Goal: Transaction & Acquisition: Purchase product/service

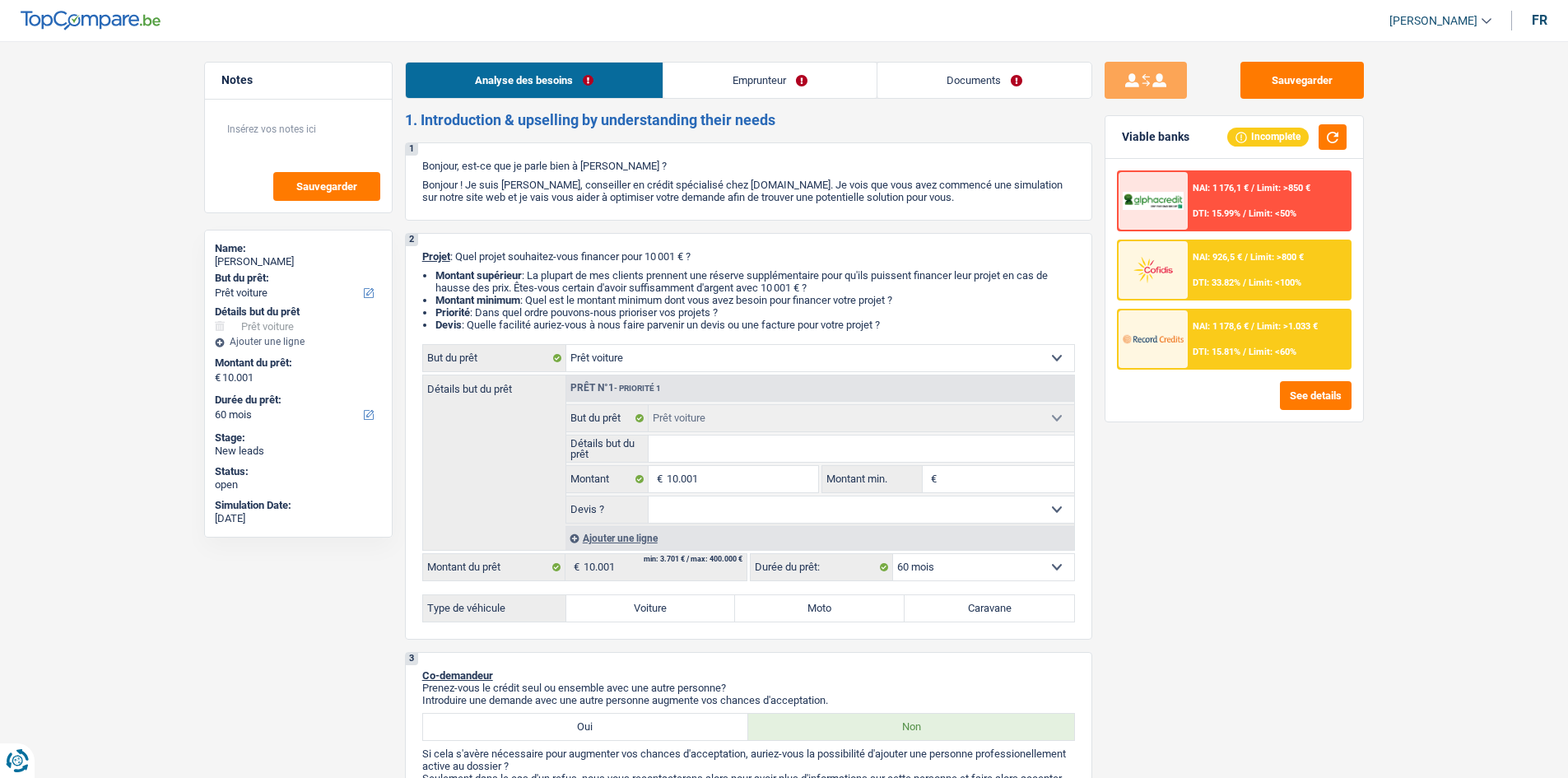
select select "car"
select select "60"
select select "car"
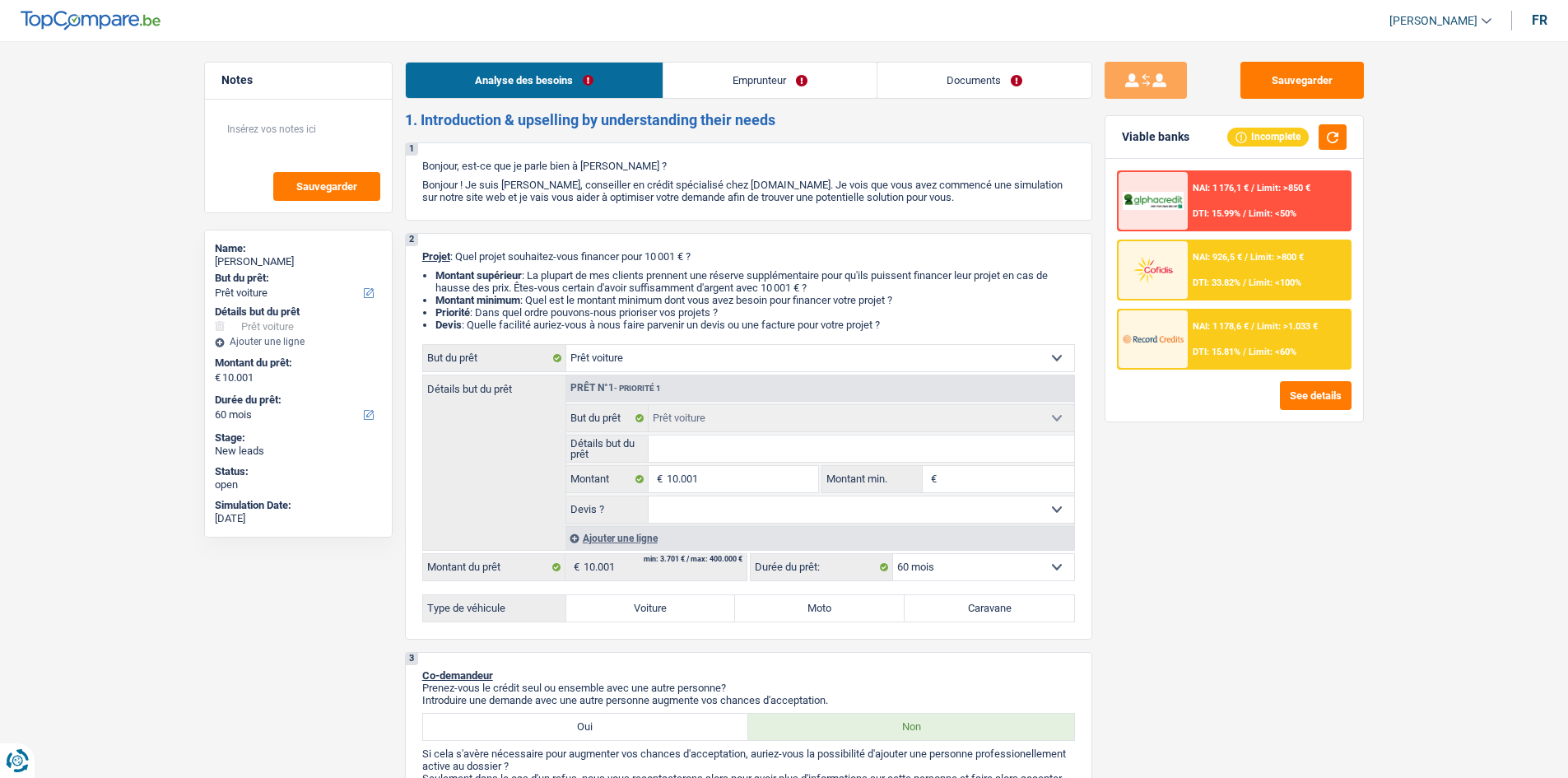
select select "60"
select select "mutuality"
select select "mutualityIndemnity"
select select "liveWithParents"
select select "car"
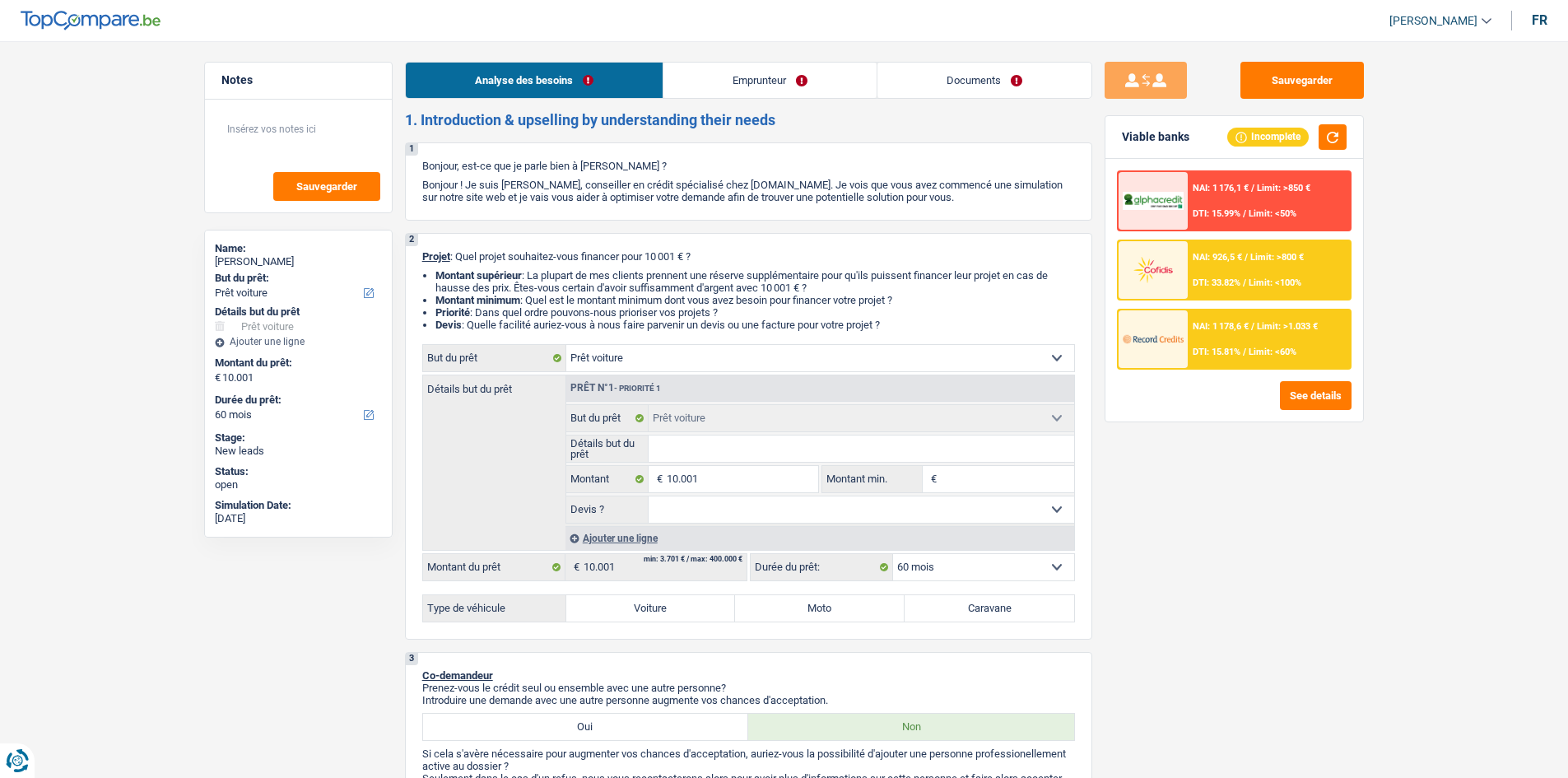
select select "car"
select select "60"
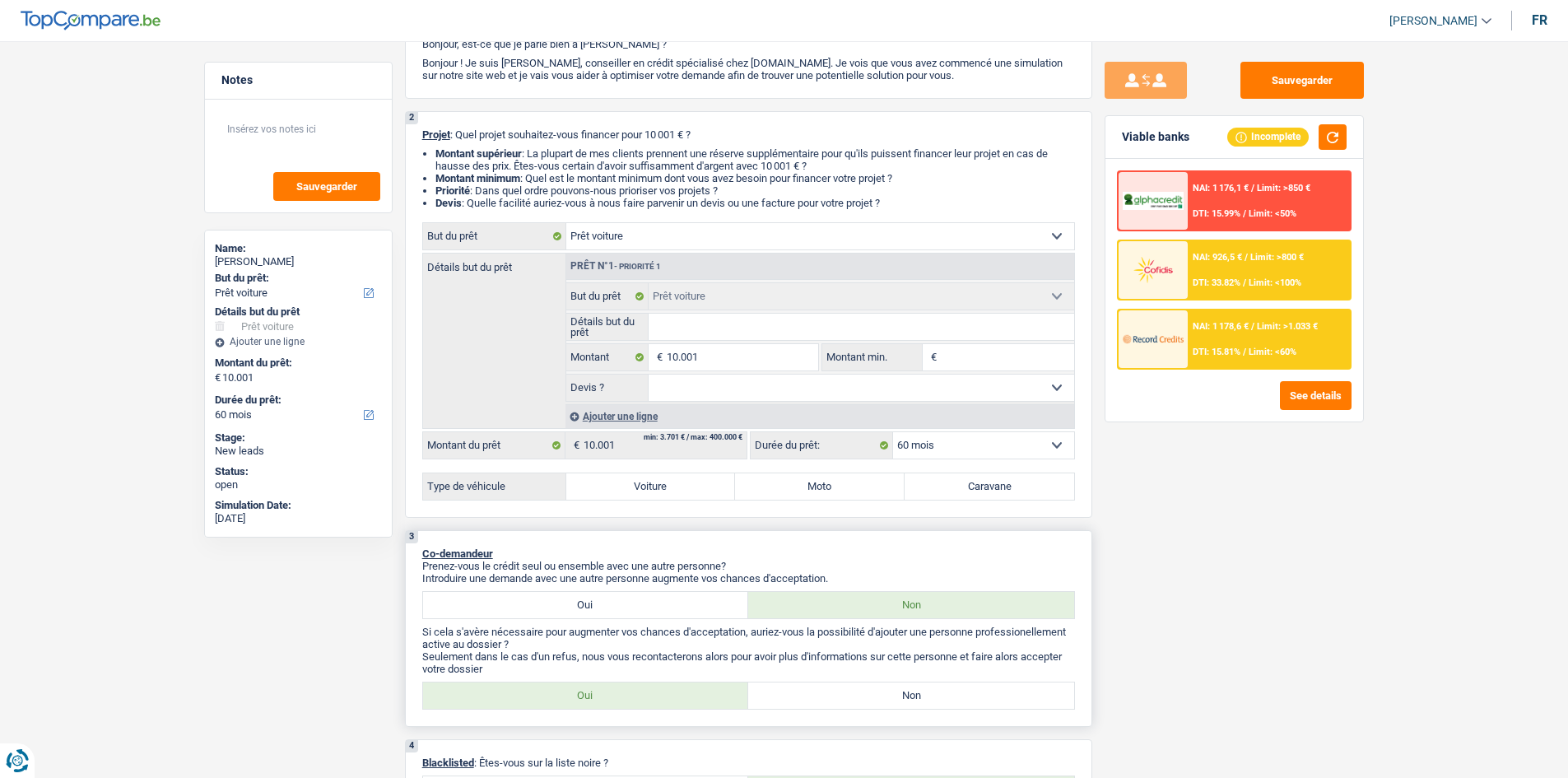
scroll to position [247, 0]
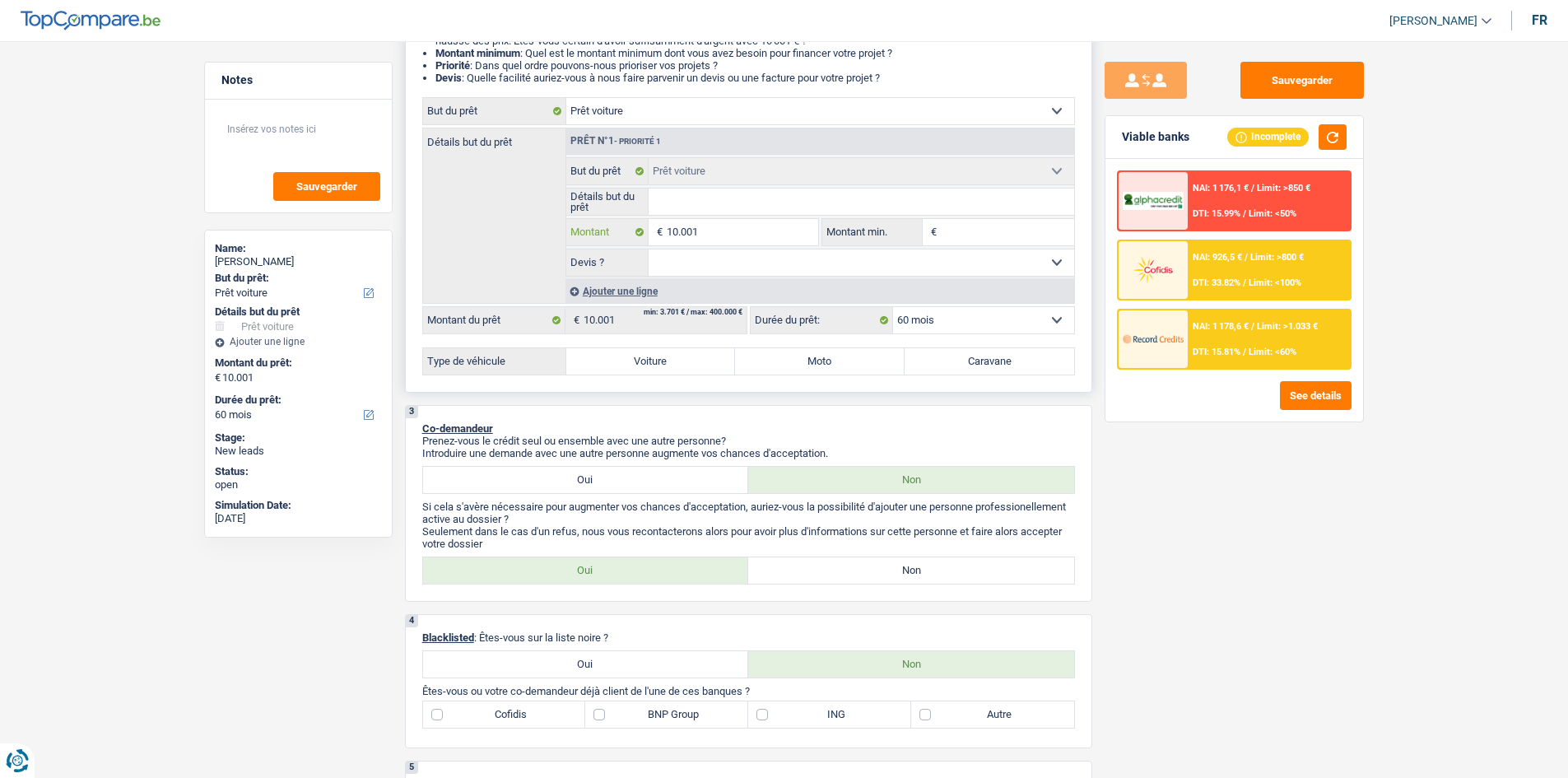
click at [736, 234] on input "10.001" at bounding box center [741, 232] width 151 height 26
click at [800, 195] on input "Détails but du prêt" at bounding box center [862, 201] width 426 height 26
click at [866, 207] on input "Détails but du prêt" at bounding box center [862, 201] width 426 height 26
click at [666, 250] on fieldset "Oui Non Non répondu Sélectionner une option Devis ? Tous les champs sont obliga…" at bounding box center [820, 262] width 508 height 28
click at [681, 257] on select "Oui Non Non répondu Sélectionner une option" at bounding box center [862, 262] width 426 height 26
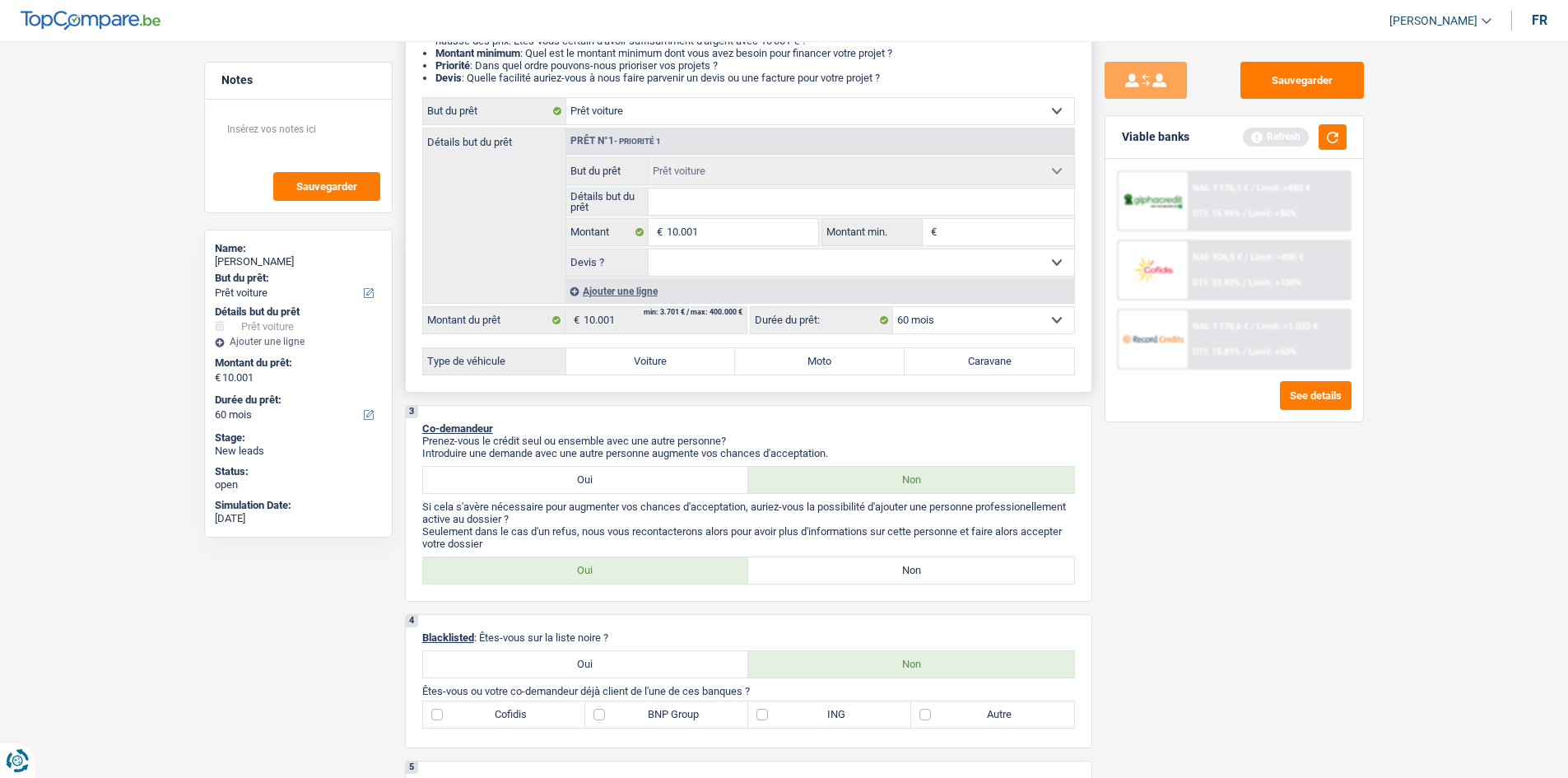
type input "1"
type input "10"
click at [955, 237] on input "10" at bounding box center [1007, 232] width 133 height 26
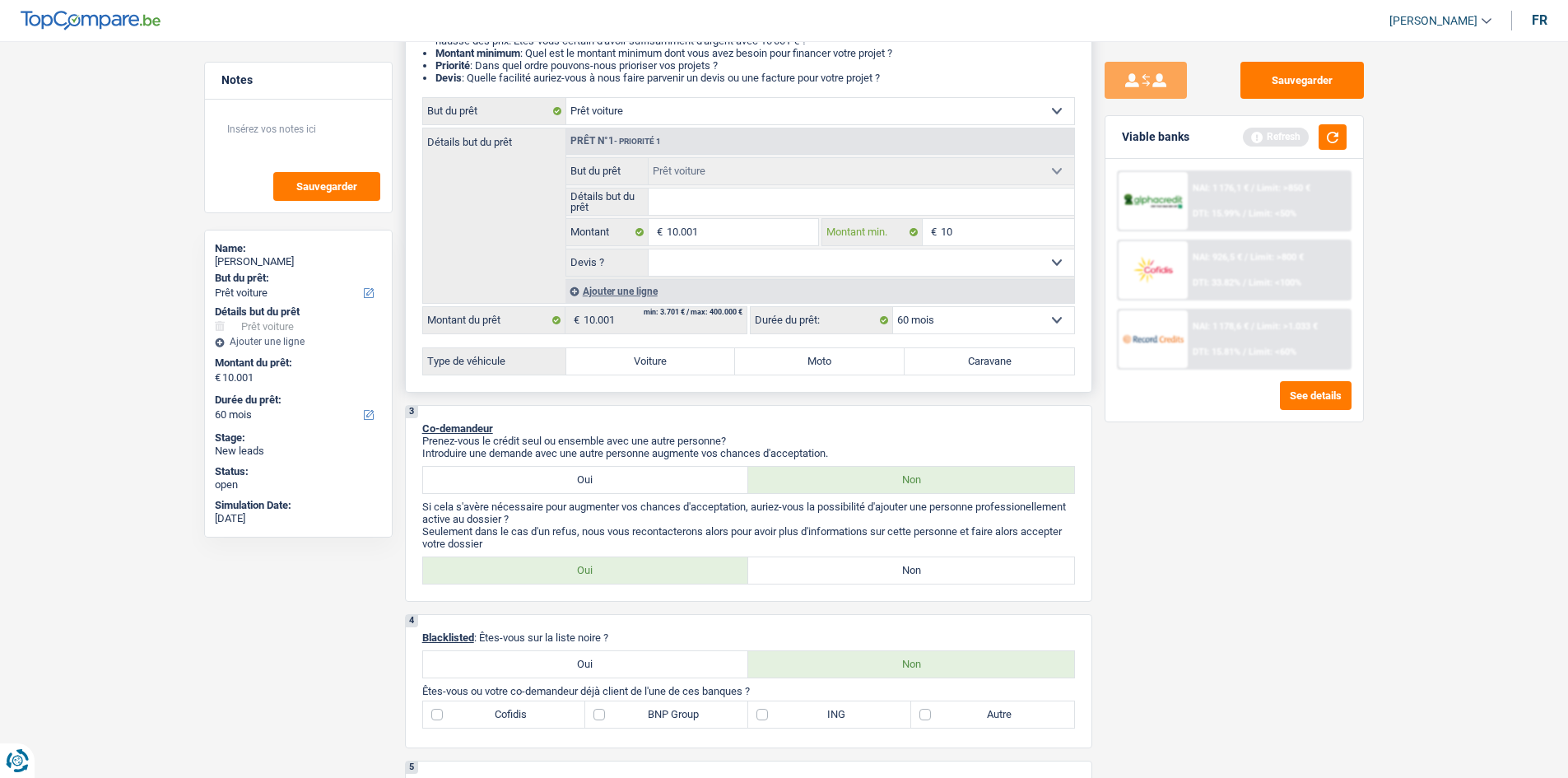
type input "100"
type input "1.000"
type input "10.001"
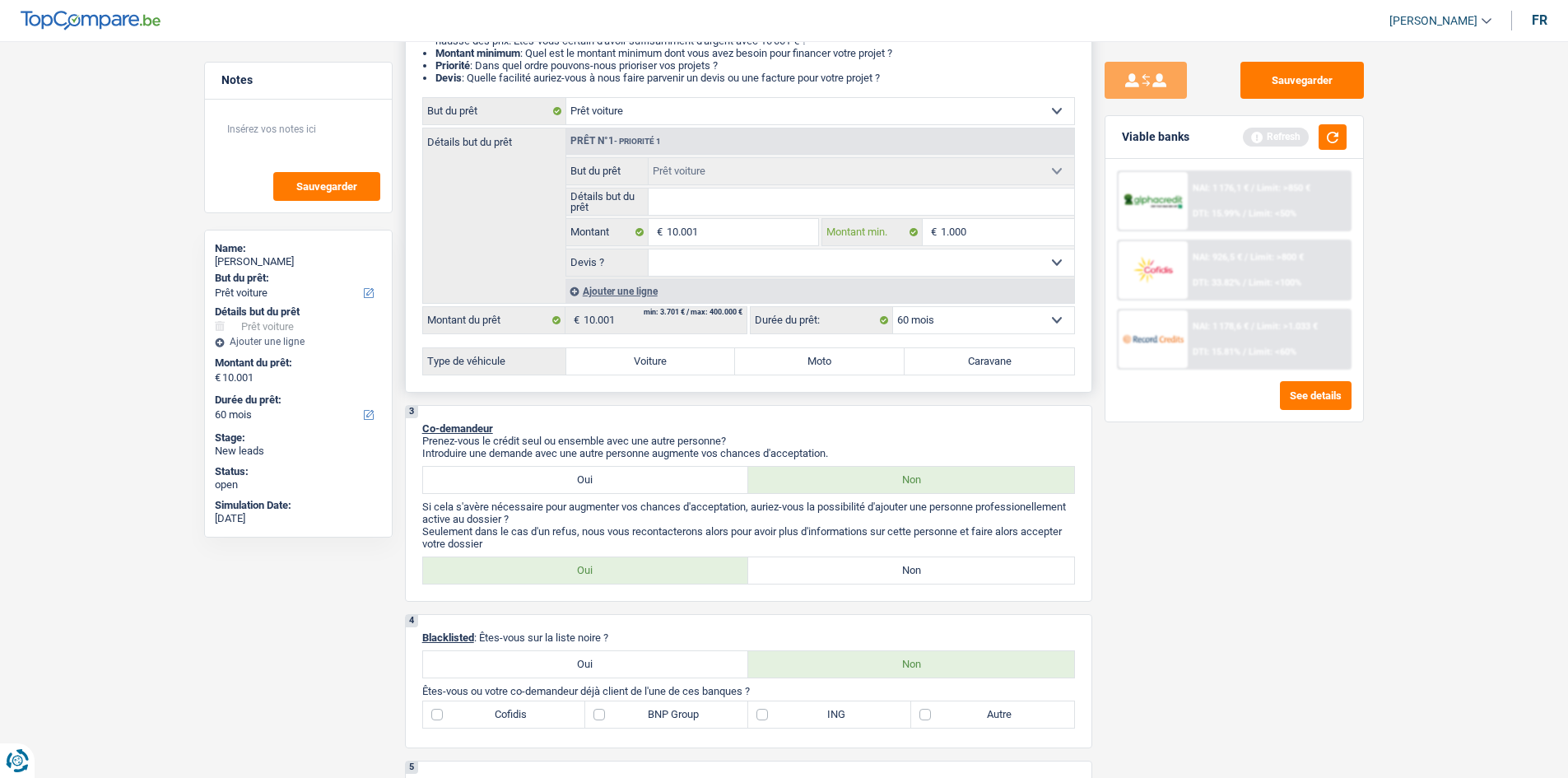
type input "10.001"
click at [760, 268] on select "Oui Non Non répondu Sélectionner une option" at bounding box center [862, 262] width 426 height 26
select select "yes"
click at [649, 249] on select "Oui Non Non répondu Sélectionner une option" at bounding box center [862, 262] width 426 height 26
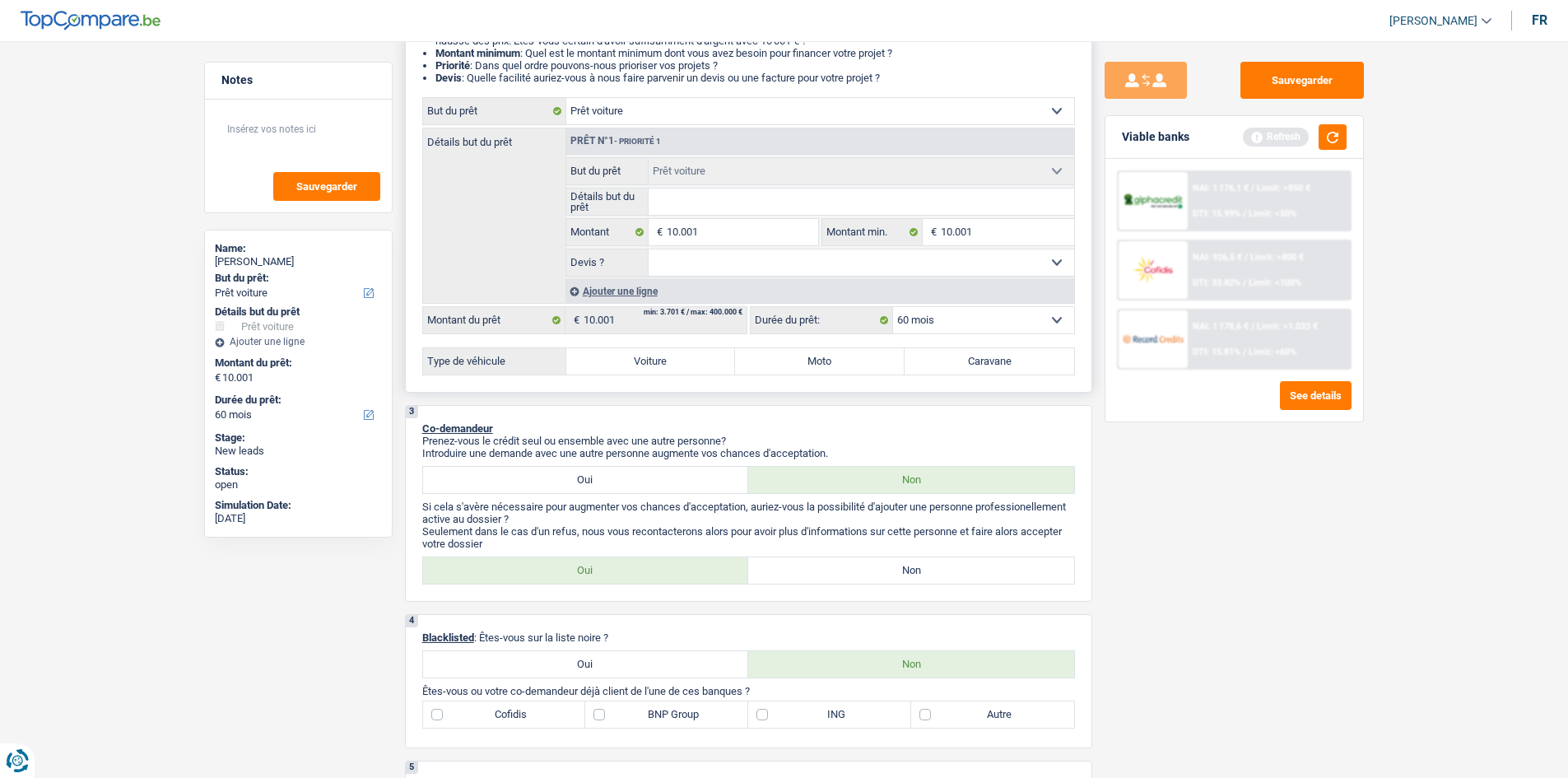
select select "yes"
click at [744, 264] on select "Oui Non Non répondu Sélectionner une option" at bounding box center [862, 262] width 426 height 26
select select "false"
click at [649, 249] on select "Oui Non Non répondu Sélectionner une option" at bounding box center [862, 262] width 426 height 26
select select "false"
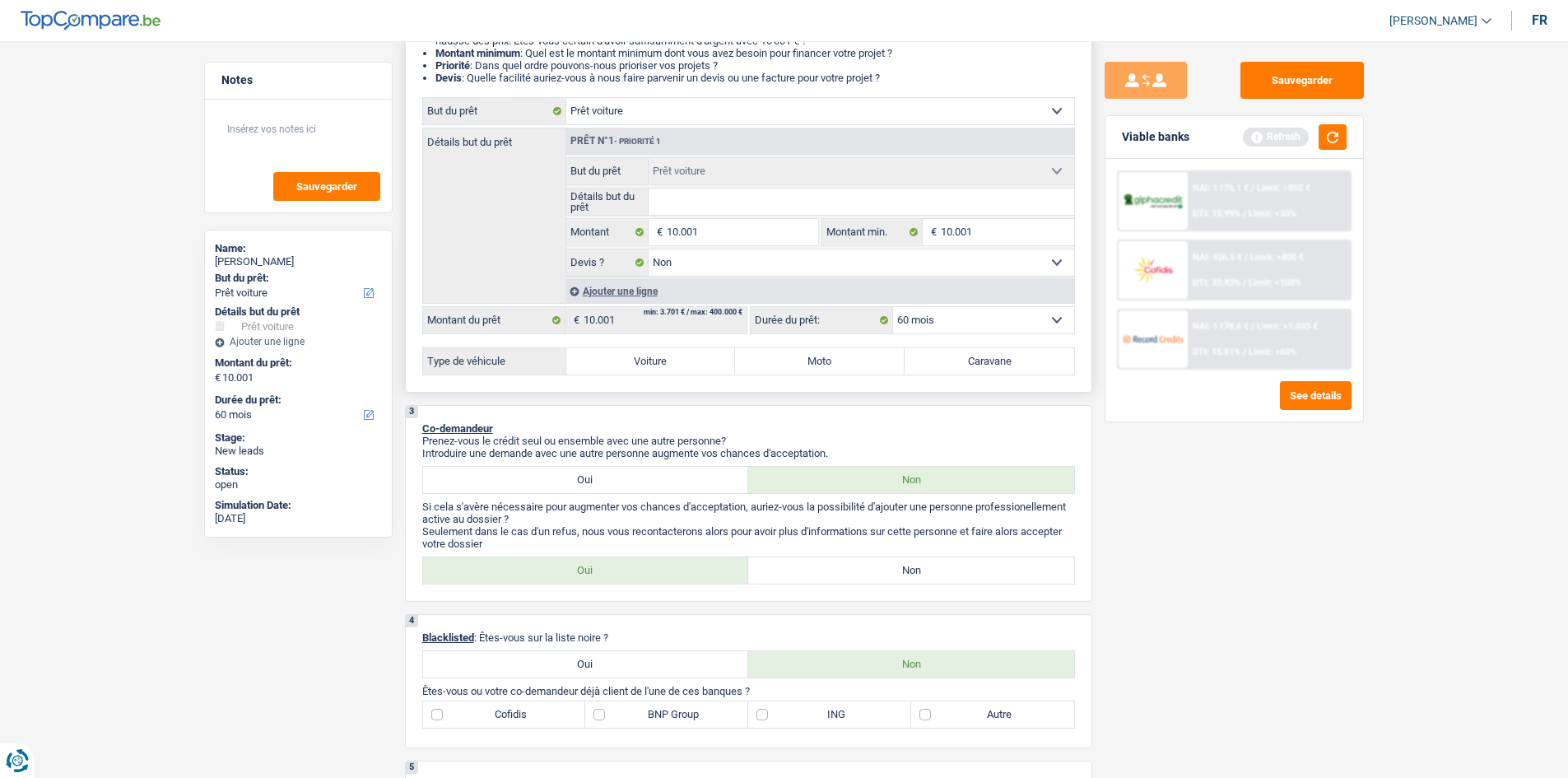
click at [977, 319] on select "12 mois 18 mois 24 mois 30 mois 36 mois 42 mois 48 mois 60 mois Sélectionner un…" at bounding box center [983, 320] width 181 height 26
drag, startPoint x: 636, startPoint y: 361, endPoint x: 754, endPoint y: 370, distance: 118.3
click at [754, 370] on div "Voiture Moto Caravane" at bounding box center [820, 361] width 508 height 26
click at [668, 360] on label "Voiture" at bounding box center [651, 361] width 169 height 26
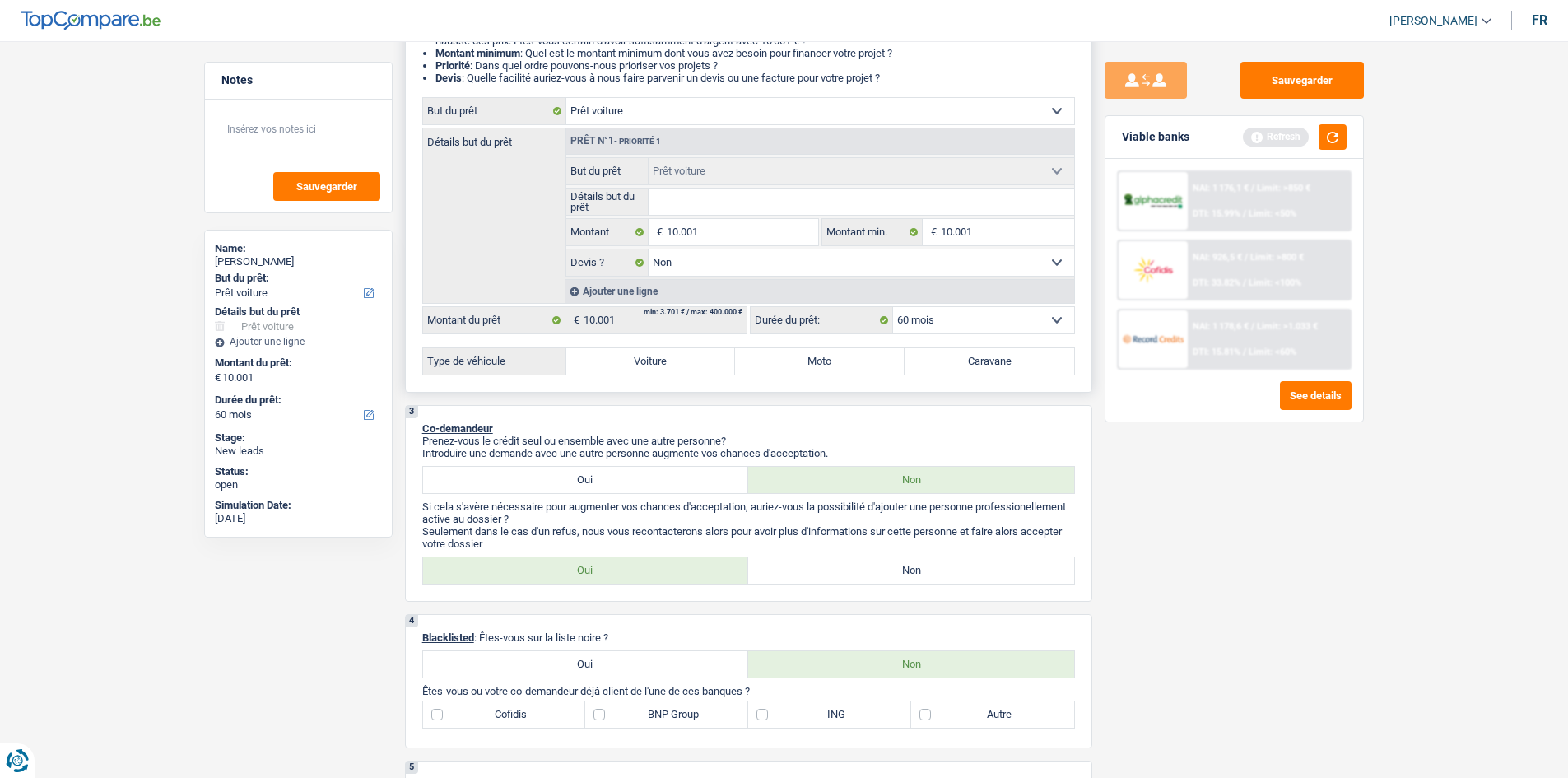
click at [668, 360] on input "Voiture" at bounding box center [651, 361] width 169 height 26
radio input "true"
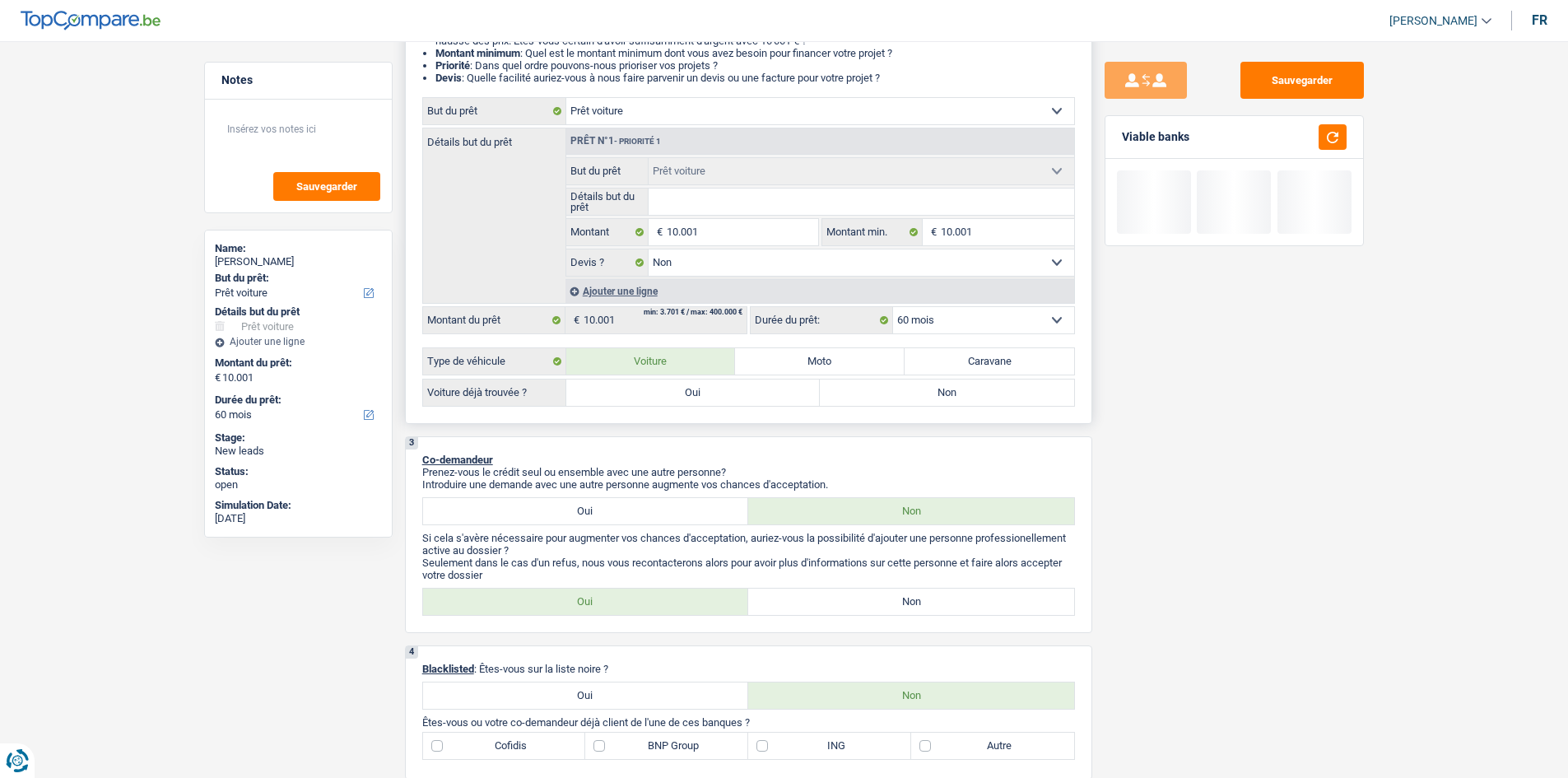
click at [947, 393] on label "Non" at bounding box center [947, 392] width 254 height 26
click at [947, 393] on input "Non" at bounding box center [947, 392] width 254 height 26
radio input "true"
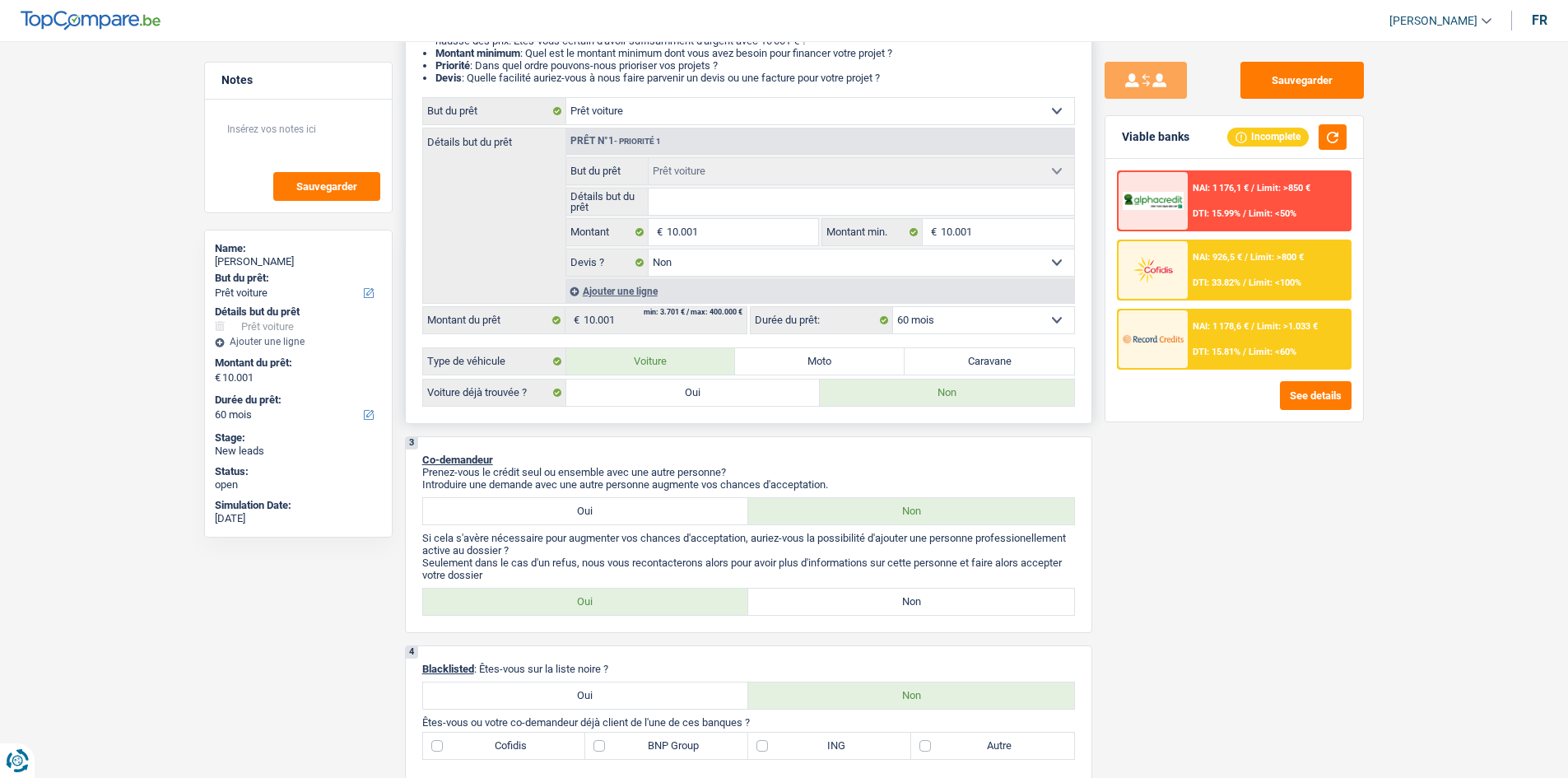
click at [943, 319] on select "12 mois 18 mois 24 mois 30 mois 36 mois 42 mois 48 mois 60 mois Sélectionner un…" at bounding box center [983, 320] width 181 height 26
click at [505, 248] on div "Détails but du prêt Prêt n°1 - Priorité 1 Confort maison: meubles, textile, pei…" at bounding box center [748, 216] width 652 height 176
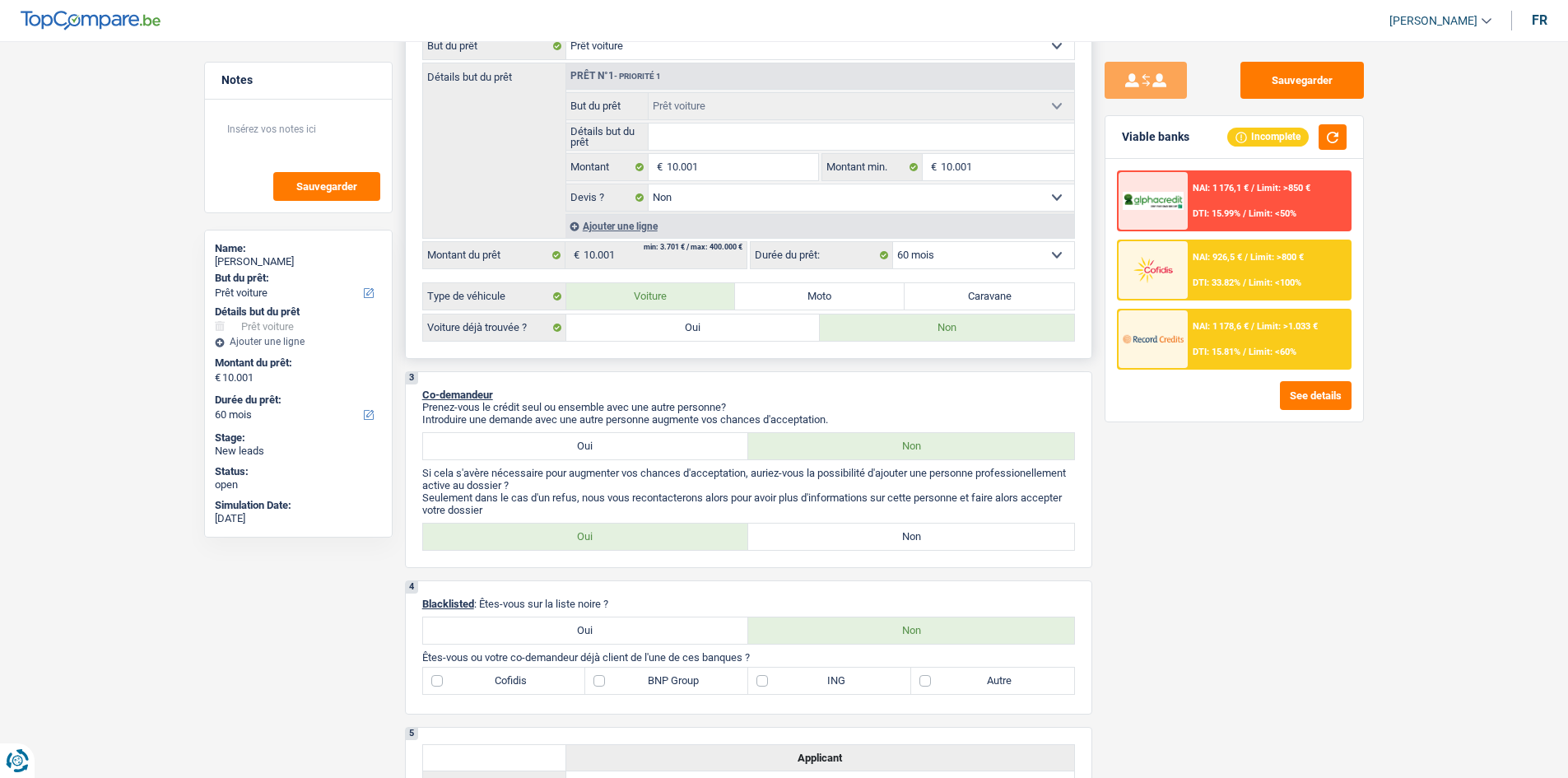
scroll to position [313, 0]
click at [816, 538] on label "Non" at bounding box center [911, 536] width 326 height 26
click at [816, 538] on input "Non" at bounding box center [911, 536] width 326 height 26
radio input "true"
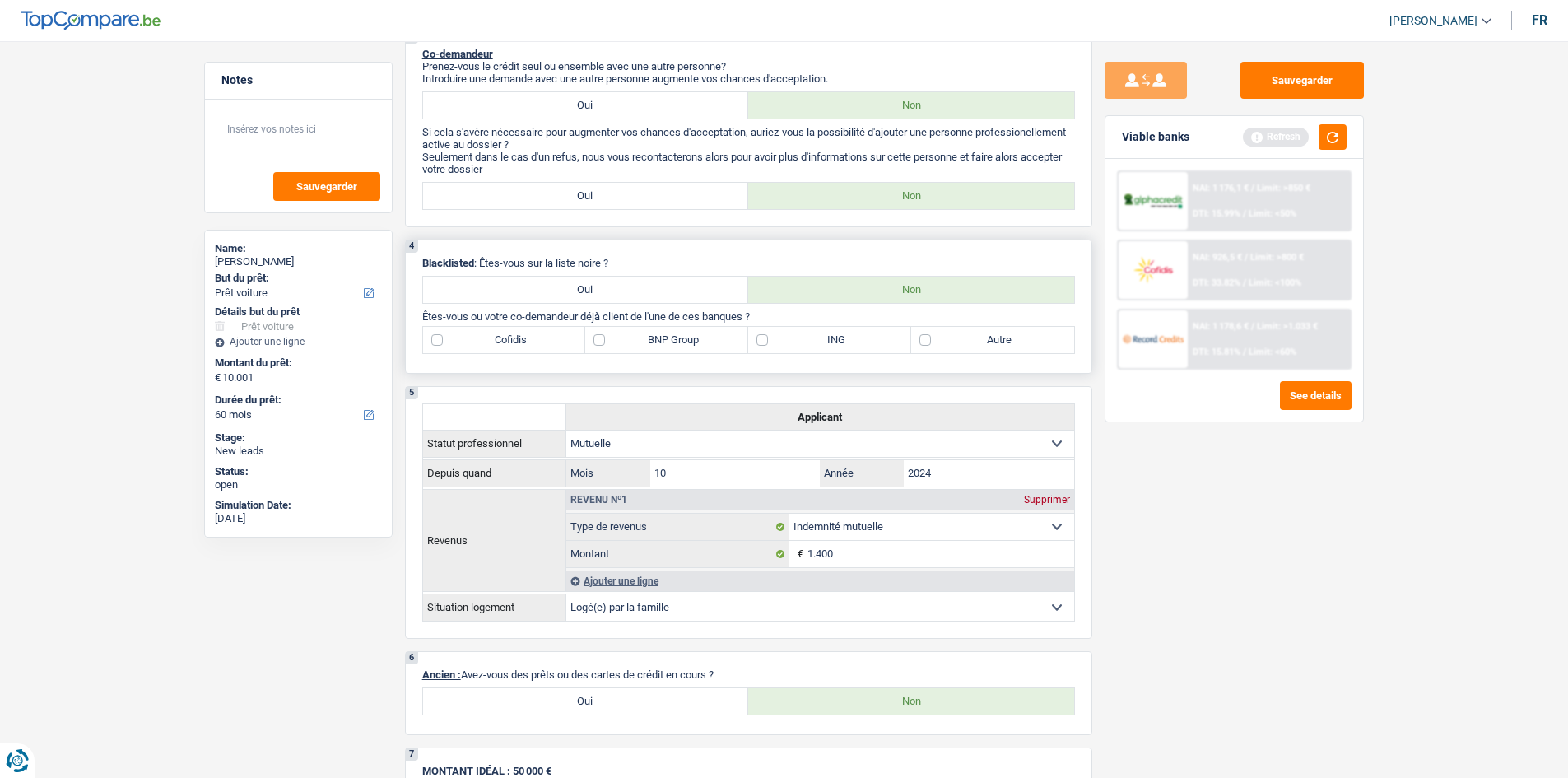
scroll to position [652, 0]
click at [608, 343] on label "BNP Group" at bounding box center [667, 340] width 163 height 26
click at [608, 343] on input "BNP Group" at bounding box center [667, 340] width 163 height 26
checkbox input "true"
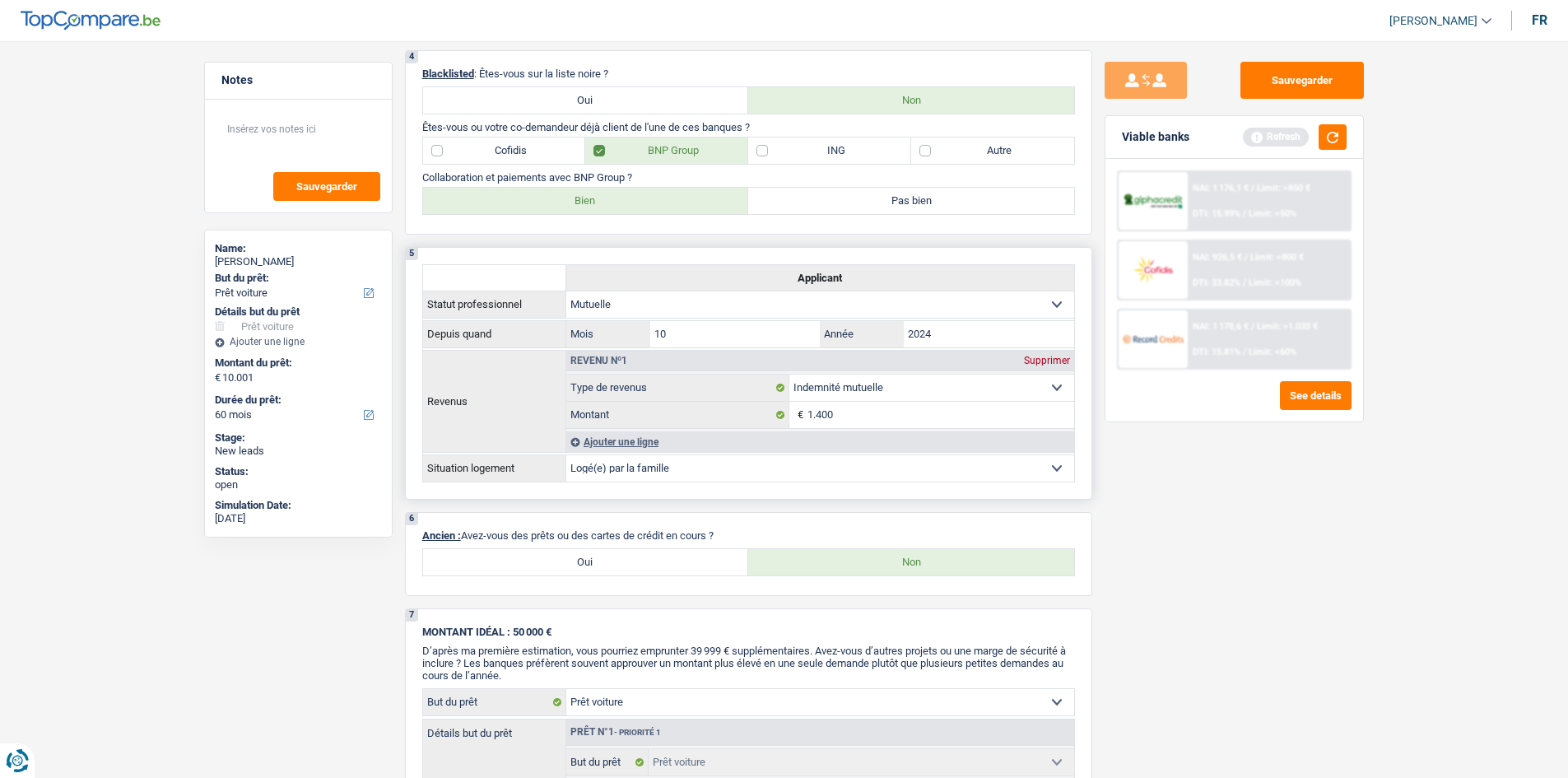
scroll to position [841, 0]
click at [657, 198] on label "Bien" at bounding box center [586, 201] width 326 height 26
click at [657, 198] on input "Bien" at bounding box center [586, 201] width 326 height 26
radio input "true"
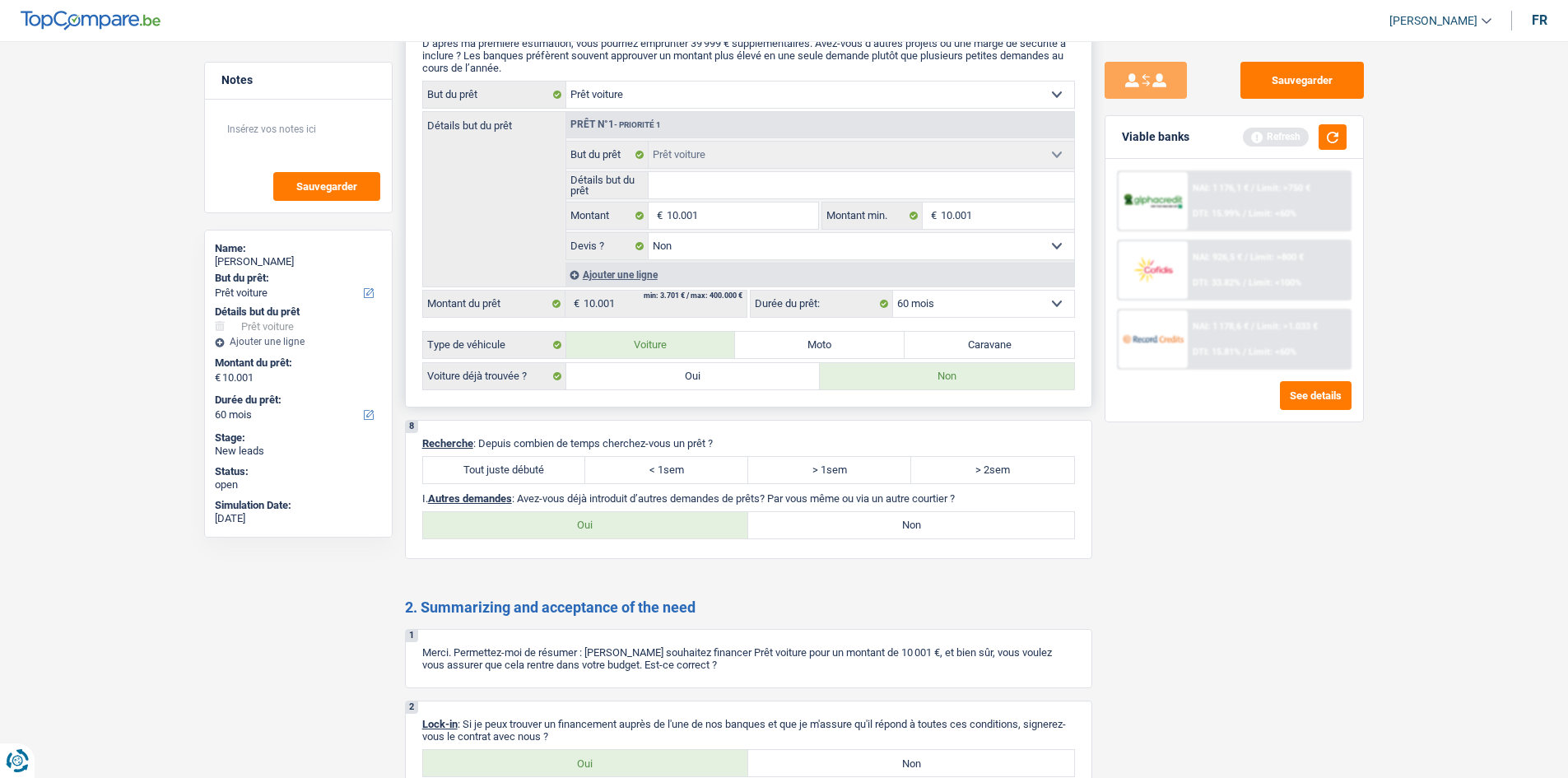
scroll to position [1449, 0]
click at [694, 194] on input "Détails but du prêt" at bounding box center [862, 185] width 426 height 26
click at [263, 127] on textarea at bounding box center [298, 136] width 164 height 50
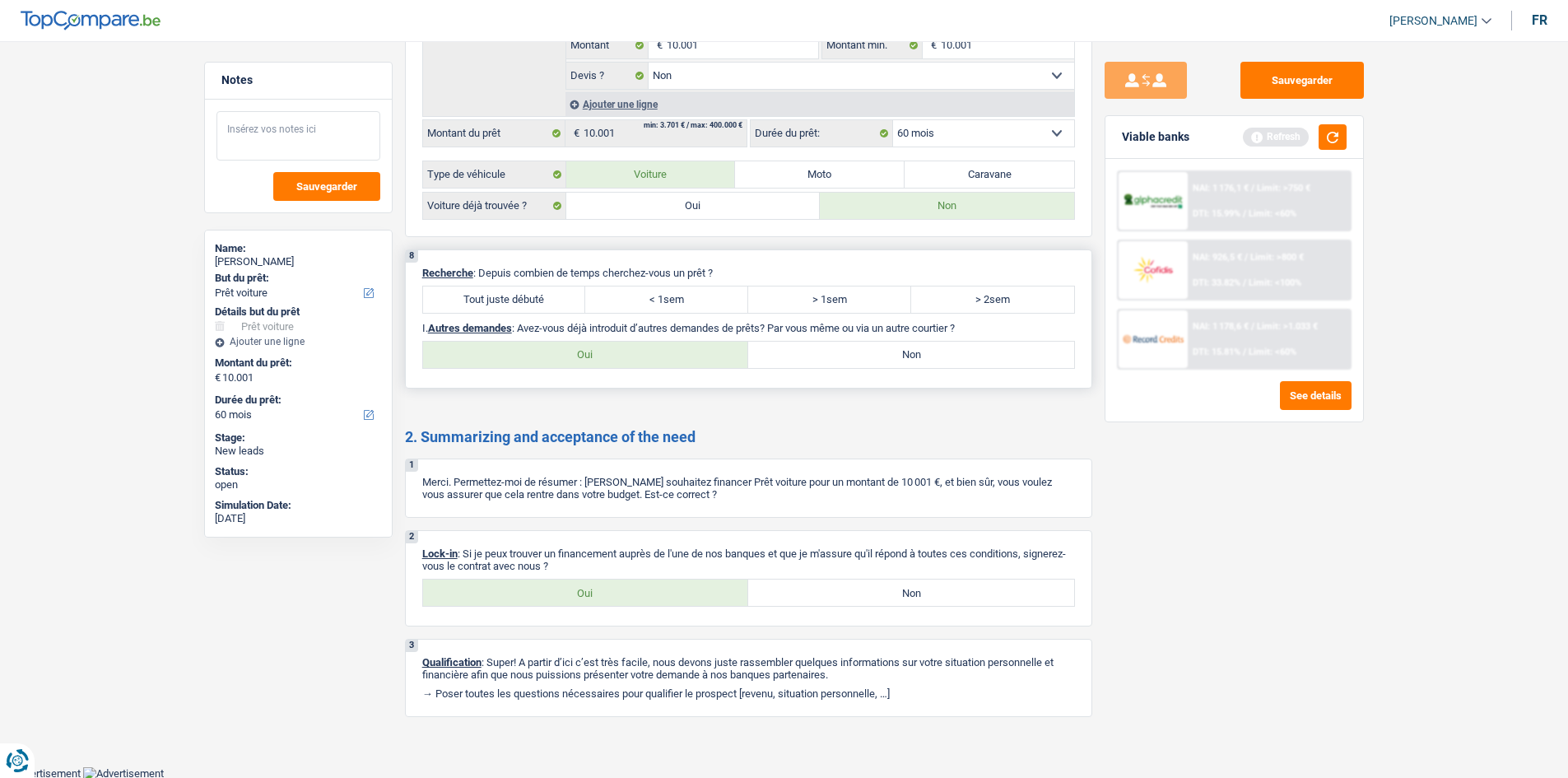
scroll to position [1621, 0]
click at [520, 302] on label "Tout juste débuté" at bounding box center [505, 298] width 163 height 26
click at [520, 302] on input "Tout juste débuté" at bounding box center [505, 298] width 163 height 26
radio input "true"
click at [520, 302] on label "Tout juste débuté" at bounding box center [505, 298] width 163 height 26
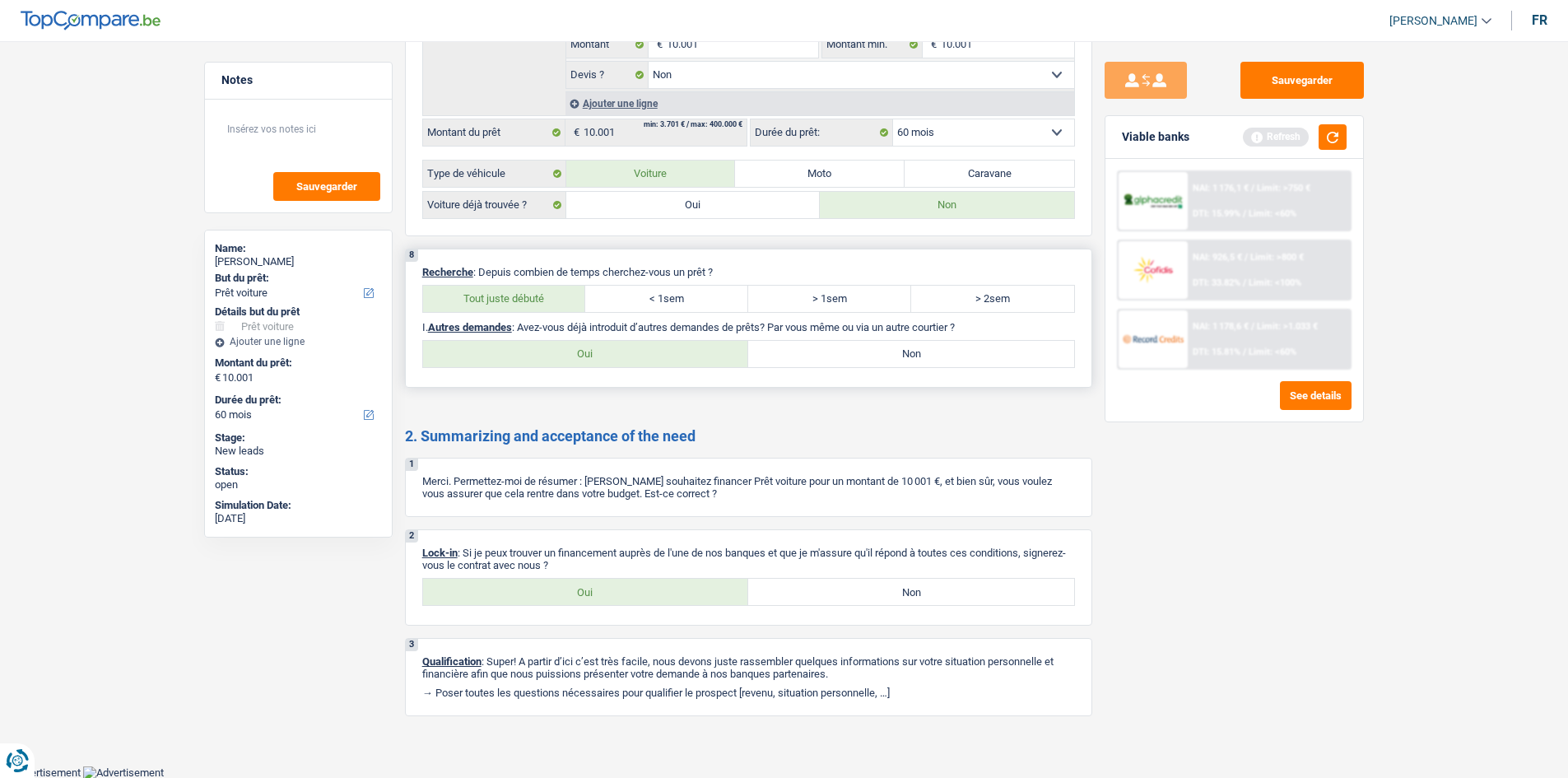
click at [520, 302] on input "Tout juste débuté" at bounding box center [505, 298] width 163 height 26
click at [520, 302] on label "Tout juste débuté" at bounding box center [505, 298] width 163 height 26
click at [520, 302] on input "Tout juste débuté" at bounding box center [505, 298] width 163 height 26
click at [548, 599] on label "Oui" at bounding box center [586, 591] width 326 height 26
click at [548, 599] on input "Oui" at bounding box center [586, 591] width 326 height 26
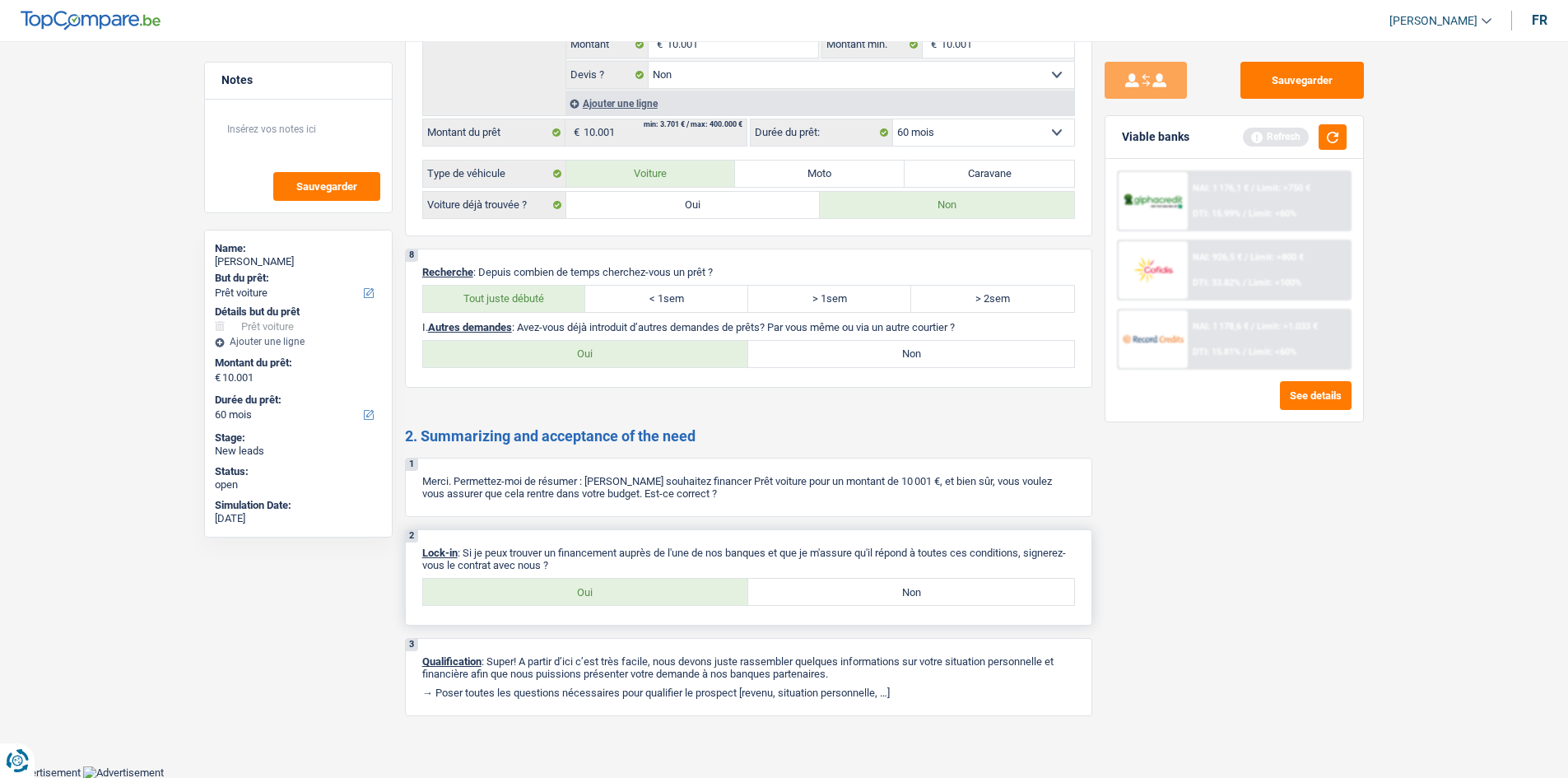
radio input "true"
click at [779, 584] on label "Non" at bounding box center [911, 591] width 326 height 26
click at [779, 584] on input "Non" at bounding box center [911, 591] width 326 height 26
radio input "true"
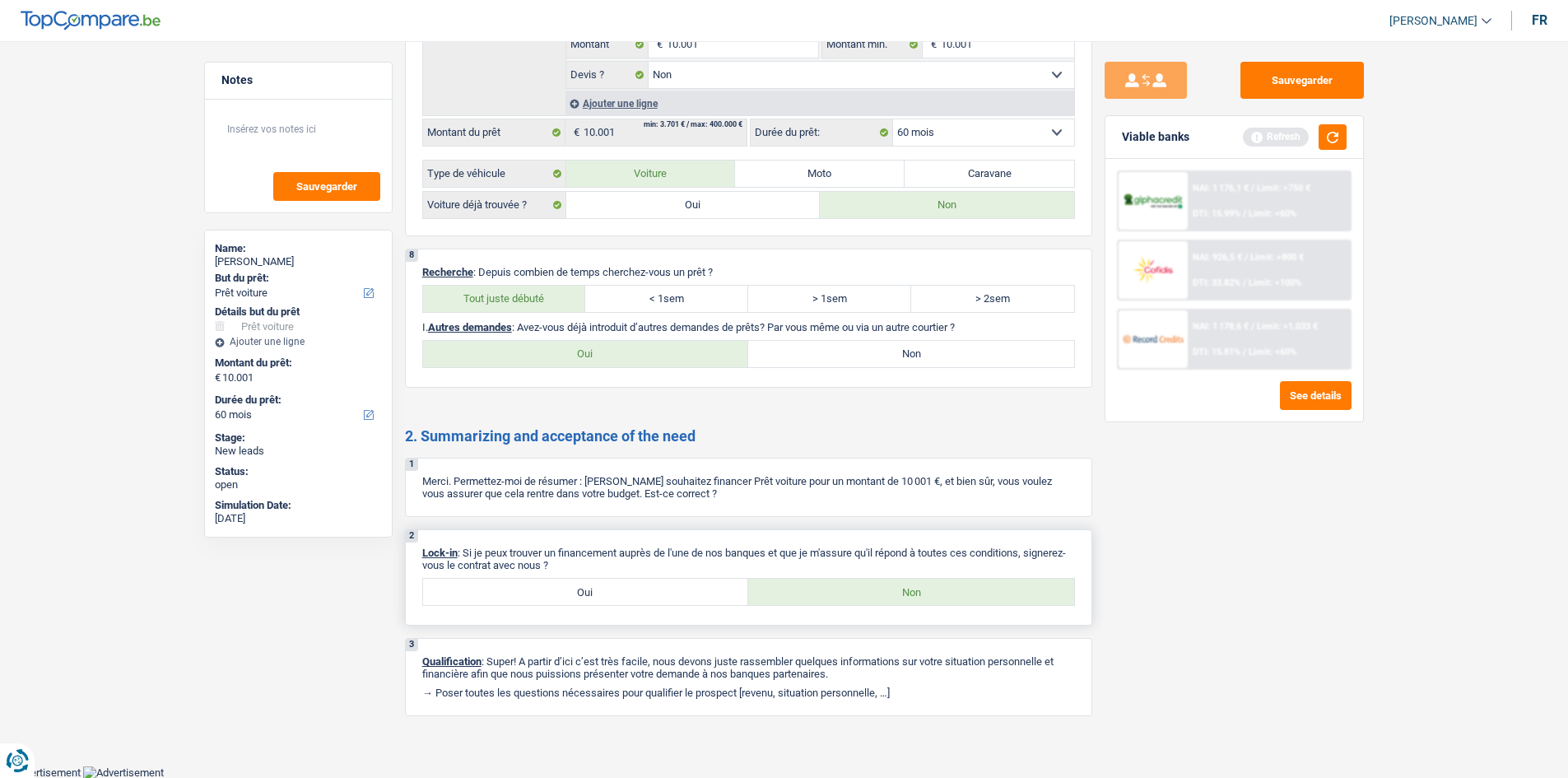
click at [779, 584] on label "Non" at bounding box center [911, 591] width 326 height 26
click at [779, 584] on input "Non" at bounding box center [911, 591] width 326 height 26
click at [794, 356] on label "Non" at bounding box center [911, 354] width 326 height 26
click at [794, 356] on input "Non" at bounding box center [911, 354] width 326 height 26
radio input "true"
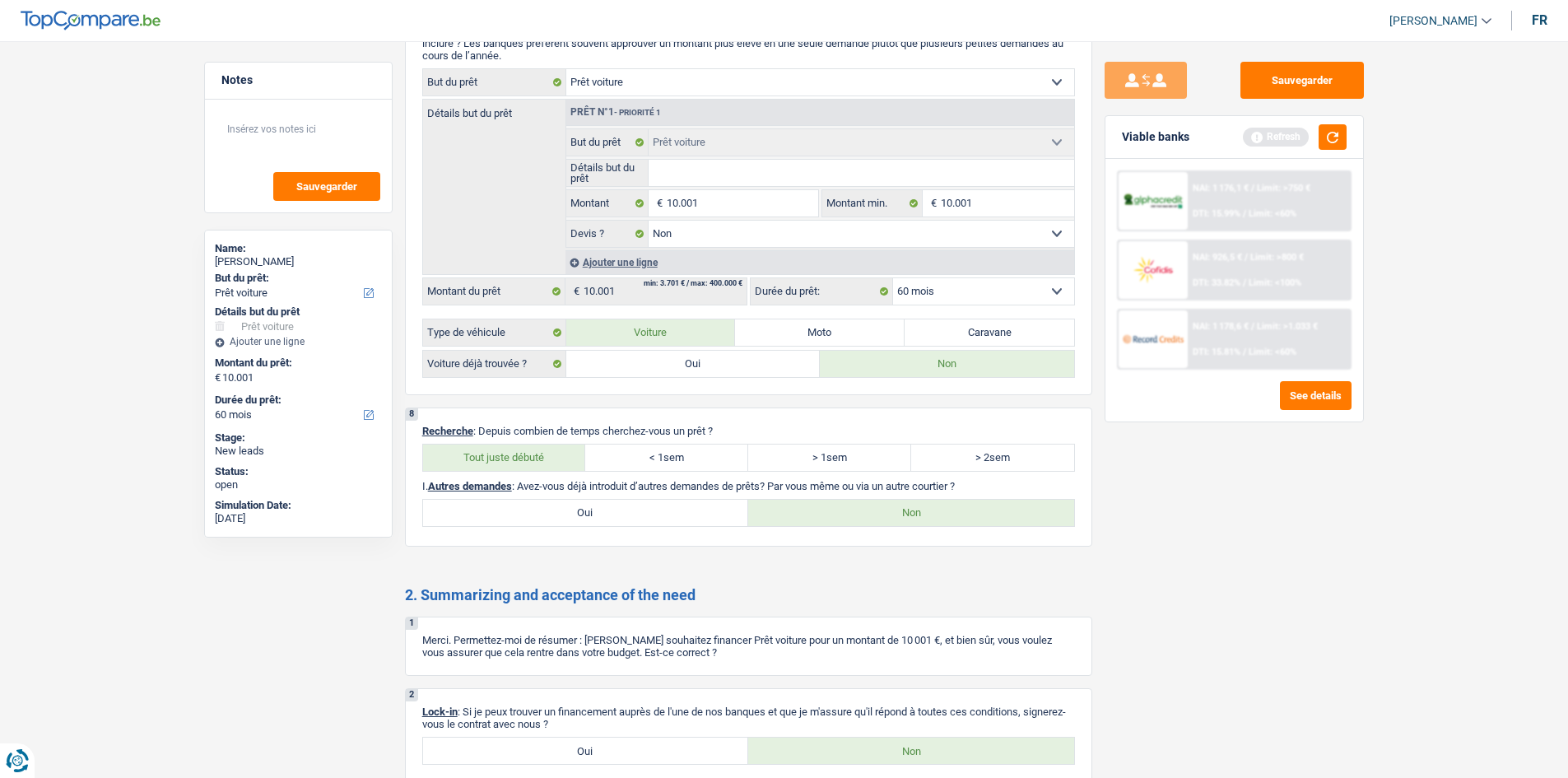
scroll to position [1463, 0]
click at [755, 360] on label "Oui" at bounding box center [694, 363] width 254 height 26
click at [755, 360] on input "Oui" at bounding box center [694, 363] width 254 height 26
radio input "true"
radio input "false"
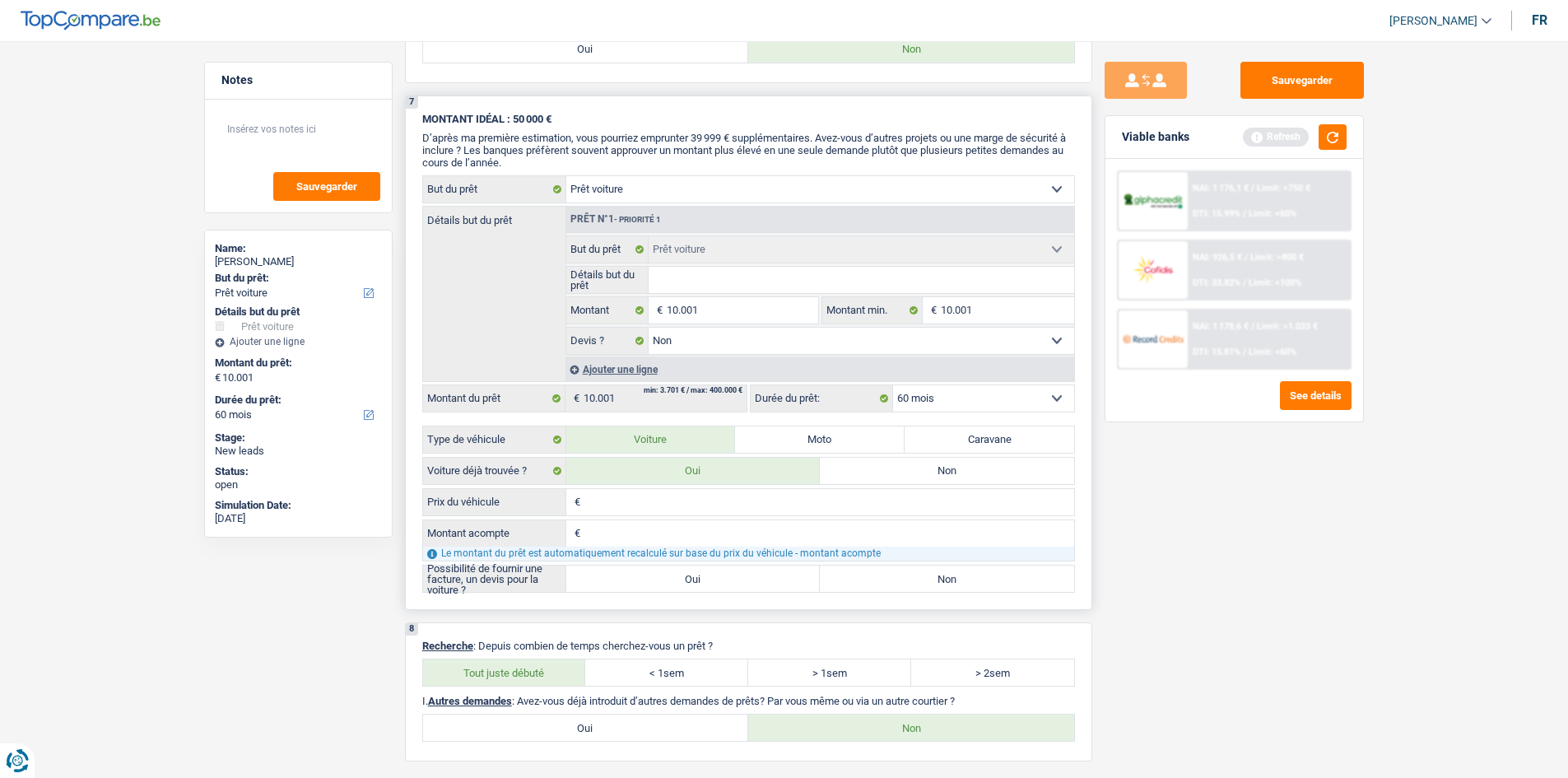
click at [837, 467] on label "Non" at bounding box center [947, 471] width 254 height 26
click at [837, 467] on input "Non" at bounding box center [947, 471] width 254 height 26
radio input "true"
radio input "false"
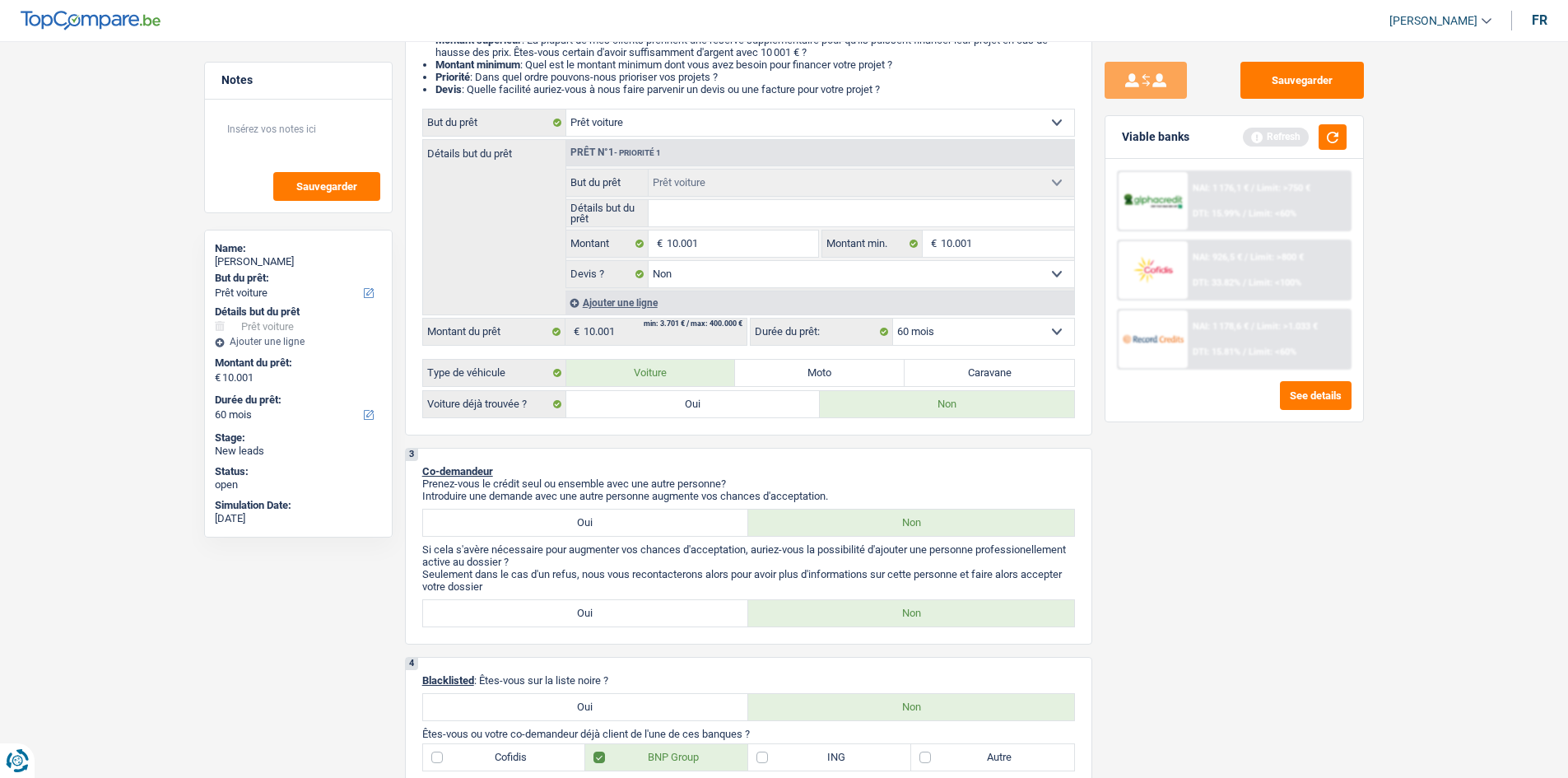
scroll to position [0, 0]
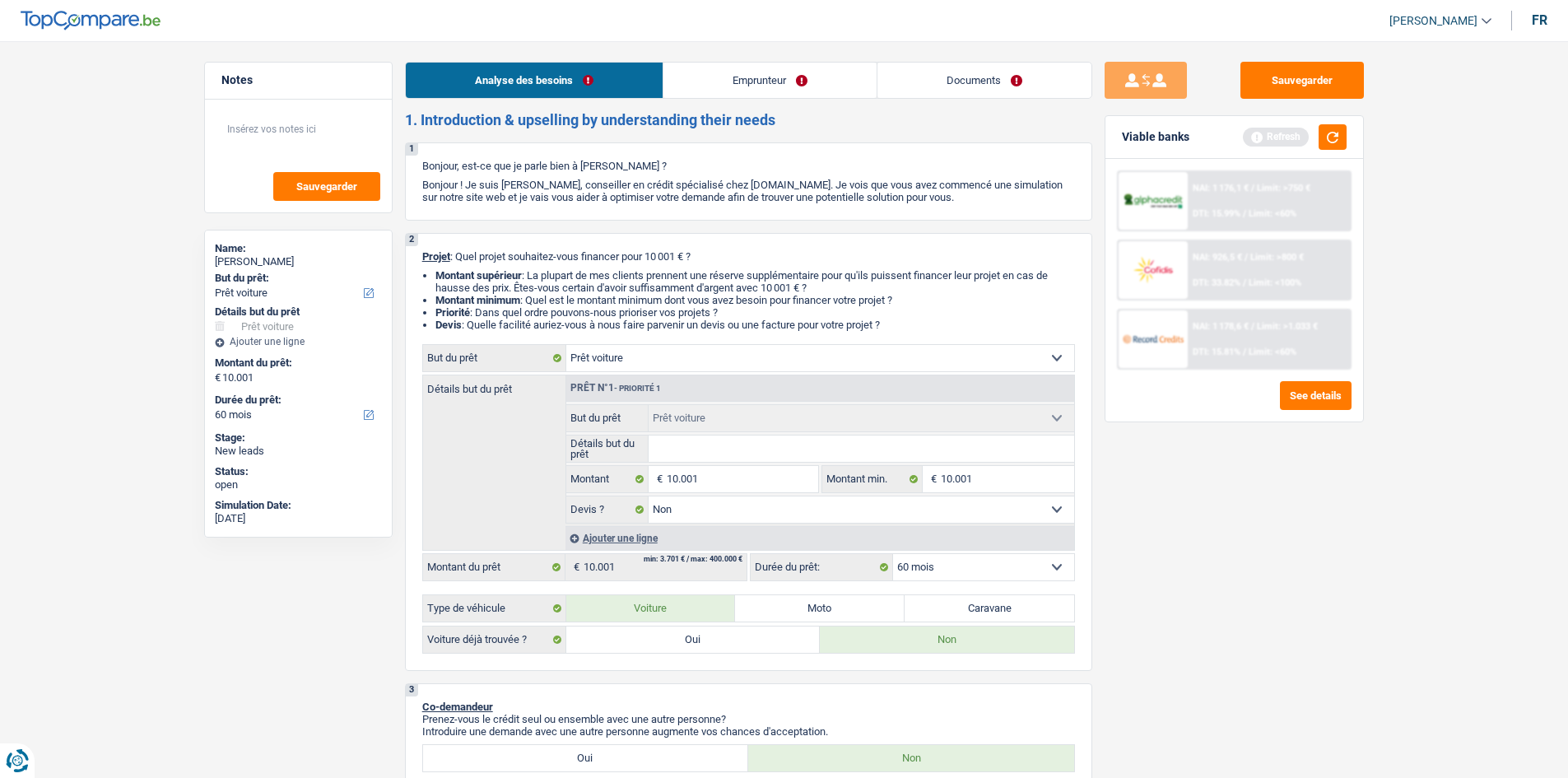
click at [780, 65] on link "Emprunteur" at bounding box center [769, 80] width 213 height 35
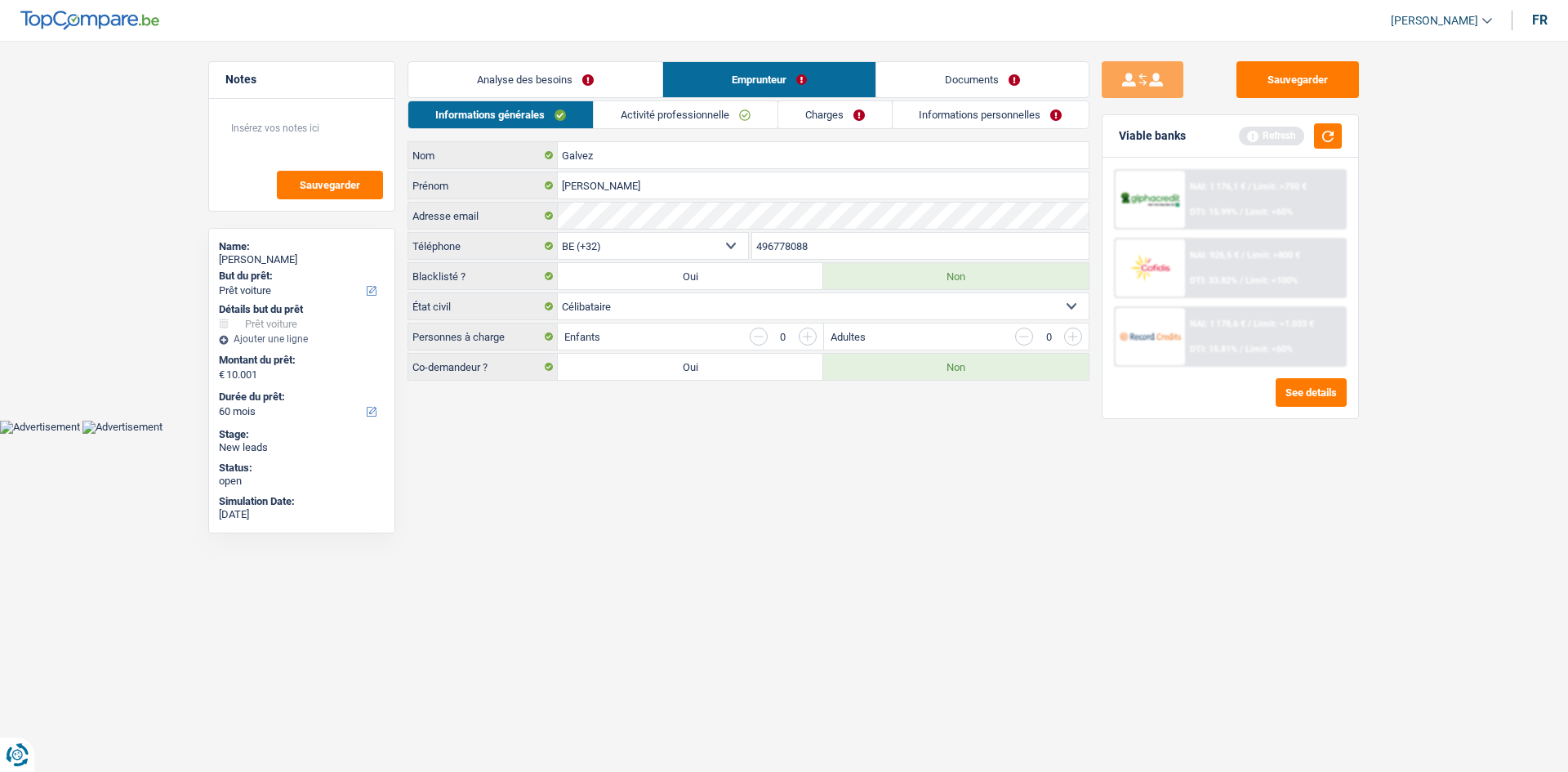
click at [655, 103] on link "Activité professionnelle" at bounding box center [686, 114] width 184 height 27
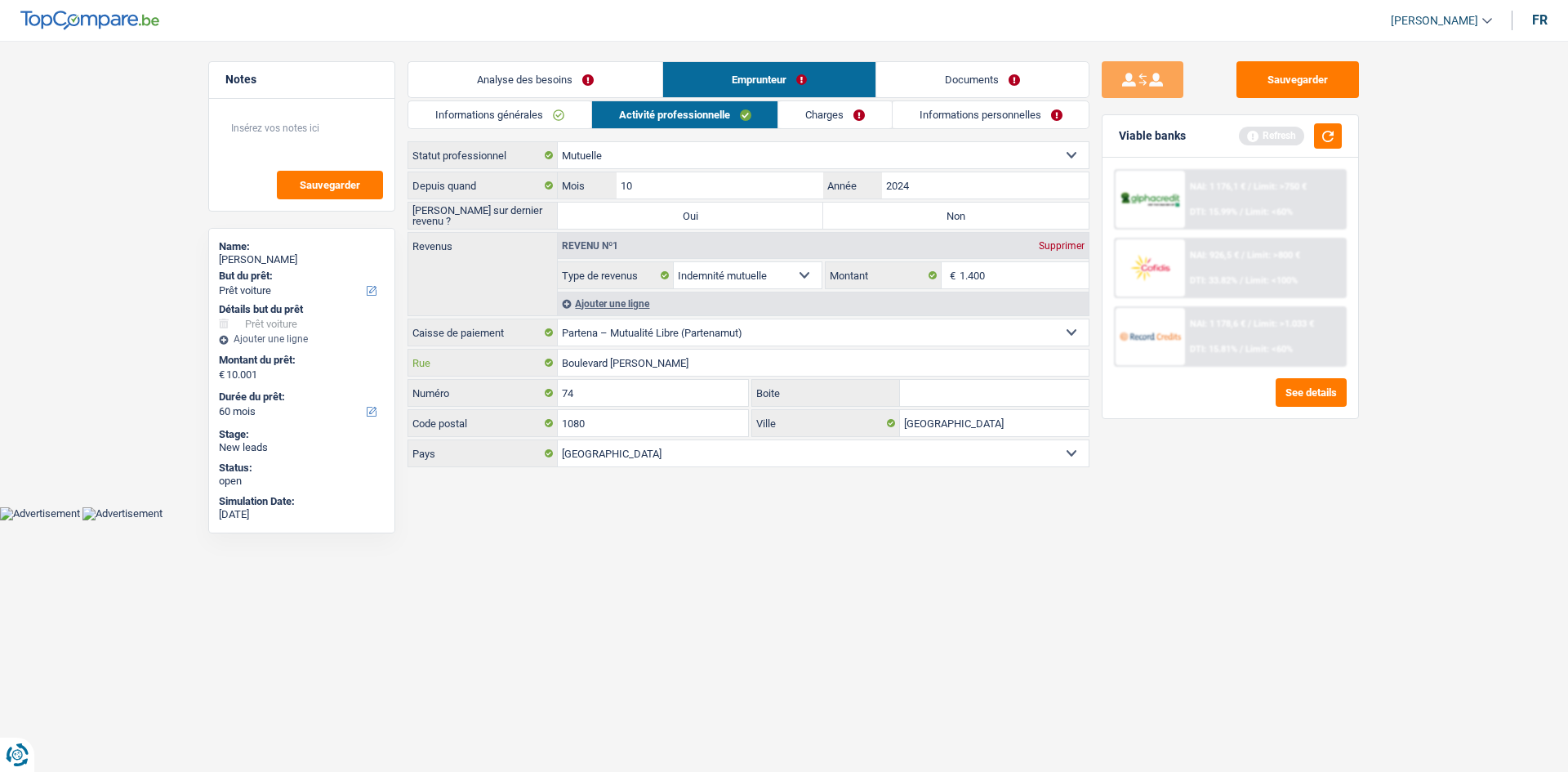
click at [944, 352] on input "Boulevard Louis Mettewie" at bounding box center [824, 363] width 531 height 26
click at [591, 304] on div "Ajouter une ligne" at bounding box center [824, 303] width 531 height 23
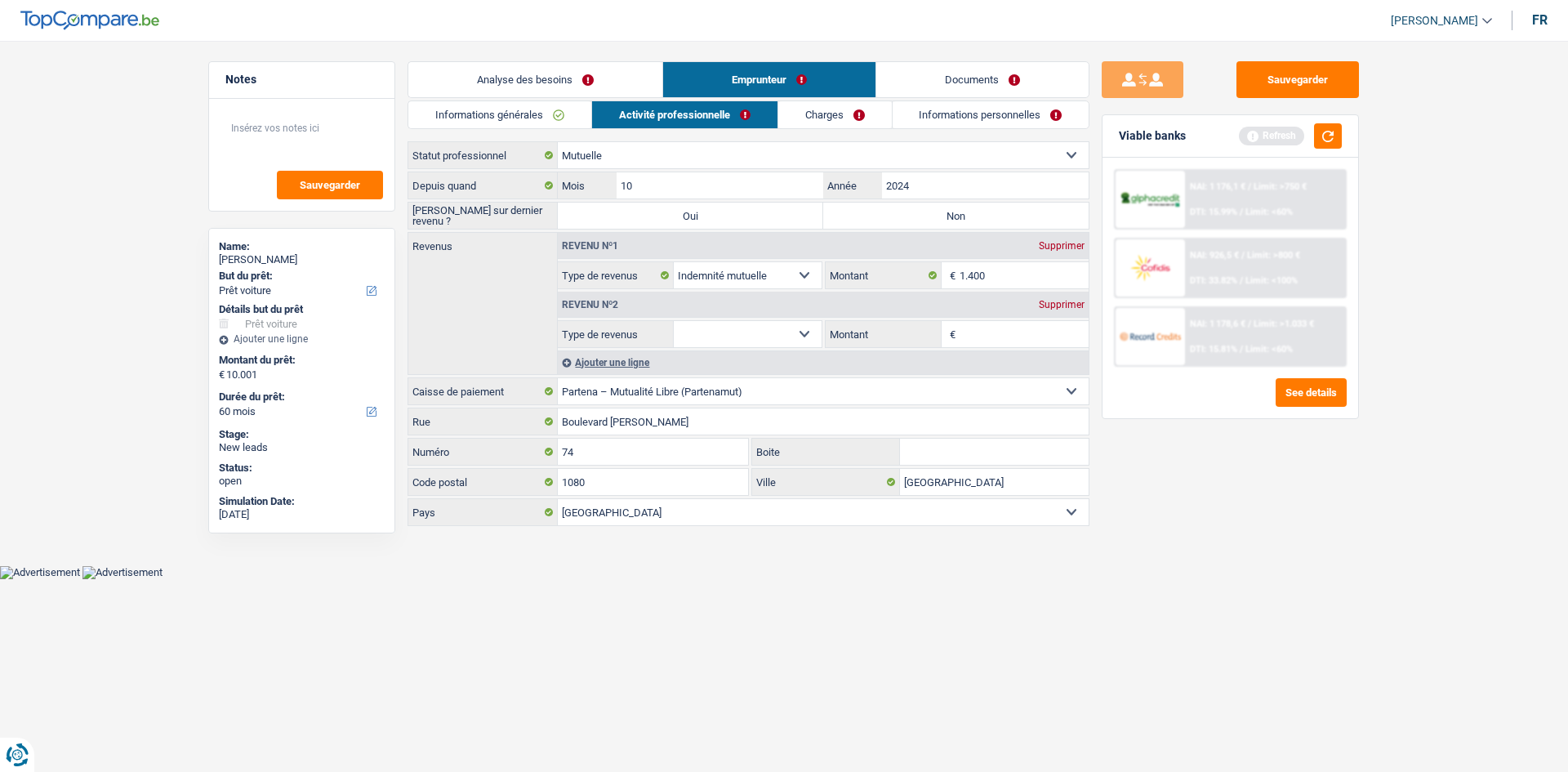
click at [793, 333] on select "Allocation d'handicap Allocations chômage Allocations familiales Chèques repas …" at bounding box center [748, 333] width 148 height 26
click at [1057, 305] on div "Supprimer" at bounding box center [1062, 305] width 54 height 10
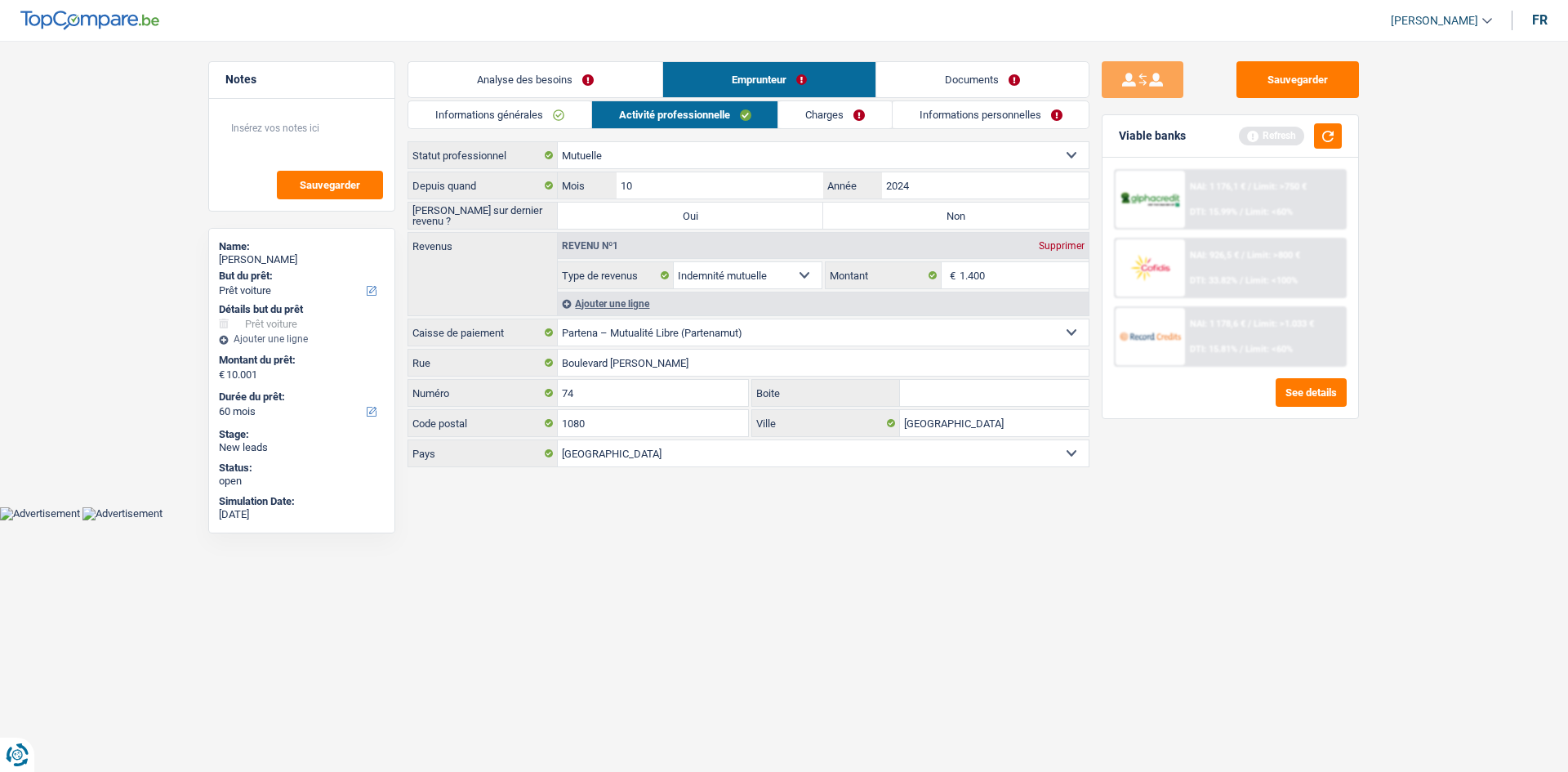
click at [821, 104] on link "Charges" at bounding box center [835, 114] width 114 height 27
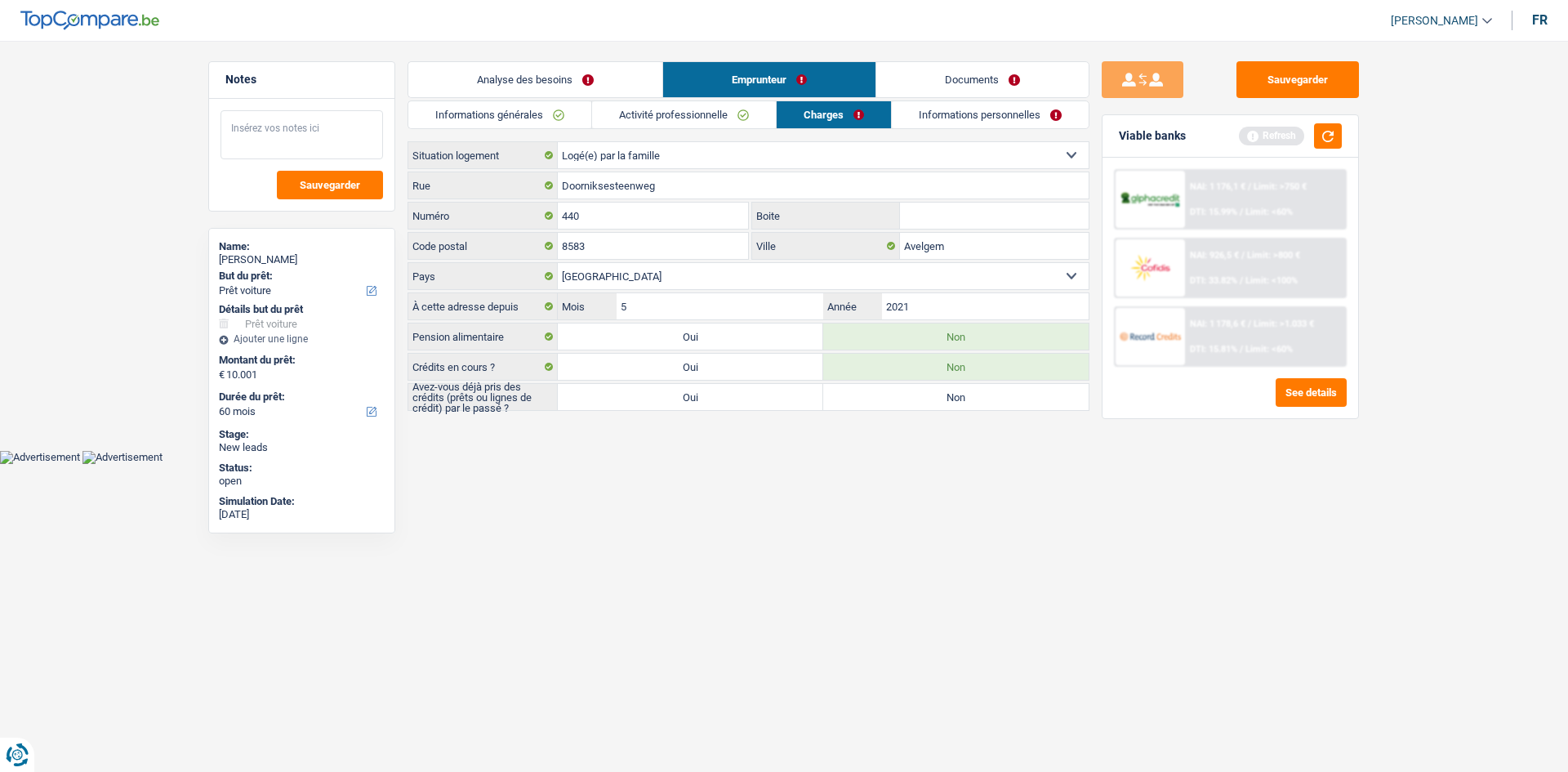
click at [304, 134] on textarea at bounding box center [302, 135] width 163 height 49
type textarea "chez une amie"
click at [724, 115] on link "Activité professionnelle" at bounding box center [684, 114] width 184 height 27
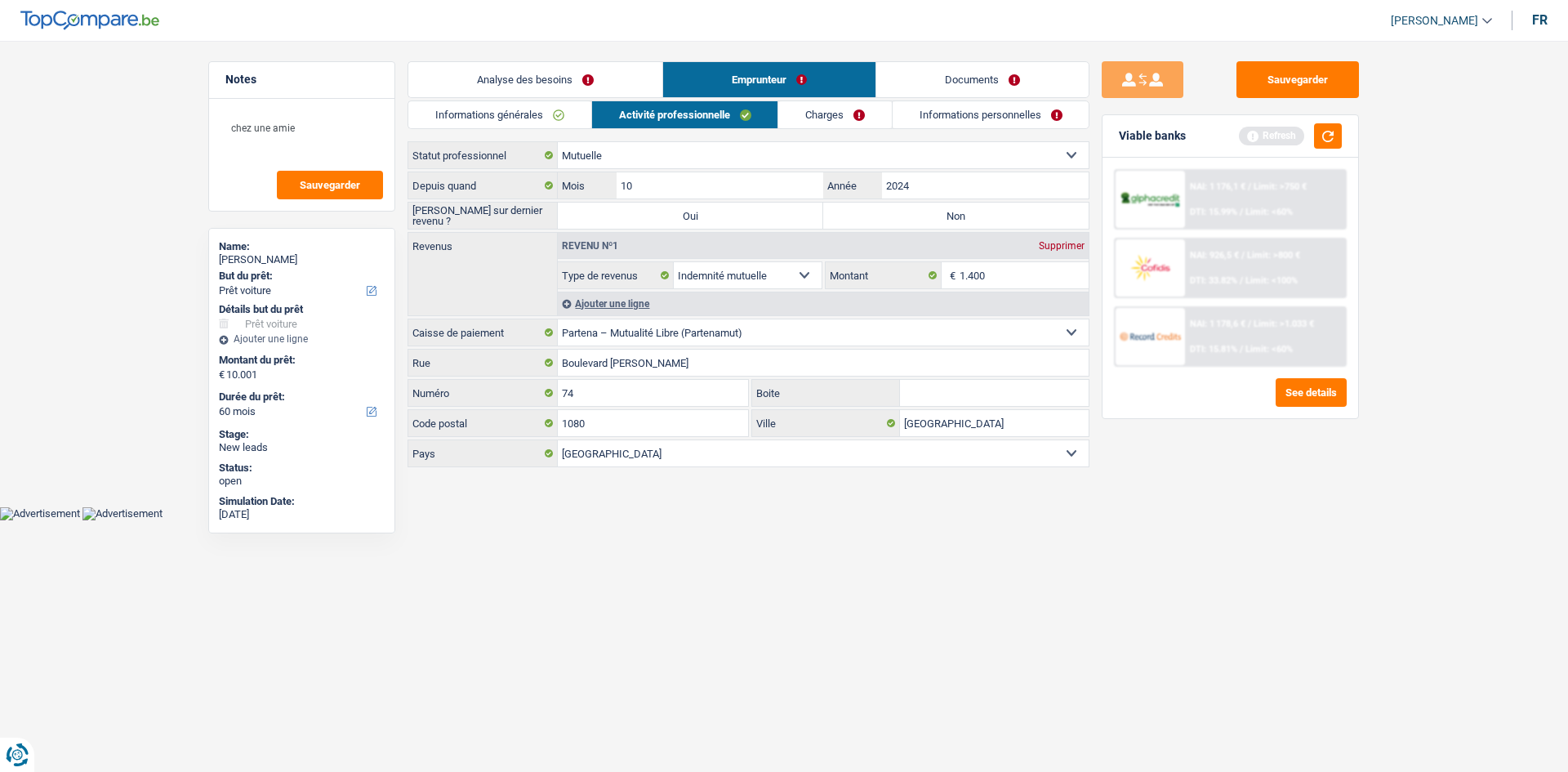
click at [825, 109] on link "Charges" at bounding box center [835, 114] width 114 height 27
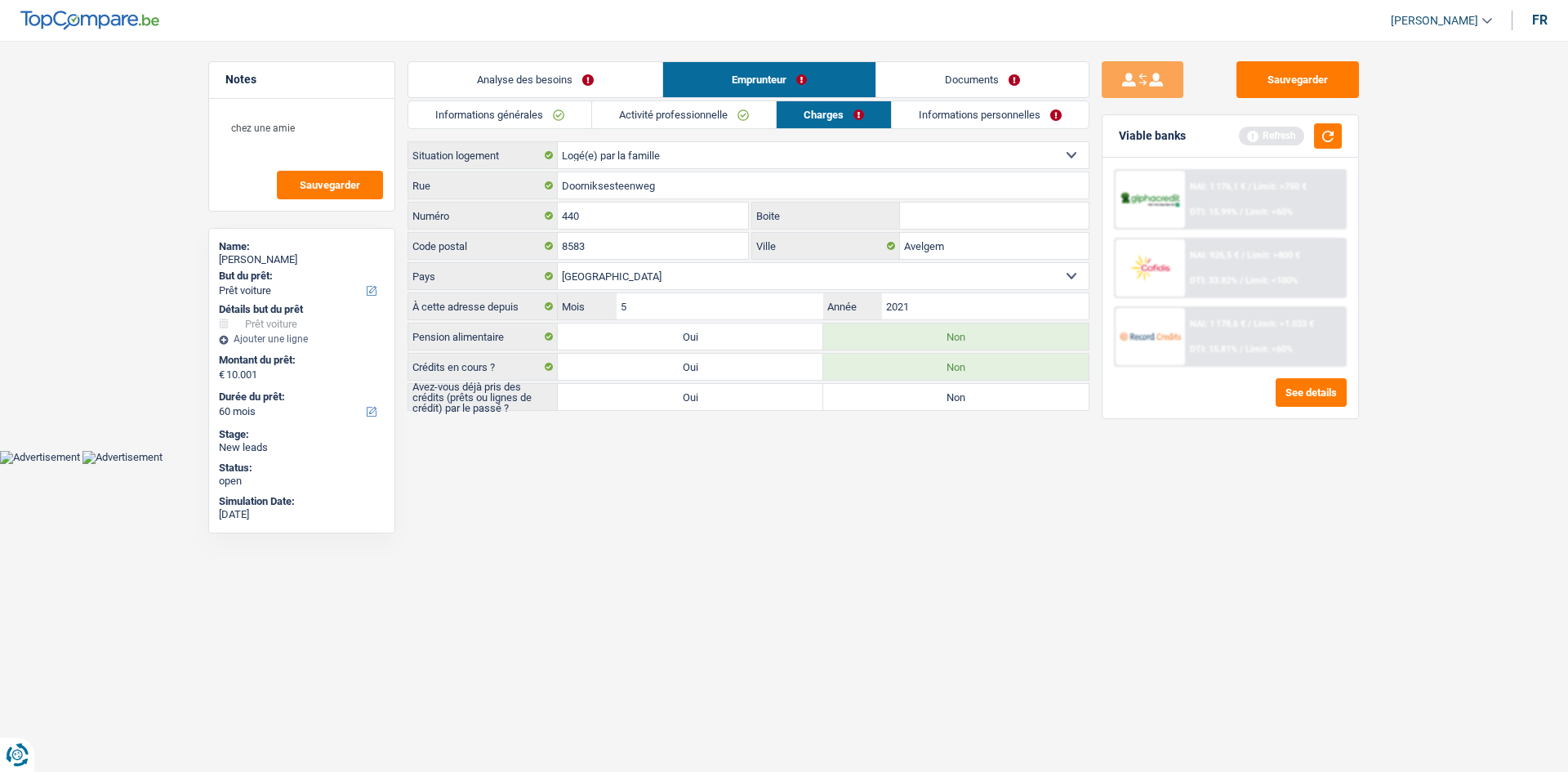
click at [936, 121] on link "Informations personnelles" at bounding box center [991, 114] width 197 height 27
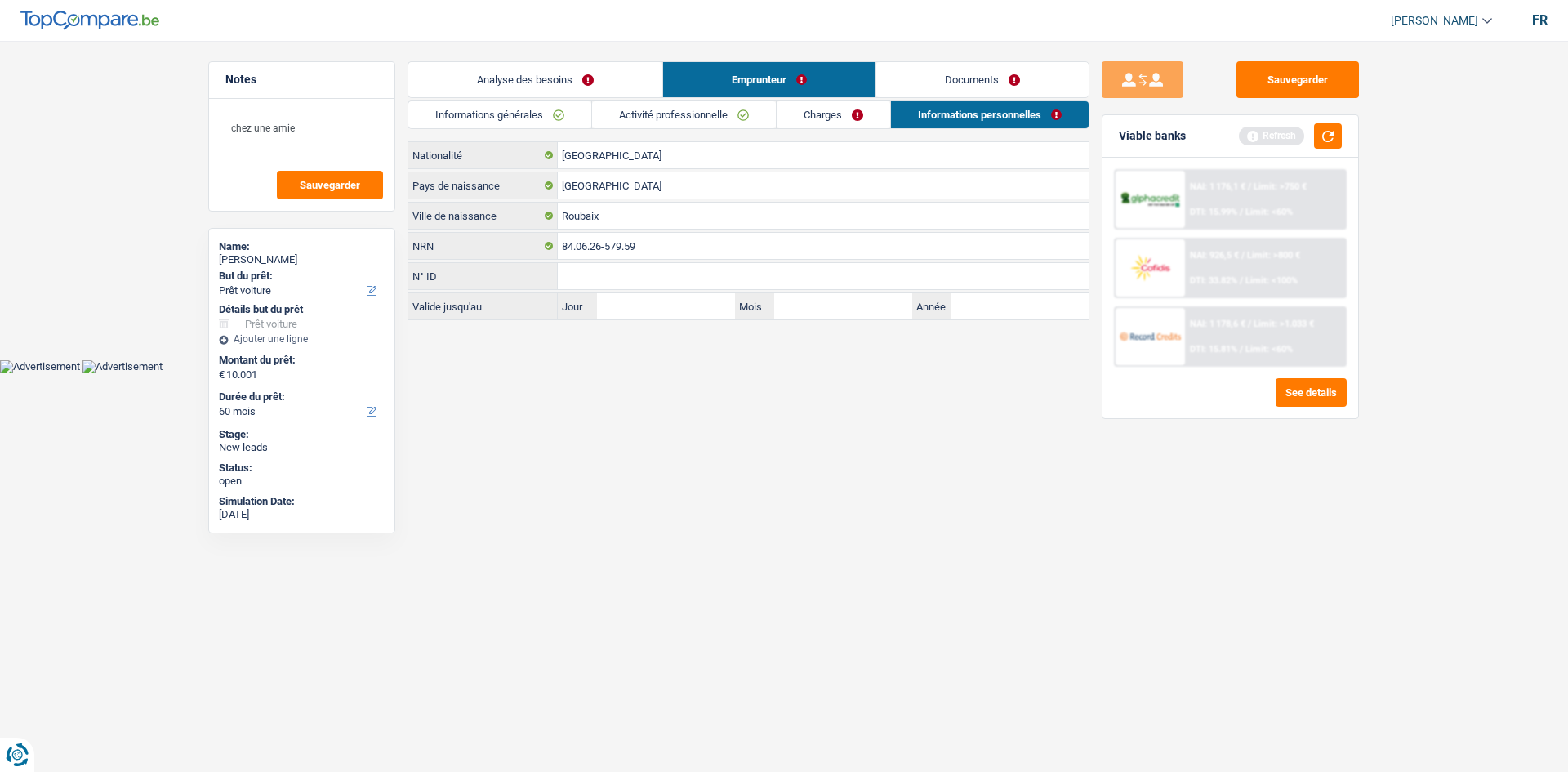
click at [875, 124] on link "Charges" at bounding box center [834, 114] width 114 height 27
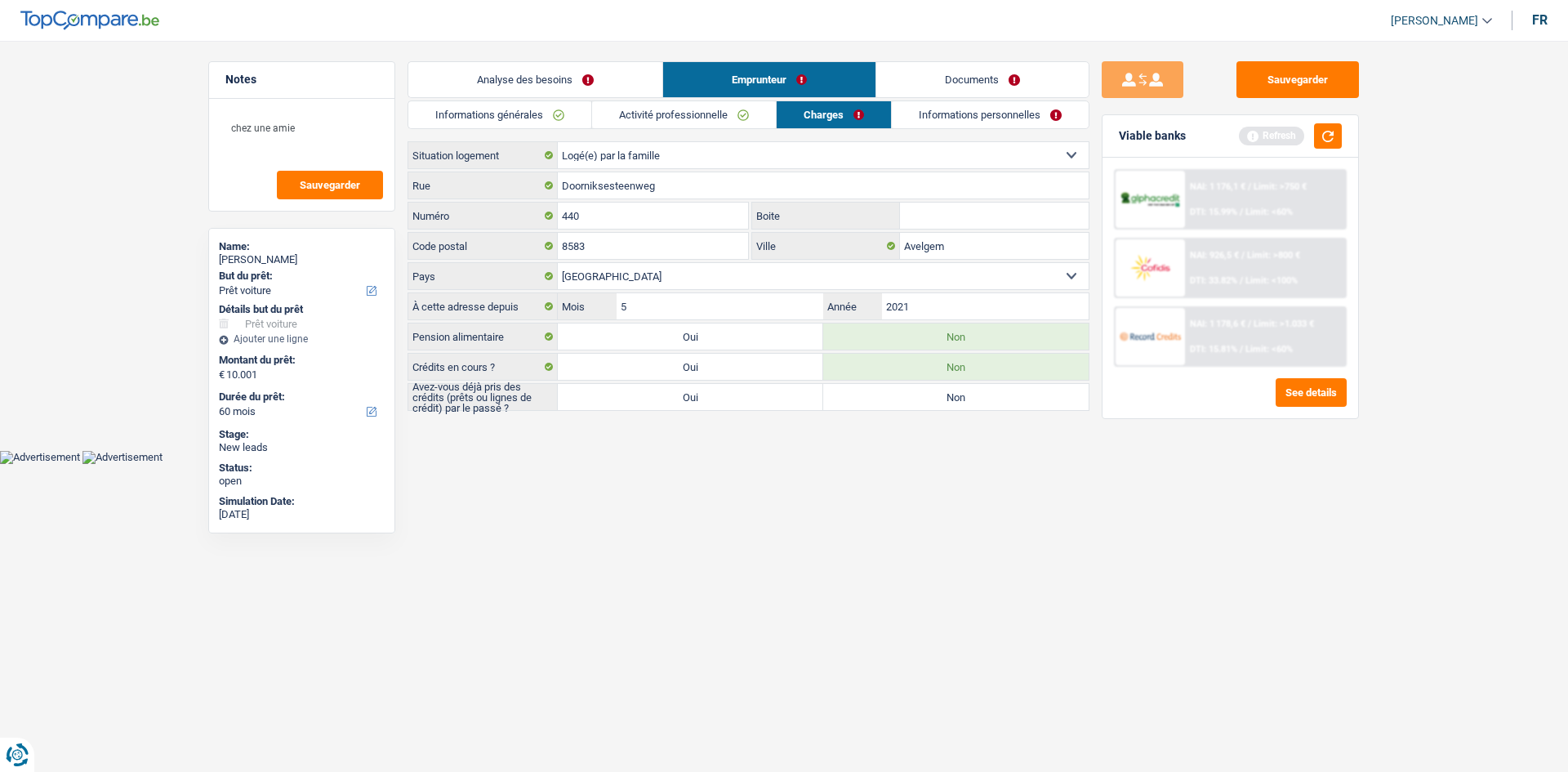
click at [942, 122] on link "Informations personnelles" at bounding box center [991, 114] width 197 height 27
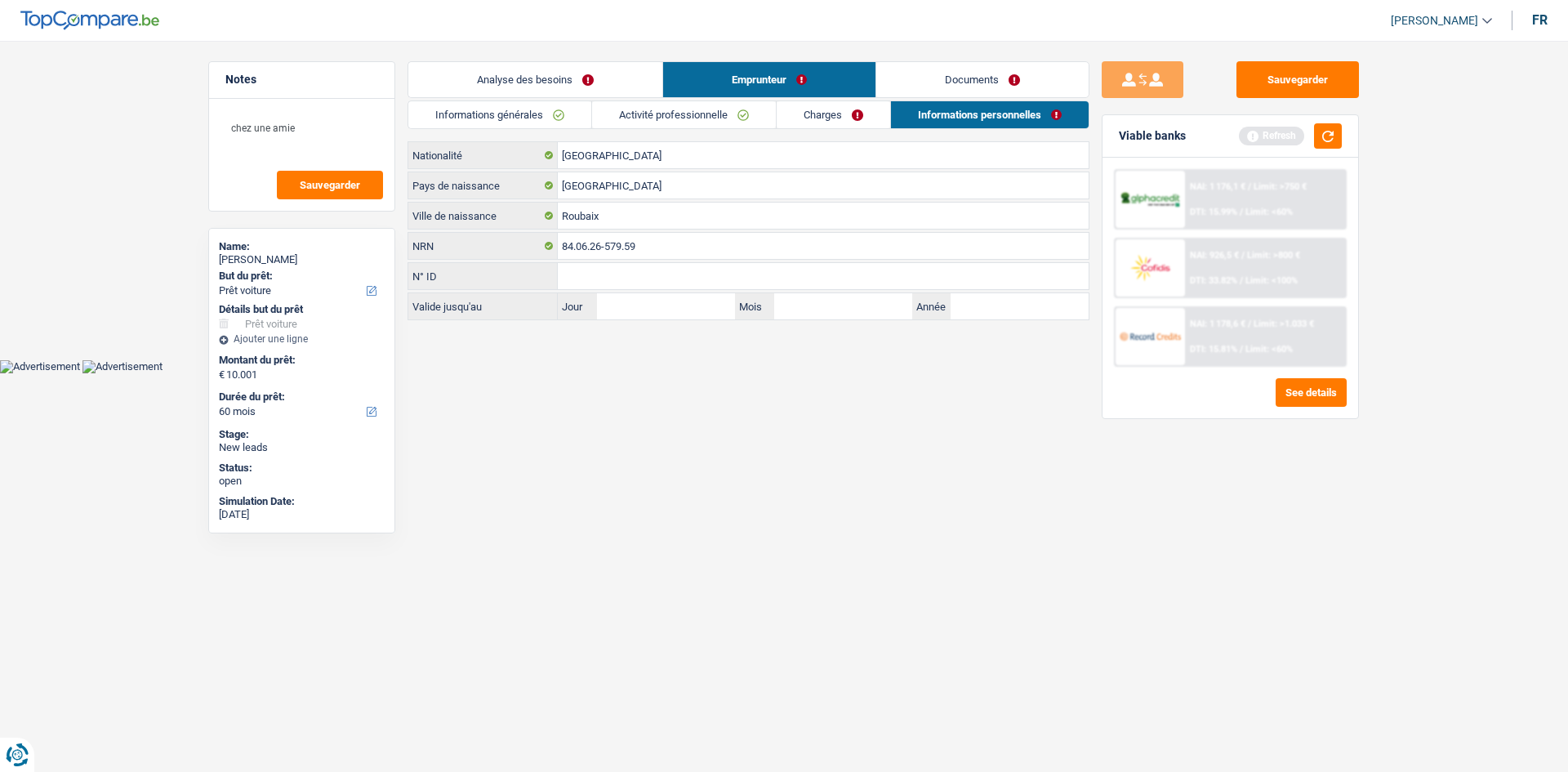
click at [944, 74] on link "Documents" at bounding box center [982, 79] width 212 height 35
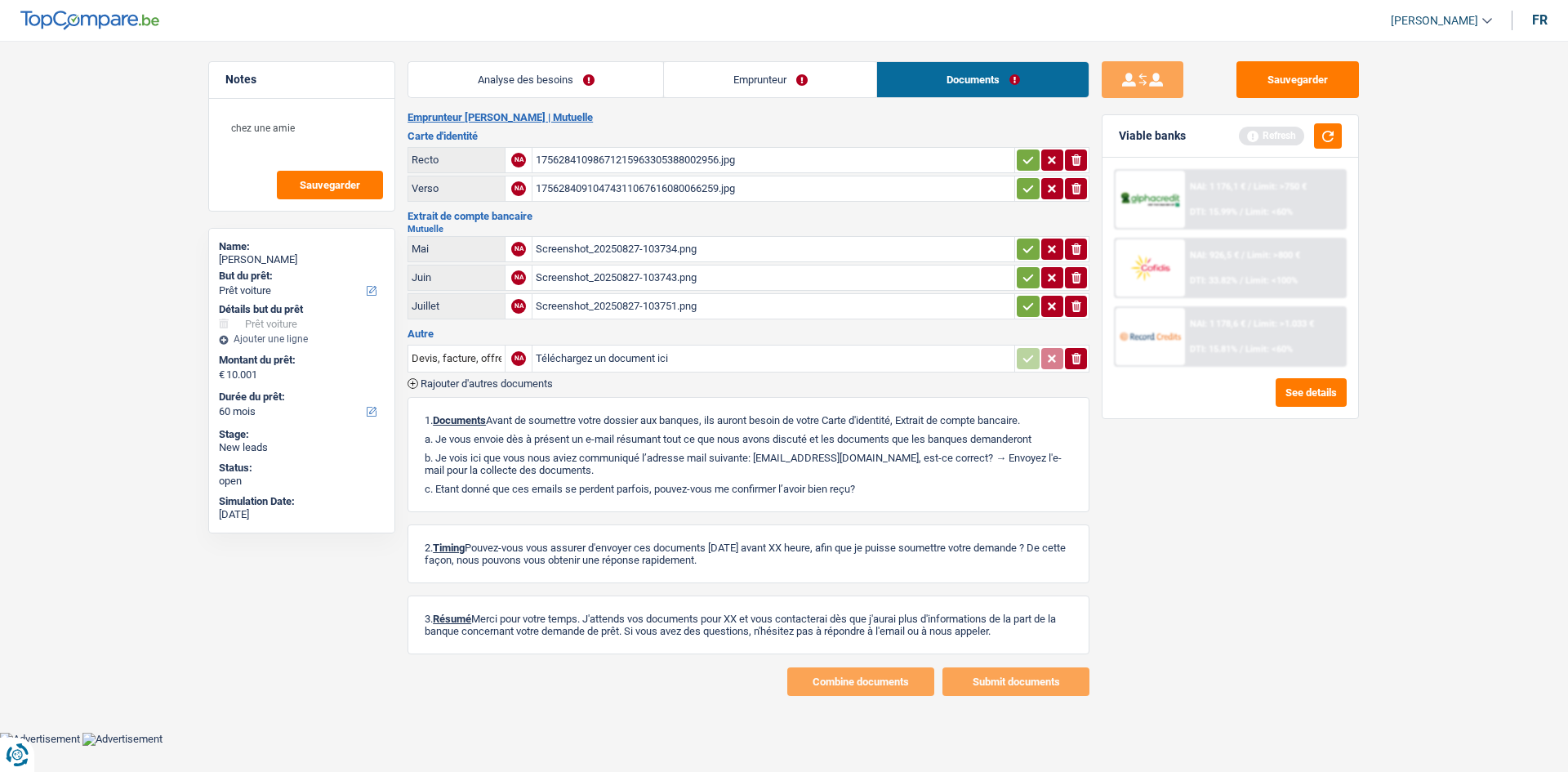
click at [753, 71] on link "Emprunteur" at bounding box center [770, 79] width 212 height 35
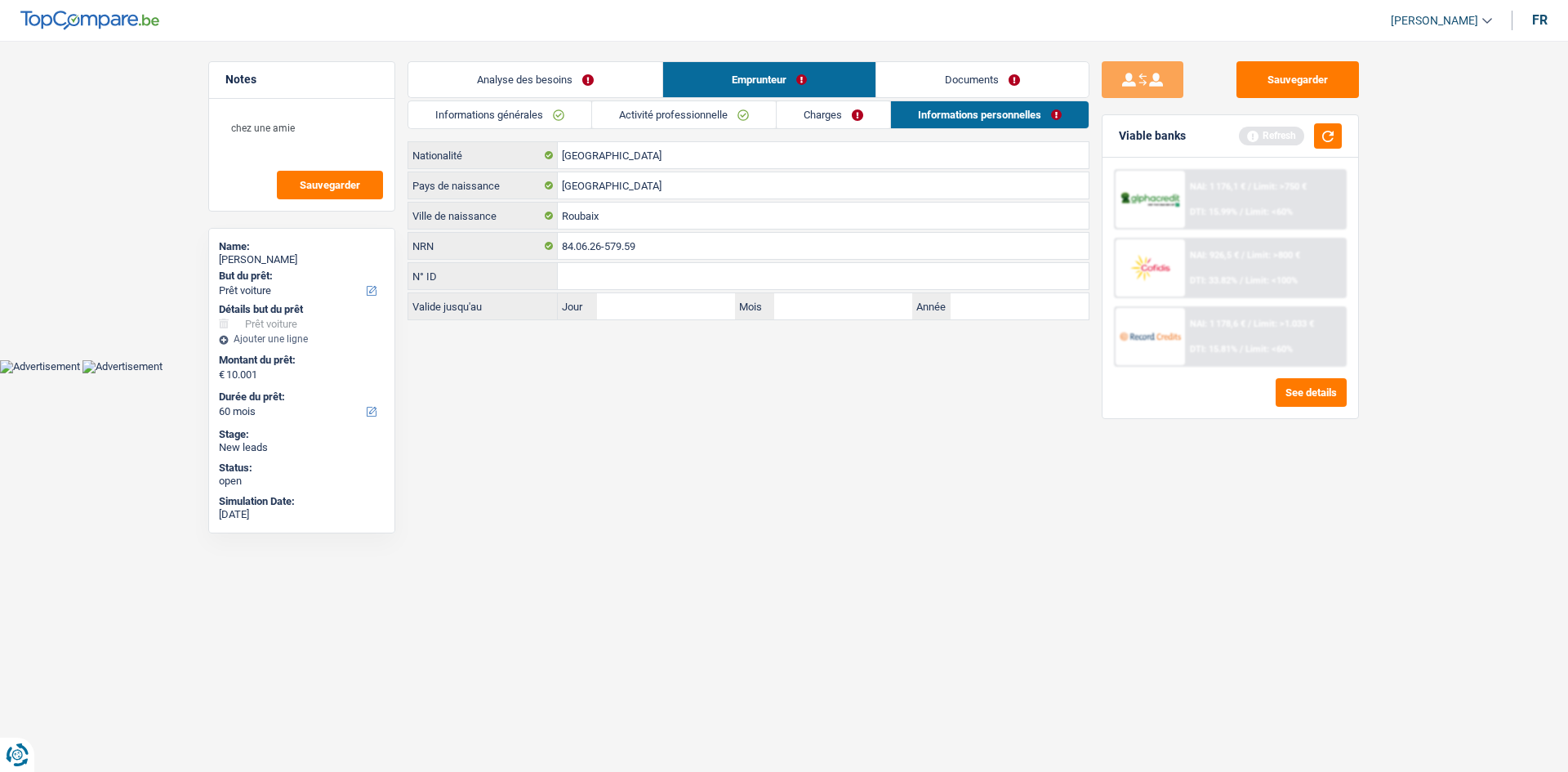
click at [585, 79] on link "Analyse des besoins" at bounding box center [535, 79] width 254 height 35
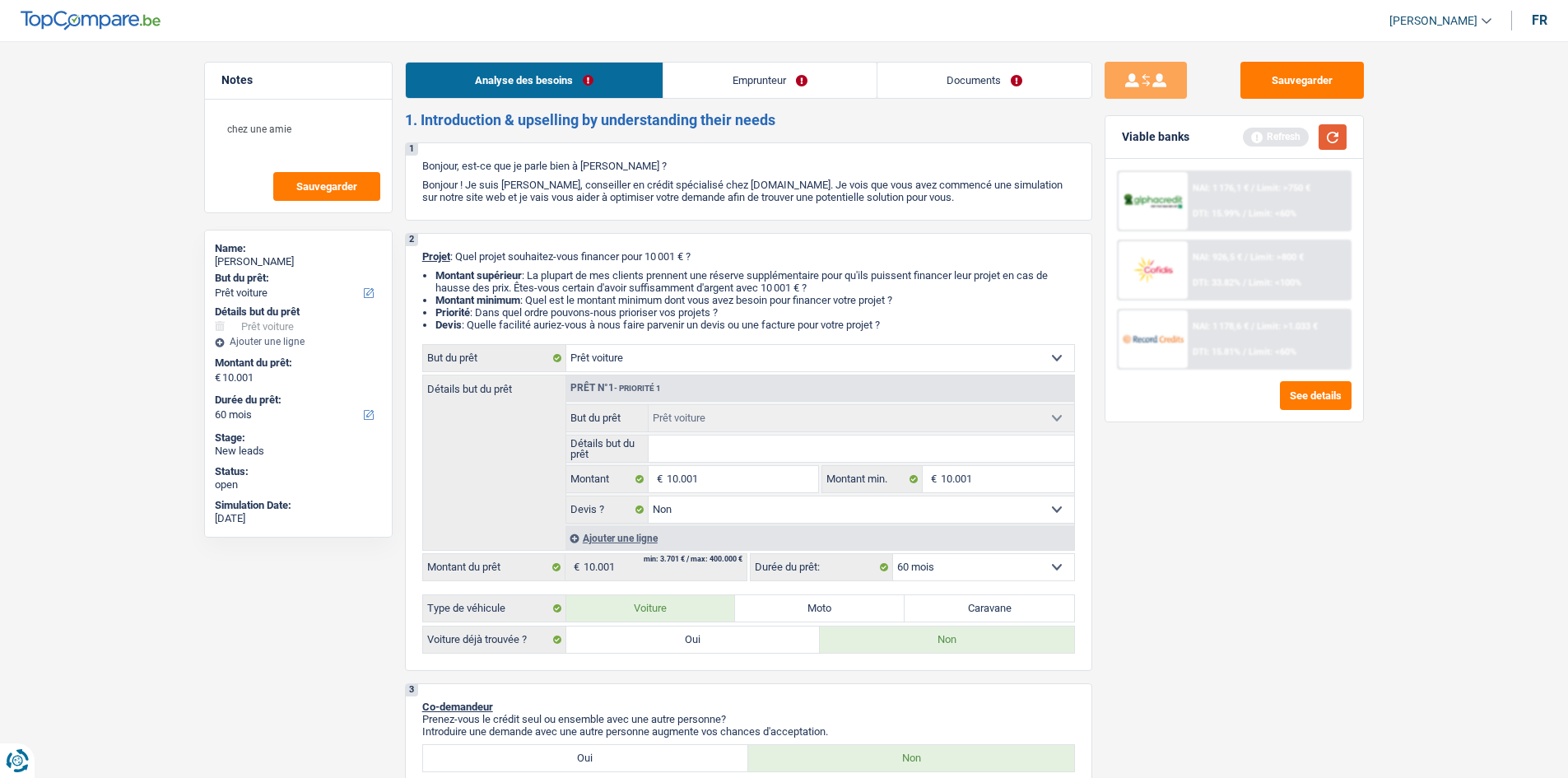
click at [1337, 143] on button "button" at bounding box center [1332, 137] width 28 height 25
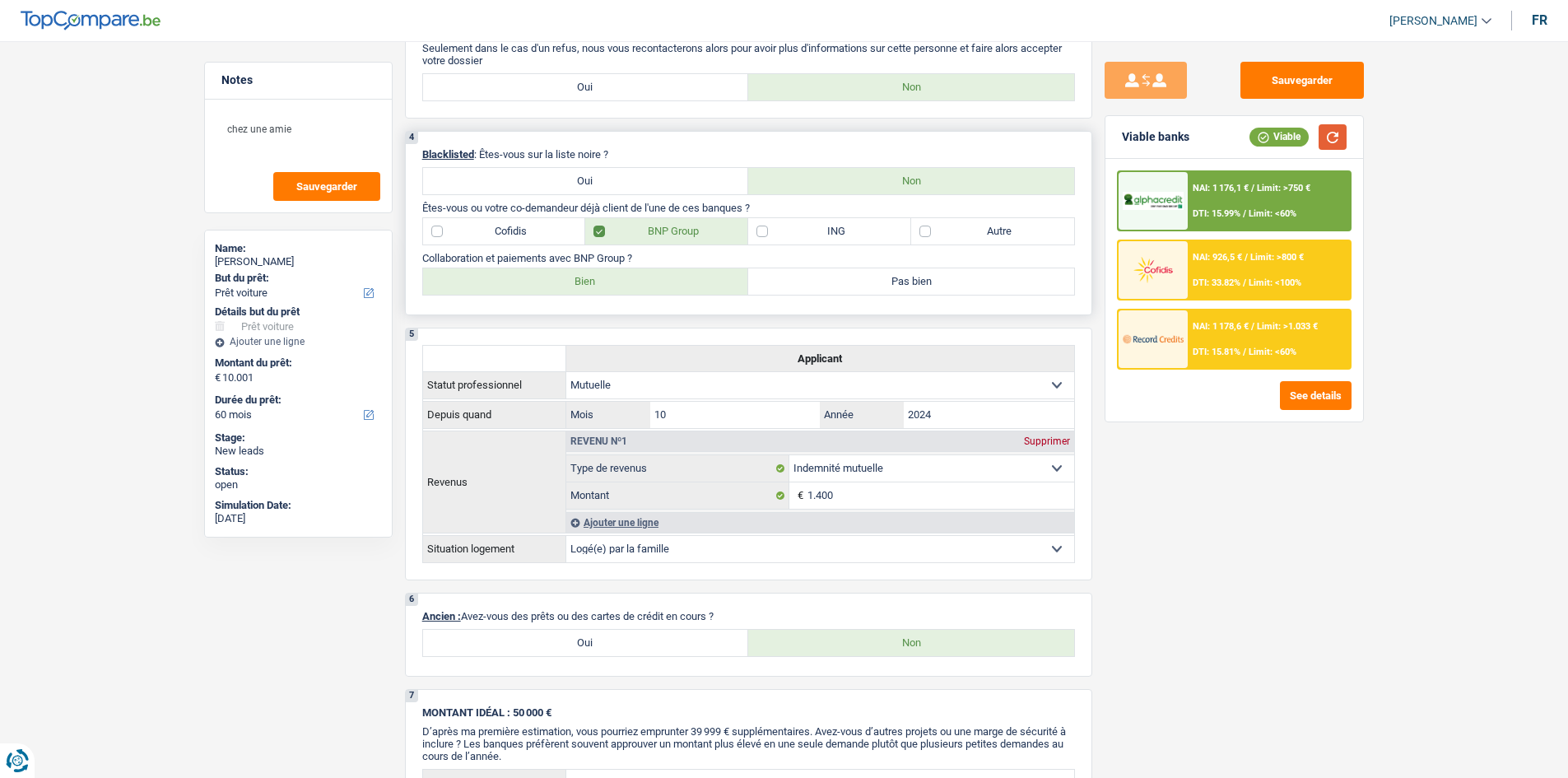
scroll to position [763, 0]
click at [833, 279] on label "Pas bien" at bounding box center [911, 280] width 326 height 26
click at [833, 279] on input "Pas bien" at bounding box center [911, 280] width 326 height 26
radio input "true"
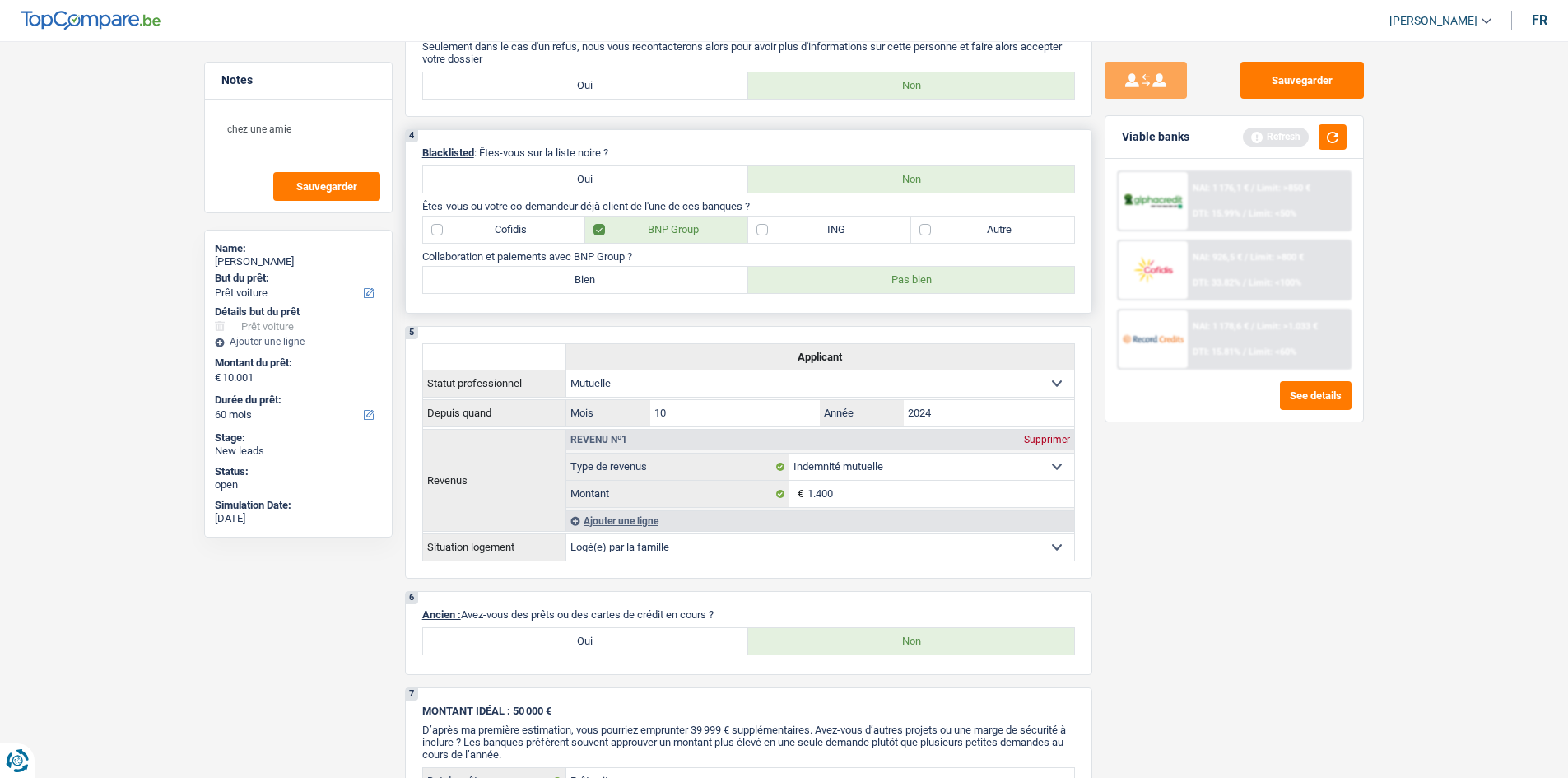
click at [673, 271] on label "Bien" at bounding box center [586, 280] width 326 height 26
click at [673, 271] on input "Bien" at bounding box center [586, 280] width 326 height 26
radio input "true"
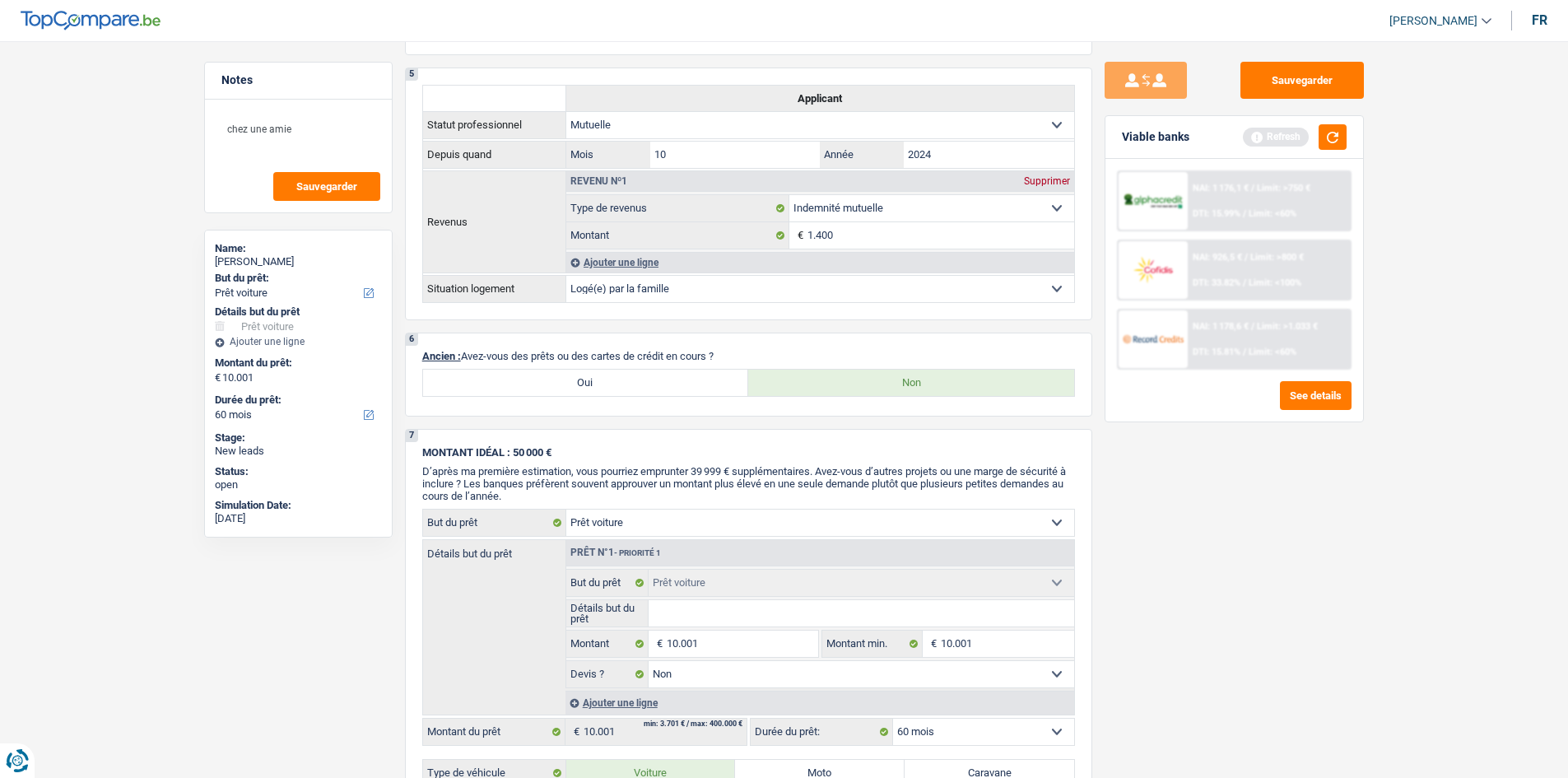
scroll to position [1022, 0]
click at [1337, 128] on button "button" at bounding box center [1332, 137] width 28 height 25
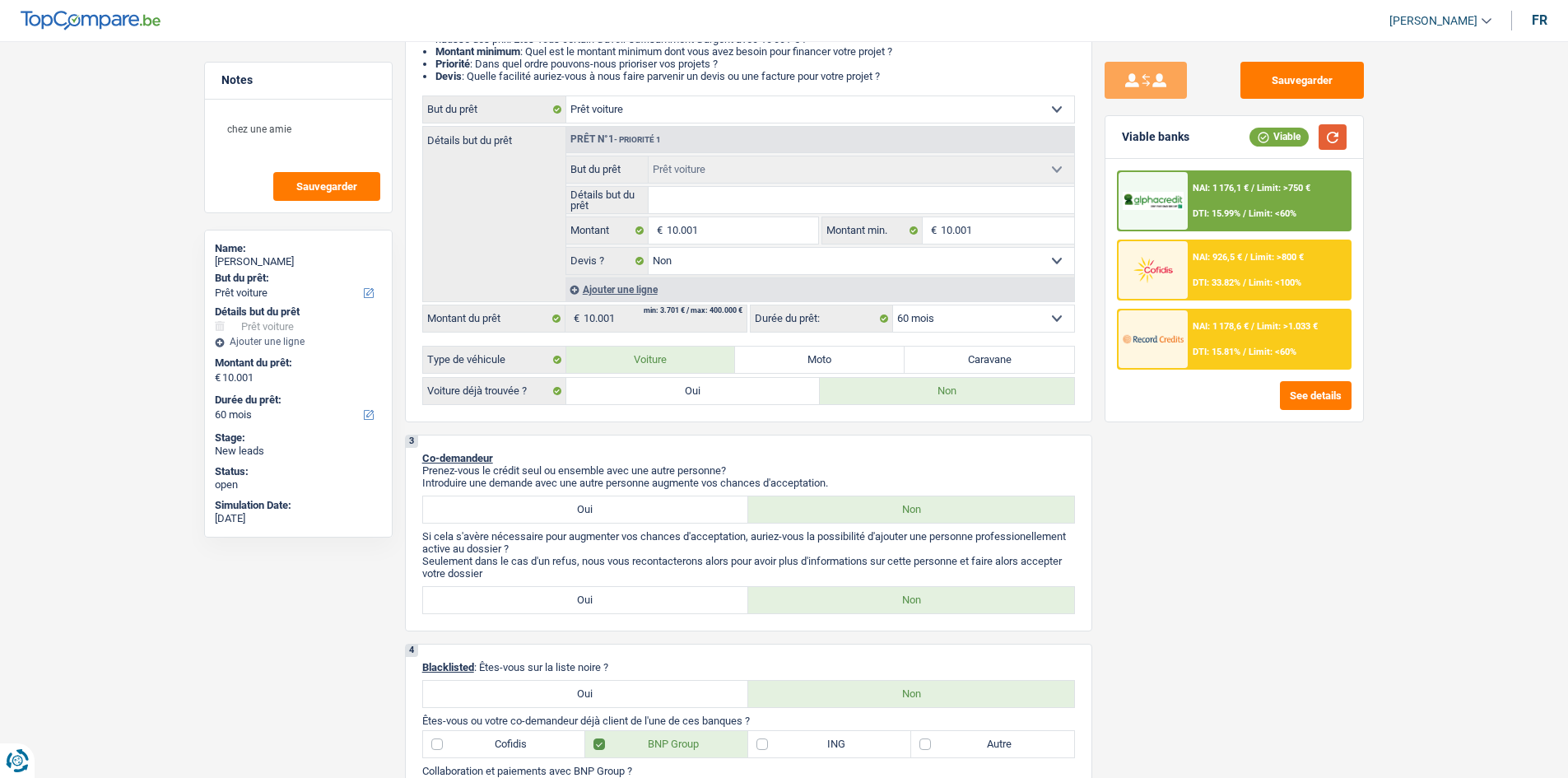
scroll to position [0, 0]
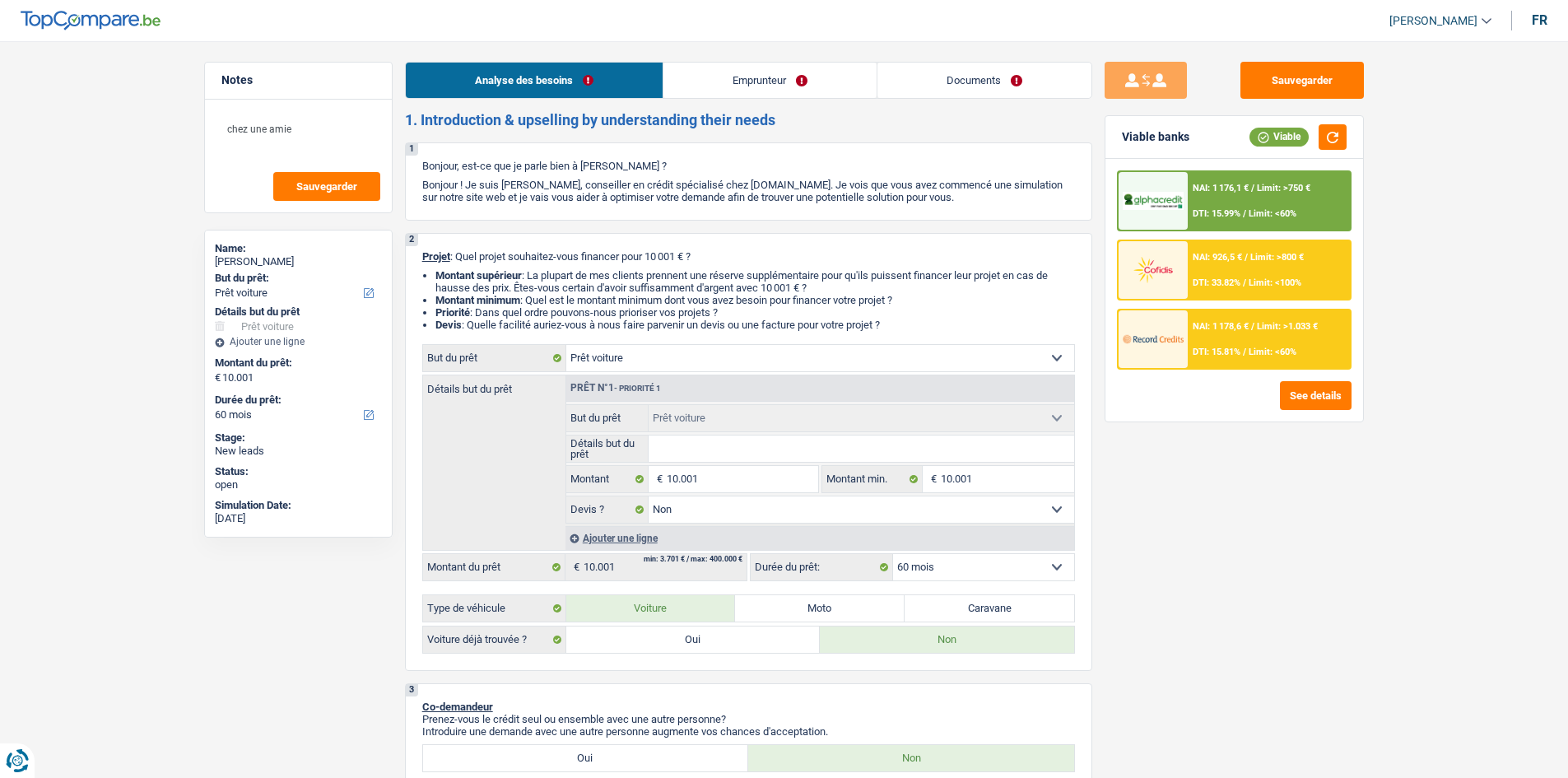
click at [764, 72] on link "Emprunteur" at bounding box center [769, 80] width 213 height 35
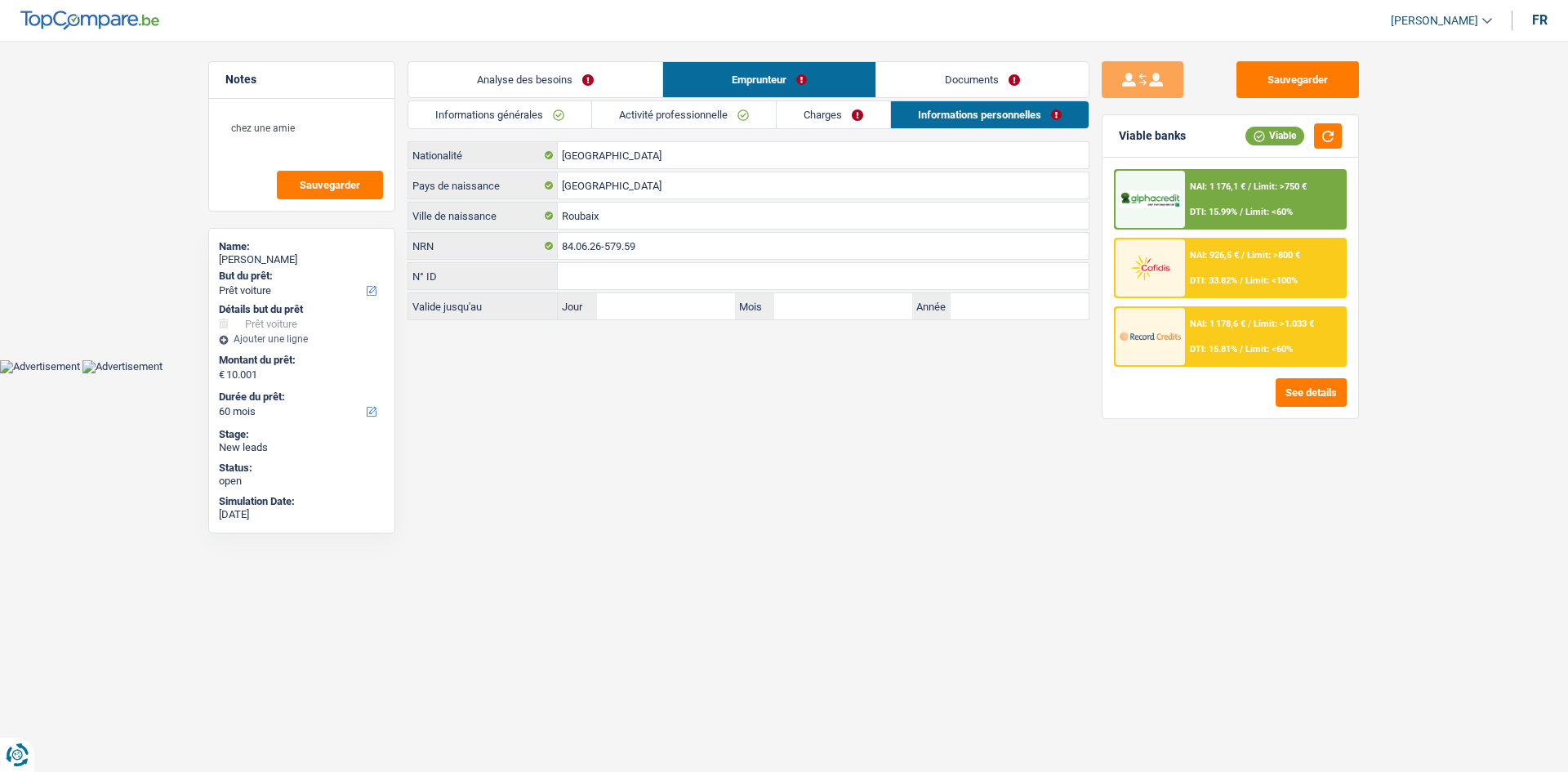
click at [648, 109] on link "Activité professionnelle" at bounding box center [684, 114] width 184 height 27
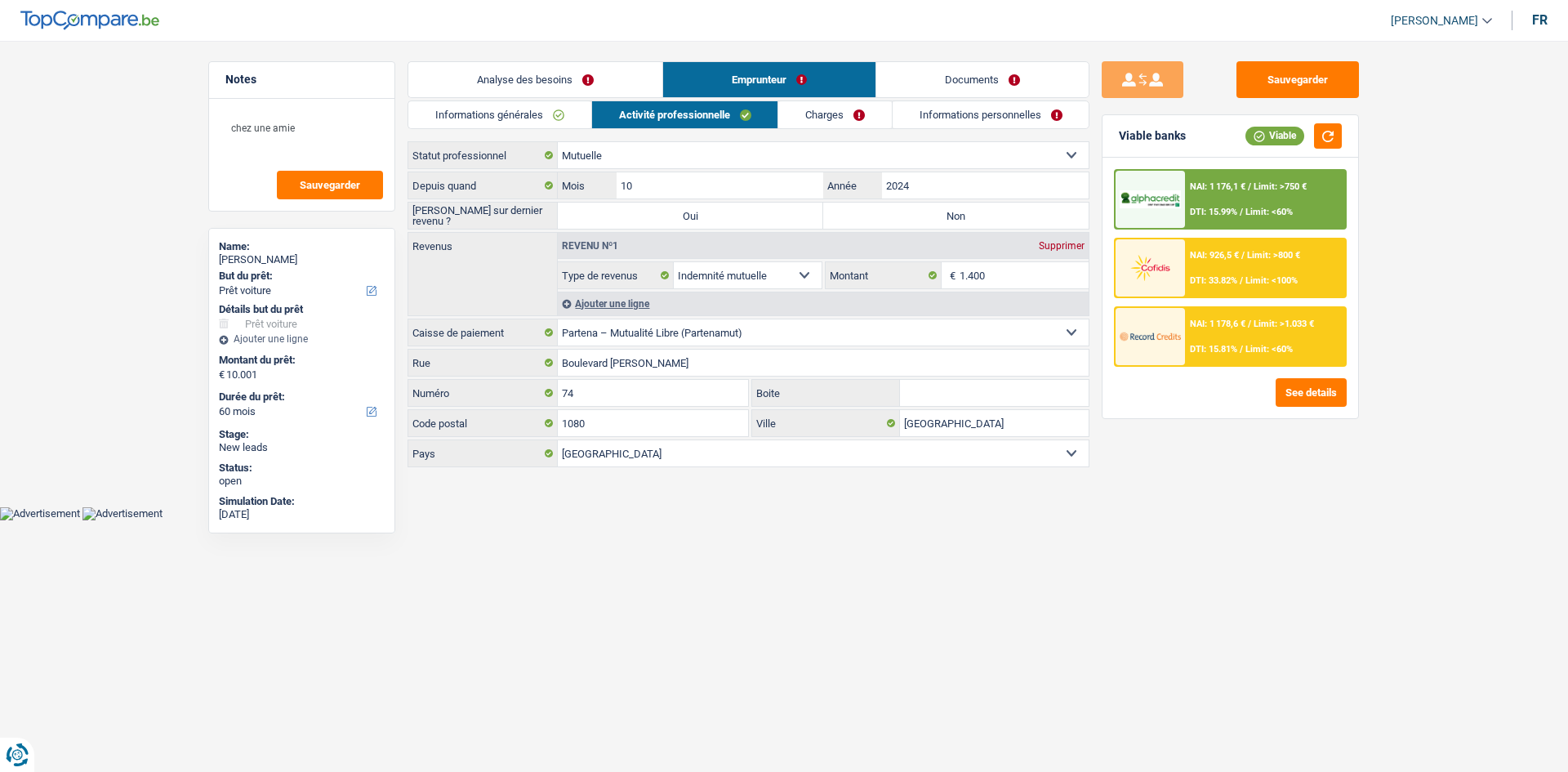
click at [894, 212] on label "Non" at bounding box center [957, 216] width 266 height 26
click at [894, 212] on input "Non" at bounding box center [957, 216] width 266 height 26
radio input "true"
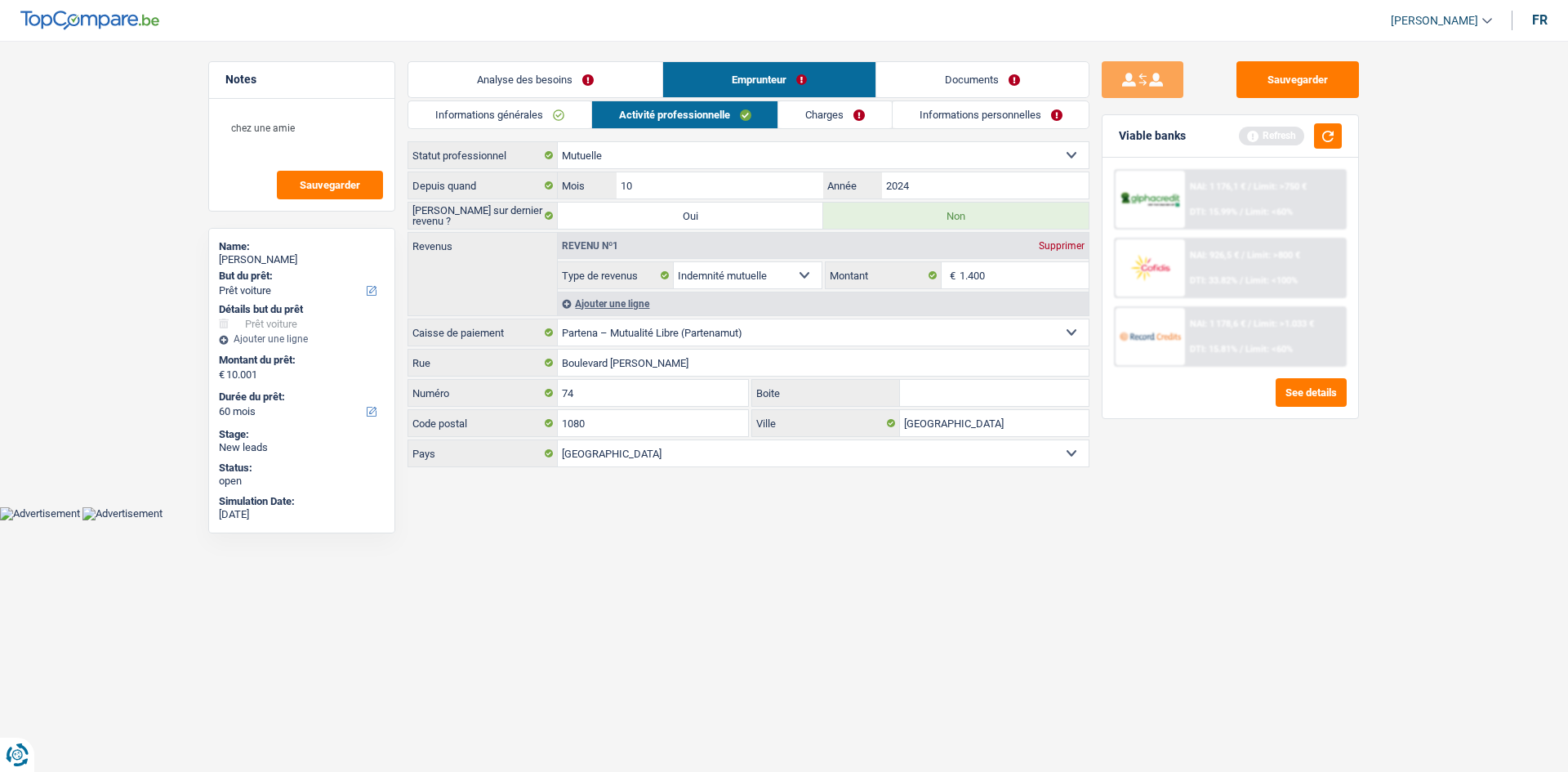
click at [556, 74] on link "Analyse des besoins" at bounding box center [535, 79] width 254 height 35
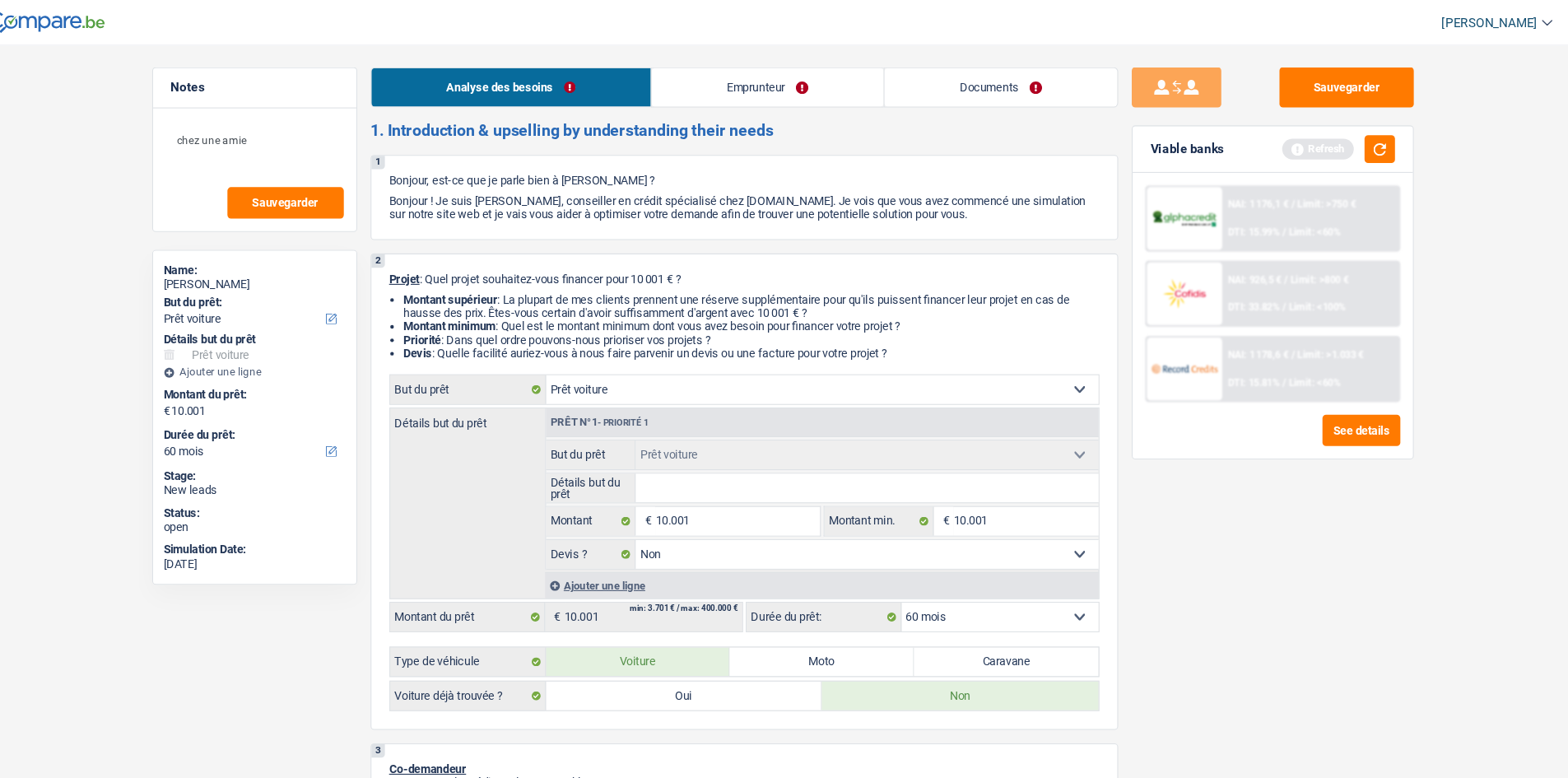
click at [812, 78] on link "Emprunteur" at bounding box center [769, 80] width 213 height 35
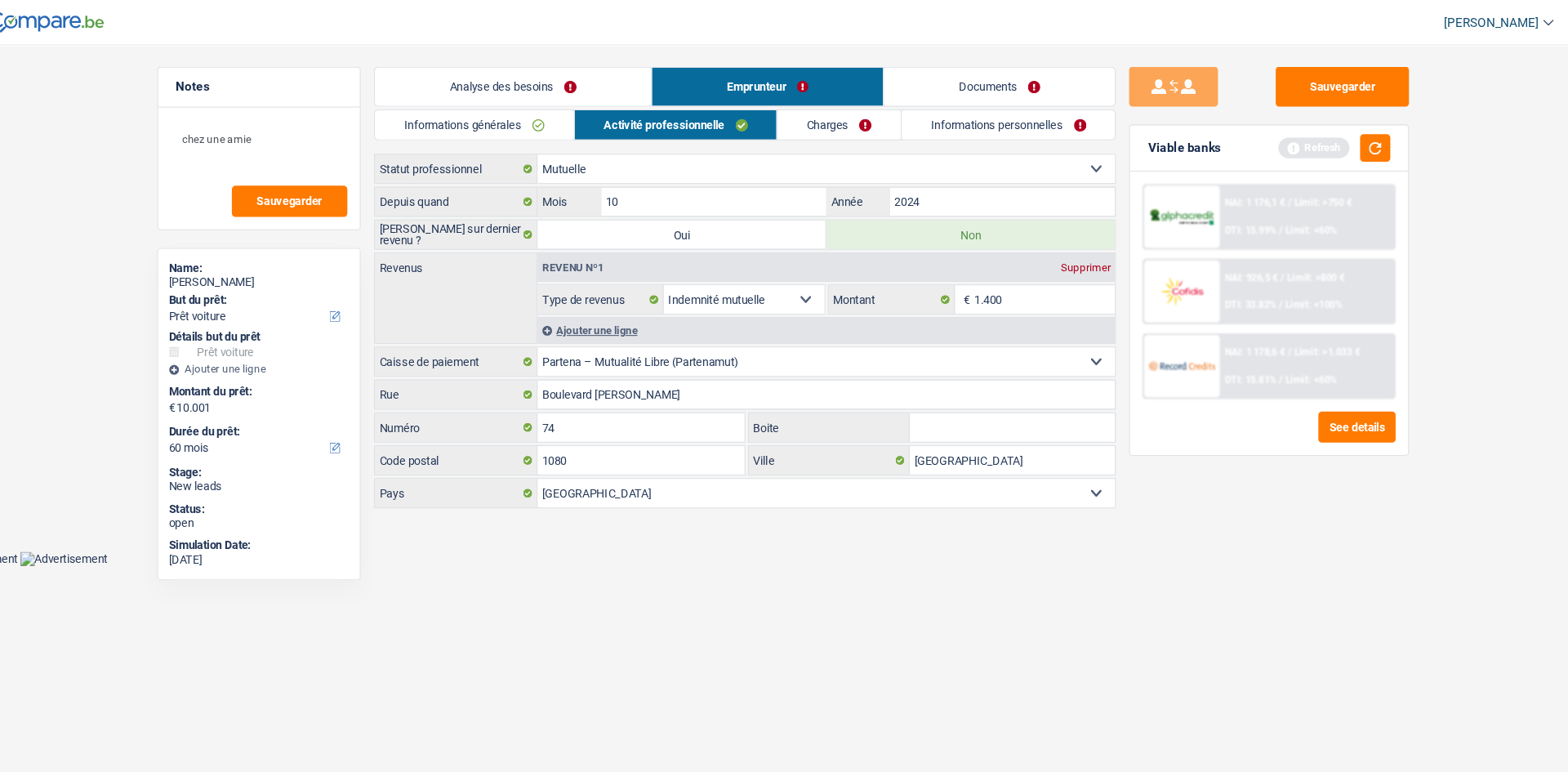
click at [840, 110] on link "Charges" at bounding box center [835, 114] width 114 height 27
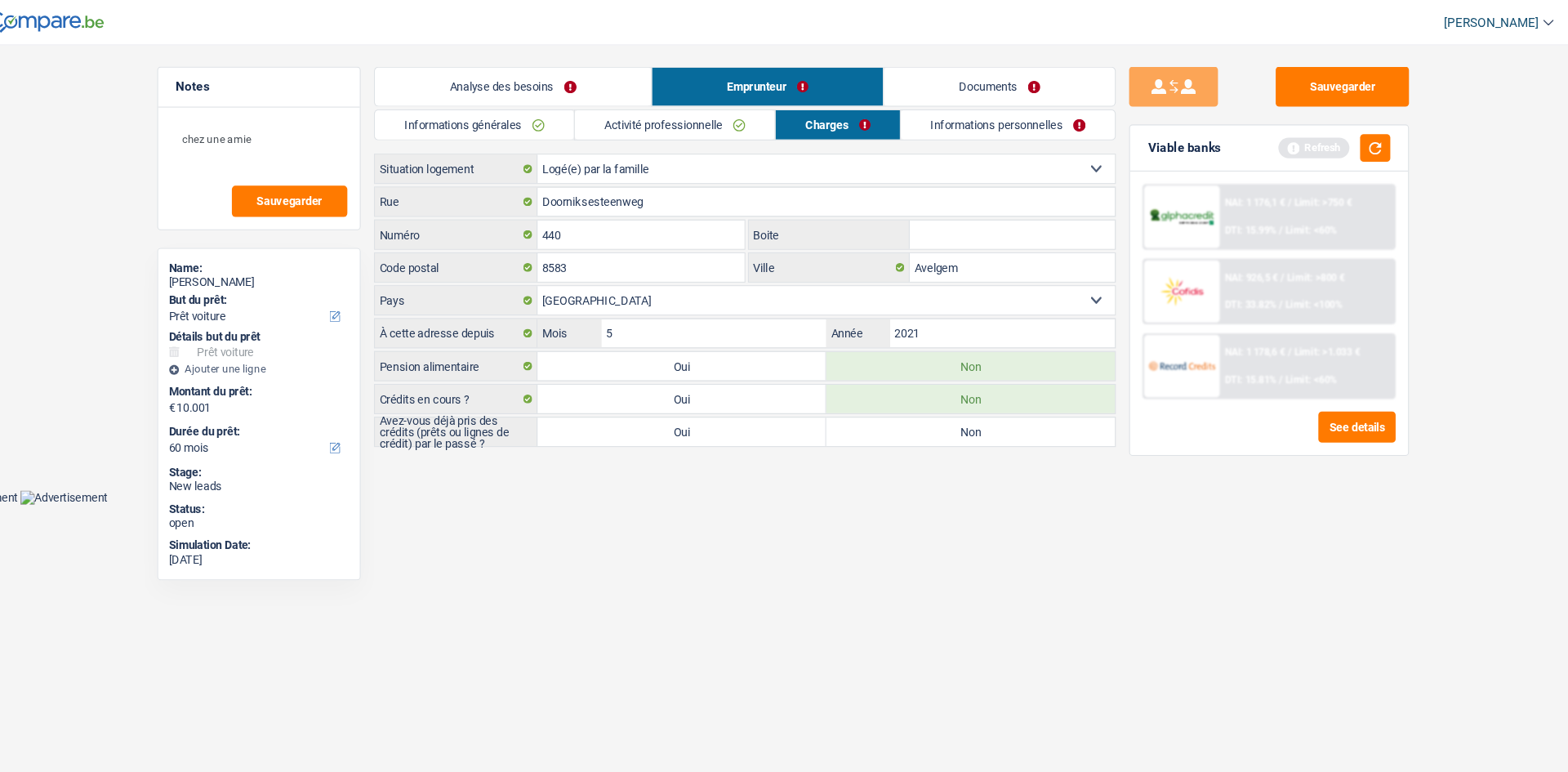
click at [937, 105] on link "Informations personnelles" at bounding box center [991, 114] width 197 height 27
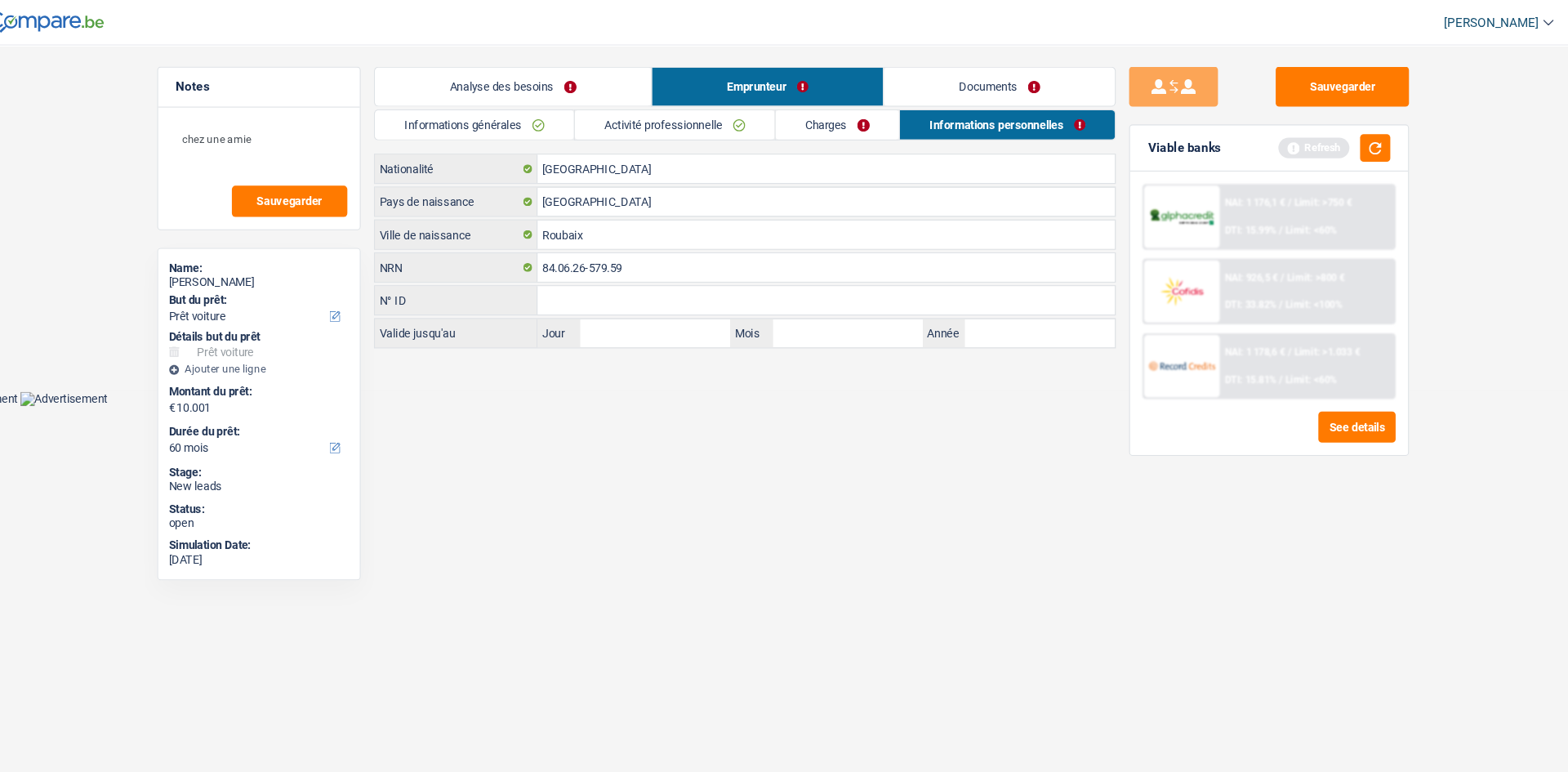
click at [472, 109] on link "Informations générales" at bounding box center [500, 114] width 183 height 27
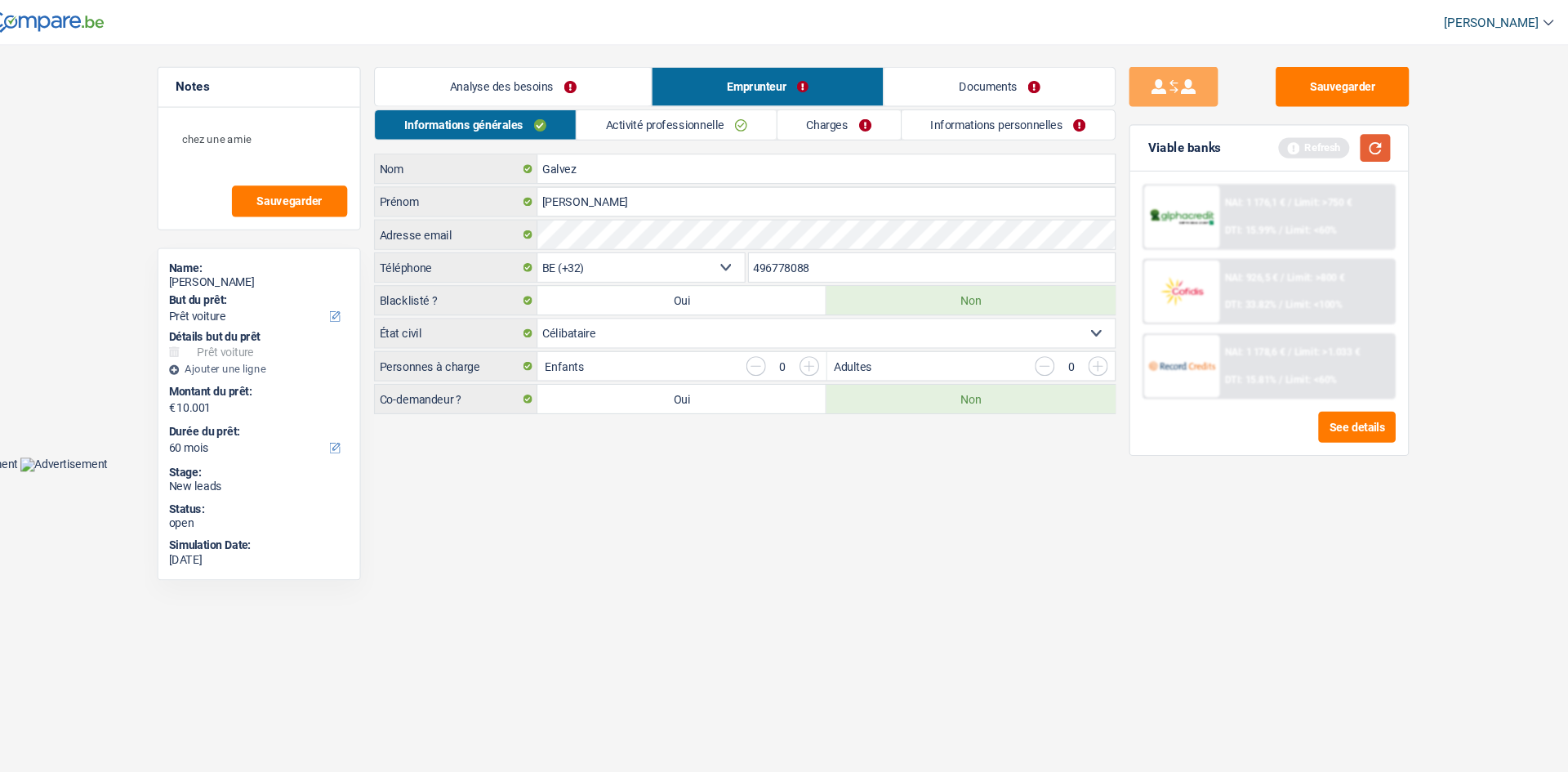
click at [1327, 138] on button "button" at bounding box center [1327, 136] width 28 height 25
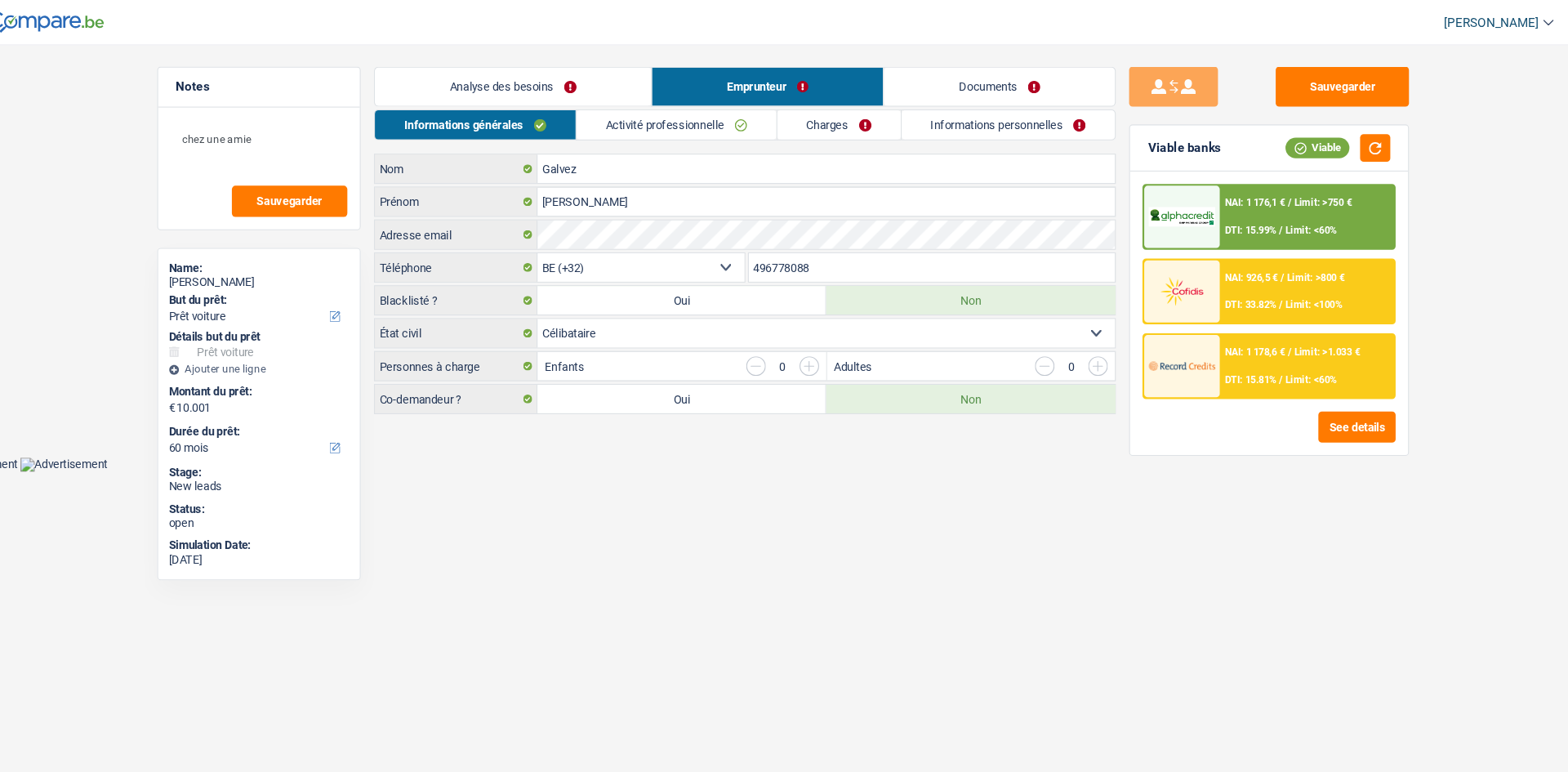
click at [1180, 196] on img at bounding box center [1150, 200] width 60 height 18
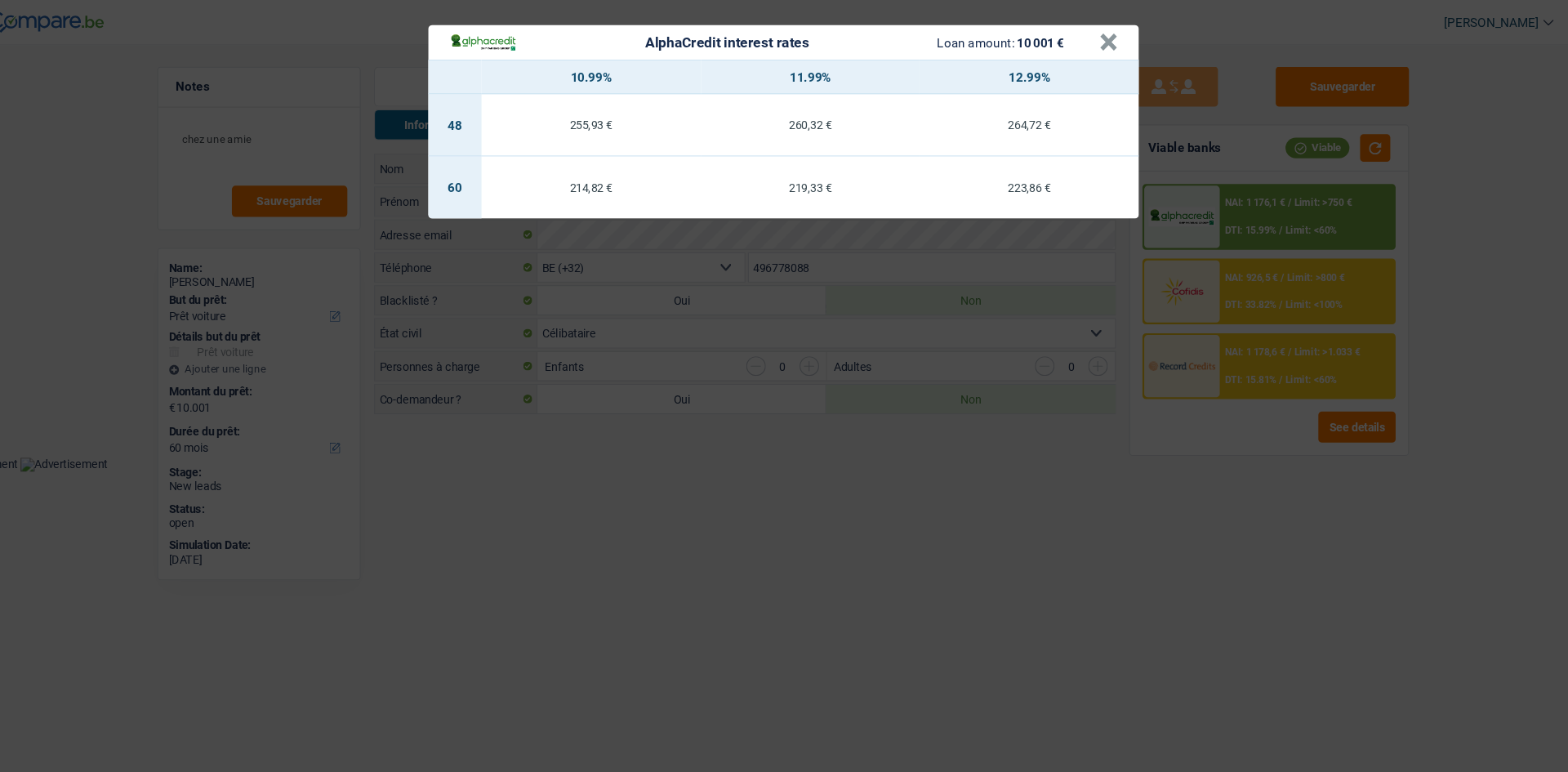
click at [615, 215] on div "AlphaCredit interest rates Loan amount: 10 001 € × 10.99% 11.99% 12.99% 48 255,…" at bounding box center [784, 386] width 1568 height 772
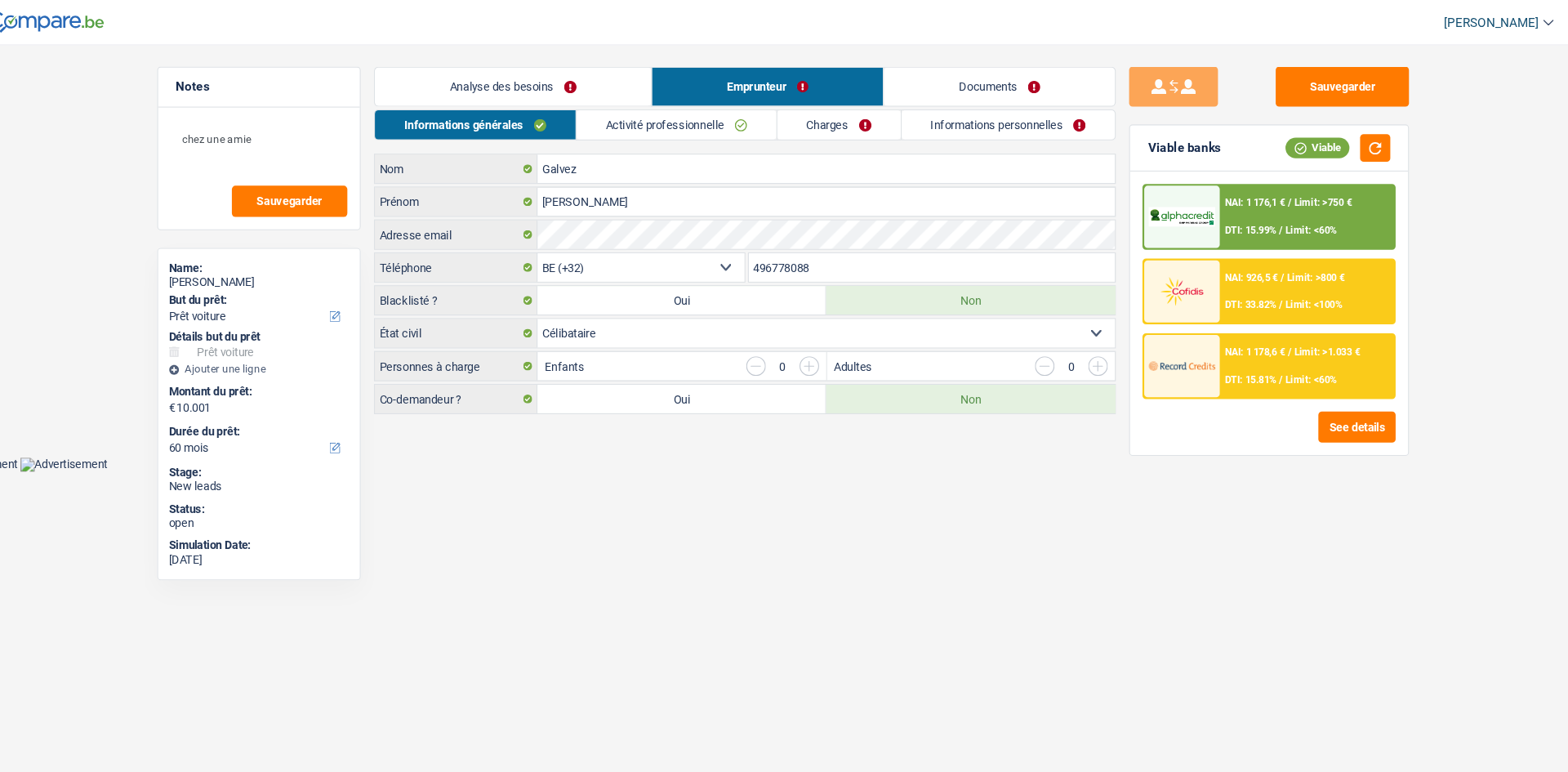
click at [759, 434] on html "Vous avez le contrôle de vos données Nous utilisons des cookies, tout comme nos…" at bounding box center [784, 216] width 1568 height 434
click at [613, 94] on link "Analyse des besoins" at bounding box center [535, 79] width 254 height 35
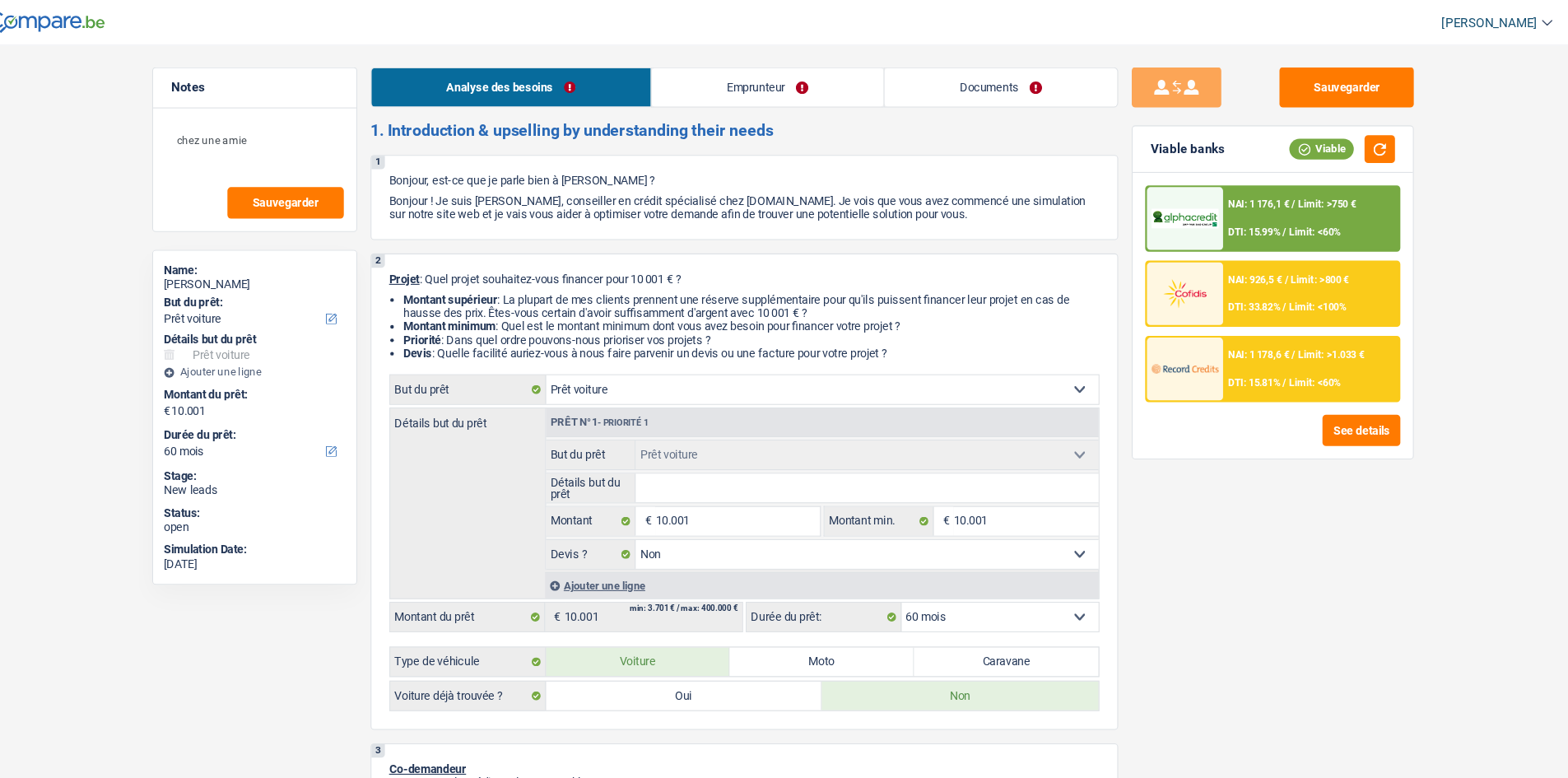
click at [618, 95] on link "Analyse des besoins" at bounding box center [534, 80] width 257 height 35
click at [712, 93] on link "Emprunteur" at bounding box center [769, 80] width 213 height 35
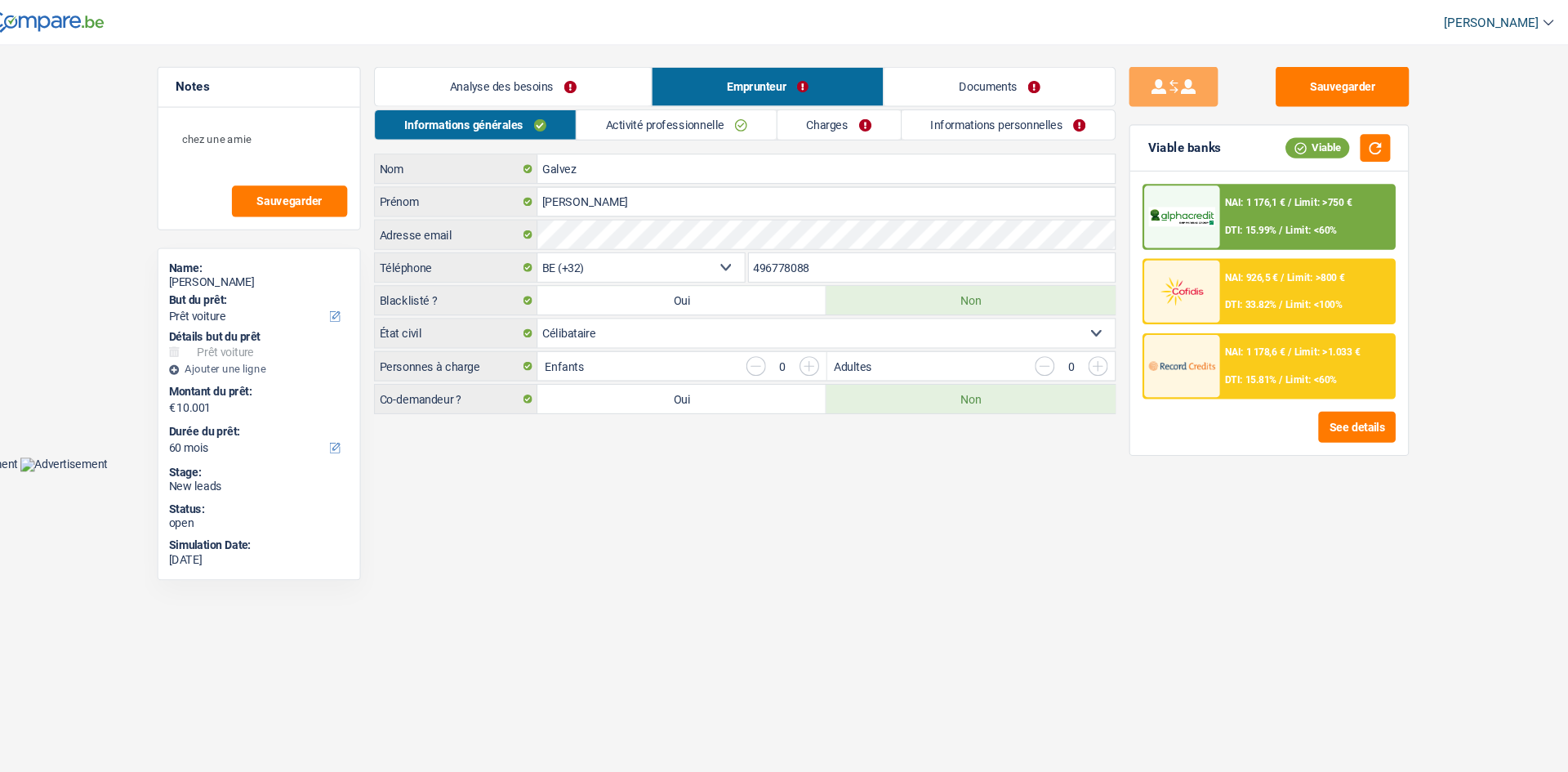
click at [824, 119] on link "Charges" at bounding box center [835, 114] width 114 height 27
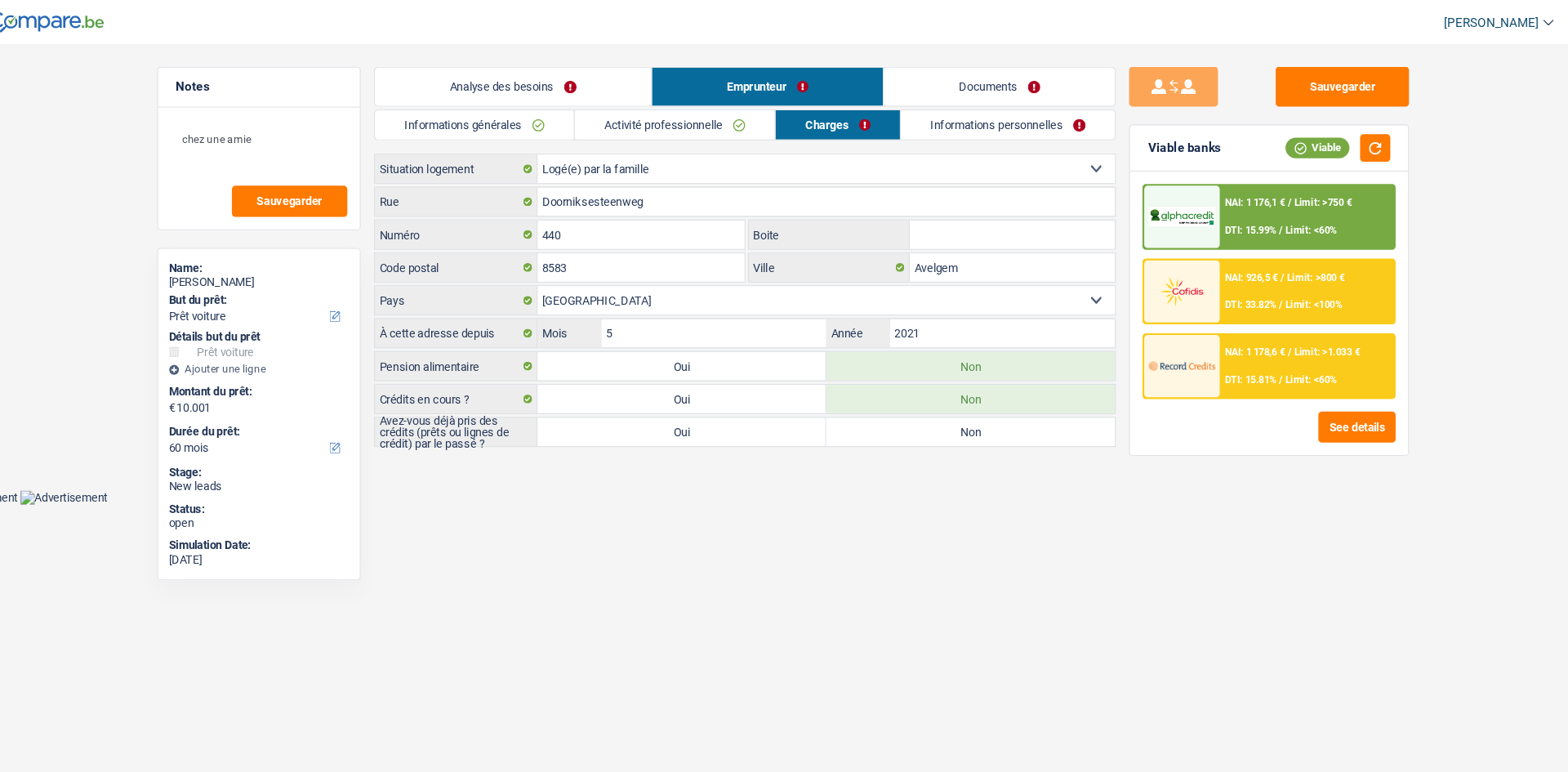
click at [691, 109] on link "Activité professionnelle" at bounding box center [684, 114] width 184 height 27
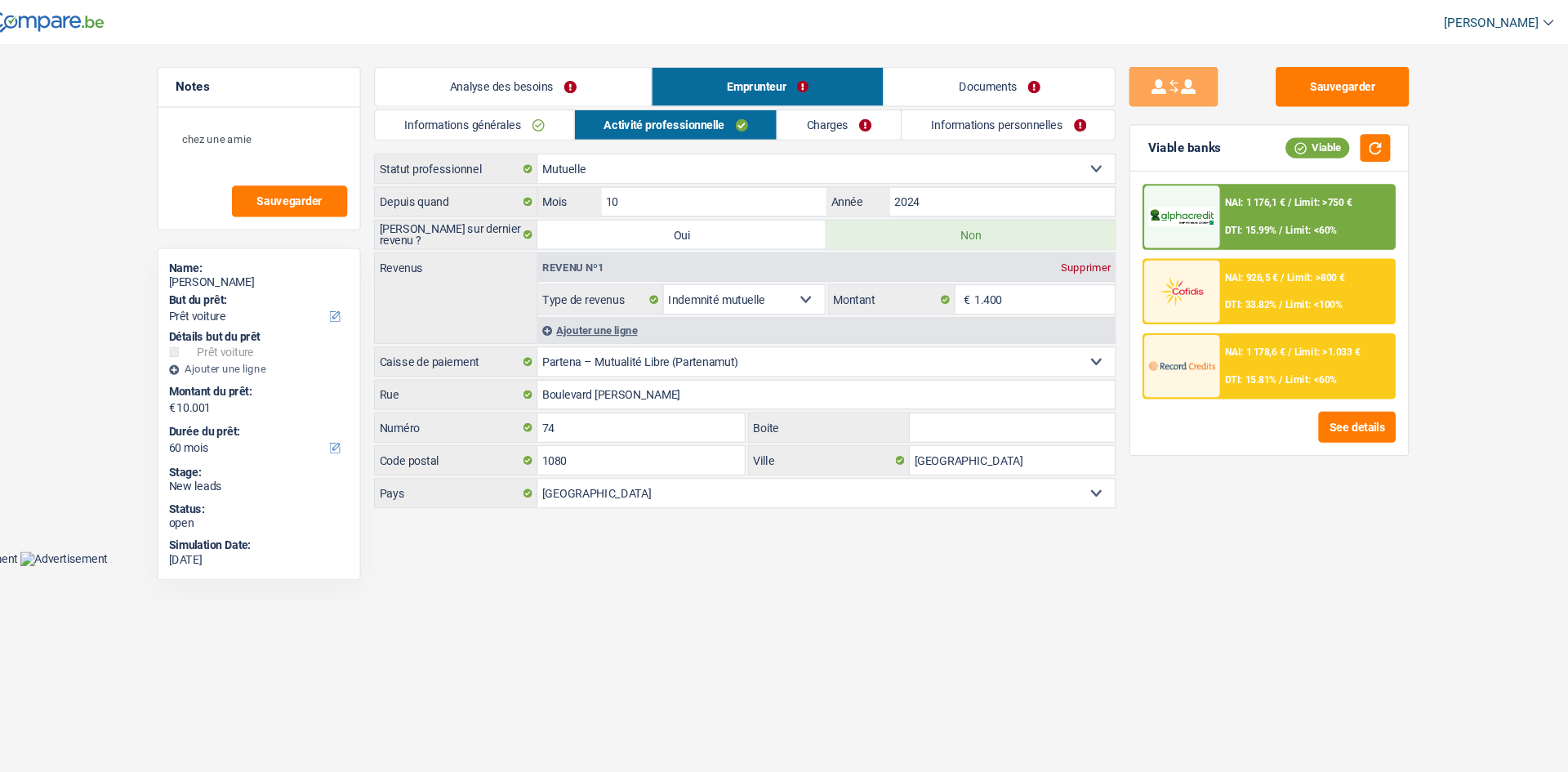
click at [1011, 113] on link "Informations personnelles" at bounding box center [992, 114] width 197 height 27
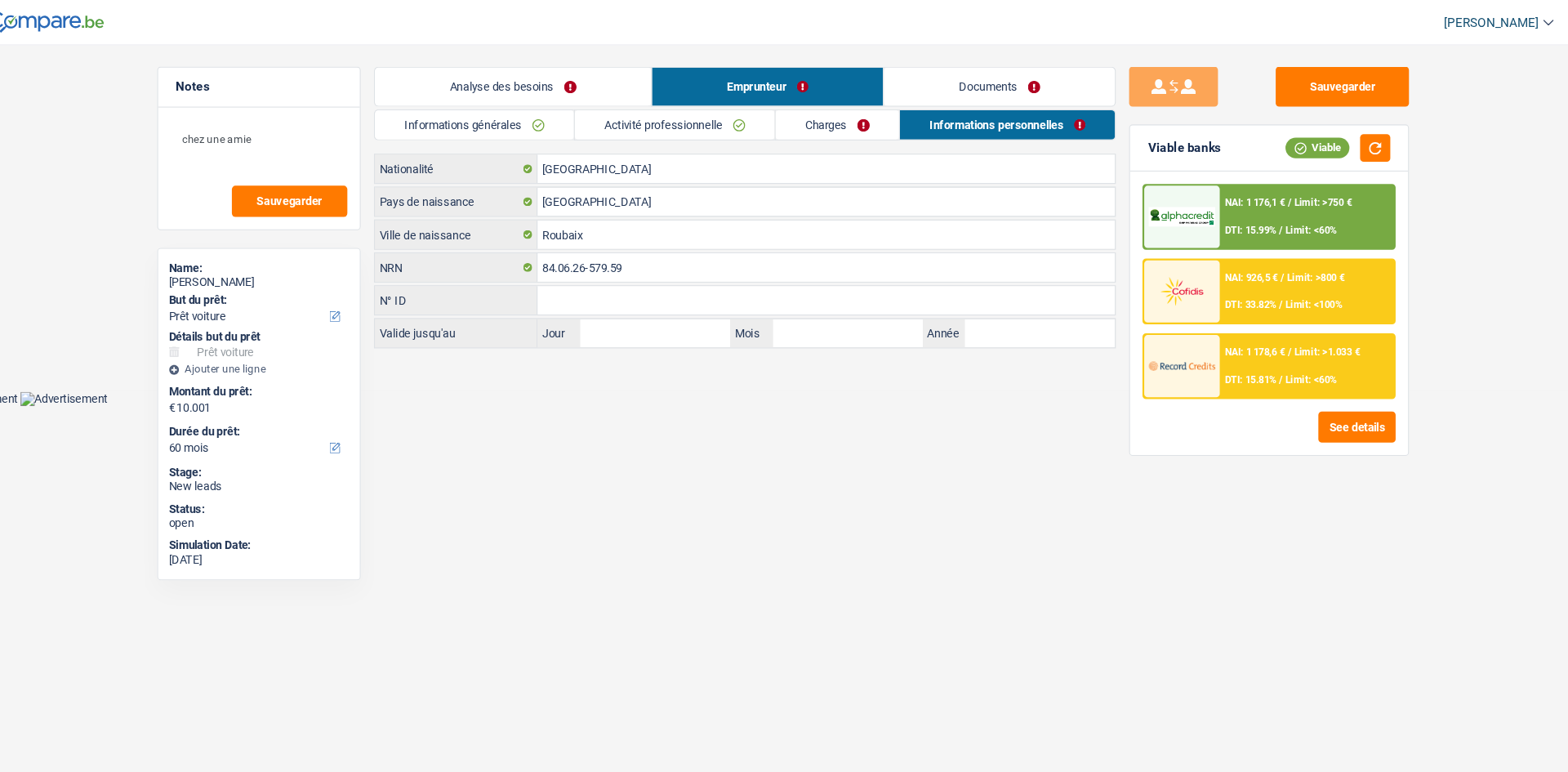
click at [833, 117] on link "Charges" at bounding box center [834, 114] width 114 height 27
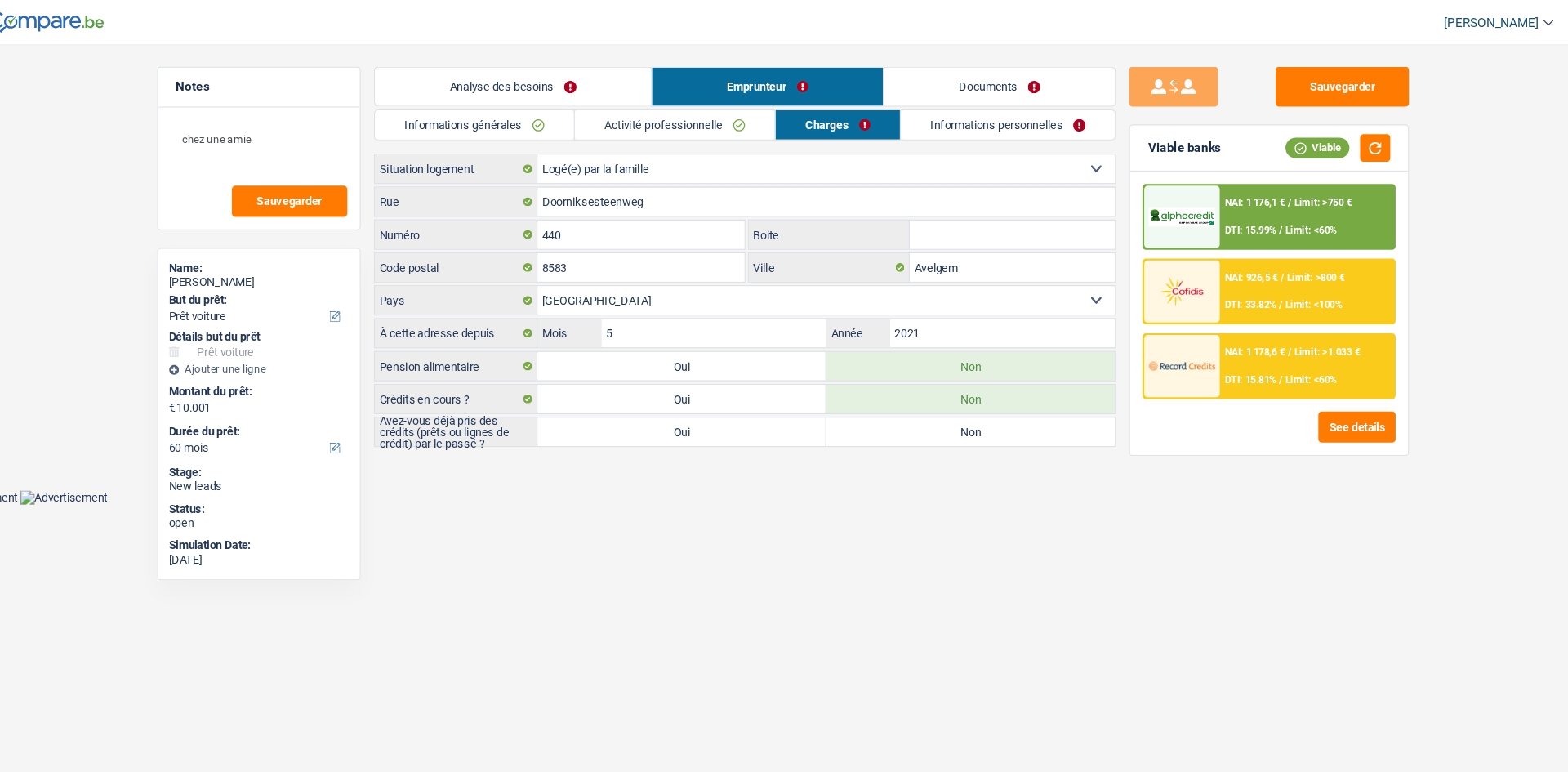
click at [688, 115] on link "Activité professionnelle" at bounding box center [684, 114] width 184 height 27
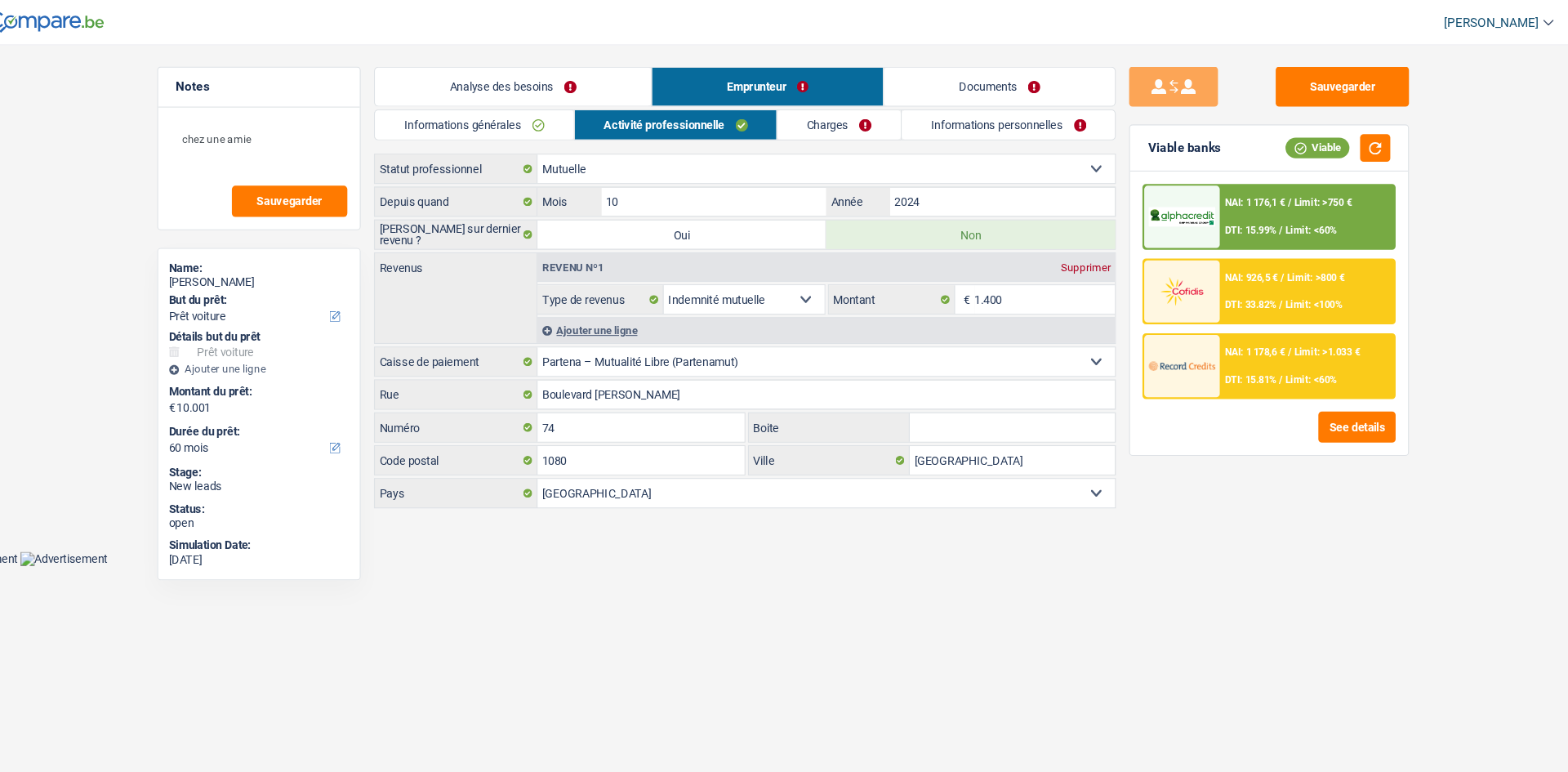
click at [996, 88] on link "Documents" at bounding box center [982, 79] width 212 height 35
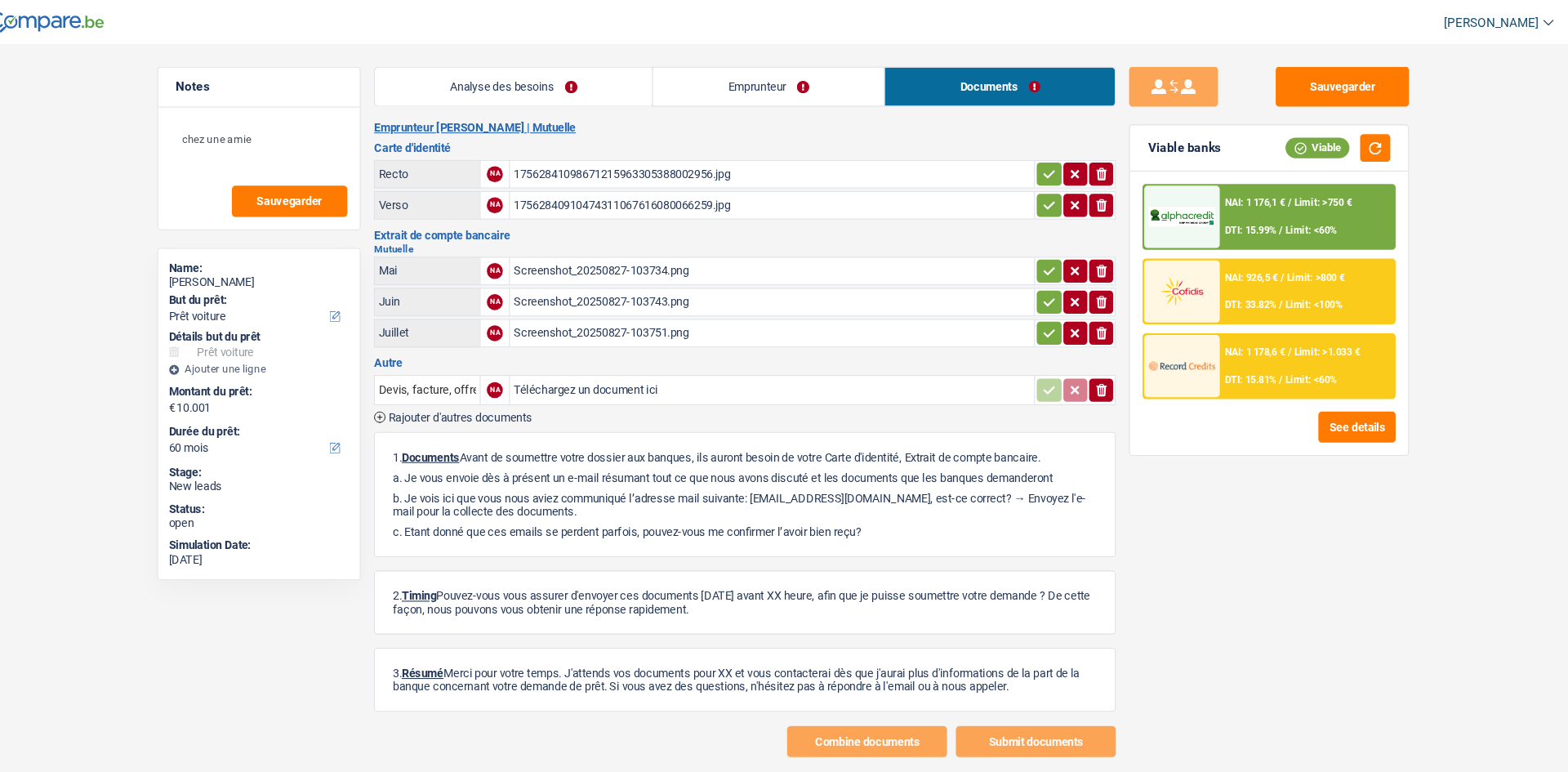
click at [779, 155] on div "17562841098671215963305388002956.jpg" at bounding box center [773, 160] width 475 height 24
click at [693, 196] on div "17562840910474311067616080066259.jpg" at bounding box center [773, 188] width 475 height 24
click at [578, 251] on div "Screenshot_20250827-103734.png" at bounding box center [773, 249] width 475 height 24
click at [571, 278] on div "Screenshot_20250827-103743.png" at bounding box center [773, 277] width 475 height 24
click at [682, 300] on div "Screenshot_20250827-103751.png" at bounding box center [773, 306] width 475 height 24
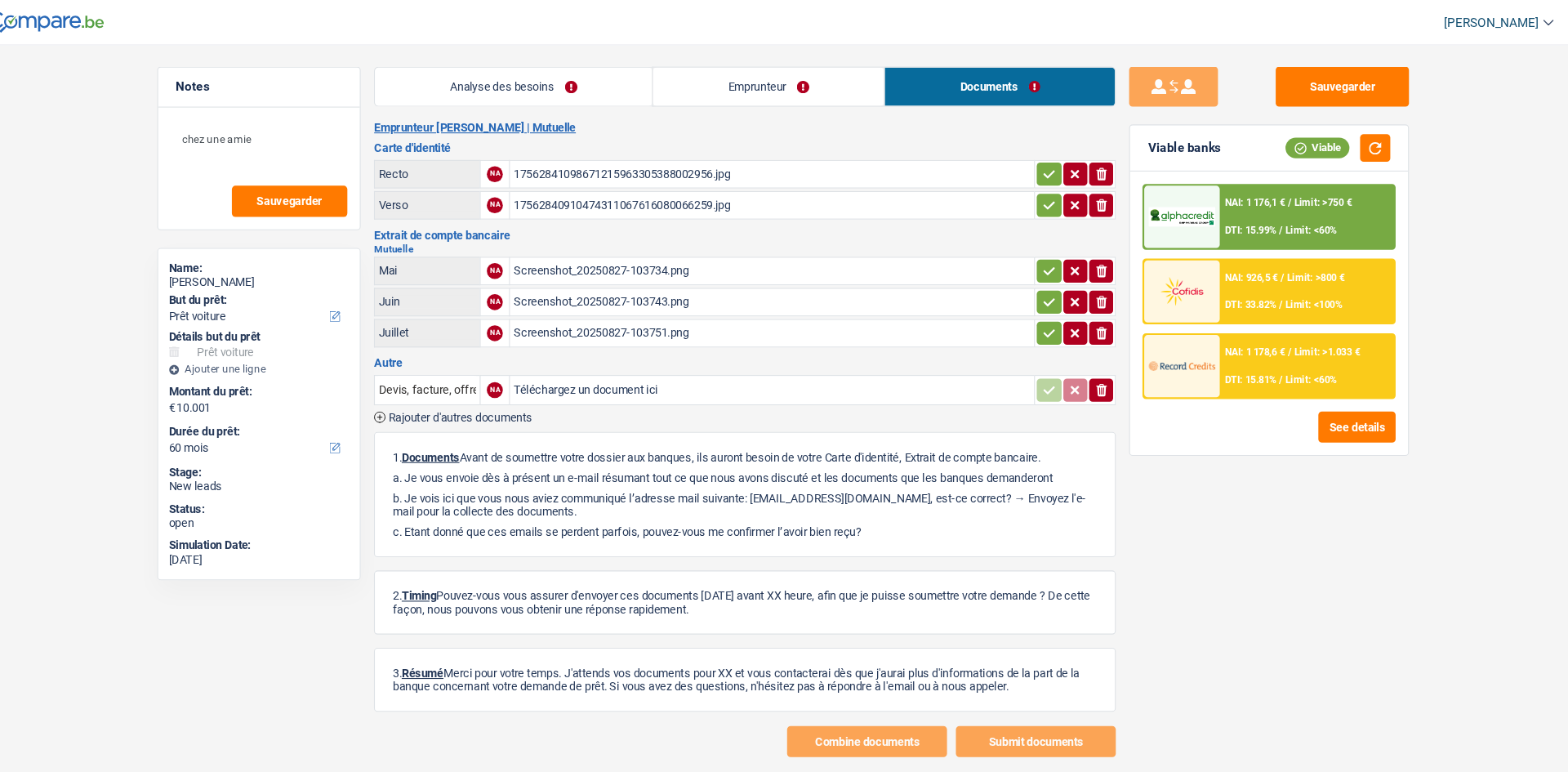
click at [1286, 200] on div "NAI: 1 176,1 € / Limit: >750 € DTI: 15.99% / Limit: <60%" at bounding box center [1266, 199] width 161 height 57
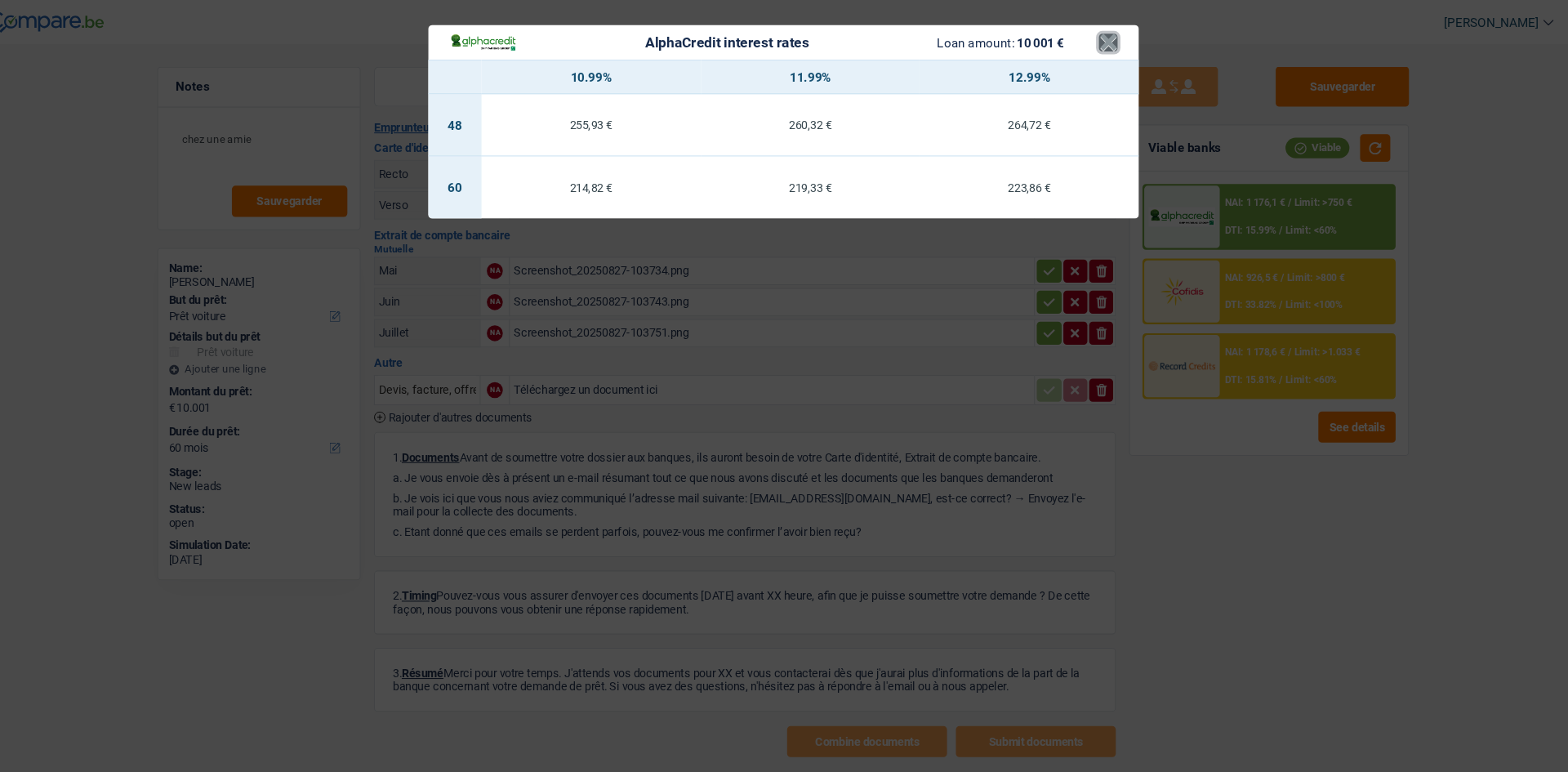
click at [1083, 31] on button "×" at bounding box center [1083, 39] width 18 height 17
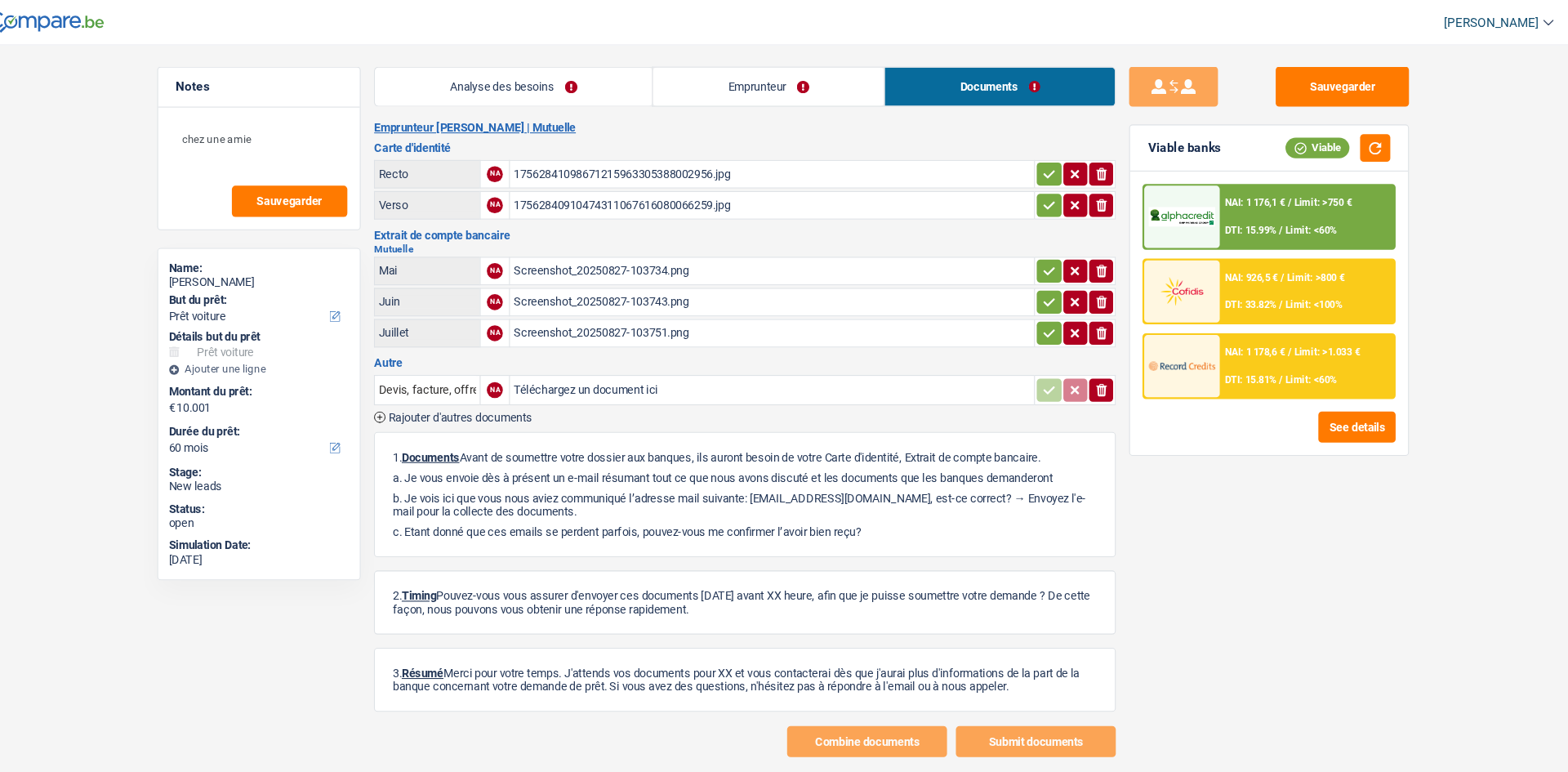
click at [1198, 197] on div "NAI: 1 176,1 € / Limit: >750 € DTI: 15.99% / Limit: <60%" at bounding box center [1266, 199] width 161 height 57
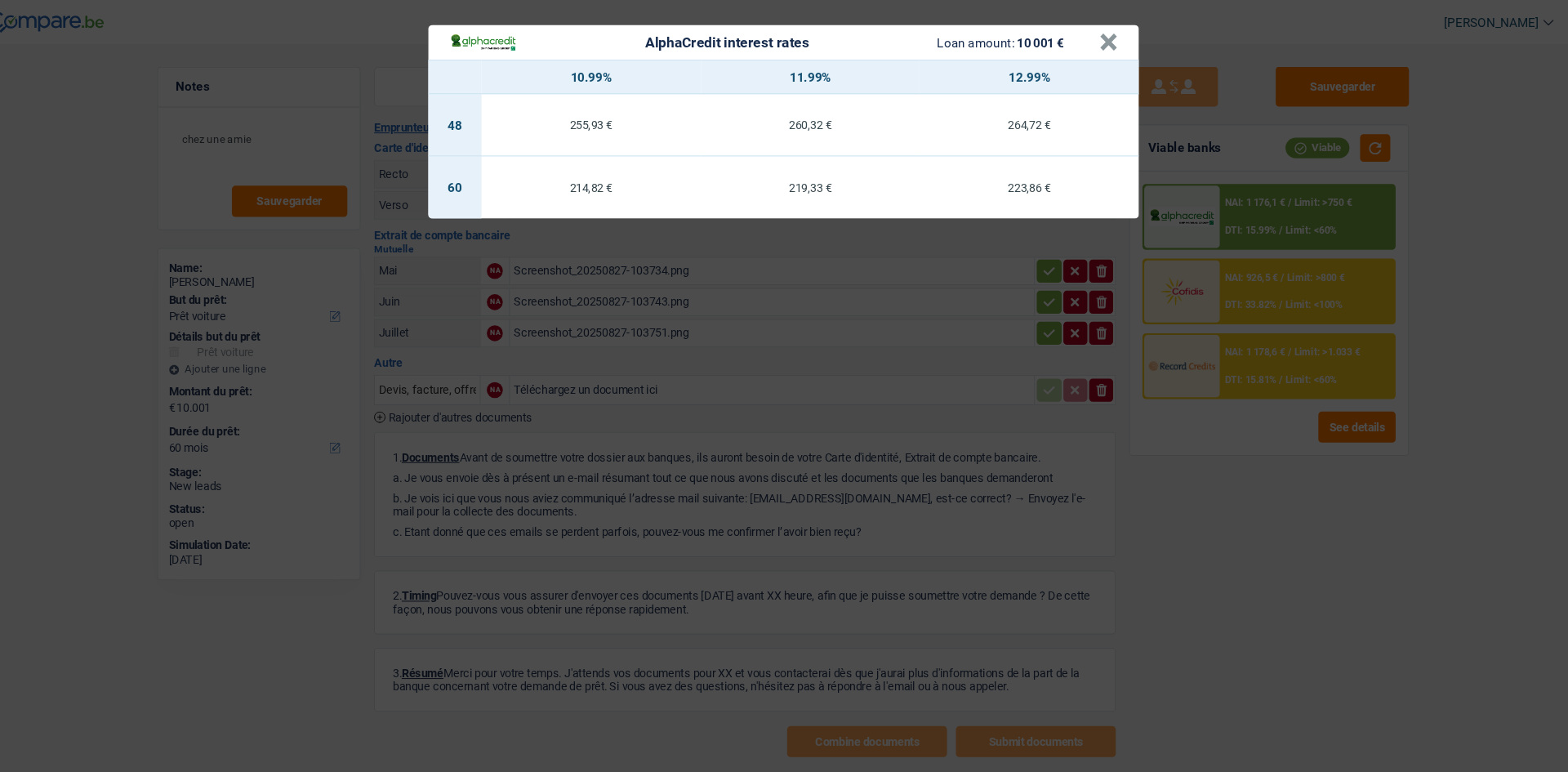
click at [109, 465] on div "AlphaCredit interest rates Loan amount: 10 001 € × 10.99% 11.99% 12.99% 48 255,…" at bounding box center [784, 386] width 1568 height 772
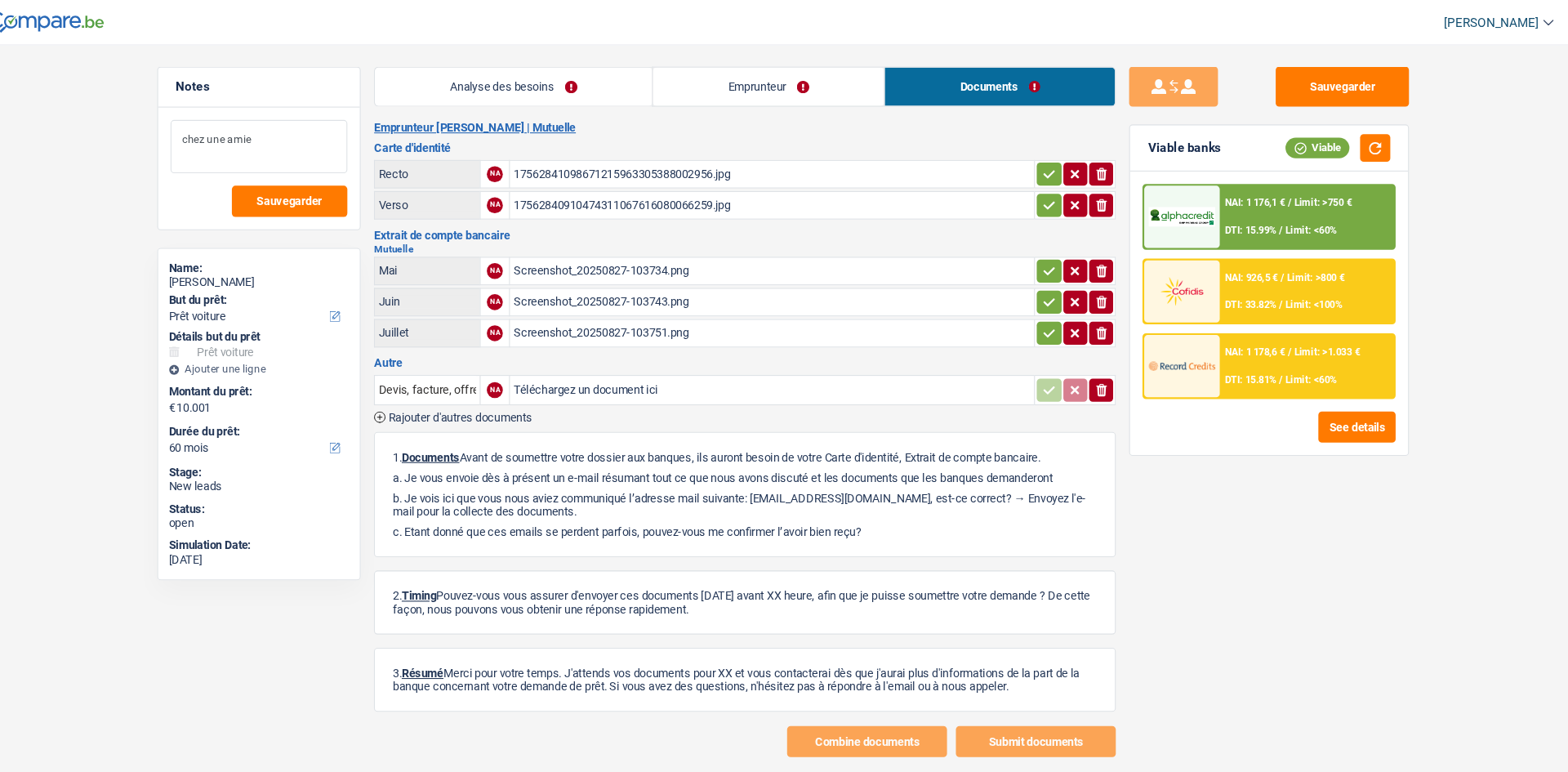
click at [328, 126] on textarea "chez une amie" at bounding box center [302, 135] width 163 height 49
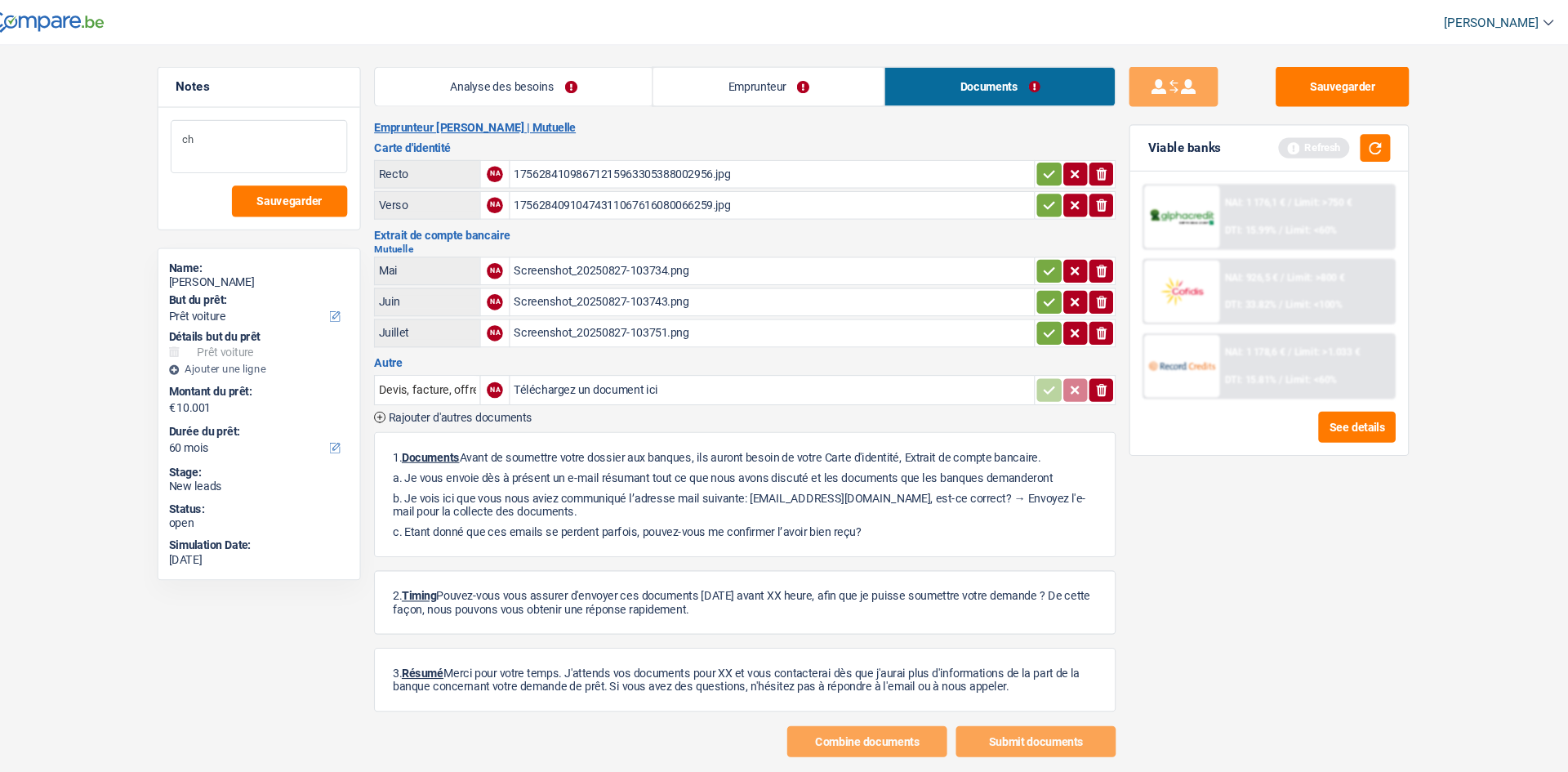
type textarea "c"
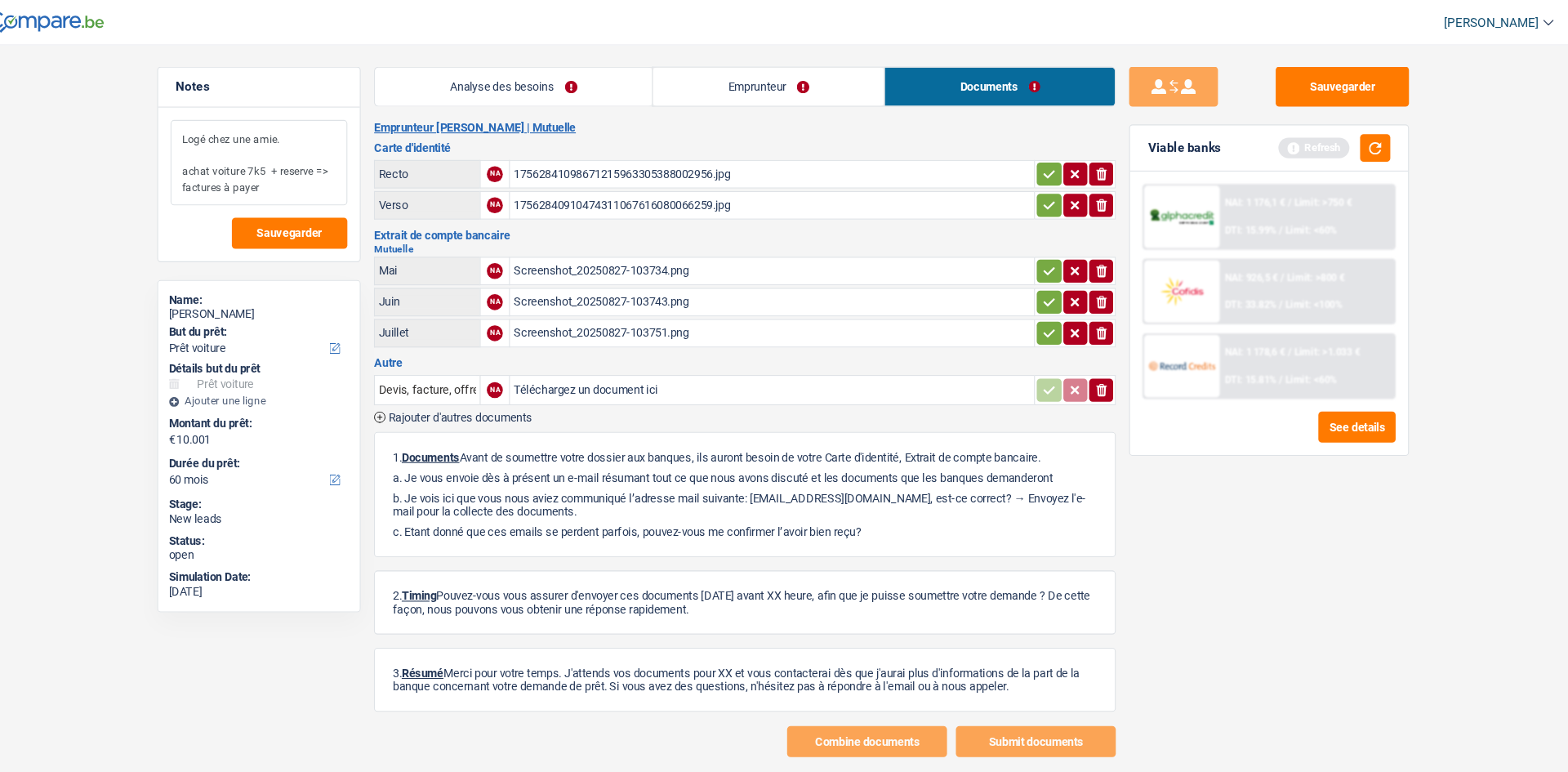
click at [328, 172] on textarea "Logé chez une amie. achat voiture 7k5 + reserve => factures à payer" at bounding box center [302, 150] width 163 height 79
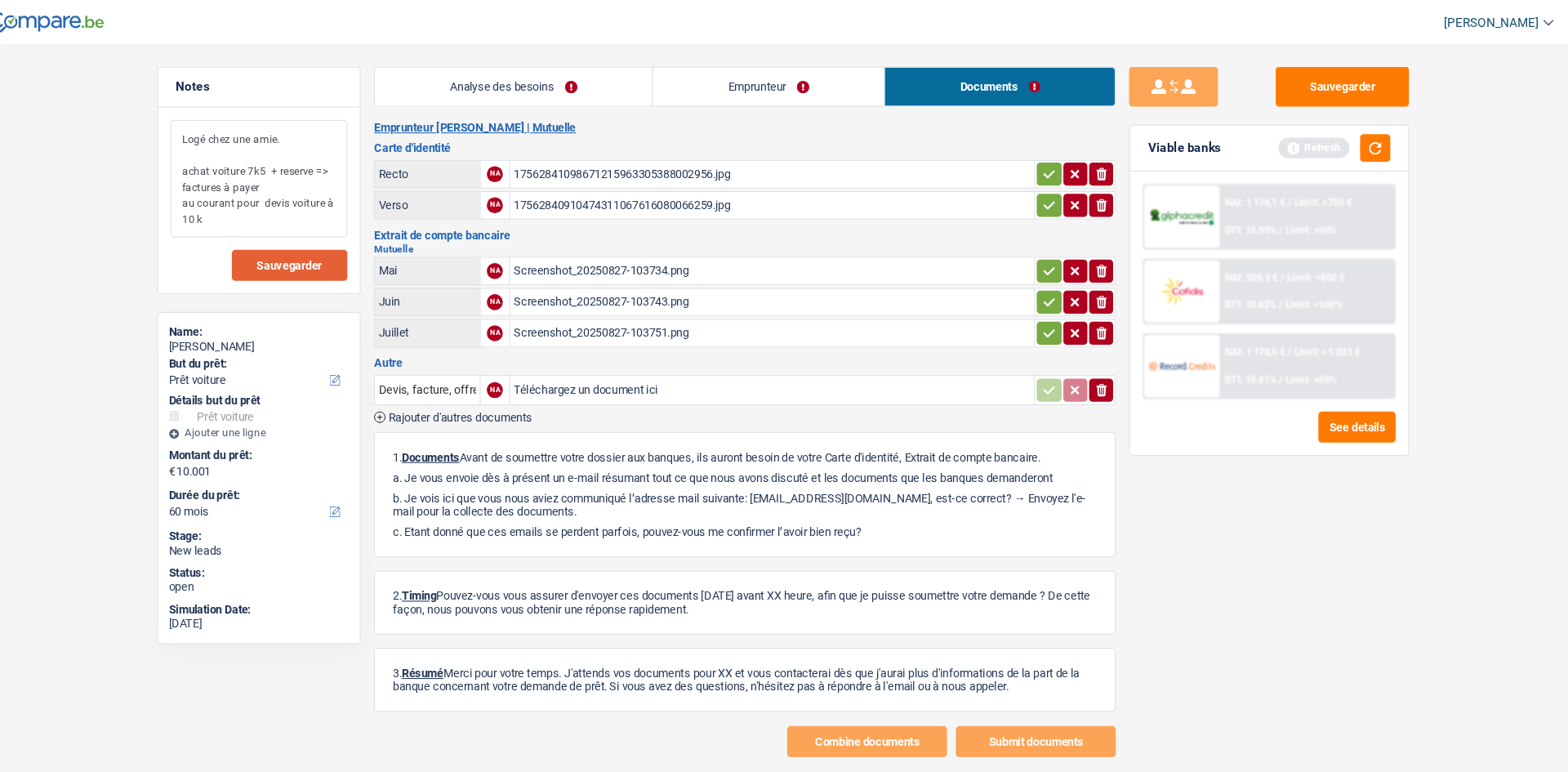
type textarea "Logé chez une amie. achat voiture 7k5 + reserve => factures à payer au courant …"
click at [300, 242] on span "Sauvegarder" at bounding box center [330, 244] width 60 height 11
click at [1264, 79] on button "Sauvegarder" at bounding box center [1297, 79] width 123 height 37
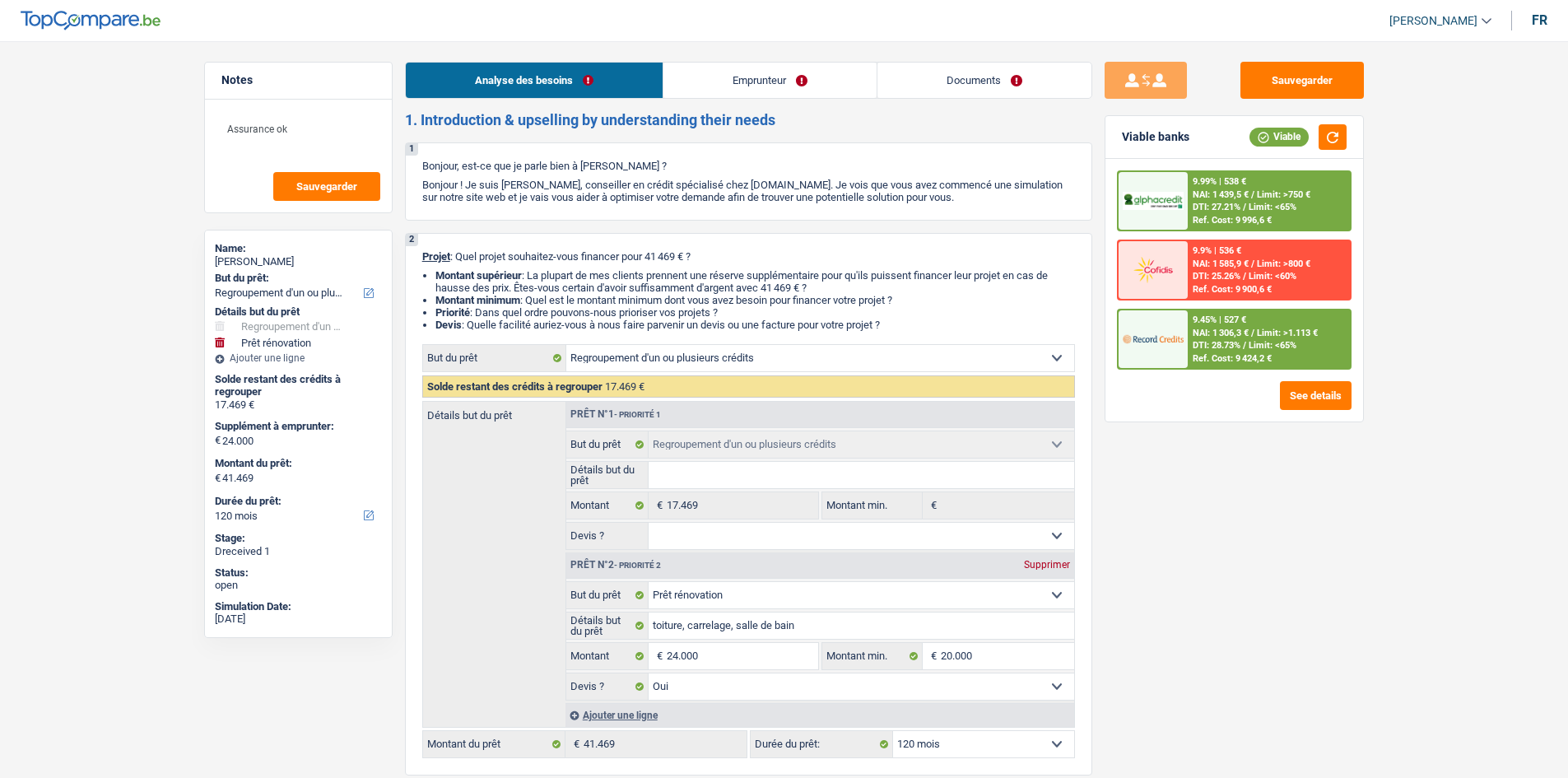
select select "refinancing"
select select "renovation"
select select "120"
select select "refinancing"
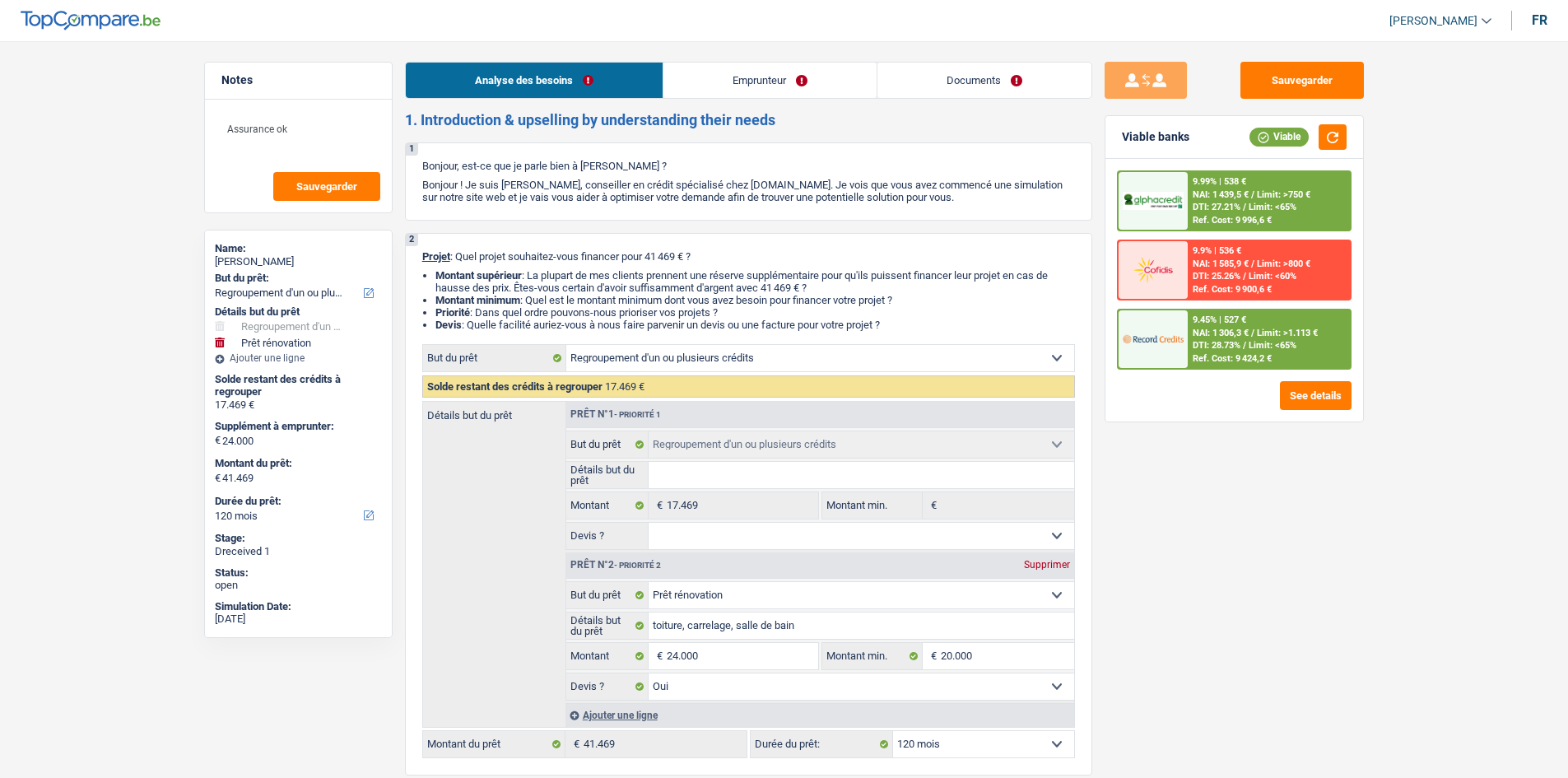
select select "refinancing"
select select "renovation"
select select "yes"
select select "120"
select select "unemployed"
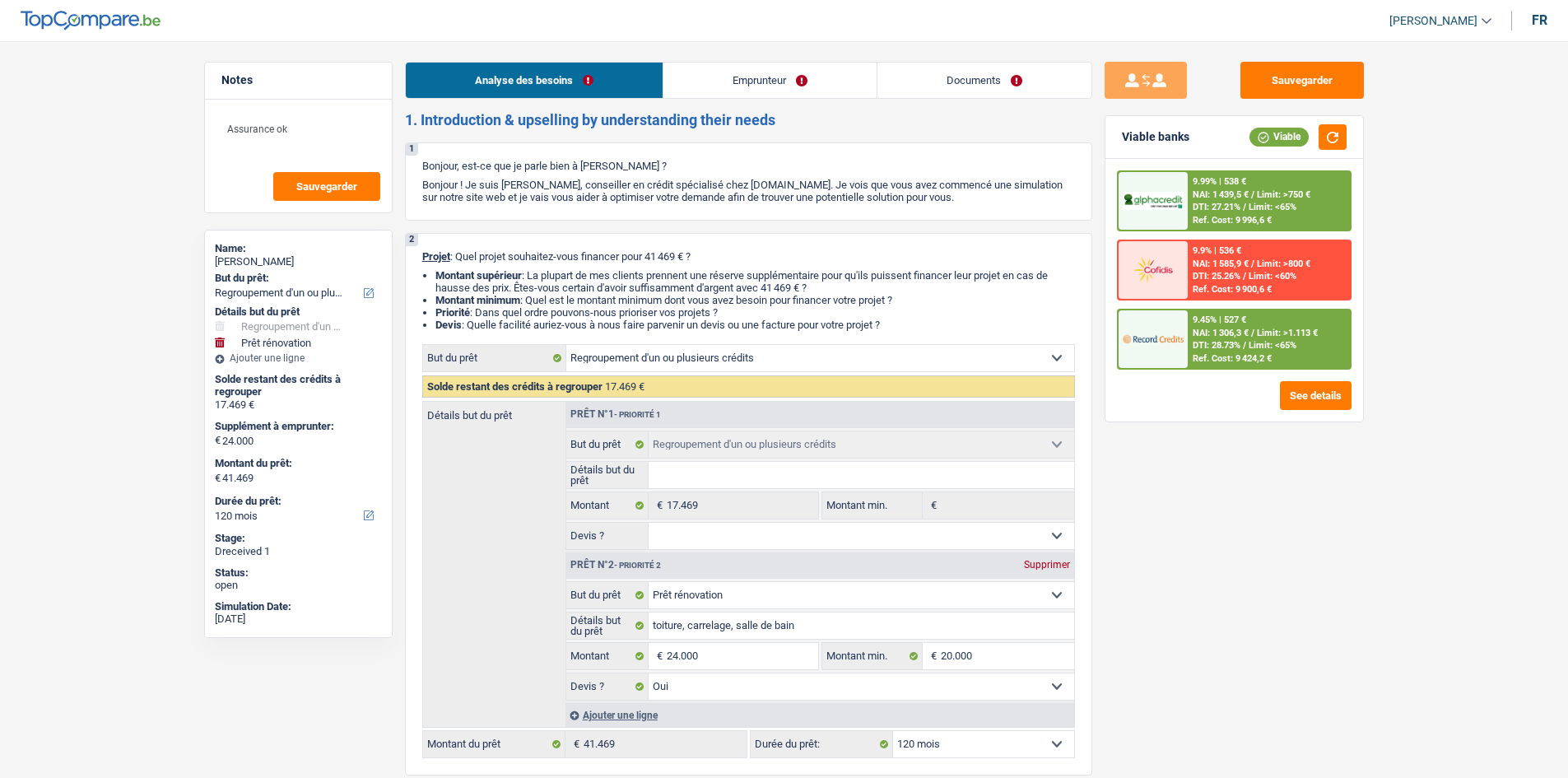
select select "familyAllowances"
select select "unemployment"
select select "ownerWithoutMortgage"
select select "carLoan"
select select "60"
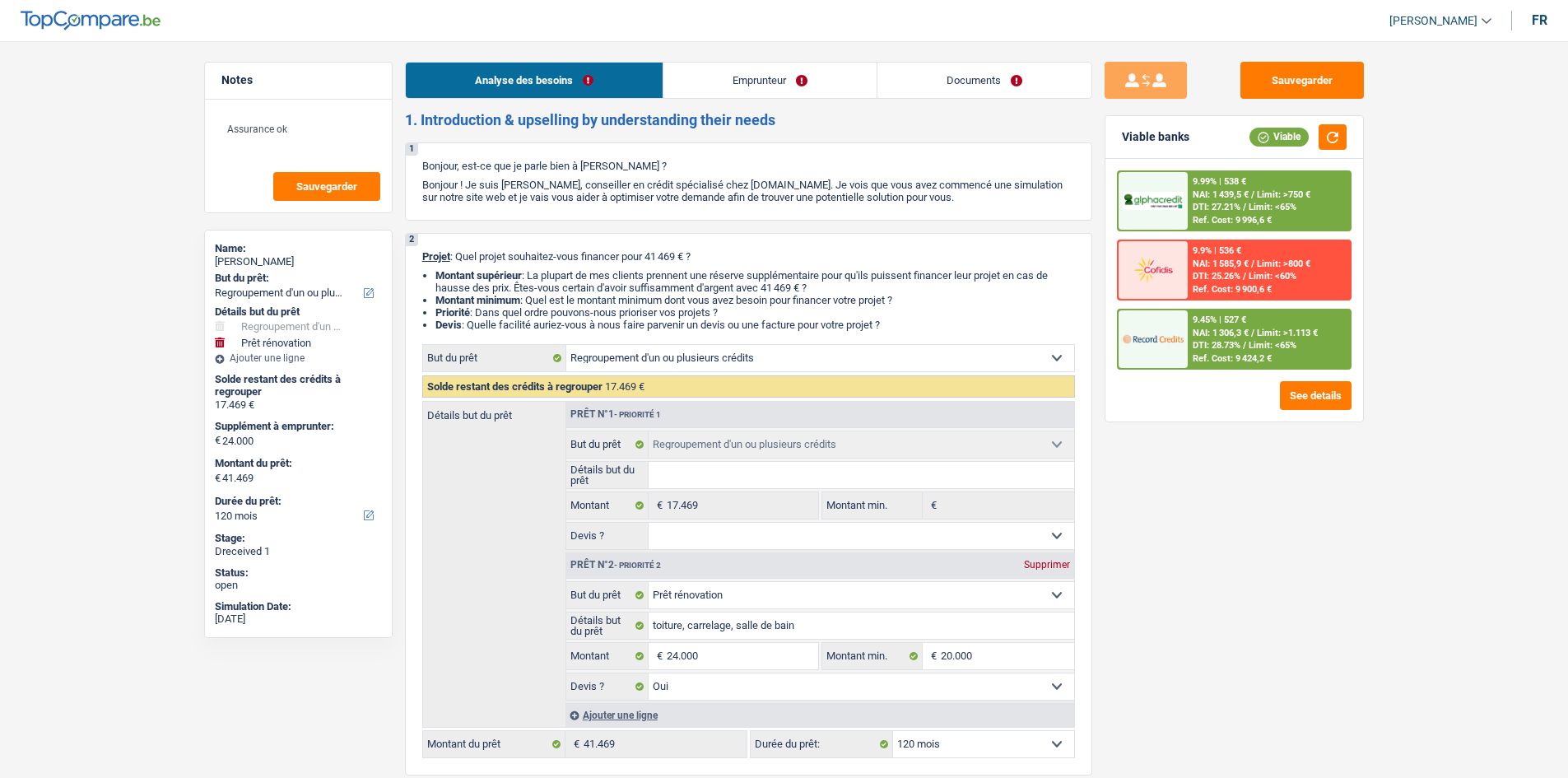
select select "personalLoan"
select select "familyEvent"
select select "60"
select select "refinancing"
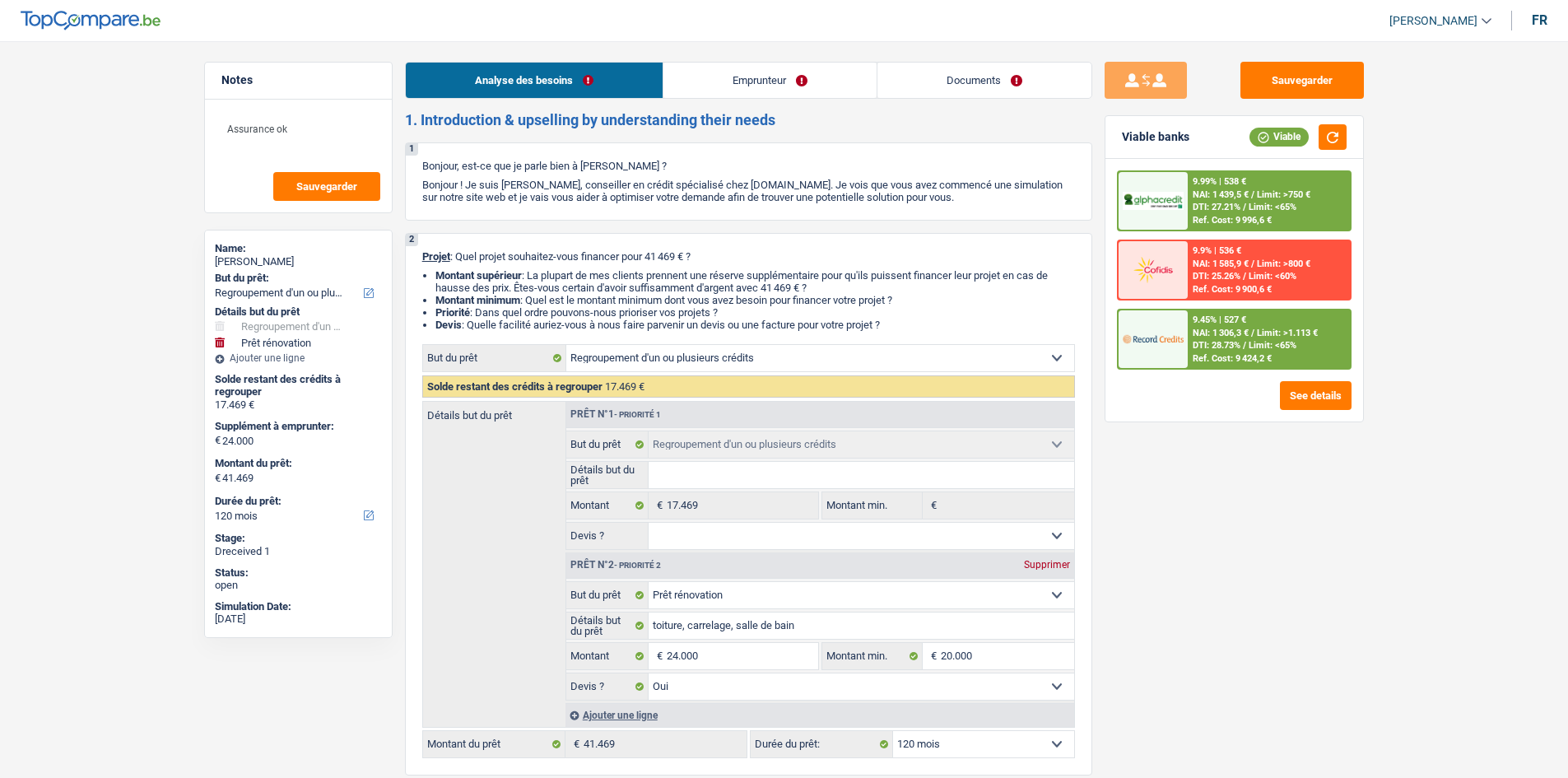
select select "renovation"
select select "yes"
select select "120"
click at [950, 78] on link "Documents" at bounding box center [984, 80] width 214 height 35
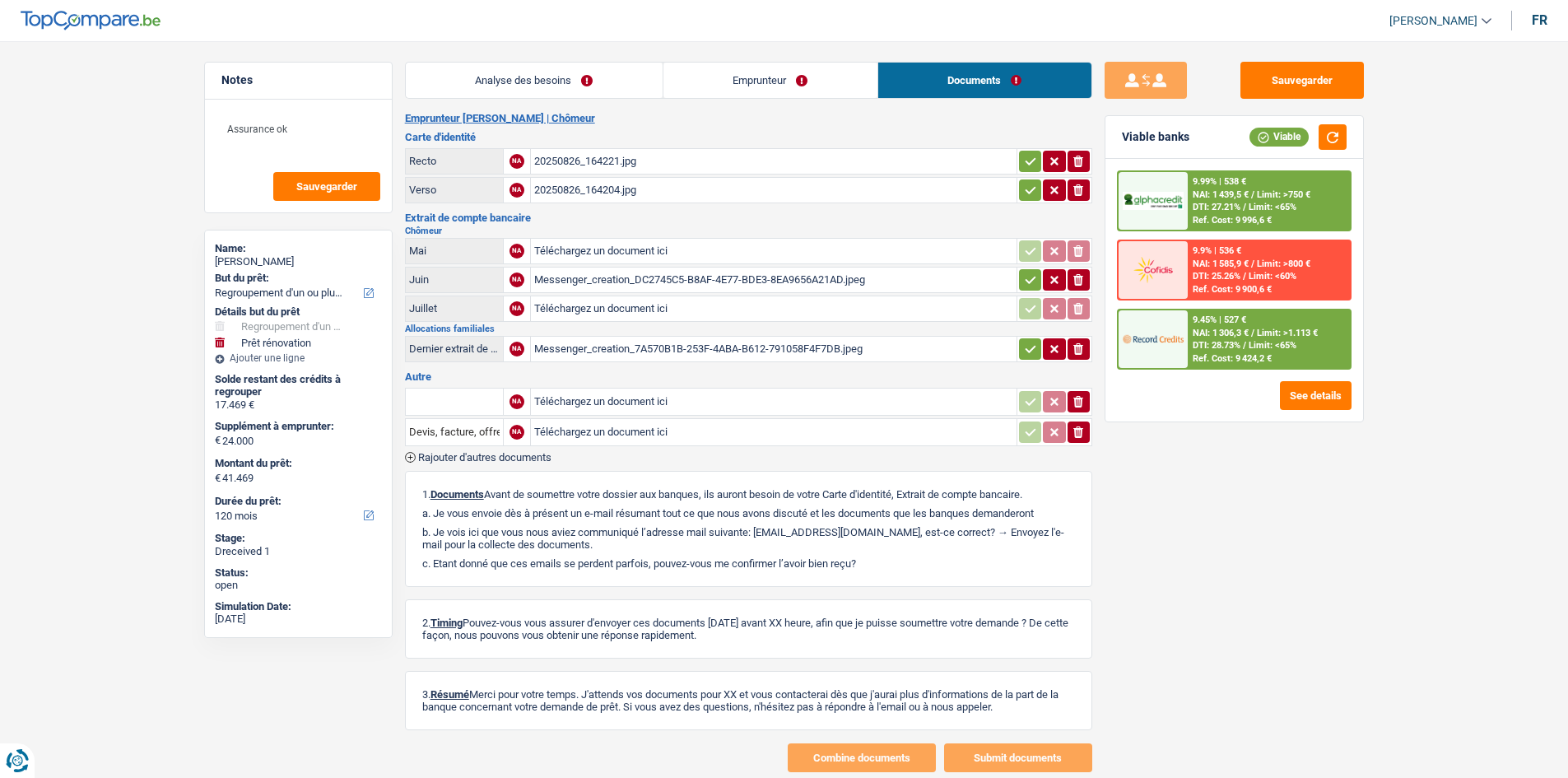
click at [666, 275] on div "Messenger_creation_DC2745C5-B8AF-4E77-BDE3-8EA9656A21AD.jpeg" at bounding box center [773, 280] width 479 height 24
click at [515, 84] on link "Analyse des besoins" at bounding box center [534, 80] width 257 height 35
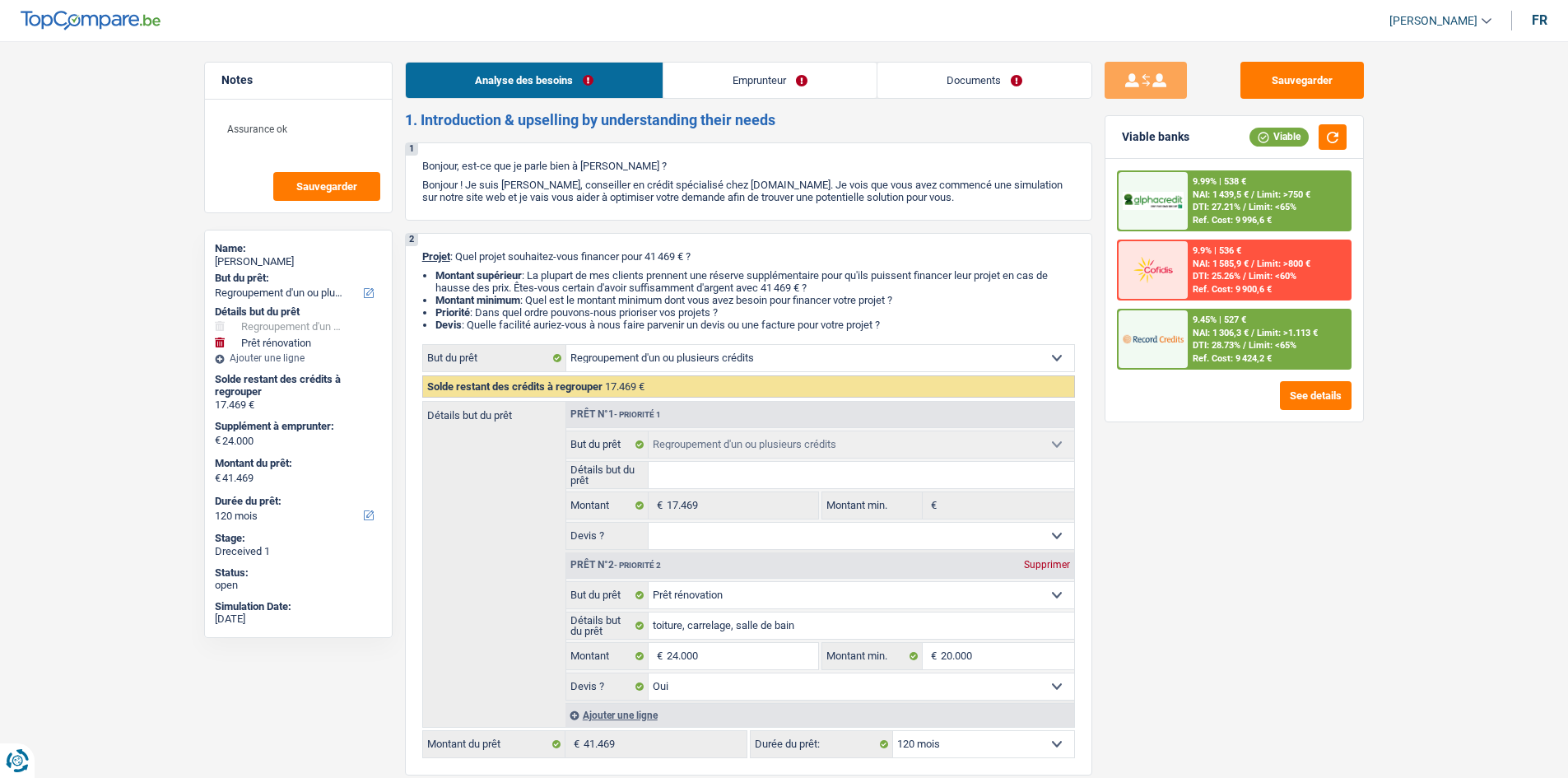
click at [720, 90] on link "Emprunteur" at bounding box center [769, 80] width 213 height 35
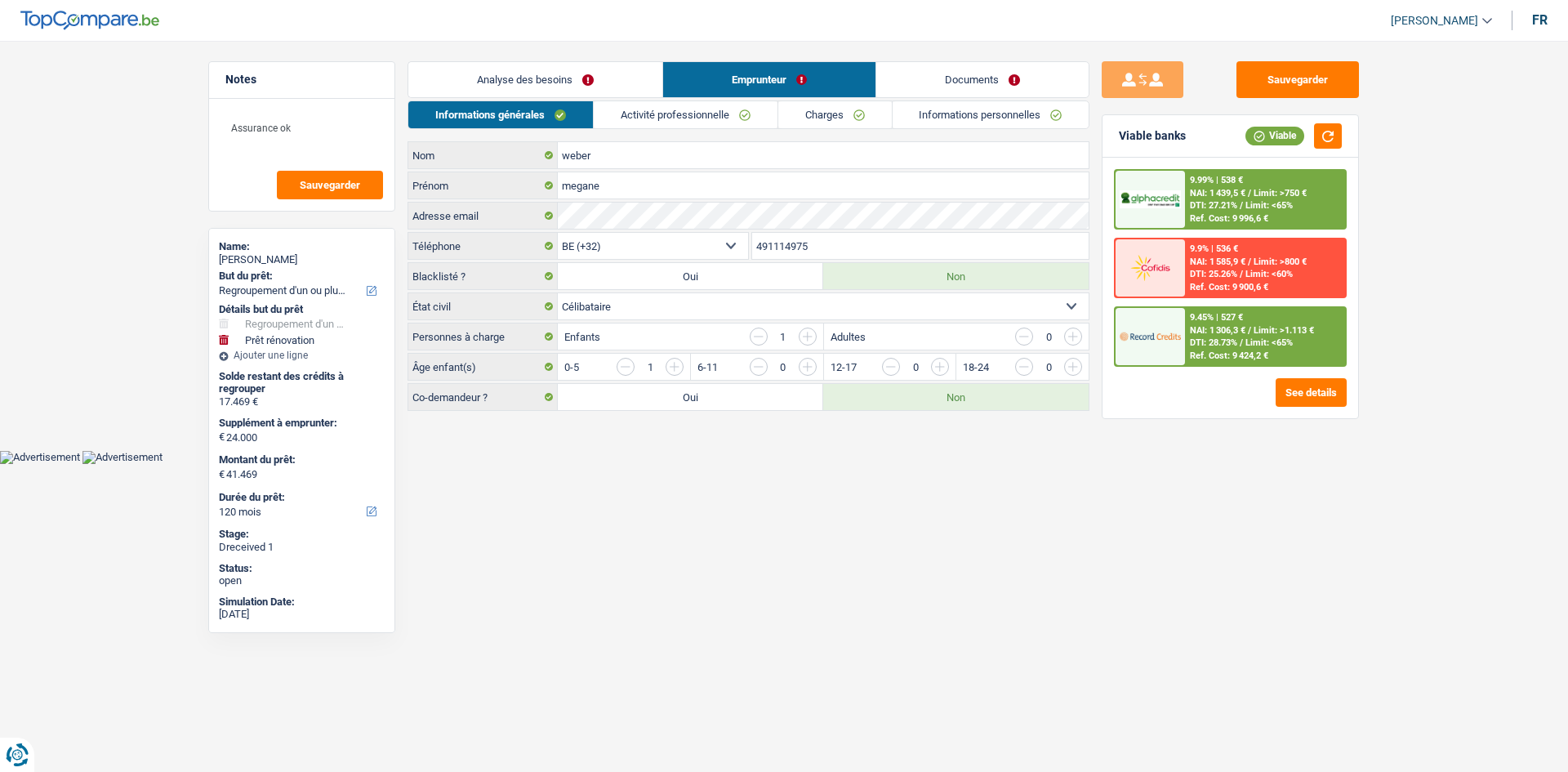
click at [626, 227] on div "weber Nom megane Prénom Adresse email BE (+32) LU (+352) Sélectionner une optio…" at bounding box center [748, 276] width 682 height 270
drag, startPoint x: 784, startPoint y: 239, endPoint x: 538, endPoint y: 209, distance: 247.8
click at [535, 215] on div "Adresse email" at bounding box center [748, 216] width 681 height 26
click at [1252, 88] on button "Sauvegarder" at bounding box center [1297, 79] width 123 height 37
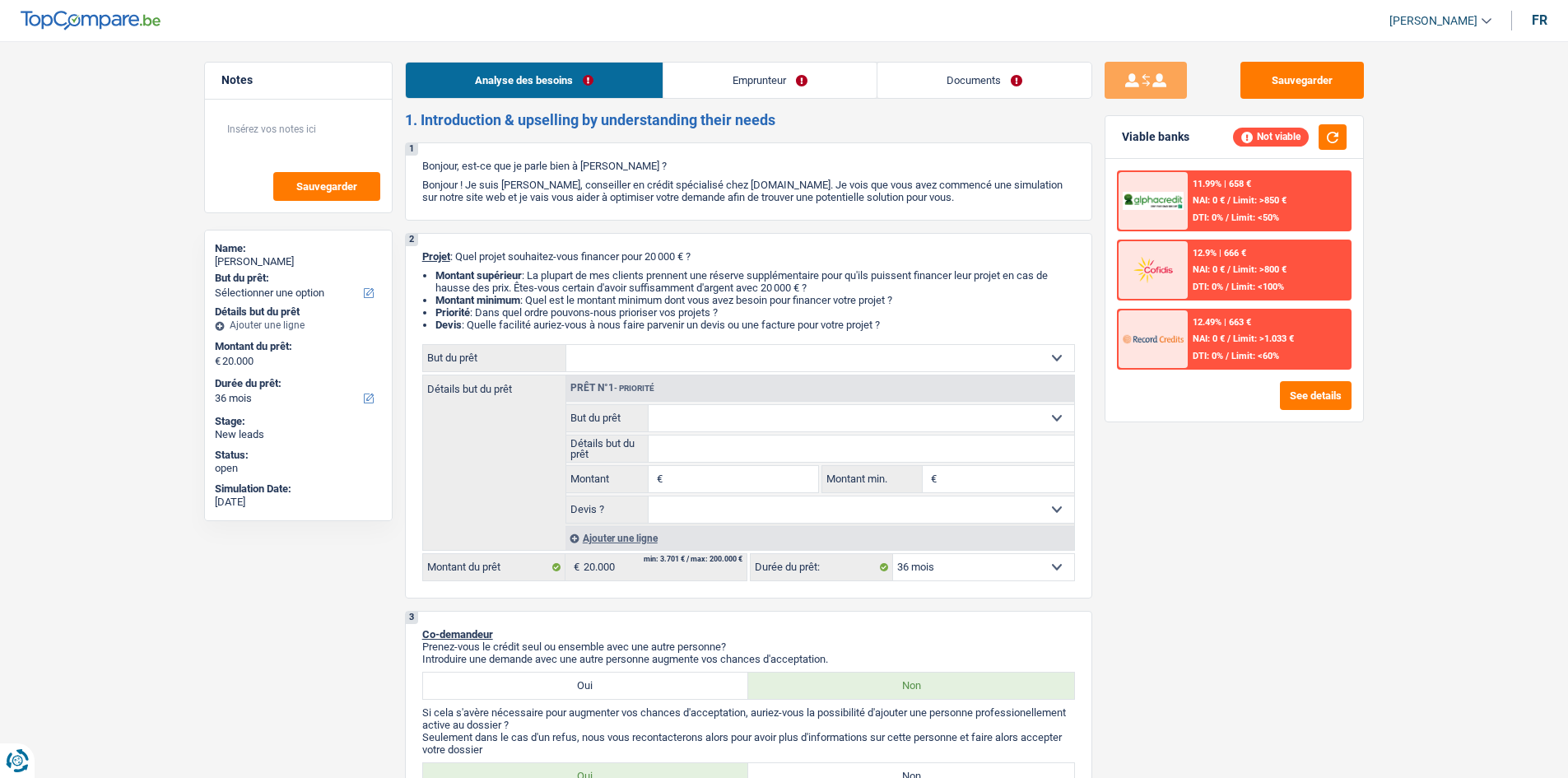
select select "36"
select select "worker"
select select "netSalary"
select select "36"
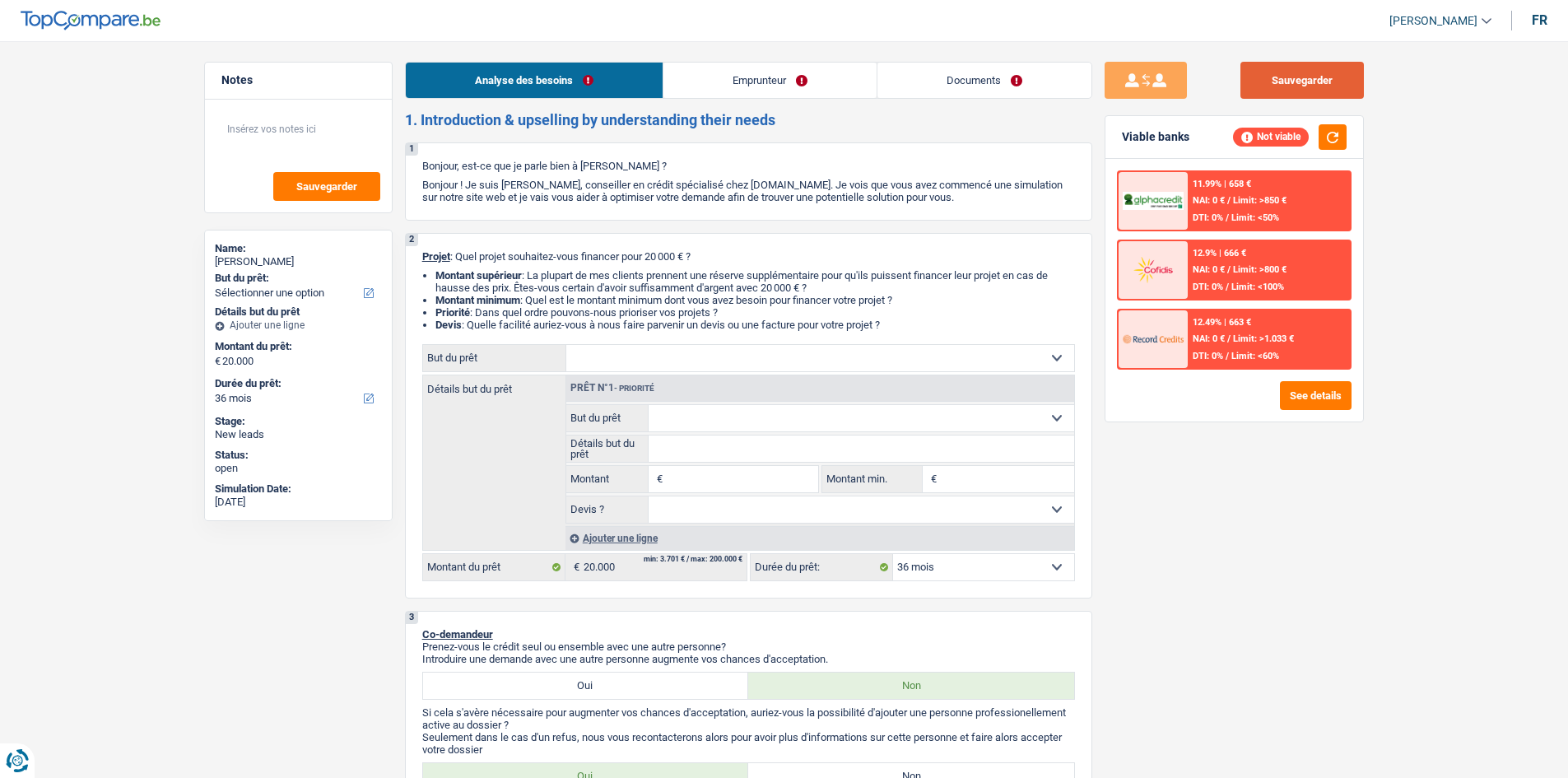
click at [1289, 89] on button "Sauvegarder" at bounding box center [1302, 80] width 124 height 37
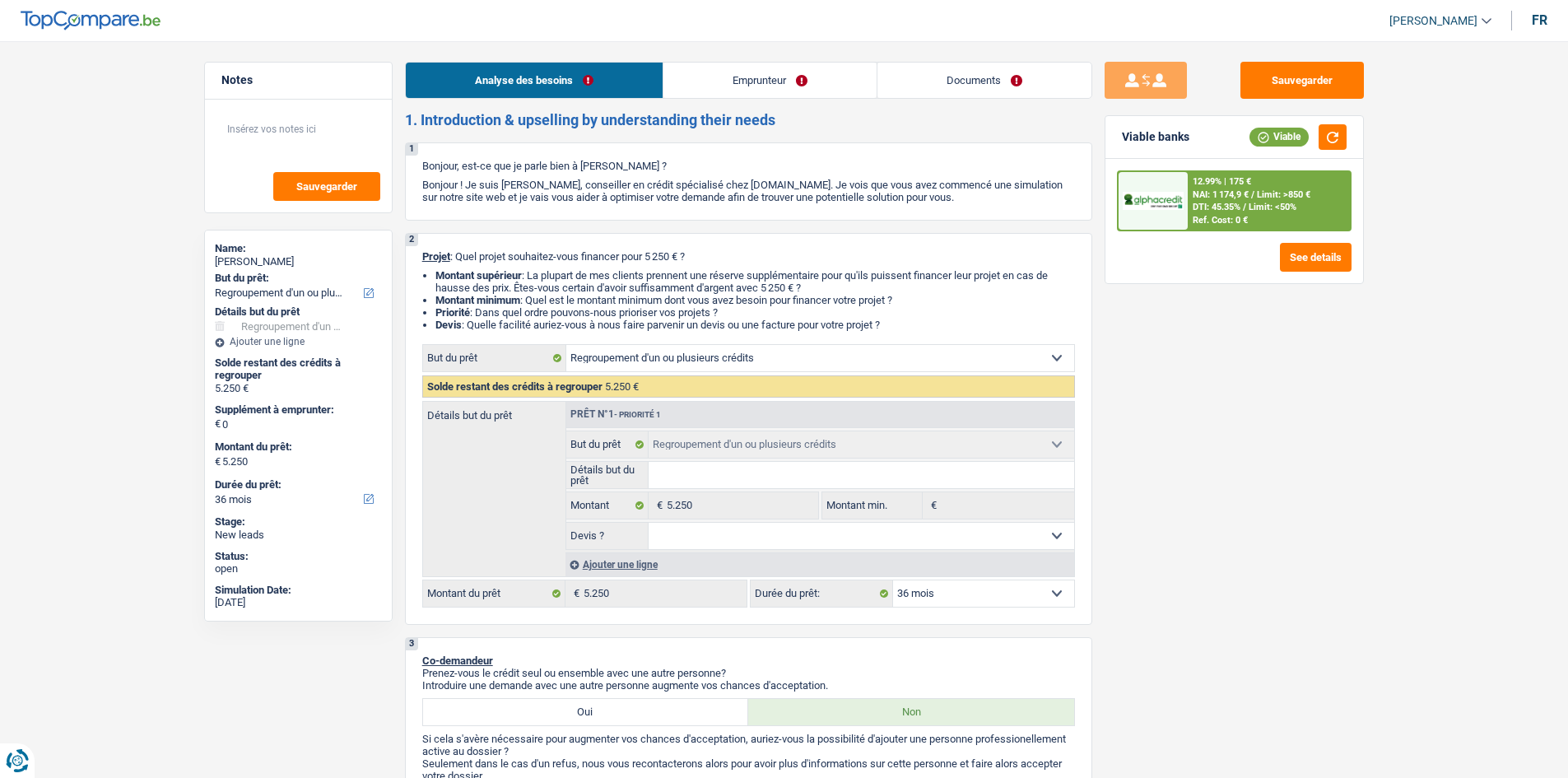
select select "refinancing"
select select "36"
select select "refinancing"
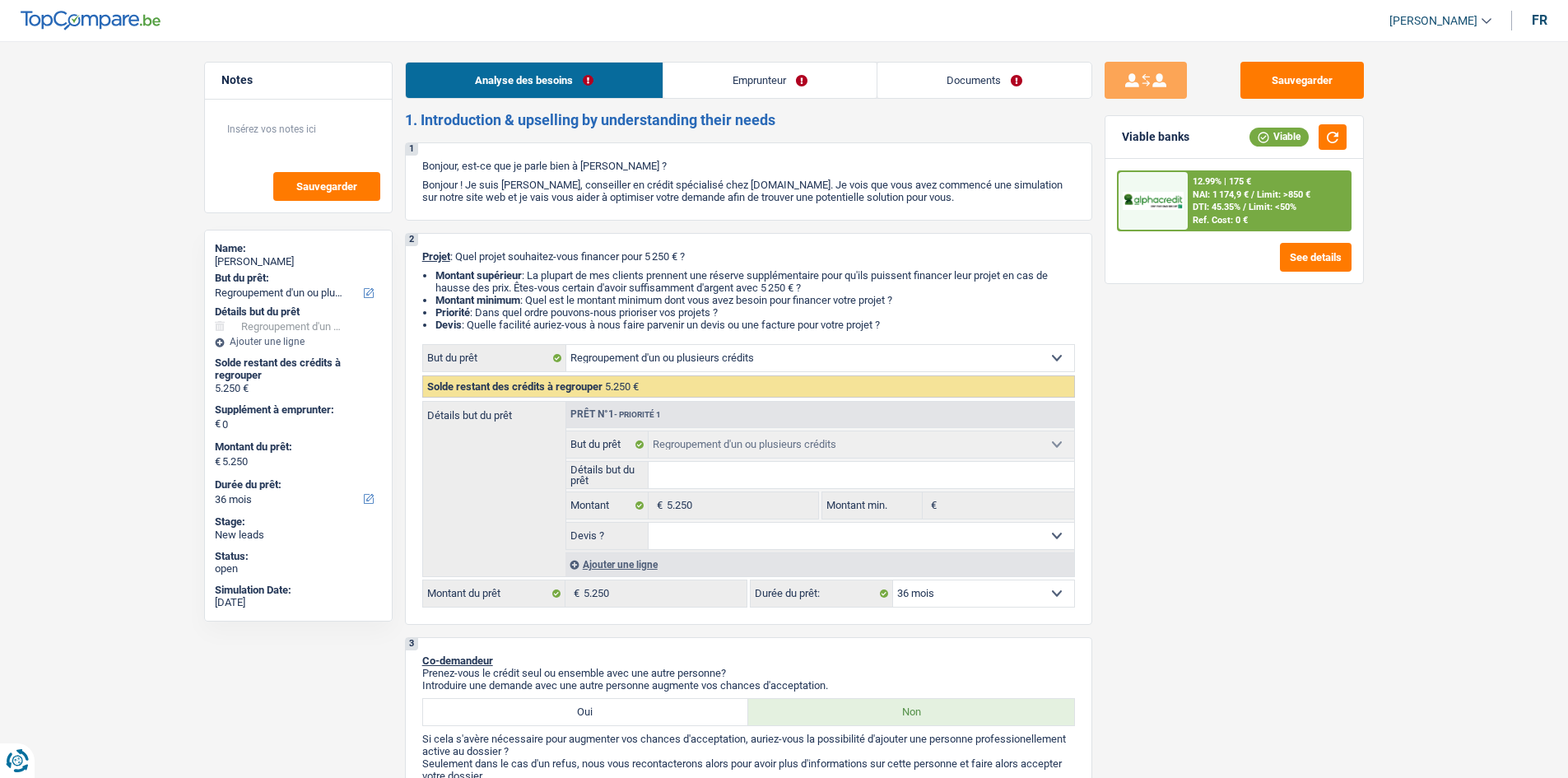
select select "36"
select select "worker"
select select "netSalary"
select select "rents"
select select "refinancing"
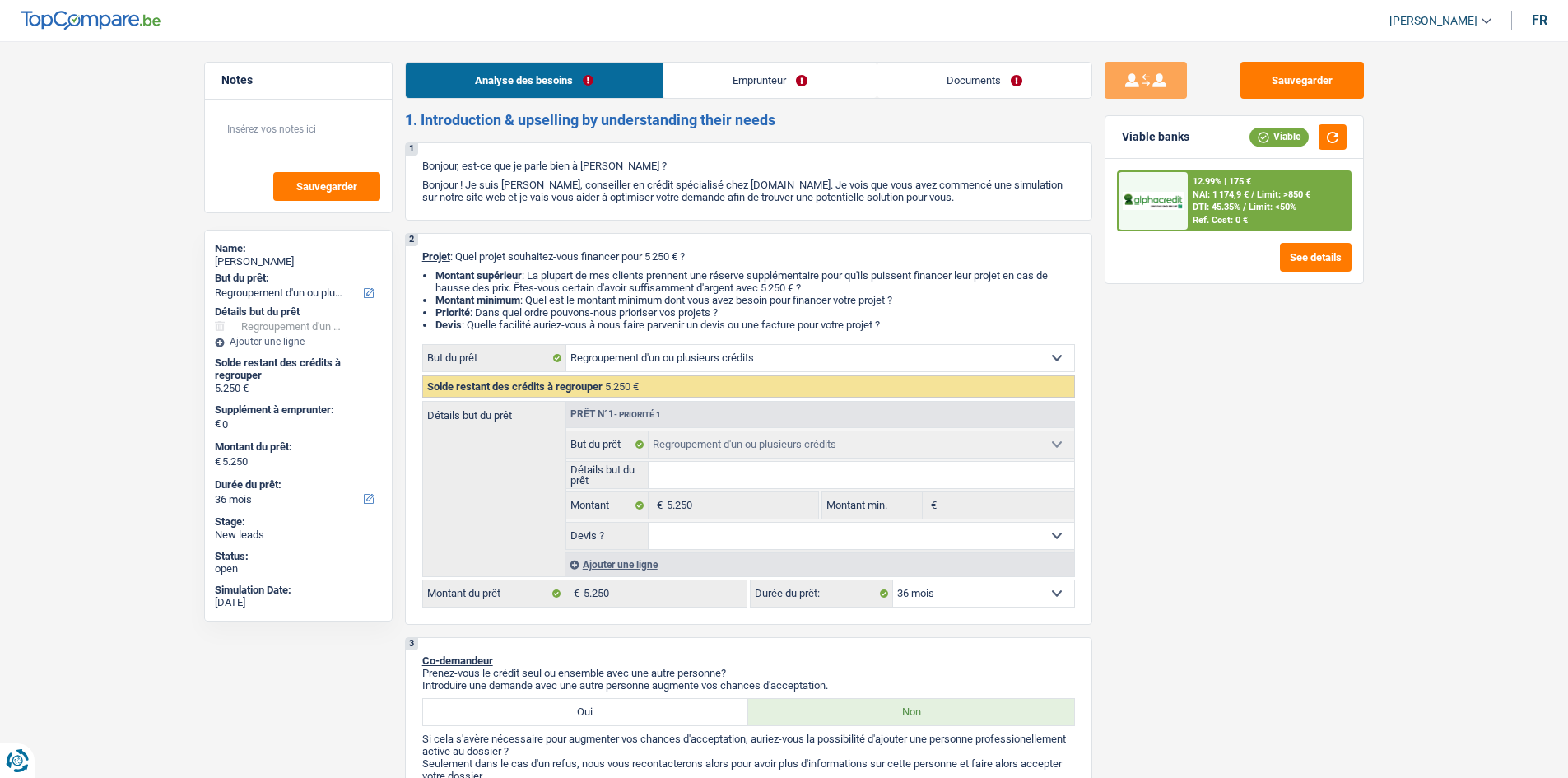
select select "refinancing"
select select "36"
click at [744, 91] on link "Emprunteur" at bounding box center [769, 80] width 213 height 35
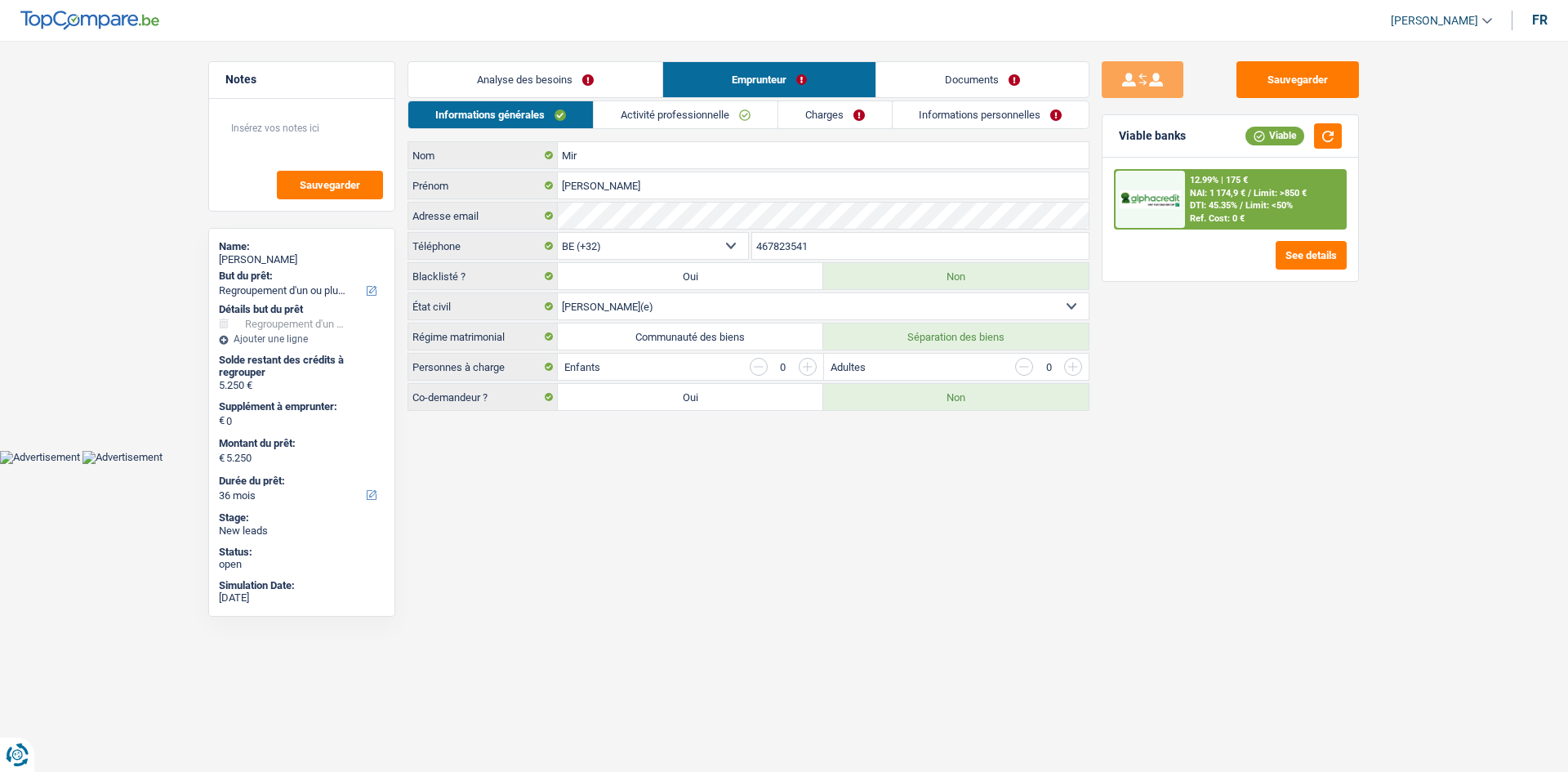
click at [671, 111] on link "Activité professionnelle" at bounding box center [686, 114] width 184 height 27
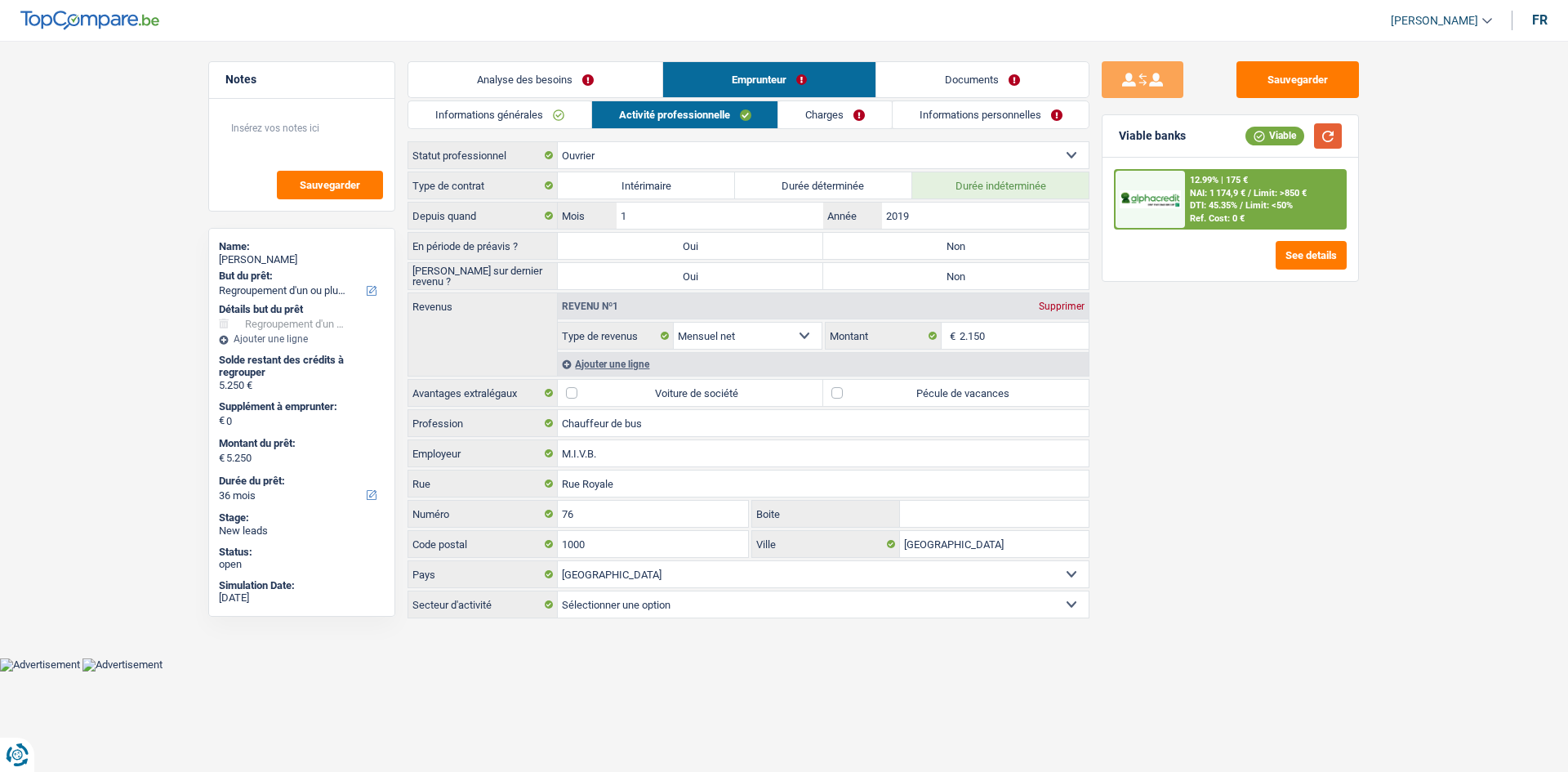
click at [1326, 140] on button "button" at bounding box center [1327, 136] width 28 height 25
click at [498, 74] on link "Analyse des besoins" at bounding box center [535, 79] width 254 height 35
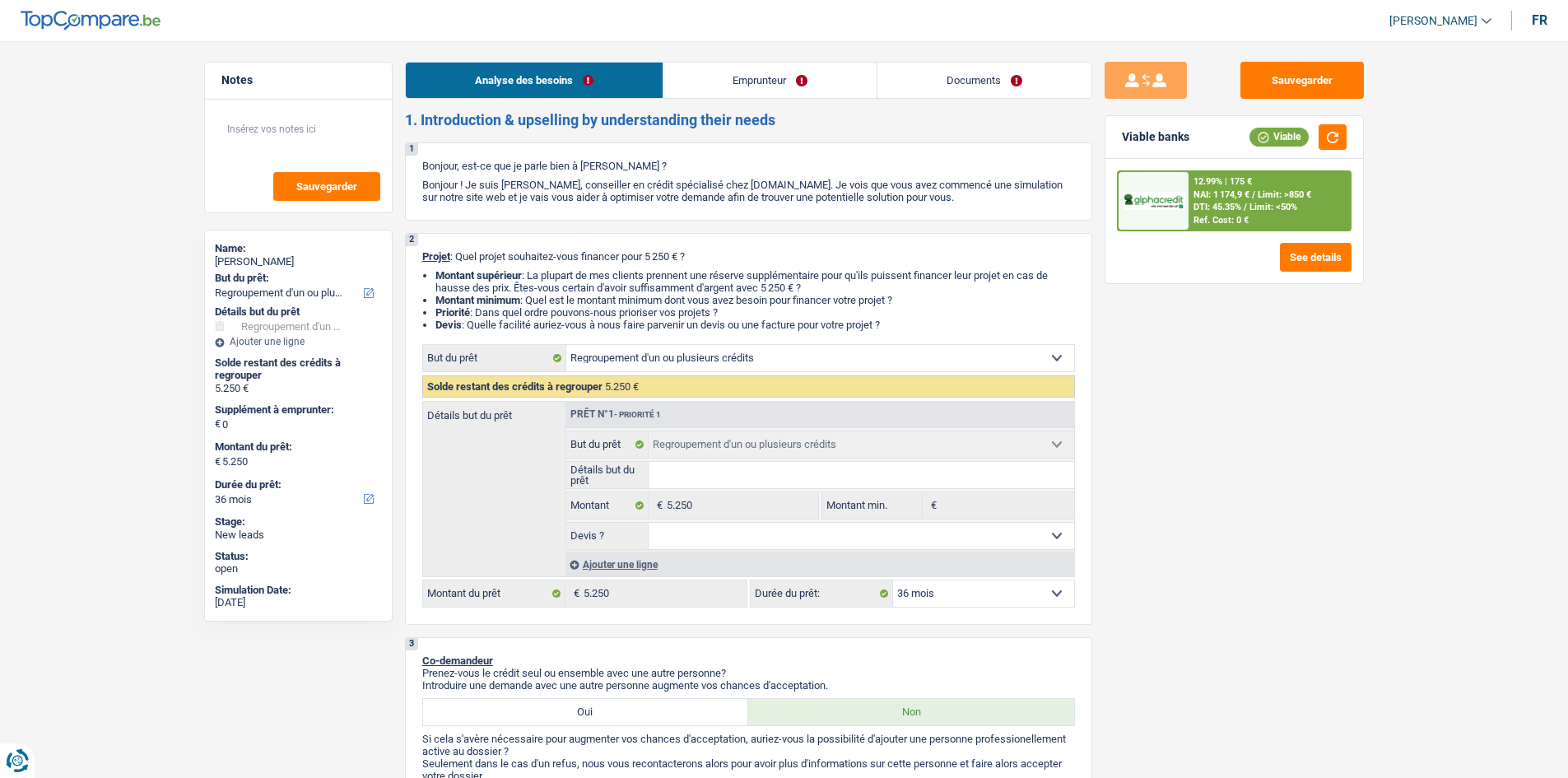
click at [800, 77] on link "Emprunteur" at bounding box center [769, 80] width 213 height 35
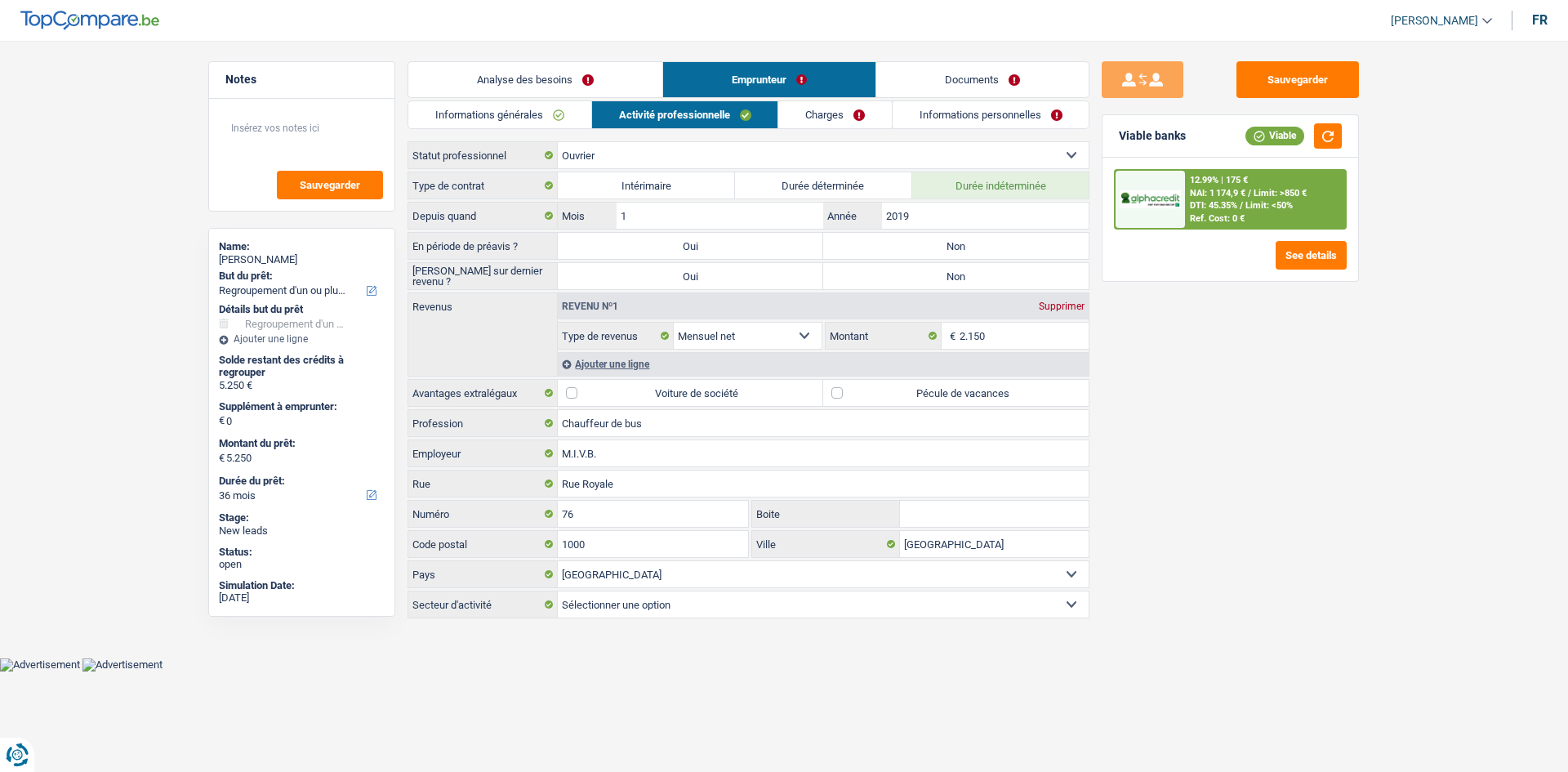
click at [498, 98] on div "Analyse des besoins Emprunteur Documents 1. Introduction & upselling by underst…" at bounding box center [748, 341] width 682 height 560
click at [495, 112] on link "Informations générales" at bounding box center [500, 114] width 183 height 27
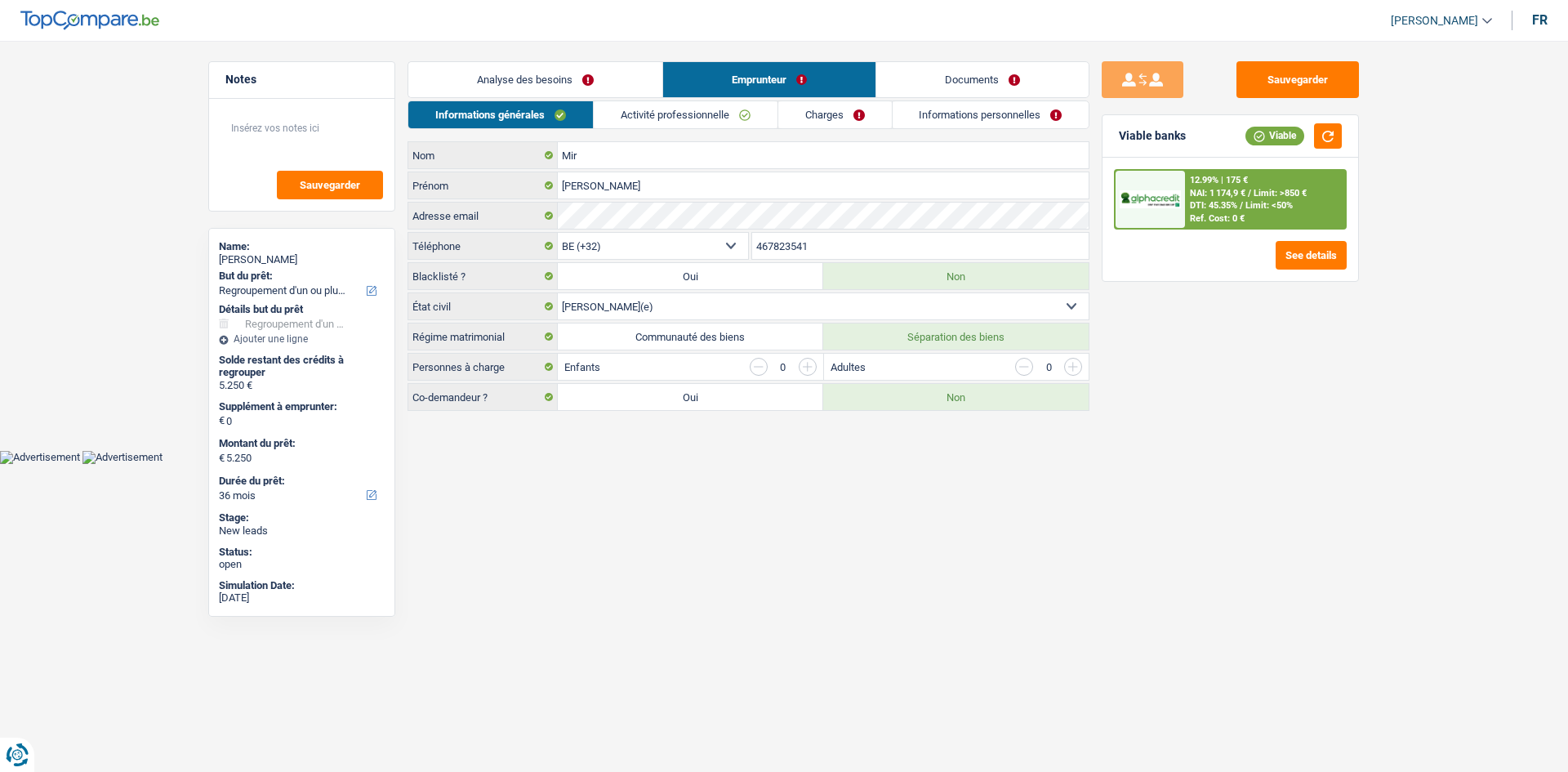
click at [688, 114] on link "Activité professionnelle" at bounding box center [686, 114] width 184 height 27
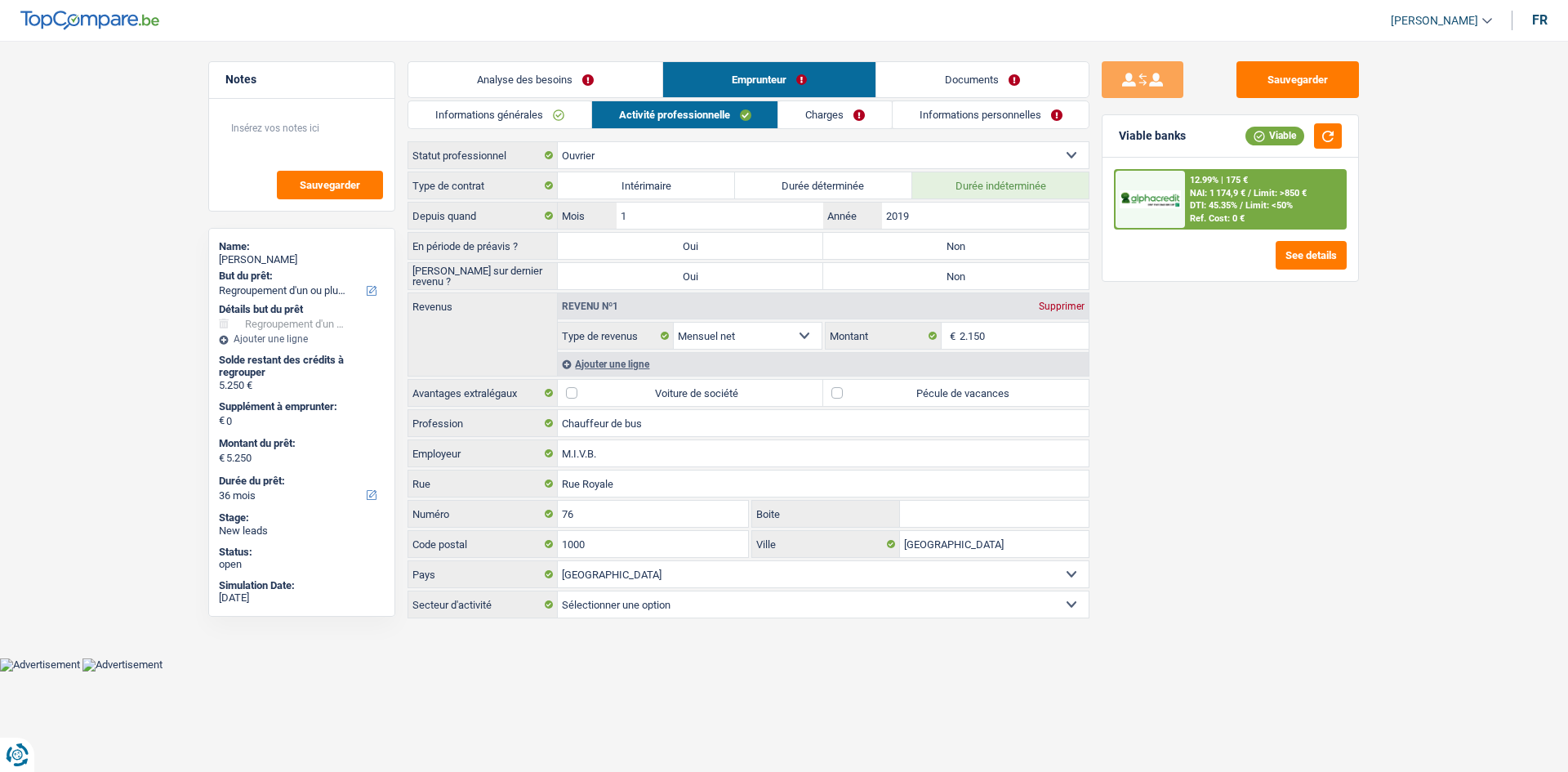
click at [830, 120] on link "Charges" at bounding box center [835, 114] width 114 height 27
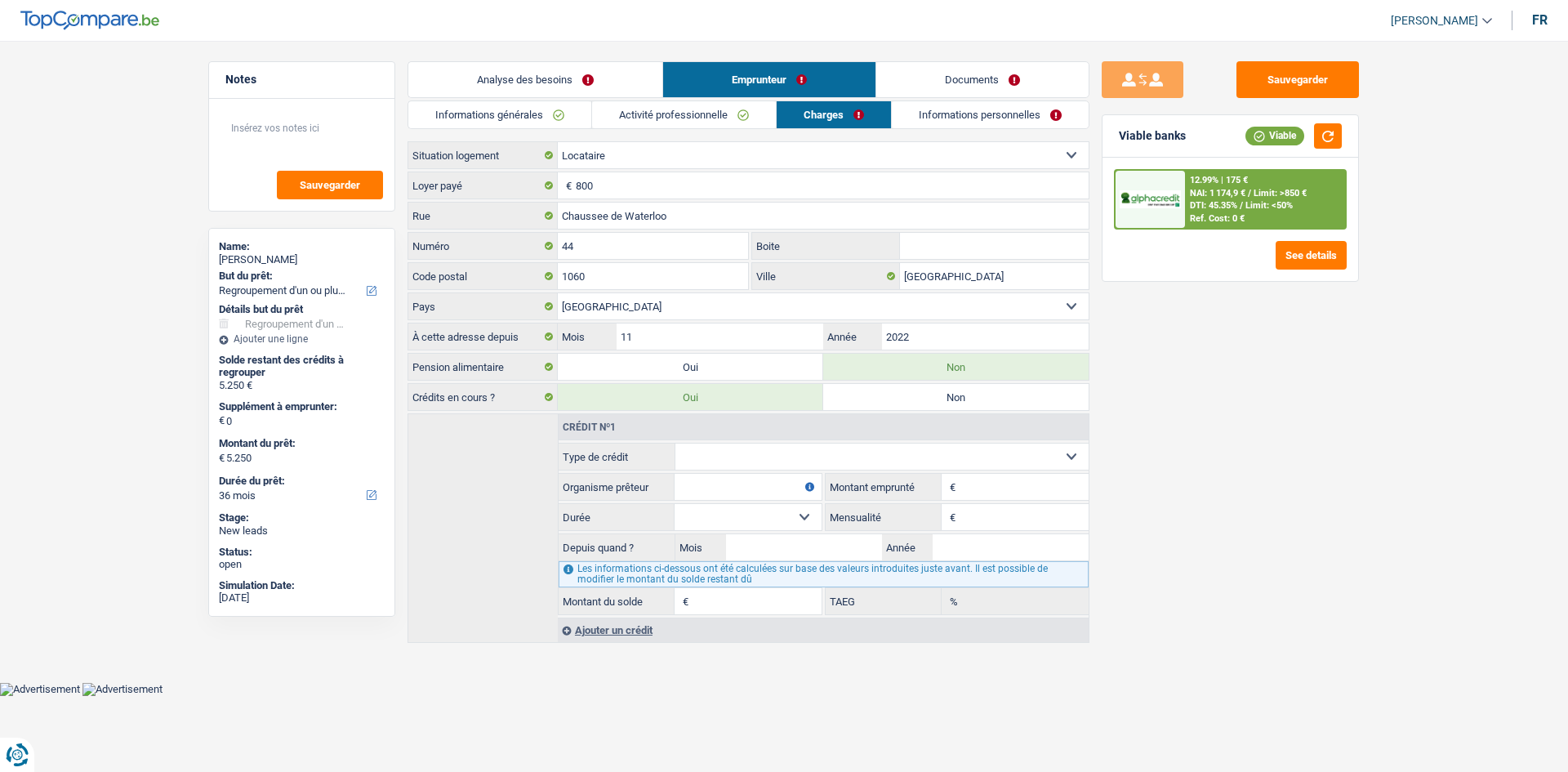
click at [967, 119] on link "Informations personnelles" at bounding box center [991, 114] width 197 height 27
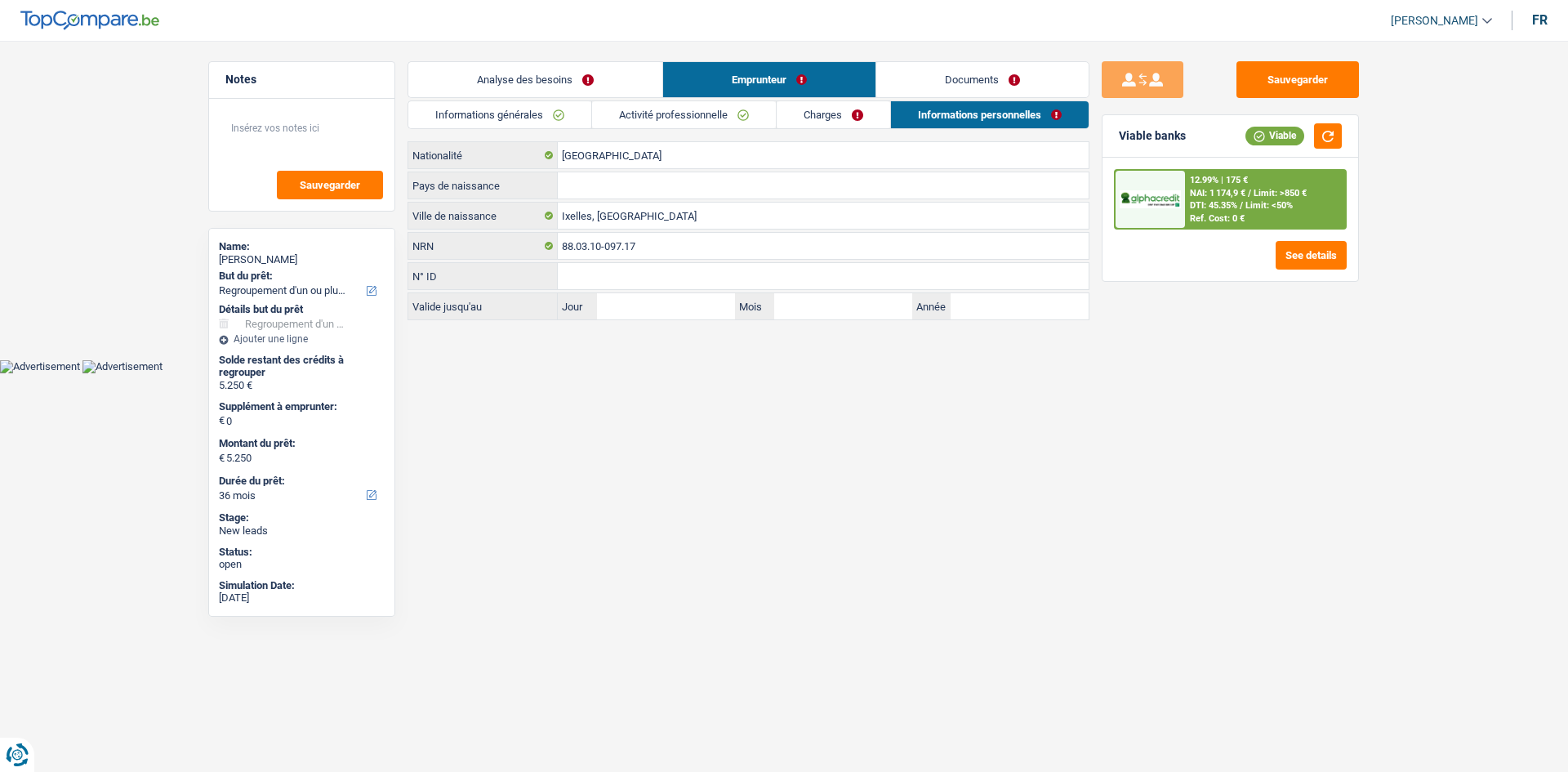
click at [946, 81] on link "Documents" at bounding box center [982, 79] width 212 height 35
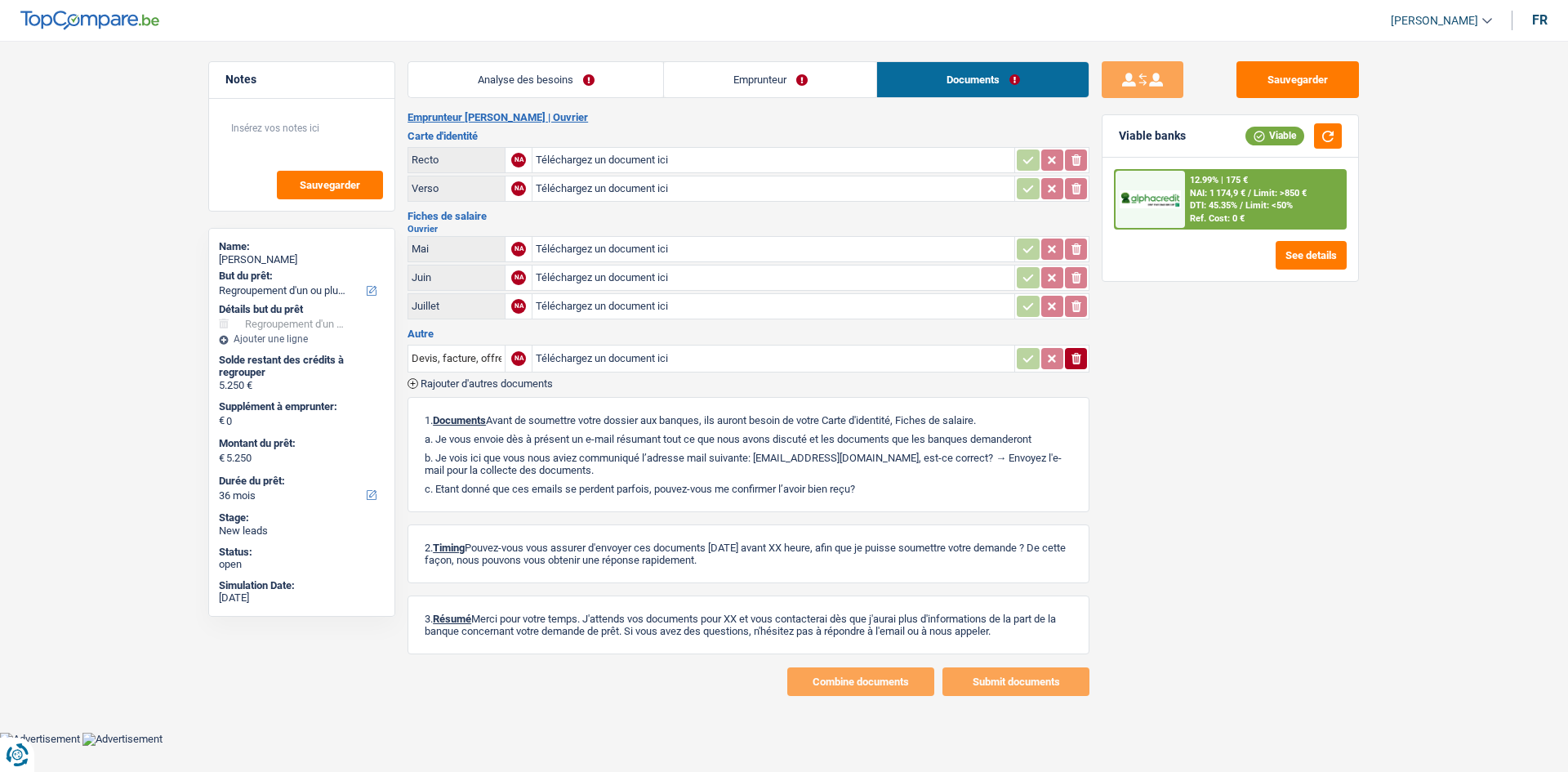
click at [505, 79] on link "Analyse des besoins" at bounding box center [535, 79] width 255 height 35
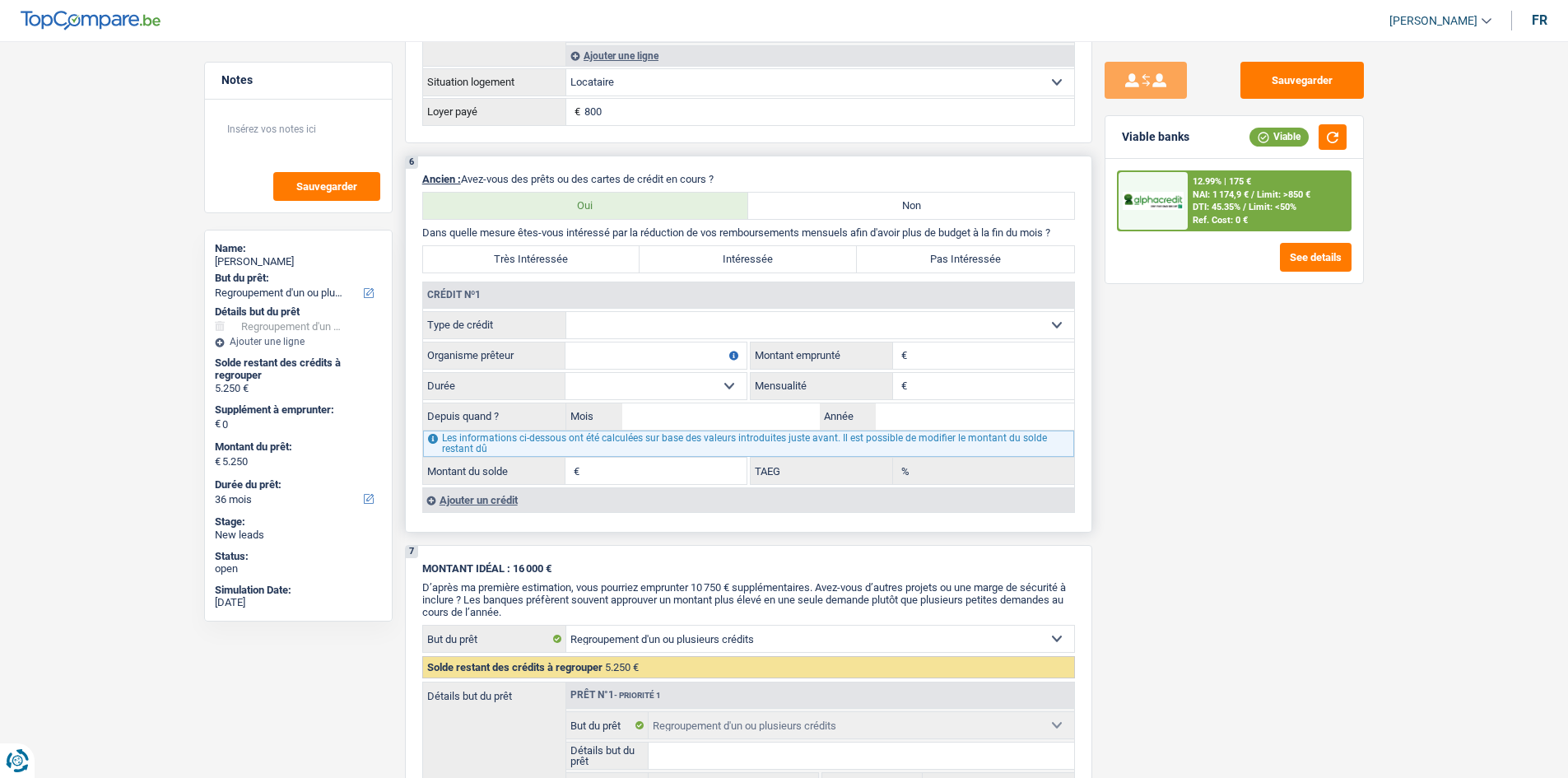
scroll to position [1153, 0]
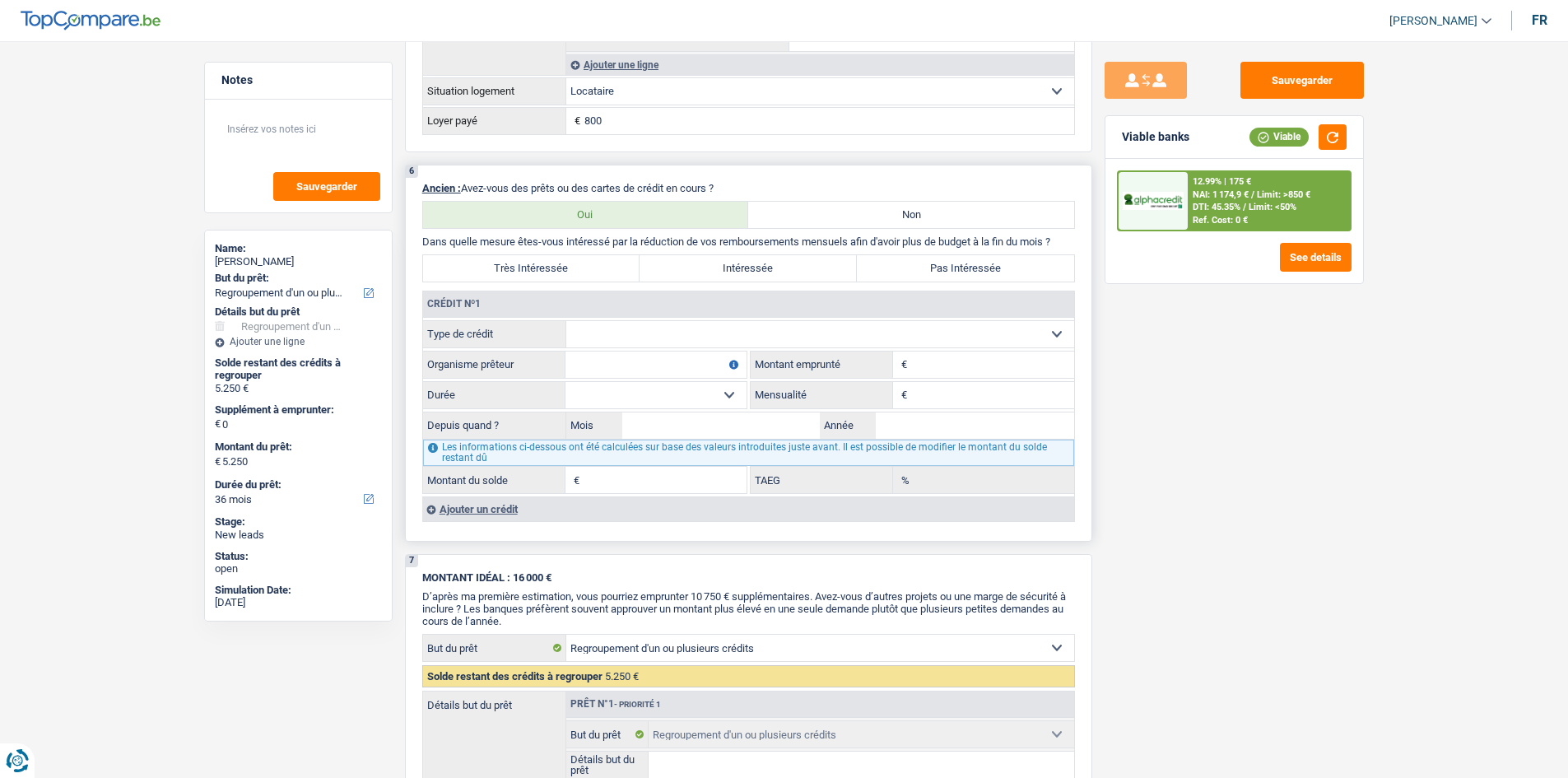
click at [635, 336] on select "Carte ou ouverture de crédit Prêt hypothécaire Vente à tempérament Prêt à tempé…" at bounding box center [820, 333] width 508 height 26
select select "cardOrCredit"
type input "0"
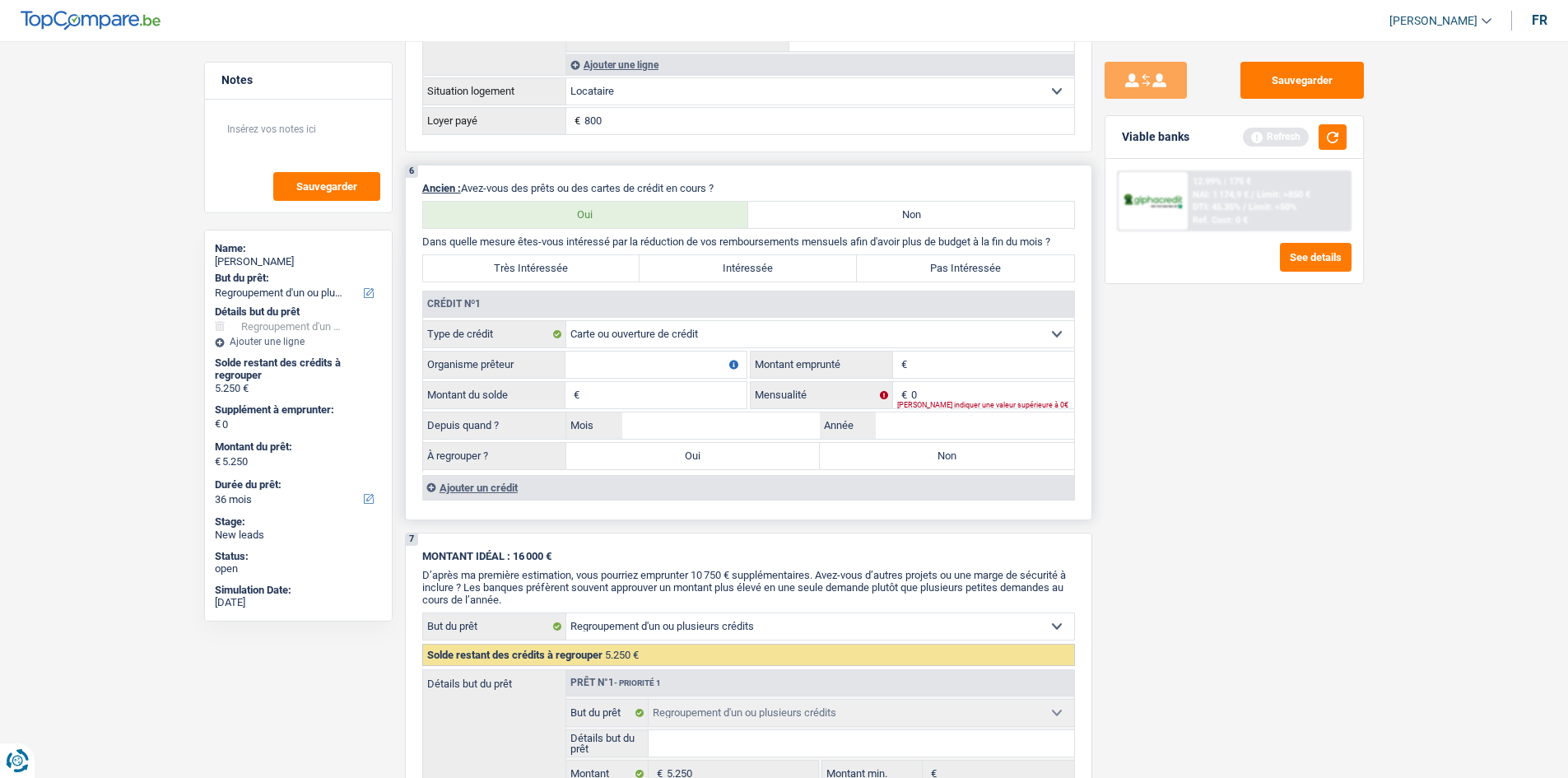
click at [630, 367] on input "Organisme prêteur" at bounding box center [656, 365] width 181 height 26
type input "ALPHA CREDIT"
click at [1204, 462] on div "Sauvegarder Viable banks Refresh 12.99% | 175 € NAI: 1 174,9 € / Limit: >850 € …" at bounding box center [1234, 404] width 284 height 686
drag, startPoint x: 949, startPoint y: 365, endPoint x: 943, endPoint y: 359, distance: 8.5
click at [947, 364] on input "Montant" at bounding box center [992, 365] width 163 height 26
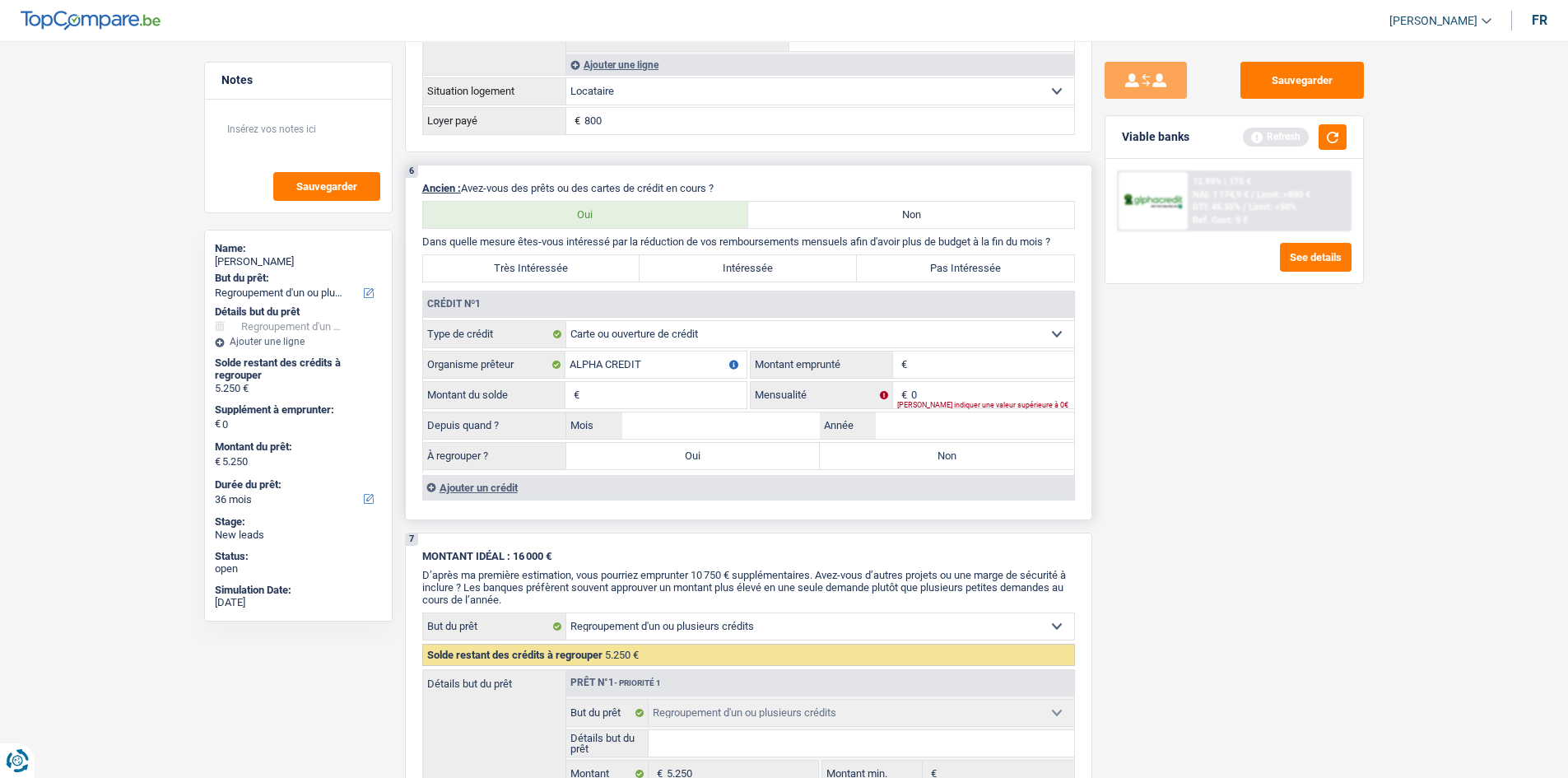
click at [935, 370] on input "Montant" at bounding box center [992, 365] width 163 height 26
type input "4"
type input "5.200"
drag, startPoint x: 1218, startPoint y: 510, endPoint x: 1190, endPoint y: 497, distance: 30.9
click at [1215, 509] on div "Sauvegarder Viable banks Refresh 12.99% | 175 € NAI: 1 174,9 € / Limit: >850 € …" at bounding box center [1234, 404] width 284 height 686
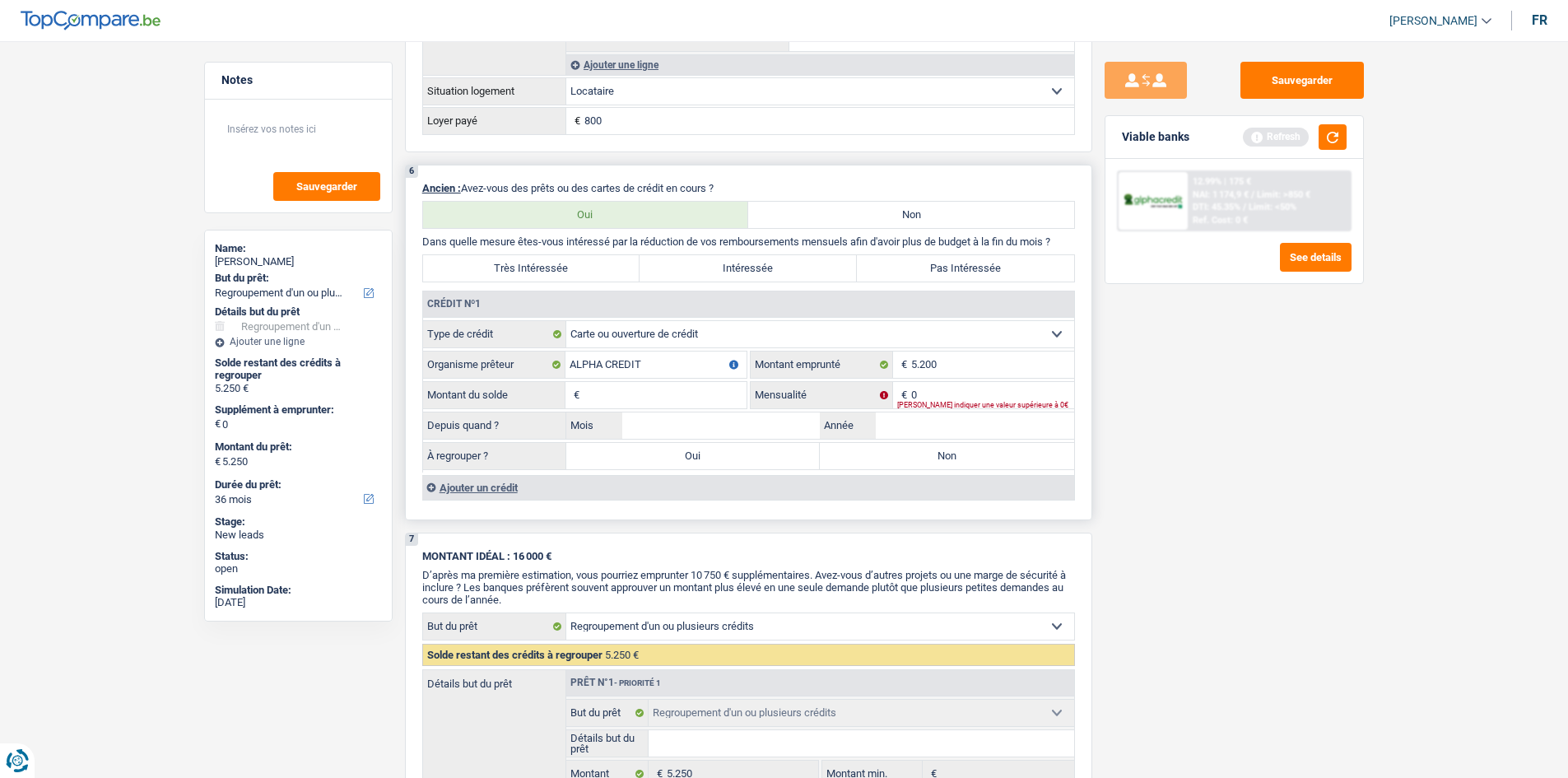
click at [782, 329] on select "Carte ou ouverture de crédit Prêt hypothécaire Vente à tempérament Prêt à tempé…" at bounding box center [820, 333] width 508 height 26
select select "personalLoan"
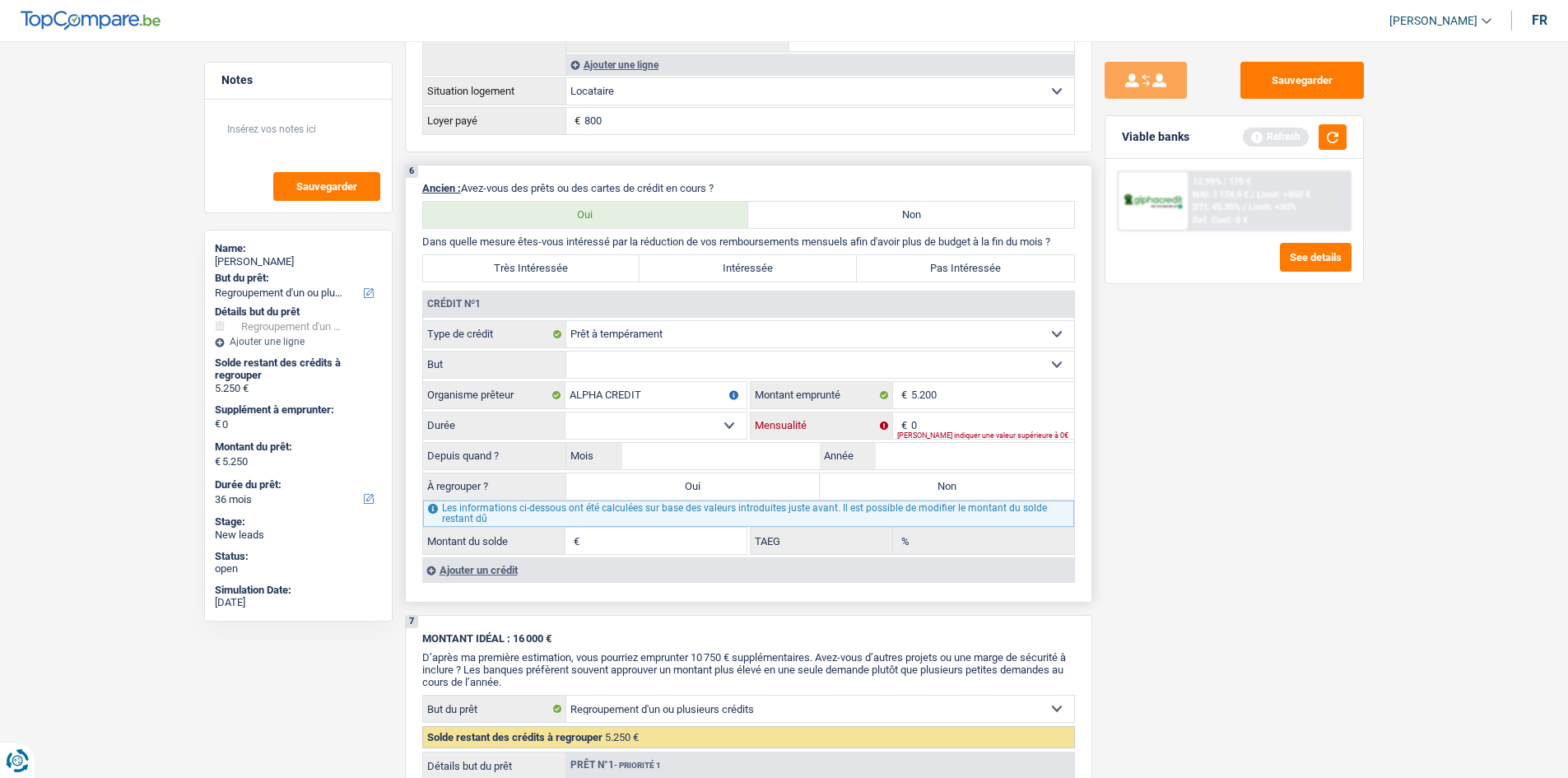
click at [946, 416] on input "0" at bounding box center [992, 425] width 163 height 26
type input "164"
click at [624, 417] on select "12 mois 18 mois 24 mois 30 mois 36 mois Sélectionner une option" at bounding box center [656, 425] width 181 height 26
select select "36"
click at [566, 413] on select "12 mois 18 mois 24 mois 30 mois 36 mois Sélectionner une option" at bounding box center [656, 425] width 181 height 26
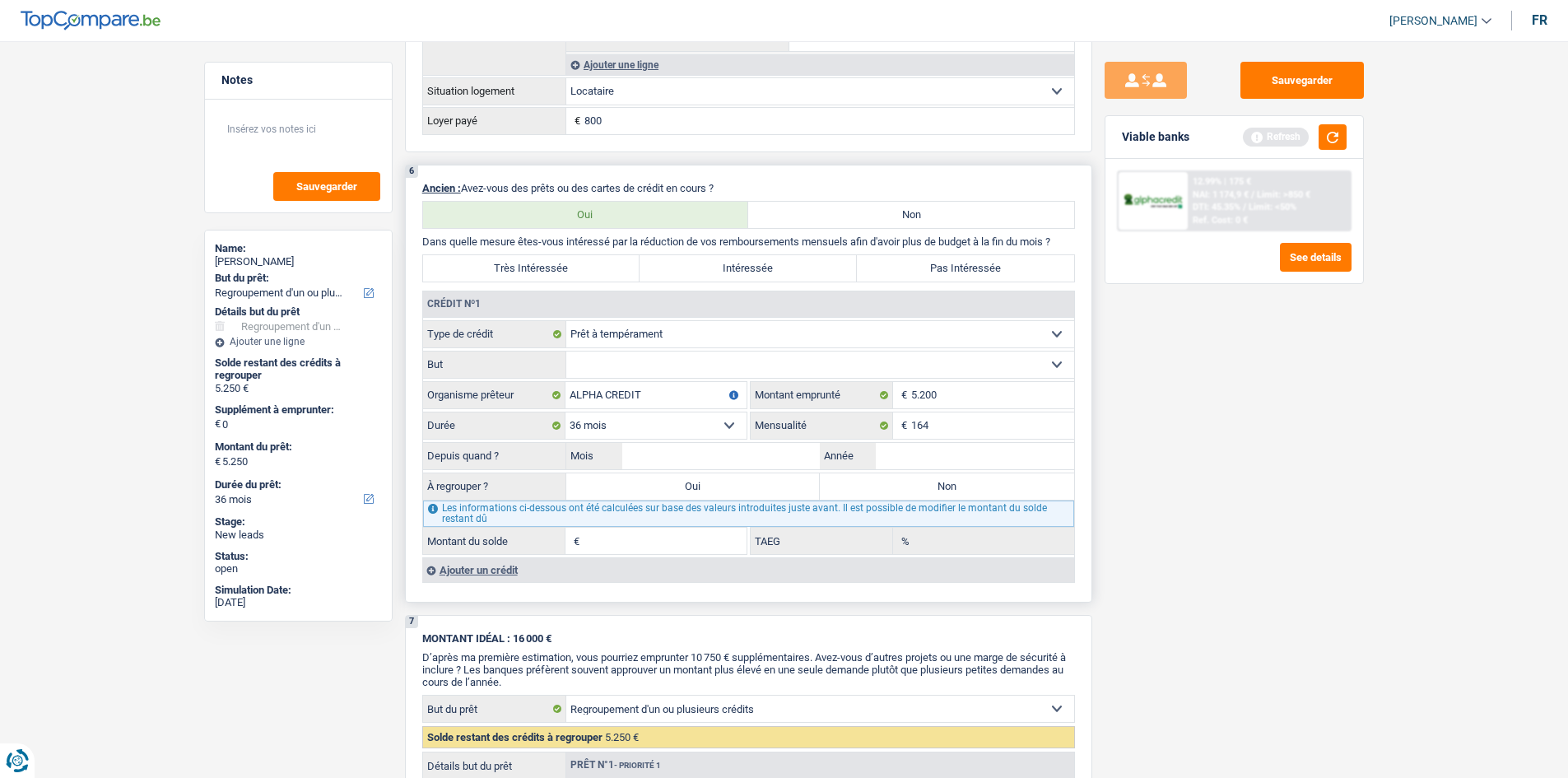
click at [708, 423] on select "12 mois 18 mois 24 mois 30 mois 36 mois Sélectionner une option" at bounding box center [656, 425] width 181 height 26
click at [950, 384] on input "5.200" at bounding box center [992, 395] width 163 height 26
type input "520"
select select
type input "5.201"
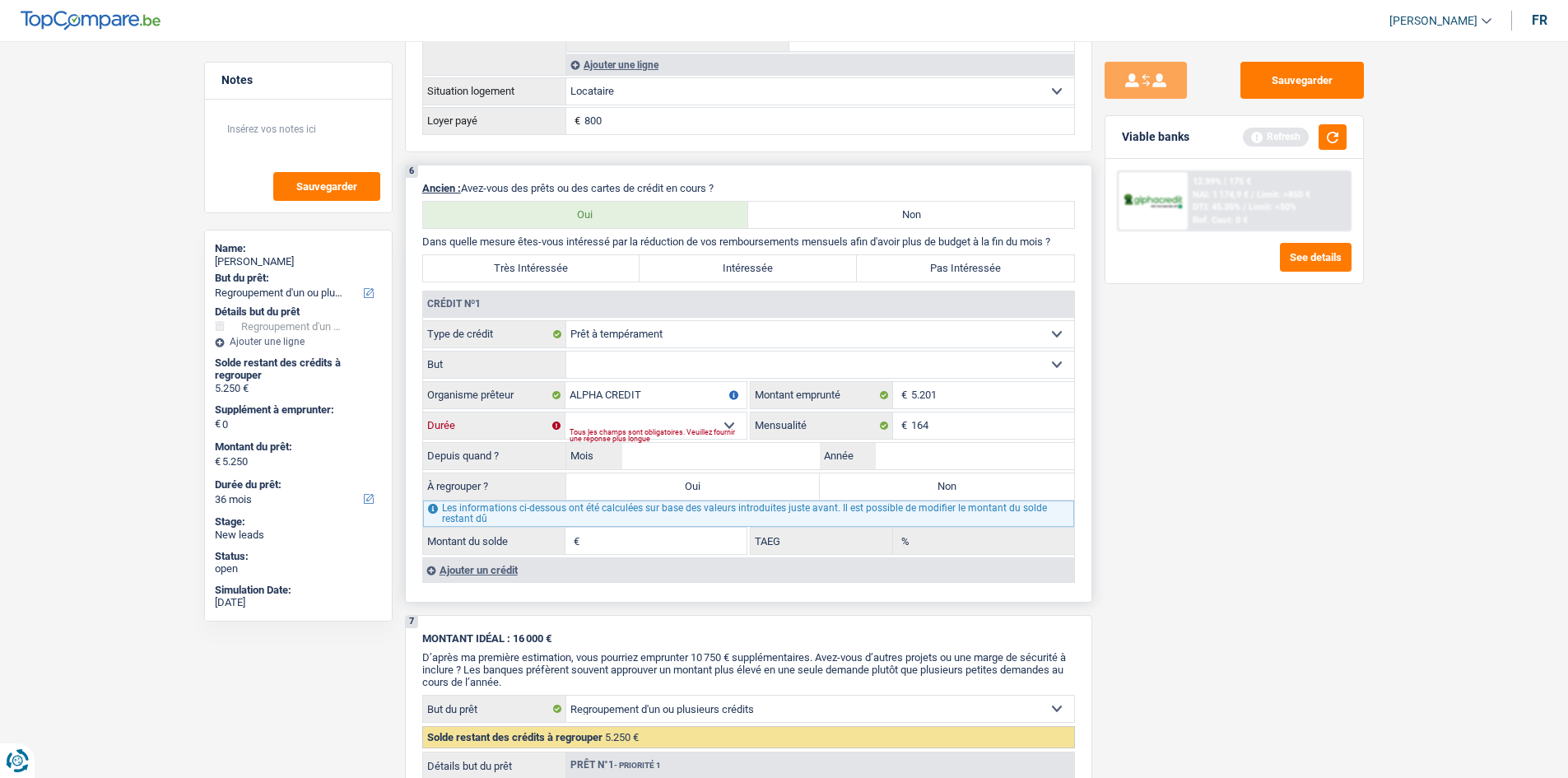
click at [651, 427] on select "12 mois 18 mois 24 mois 30 mois 36 mois Sélectionner une option" at bounding box center [656, 425] width 181 height 26
select select "36"
click at [566, 413] on select "12 mois 18 mois 24 mois 30 mois 36 mois Sélectionner une option" at bounding box center [656, 425] width 181 height 26
click at [917, 456] on input "Année" at bounding box center [975, 456] width 199 height 26
type input "2024"
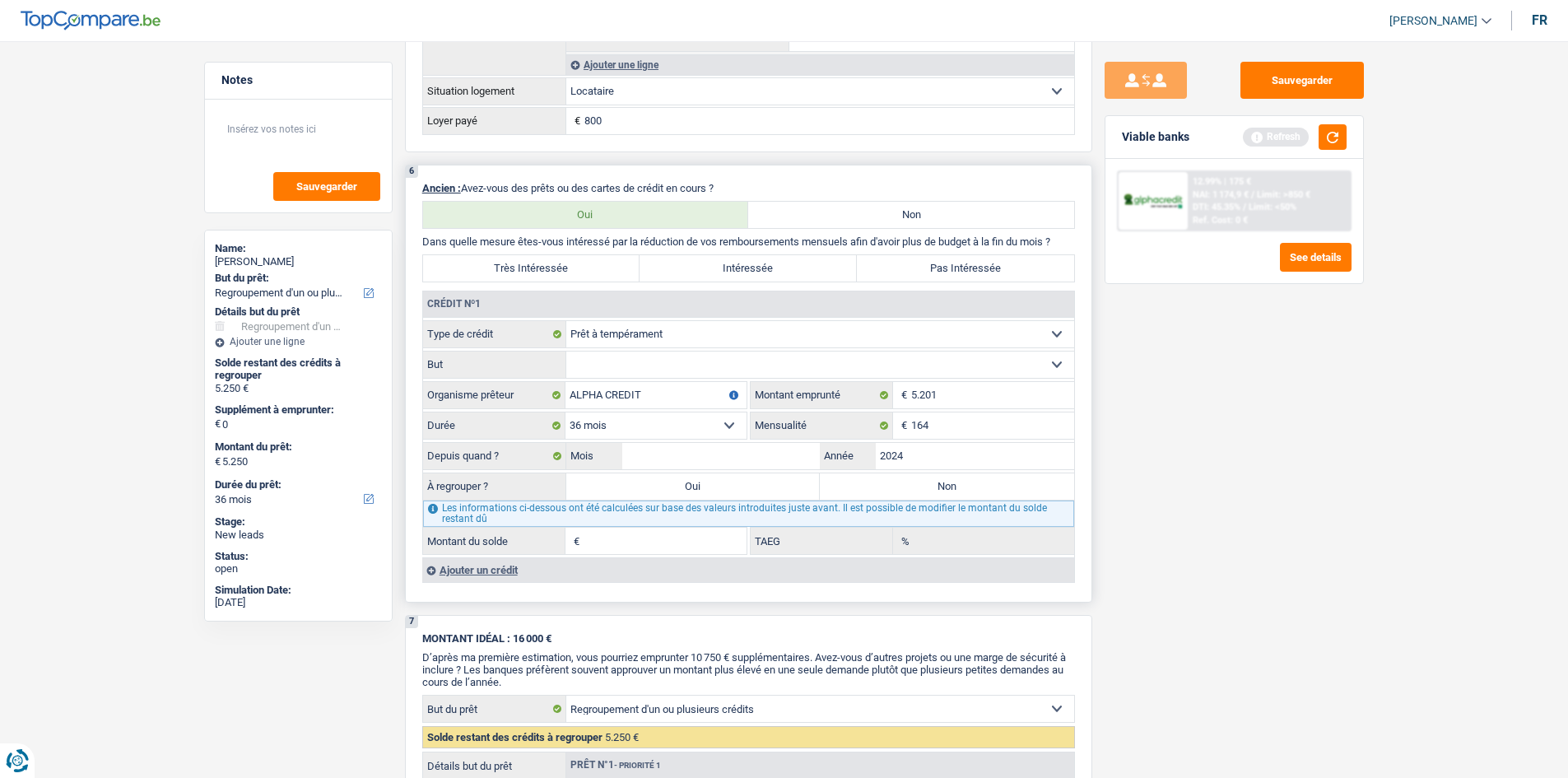
click at [653, 442] on div "Depuis quand ? Mois / 2024 Année" at bounding box center [748, 456] width 651 height 28
click at [649, 465] on input "Mois" at bounding box center [721, 456] width 199 height 26
type input "10"
type input "3.886"
type input "8,76"
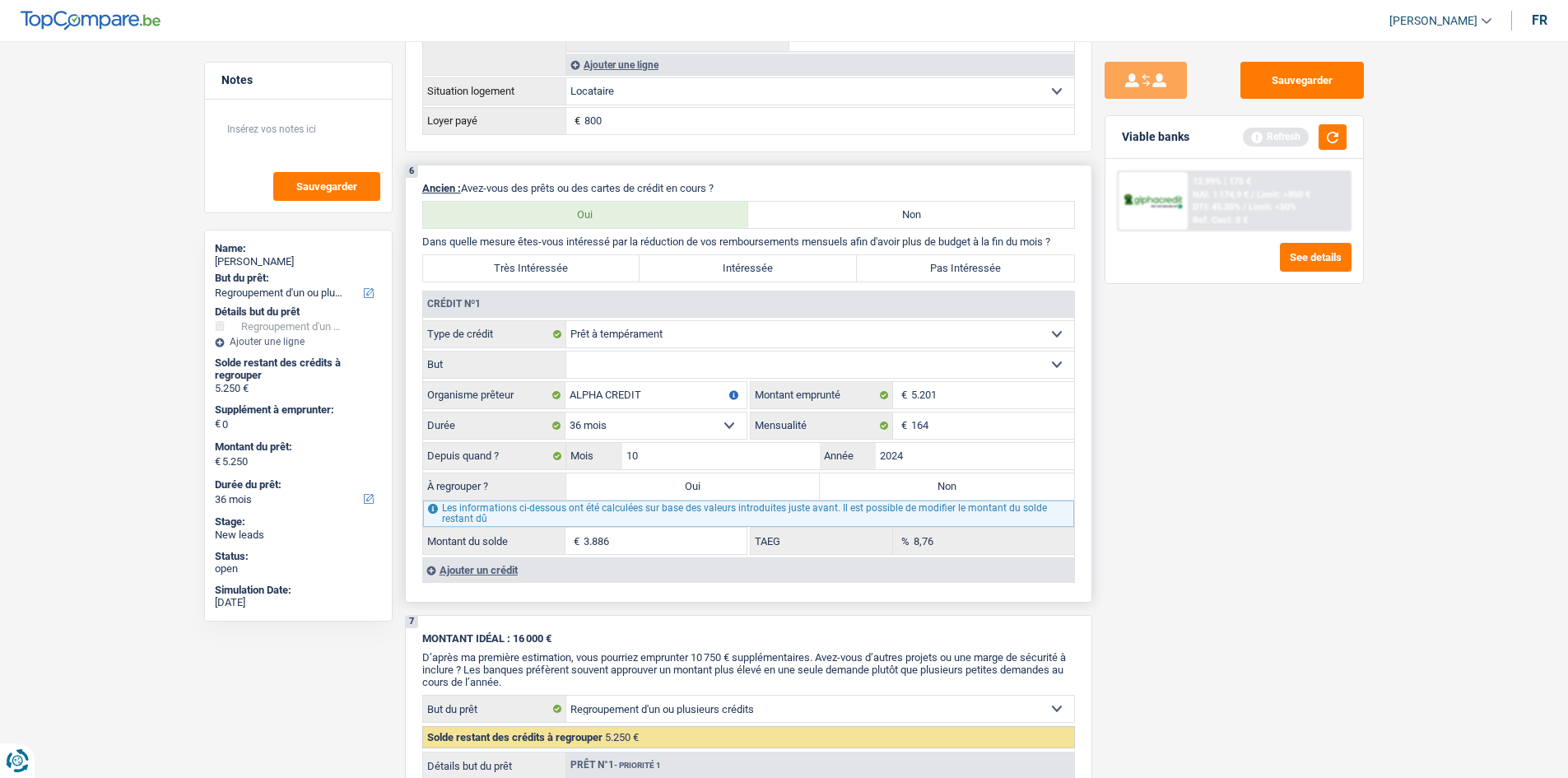
click at [600, 362] on select "Confort maison: meubles, textile, peinture, électroménager, outillage non-profe…" at bounding box center [820, 365] width 508 height 26
select select "other"
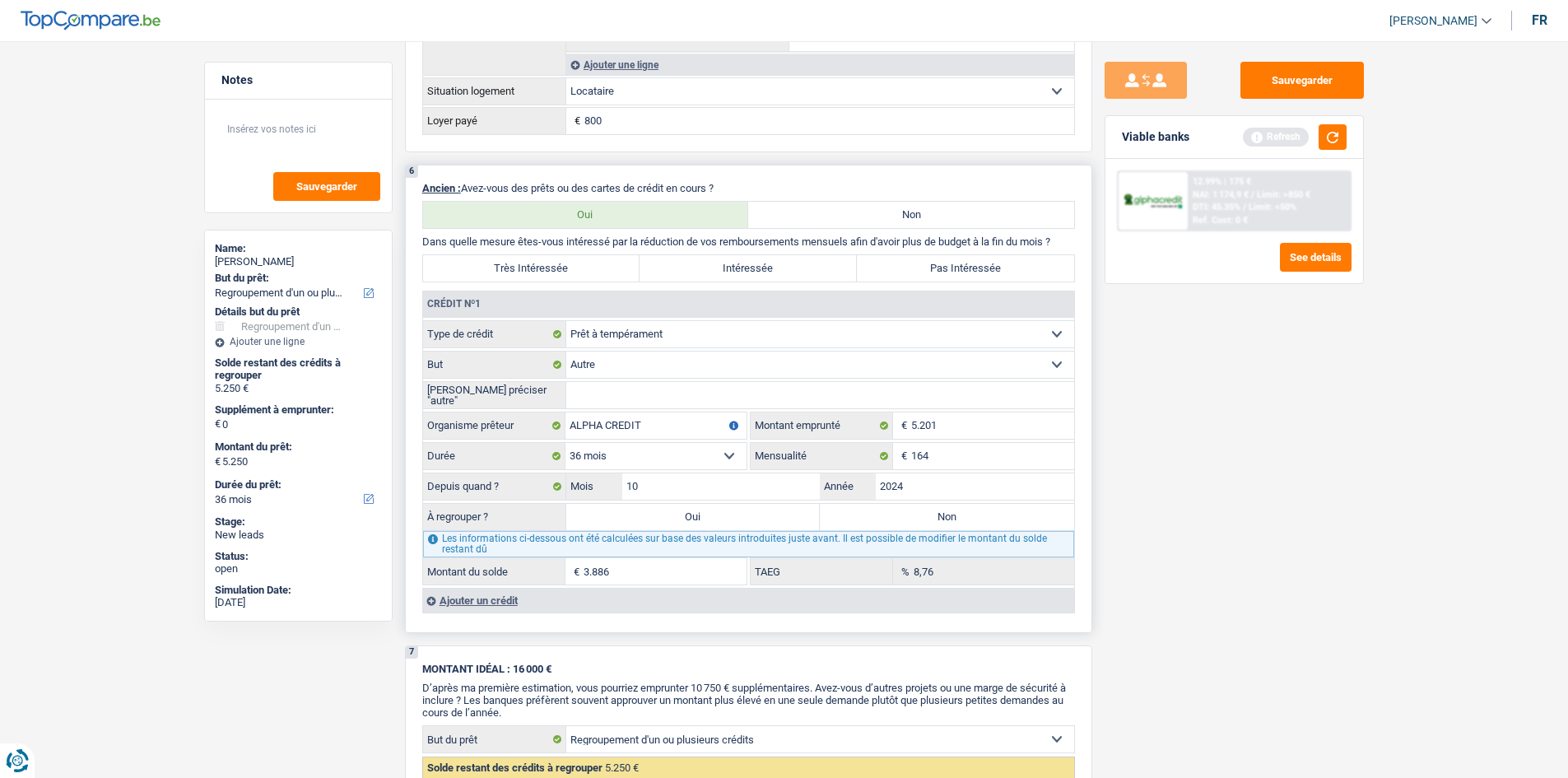
click at [662, 402] on input "Veuillez préciser "autre"" at bounding box center [820, 395] width 508 height 26
type input "COMME CA"
click at [722, 486] on input "10" at bounding box center [721, 486] width 199 height 26
type input "1"
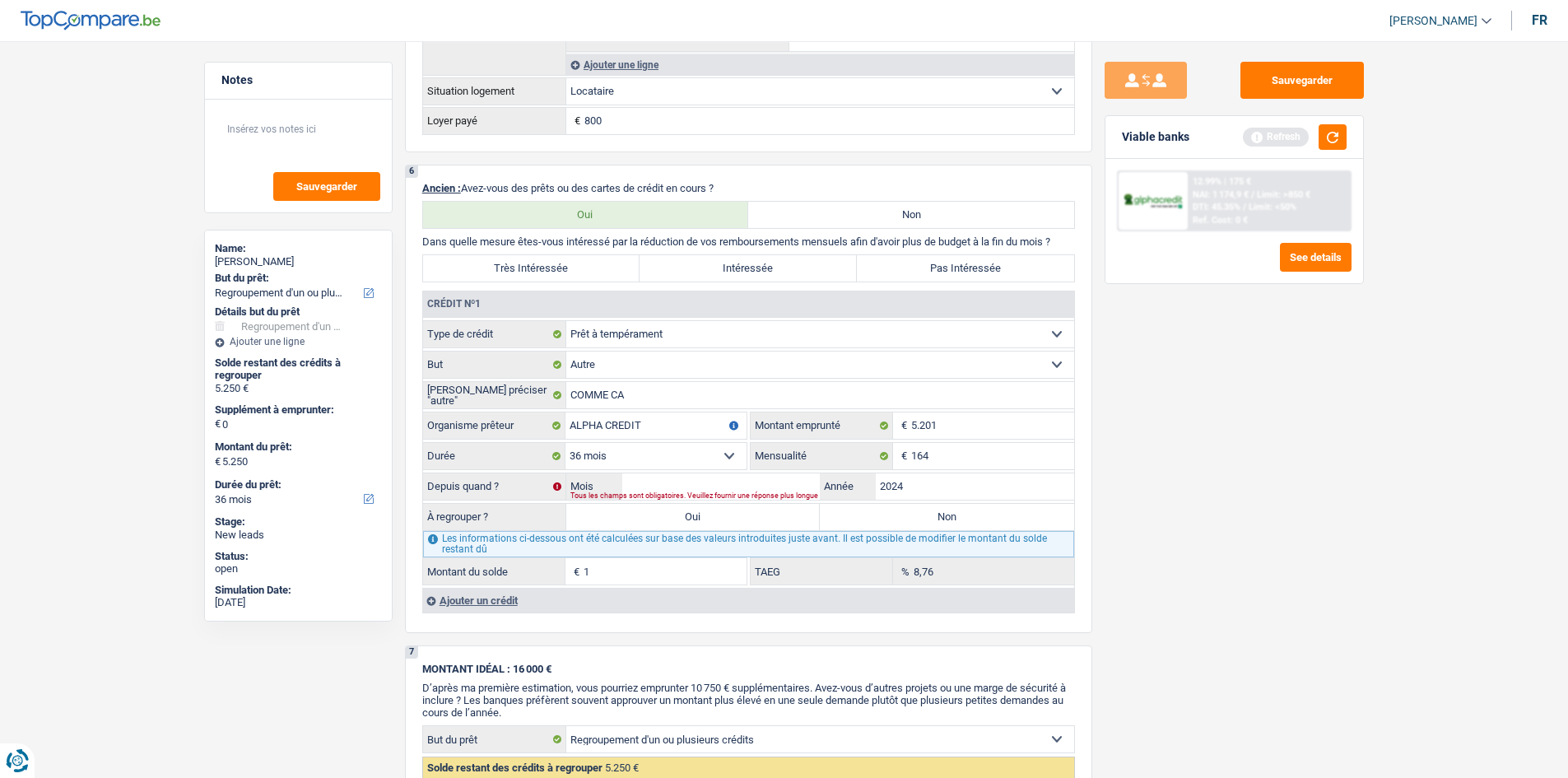
click at [1149, 590] on div "Sauvegarder Viable banks Refresh 12.99% | 175 € NAI: 1 174,9 € / Limit: >850 € …" at bounding box center [1234, 404] width 284 height 686
click at [735, 483] on input "Mois" at bounding box center [721, 486] width 199 height 26
type input "12"
type input "4.156"
click at [1192, 605] on div "Sauvegarder Viable banks Refresh 12.99% | 175 € NAI: 1 174,9 € / Limit: >850 € …" at bounding box center [1234, 404] width 284 height 686
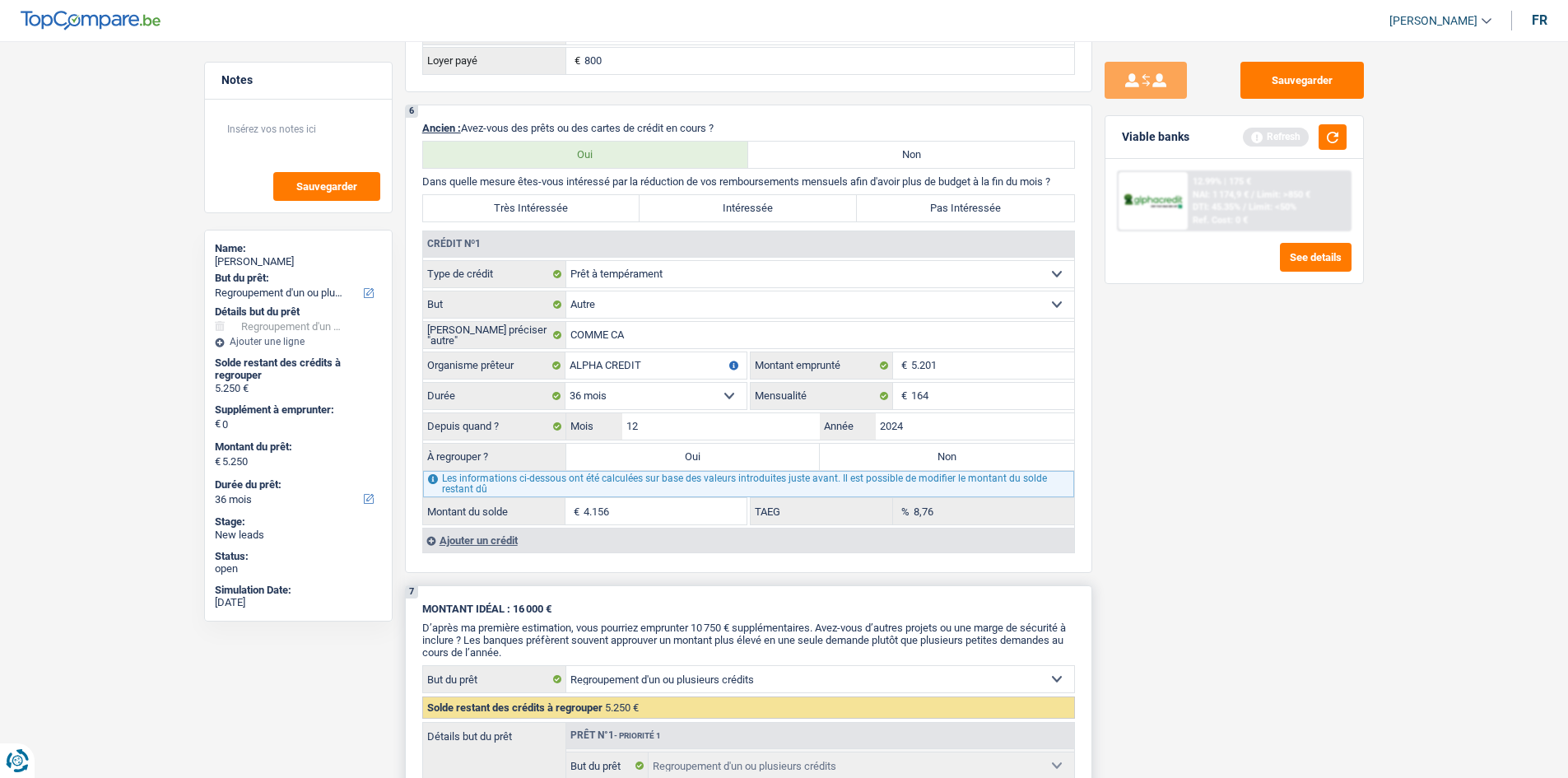
scroll to position [1318, 0]
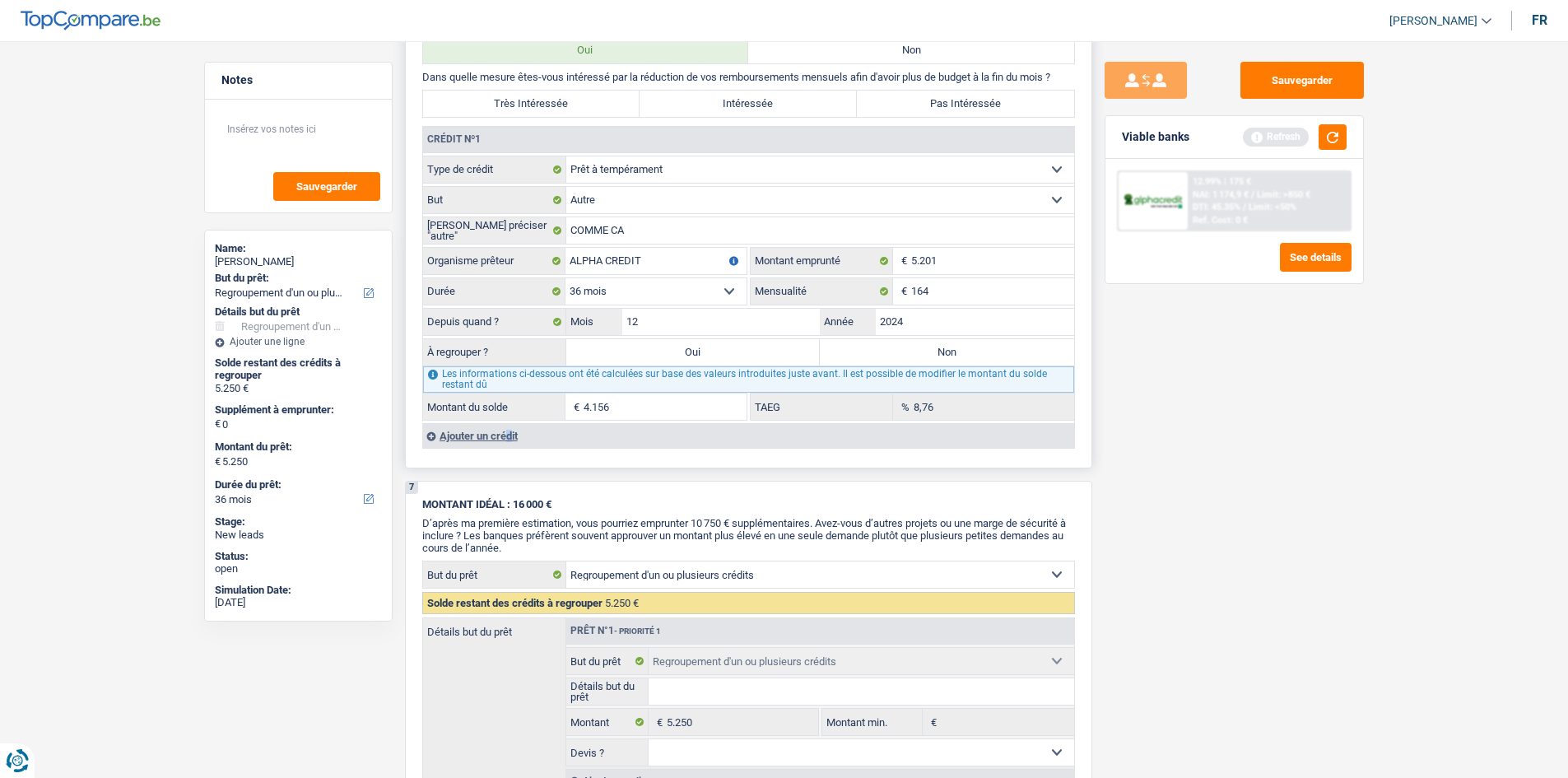
click at [449, 432] on div "Ajouter un crédit" at bounding box center [748, 435] width 651 height 24
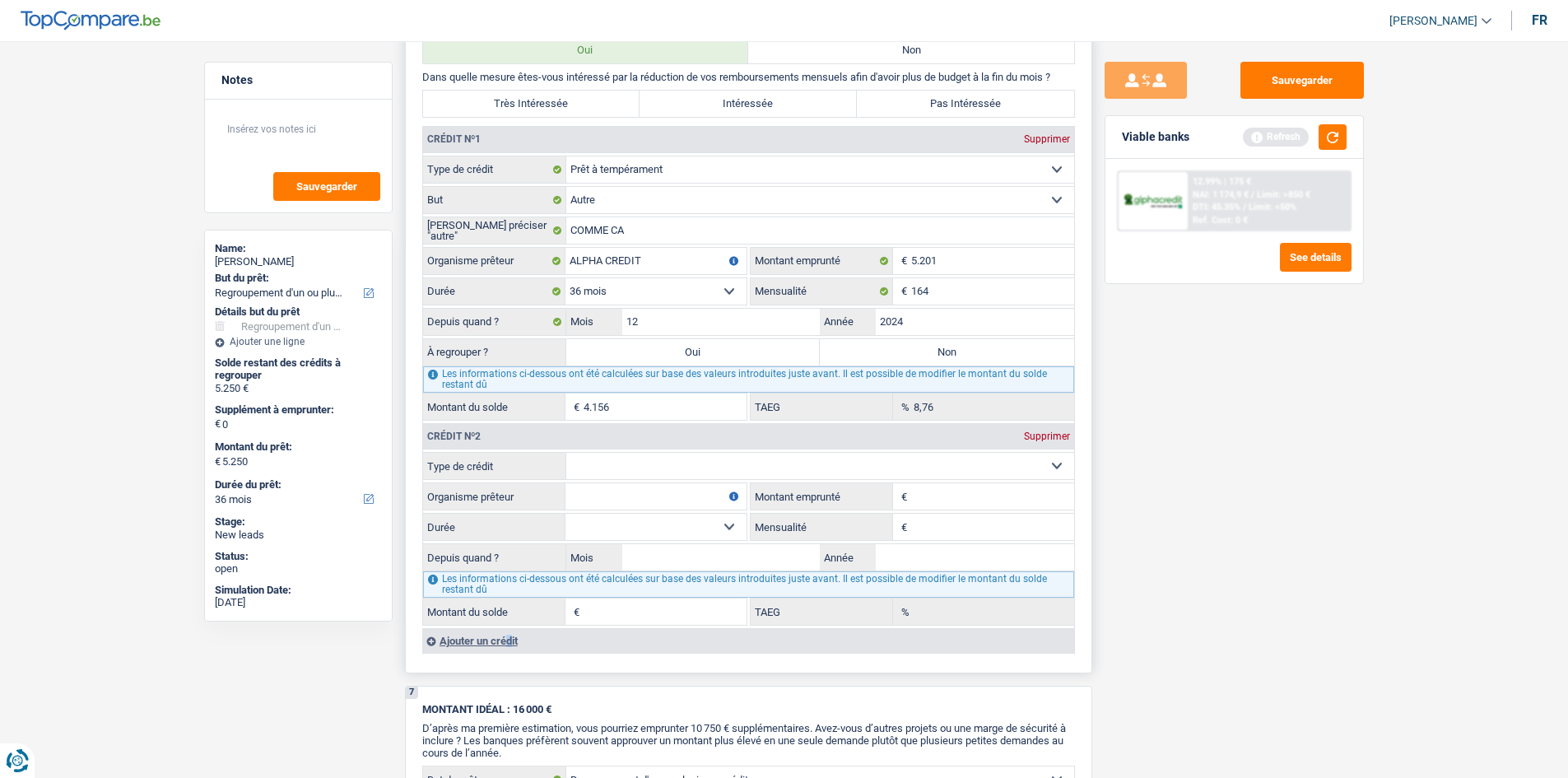
click at [638, 464] on select "Carte ou ouverture de crédit Prêt hypothécaire Vente à tempérament Prêt à tempé…" at bounding box center [820, 466] width 508 height 26
select select "cardOrCredit"
type input "0"
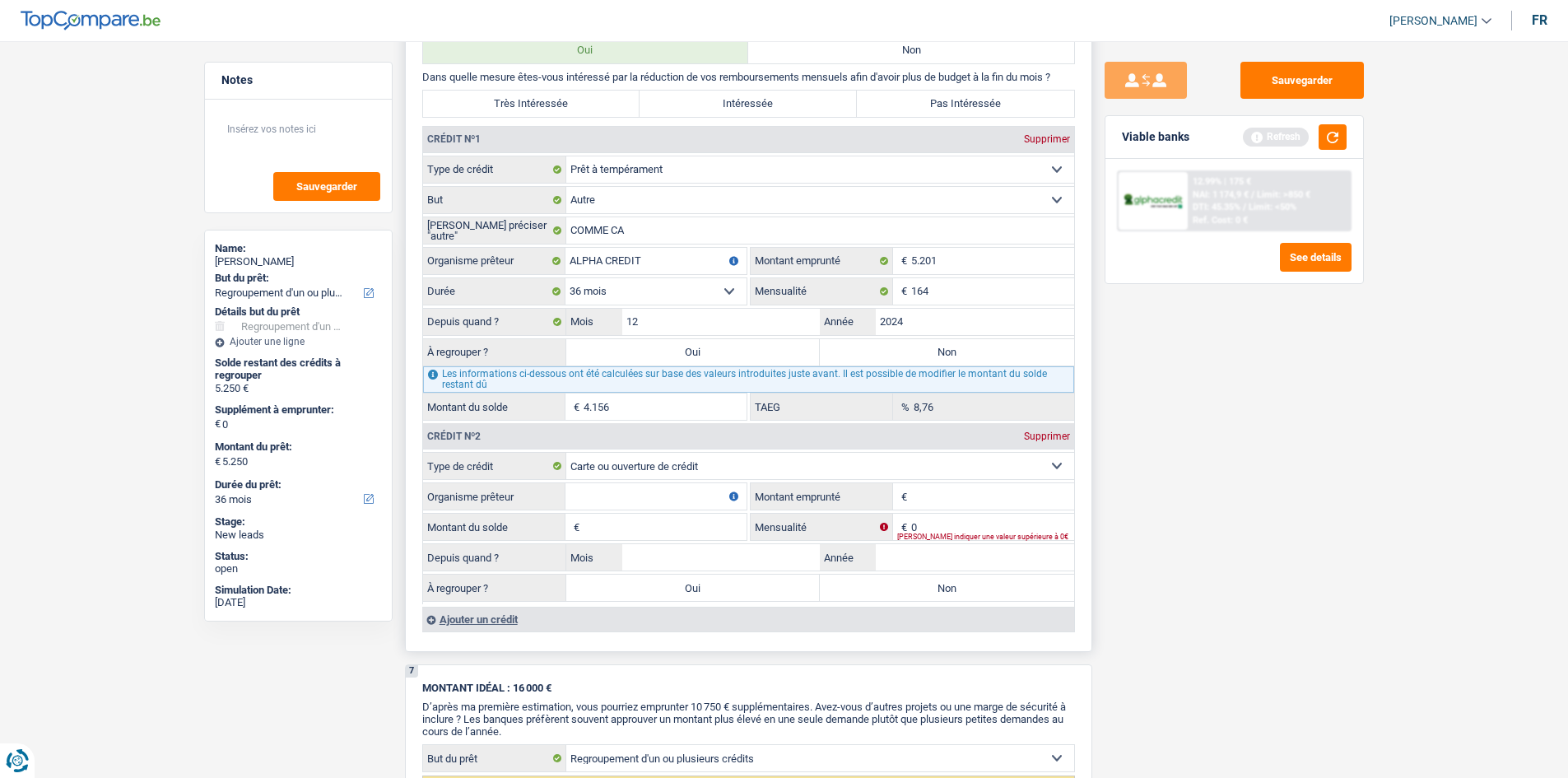
click at [628, 498] on input "Organisme prêteur" at bounding box center [656, 496] width 181 height 26
click at [931, 495] on input "Montant emprunté" at bounding box center [992, 496] width 163 height 26
click at [645, 496] on input "Organisme prêteur" at bounding box center [656, 496] width 181 height 26
type input "BEOBANK"
click at [980, 484] on input "Montant emprunté" at bounding box center [992, 496] width 163 height 26
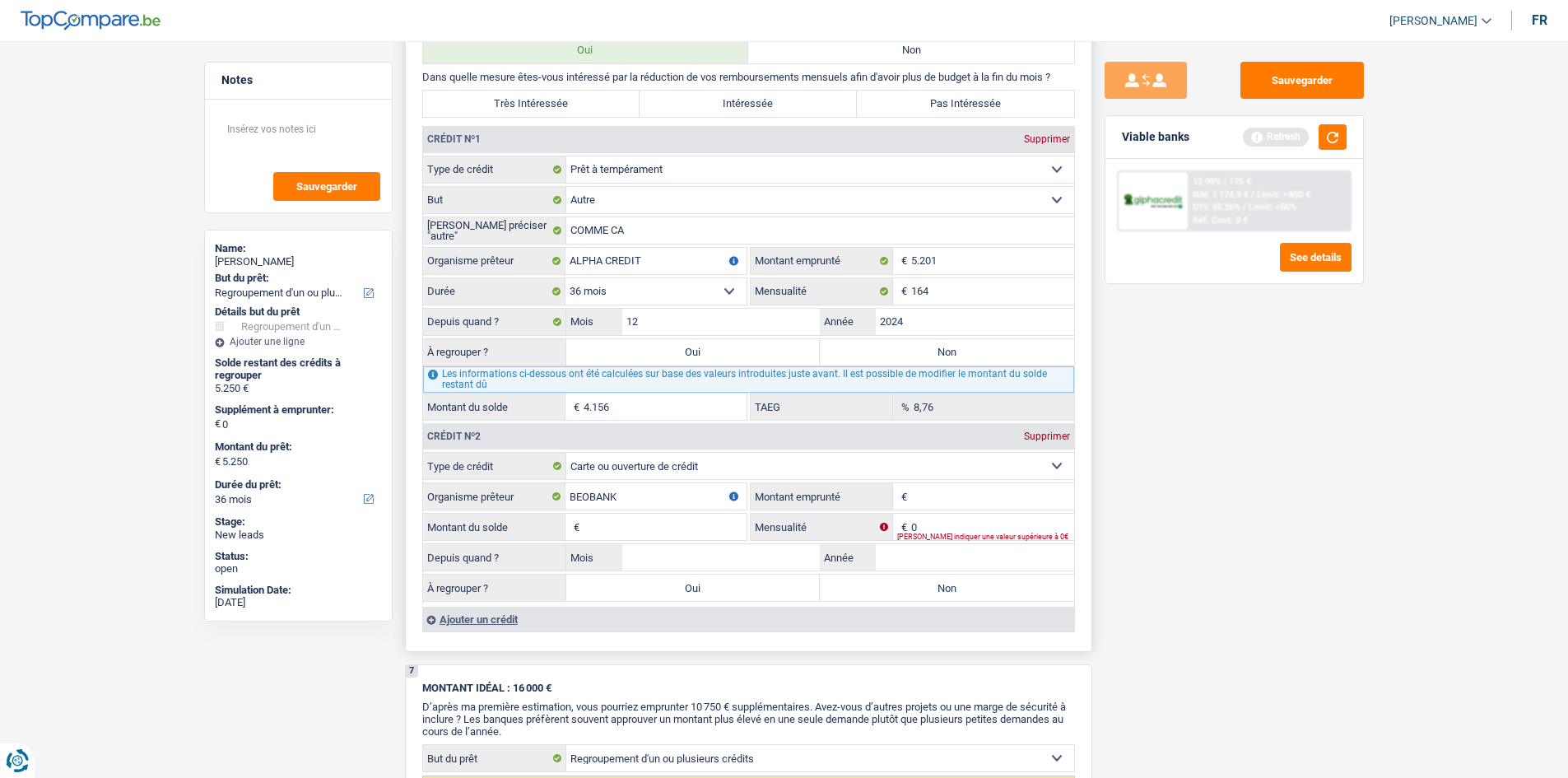
click at [980, 484] on input "Montant emprunté" at bounding box center [992, 496] width 163 height 26
type input "4.000"
click at [1148, 566] on div "Sauvegarder Viable banks Refresh 12.99% | 175 € NAI: 1 174,9 € / Limit: >850 € …" at bounding box center [1234, 404] width 284 height 686
click at [667, 519] on input "Montant du solde" at bounding box center [665, 526] width 163 height 26
type input "4.000"
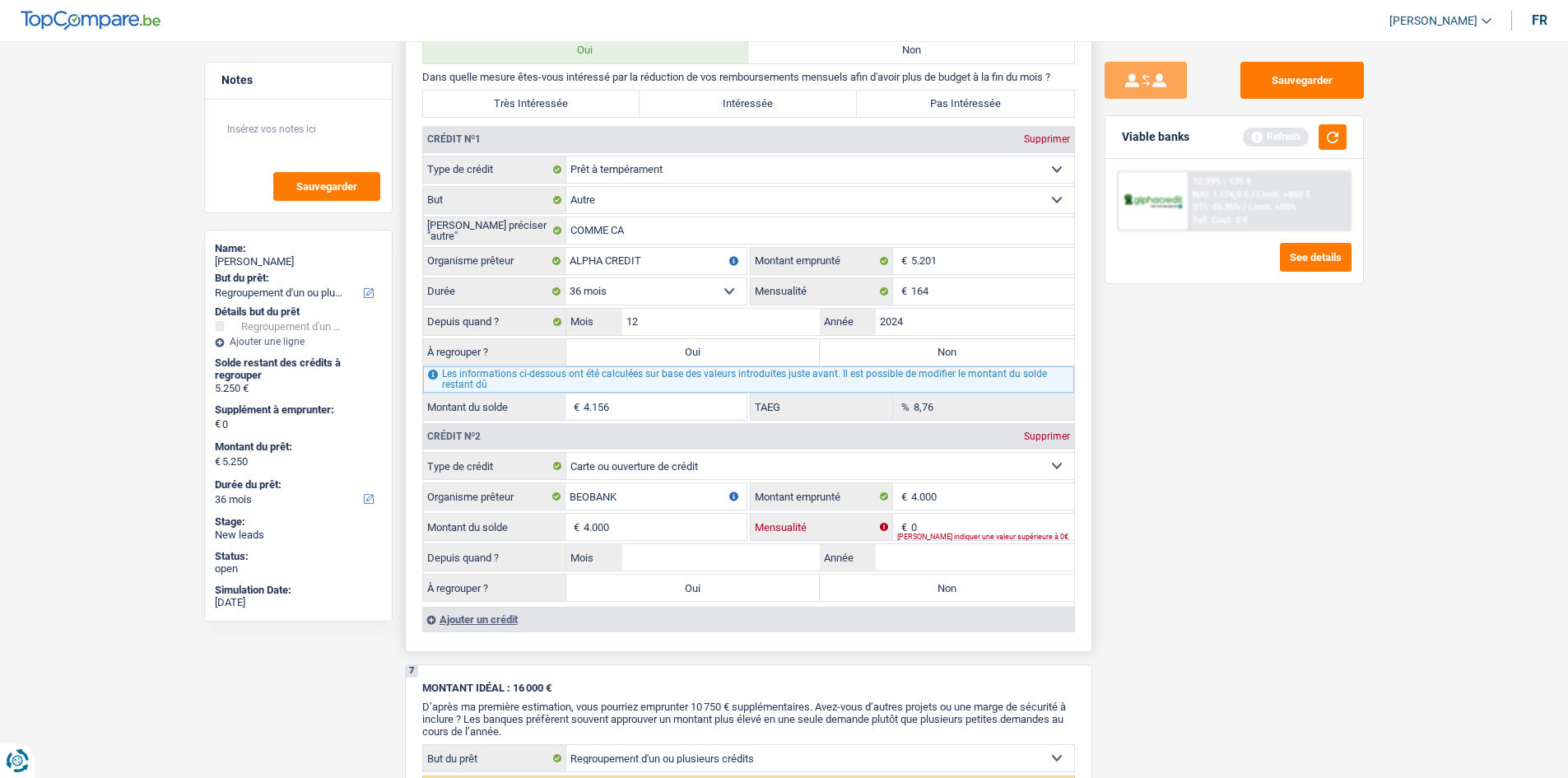
click at [989, 525] on input "0" at bounding box center [992, 526] width 163 height 26
type input "4.000"
click at [1318, 615] on div "Sauvegarder Viable banks Refresh 12.99% | 175 € NAI: 1 174,9 € / Limit: >850 € …" at bounding box center [1234, 404] width 284 height 686
drag, startPoint x: 967, startPoint y: 525, endPoint x: 849, endPoint y: 526, distance: 118.0
click at [849, 526] on div "4.000 € Mensualité" at bounding box center [912, 526] width 323 height 26
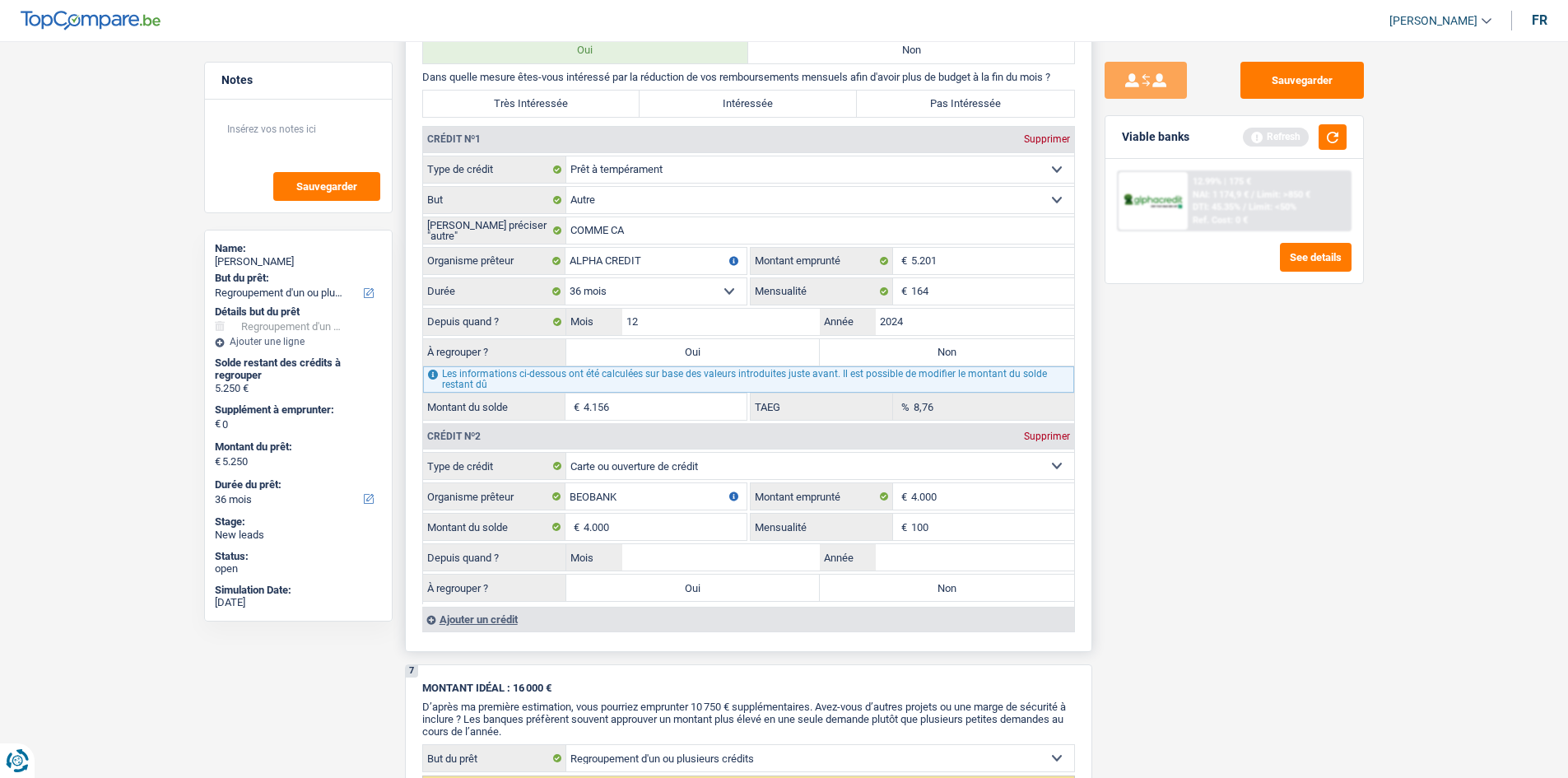
type input "100"
click at [943, 554] on input "Année" at bounding box center [975, 557] width 199 height 26
type input "2024"
click at [747, 546] on input "Mois" at bounding box center [721, 557] width 199 height 26
type input "08"
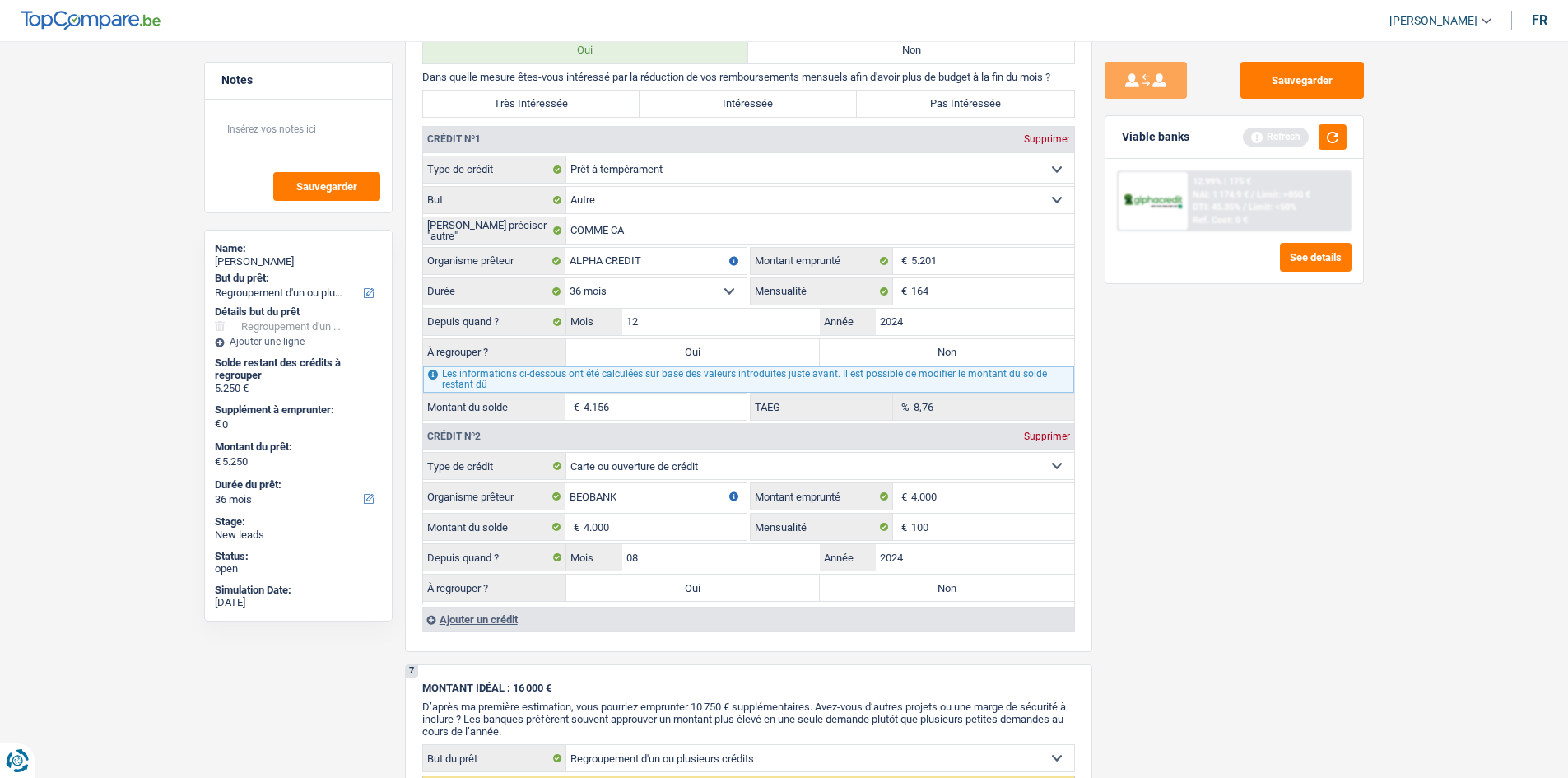
drag, startPoint x: 1367, startPoint y: 630, endPoint x: 1367, endPoint y: 615, distance: 15.0
click at [1367, 621] on div "Sauvegarder Viable banks Refresh 12.99% | 175 € NAI: 1 174,9 € / Limit: >850 € …" at bounding box center [1234, 404] width 284 height 686
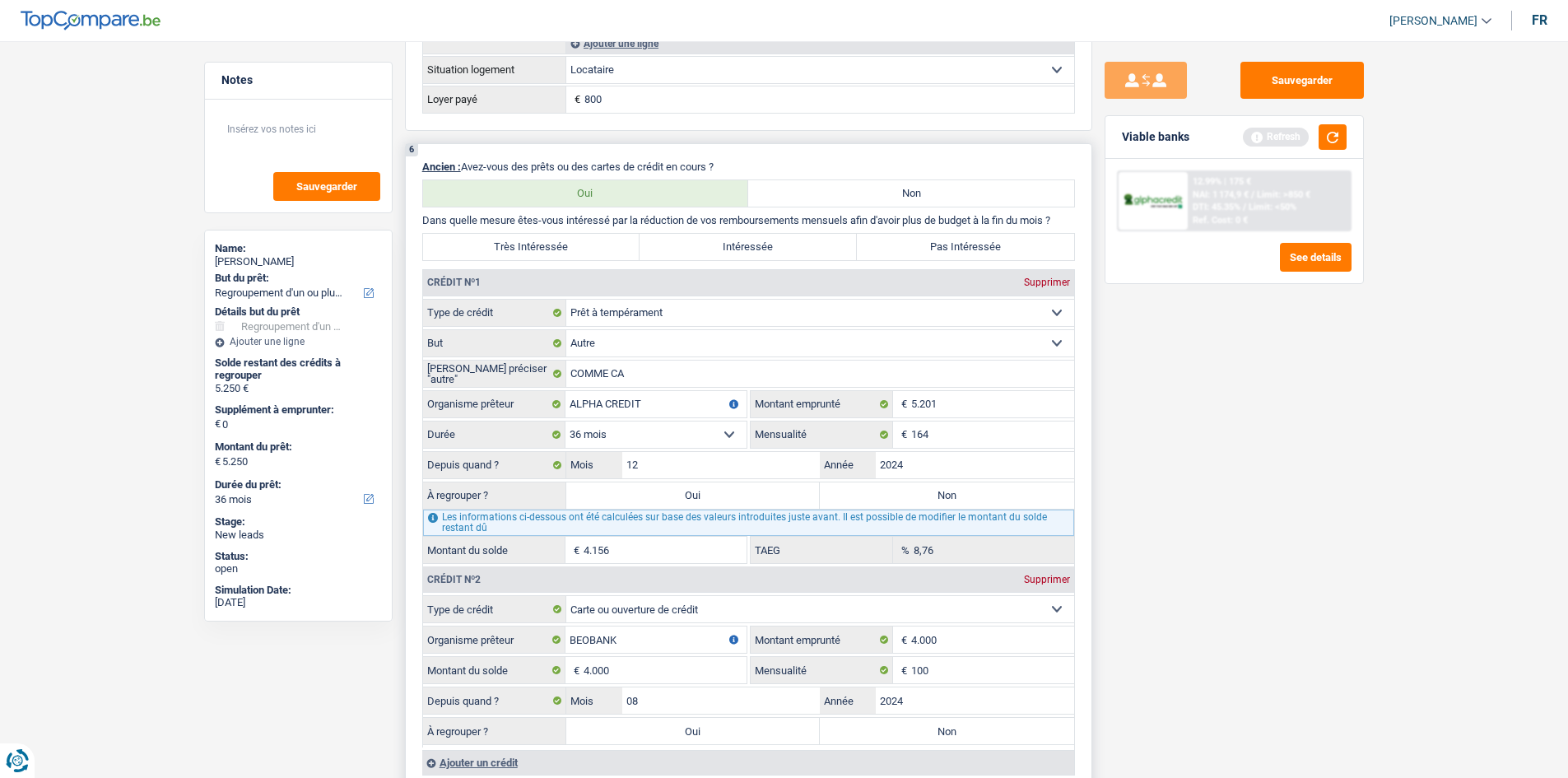
scroll to position [1070, 0]
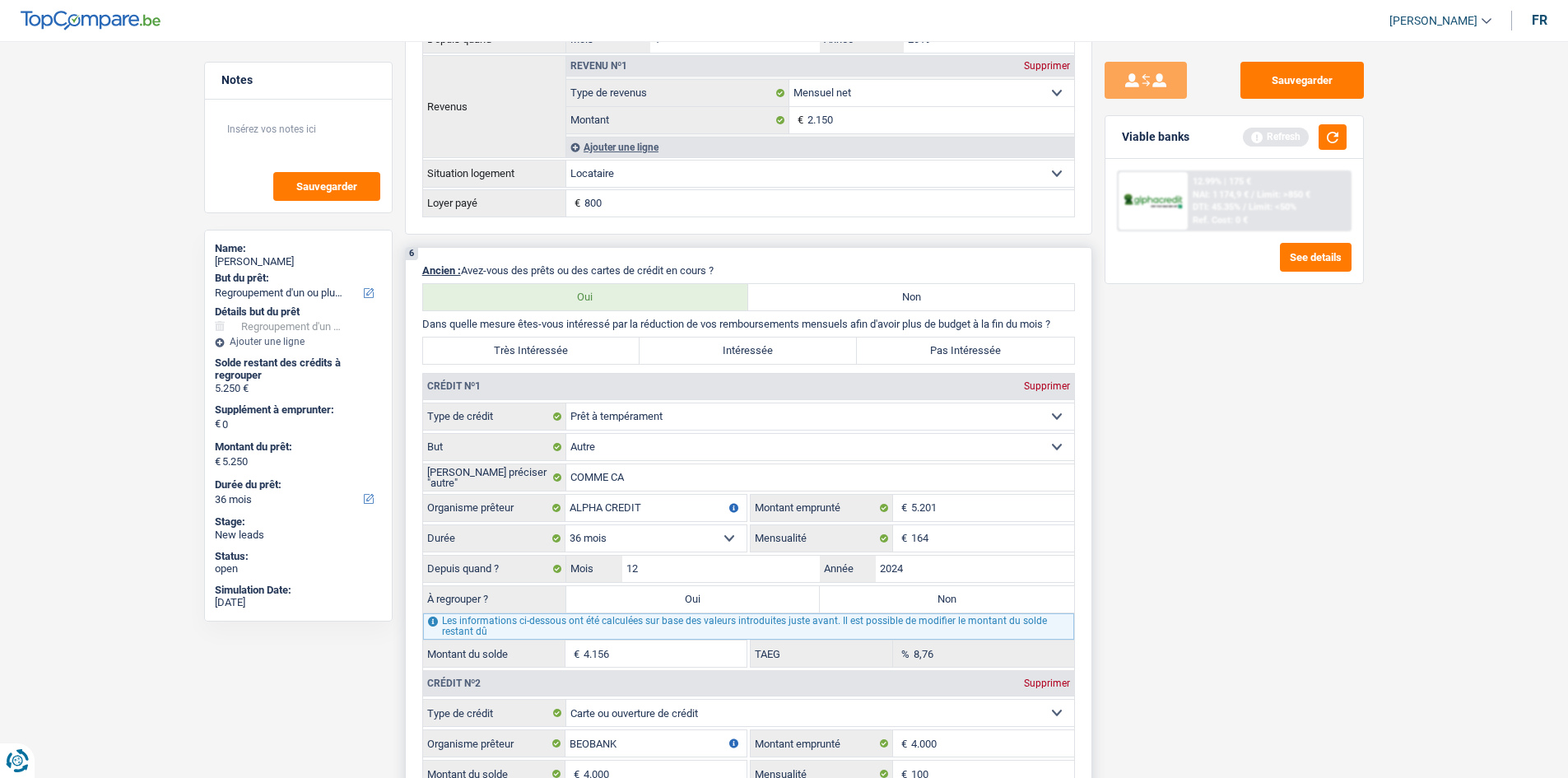
click at [658, 595] on label "Oui" at bounding box center [694, 599] width 254 height 26
click at [658, 595] on input "Oui" at bounding box center [694, 599] width 254 height 26
radio input "true"
type input "4.156"
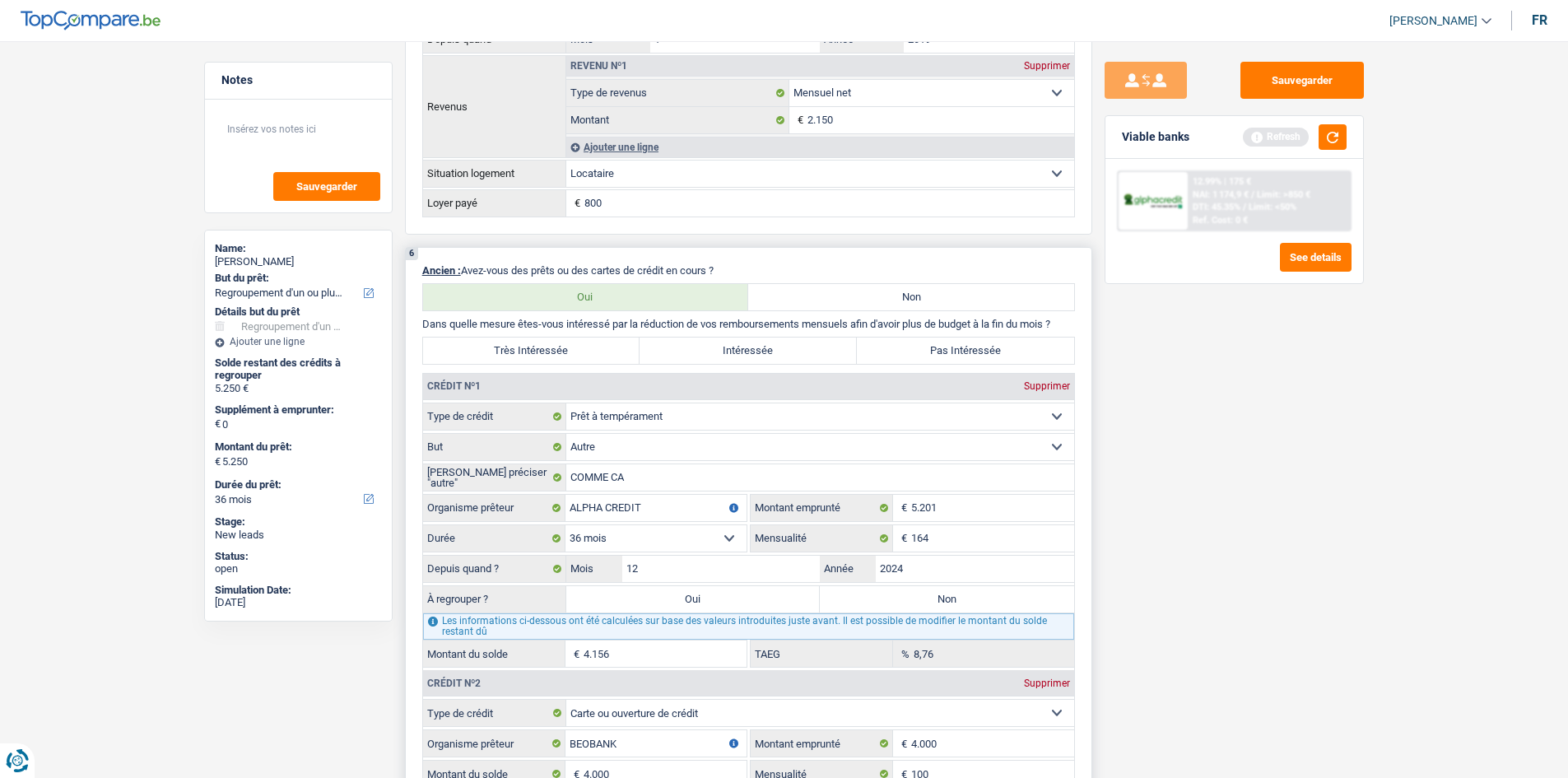
type input "4.156"
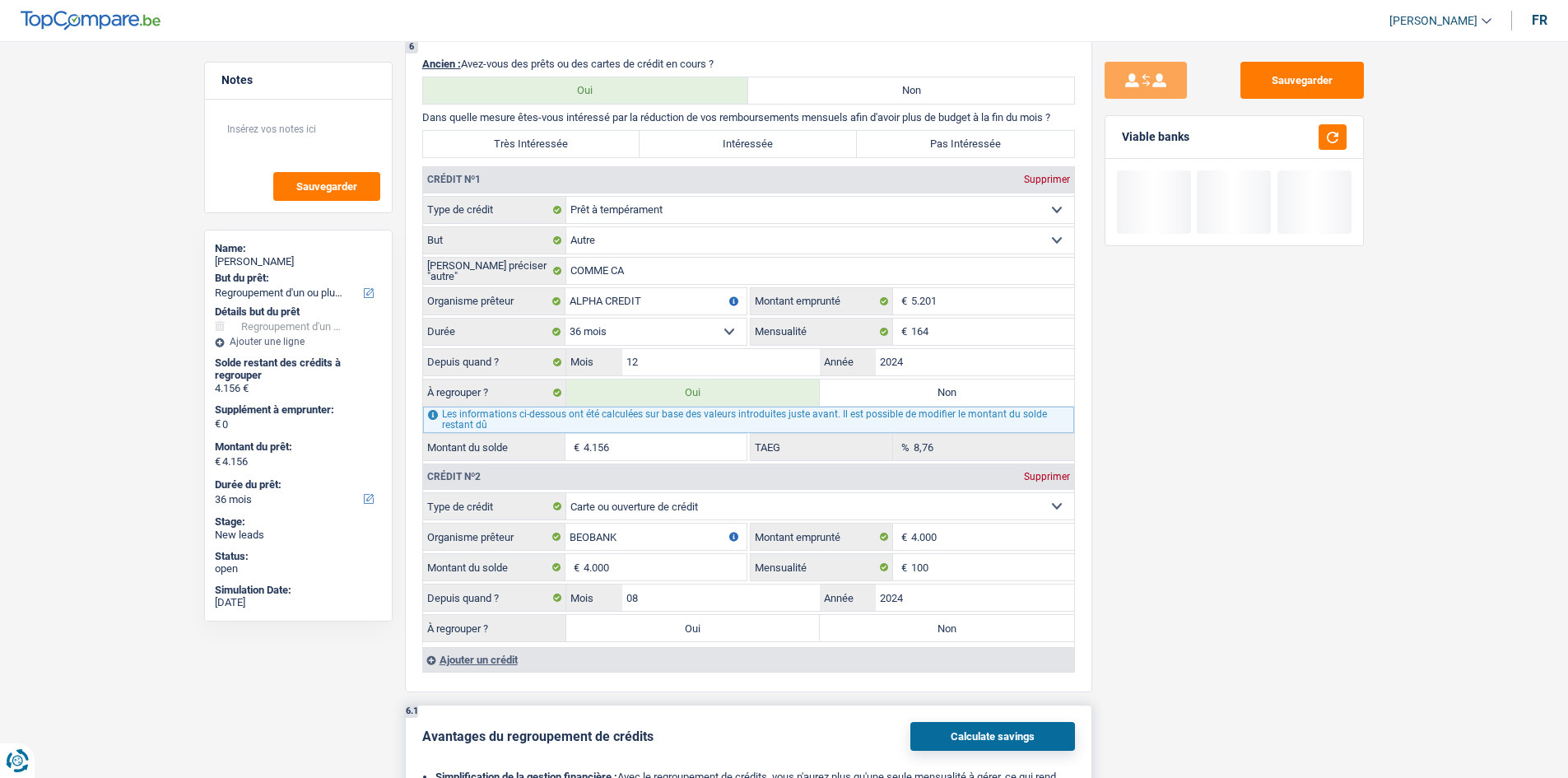
scroll to position [1399, 0]
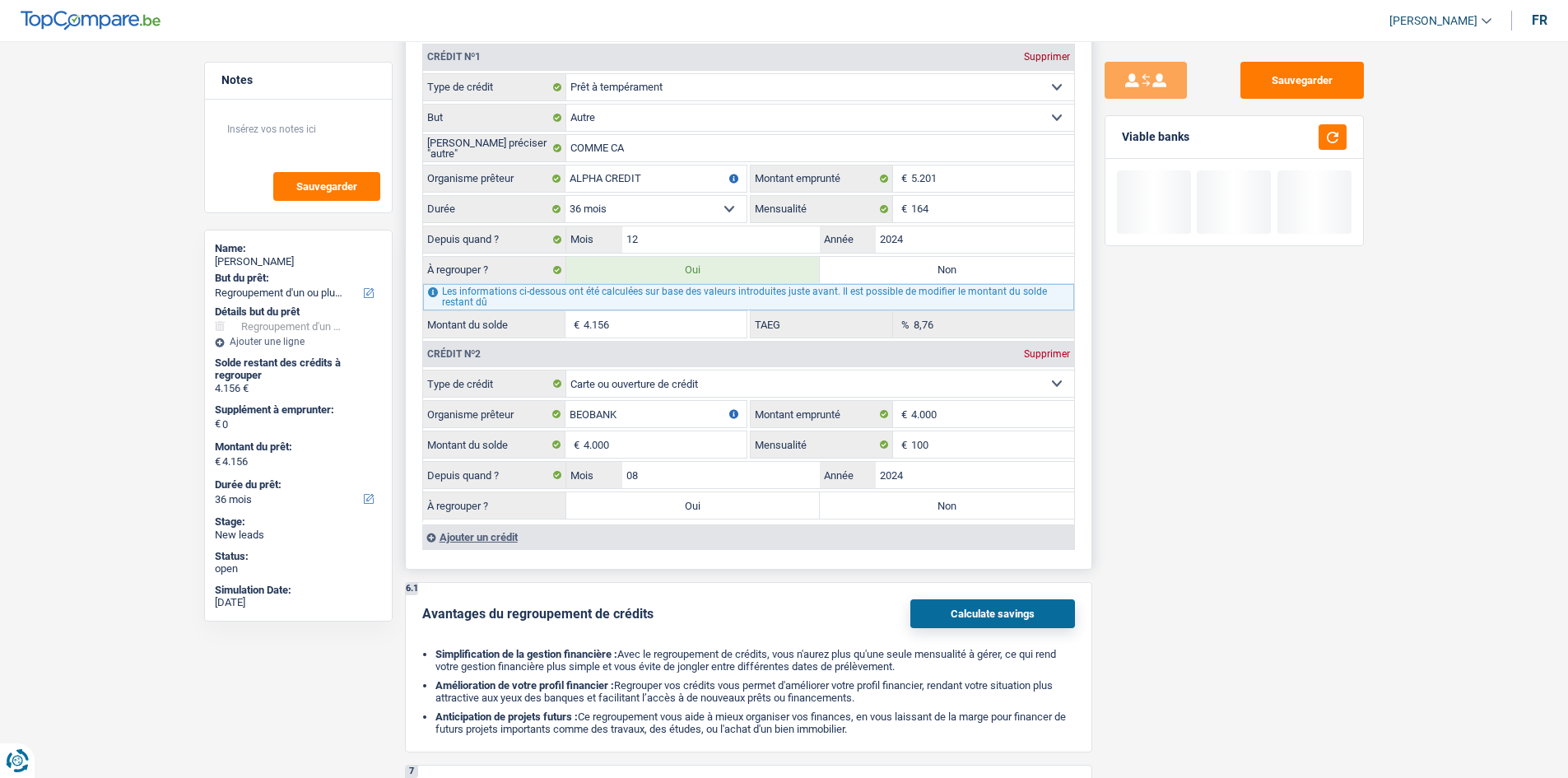
click at [645, 499] on label "Oui" at bounding box center [694, 505] width 254 height 26
click at [645, 499] on input "Oui" at bounding box center [694, 505] width 254 height 26
radio input "true"
type input "8.156"
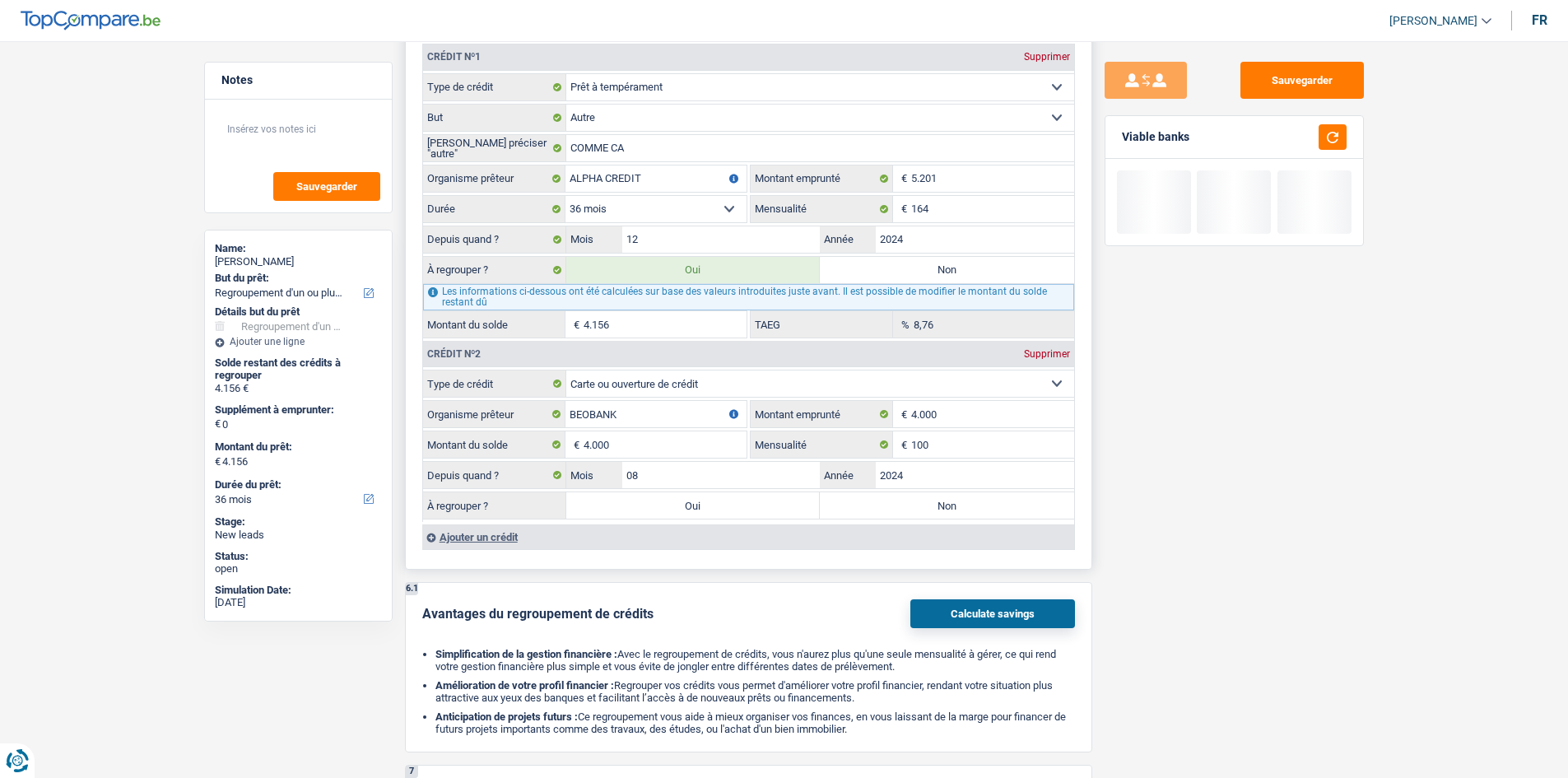
type input "8.156"
select select "48"
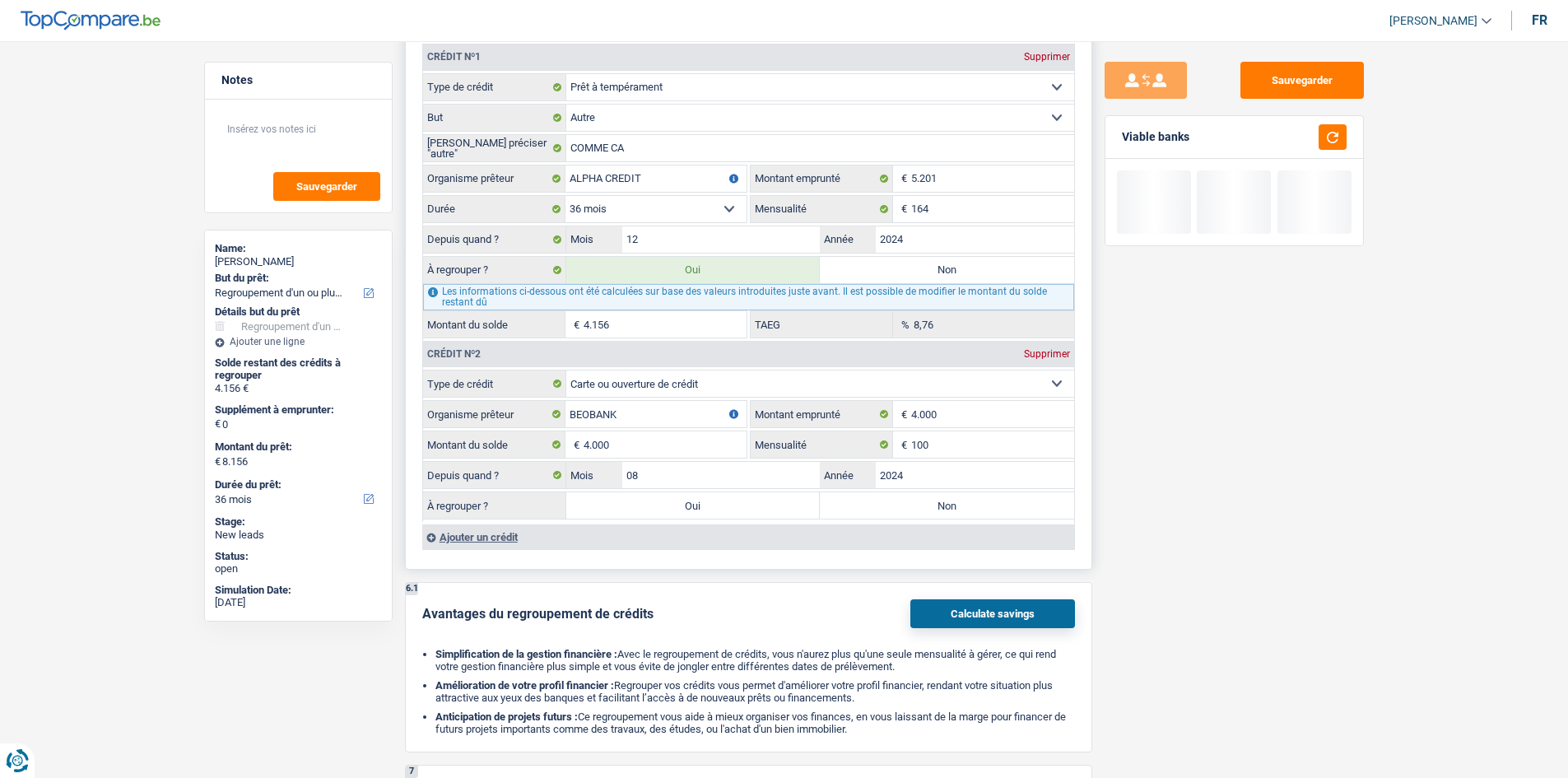
select select "48"
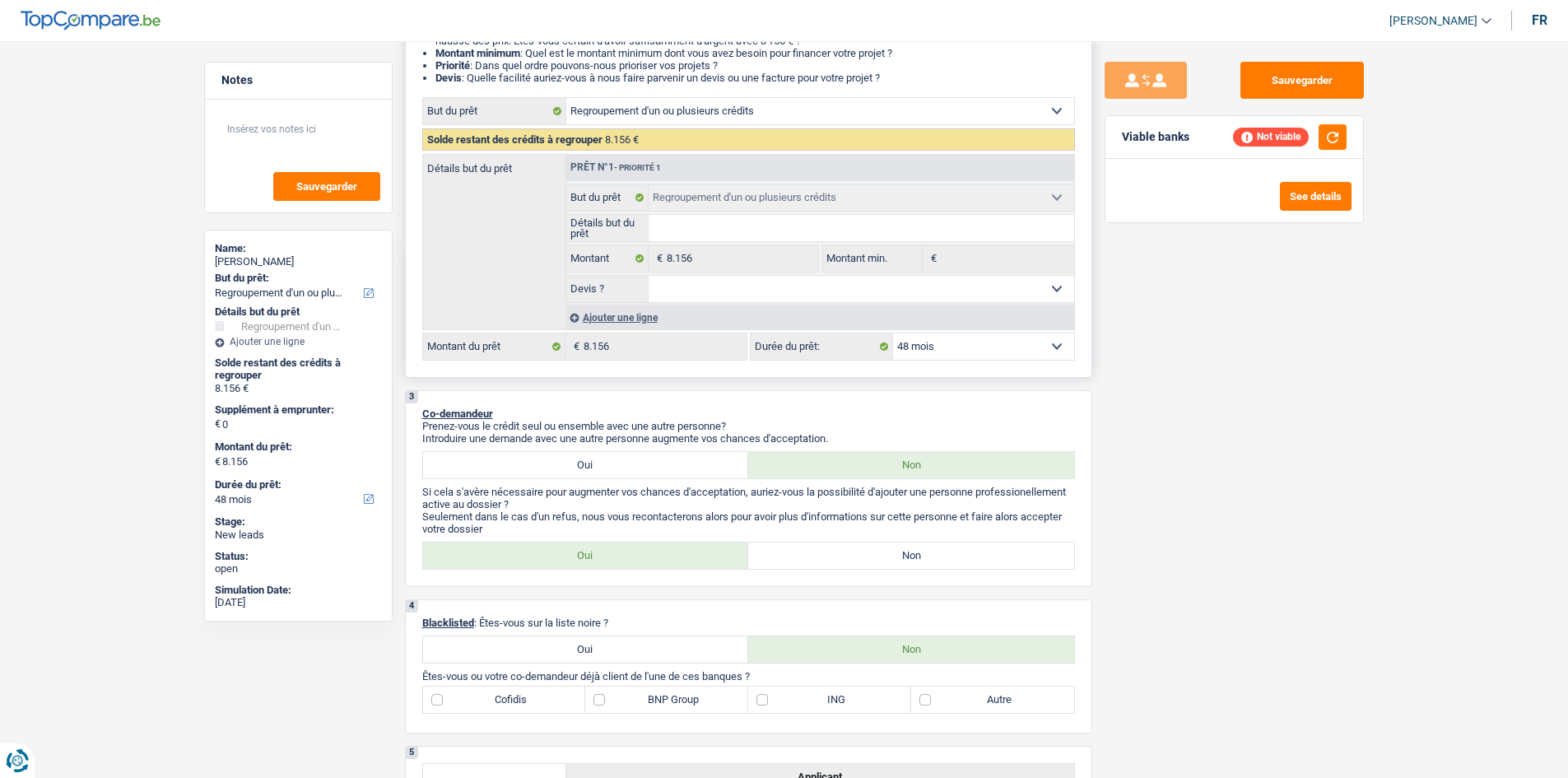
scroll to position [0, 0]
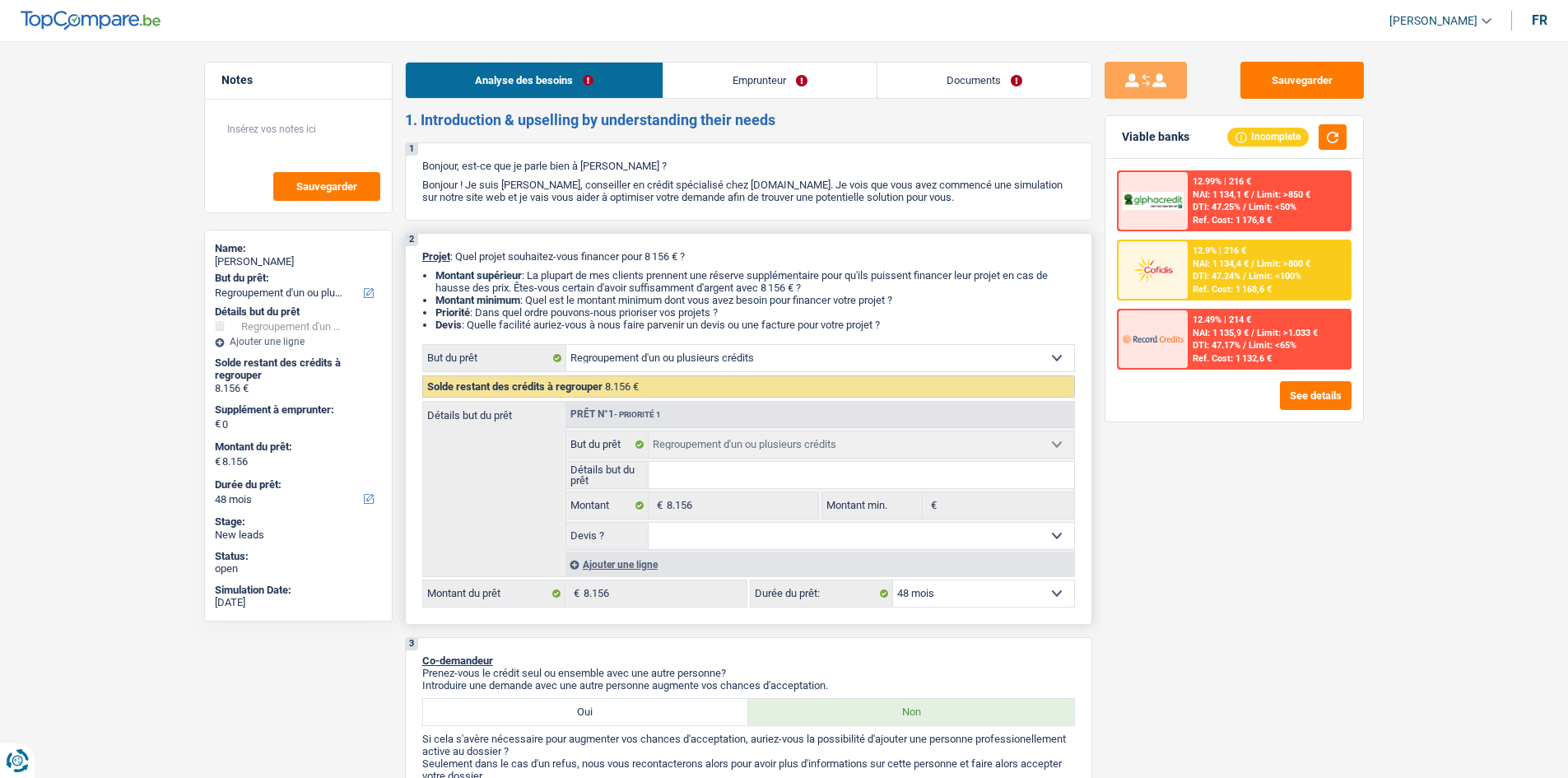
click at [925, 596] on select "12 mois 18 mois 24 mois 30 mois 36 mois 42 mois 48 mois Sélectionner une option" at bounding box center [983, 593] width 181 height 26
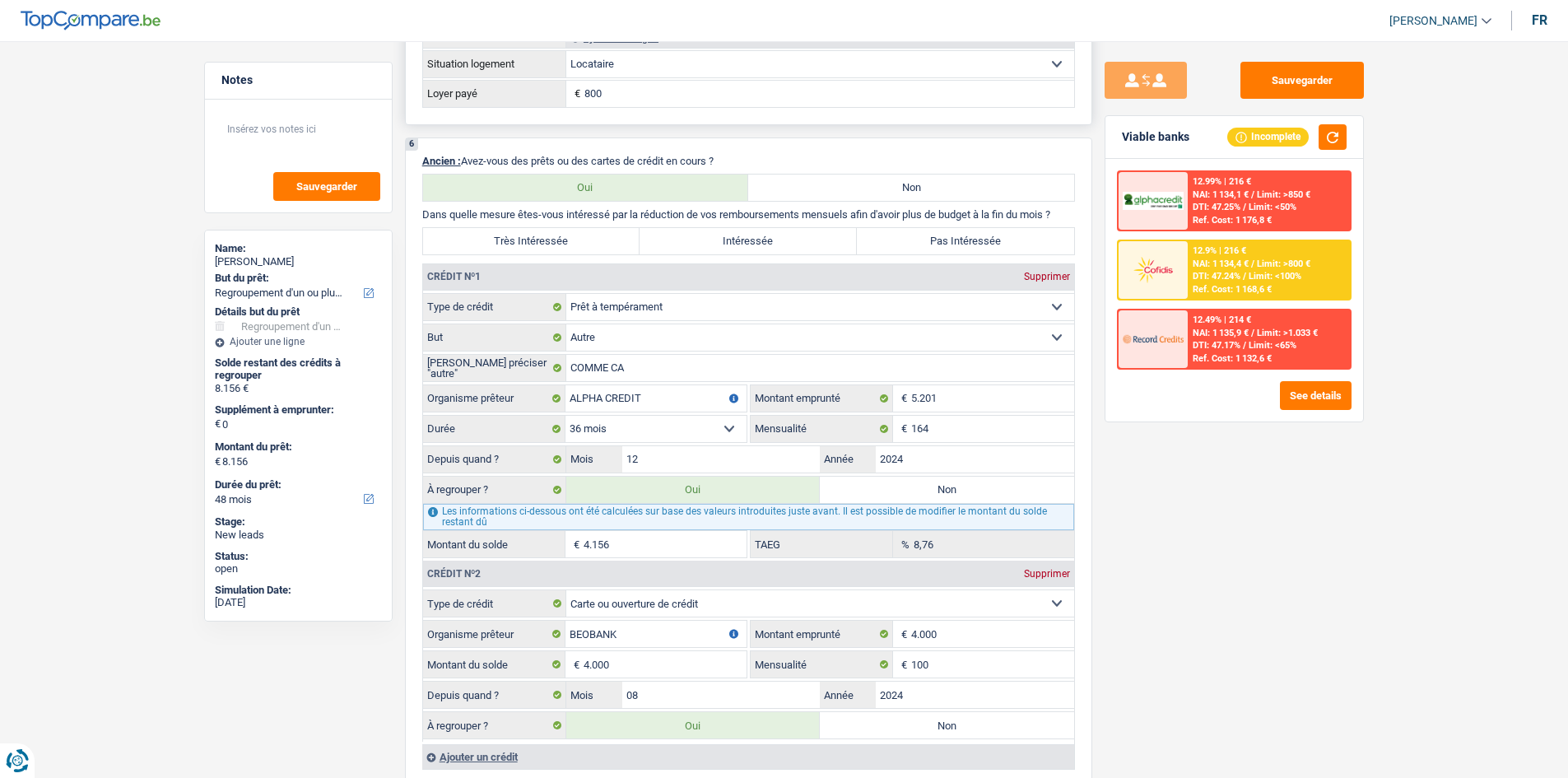
scroll to position [1399, 0]
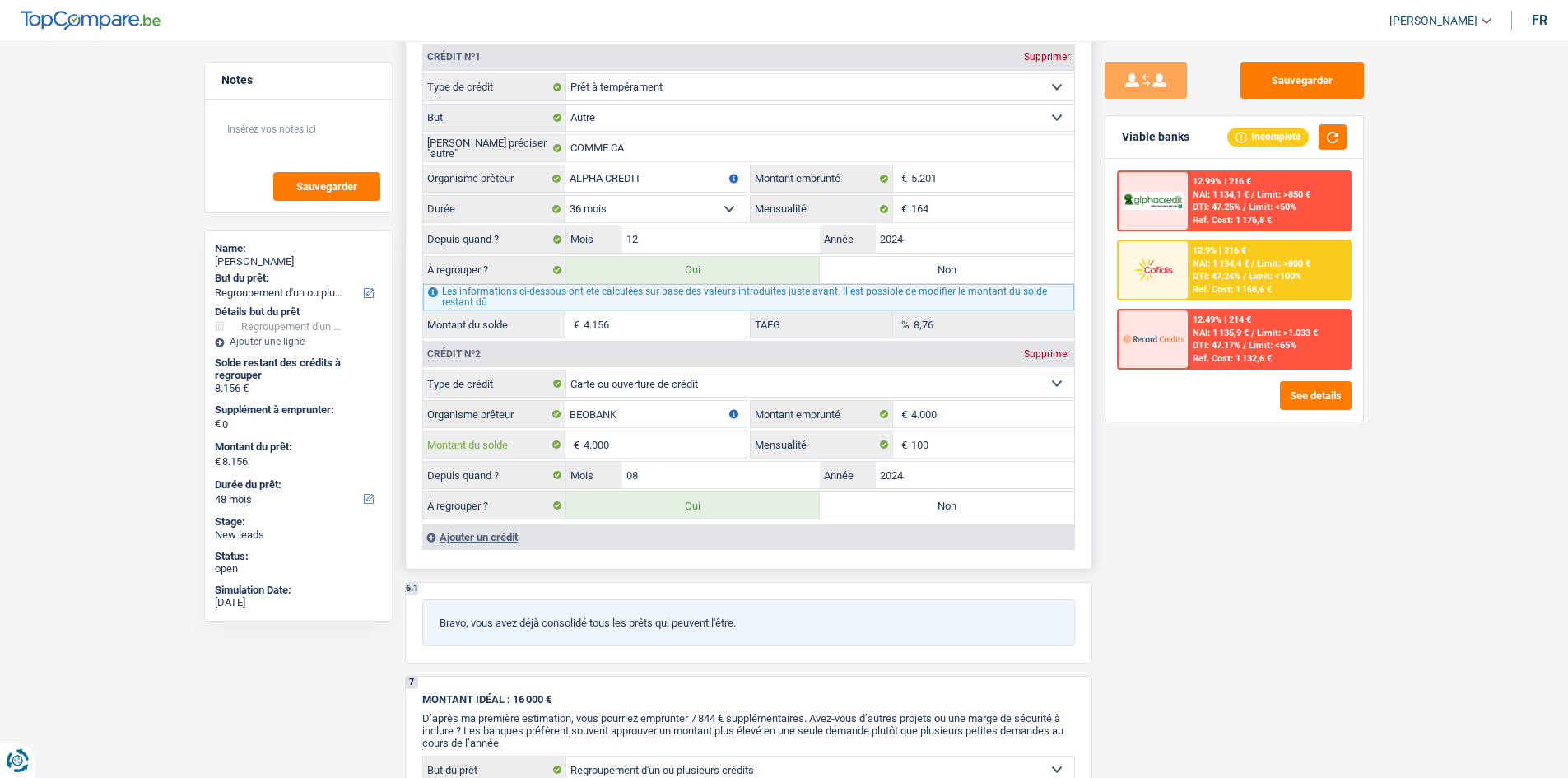
click at [678, 449] on input "4.000" at bounding box center [665, 444] width 163 height 26
type input "400"
type input "4.556"
select select "36"
type input "4.556"
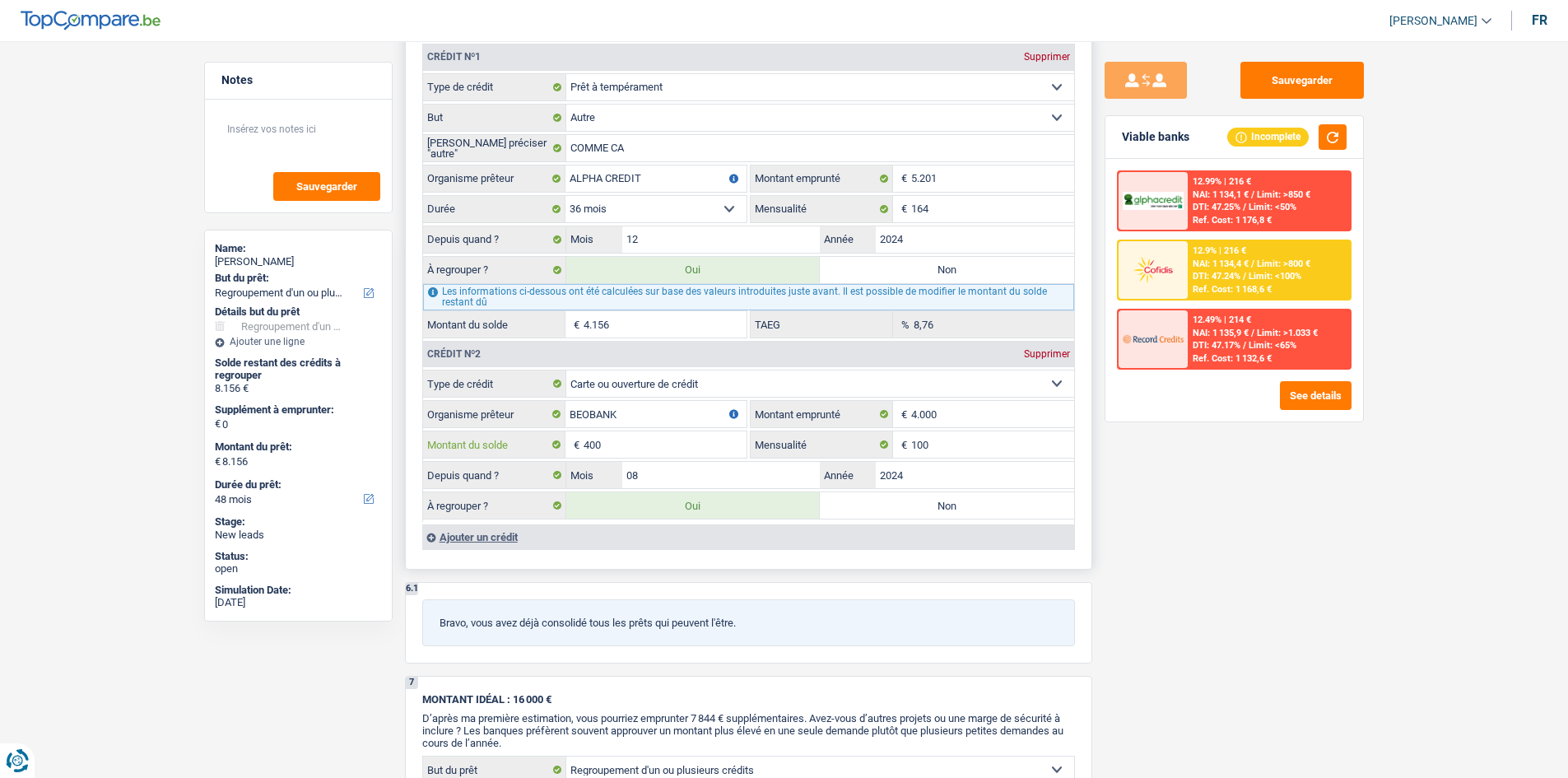
type input "4.556"
select select "36"
type input "4.556"
select select "36"
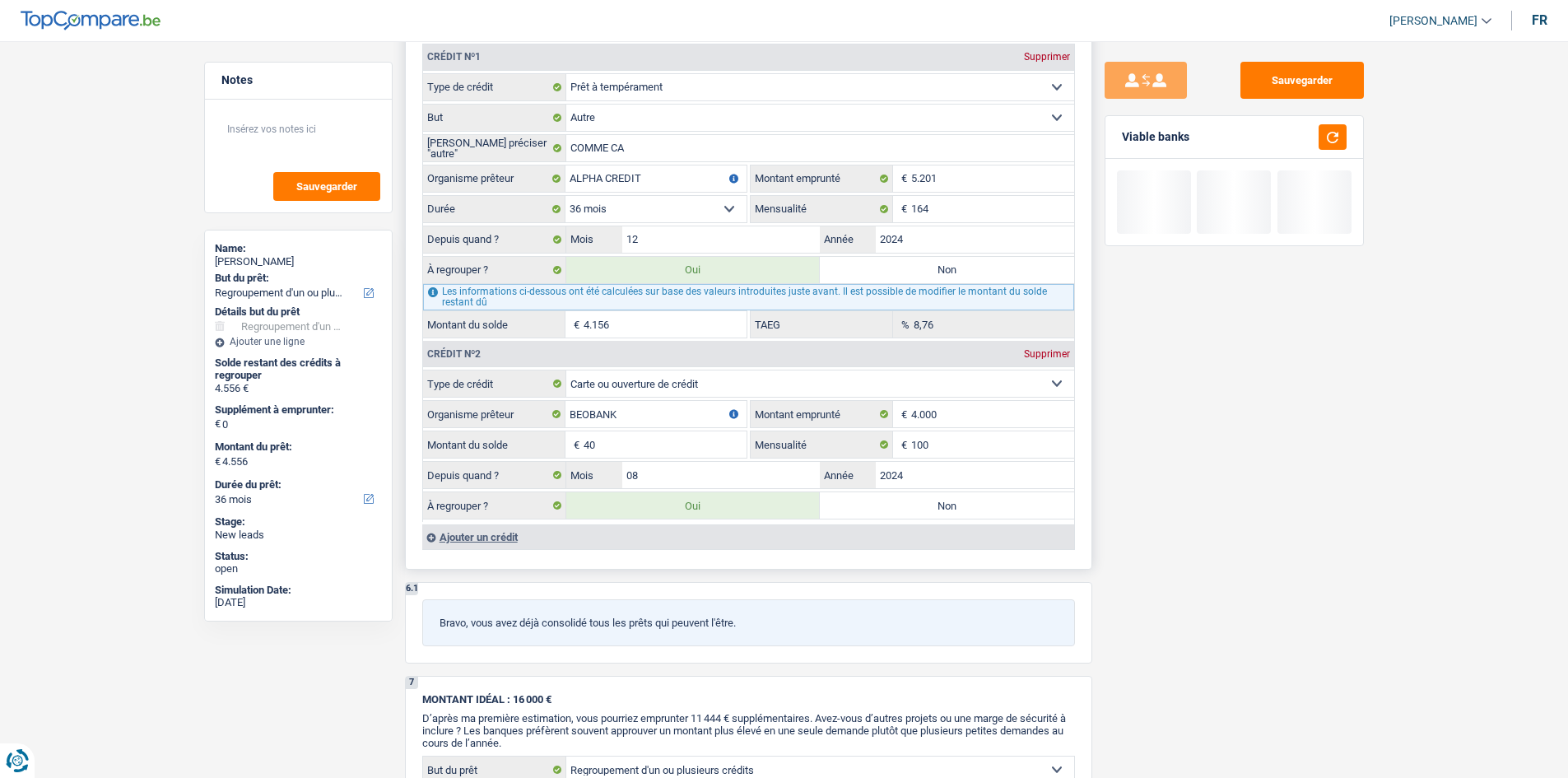
type input "4"
type input "4.160"
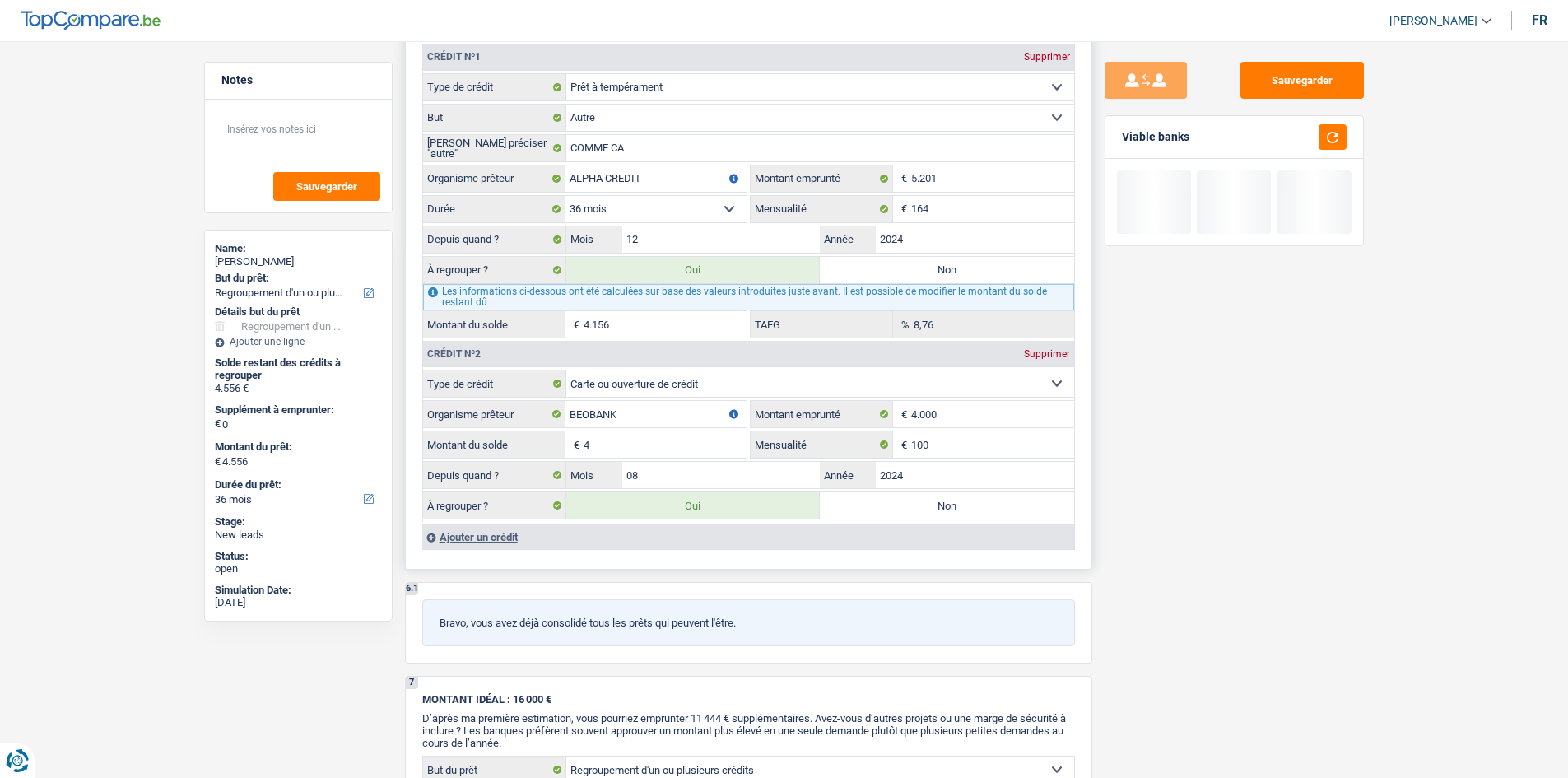
type input "4.160"
click at [959, 413] on input "4.000" at bounding box center [992, 413] width 163 height 26
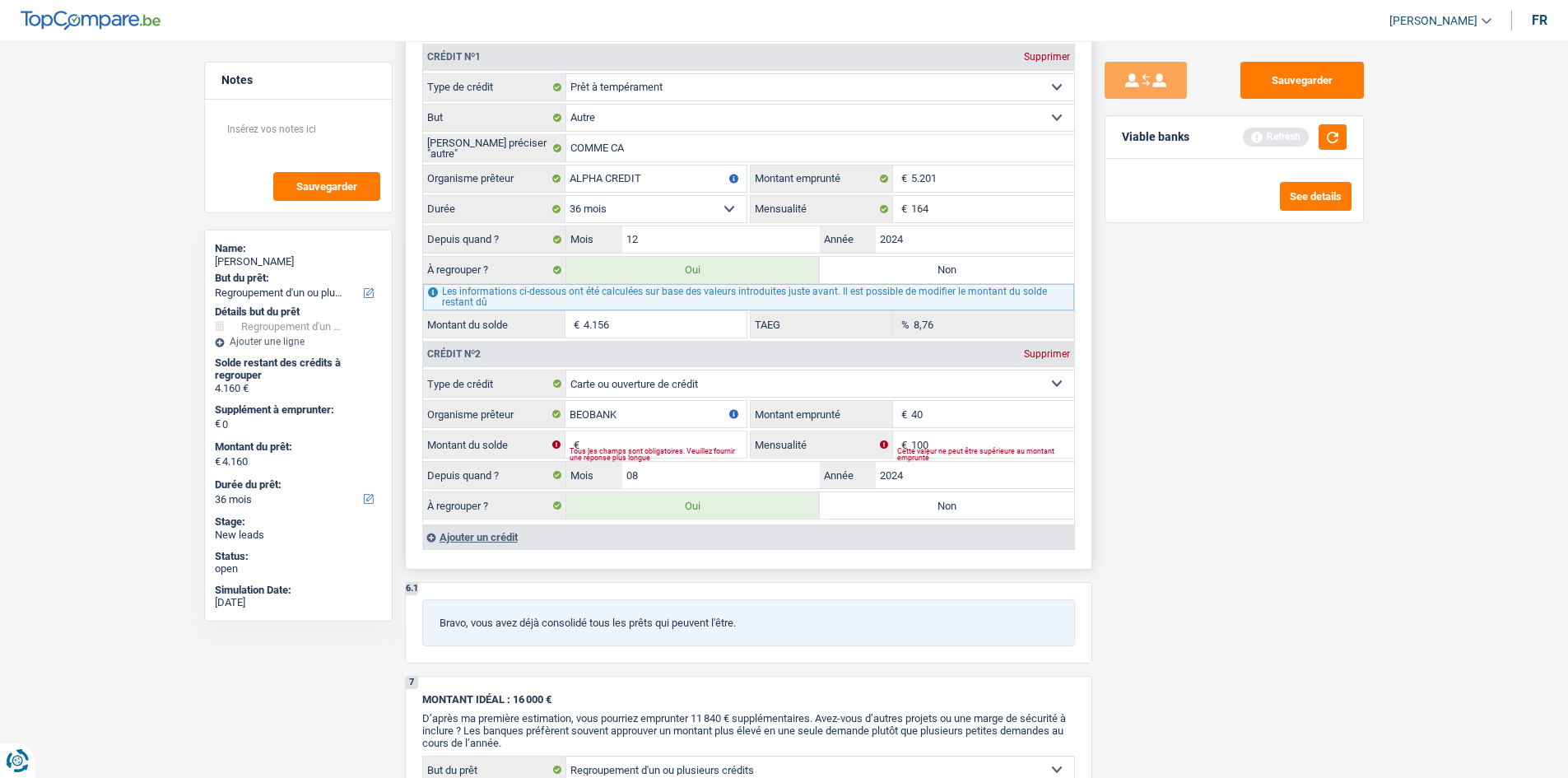
type input "4"
type input "3.000"
click at [659, 451] on div "Tous les champs sont obligatoires. Veuillez fournir une réponse plus longue" at bounding box center [658, 455] width 177 height 7
click at [658, 445] on input "Montant du solde" at bounding box center [665, 444] width 163 height 26
type input "3"
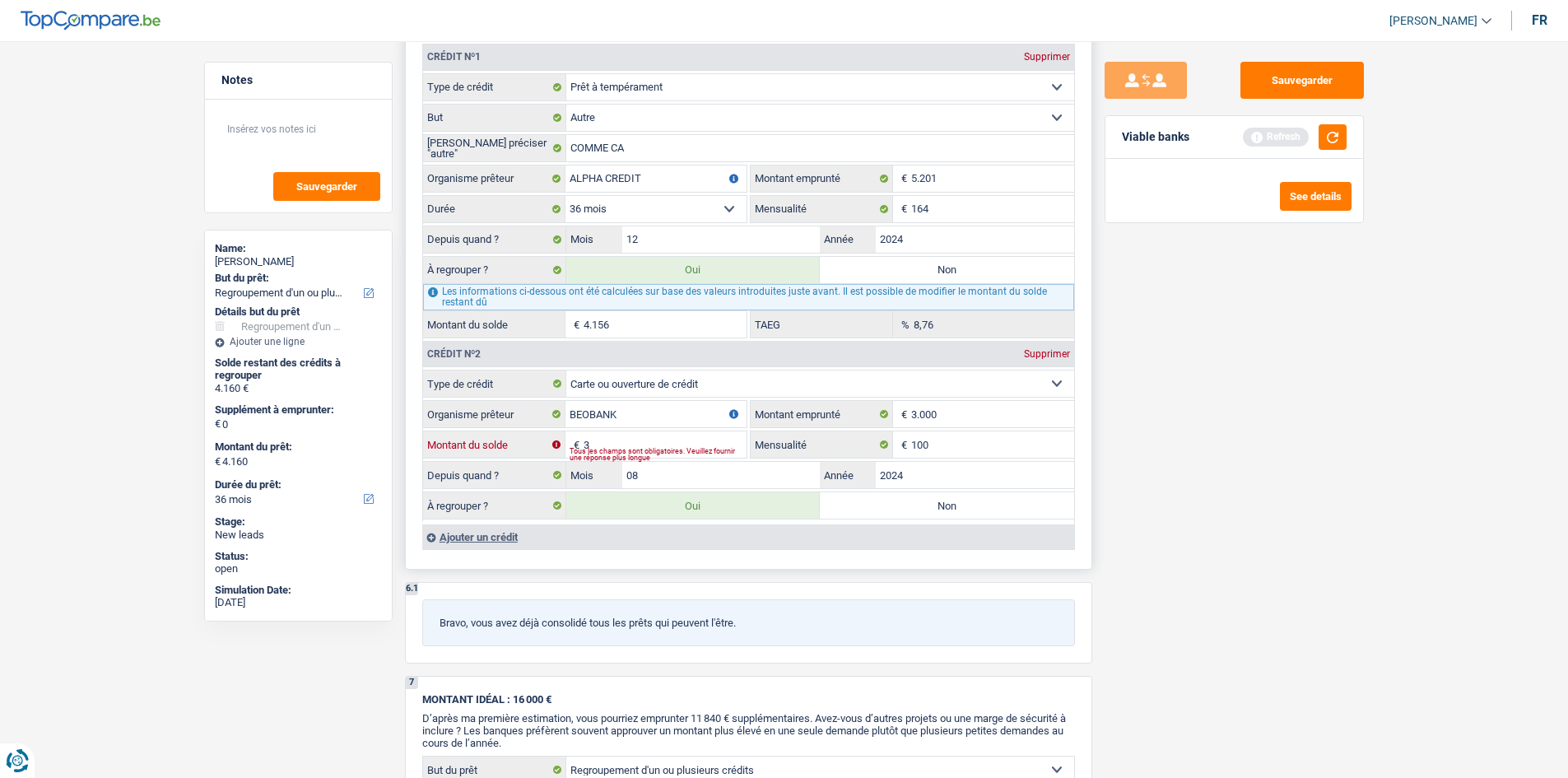
type input "4.159"
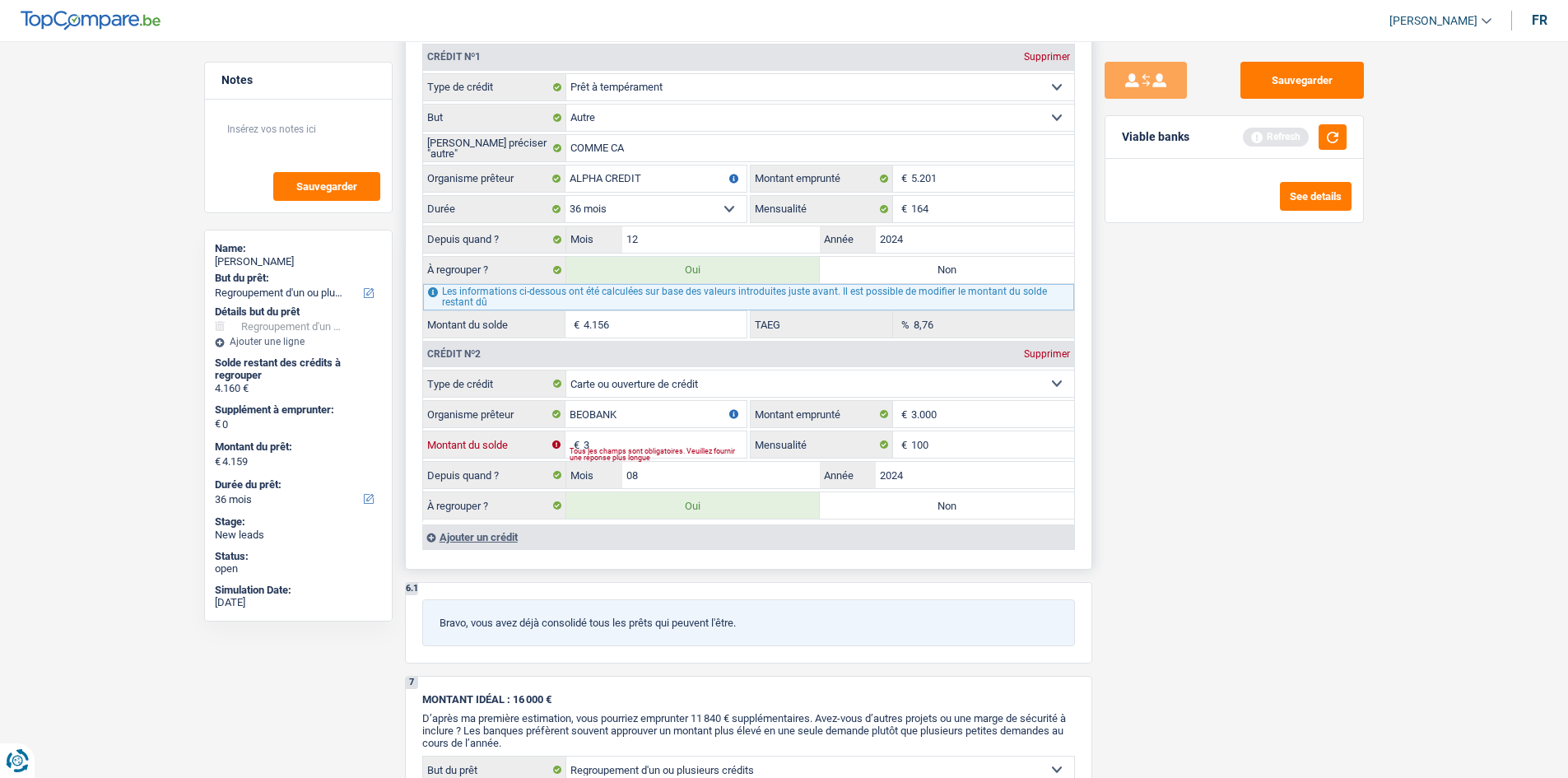
type input "30"
type input "4.186"
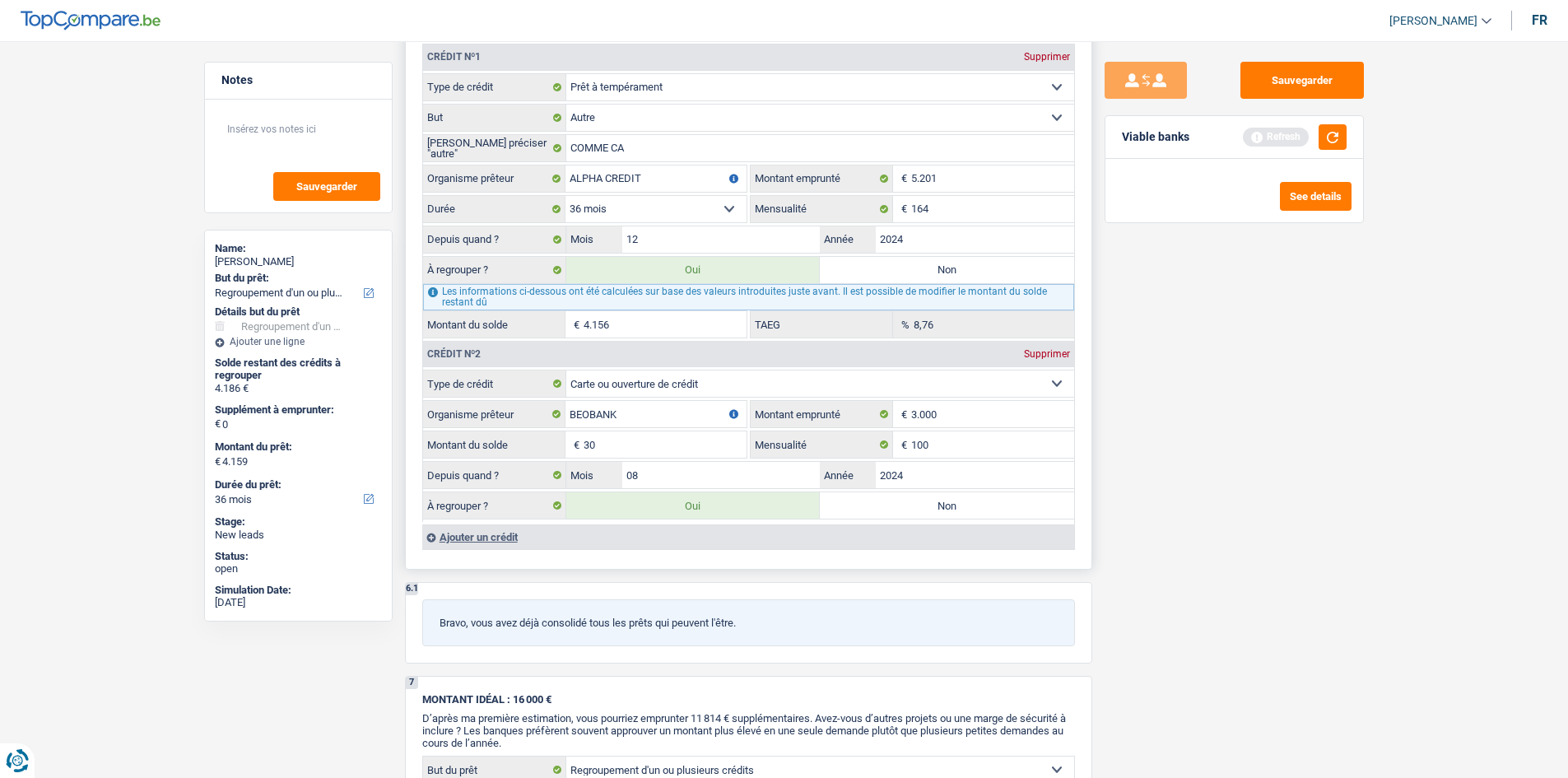
type input "4.186"
type input "300"
type input "4.456"
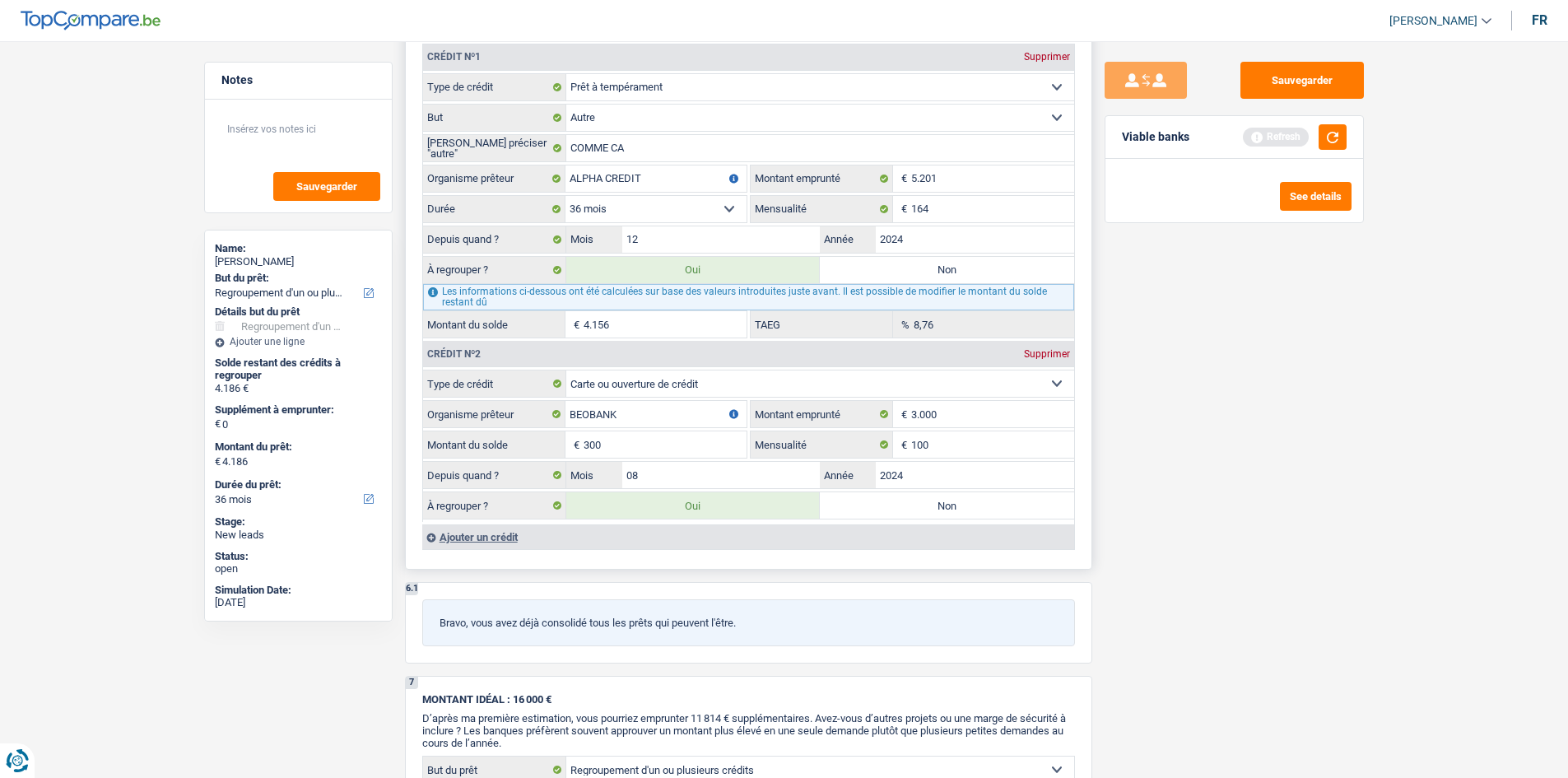
type input "4.456"
type input "3.000"
type input "7.156"
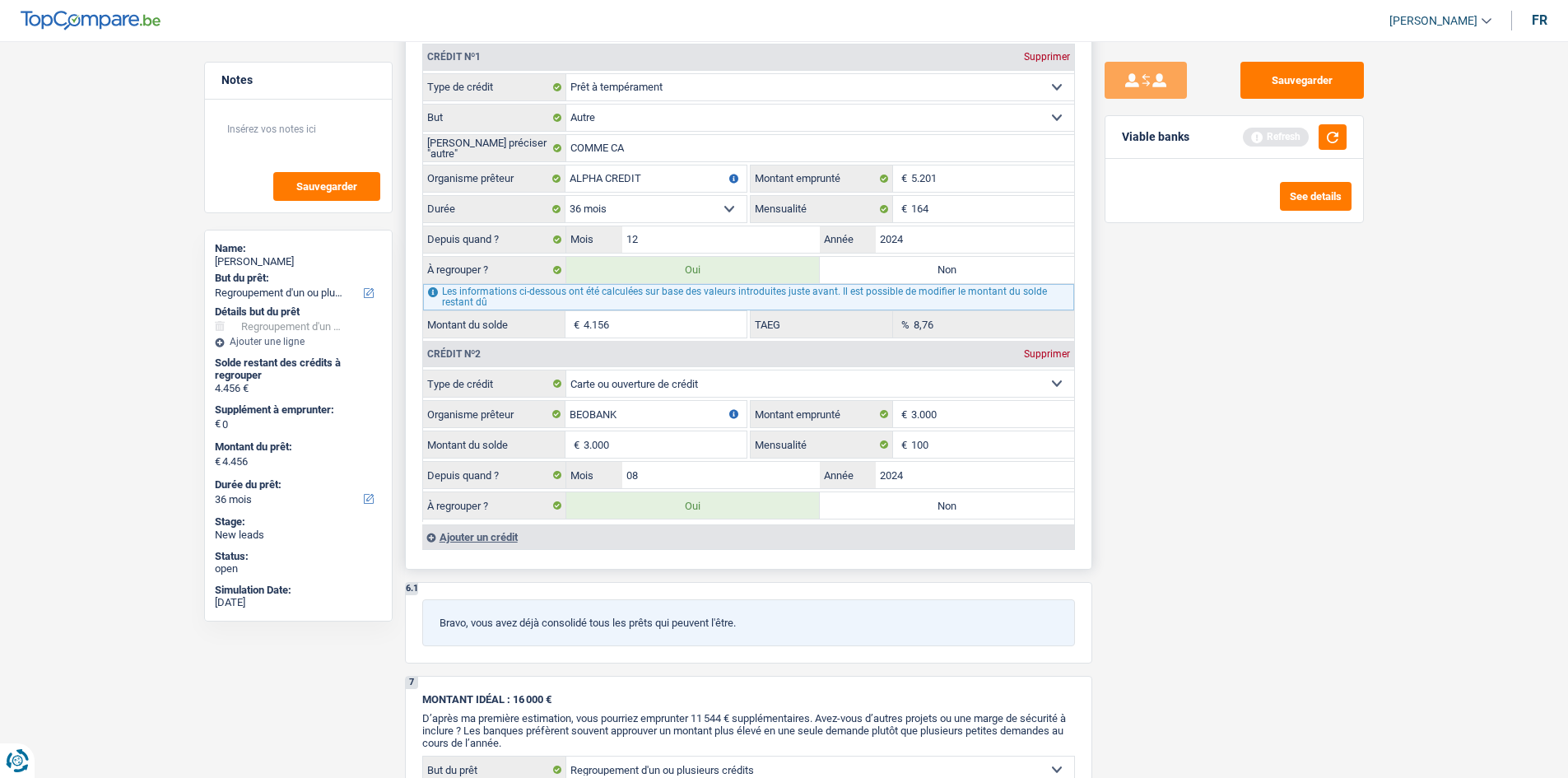
type input "7.156"
select select "42"
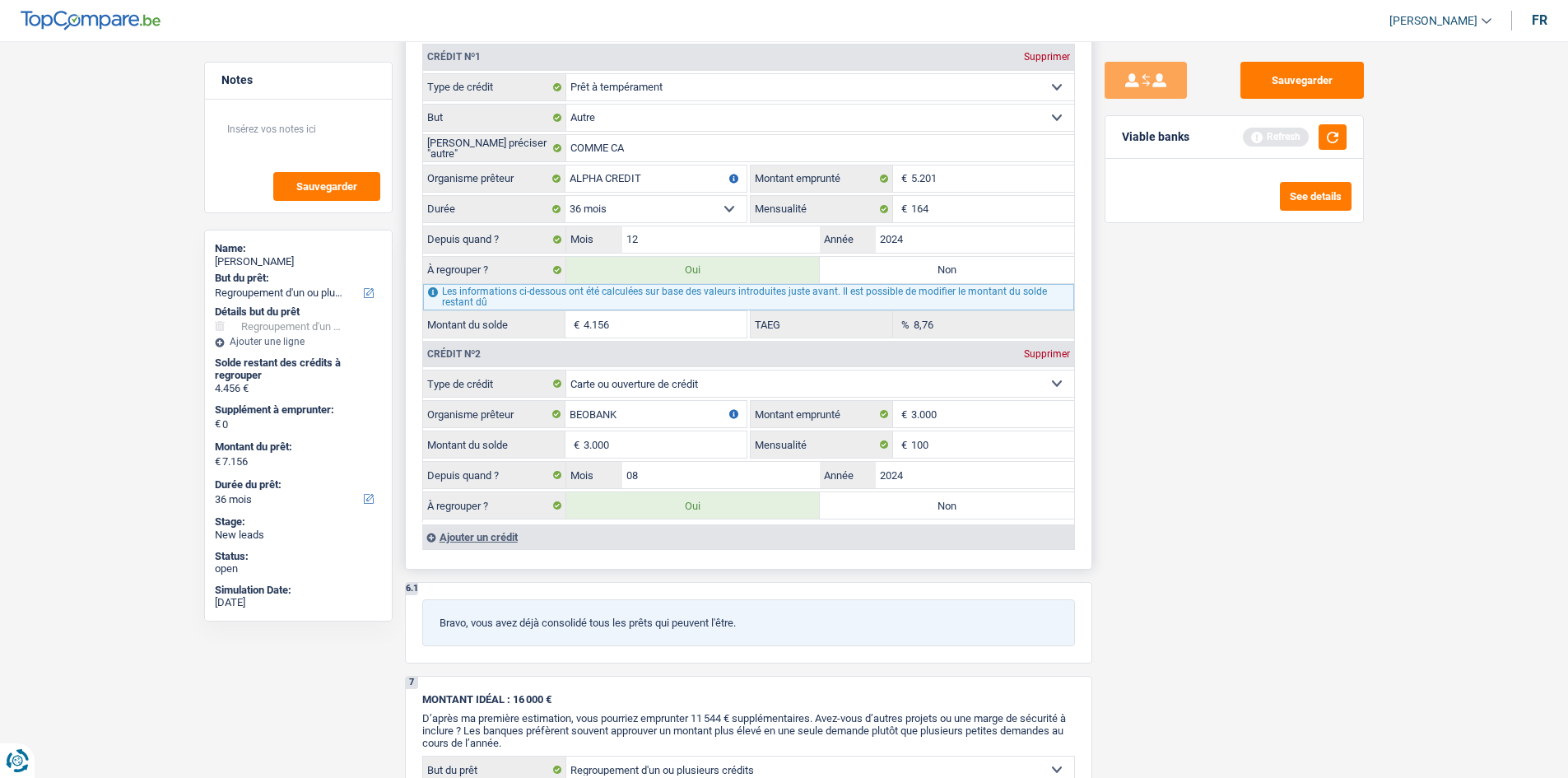
select select "42"
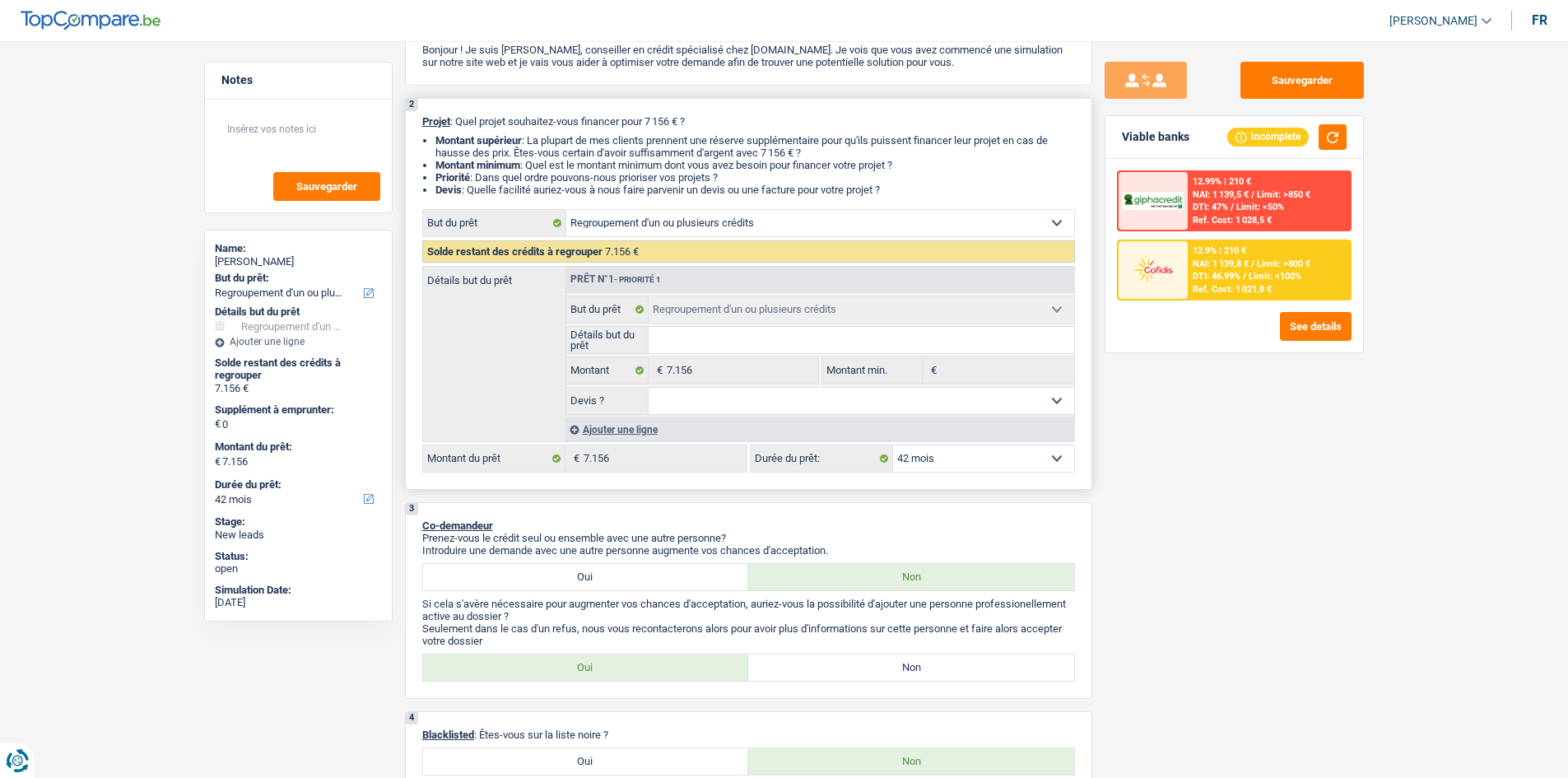
scroll to position [83, 0]
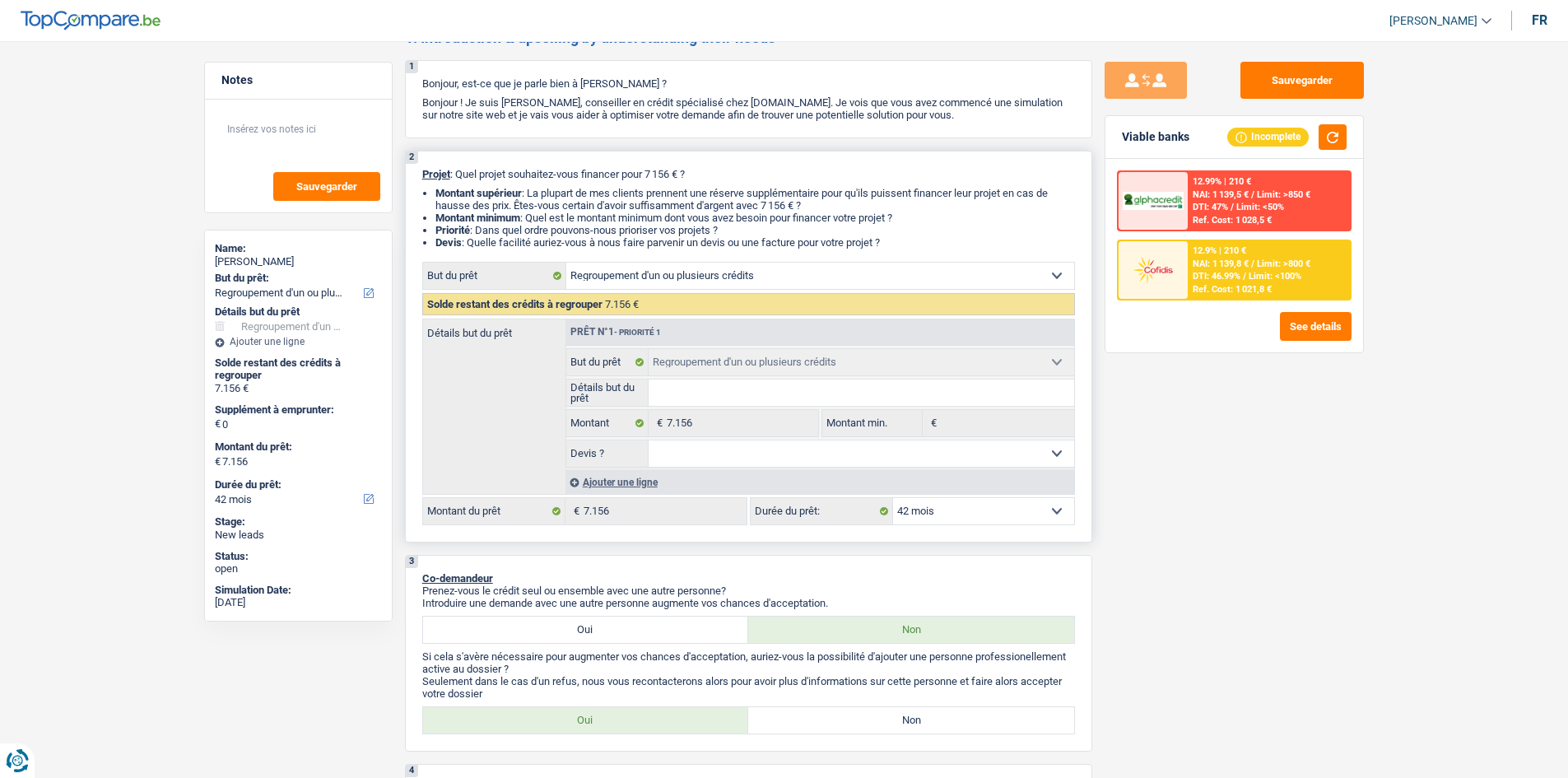
type input "3.000"
click at [984, 513] on select "12 mois 18 mois 24 mois 30 mois 36 mois 42 mois Sélectionner une option" at bounding box center [983, 511] width 181 height 26
click at [893, 498] on select "12 mois 18 mois 24 mois 30 mois 36 mois 42 mois Sélectionner une option" at bounding box center [983, 511] width 181 height 26
click at [1328, 141] on button "button" at bounding box center [1332, 137] width 28 height 25
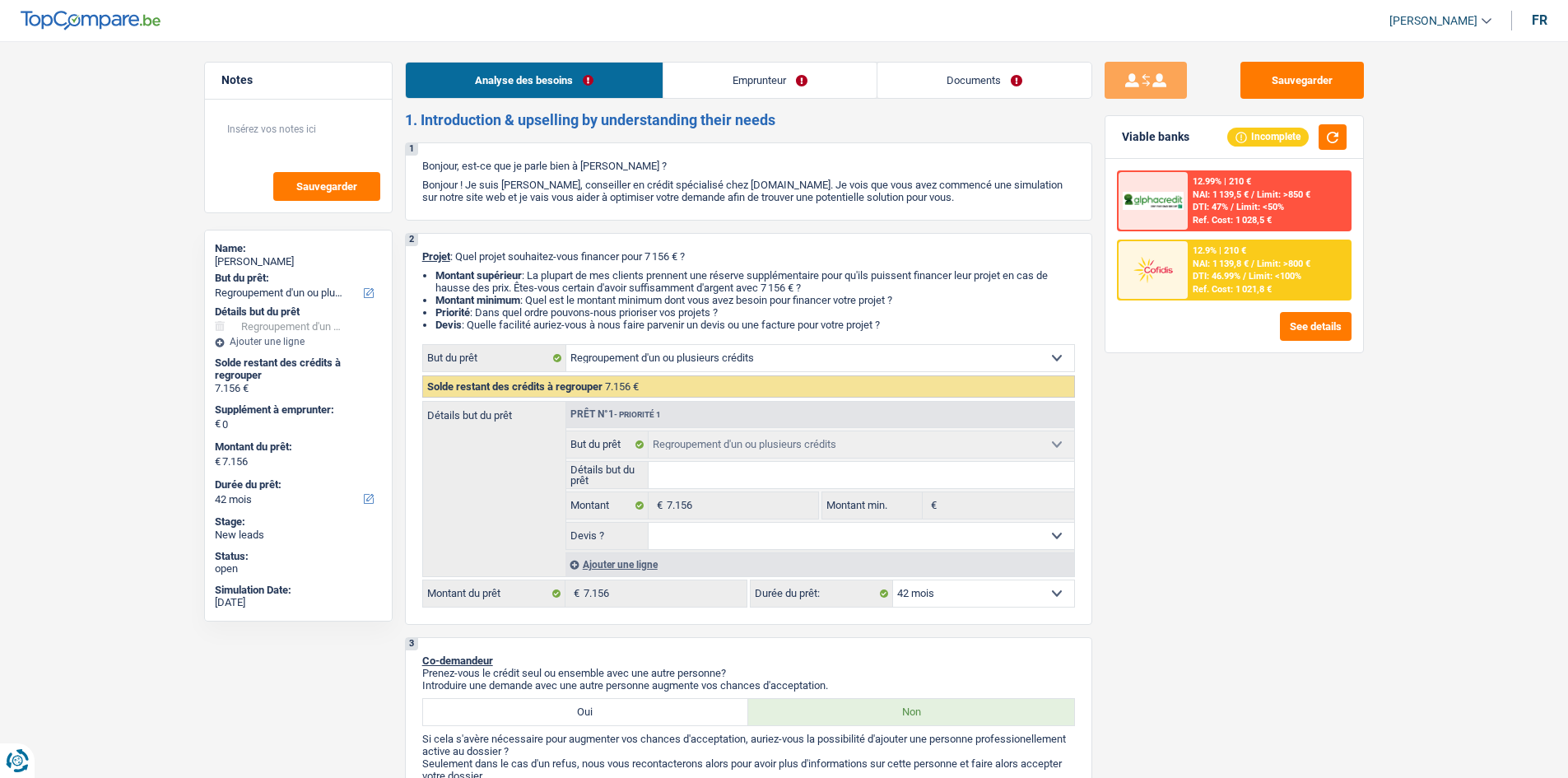
click at [688, 77] on link "Emprunteur" at bounding box center [769, 80] width 213 height 35
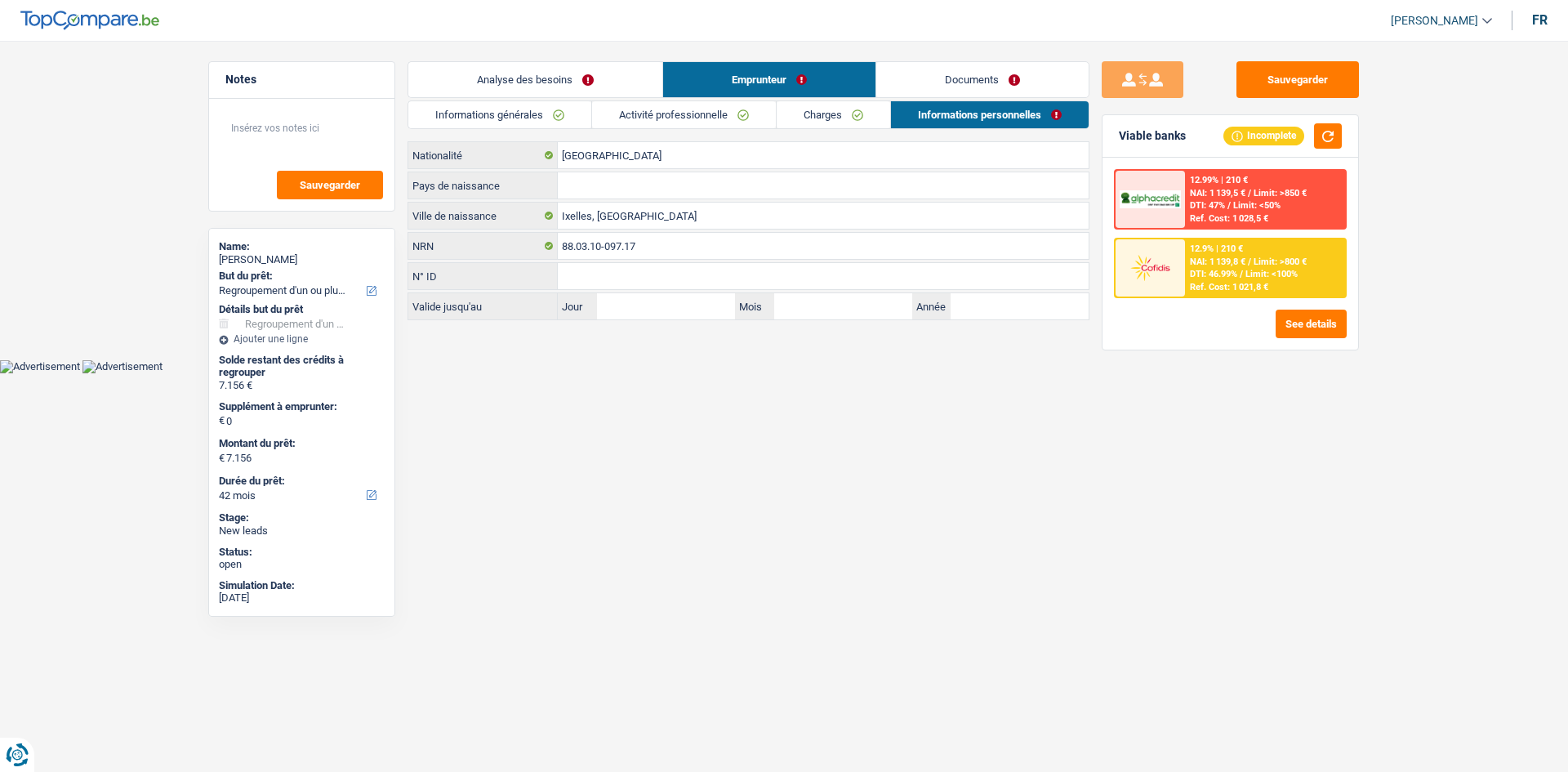
click at [668, 109] on link "Activité professionnelle" at bounding box center [684, 114] width 184 height 27
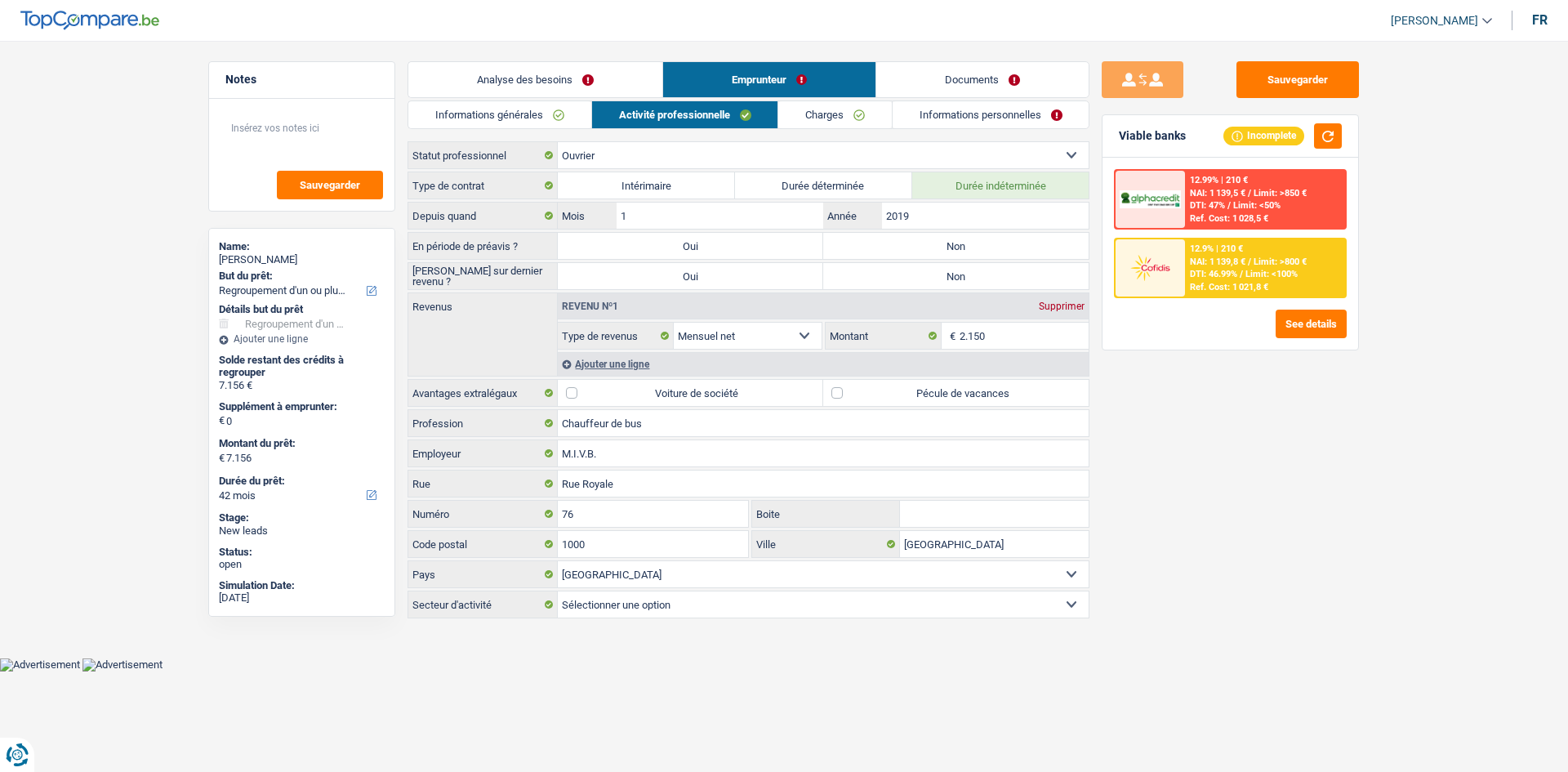
click at [608, 358] on div "Ajouter une ligne" at bounding box center [824, 363] width 531 height 23
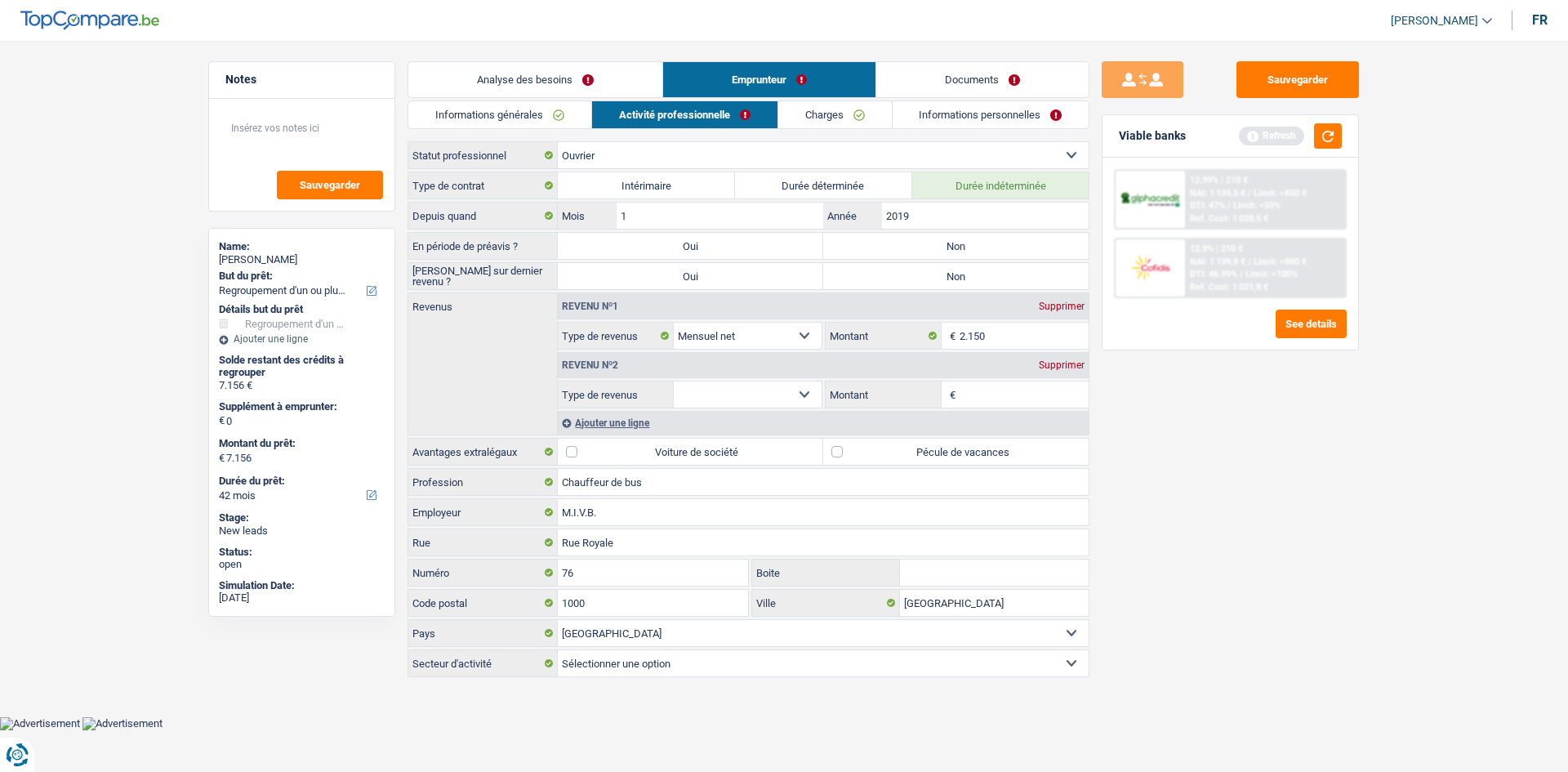
drag, startPoint x: 997, startPoint y: 395, endPoint x: 992, endPoint y: 385, distance: 11.2
click at [992, 386] on input "Montant" at bounding box center [1024, 394] width 129 height 26
type input "8"
click at [769, 379] on div "Revenu nº2 Supprimer Allocation d'handicap Allocations chômage Allocations fami…" at bounding box center [824, 379] width 531 height 58
click at [776, 389] on select "Allocation d'handicap Allocations chômage Allocations familiales Chèques repas …" at bounding box center [748, 394] width 148 height 26
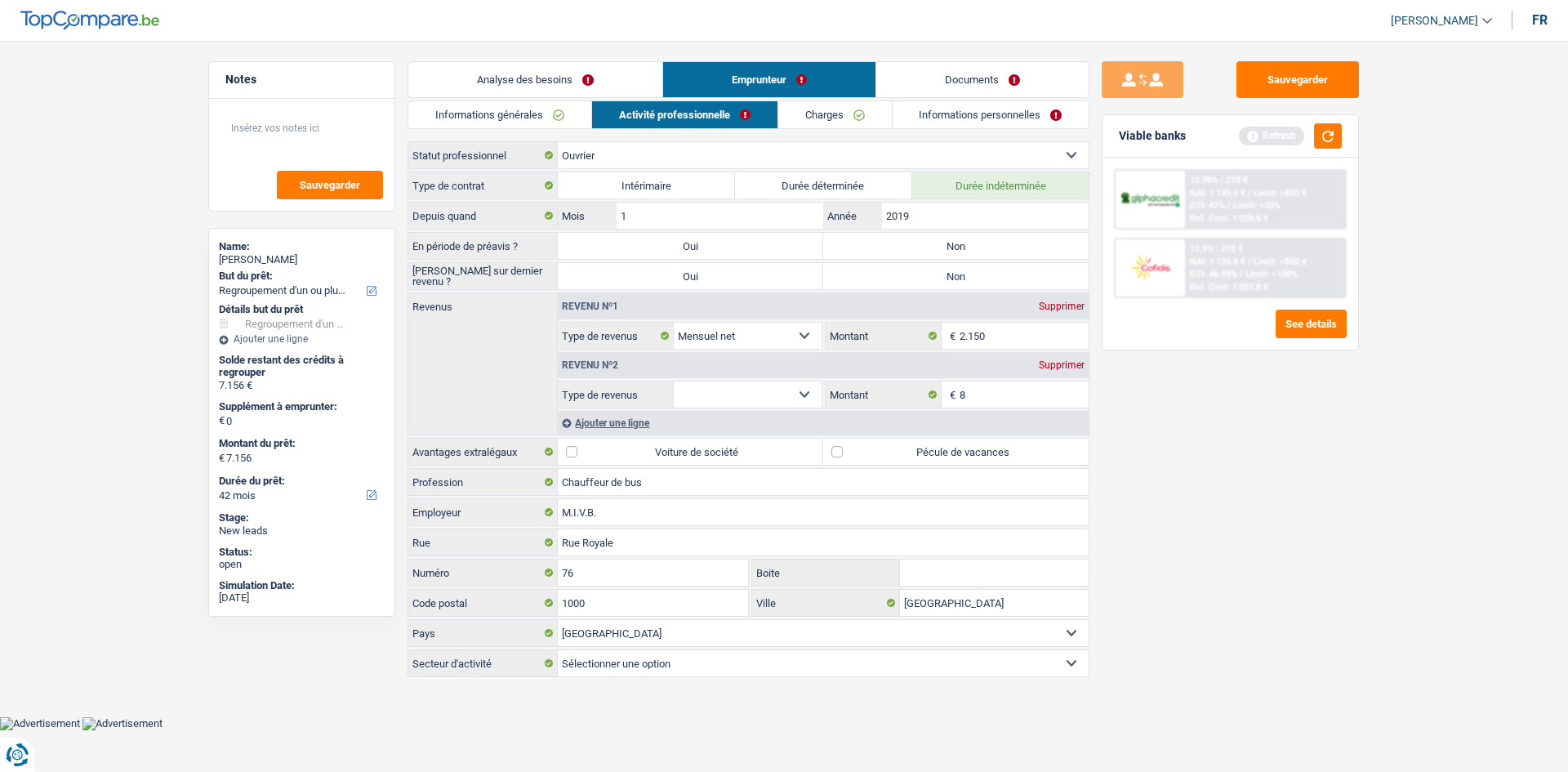
select select "mealVouchers"
click at [674, 382] on select "Allocation d'handicap Allocations chômage Allocations familiales Chèques repas …" at bounding box center [748, 394] width 148 height 26
click at [1019, 393] on input "Montant par jour" at bounding box center [1024, 394] width 129 height 26
type input "8,0"
click at [1248, 554] on div "Sauvegarder Viable banks Refresh 12.99% | 210 € NAI: 1 139,5 € / Limit: >850 € …" at bounding box center [1230, 401] width 282 height 681
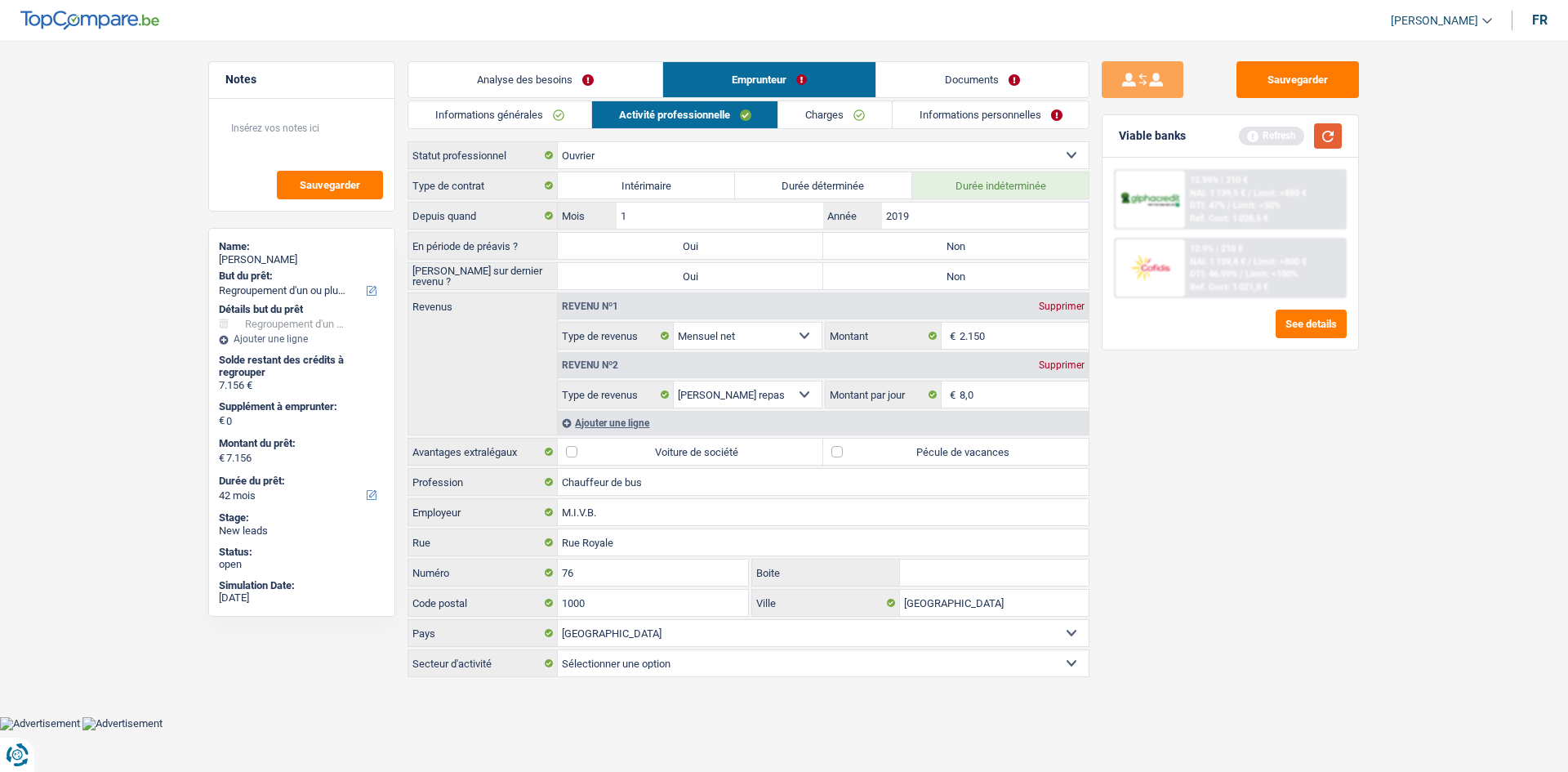
click at [1338, 138] on button "button" at bounding box center [1327, 136] width 28 height 25
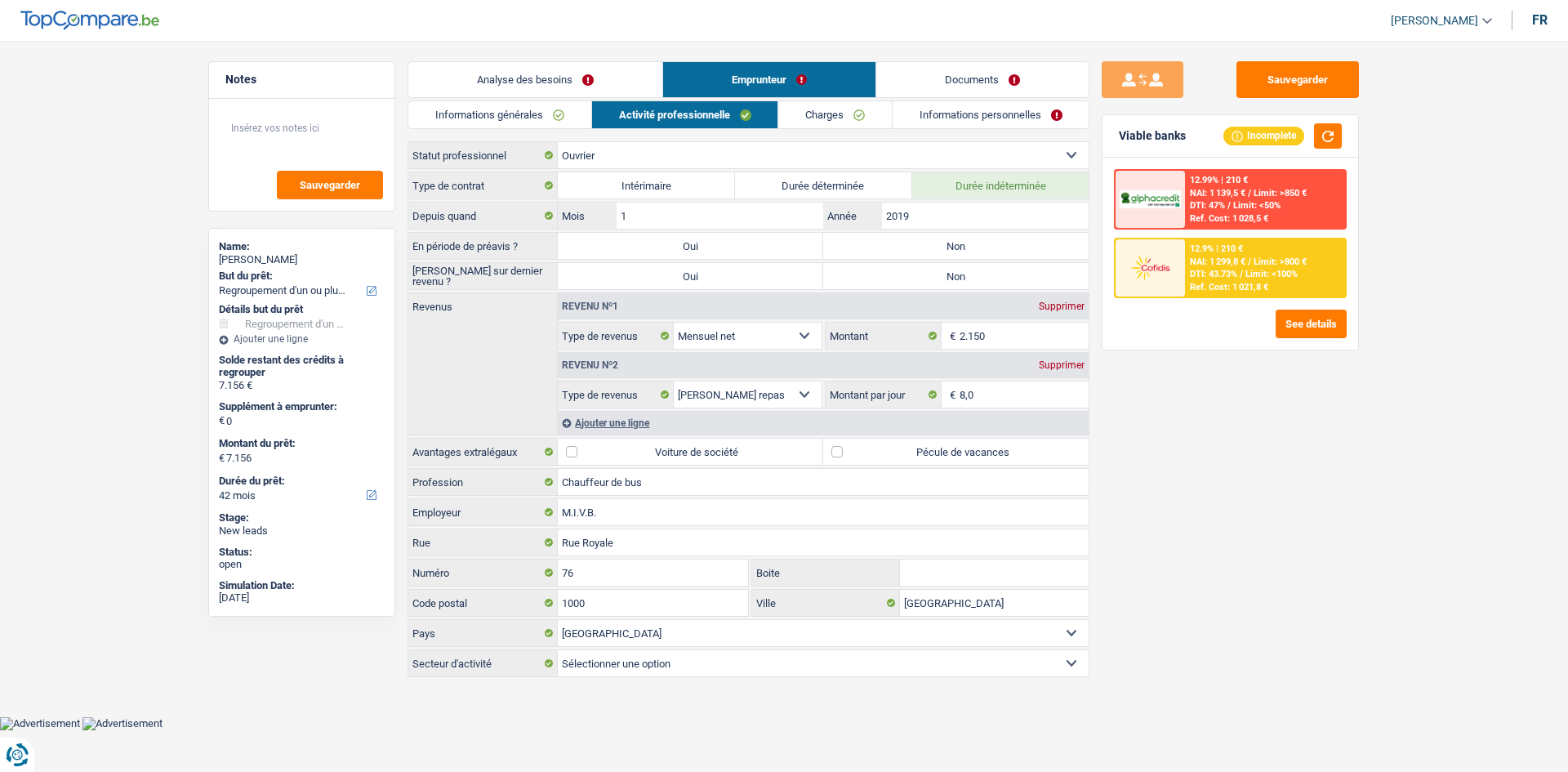
click at [882, 449] on label "Pécule de vacances" at bounding box center [957, 451] width 266 height 26
click at [882, 449] on input "Pécule de vacances" at bounding box center [957, 451] width 266 height 26
checkbox input "true"
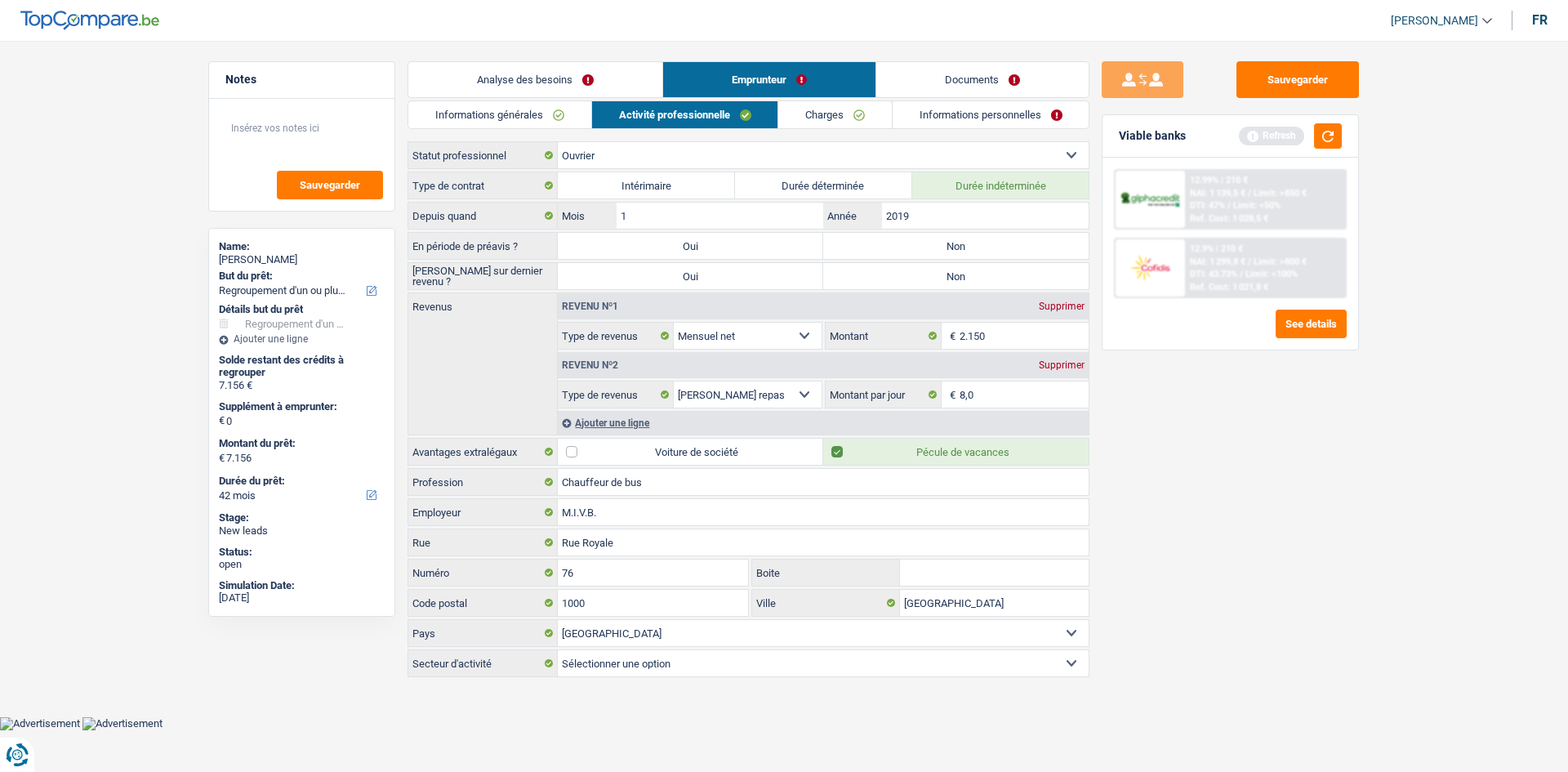
click at [550, 111] on link "Informations générales" at bounding box center [500, 114] width 183 height 27
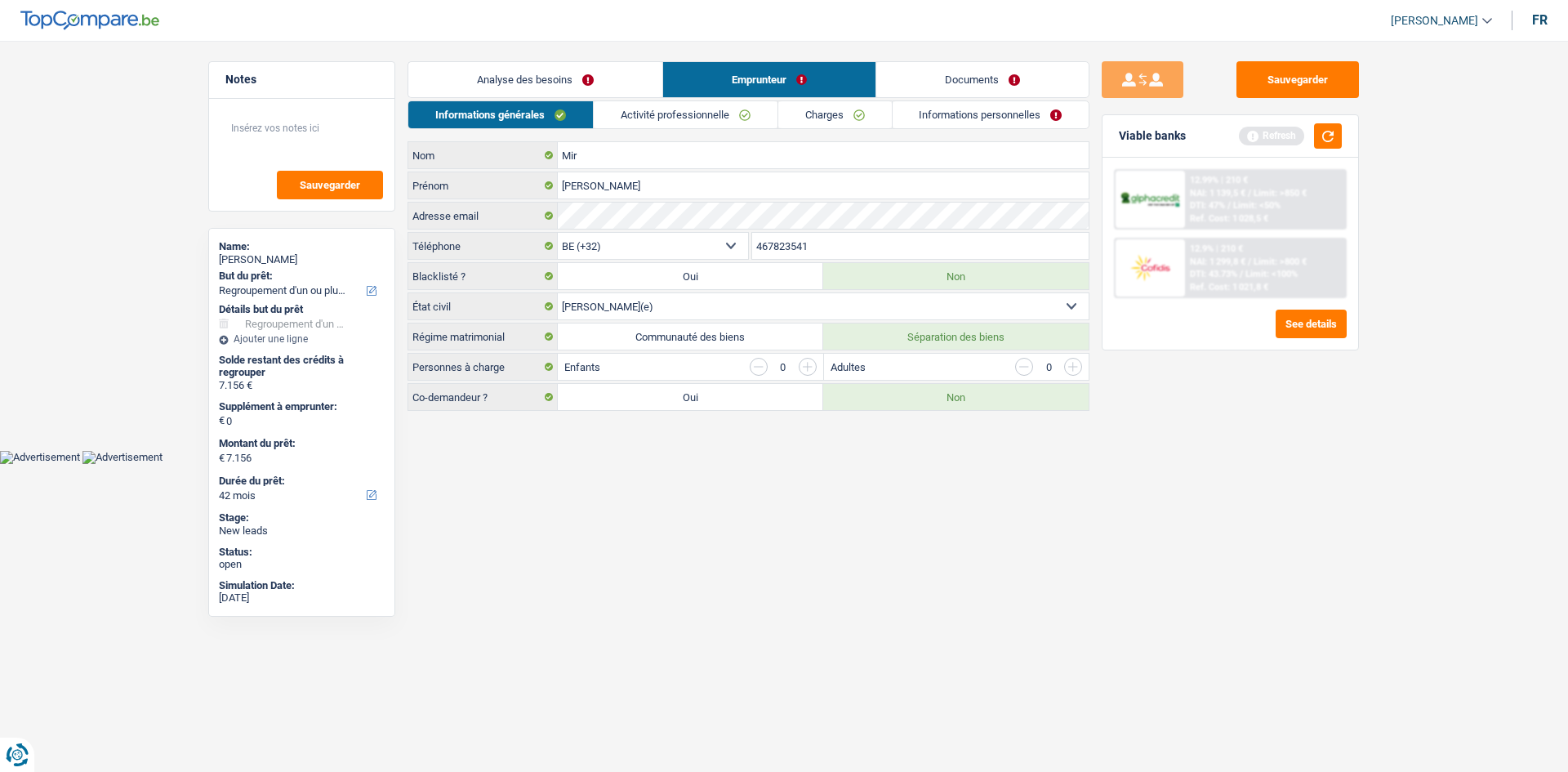
click at [571, 89] on link "Analyse des besoins" at bounding box center [535, 79] width 254 height 35
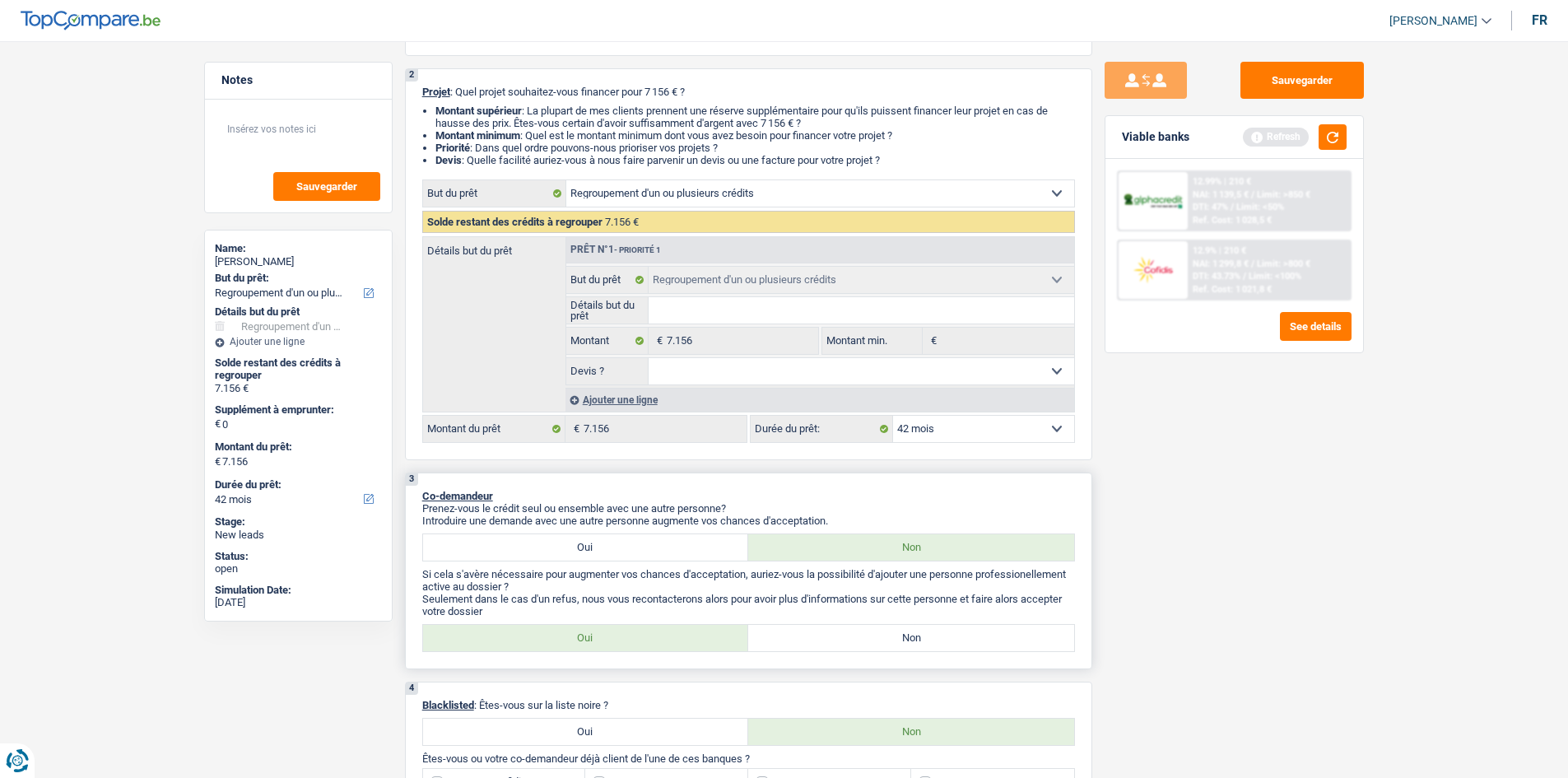
scroll to position [247, 0]
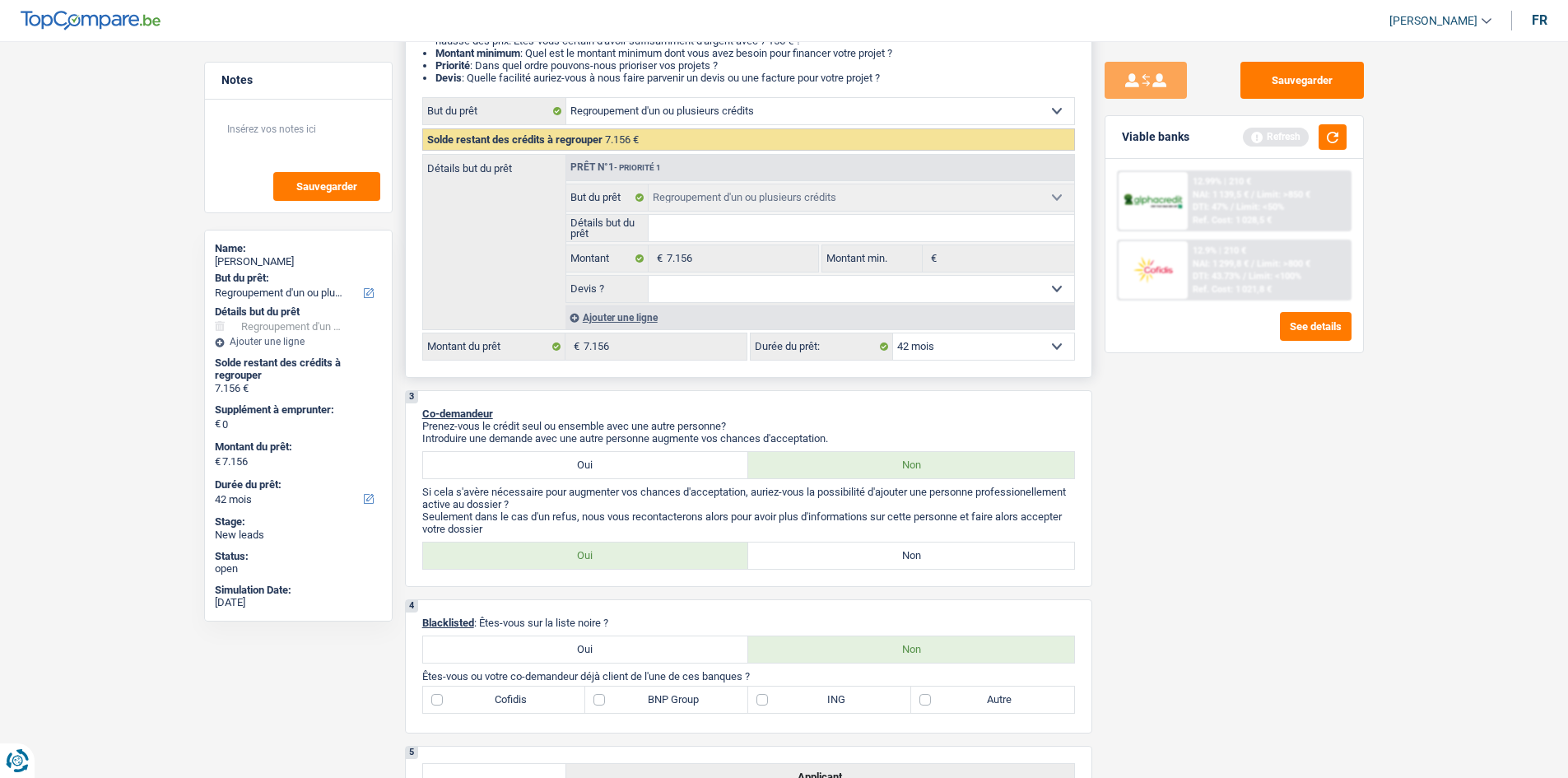
click at [977, 353] on select "12 mois 18 mois 24 mois 30 mois 36 mois 42 mois Sélectionner une option" at bounding box center [983, 346] width 181 height 26
select select "24"
click at [893, 333] on select "12 mois 18 mois 24 mois 30 mois 36 mois 42 mois Sélectionner une option" at bounding box center [983, 346] width 181 height 26
select select "24"
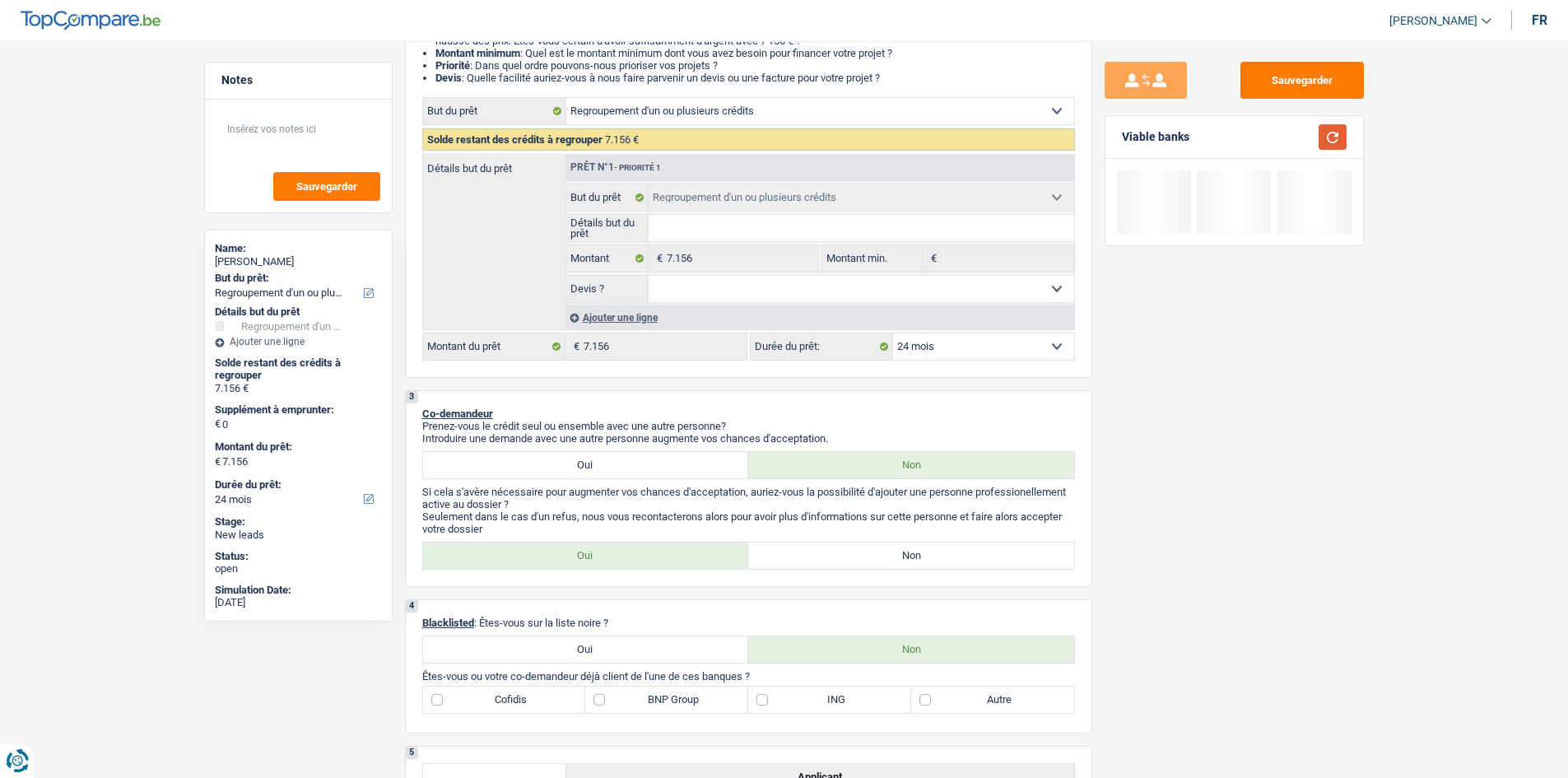
click at [1331, 134] on button "button" at bounding box center [1332, 137] width 28 height 25
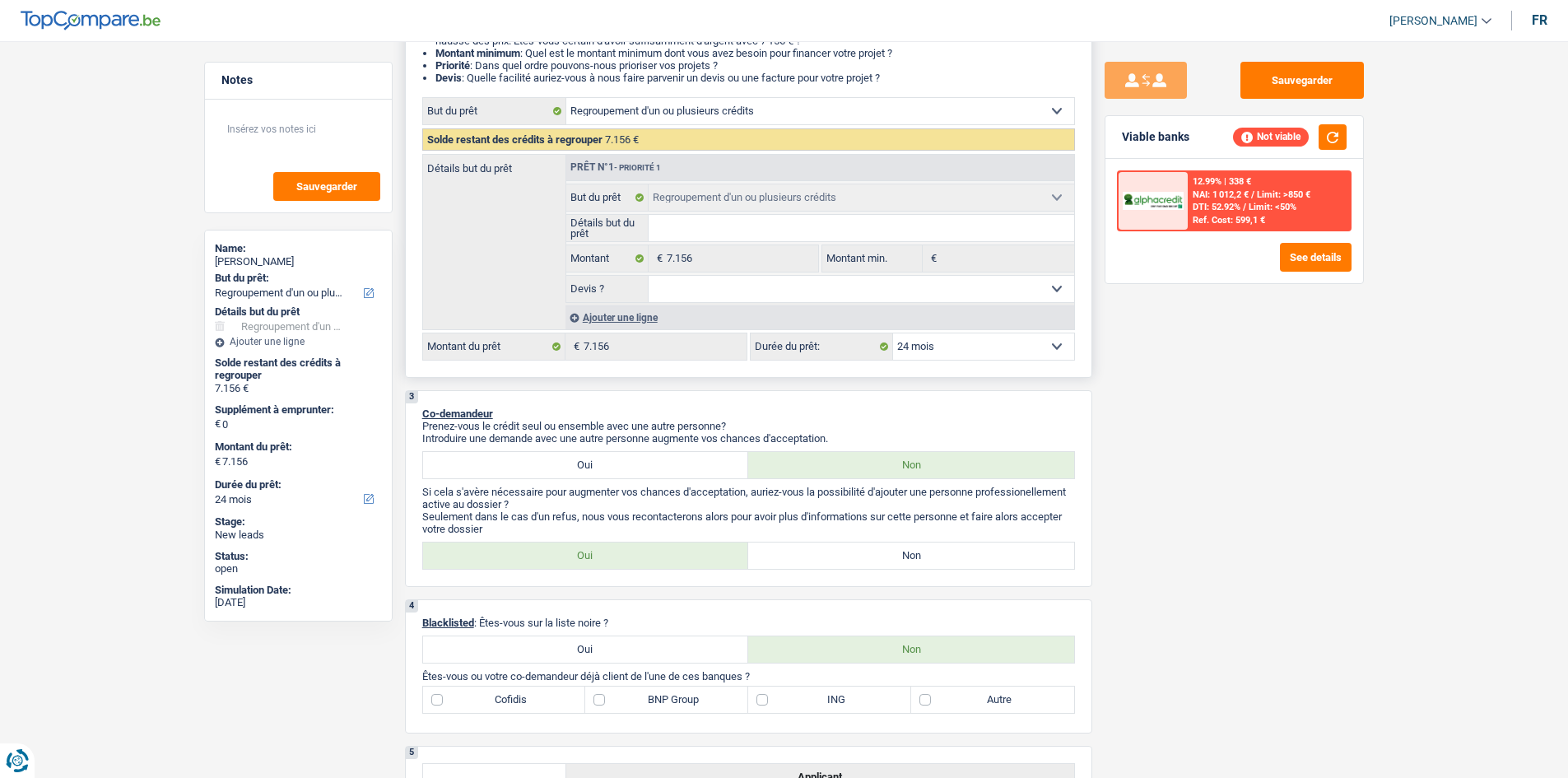
click at [909, 348] on select "12 mois 18 mois 24 mois 30 mois 36 mois 42 mois Sélectionner une option" at bounding box center [983, 346] width 181 height 26
select select "30"
click at [893, 333] on select "12 mois 18 mois 24 mois 30 mois 36 mois 42 mois Sélectionner une option" at bounding box center [983, 346] width 181 height 26
select select "30"
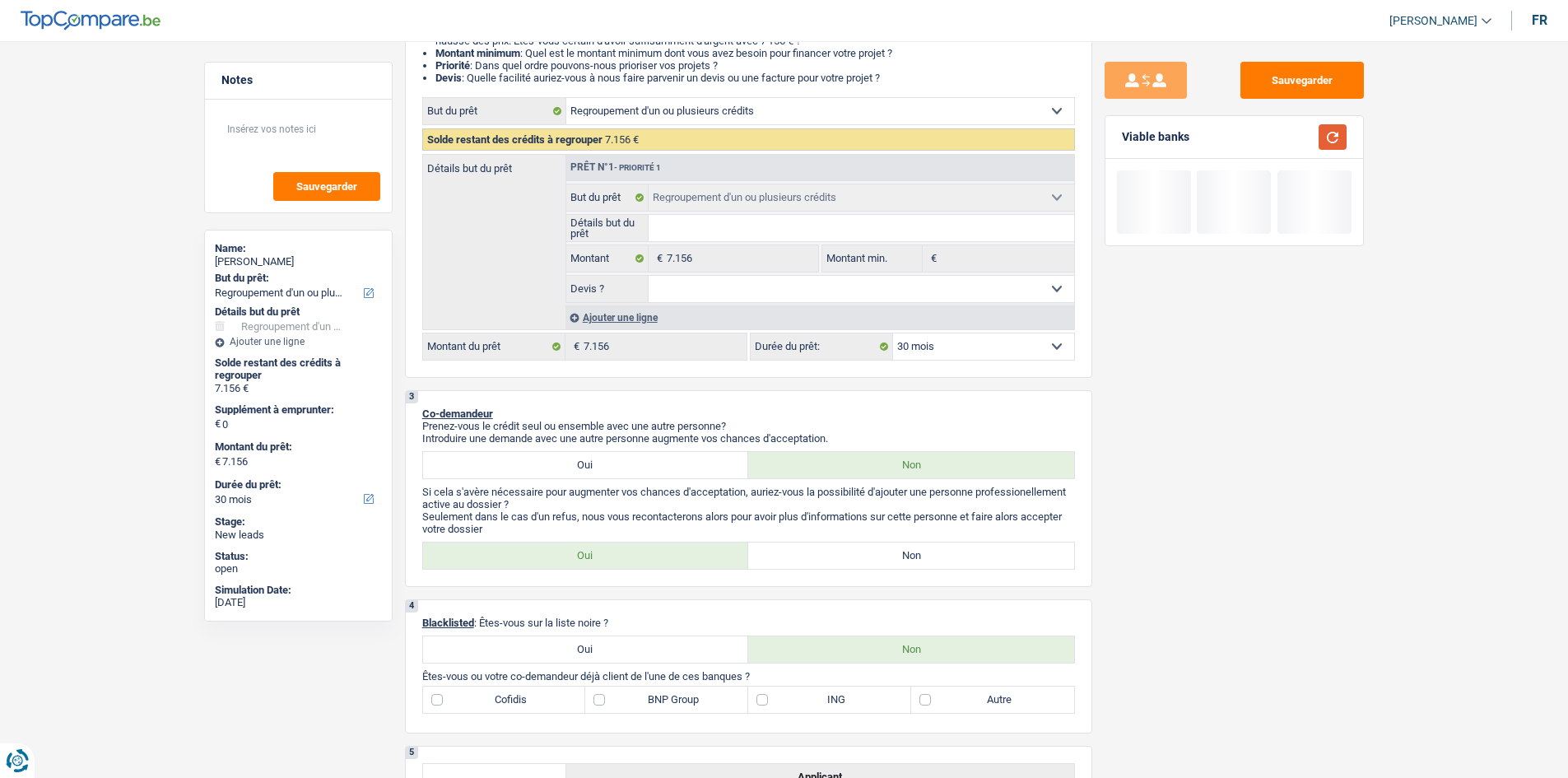
click at [1336, 129] on button "button" at bounding box center [1332, 137] width 28 height 25
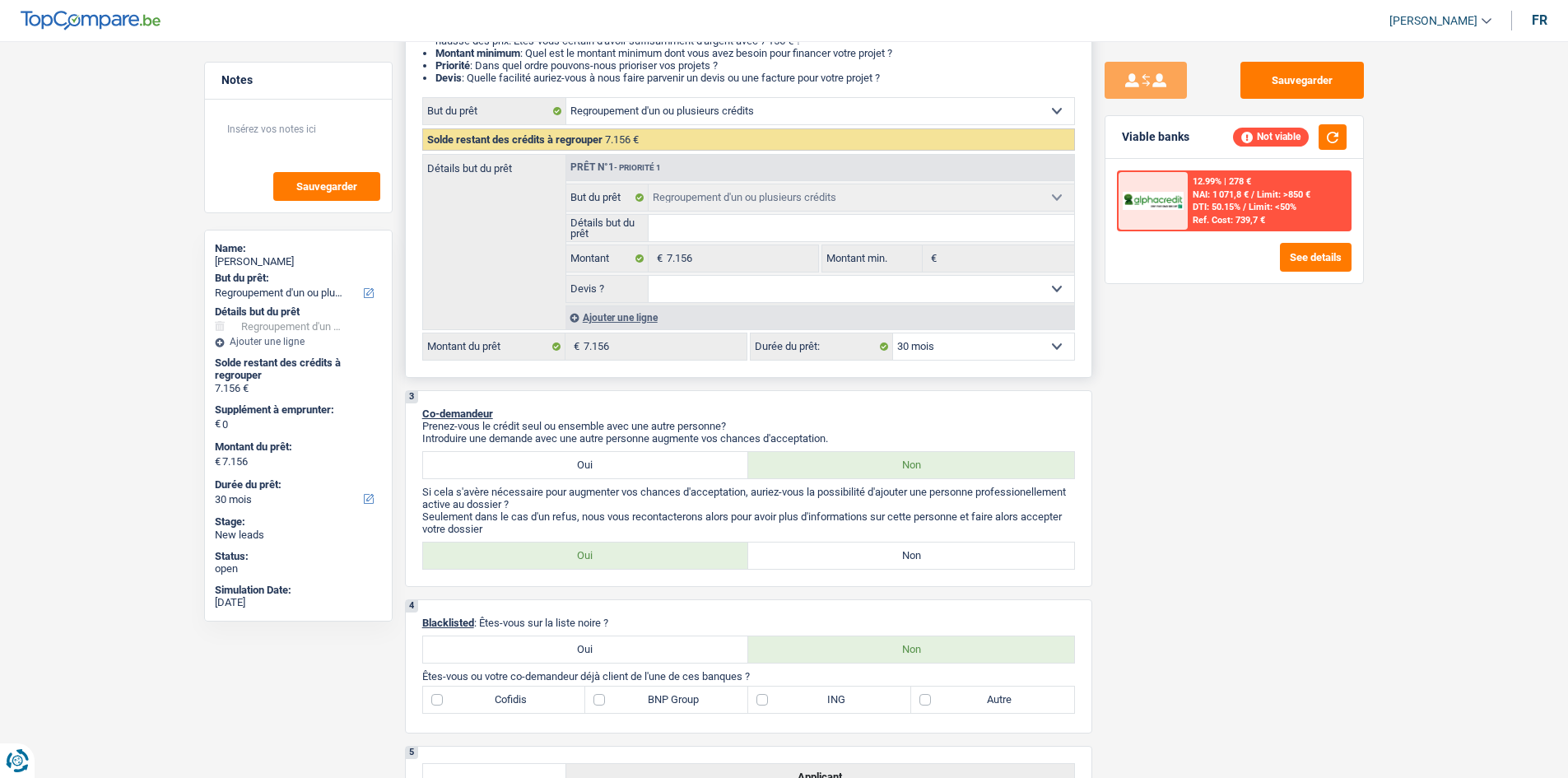
click at [992, 354] on select "12 mois 18 mois 24 mois 30 mois 36 mois 42 mois Sélectionner une option" at bounding box center [983, 346] width 181 height 26
select select "42"
click at [893, 333] on select "12 mois 18 mois 24 mois 30 mois 36 mois 42 mois Sélectionner une option" at bounding box center [983, 346] width 181 height 26
select select "42"
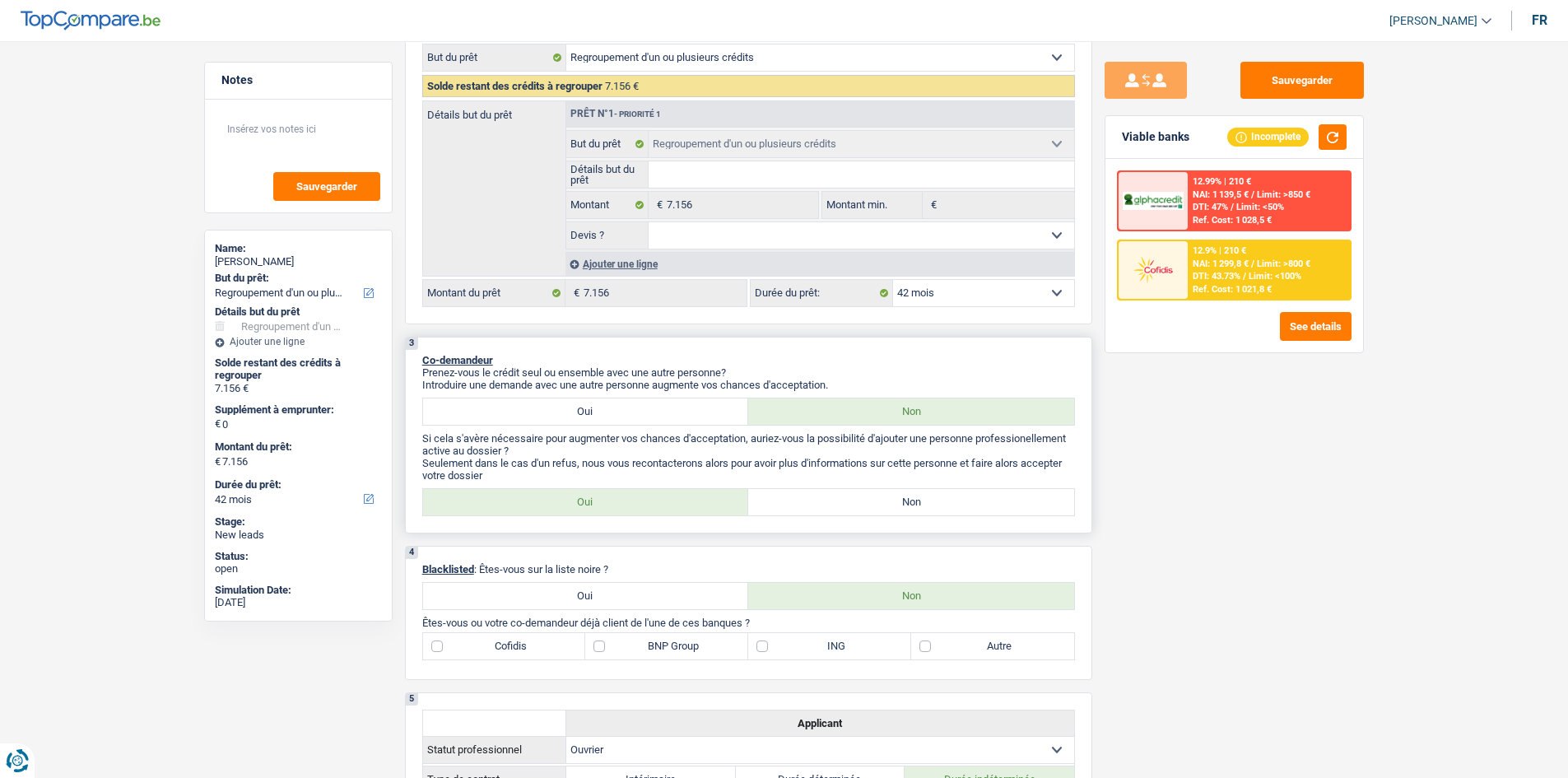
scroll to position [329, 0]
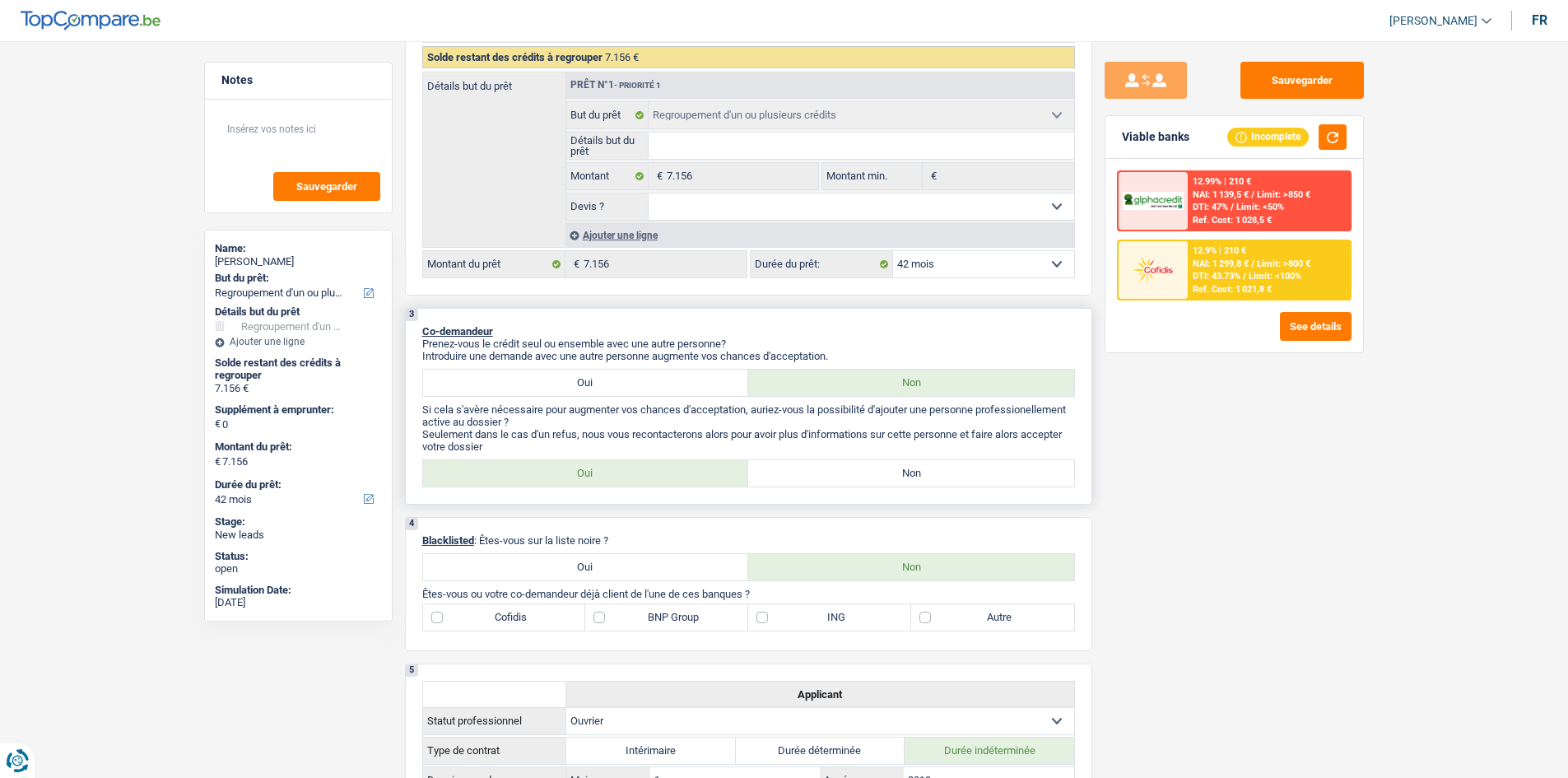
click at [776, 468] on label "Non" at bounding box center [911, 473] width 326 height 26
click at [776, 468] on input "Non" at bounding box center [911, 473] width 326 height 26
radio input "true"
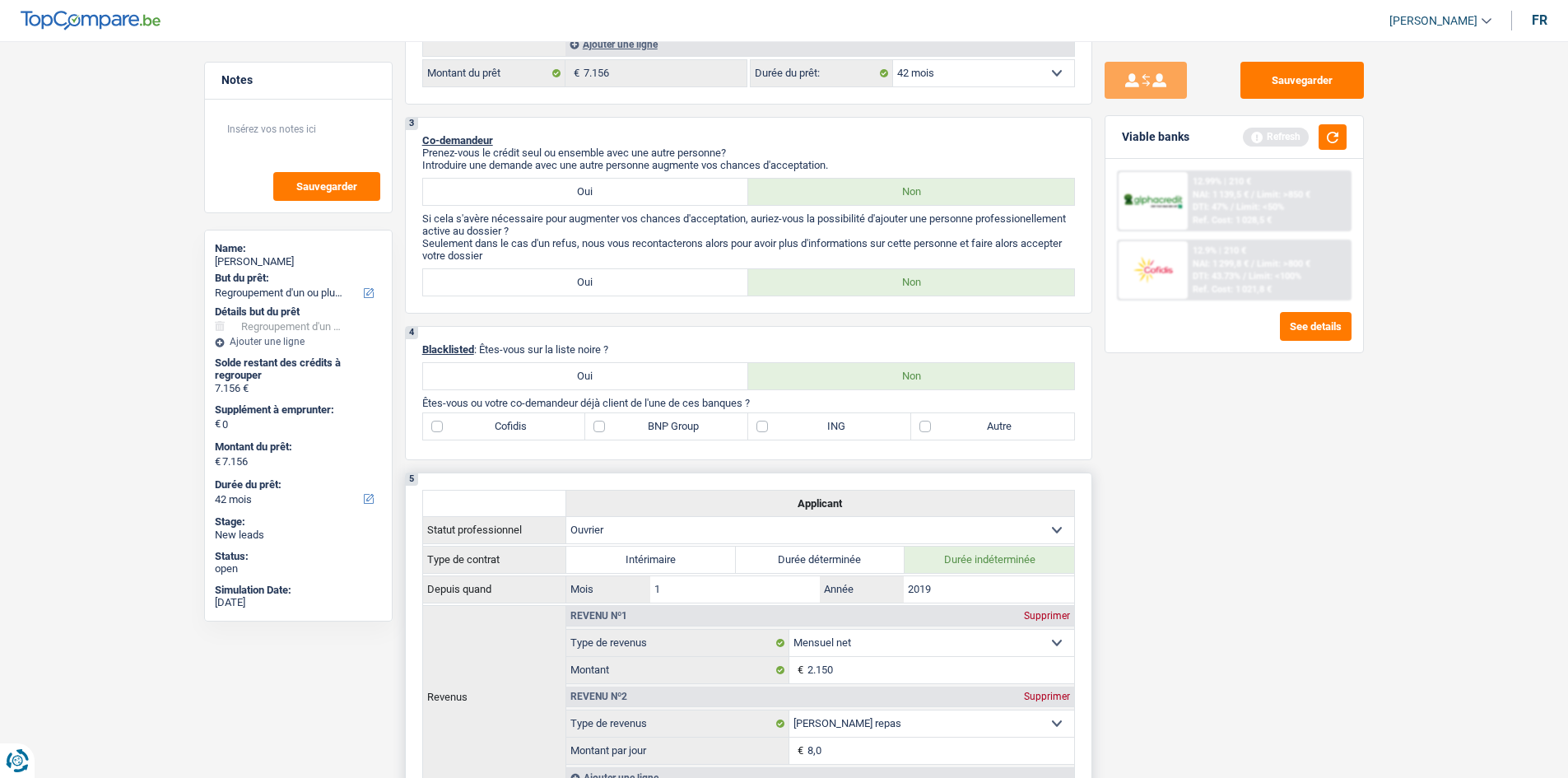
scroll to position [741, 0]
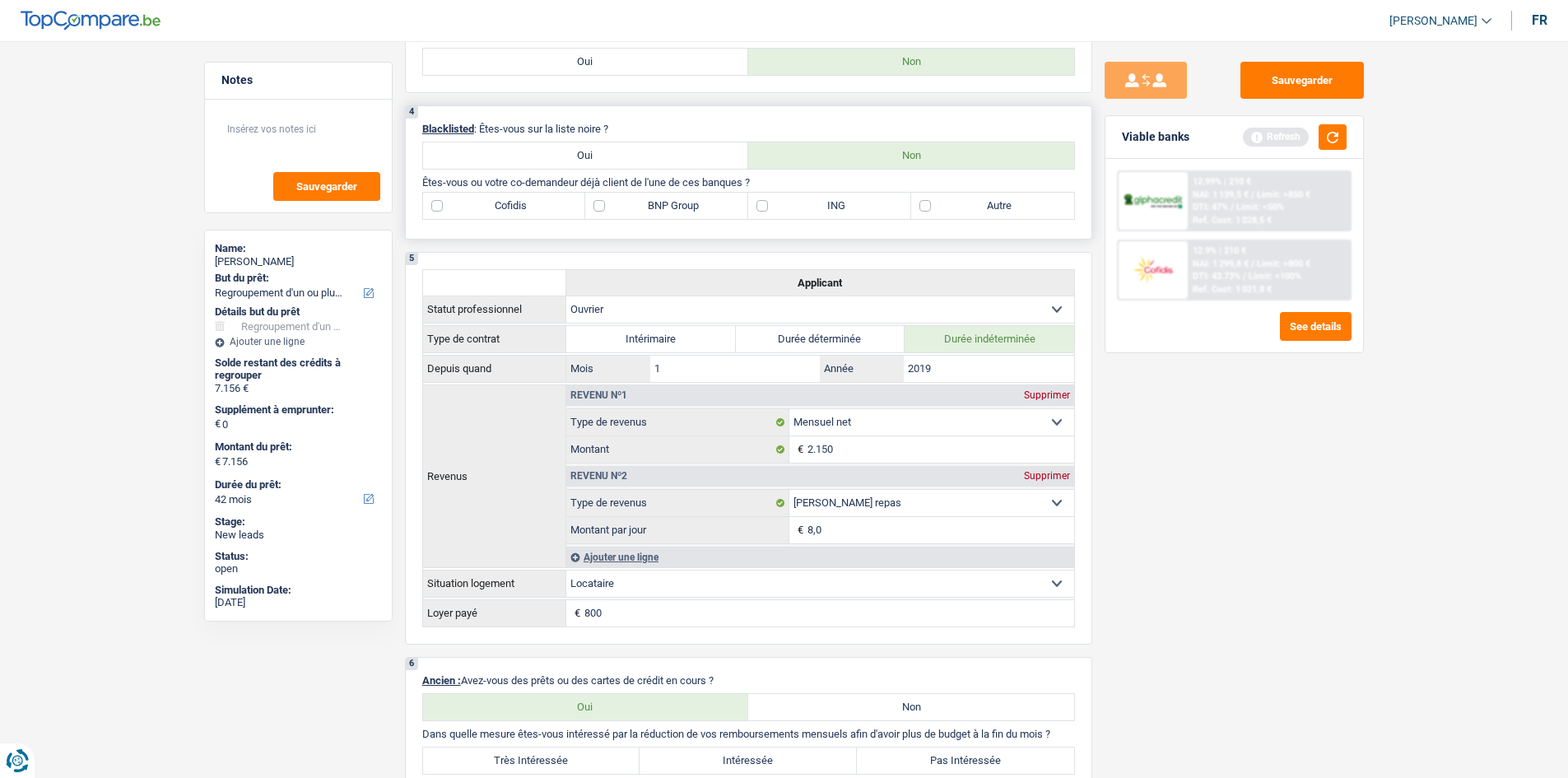
click at [638, 204] on label "BNP Group" at bounding box center [667, 205] width 163 height 26
click at [638, 204] on input "BNP Group" at bounding box center [667, 205] width 163 height 26
checkbox input "true"
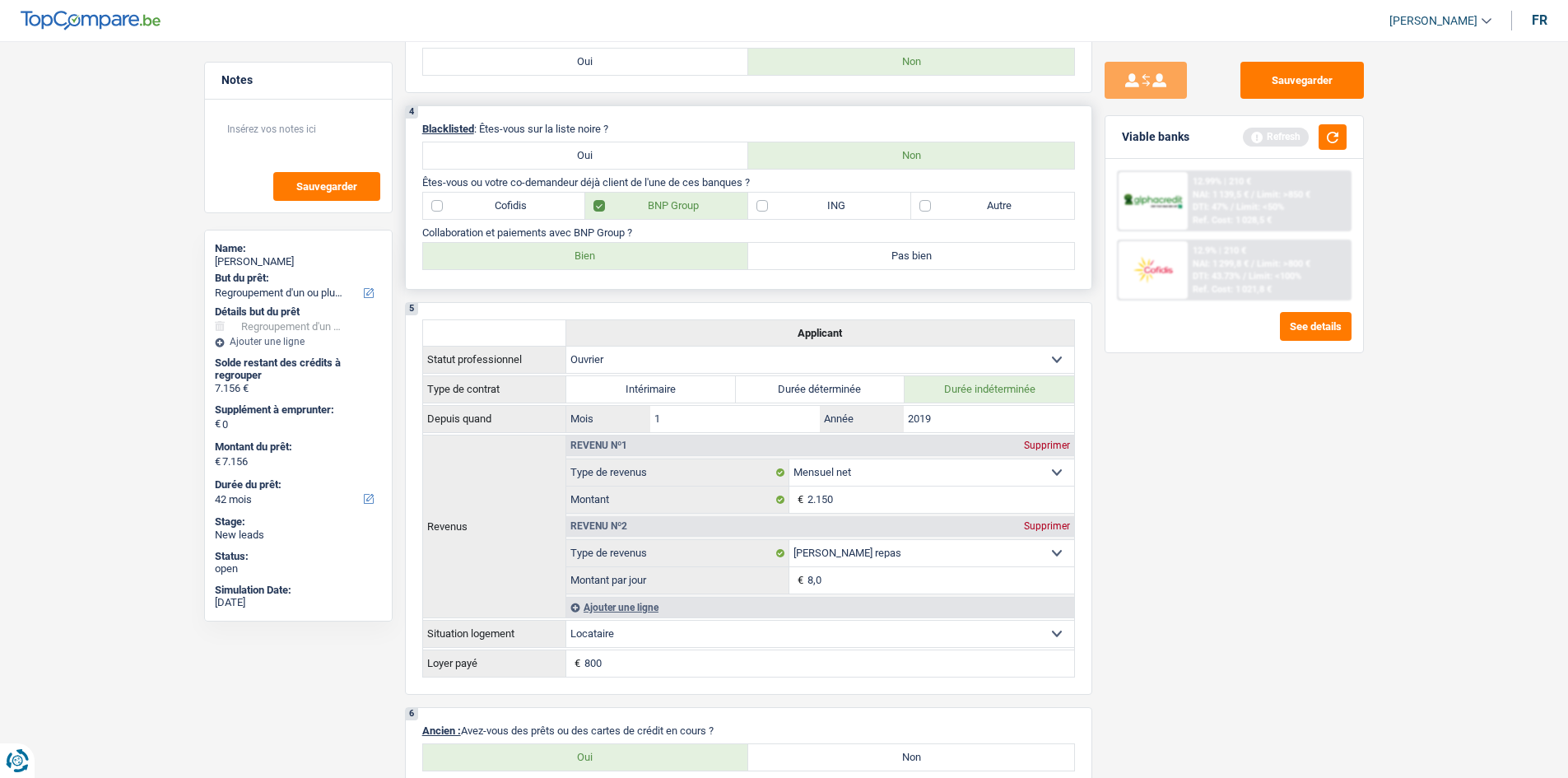
drag, startPoint x: 594, startPoint y: 254, endPoint x: 686, endPoint y: 264, distance: 92.5
click at [593, 254] on label "Bien" at bounding box center [586, 255] width 326 height 26
click at [593, 254] on input "Bien" at bounding box center [586, 255] width 326 height 26
radio input "true"
click at [1325, 137] on button "button" at bounding box center [1332, 137] width 28 height 25
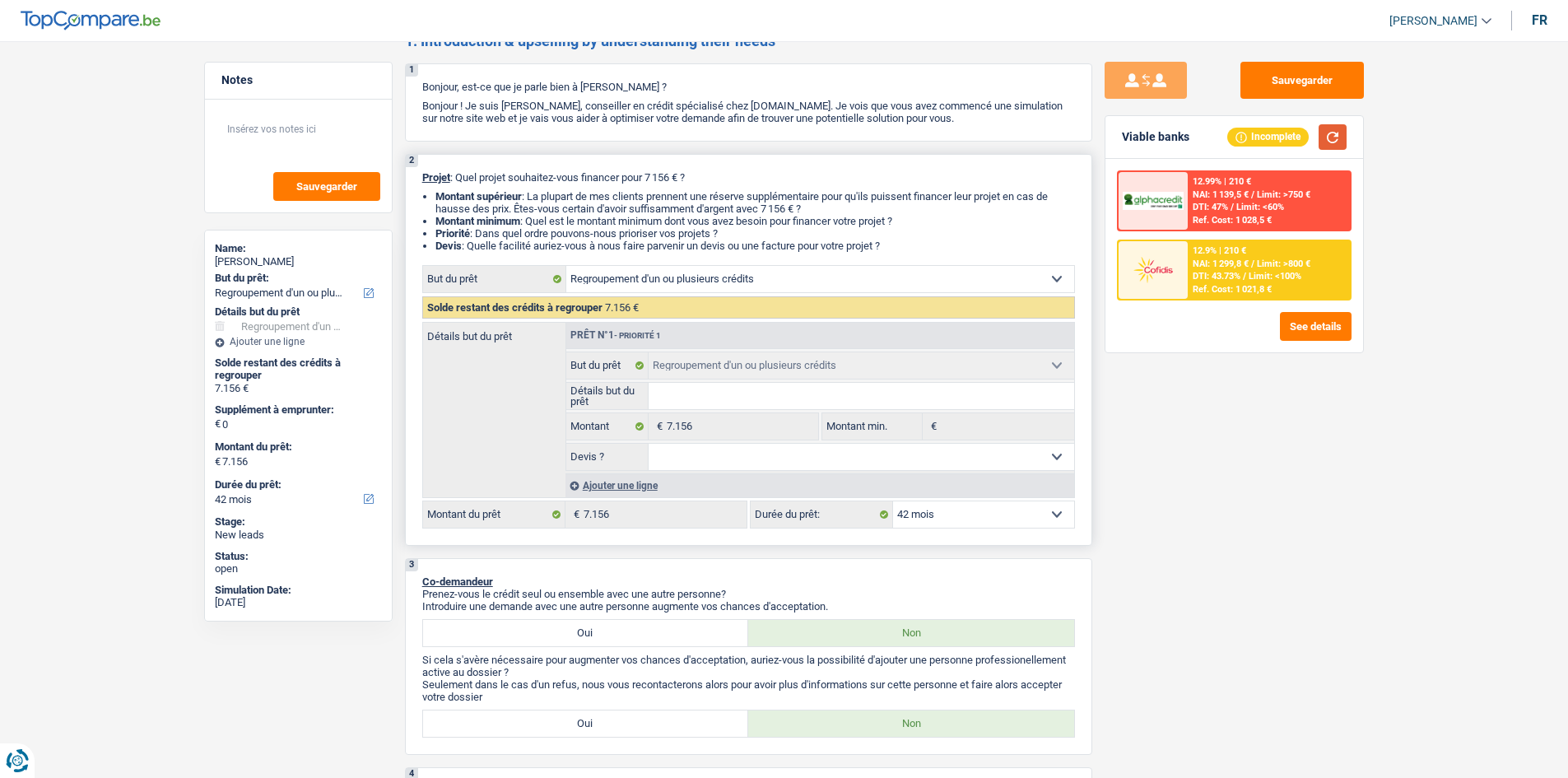
scroll to position [0, 0]
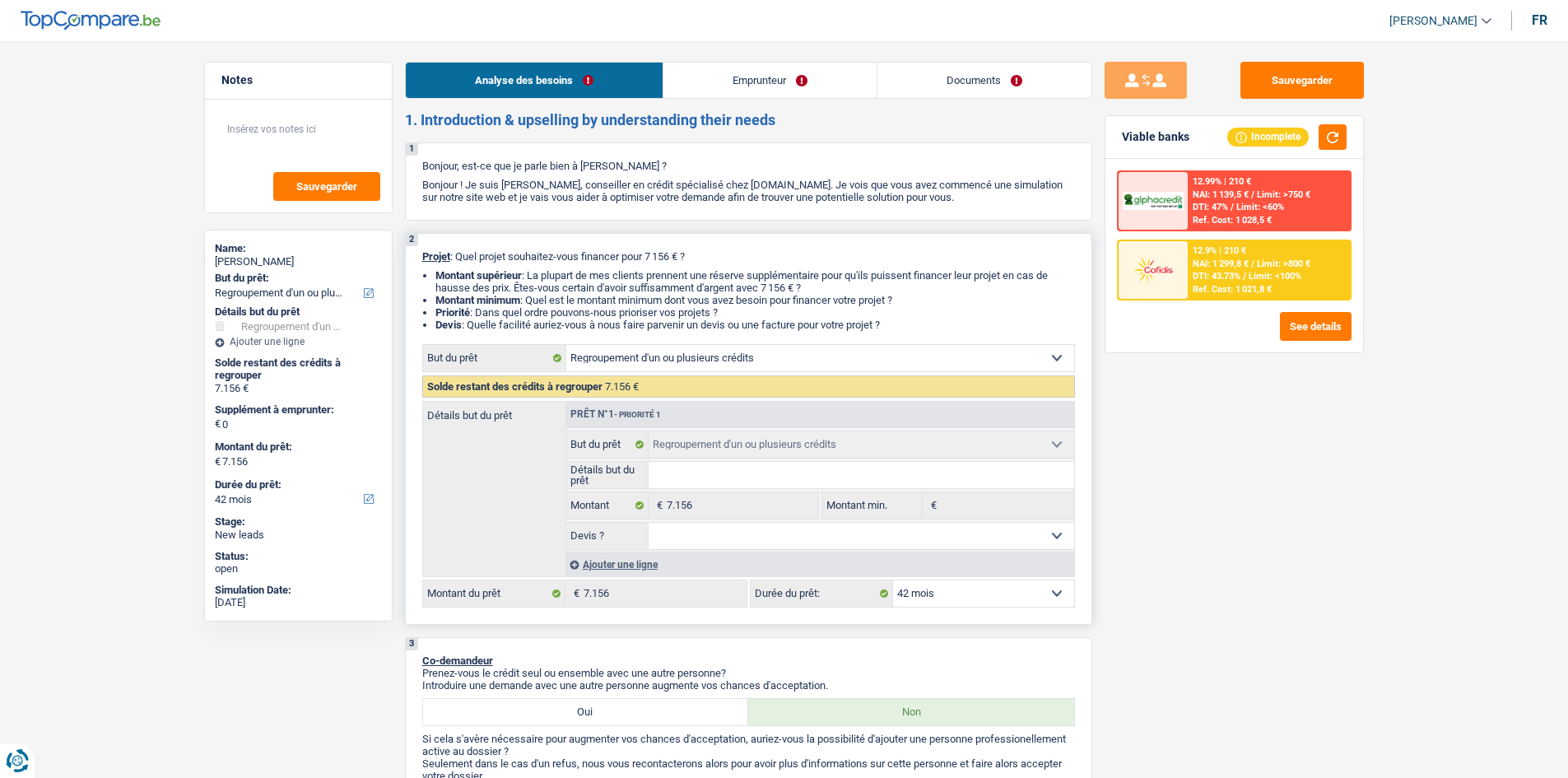
click at [949, 585] on select "12 mois 18 mois 24 mois 30 mois 36 mois 42 mois Sélectionner une option" at bounding box center [983, 593] width 181 height 26
click at [893, 580] on select "12 mois 18 mois 24 mois 30 mois 36 mois 42 mois Sélectionner une option" at bounding box center [983, 593] width 181 height 26
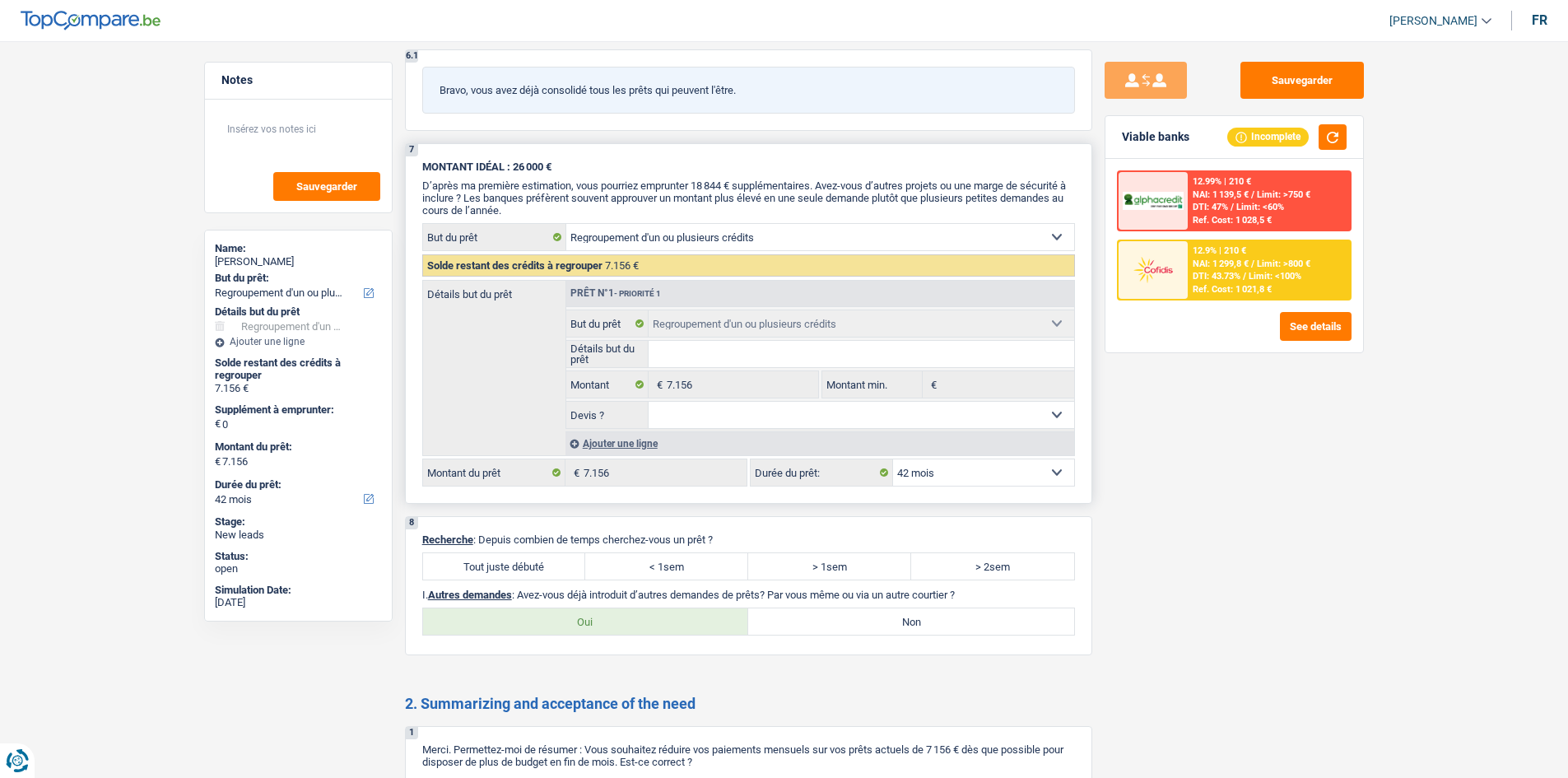
scroll to position [2331, 0]
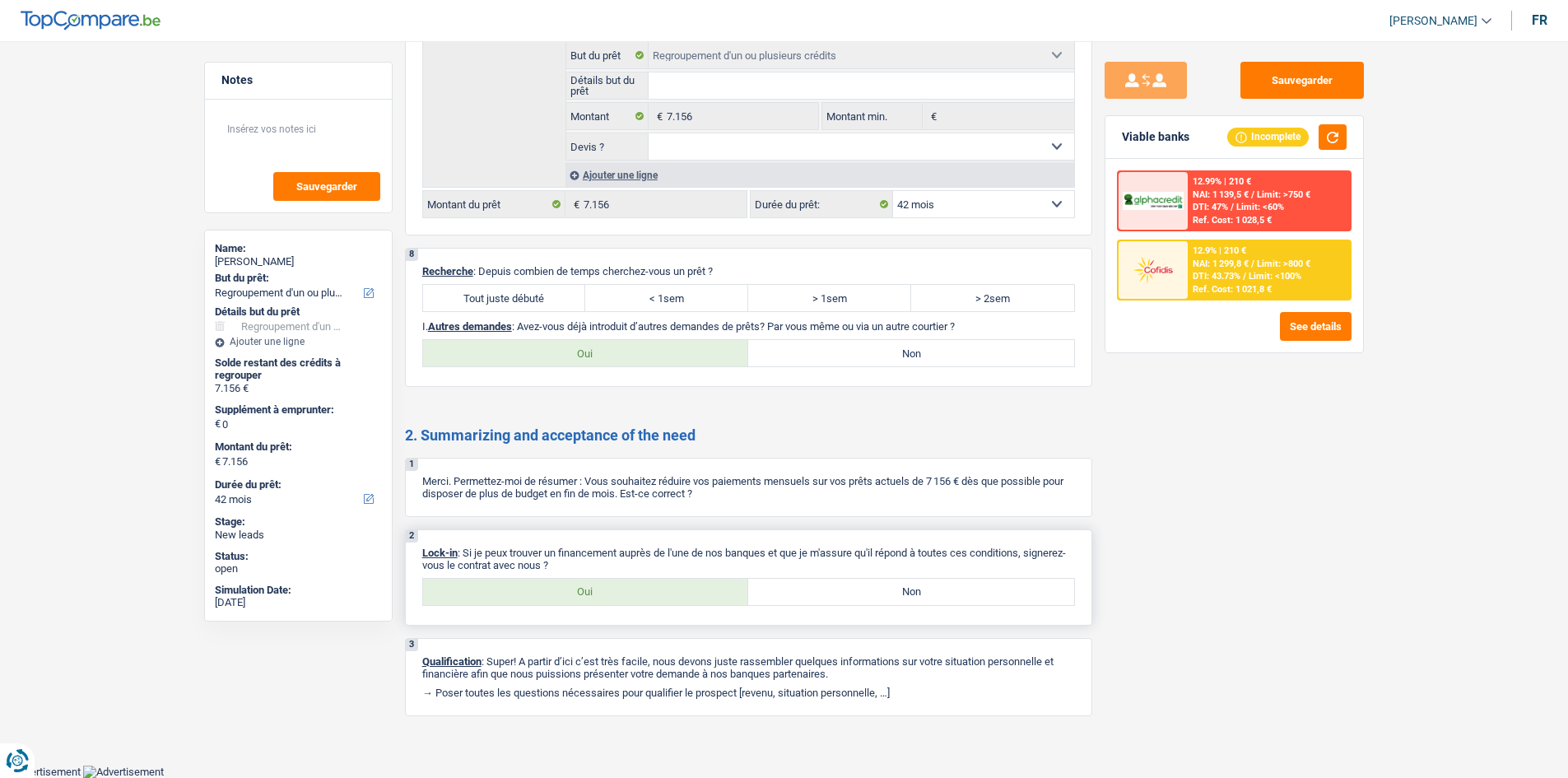
click at [583, 594] on label "Oui" at bounding box center [586, 591] width 326 height 26
click at [583, 594] on input "Oui" at bounding box center [586, 591] width 326 height 26
radio input "true"
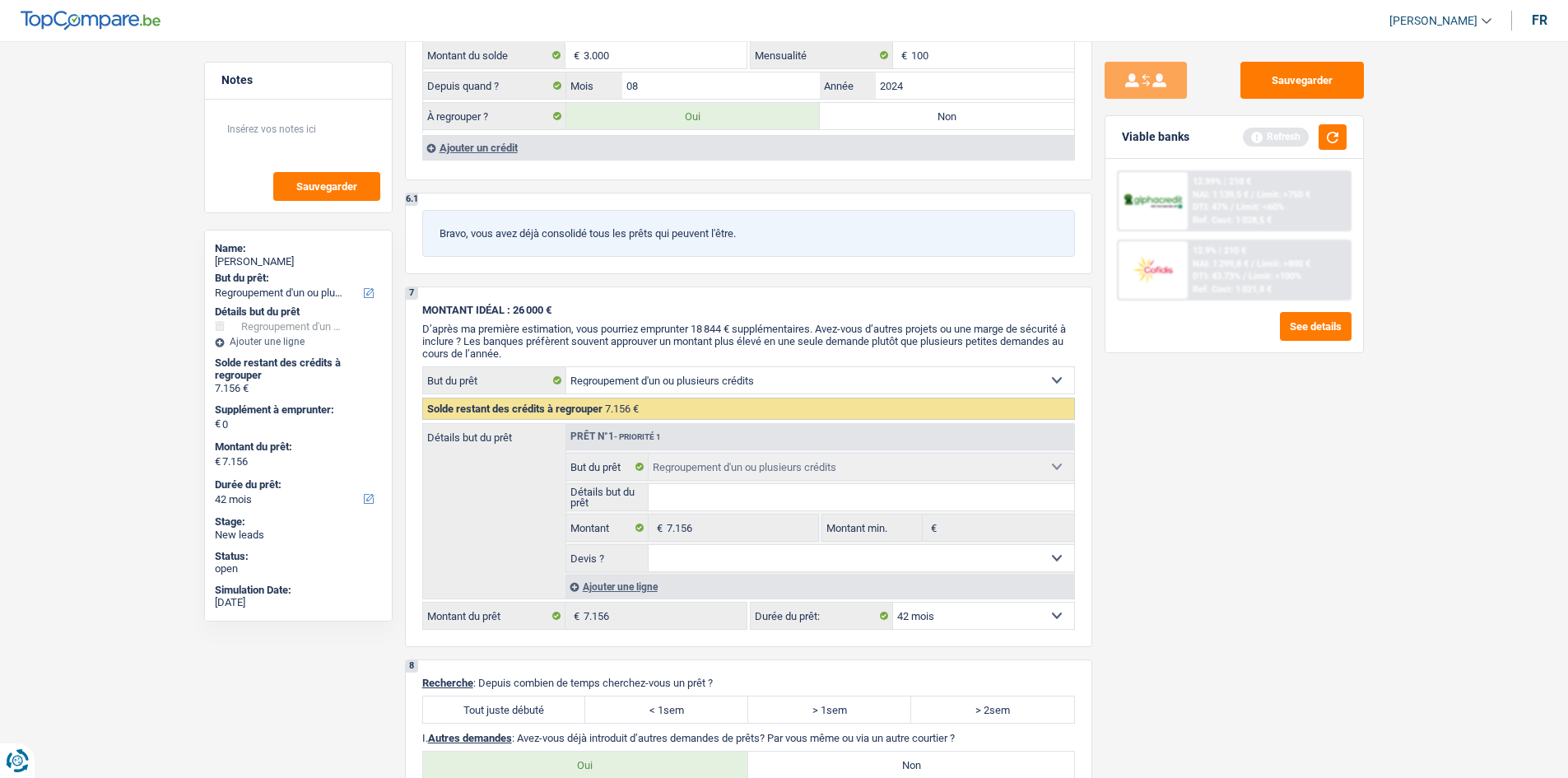
scroll to position [2249, 0]
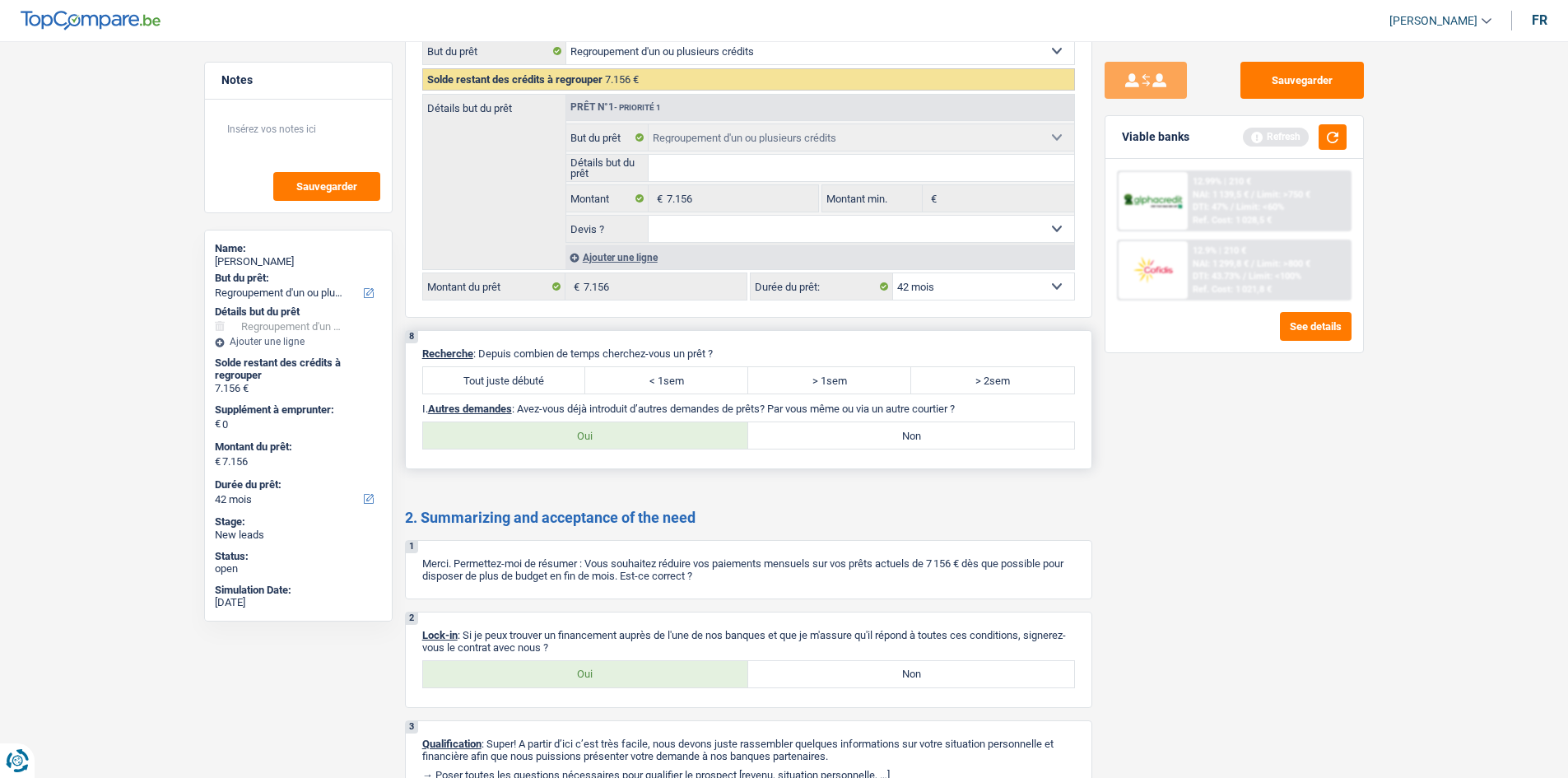
click at [868, 434] on label "Non" at bounding box center [911, 435] width 326 height 26
click at [868, 434] on input "Non" at bounding box center [911, 435] width 326 height 26
radio input "true"
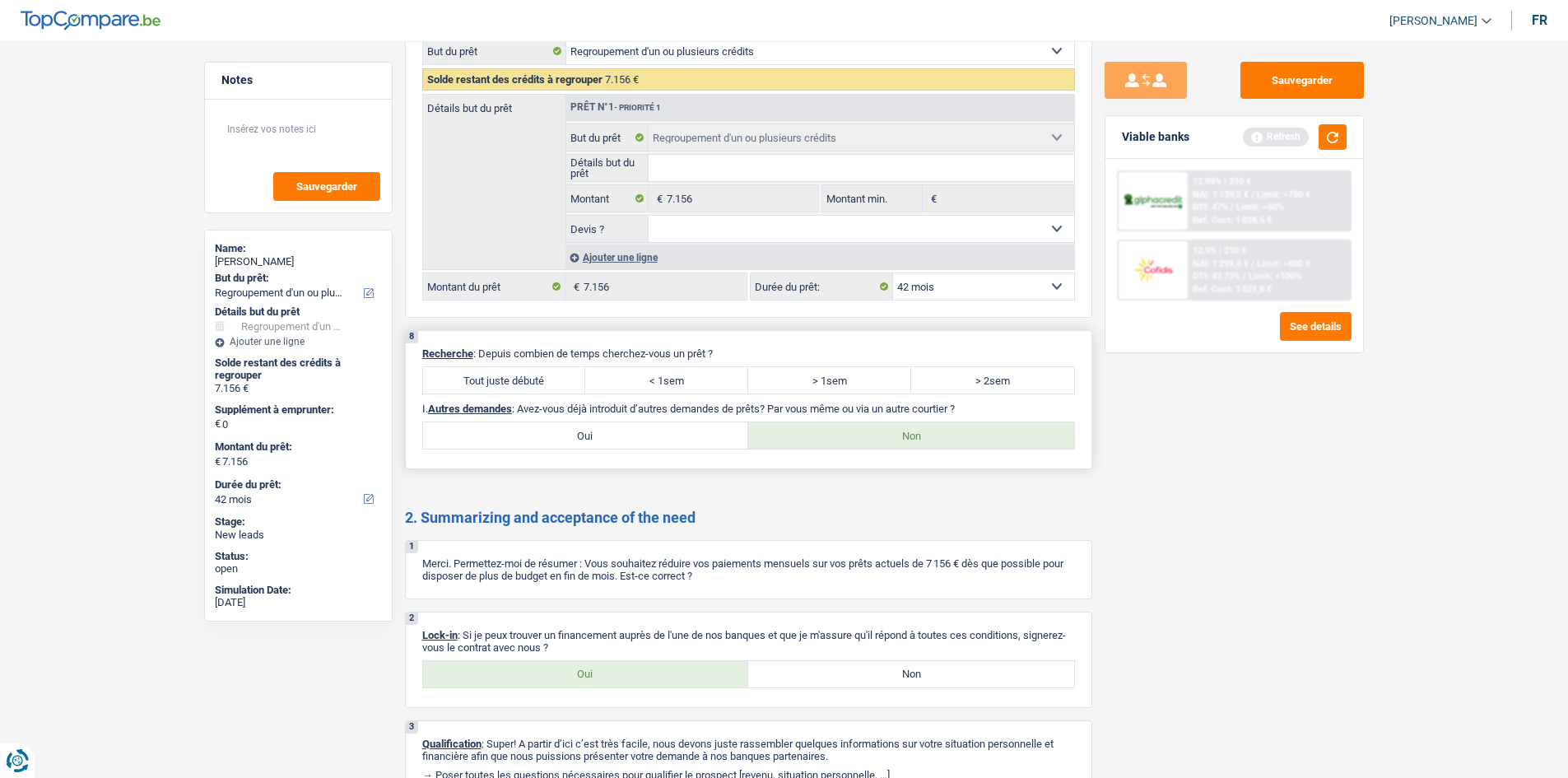
click at [497, 359] on p "Recherche : Depuis combien de temps cherchez-vous un prêt ?" at bounding box center [748, 354] width 652 height 13
click at [517, 385] on label "Tout juste débuté" at bounding box center [505, 380] width 163 height 26
click at [517, 385] on input "Tout juste débuté" at bounding box center [505, 380] width 163 height 26
radio input "true"
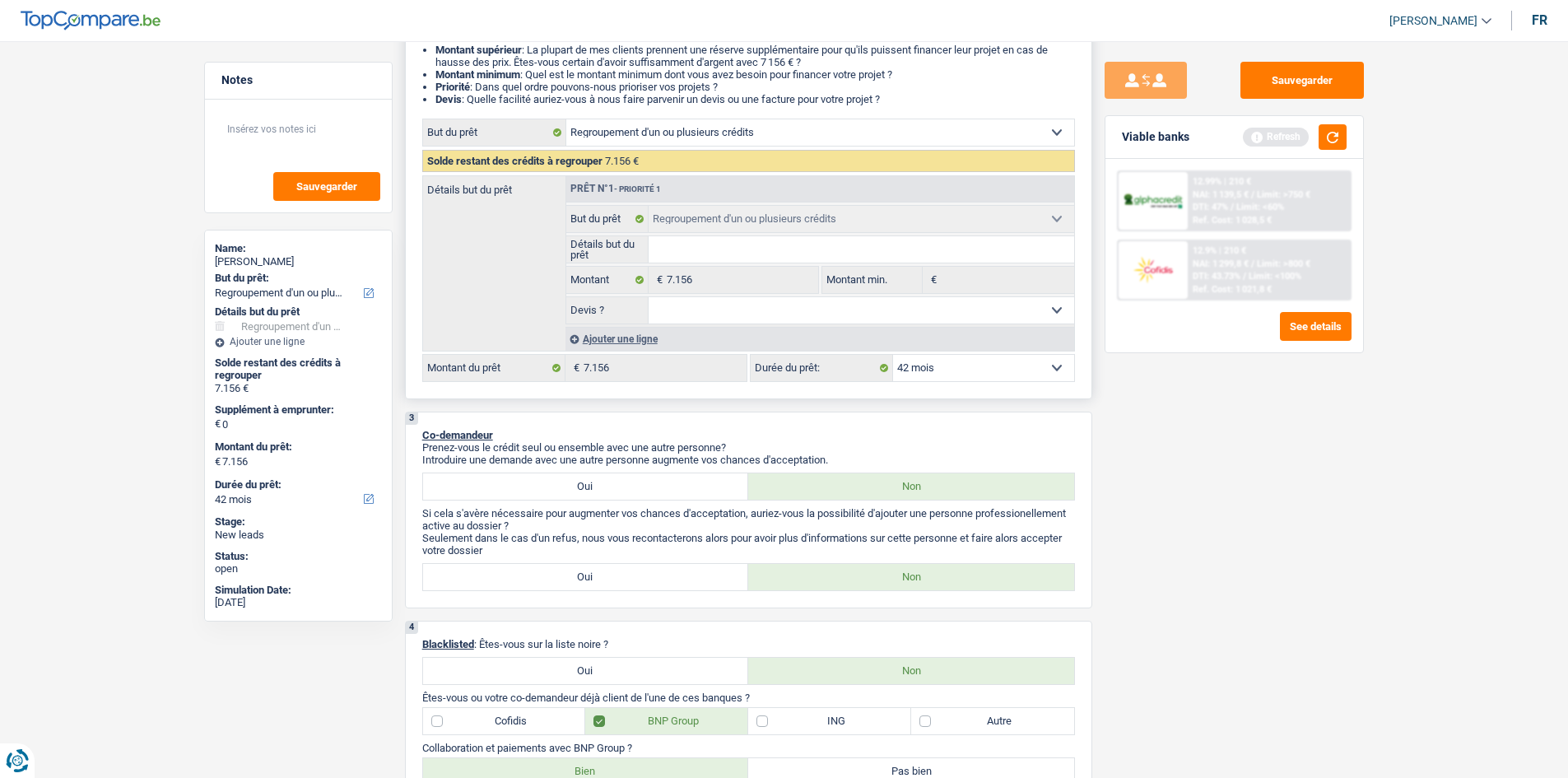
scroll to position [0, 0]
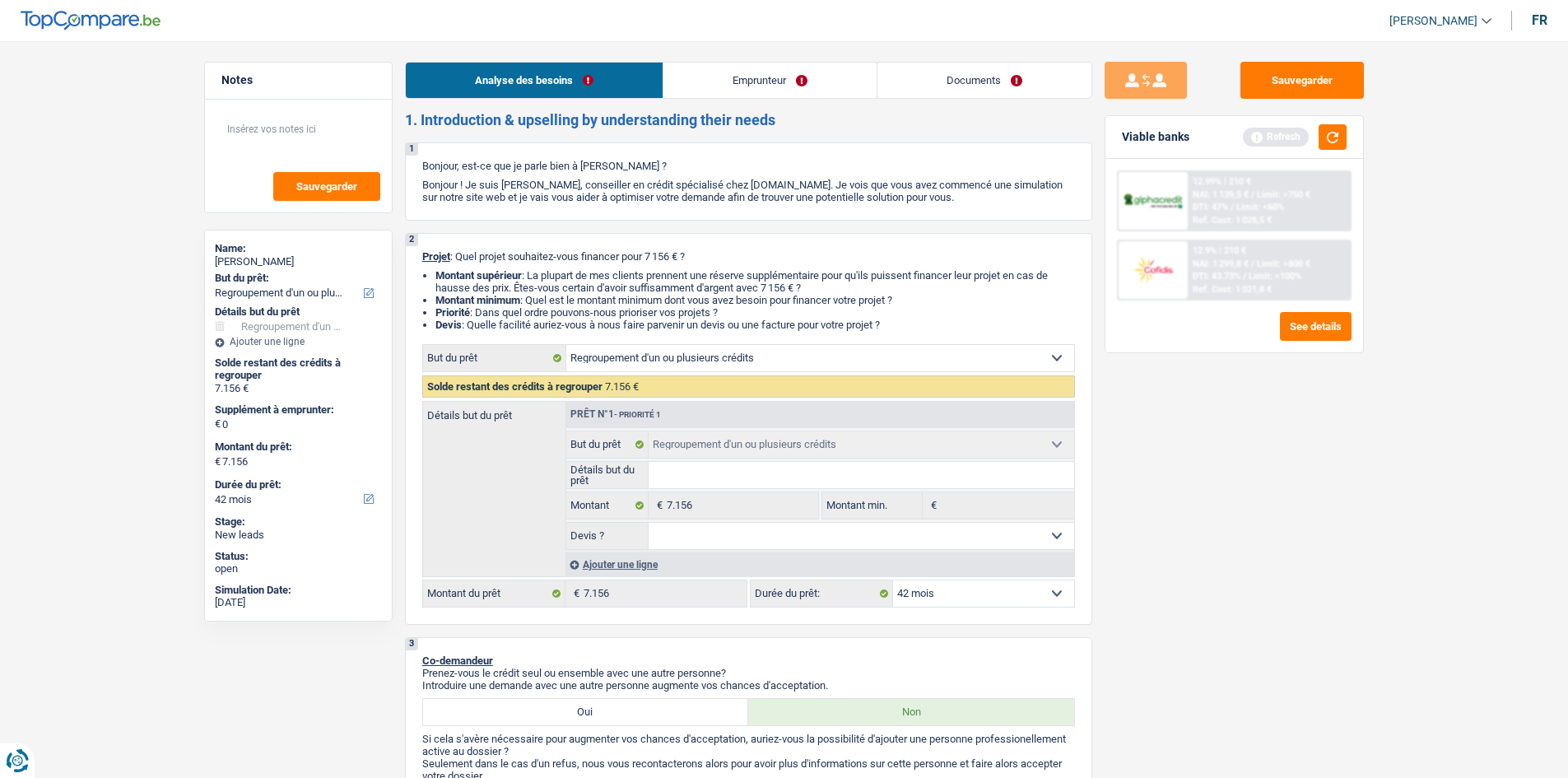
click at [751, 68] on link "Emprunteur" at bounding box center [769, 80] width 213 height 35
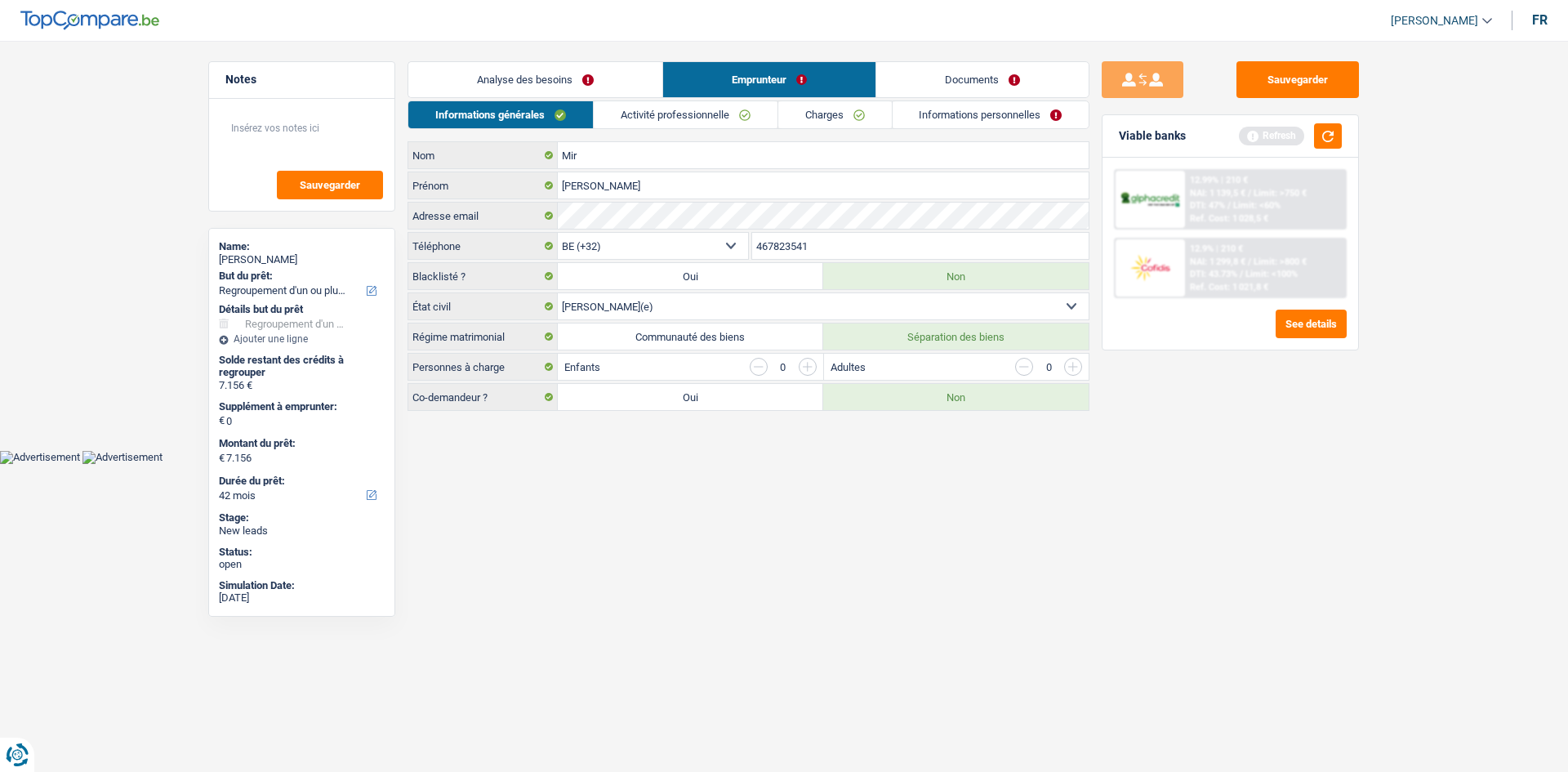
click at [611, 113] on link "Activité professionnelle" at bounding box center [686, 114] width 184 height 27
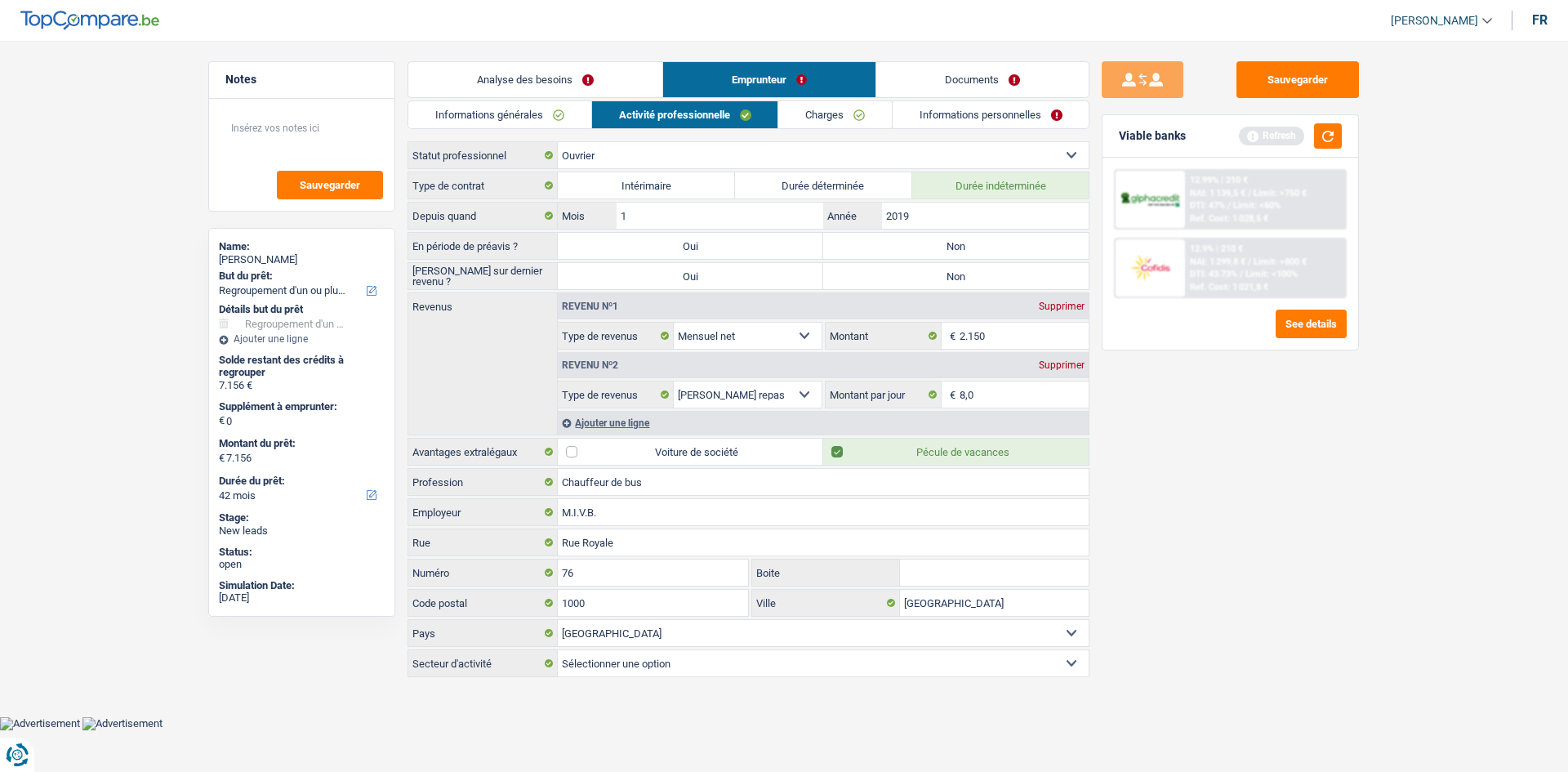
click at [929, 241] on label "Non" at bounding box center [957, 246] width 266 height 26
click at [929, 241] on input "Non" at bounding box center [957, 246] width 266 height 26
radio input "true"
click at [918, 272] on label "Non" at bounding box center [957, 276] width 266 height 26
click at [918, 272] on input "Non" at bounding box center [957, 276] width 266 height 26
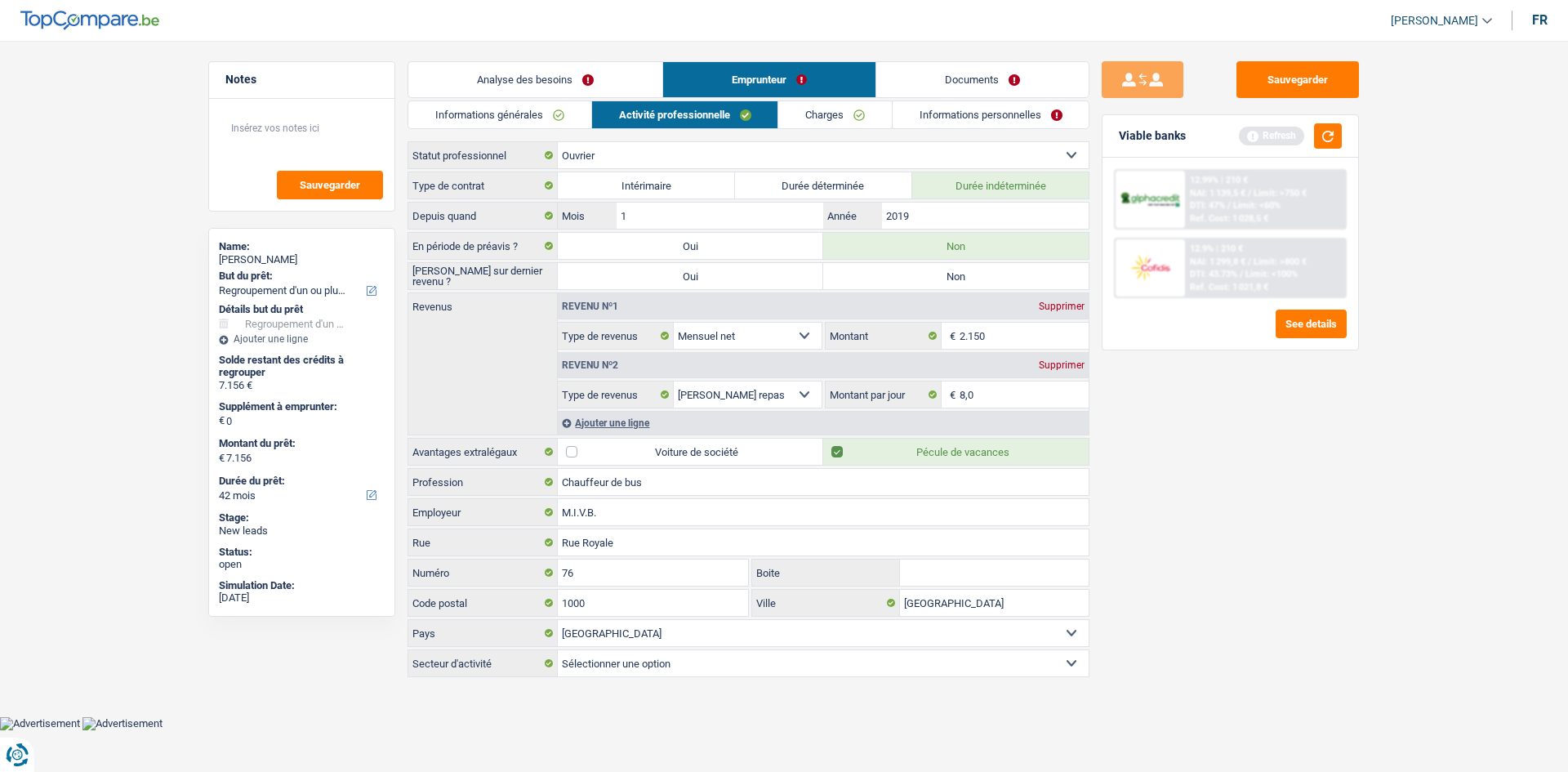
radio input "true"
click at [792, 114] on link "Charges" at bounding box center [835, 114] width 114 height 27
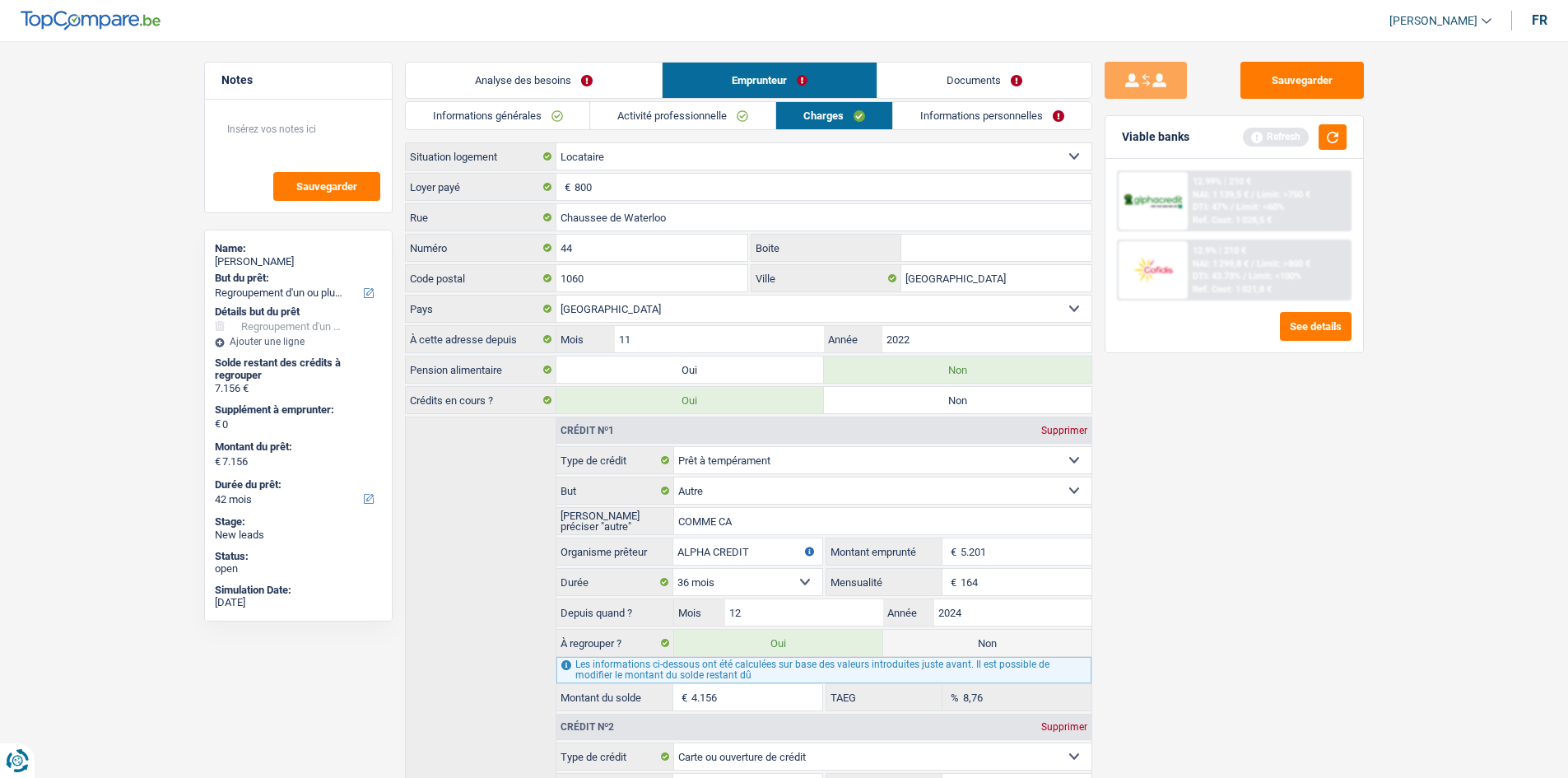
click at [922, 119] on link "Informations personnelles" at bounding box center [992, 115] width 199 height 27
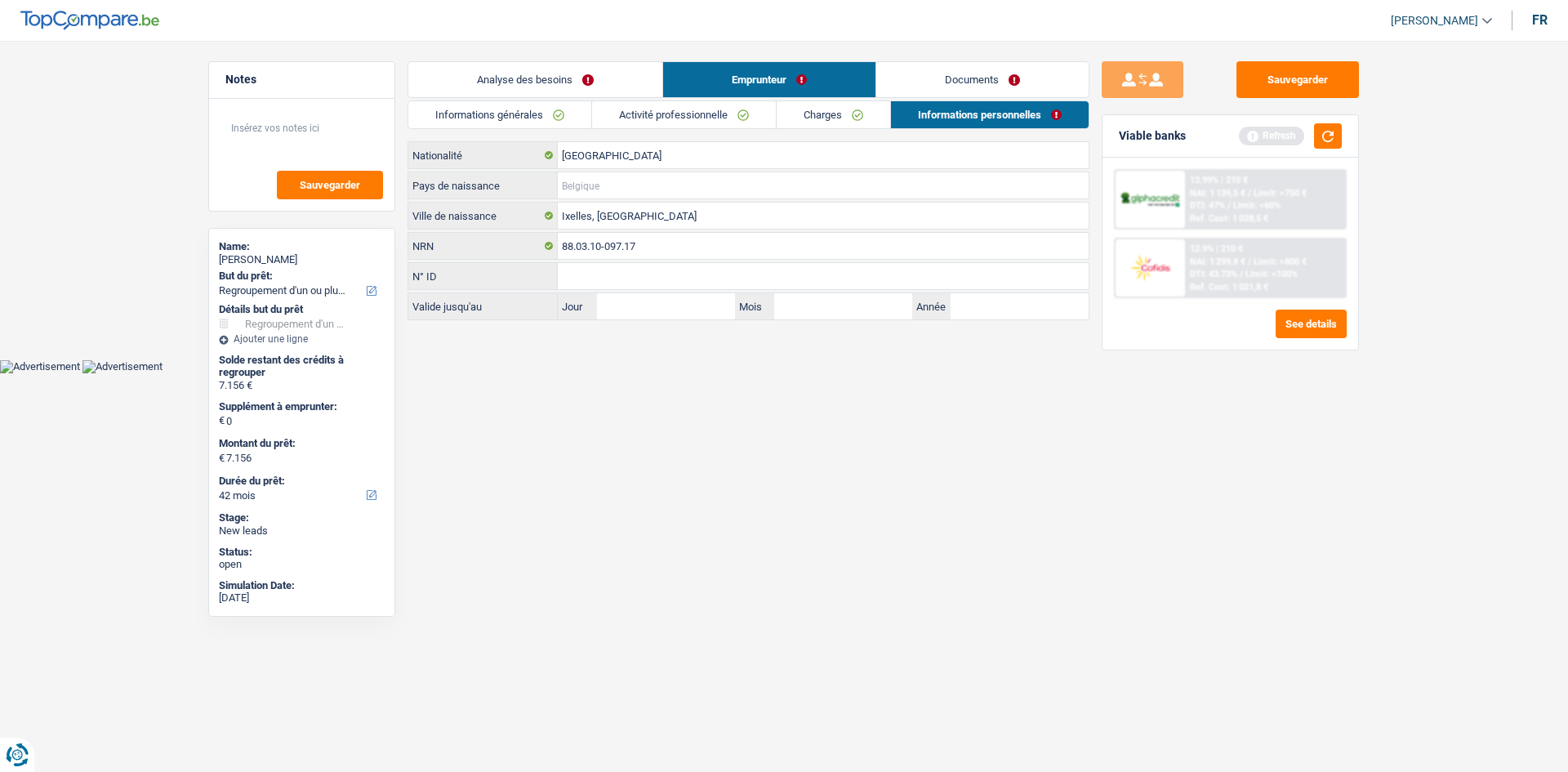
click at [632, 191] on input "Pays de naissance" at bounding box center [824, 185] width 531 height 26
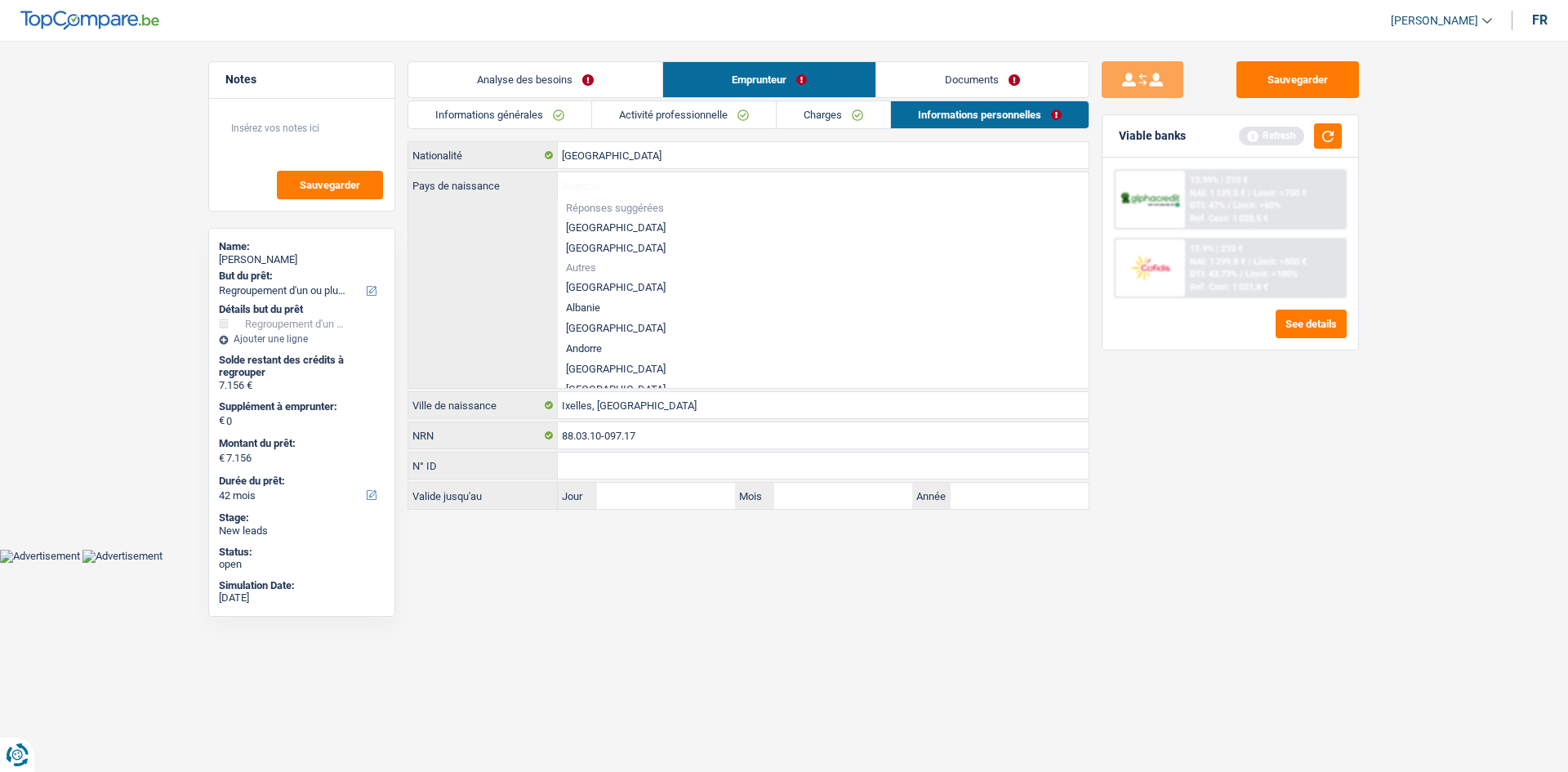
click at [591, 228] on li "[GEOGRAPHIC_DATA]" at bounding box center [824, 227] width 531 height 20
type input "[GEOGRAPHIC_DATA]"
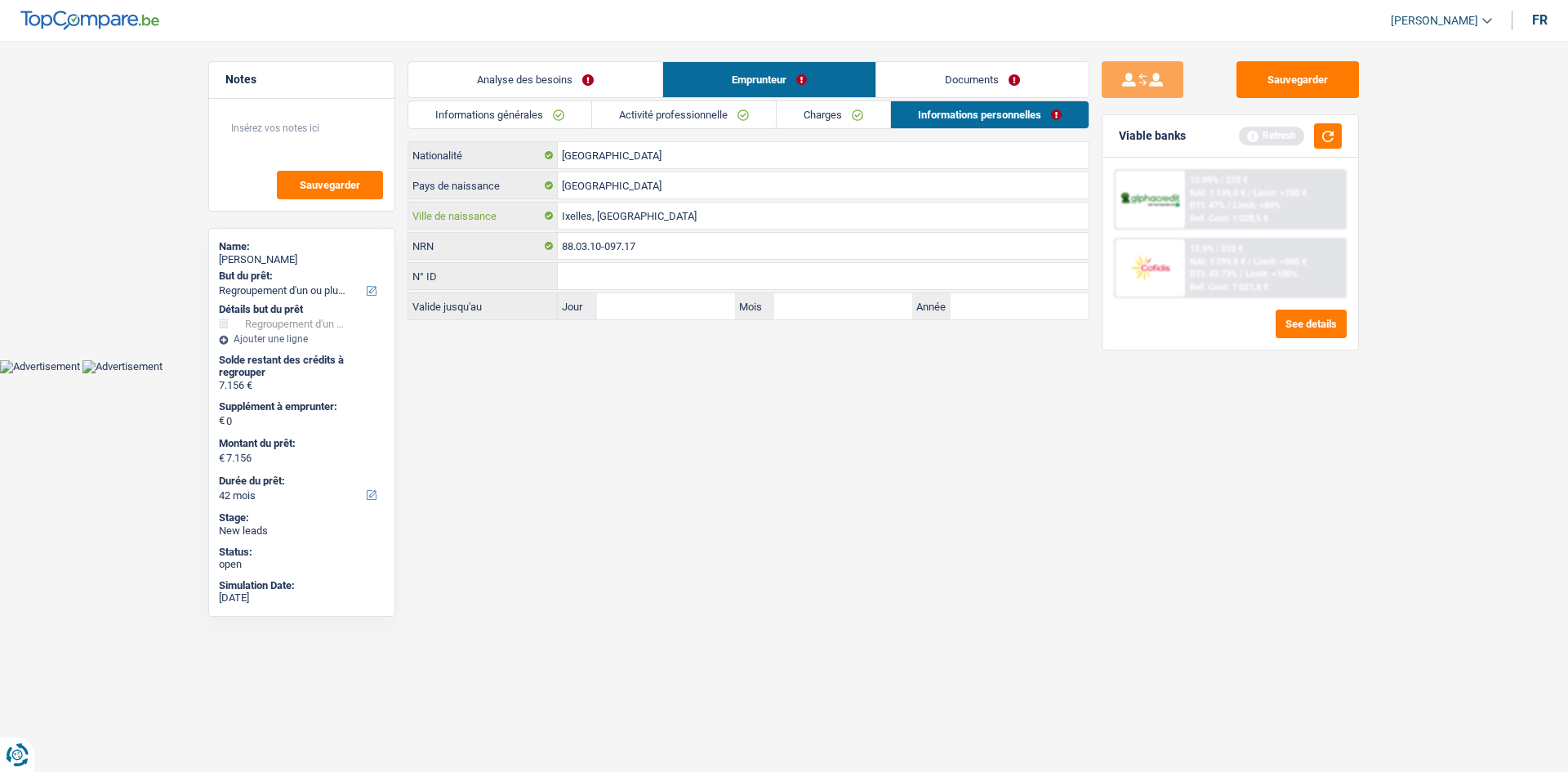
drag, startPoint x: 690, startPoint y: 225, endPoint x: 463, endPoint y: 208, distance: 227.6
click at [464, 208] on div "Ixelles, Bruxelles Ville de naissance" at bounding box center [748, 216] width 681 height 26
click at [946, 68] on link "Documents" at bounding box center [982, 79] width 212 height 35
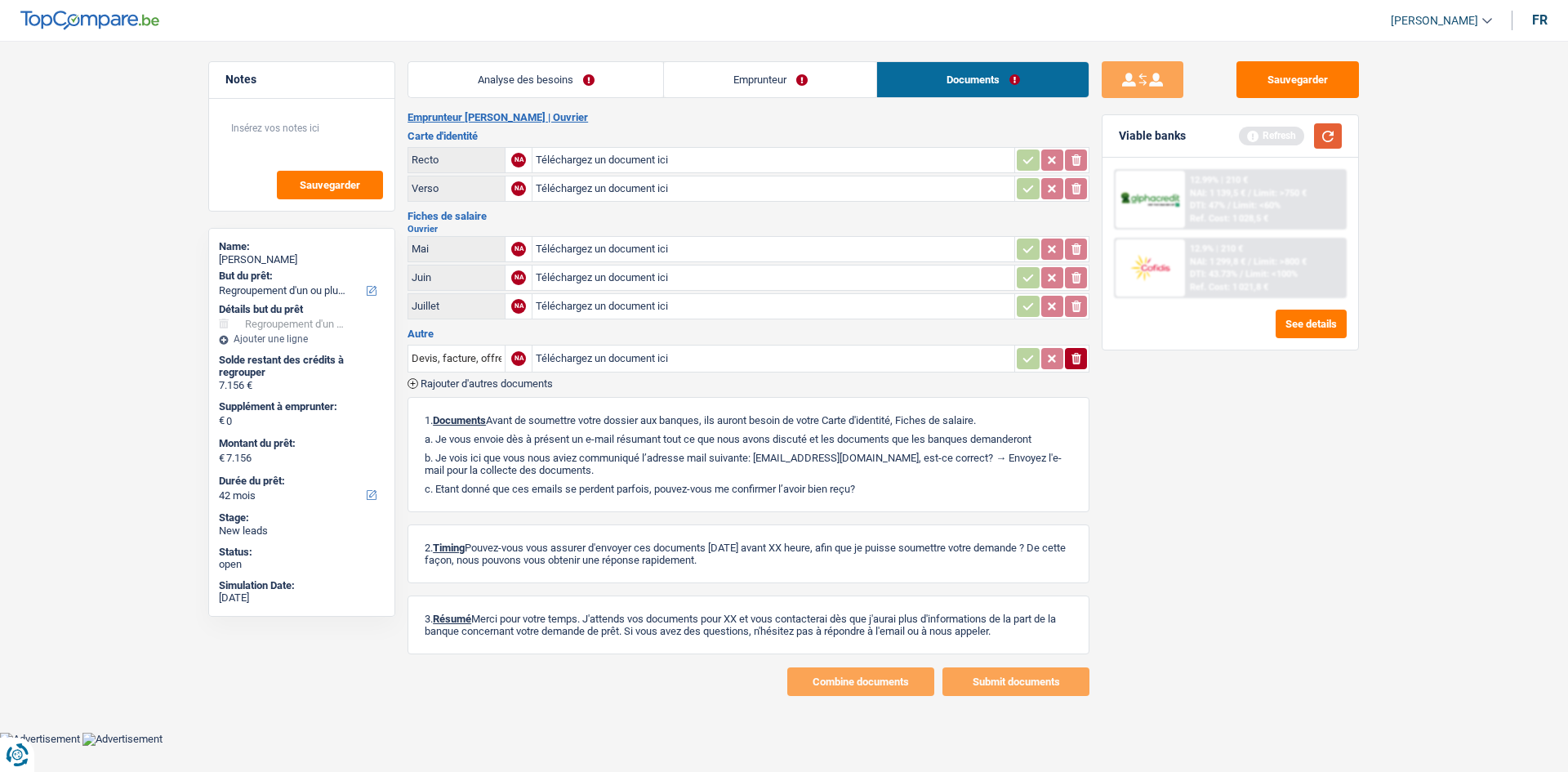
click at [1322, 136] on button "button" at bounding box center [1327, 136] width 28 height 25
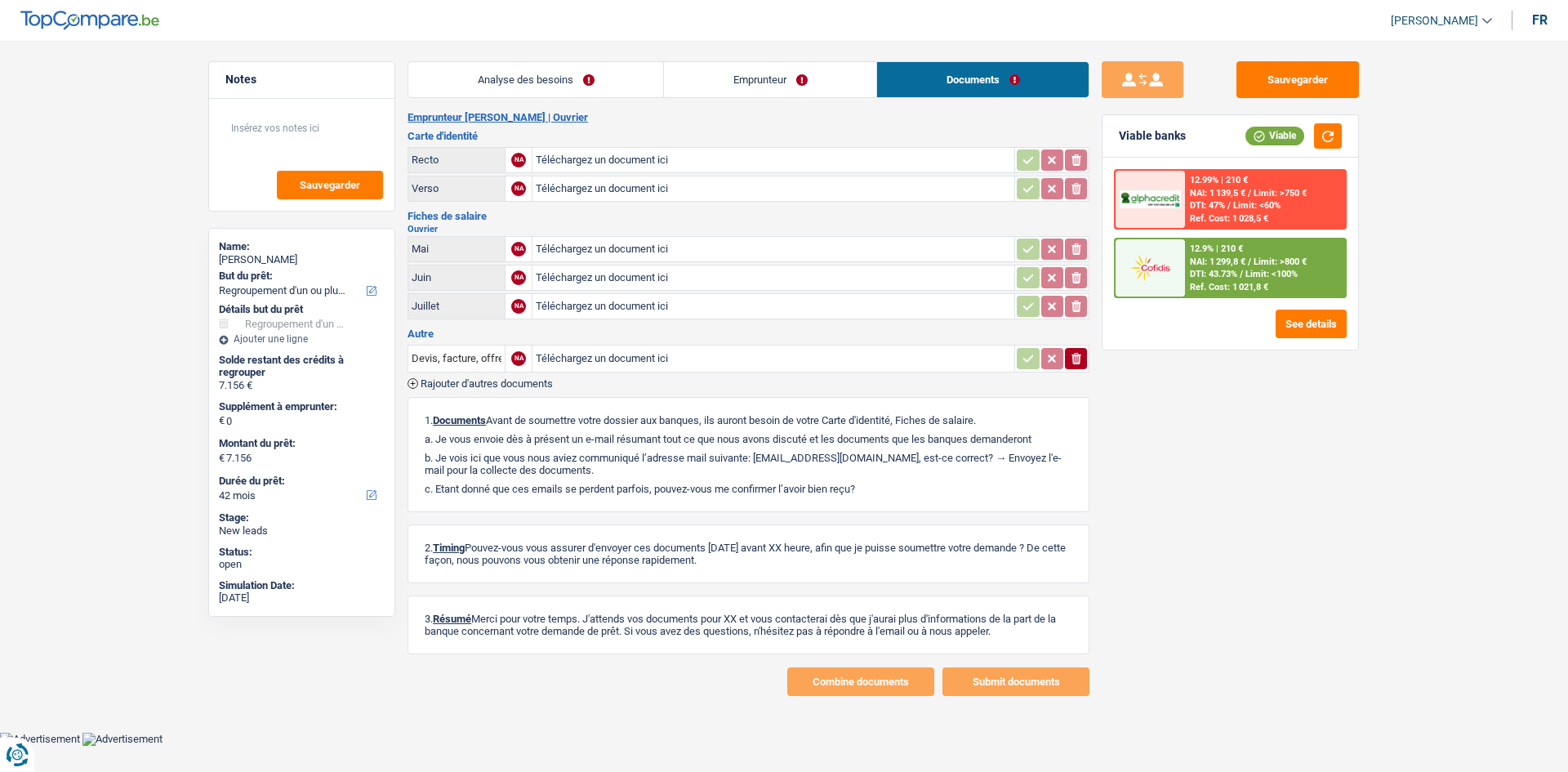
click at [1189, 273] on div "12.9% | 210 € NAI: 1 299,8 € / Limit: >800 € DTI: 43.73% / Limit: <100% Ref. Co…" at bounding box center [1266, 268] width 161 height 57
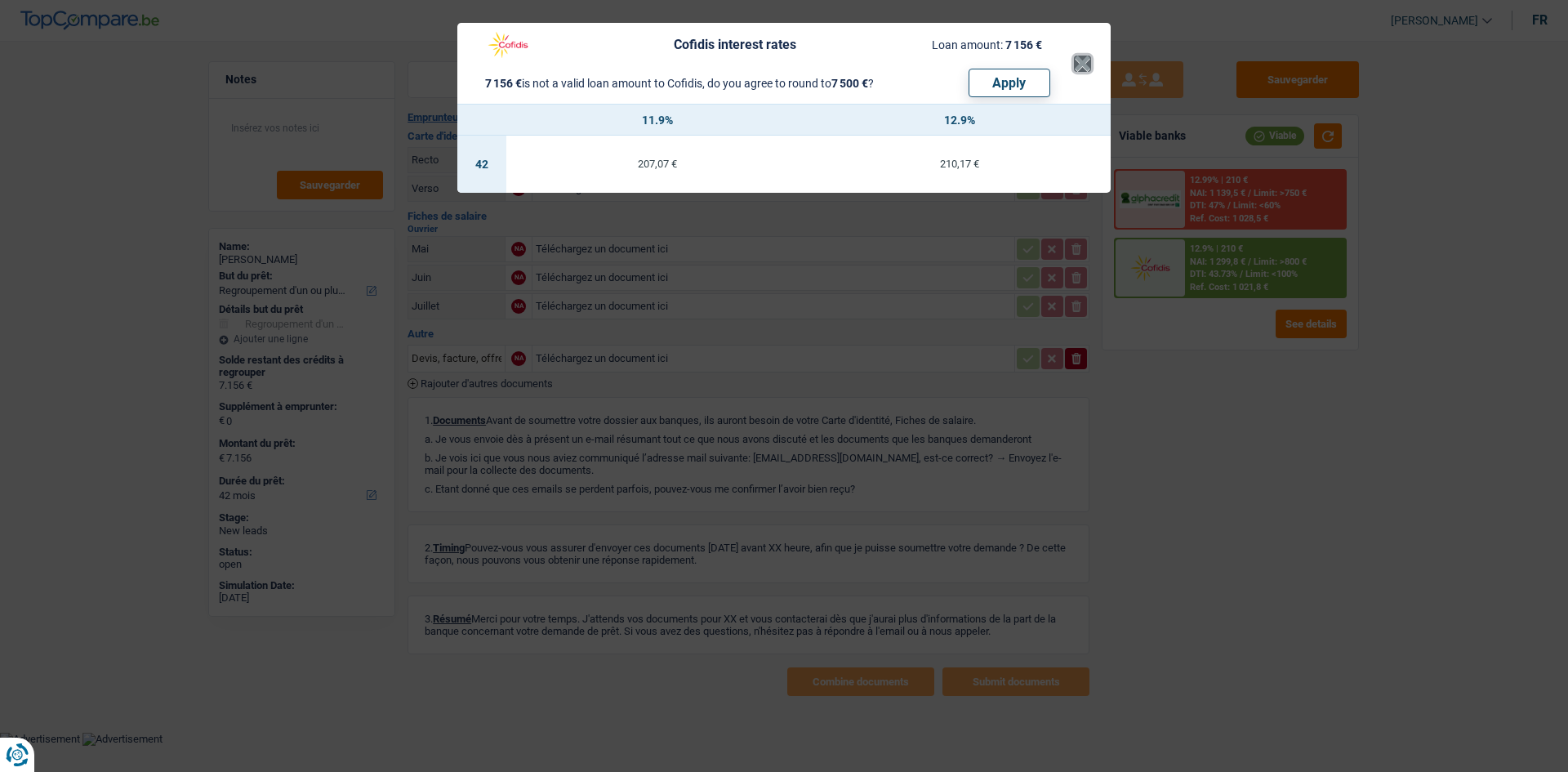
click at [1077, 72] on button "×" at bounding box center [1083, 63] width 18 height 17
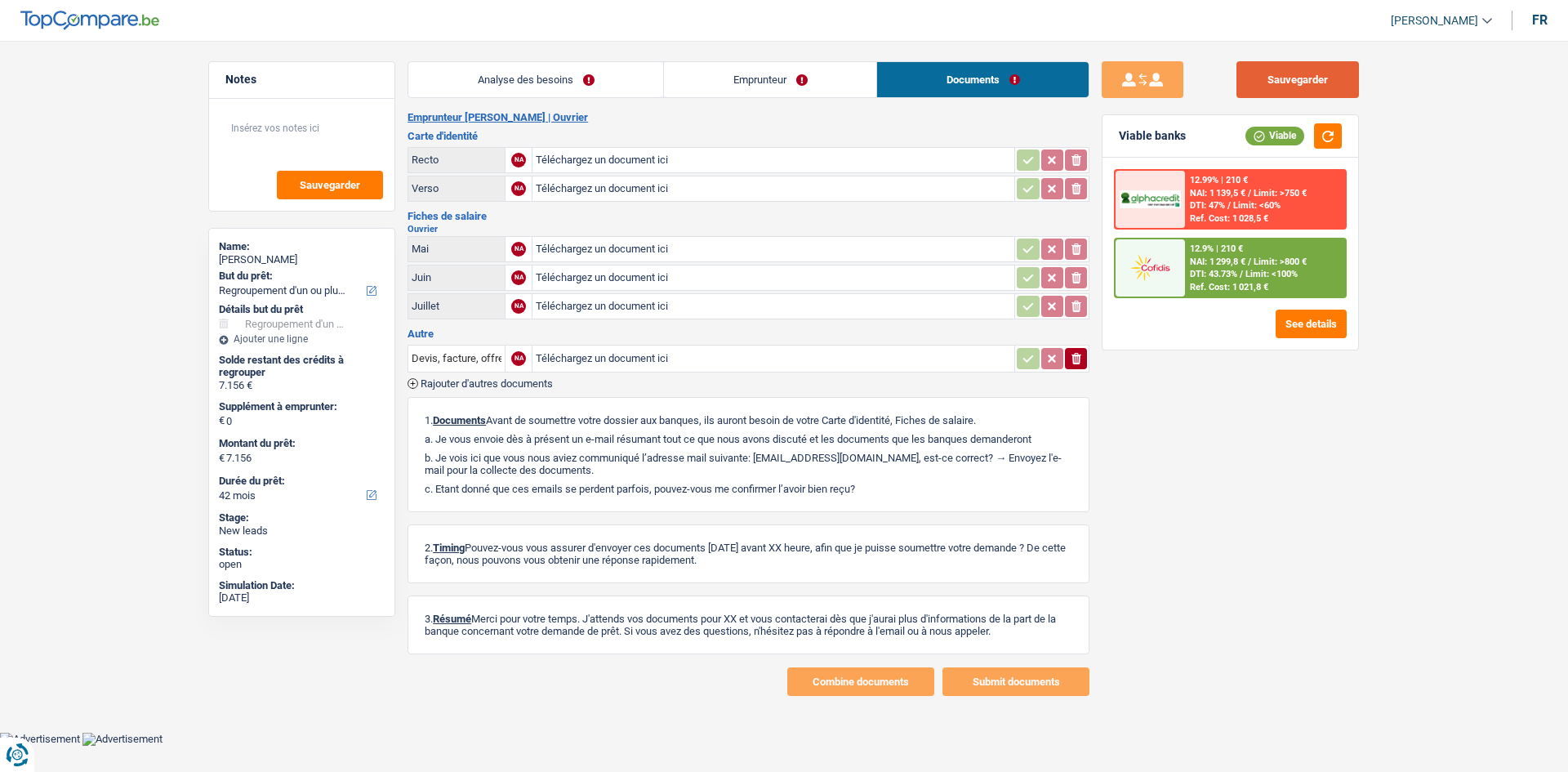
click at [1288, 92] on button "Sauvegarder" at bounding box center [1297, 79] width 123 height 37
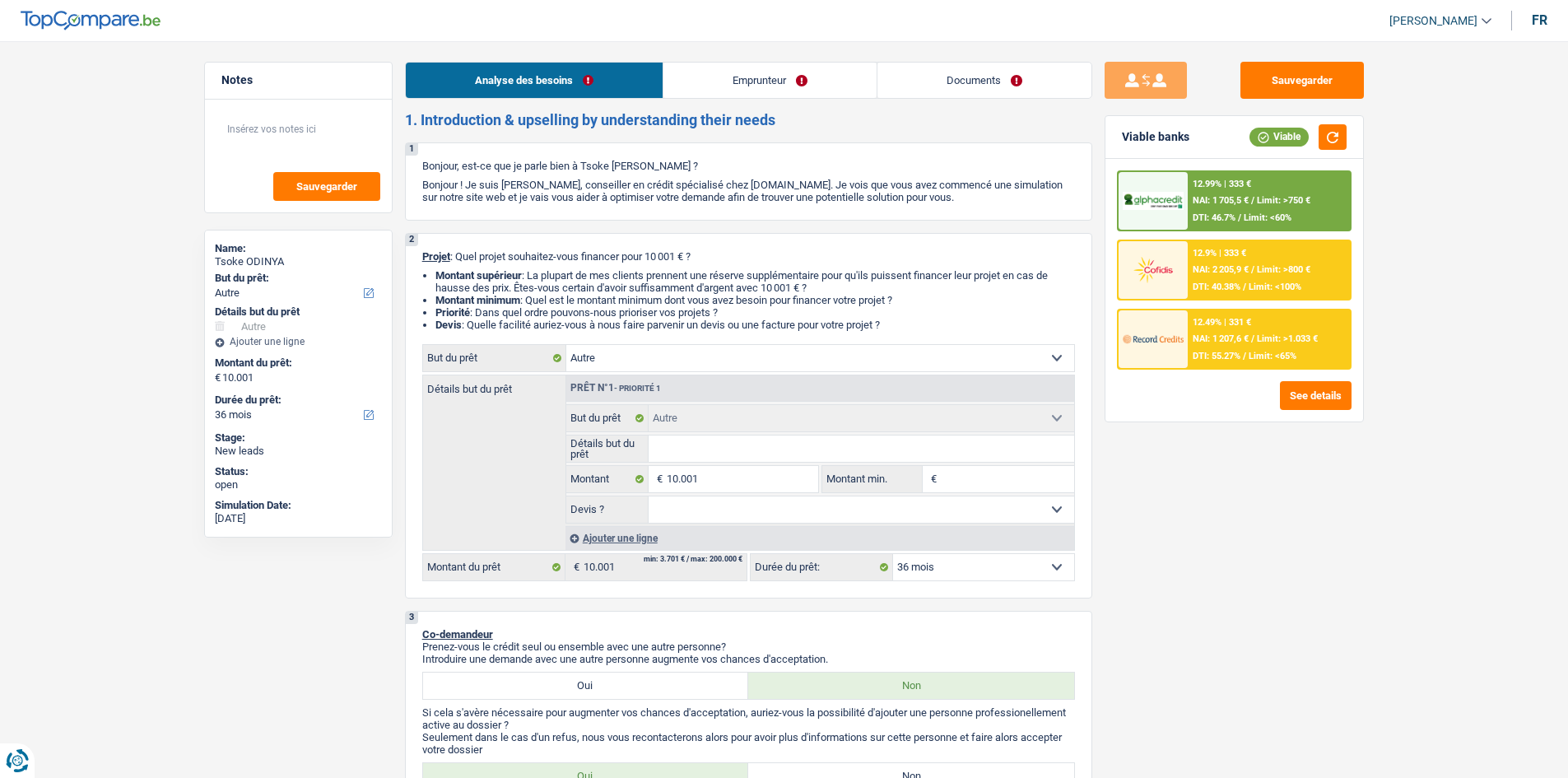
select select "other"
select select "36"
select select "other"
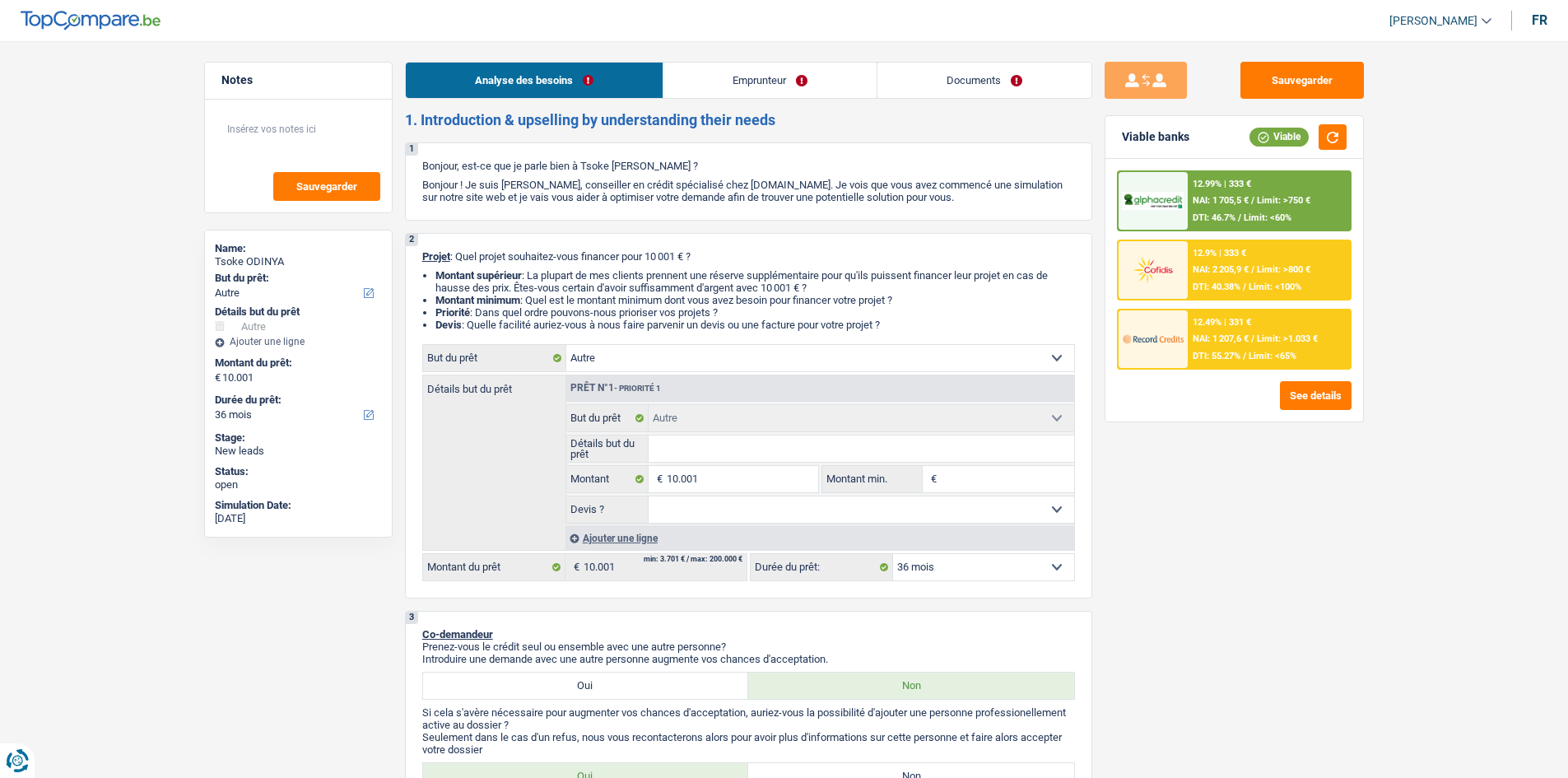
select select "36"
select select "worker"
select select "familyAllowances"
select select "netSalary"
select select "ownerWithMortgage"
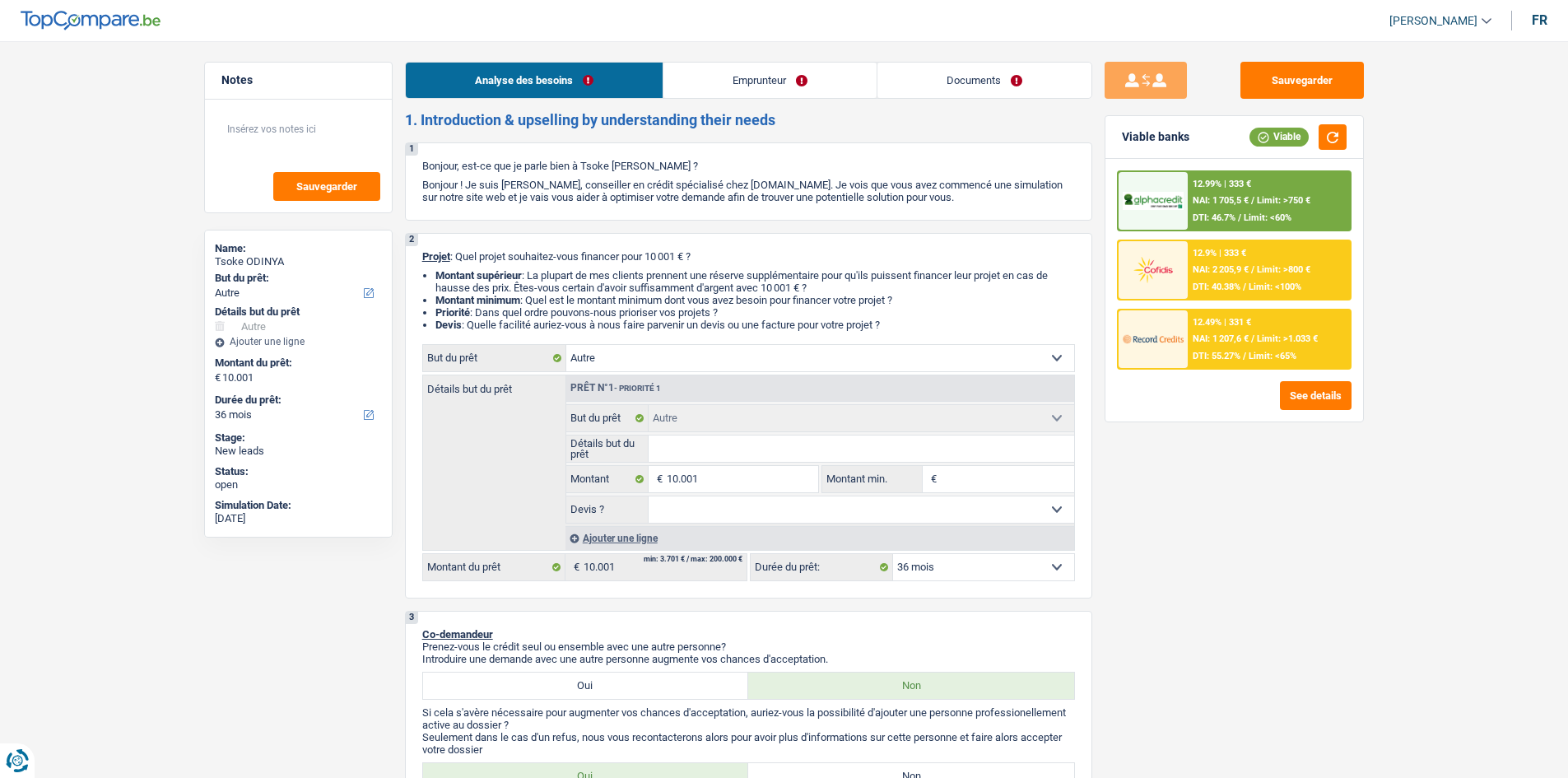
select select "mortgage"
select select "240"
select select "other"
select select "36"
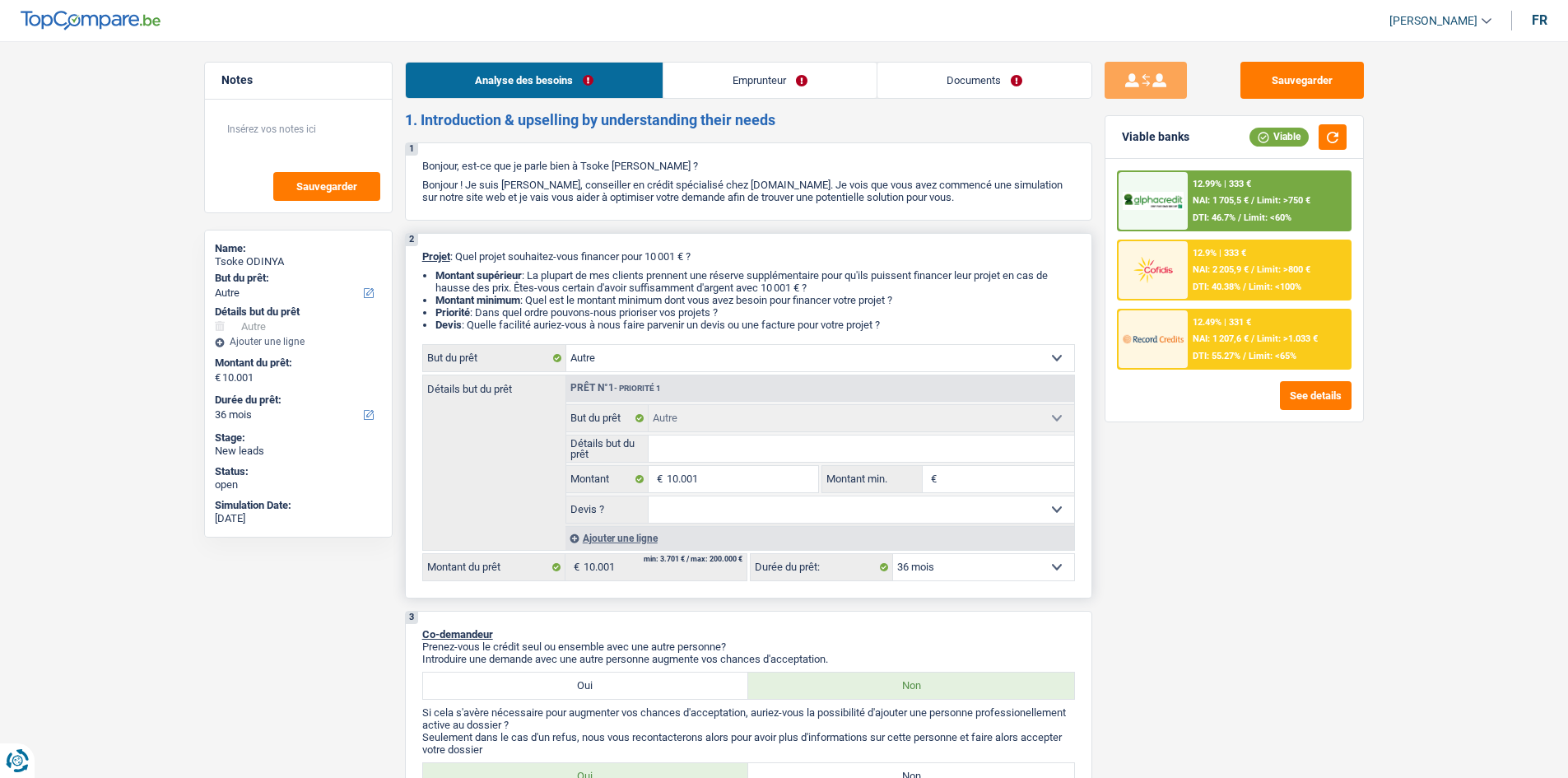
click at [693, 456] on input "Détails but du prêt" at bounding box center [862, 448] width 426 height 26
click at [684, 449] on input "Détails but du prêt" at bounding box center [862, 448] width 426 height 26
click at [706, 349] on select "Confort maison: meubles, textile, peinture, électroménager, outillage non-profe…" at bounding box center [820, 358] width 508 height 26
select select "hobbies"
click at [566, 345] on select "Confort maison: meubles, textile, peinture, électroménager, outillage non-profe…" at bounding box center [820, 358] width 508 height 26
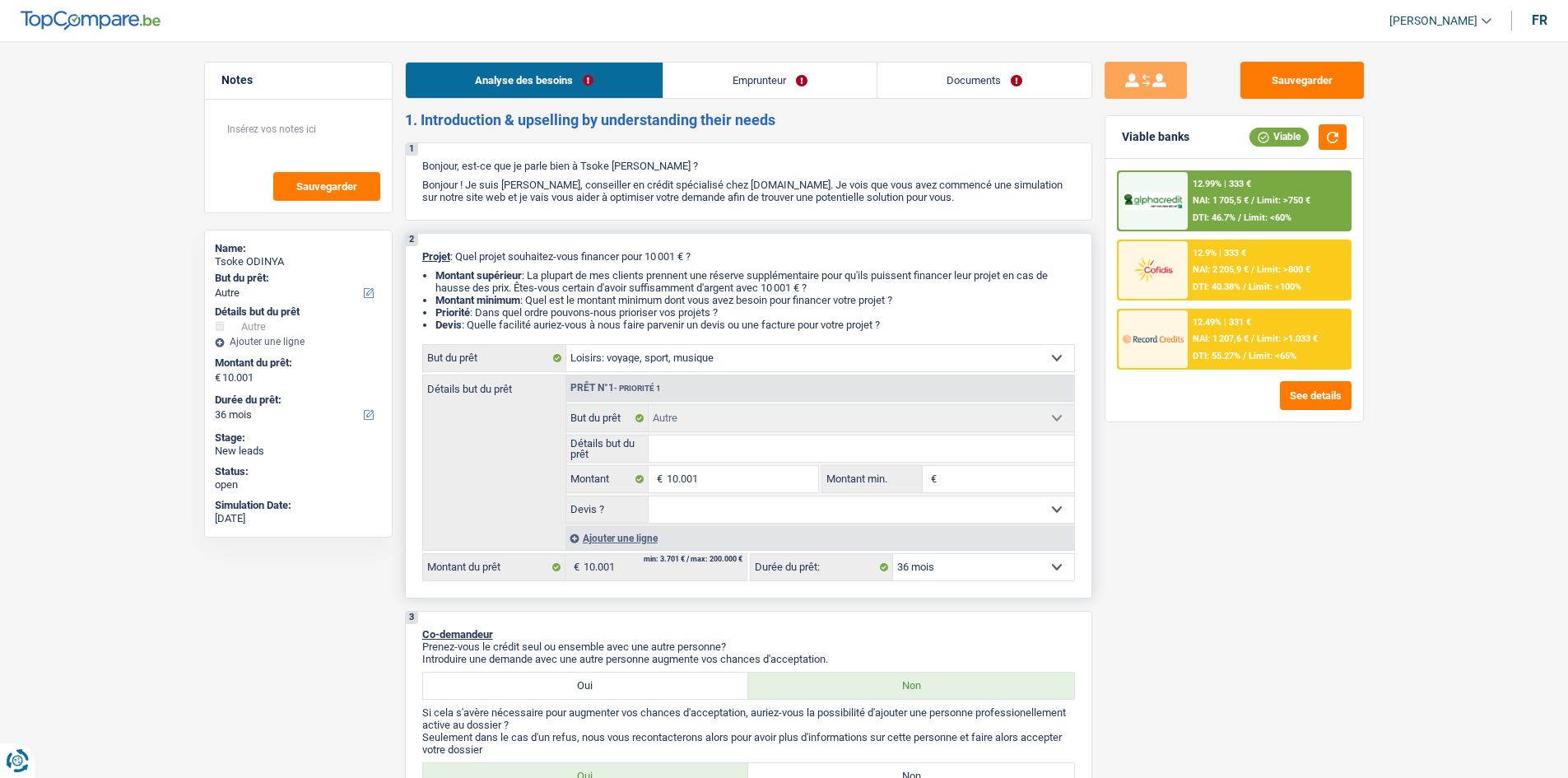
select select "hobbies"
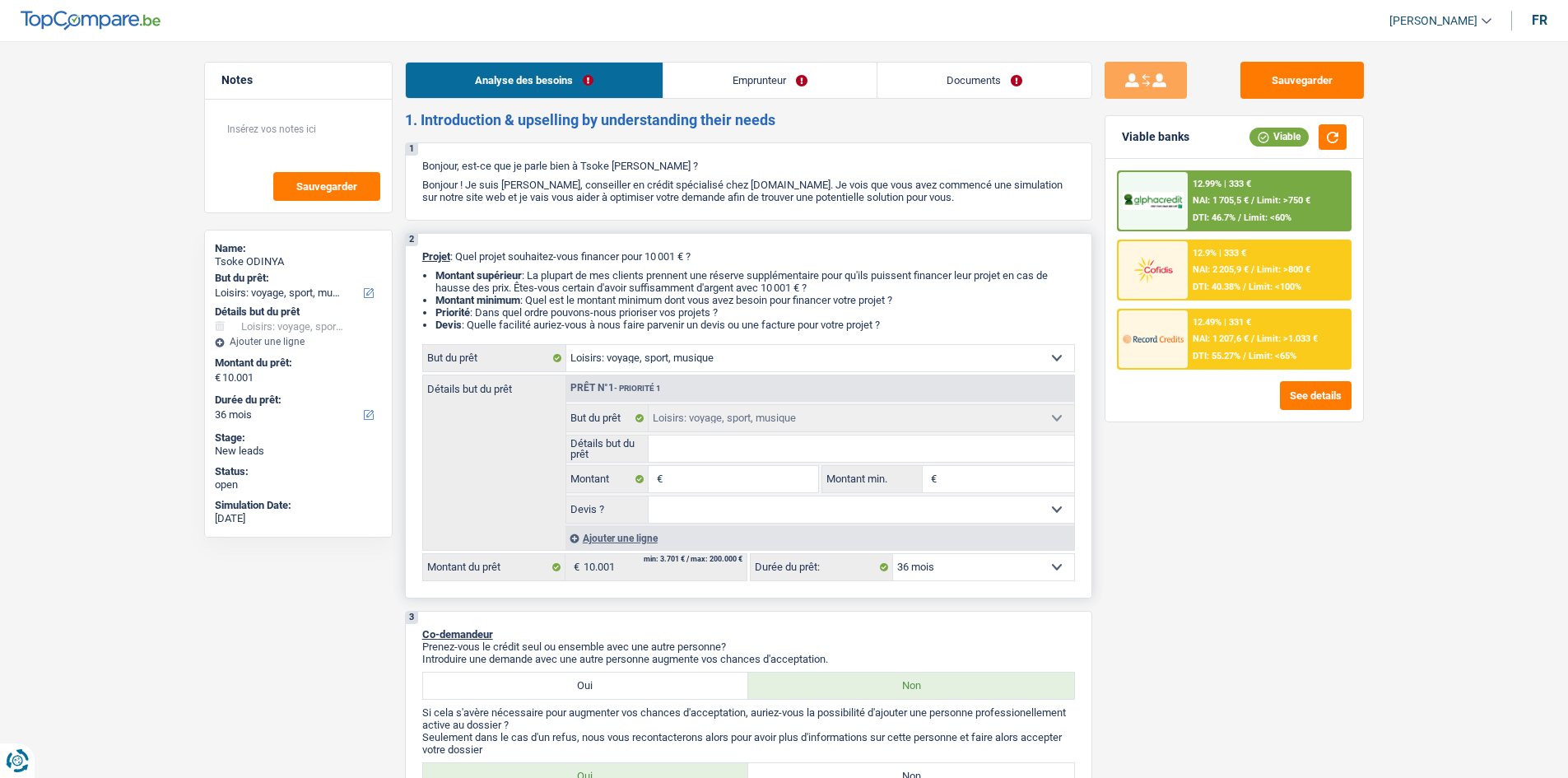
select select "other"
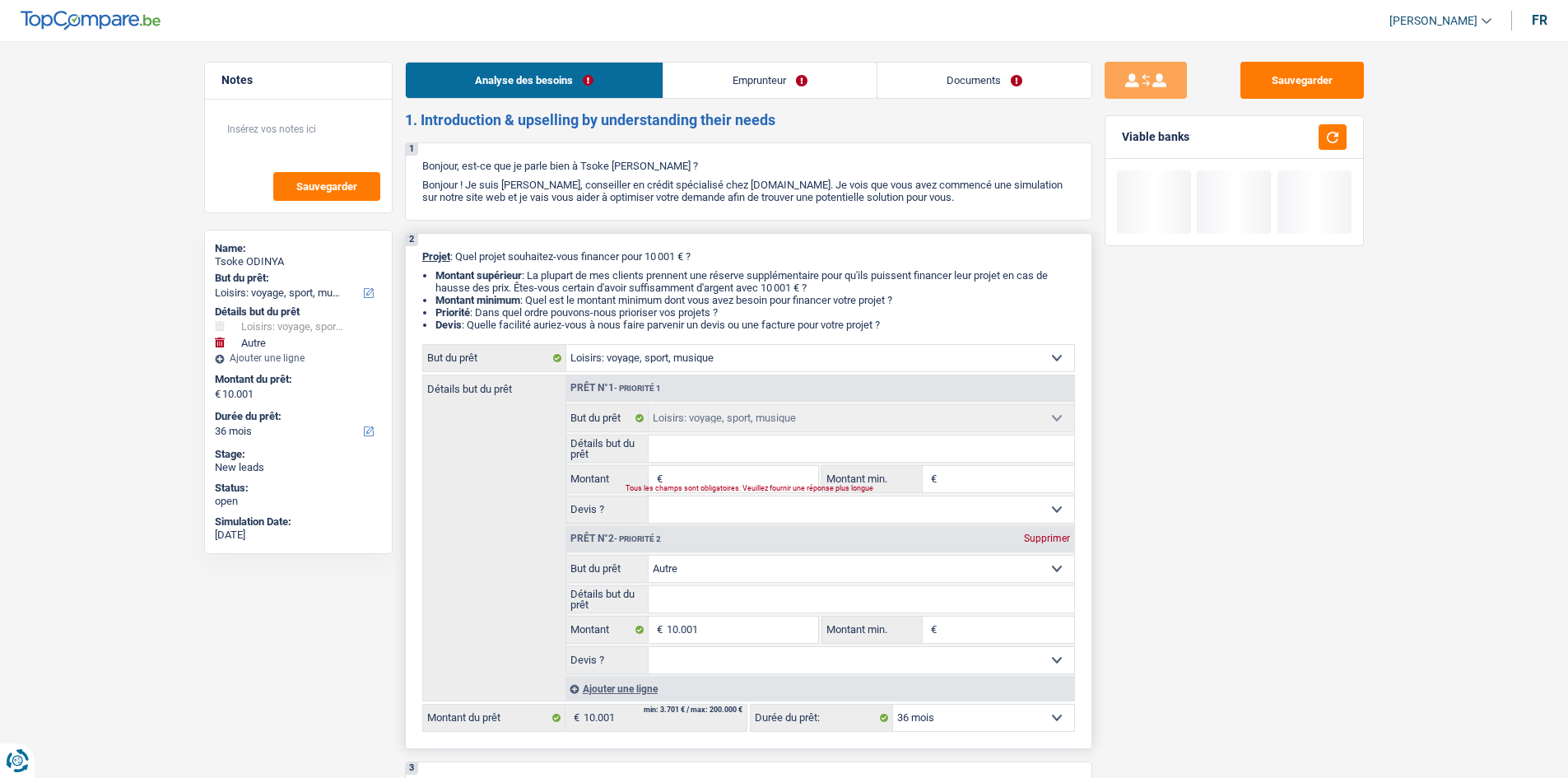
click at [698, 454] on input "Détails but du prêt" at bounding box center [862, 448] width 426 height 26
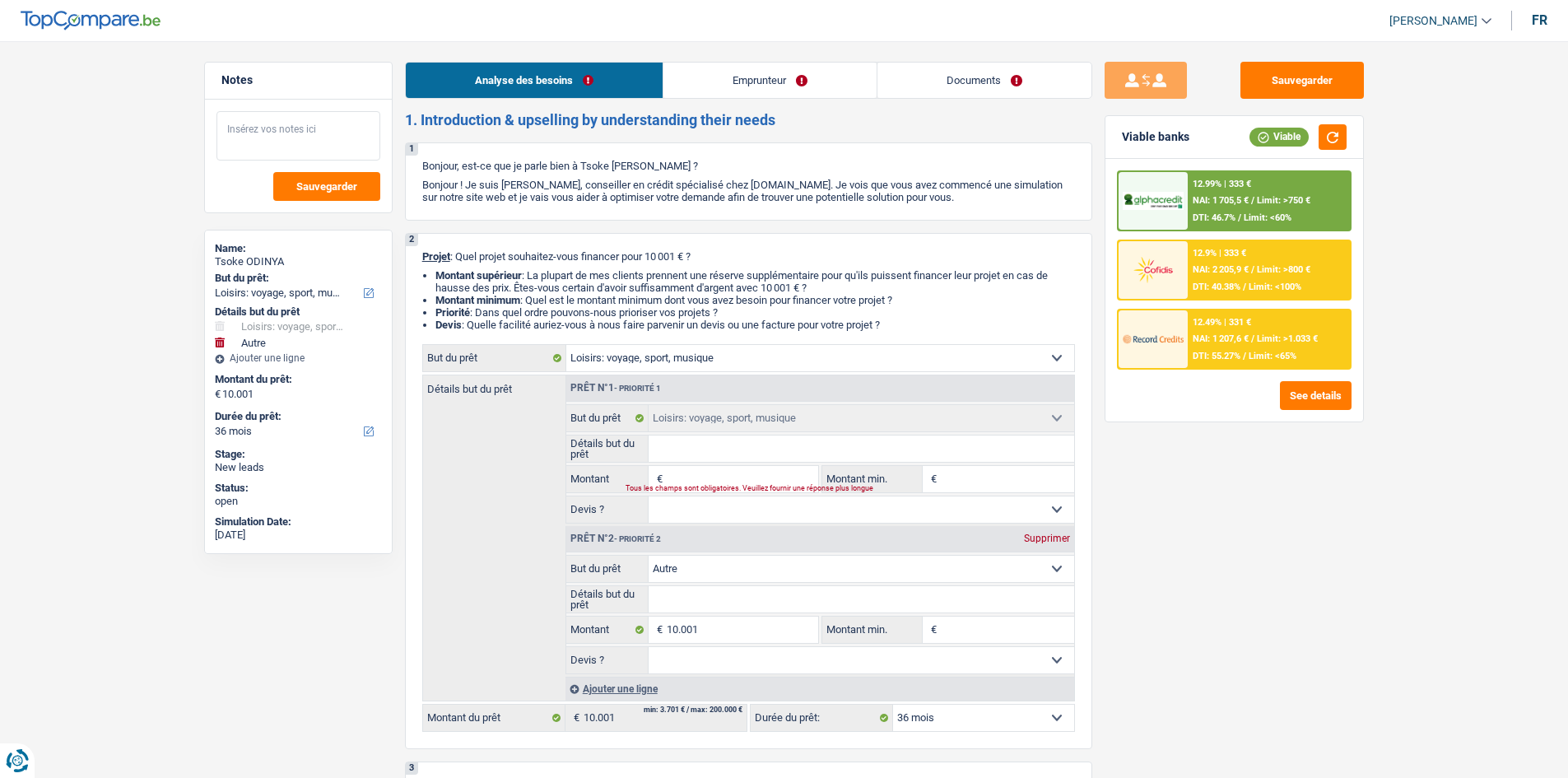
click at [242, 121] on textarea at bounding box center [298, 136] width 164 height 50
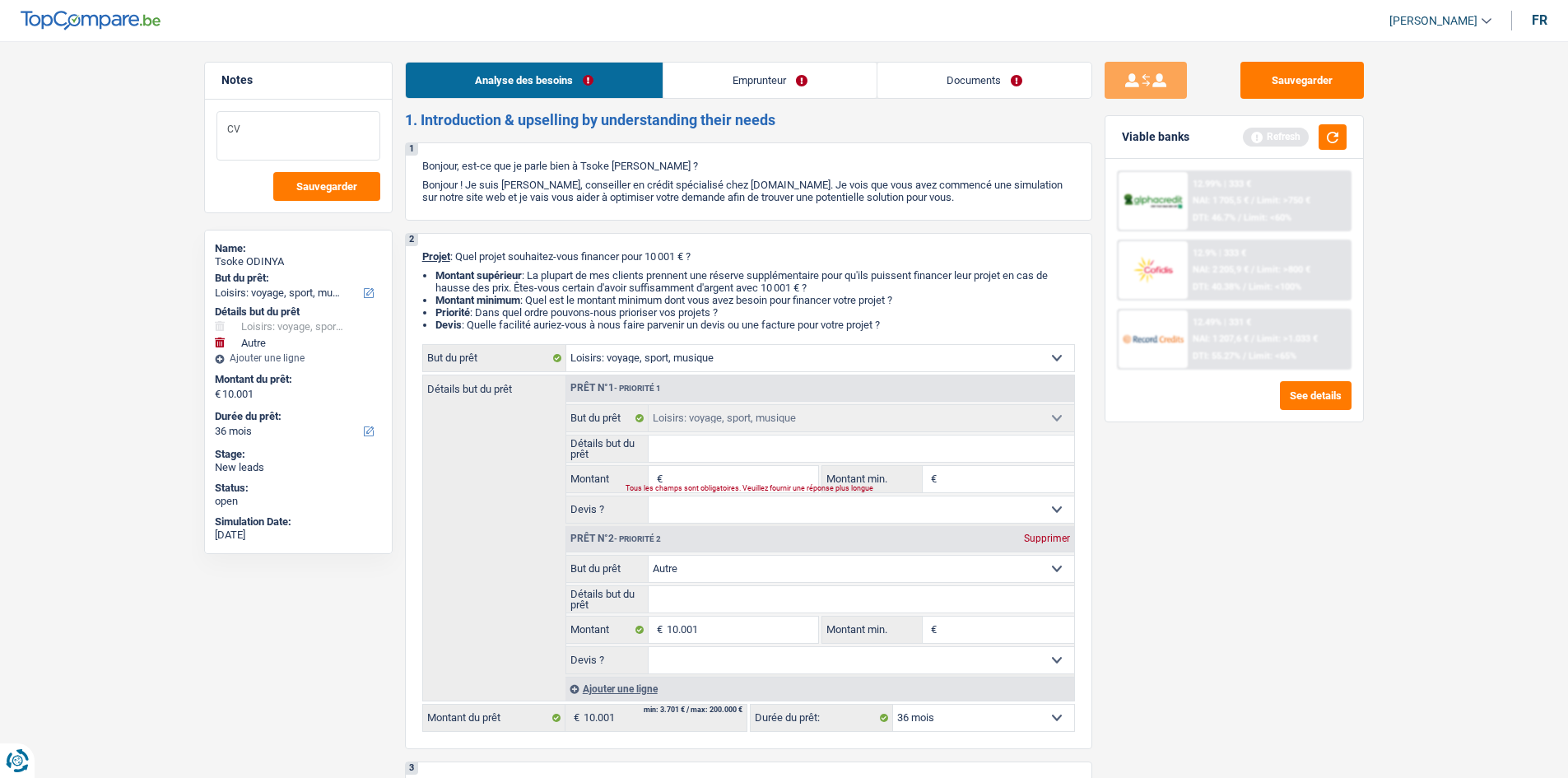
type textarea "C"
click at [345, 128] on textarea "VACANCES ANNEE PRO 0 6" at bounding box center [298, 136] width 164 height 50
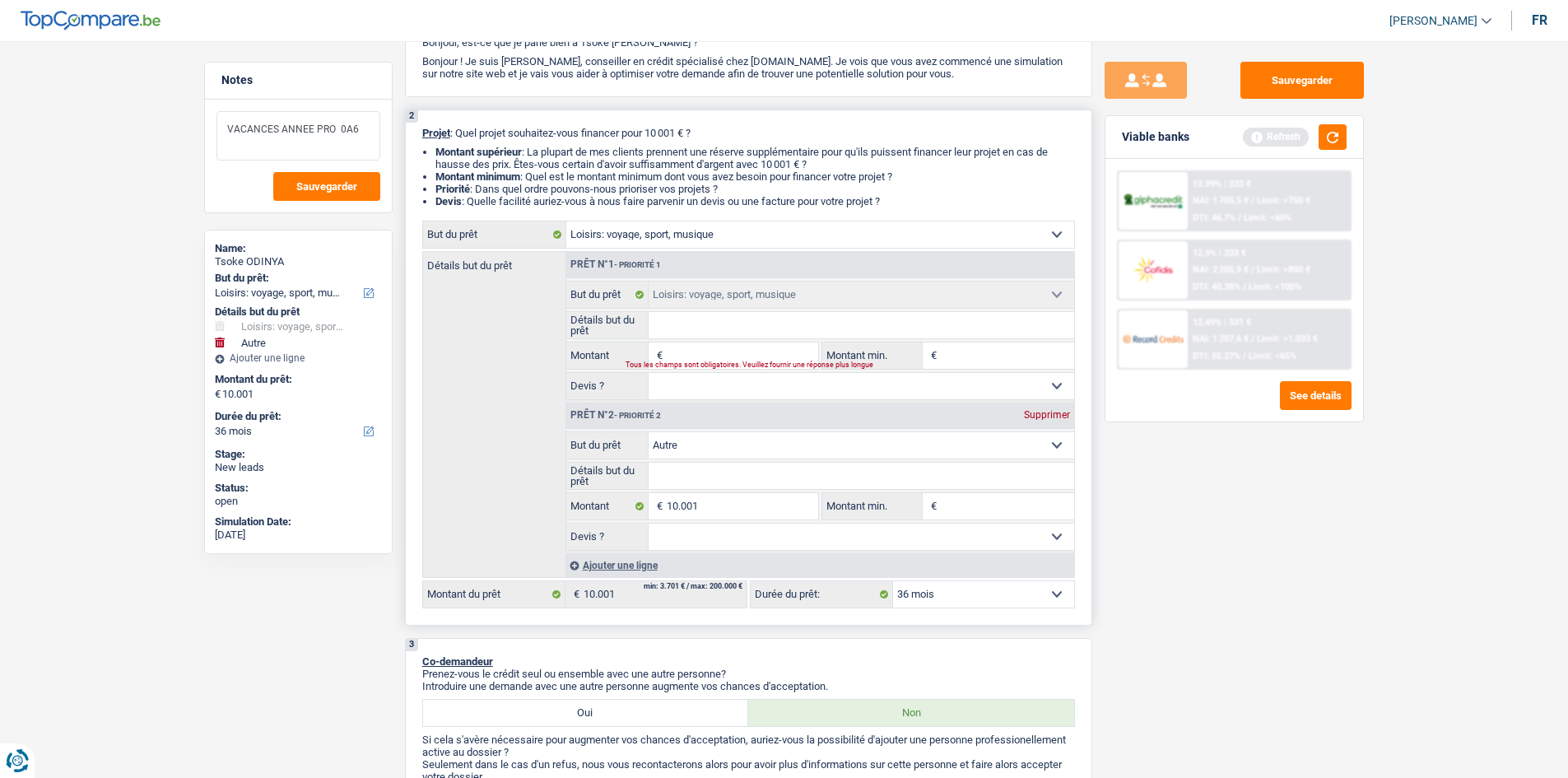
scroll to position [247, 0]
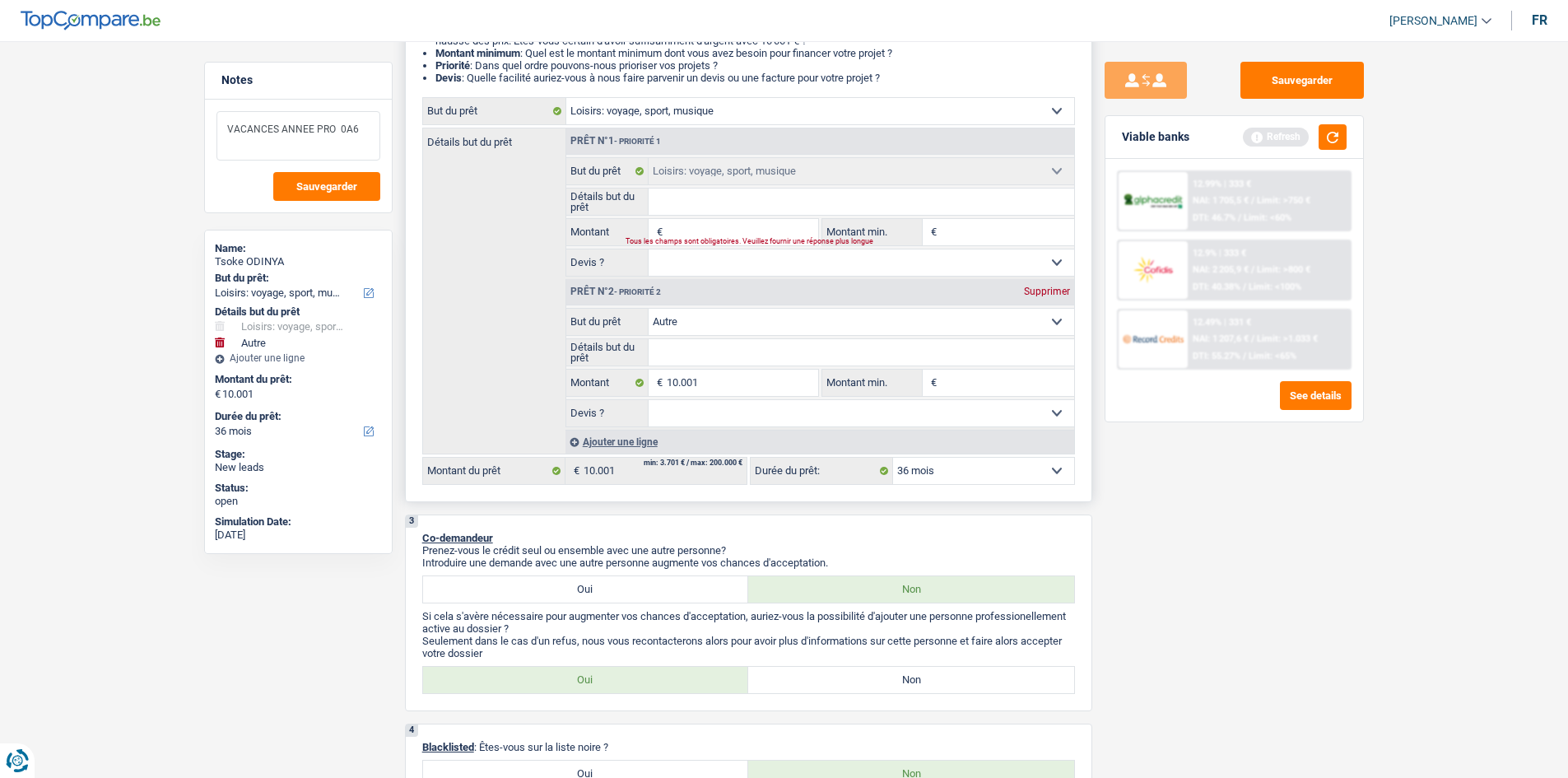
type textarea "VACANCES ANNEE PRO 0A6"
click at [1039, 293] on div "Supprimer" at bounding box center [1047, 291] width 55 height 10
type input "0"
select select
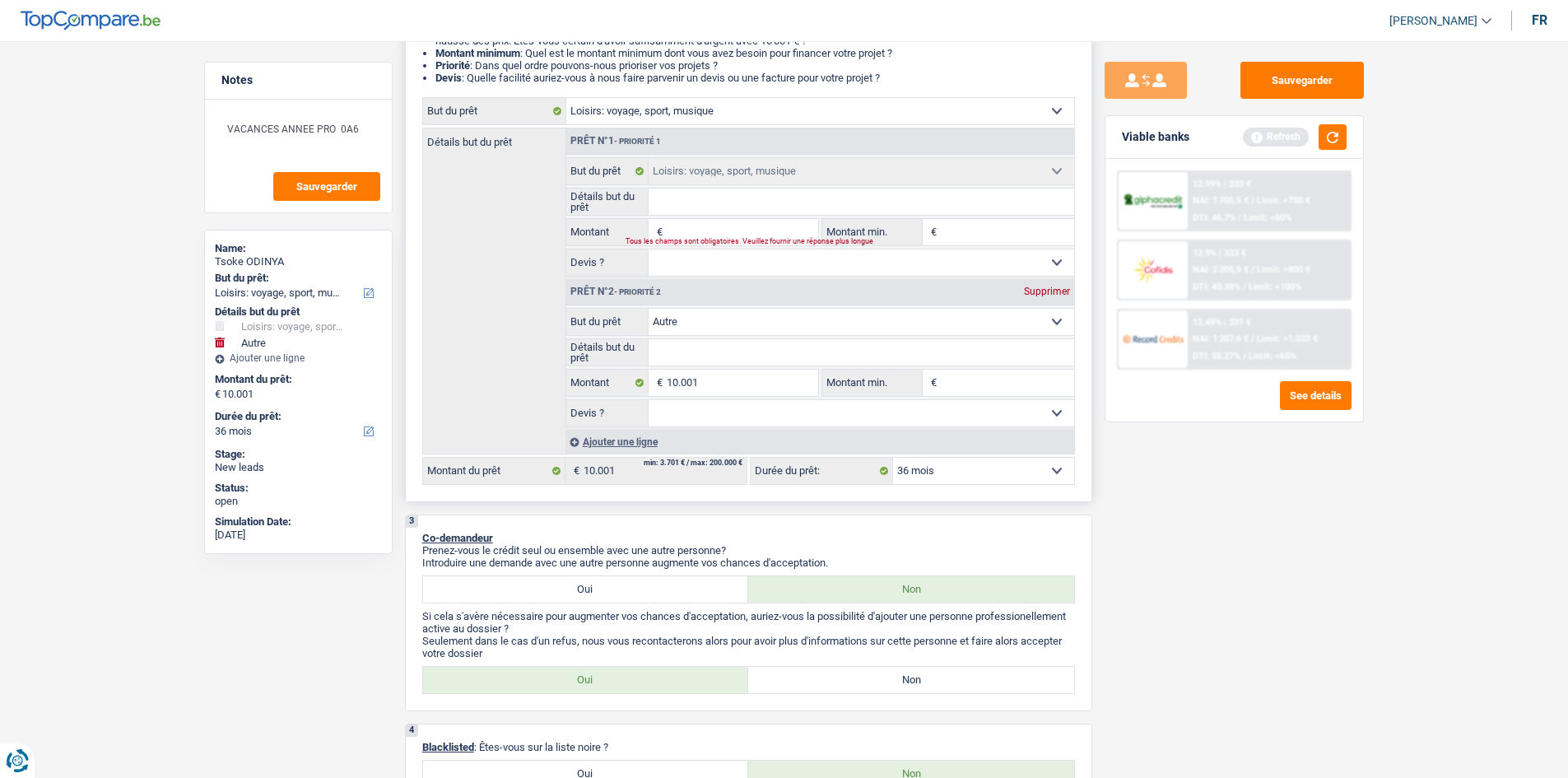
select select
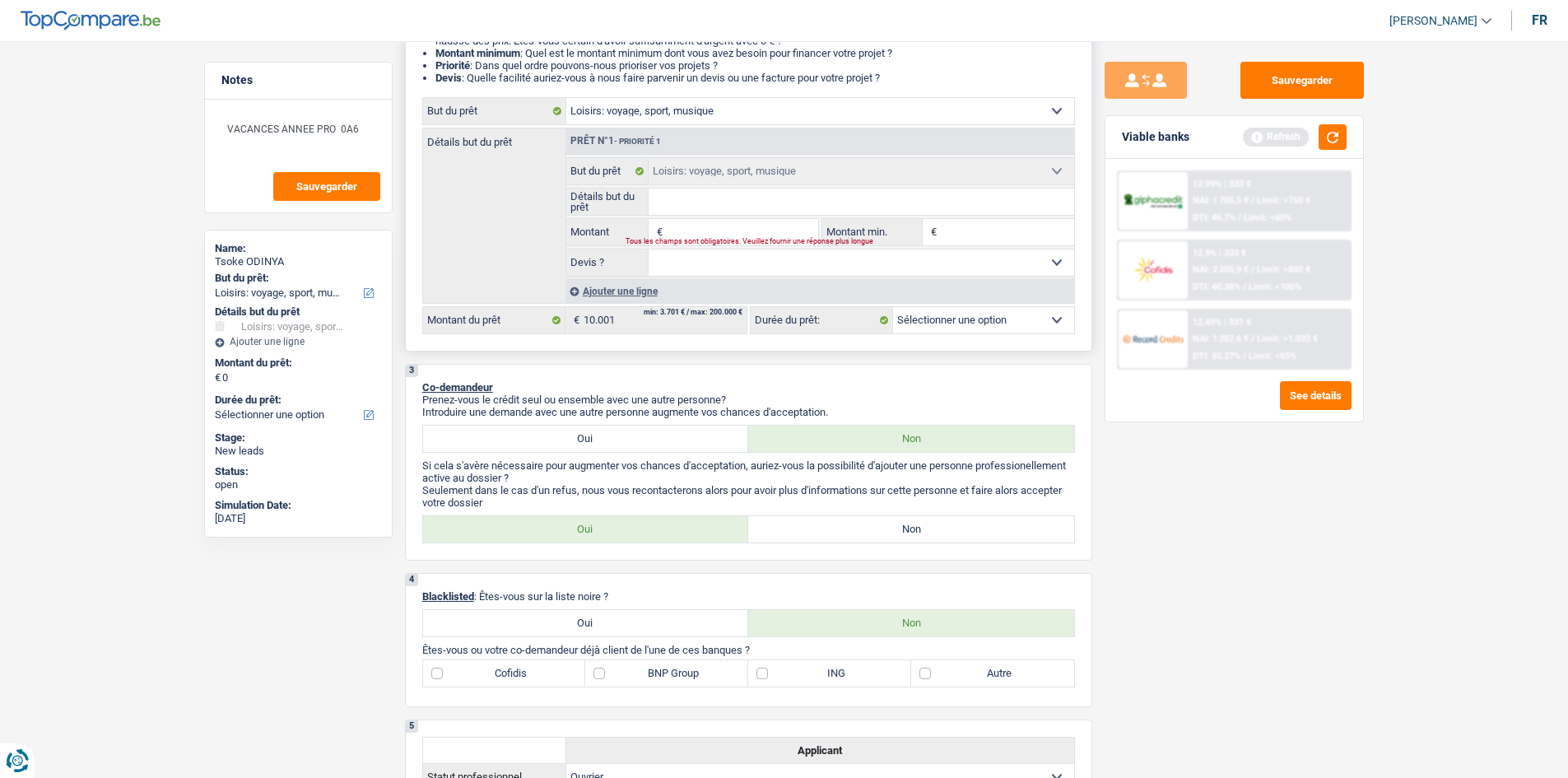
click at [741, 233] on input "Montant" at bounding box center [741, 232] width 151 height 26
type input "1"
type input "10"
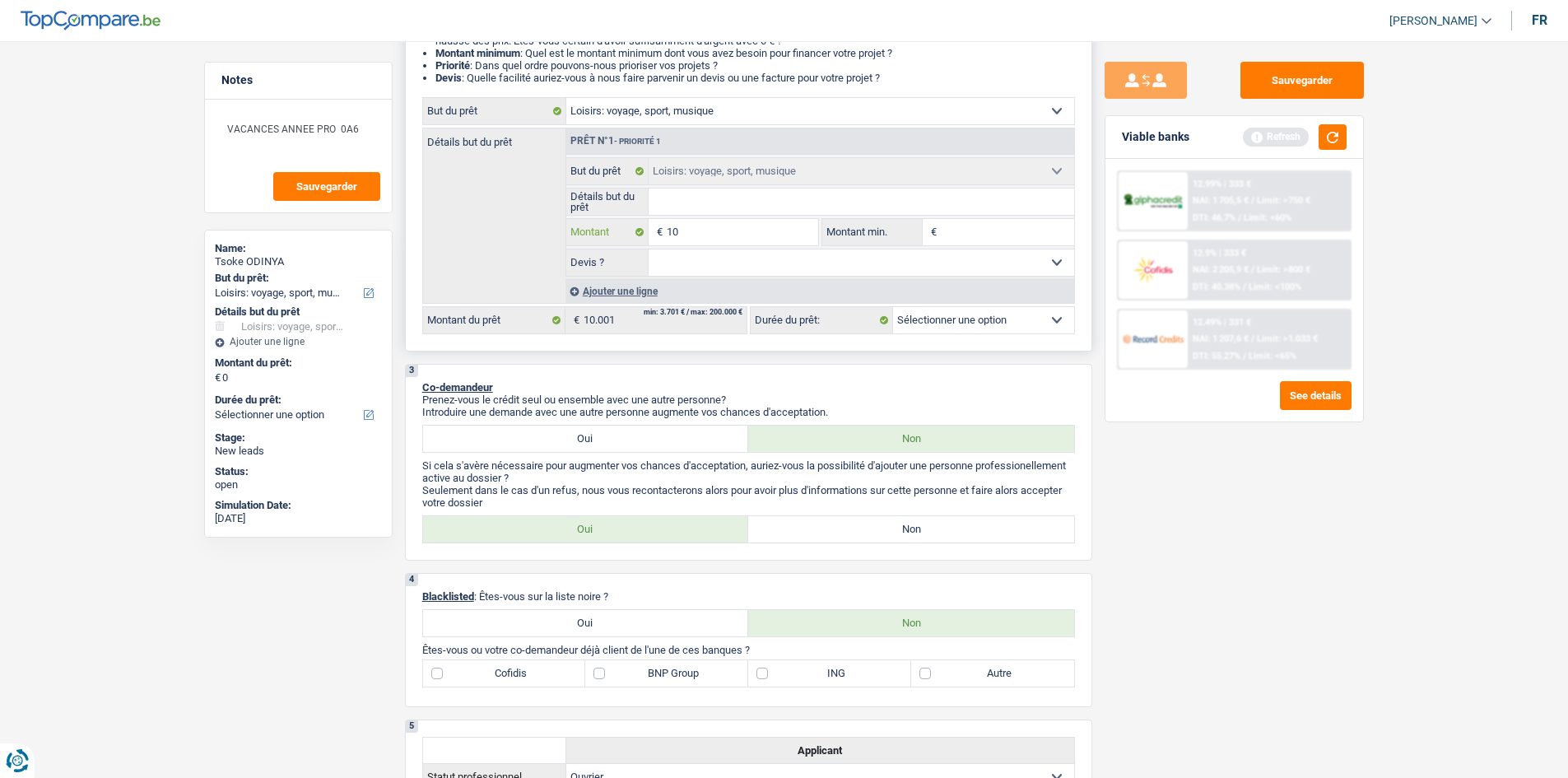
type input "100"
type input "1.000"
type input "10.000"
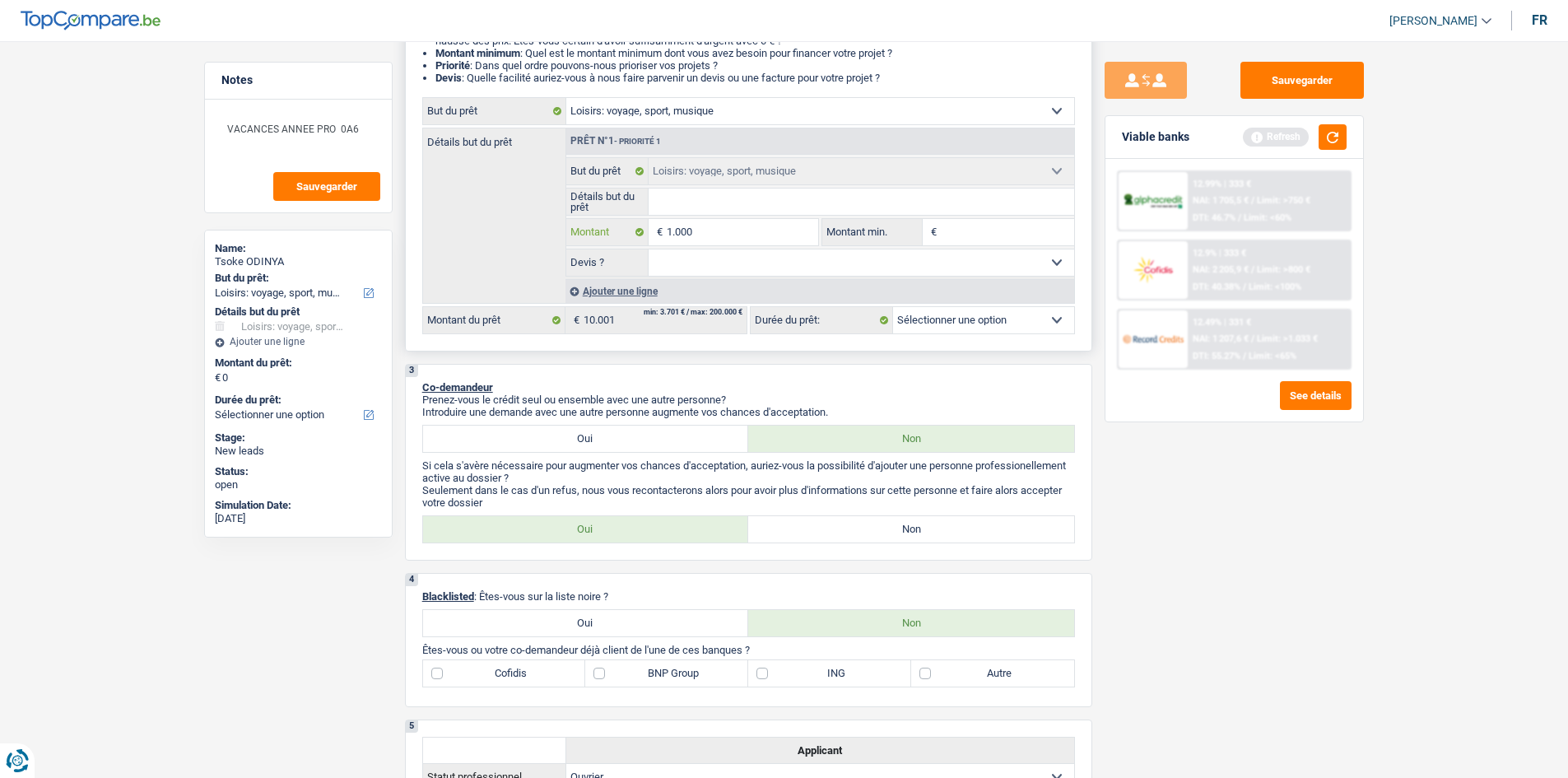
type input "10.000"
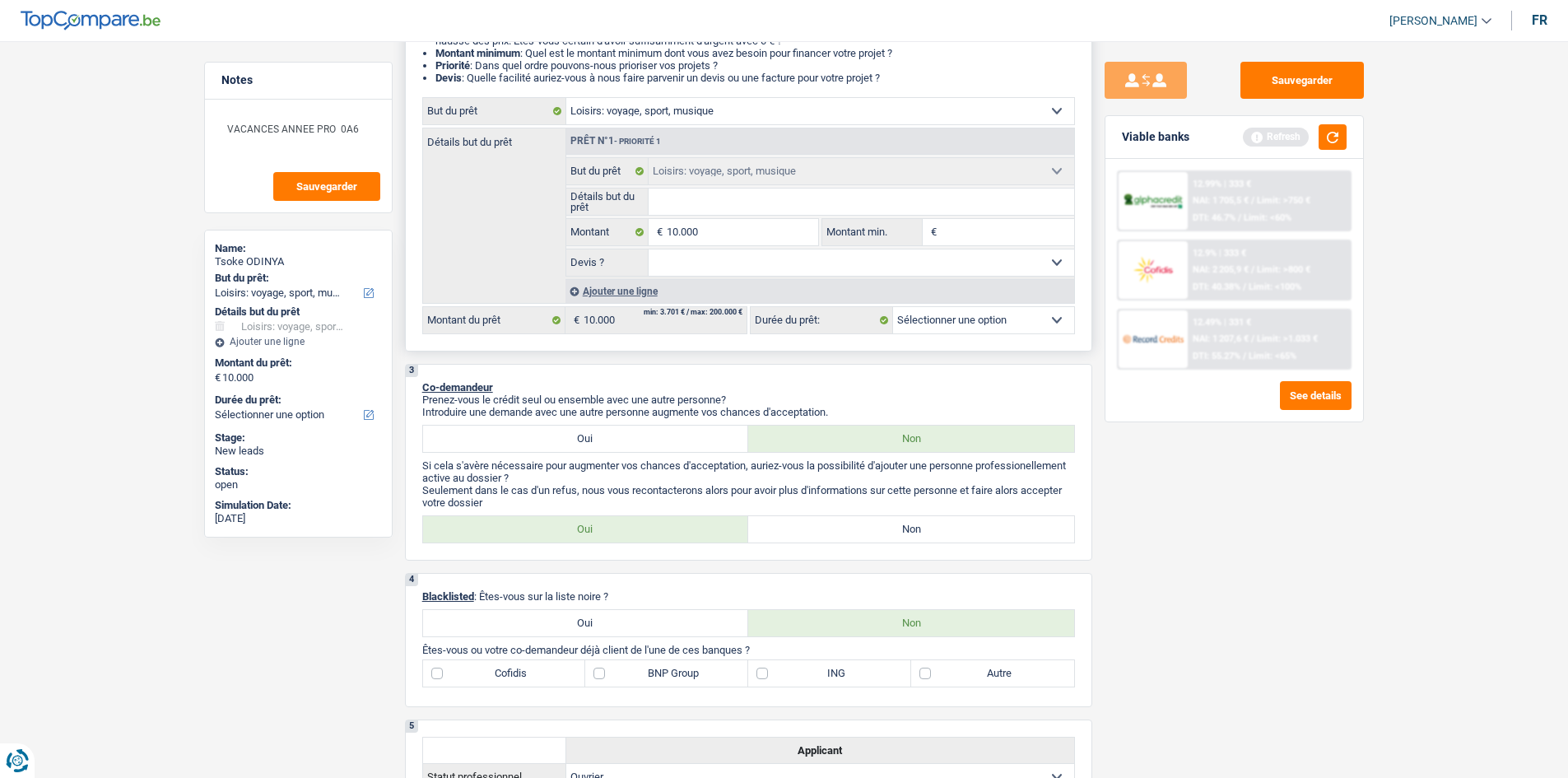
select select "48"
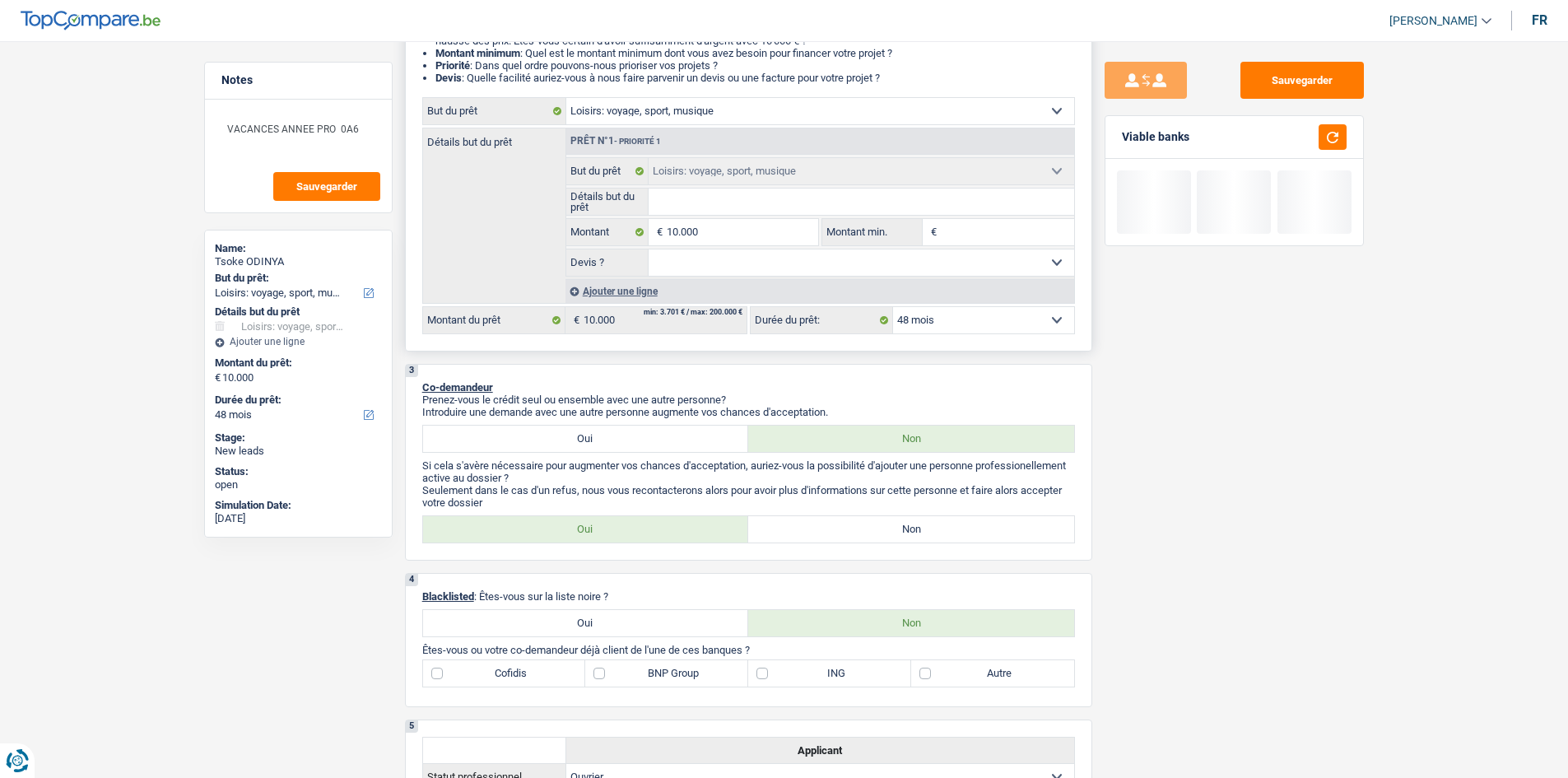
drag, startPoint x: 948, startPoint y: 313, endPoint x: 938, endPoint y: 313, distance: 10.0
click at [946, 313] on select "12 mois 18 mois 24 mois 30 mois 36 mois 42 mois 48 mois Sélectionner une option" at bounding box center [983, 320] width 181 height 26
drag, startPoint x: 1110, startPoint y: 454, endPoint x: 1080, endPoint y: 443, distance: 32.0
click at [1111, 454] on div "Sauvegarder Viable banks" at bounding box center [1234, 404] width 284 height 686
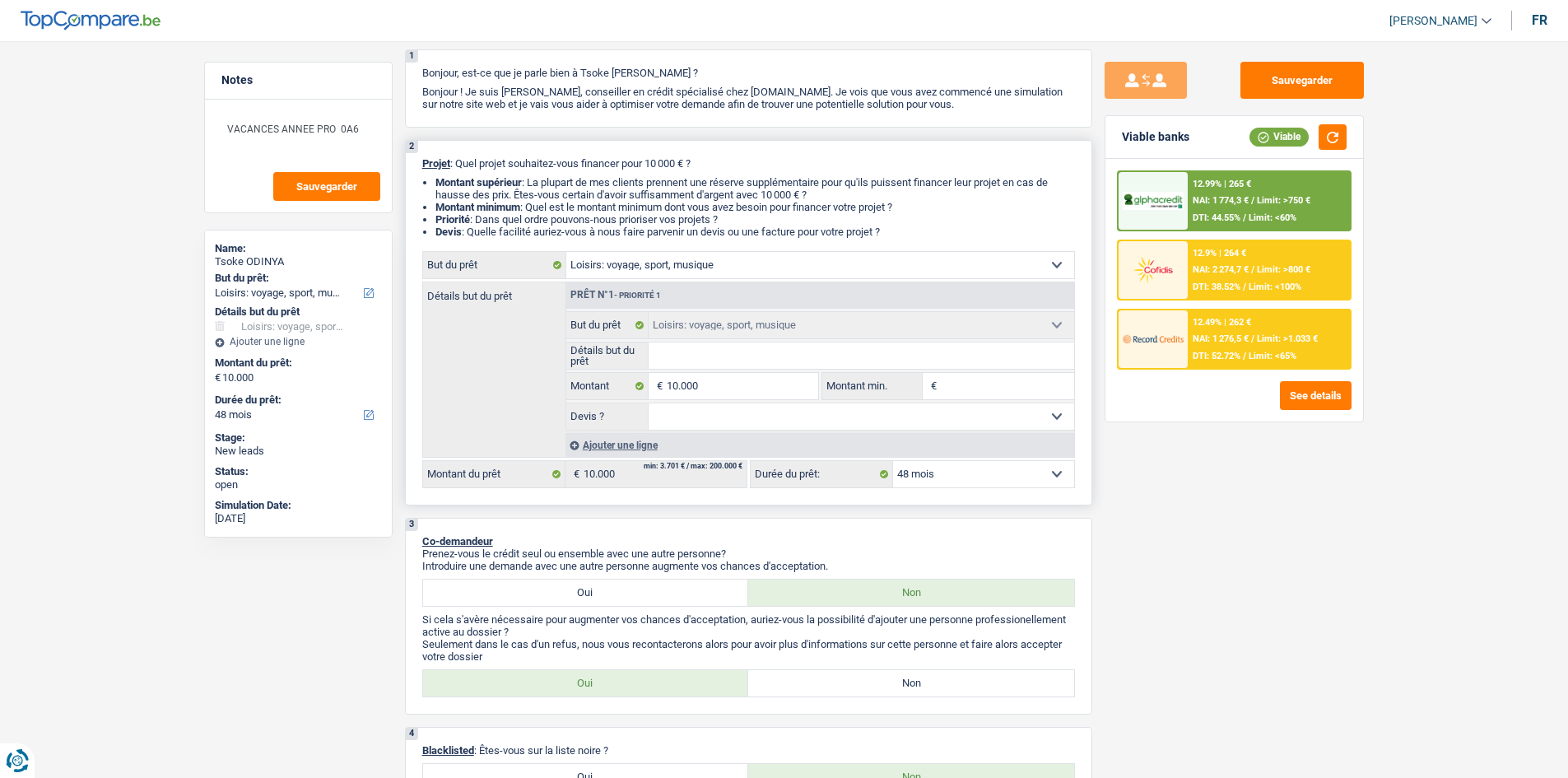
scroll to position [0, 0]
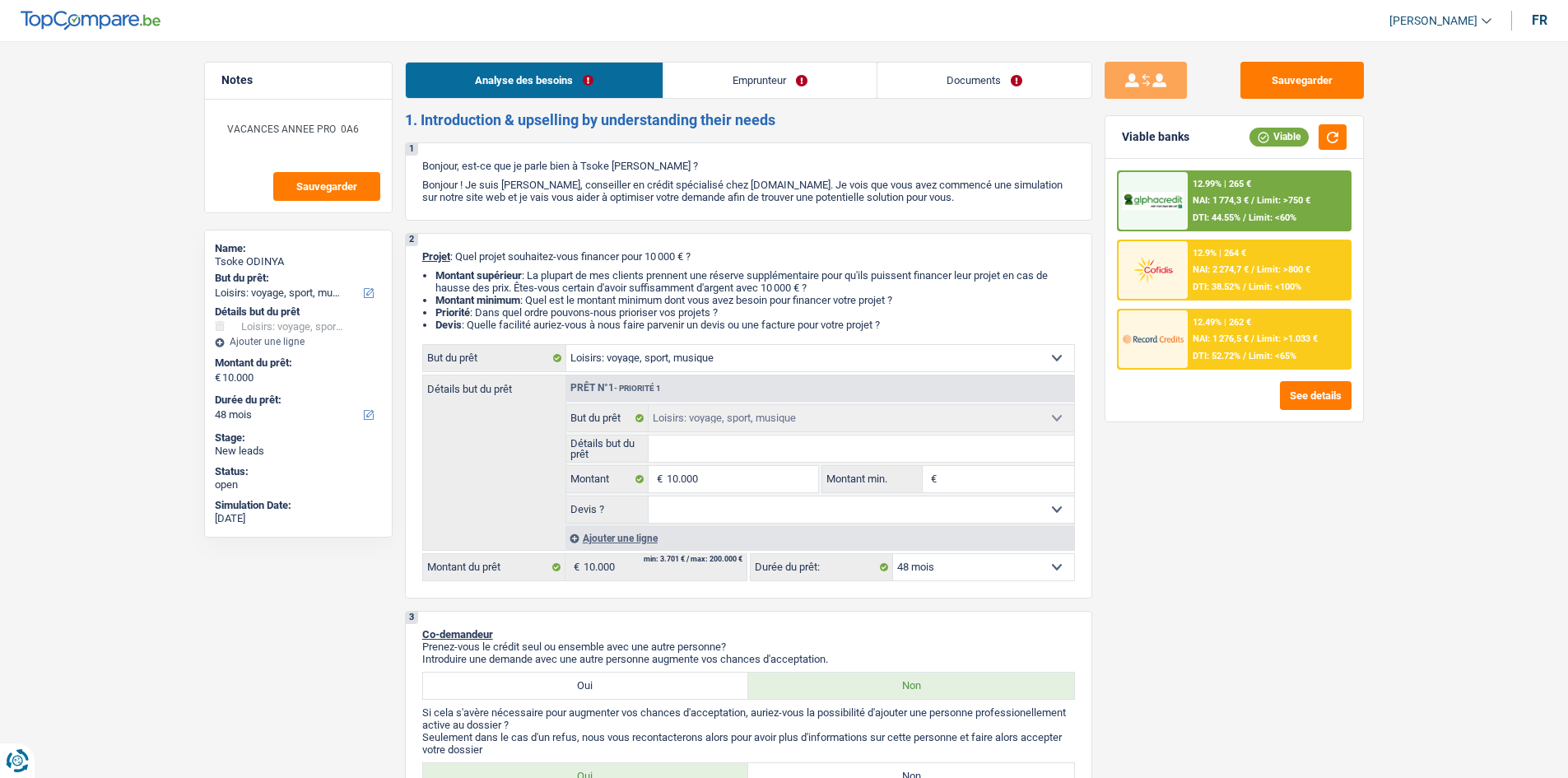
click at [740, 88] on link "Emprunteur" at bounding box center [769, 80] width 213 height 35
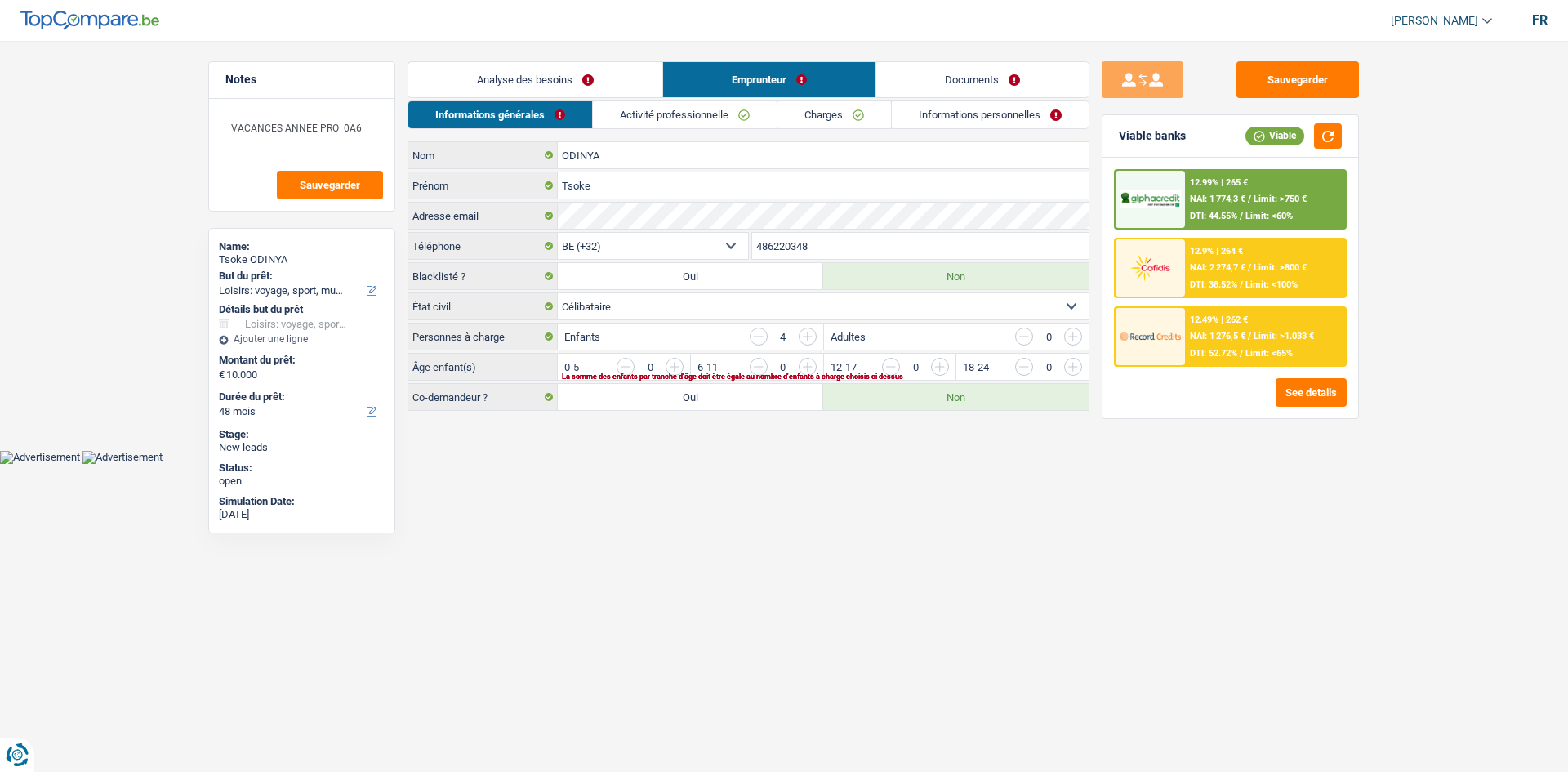
click at [641, 105] on link "Activité professionnelle" at bounding box center [685, 114] width 184 height 27
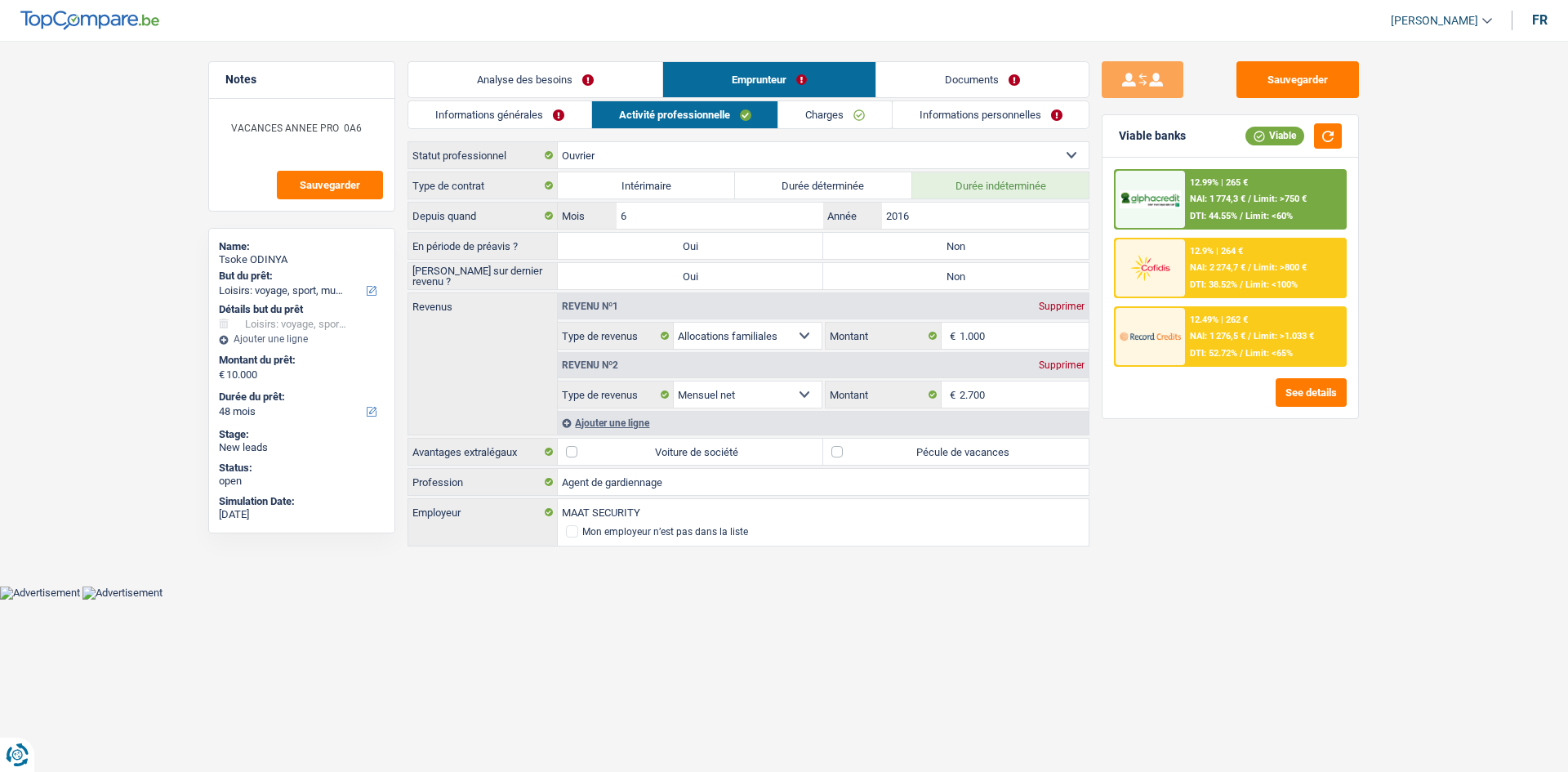
click at [523, 85] on link "Analyse des besoins" at bounding box center [535, 79] width 254 height 35
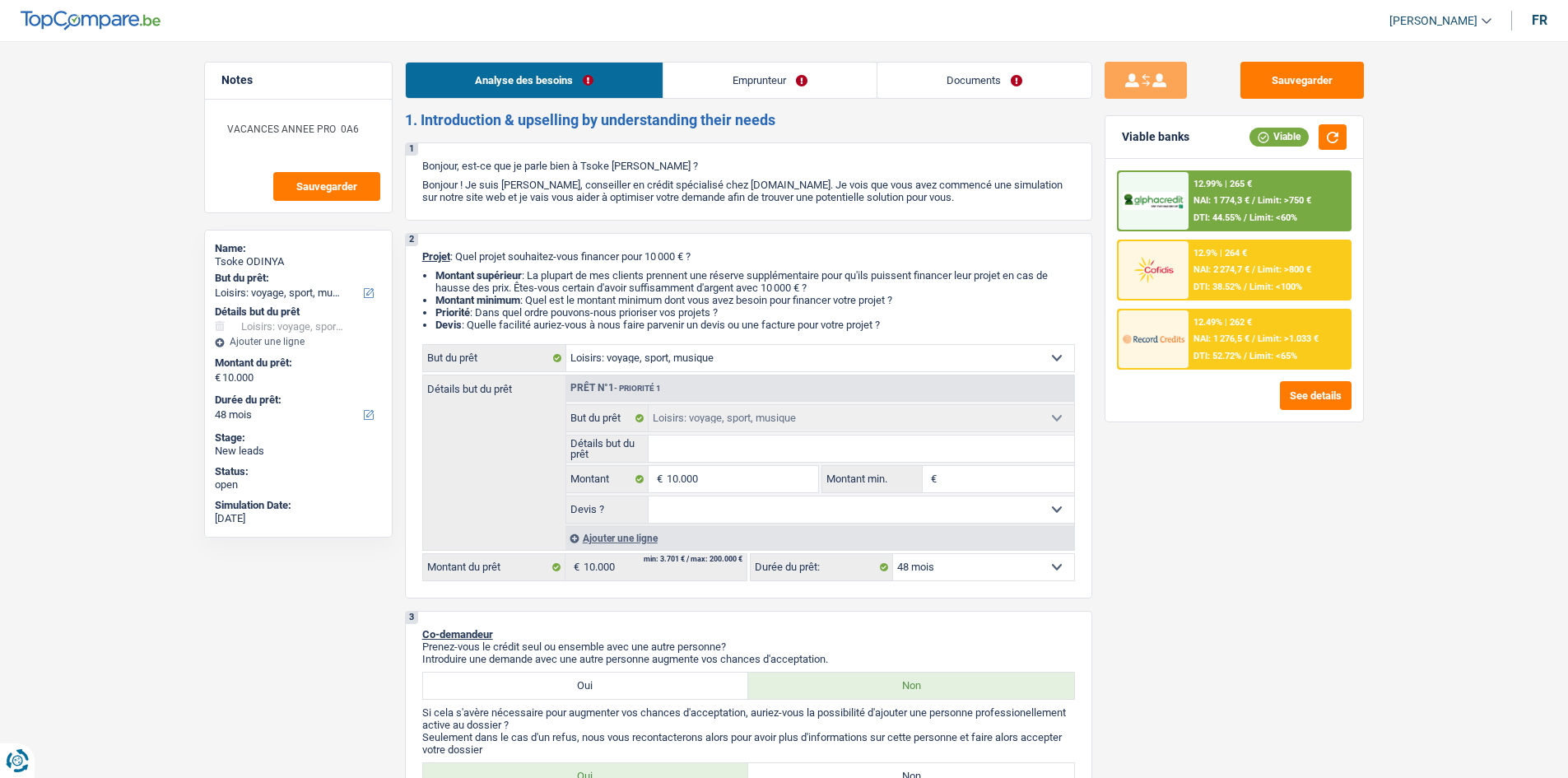
click at [679, 78] on link "Emprunteur" at bounding box center [769, 80] width 213 height 35
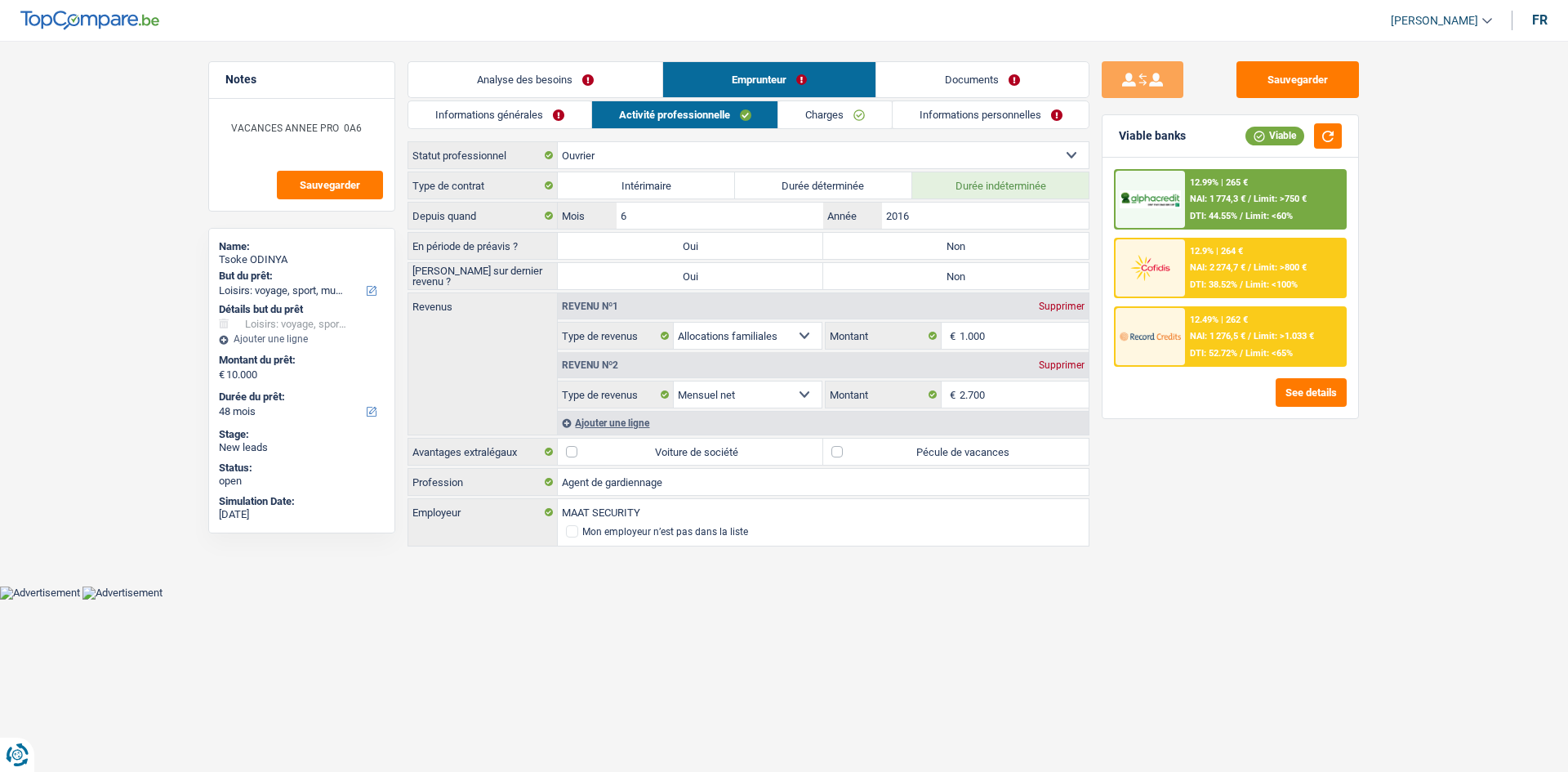
click at [481, 113] on link "Informations générales" at bounding box center [500, 114] width 183 height 27
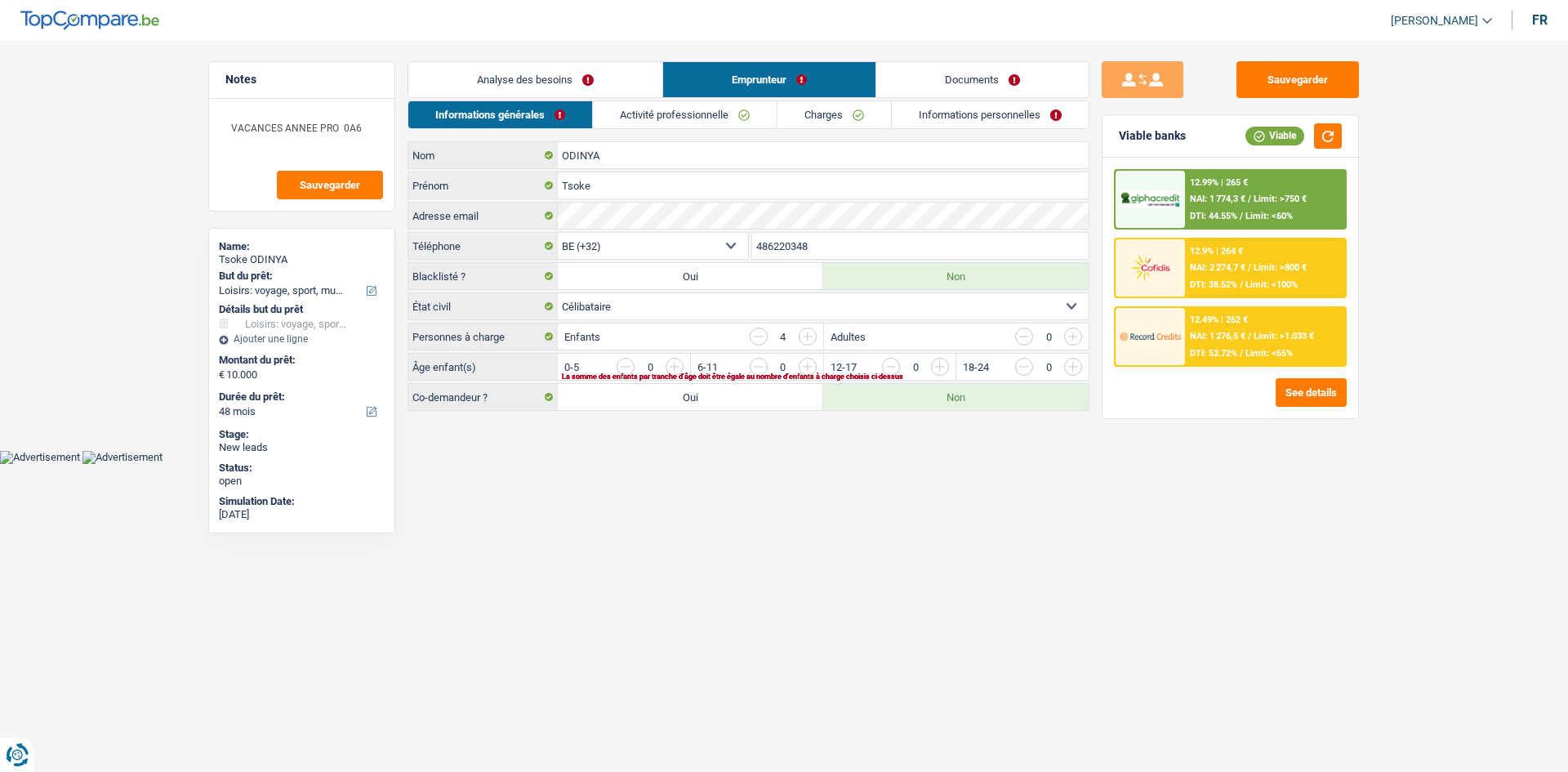
click at [644, 301] on select "Célibataire Marié(e) Cohabitant(e) légal(e) Divorcé(e) Veuf(ve) Séparé (de fait…" at bounding box center [824, 306] width 531 height 26
select select "married"
click at [558, 293] on select "Célibataire Marié(e) Cohabitant(e) légal(e) Divorcé(e) Veuf(ve) Séparé (de fait…" at bounding box center [824, 306] width 531 height 26
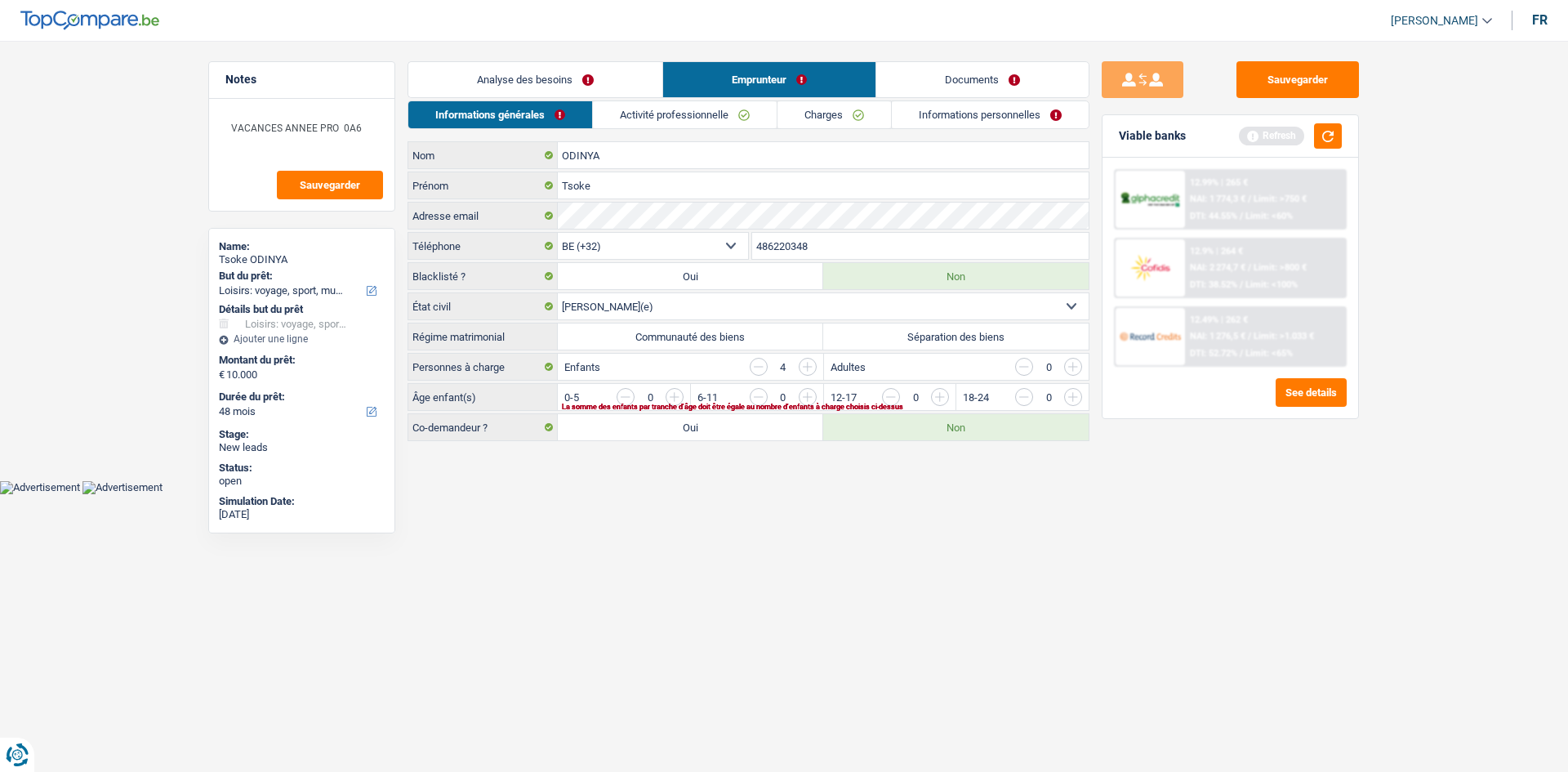
click at [738, 334] on label "Communauté des biens" at bounding box center [691, 336] width 266 height 26
click at [738, 334] on input "Communauté des biens" at bounding box center [691, 336] width 266 height 26
radio input "true"
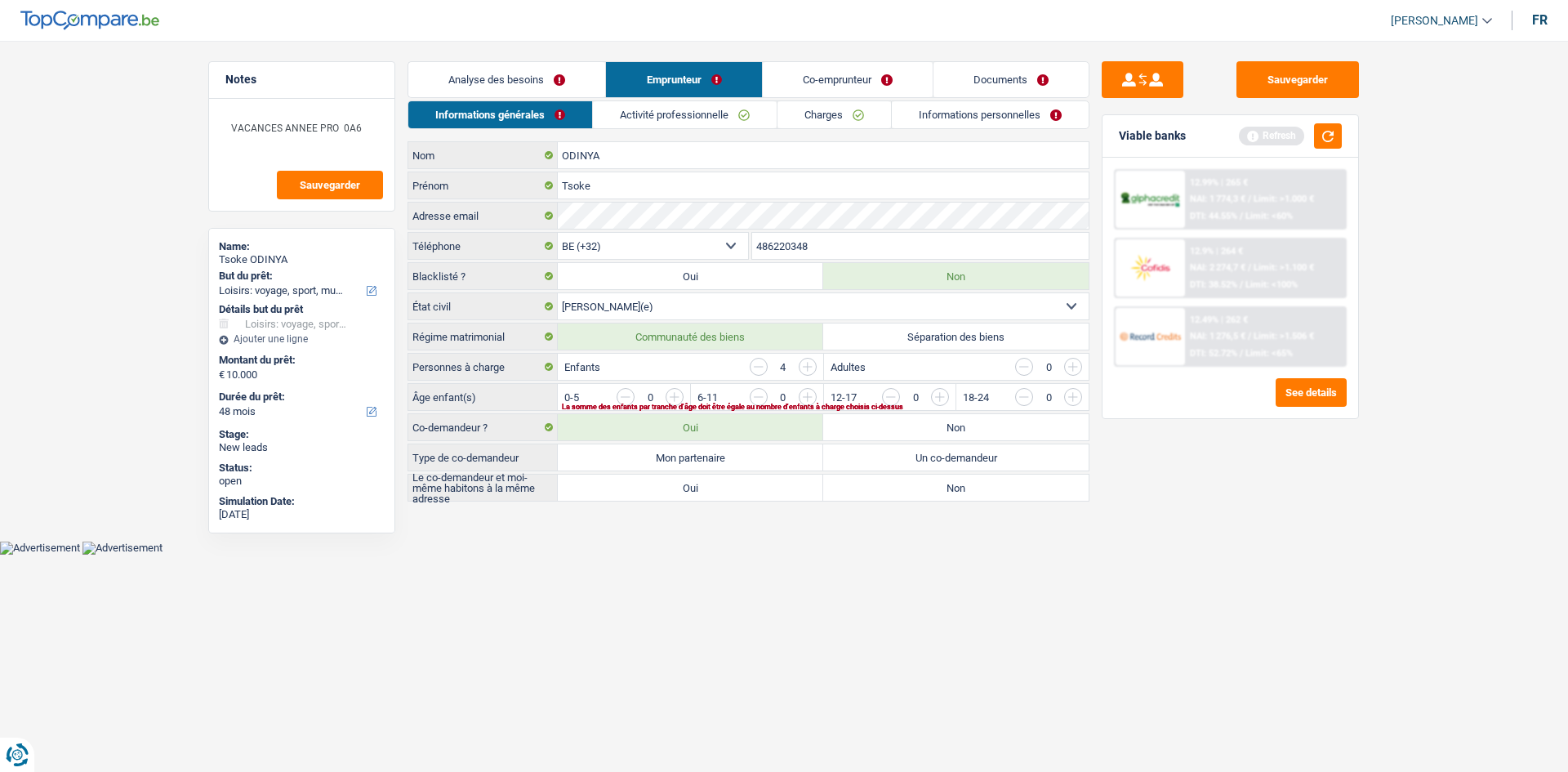
click at [821, 68] on link "Co-emprunteur" at bounding box center [847, 79] width 170 height 35
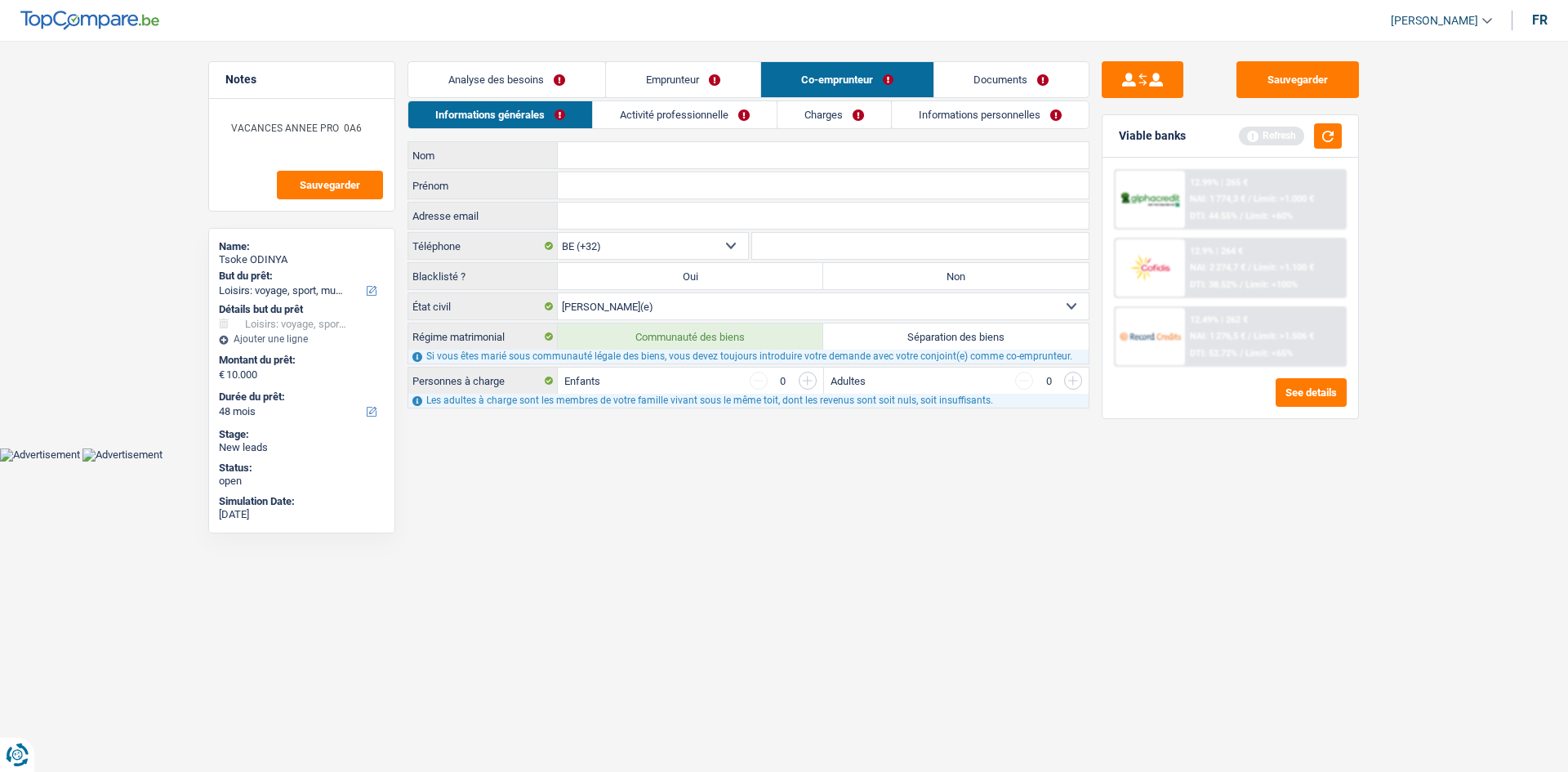
click at [490, 90] on link "Analyse des besoins" at bounding box center [507, 79] width 197 height 35
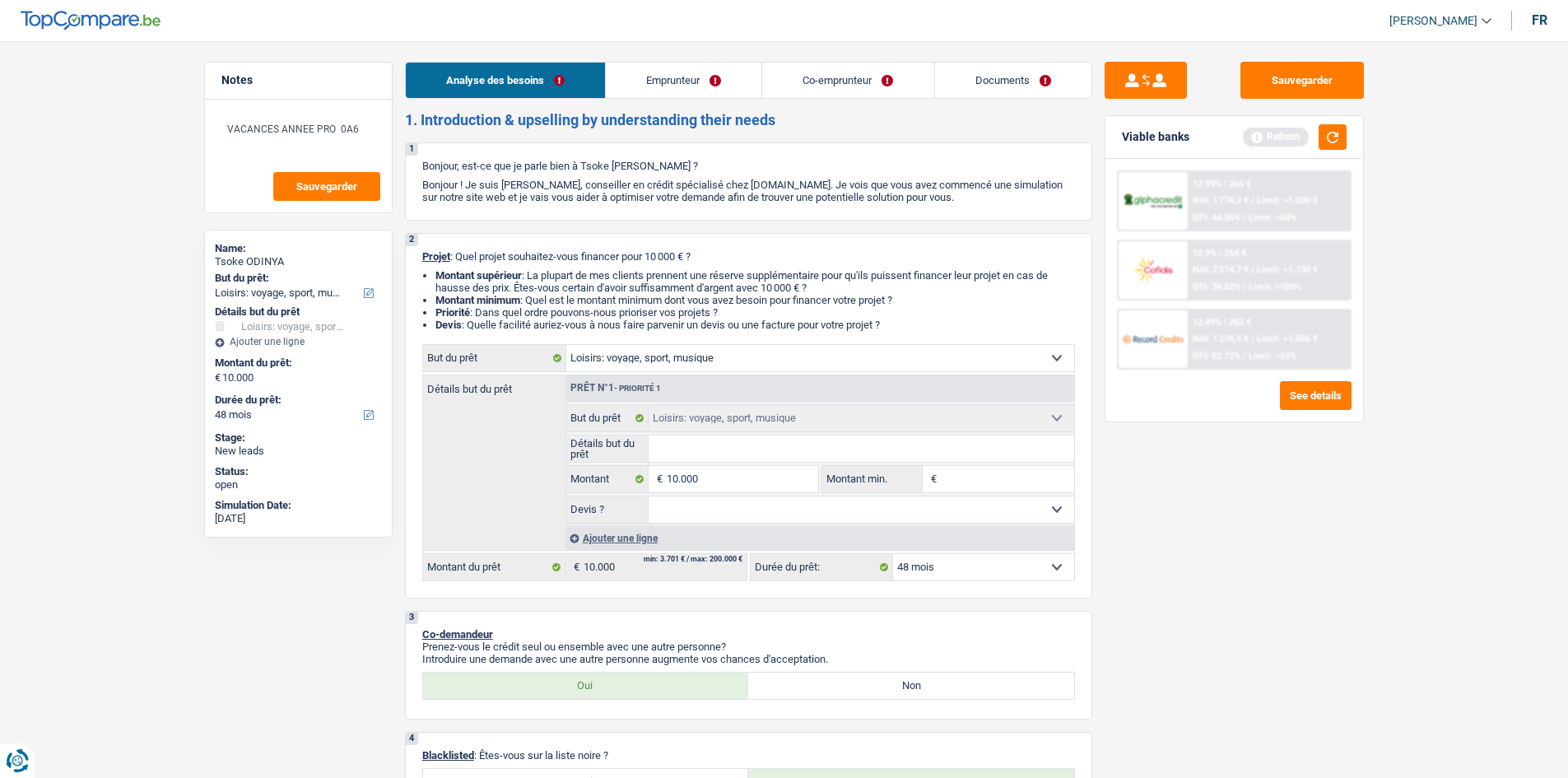
click at [654, 73] on link "Emprunteur" at bounding box center [683, 80] width 156 height 35
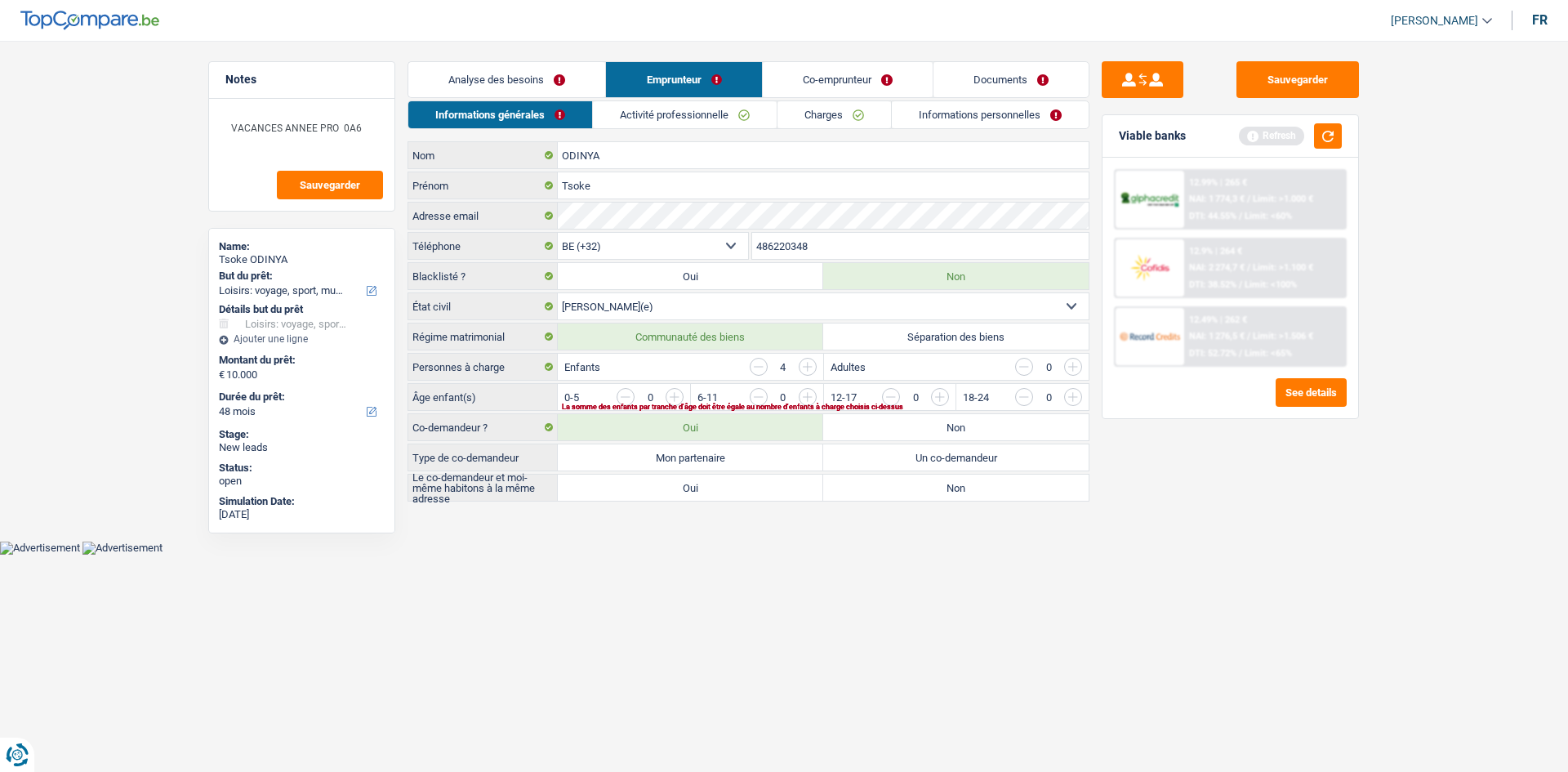
click at [534, 72] on link "Analyse des besoins" at bounding box center [507, 79] width 197 height 35
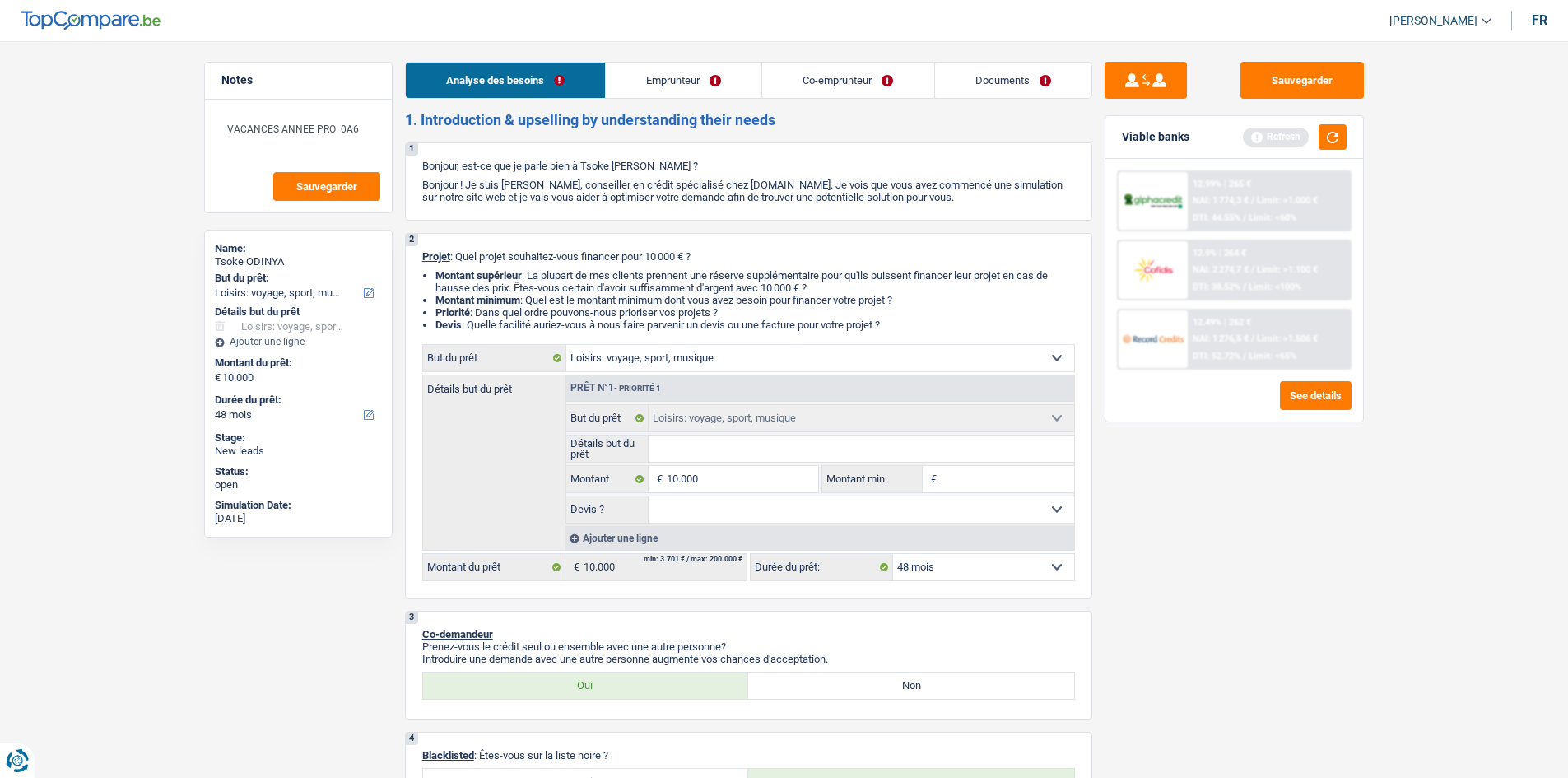
click at [704, 86] on link "Emprunteur" at bounding box center [683, 80] width 156 height 35
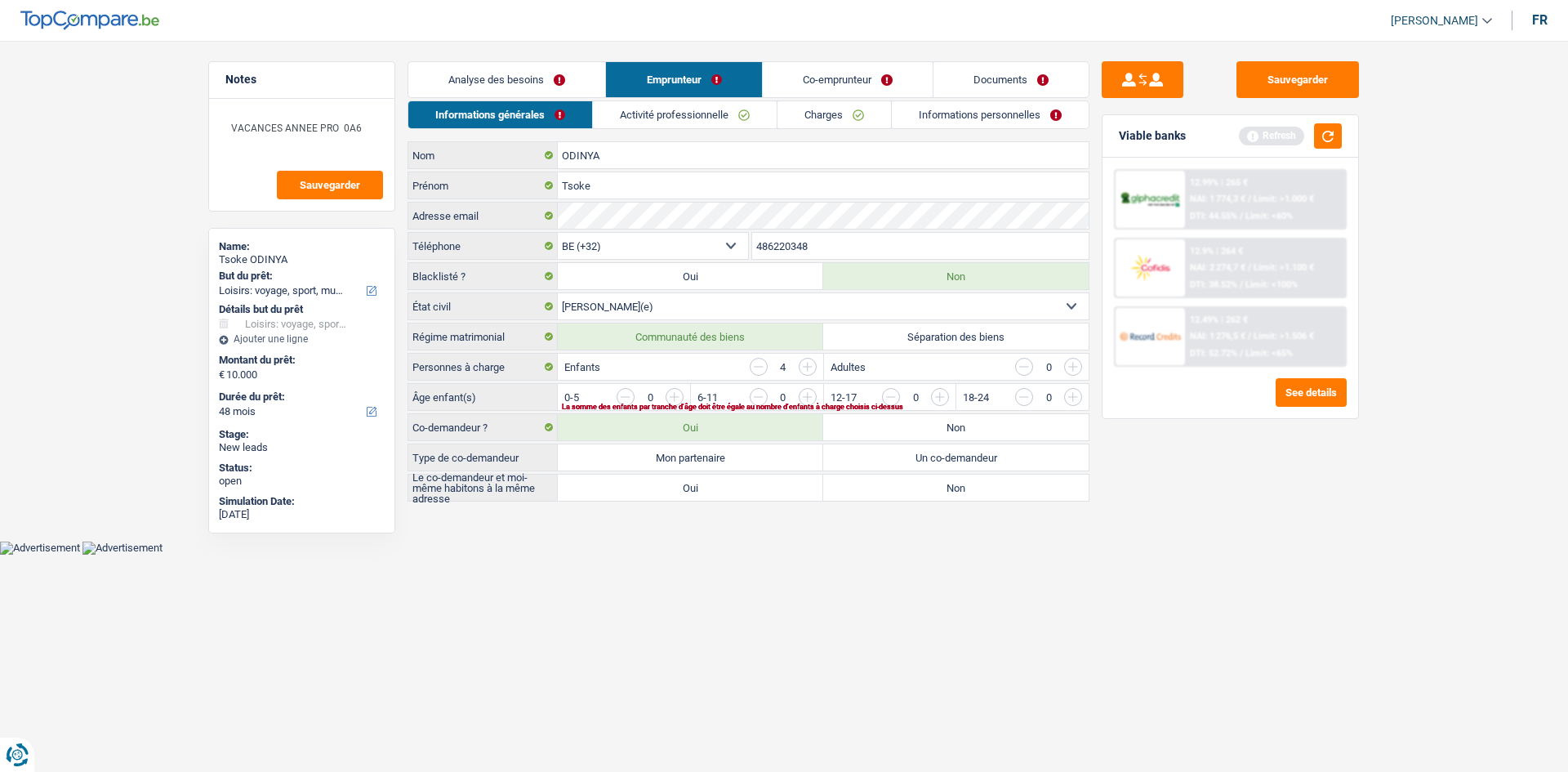
click at [883, 338] on label "Séparation des biens" at bounding box center [957, 336] width 266 height 26
click at [883, 338] on input "Séparation des biens" at bounding box center [957, 336] width 266 height 26
radio input "true"
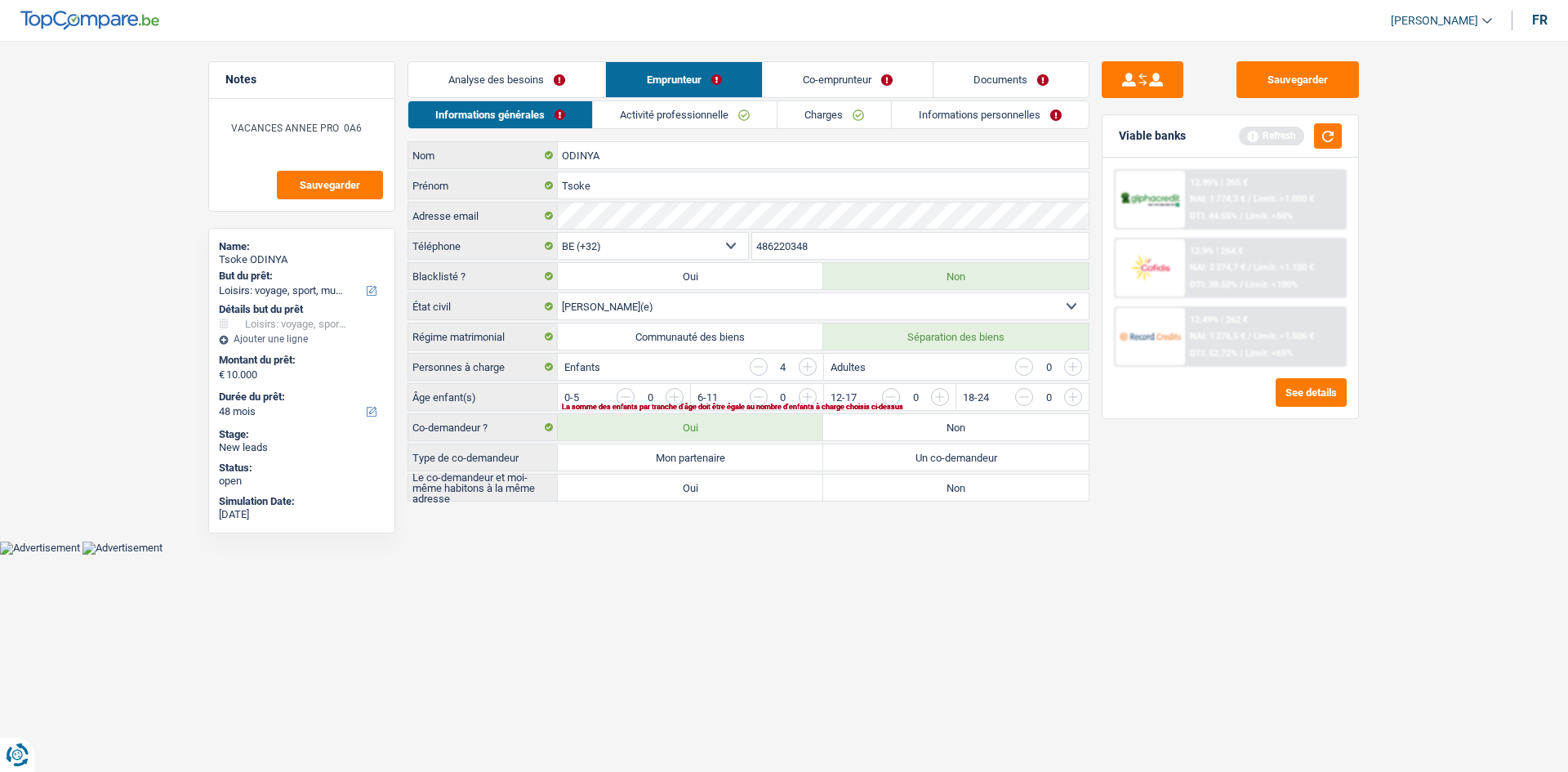
drag, startPoint x: 512, startPoint y: 75, endPoint x: 535, endPoint y: 99, distance: 33.2
click at [513, 76] on link "Analyse des besoins" at bounding box center [507, 79] width 197 height 35
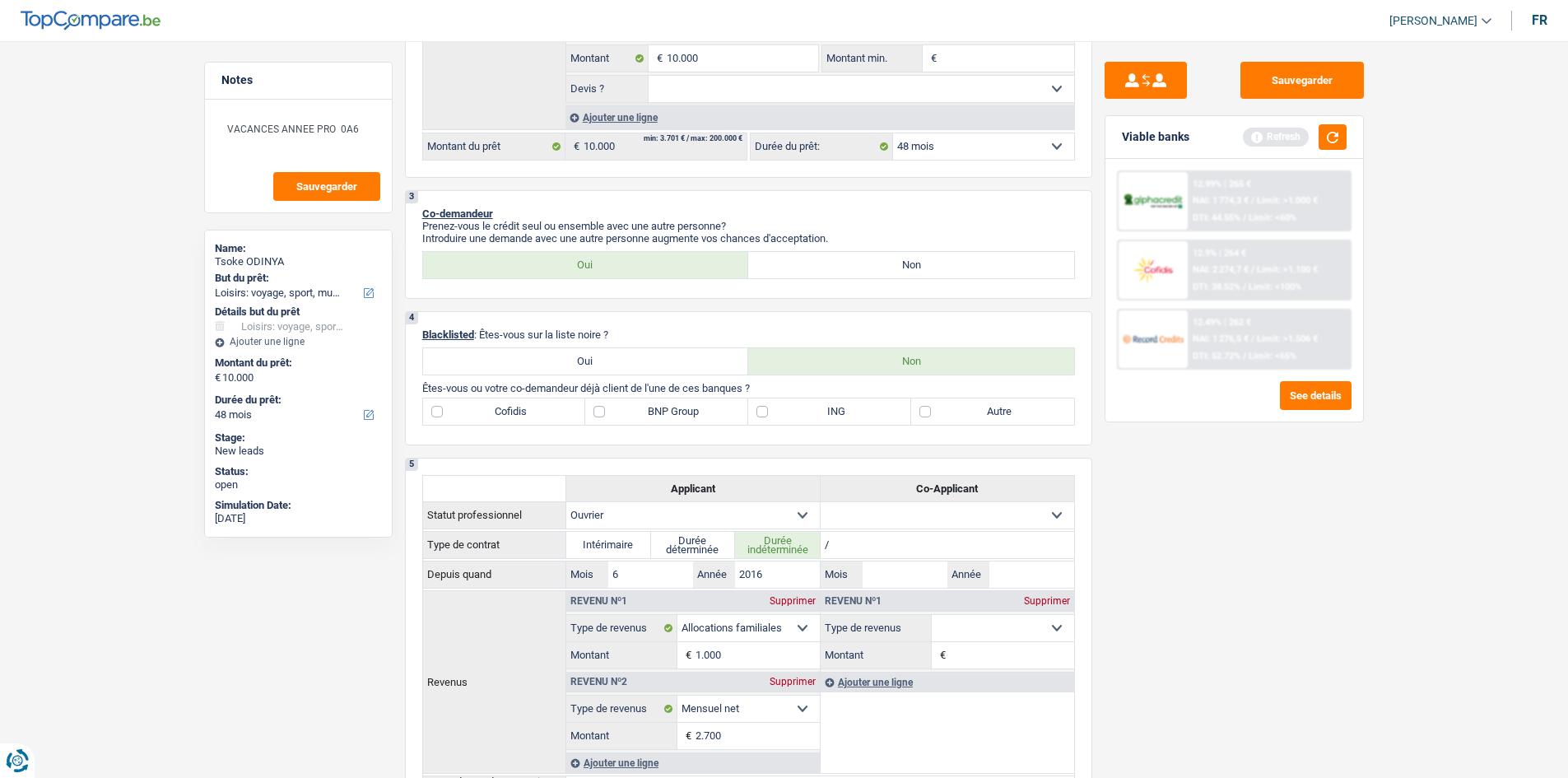
scroll to position [412, 0]
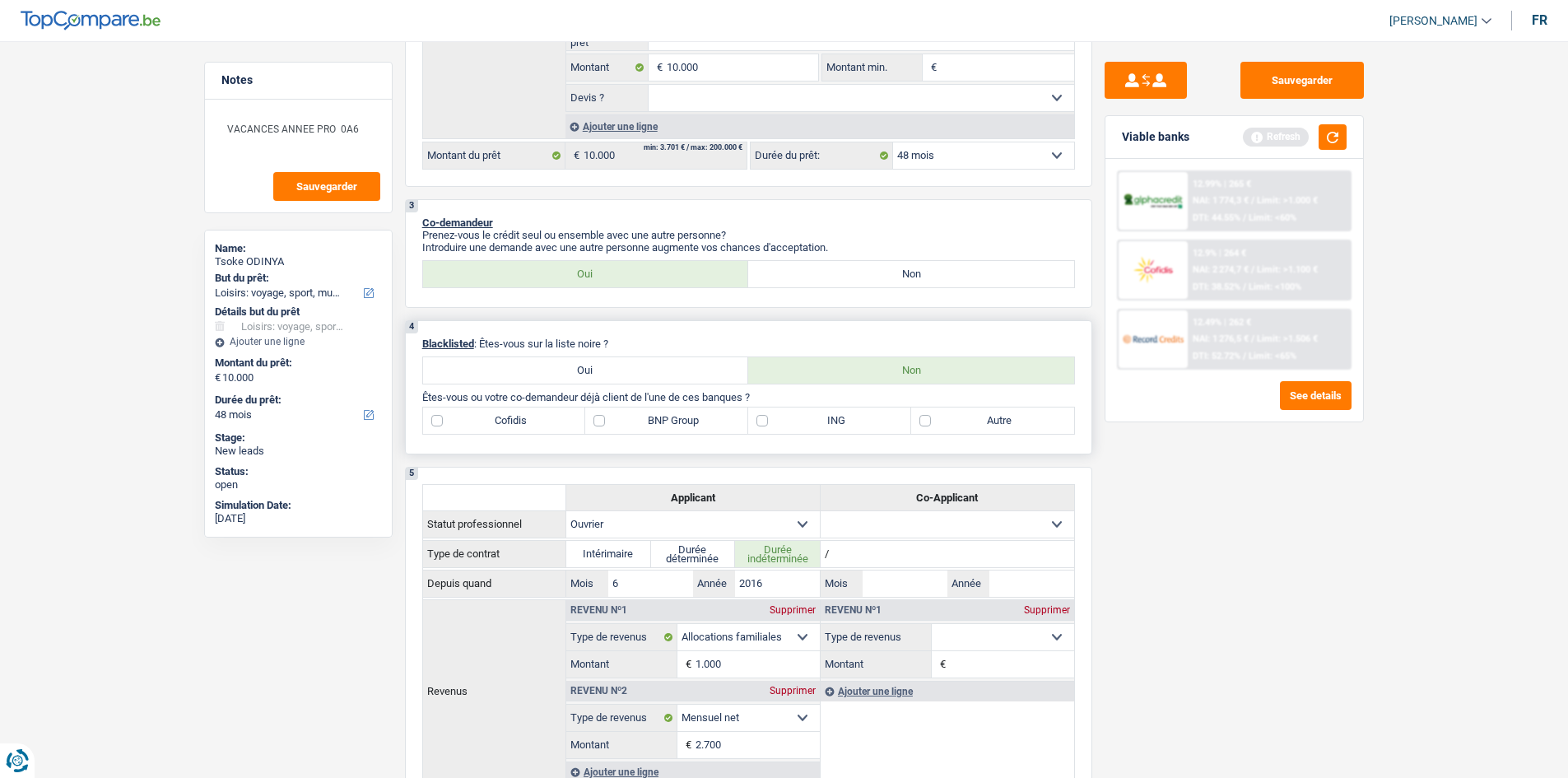
click at [971, 421] on label "Autre" at bounding box center [992, 420] width 163 height 26
click at [971, 421] on input "Autre" at bounding box center [992, 420] width 163 height 26
checkbox input "true"
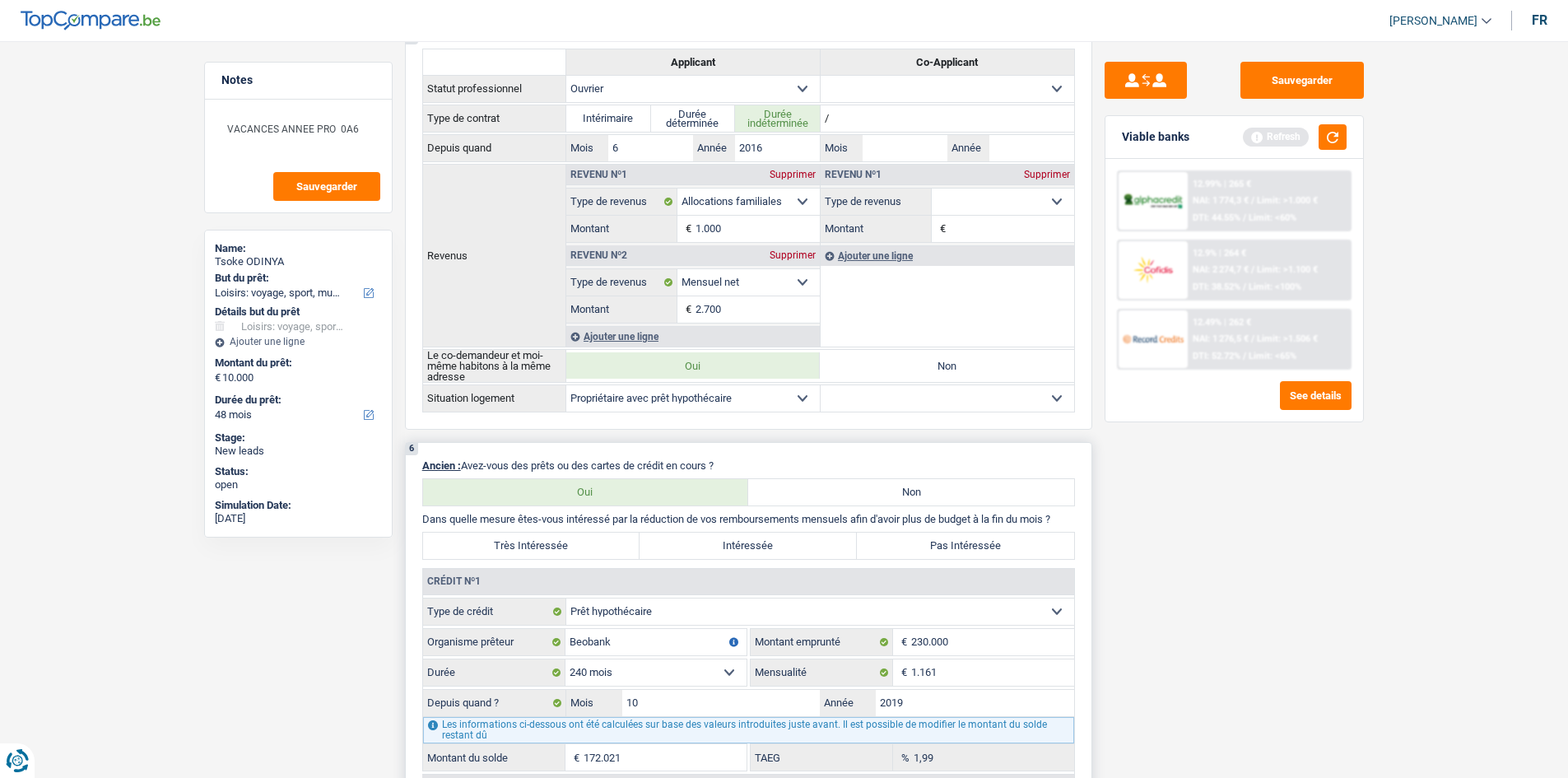
scroll to position [576, 0]
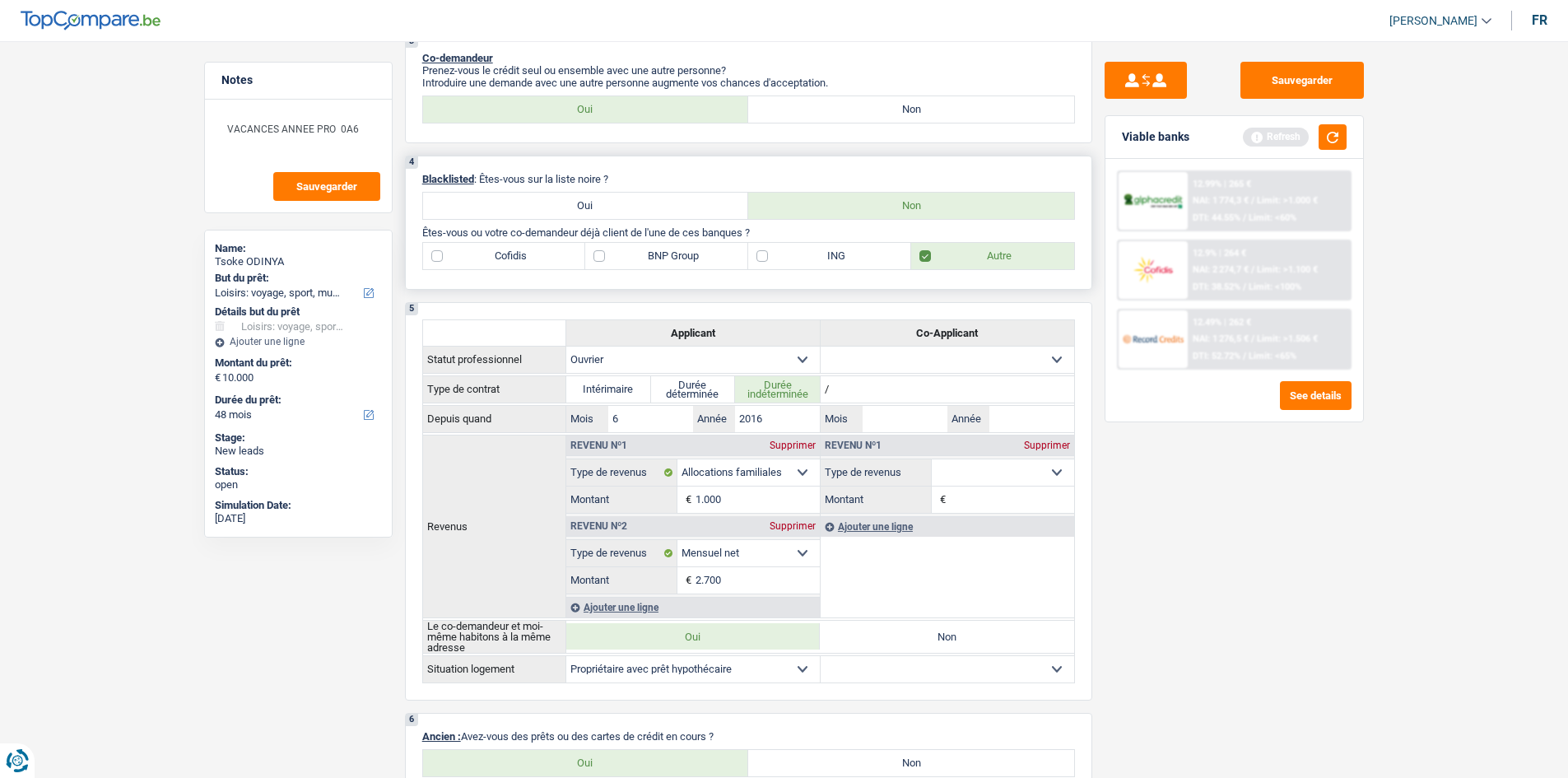
click at [677, 253] on label "BNP Group" at bounding box center [667, 255] width 163 height 26
click at [677, 253] on input "BNP Group" at bounding box center [667, 255] width 163 height 26
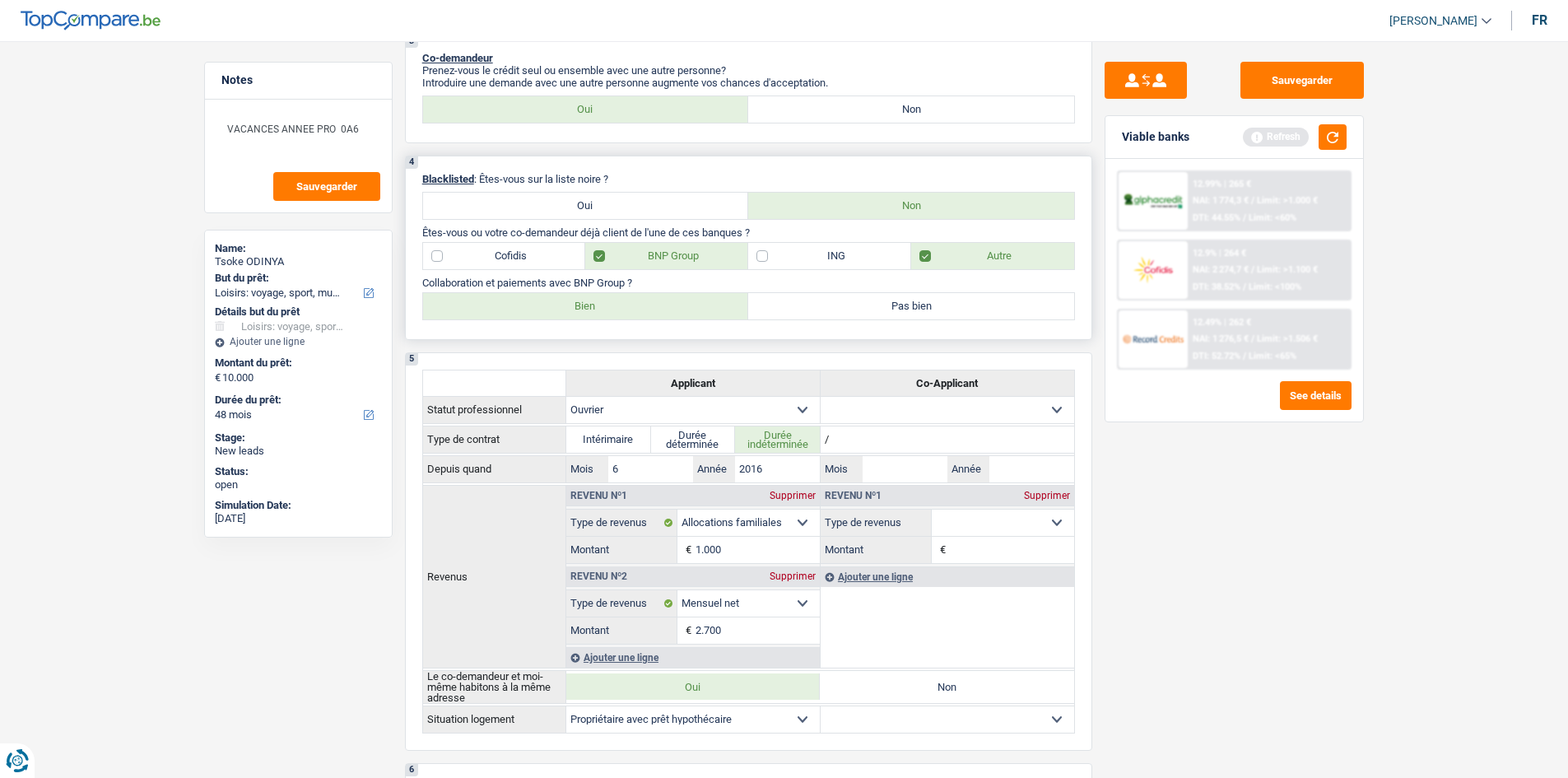
click at [598, 256] on label "BNP Group" at bounding box center [667, 255] width 163 height 26
click at [598, 256] on input "BNP Group" at bounding box center [667, 255] width 163 height 26
checkbox input "false"
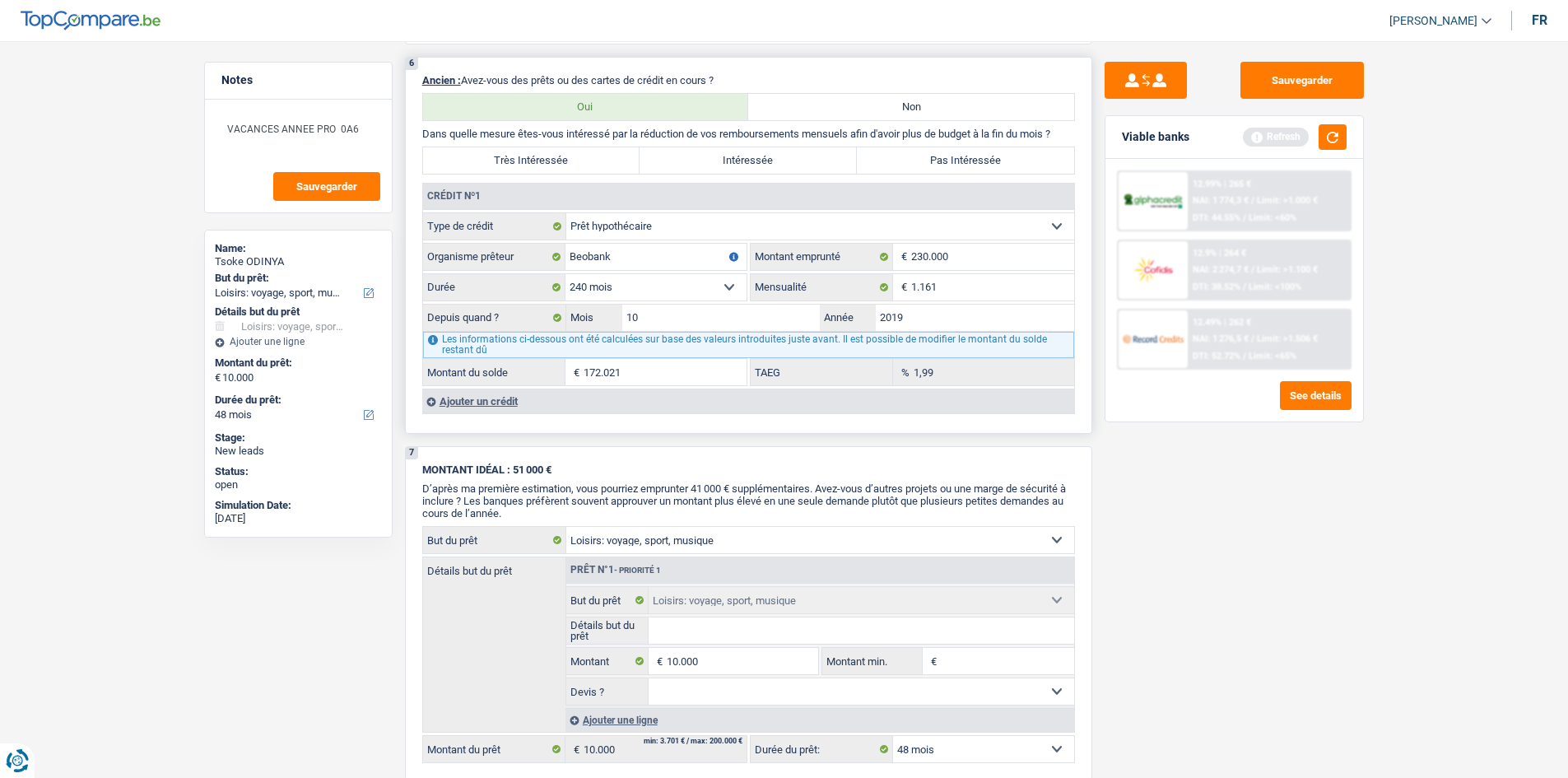
scroll to position [1235, 0]
click at [445, 395] on div "Ajouter un crédit" at bounding box center [748, 398] width 651 height 24
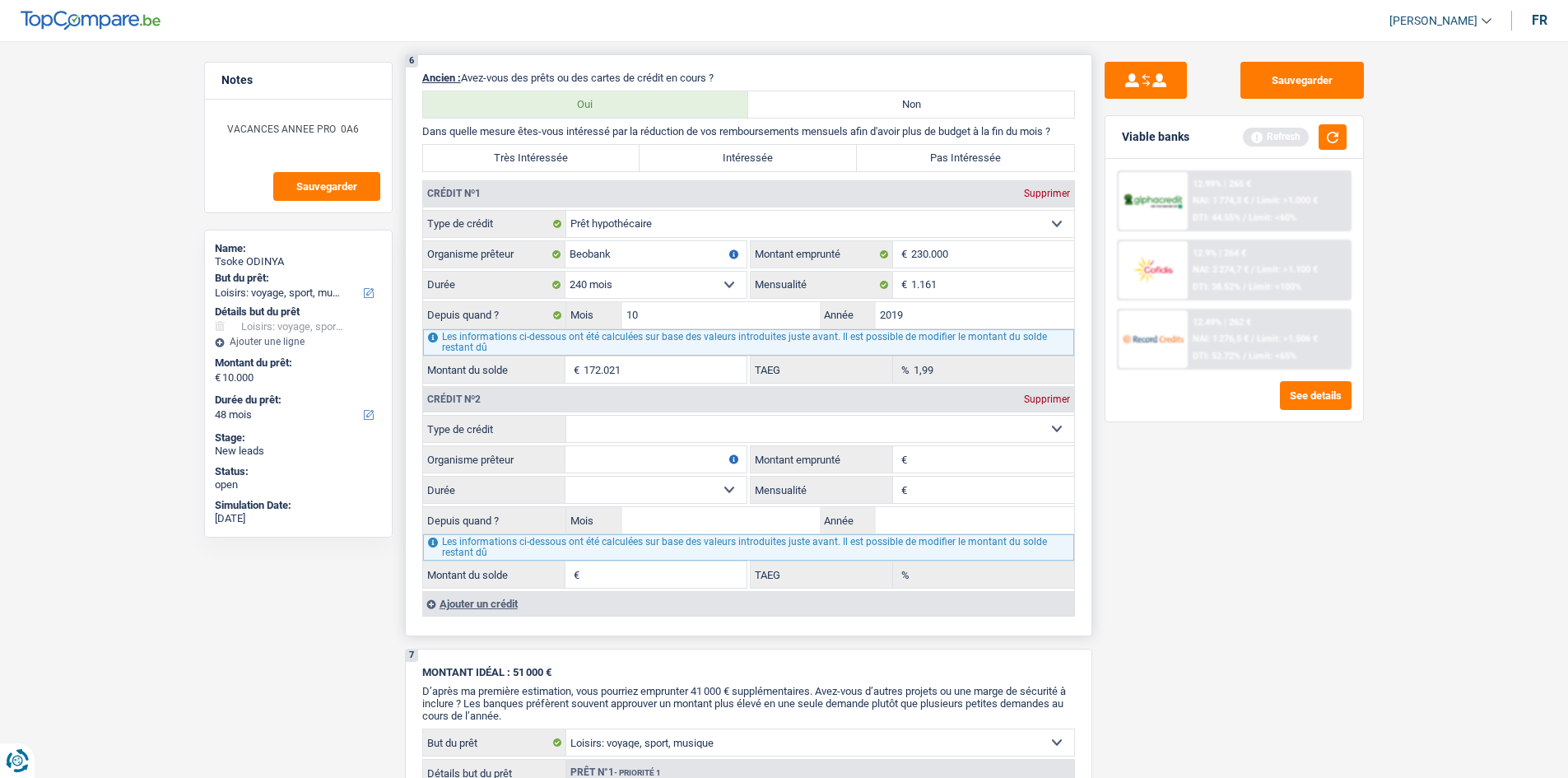
drag, startPoint x: 592, startPoint y: 417, endPoint x: 555, endPoint y: 412, distance: 37.3
click at [586, 417] on select "Carte ou ouverture de crédit Prêt hypothécaire Vente à tempérament Prêt à tempé…" at bounding box center [820, 429] width 508 height 26
select select "personalLoan"
type input "0"
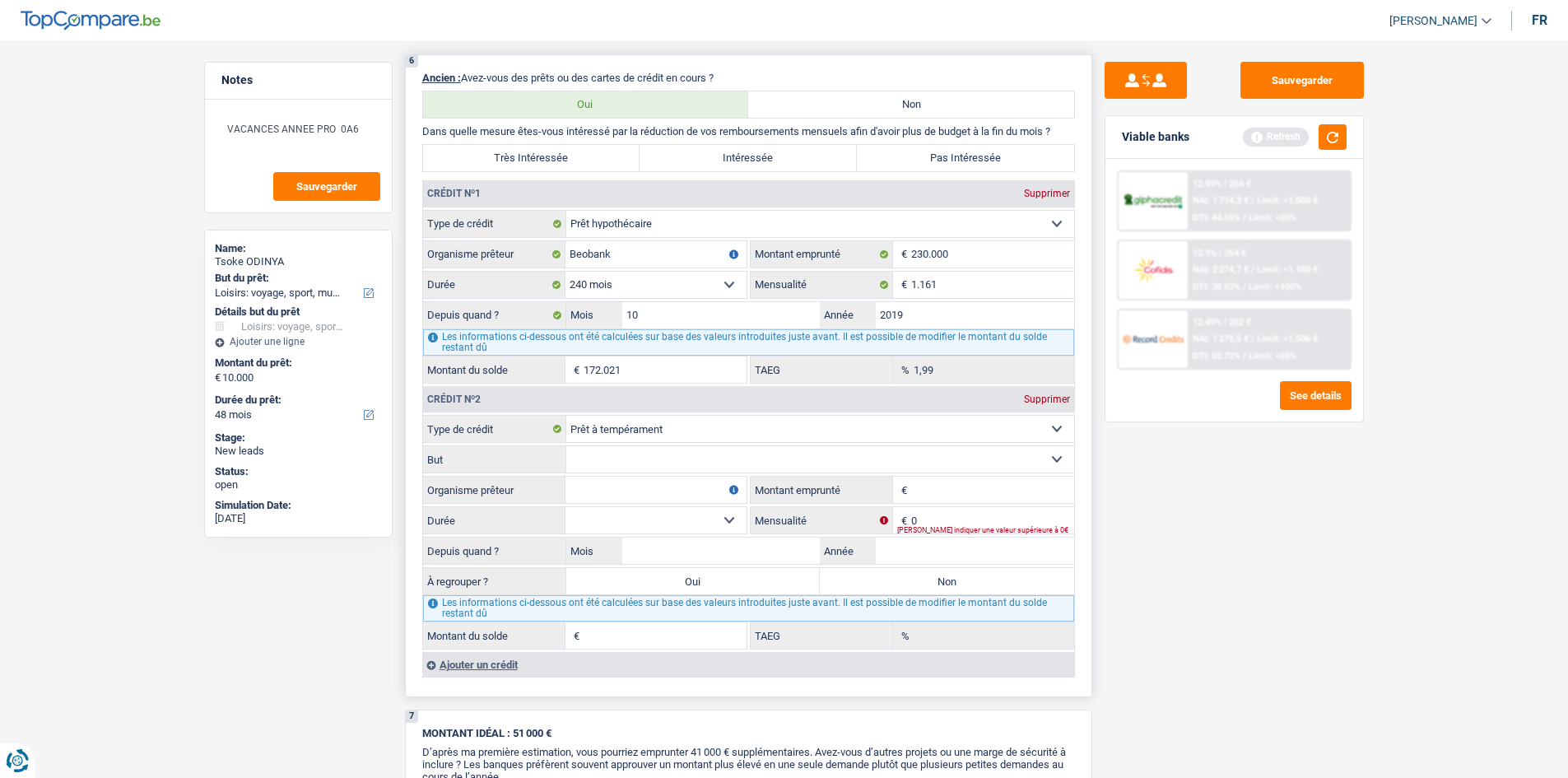
click at [590, 488] on input "Organisme prêteur" at bounding box center [656, 489] width 181 height 26
type input "DHB"
click at [943, 485] on input "Montant emprunté" at bounding box center [992, 489] width 163 height 26
click at [691, 446] on select "Confort maison: meubles, textile, peinture, électroménager, outillage non-profe…" at bounding box center [820, 459] width 508 height 26
select select "loanRepayment"
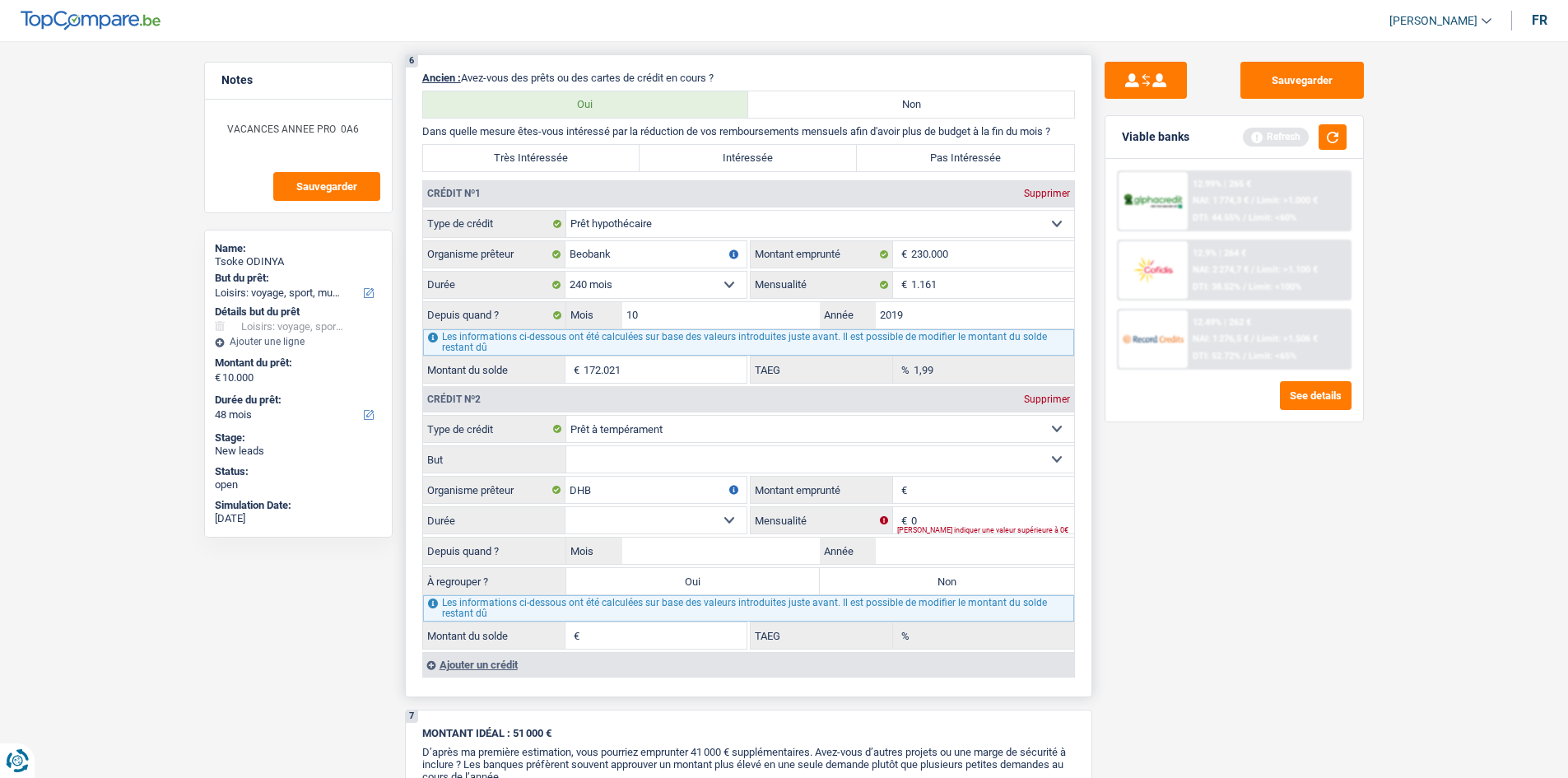
click at [566, 446] on select "Confort maison: meubles, textile, peinture, électroménager, outillage non-profe…" at bounding box center [820, 459] width 508 height 26
click at [912, 488] on input "Montant emprunté" at bounding box center [992, 489] width 163 height 26
drag, startPoint x: 934, startPoint y: 519, endPoint x: 918, endPoint y: 509, distance: 18.9
click at [933, 520] on input "0" at bounding box center [992, 520] width 163 height 26
type input "370"
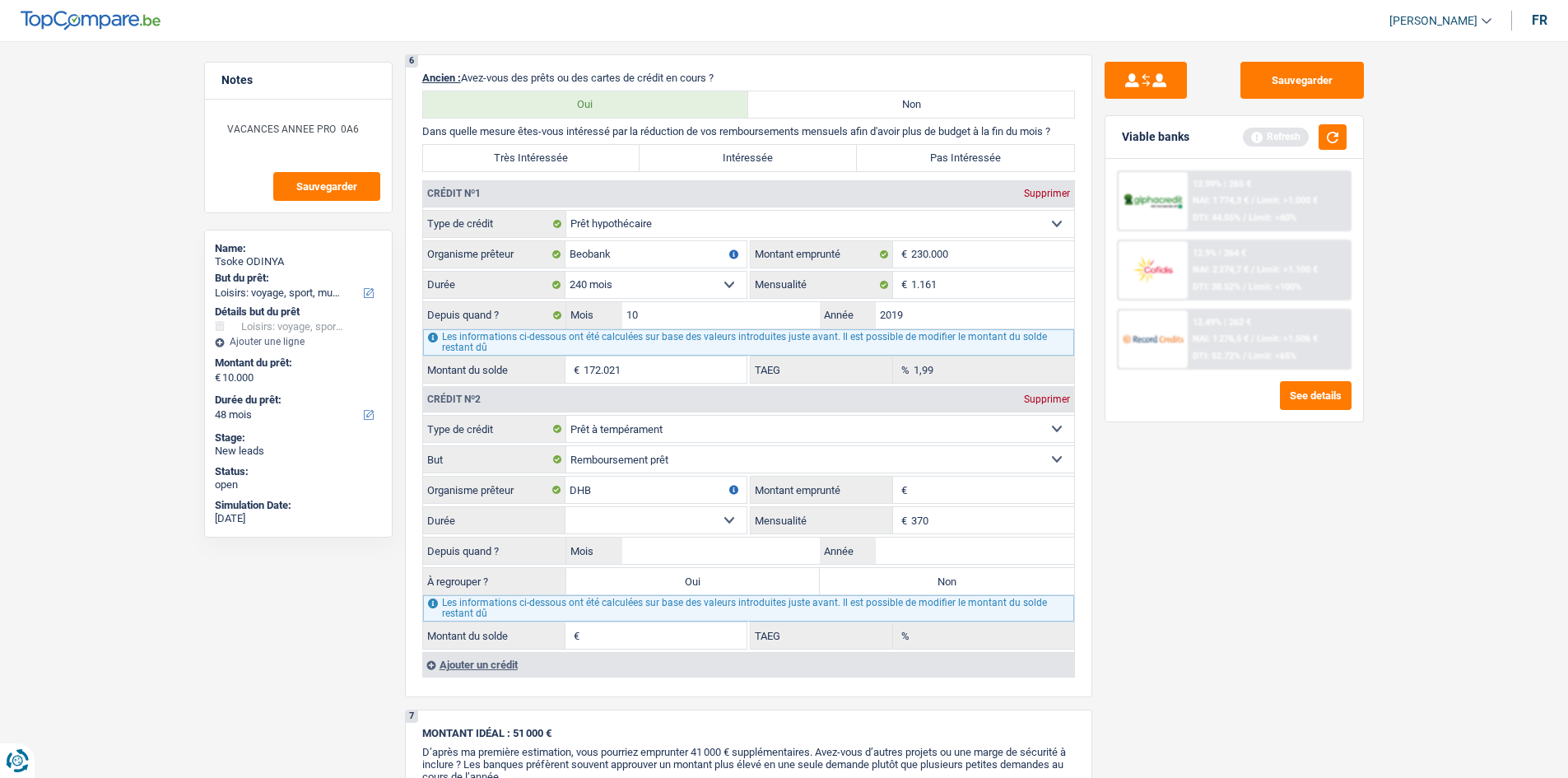
click at [1165, 564] on div "Sauvegarder Viable banks Refresh 12.99% | 265 € NAI: 1 774,3 € / Limit: >1.000 …" at bounding box center [1234, 404] width 284 height 686
click at [941, 485] on input "Montant emprunté" at bounding box center [992, 489] width 163 height 26
type input "12.000"
click at [615, 515] on select "12 mois 18 mois 24 mois 30 mois 36 mois 42 mois 48 mois 60 mois Sélectionner un…" at bounding box center [656, 520] width 181 height 26
select select "36"
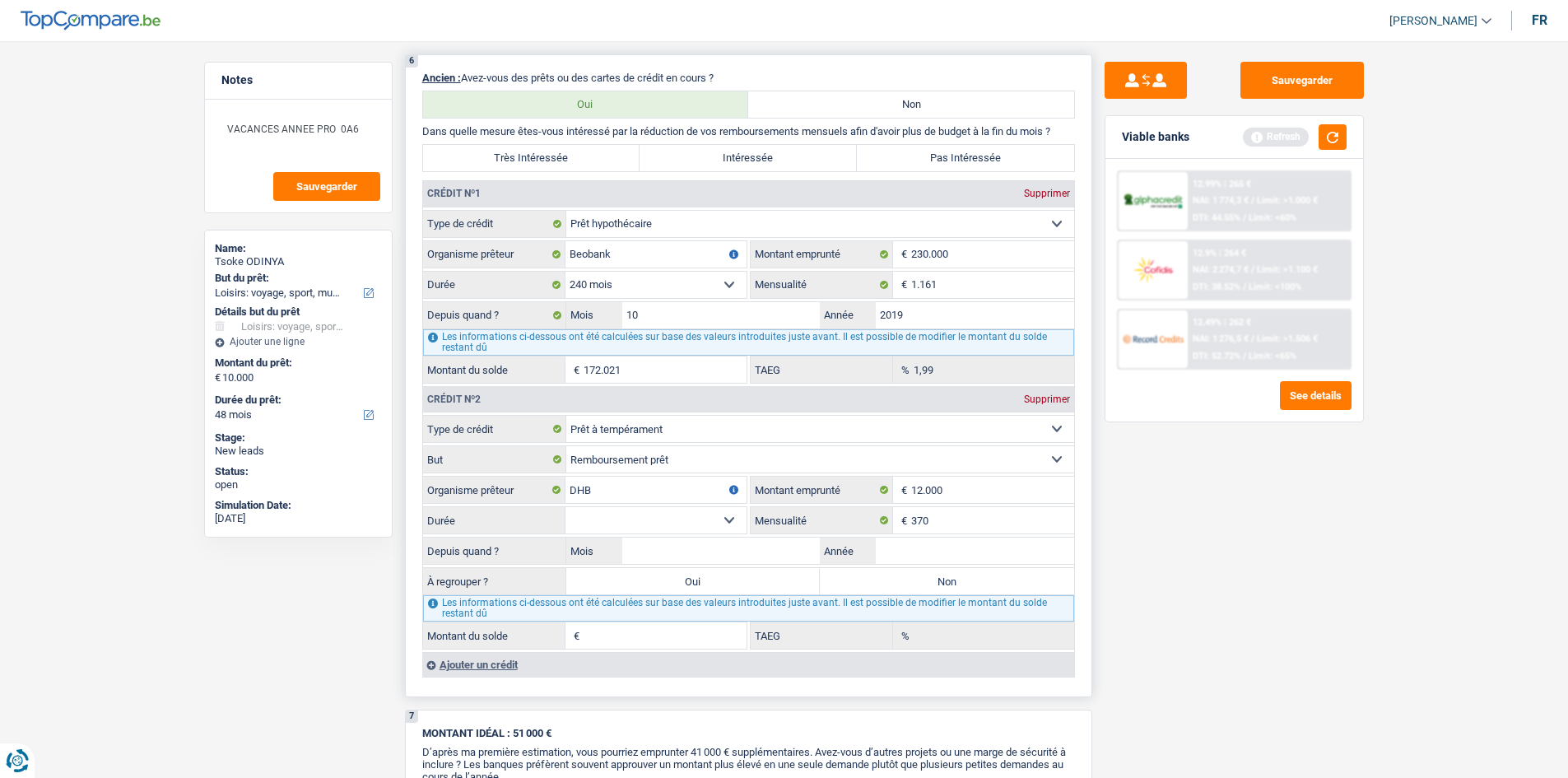
click at [566, 507] on select "12 mois 18 mois 24 mois 30 mois 36 mois 42 mois 48 mois 60 mois Sélectionner un…" at bounding box center [656, 520] width 181 height 26
click at [910, 557] on input "Année" at bounding box center [975, 551] width 199 height 26
click at [800, 545] on input "Mois" at bounding box center [721, 551] width 199 height 26
type input "08"
type input "2024"
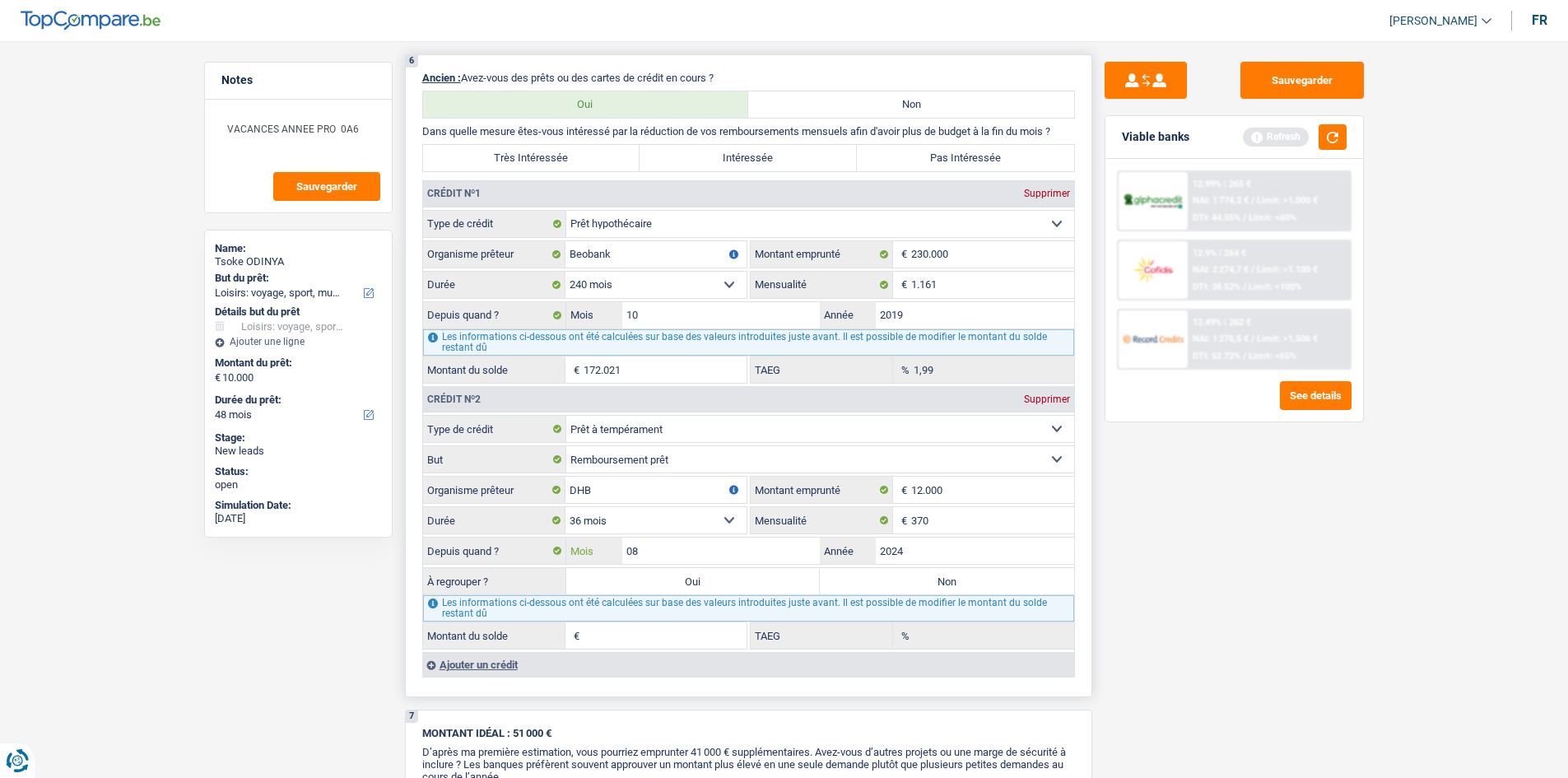
click at [724, 553] on input "08" at bounding box center [721, 551] width 199 height 26
type input "8.273"
type input "7,13"
type input "07"
type input "7.950"
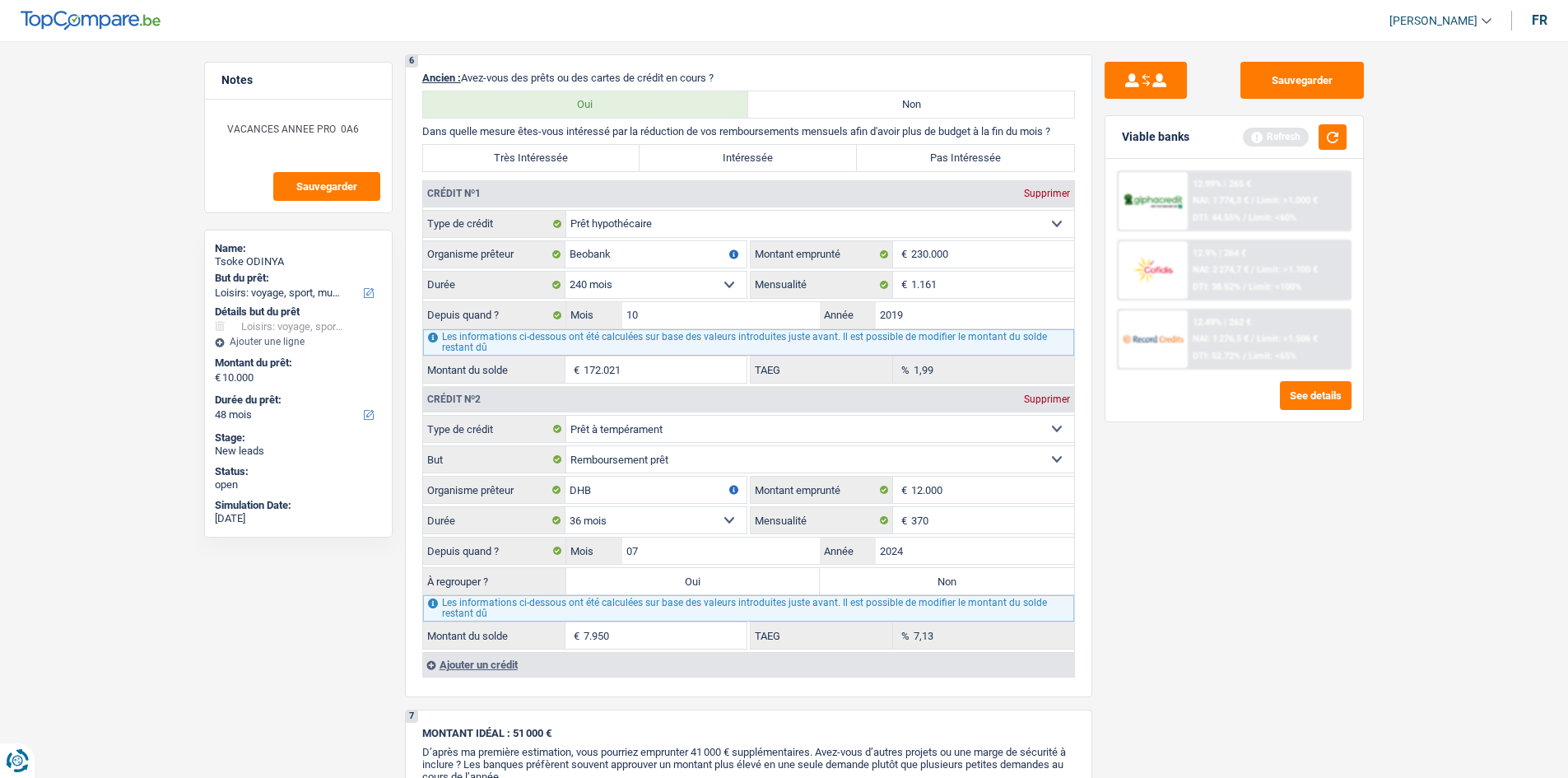
click at [1114, 624] on div "Sauvegarder Viable banks Refresh 12.99% | 265 € NAI: 1 774,3 € / Limit: >1.000 …" at bounding box center [1234, 404] width 284 height 686
click at [448, 661] on div "Ajouter un crédit" at bounding box center [748, 663] width 651 height 24
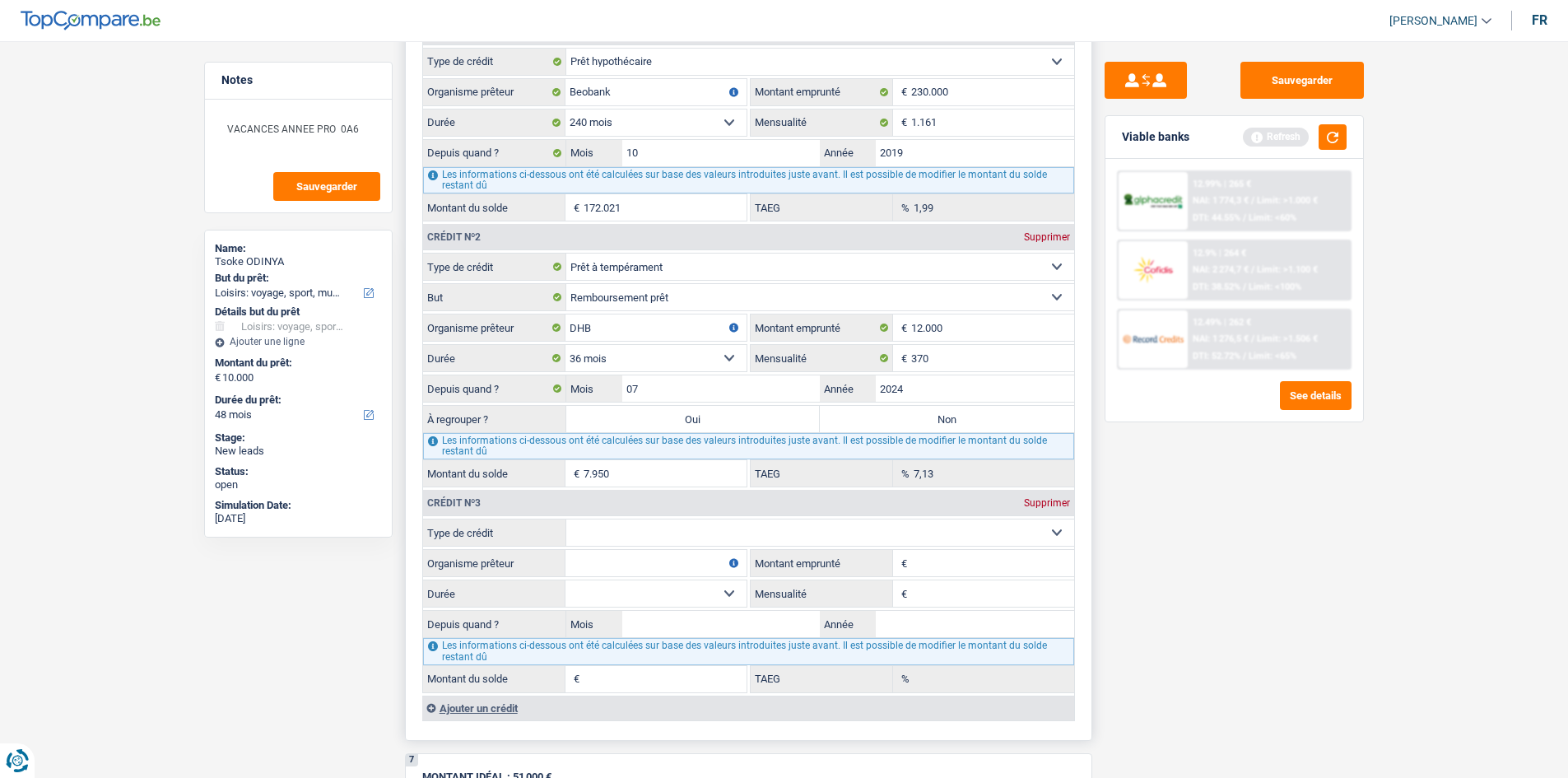
scroll to position [1482, 0]
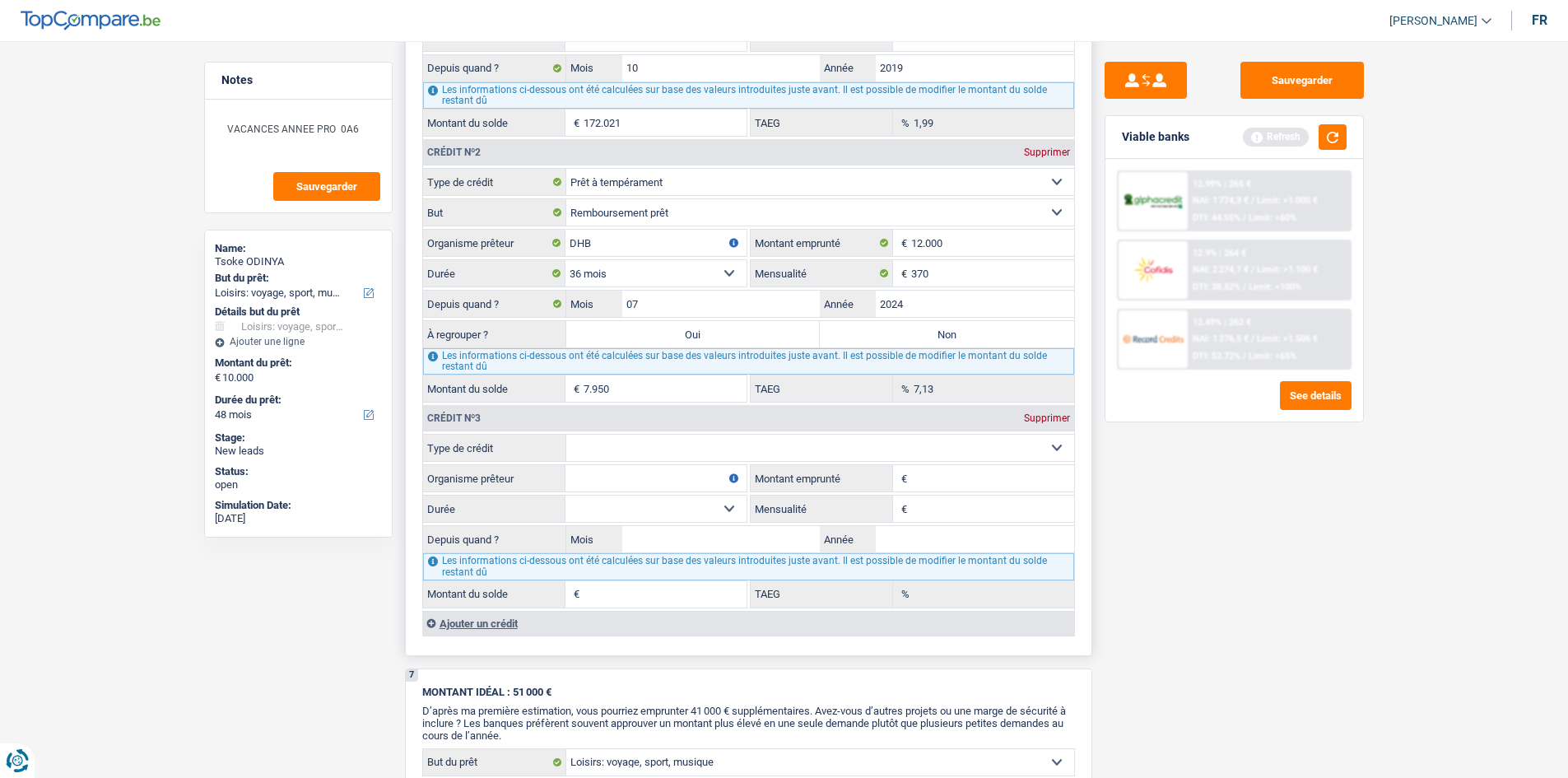
click at [610, 440] on select "Carte ou ouverture de crédit Prêt hypothécaire Vente à tempérament Prêt à tempé…" at bounding box center [820, 447] width 508 height 26
select select "cardOrCredit"
type input "0"
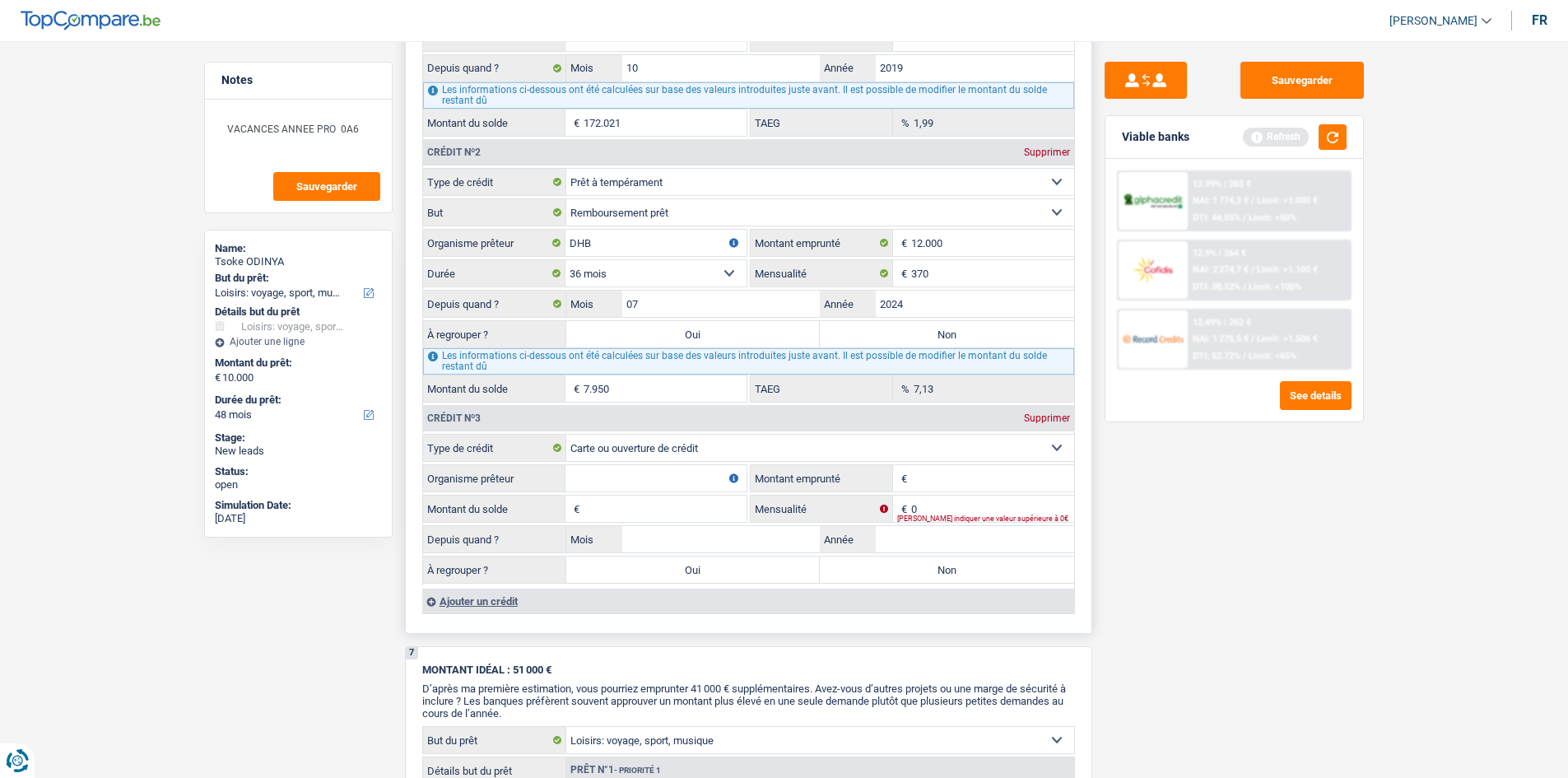
click at [647, 471] on input "Organisme prêteur" at bounding box center [656, 477] width 181 height 26
type input "BEOBANK"
click at [954, 456] on select "Carte ou ouverture de crédit Prêt hypothécaire Vente à tempérament Prêt à tempé…" at bounding box center [820, 447] width 508 height 26
click at [1163, 493] on div "Sauvegarder Viable banks Refresh 12.99% | 265 € NAI: 1 774,3 € / Limit: >1.000 …" at bounding box center [1234, 404] width 284 height 686
click at [999, 496] on input "0" at bounding box center [992, 509] width 163 height 26
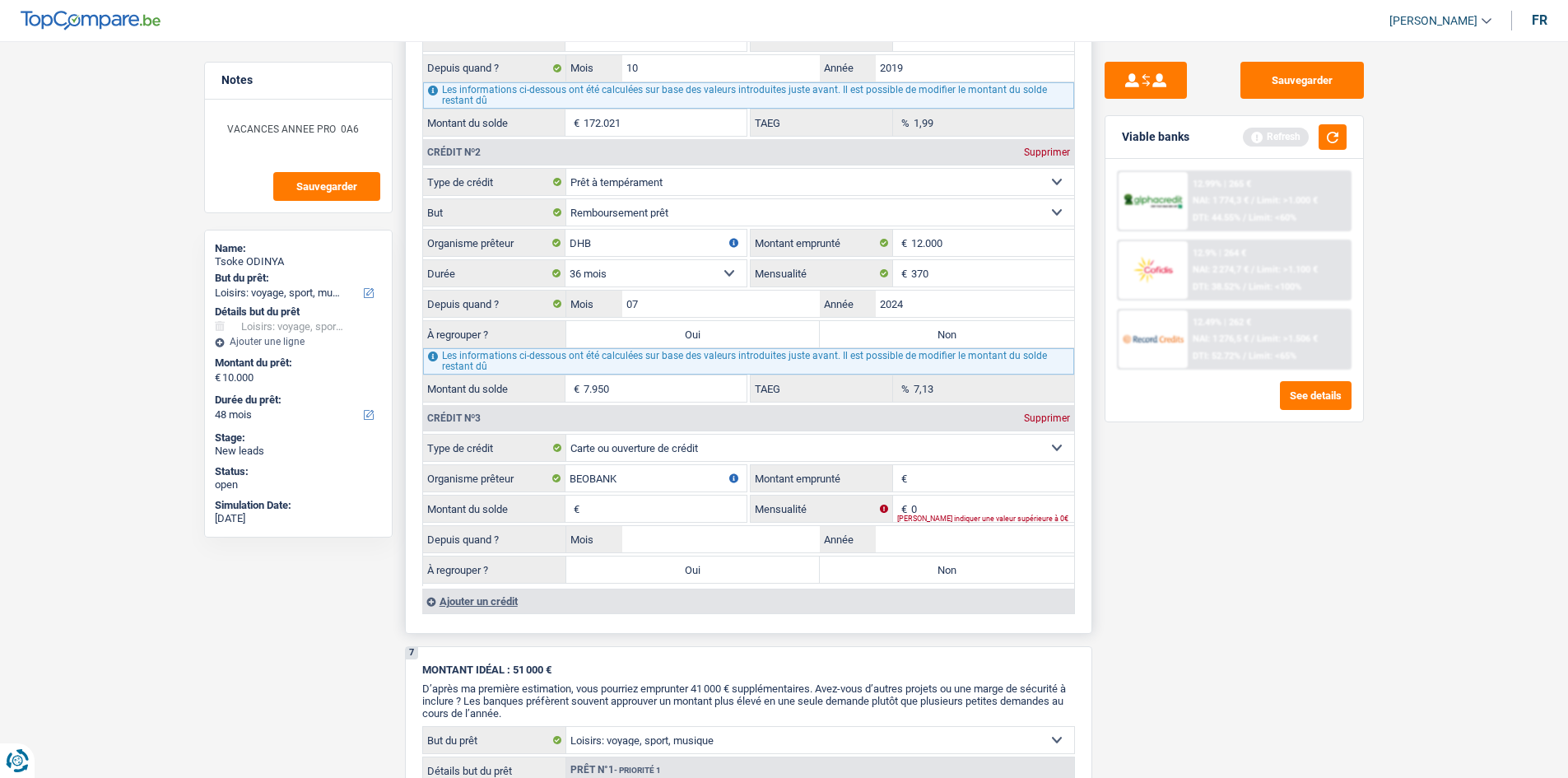
click at [991, 487] on input "Montant emprunté" at bounding box center [992, 477] width 163 height 26
type input "15.000"
click at [1209, 501] on div "Sauvegarder Viable banks Refresh 12.99% | 265 € NAI: 1 774,3 € / Limit: >1.000 …" at bounding box center [1234, 404] width 284 height 686
click at [699, 516] on input "Montant du solde" at bounding box center [665, 509] width 163 height 26
type input "15.000"
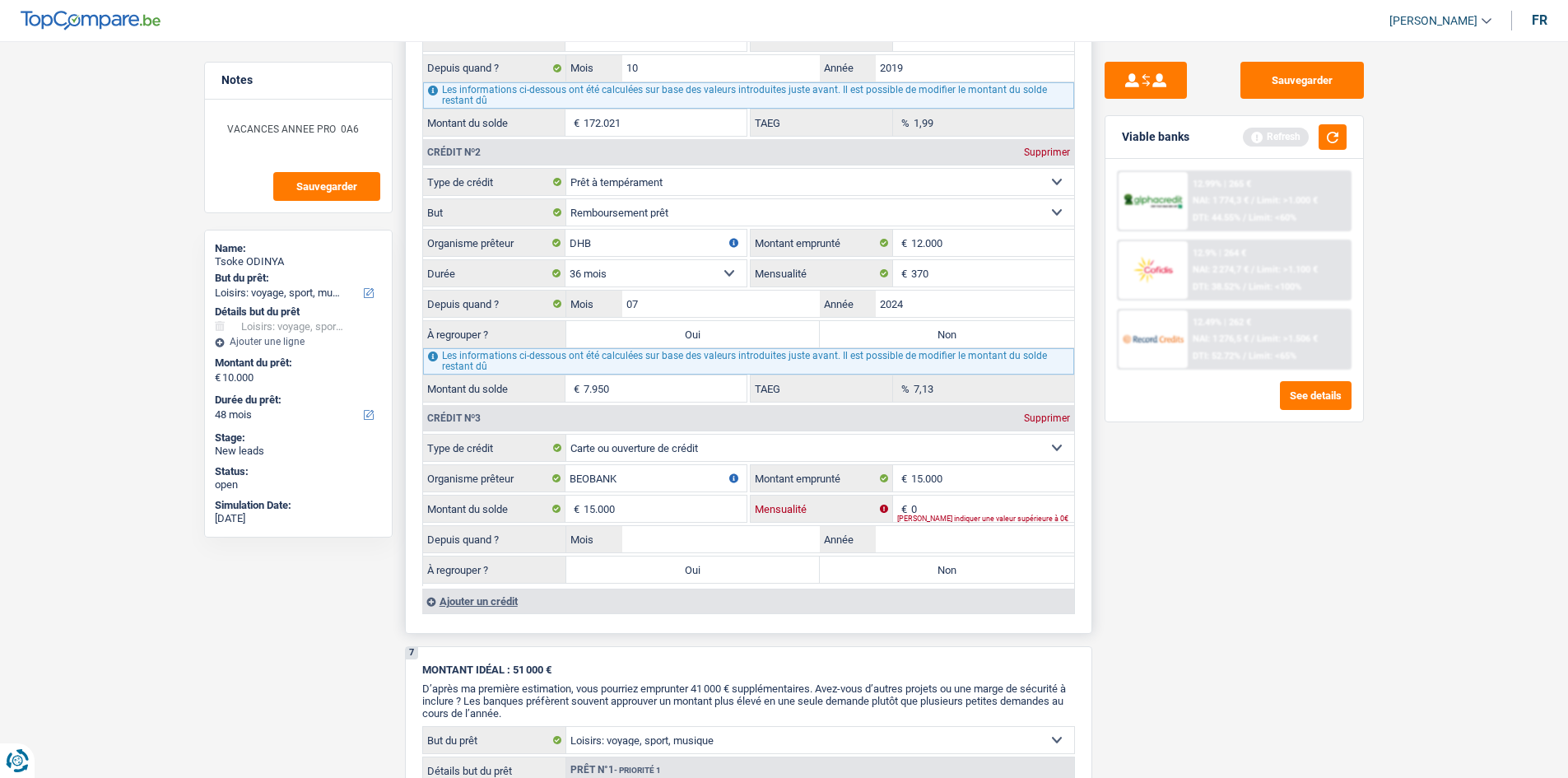
click at [962, 503] on input "0" at bounding box center [992, 509] width 163 height 26
type input "100"
click at [928, 547] on input "Année" at bounding box center [975, 539] width 199 height 26
type input "2"
type input "2017"
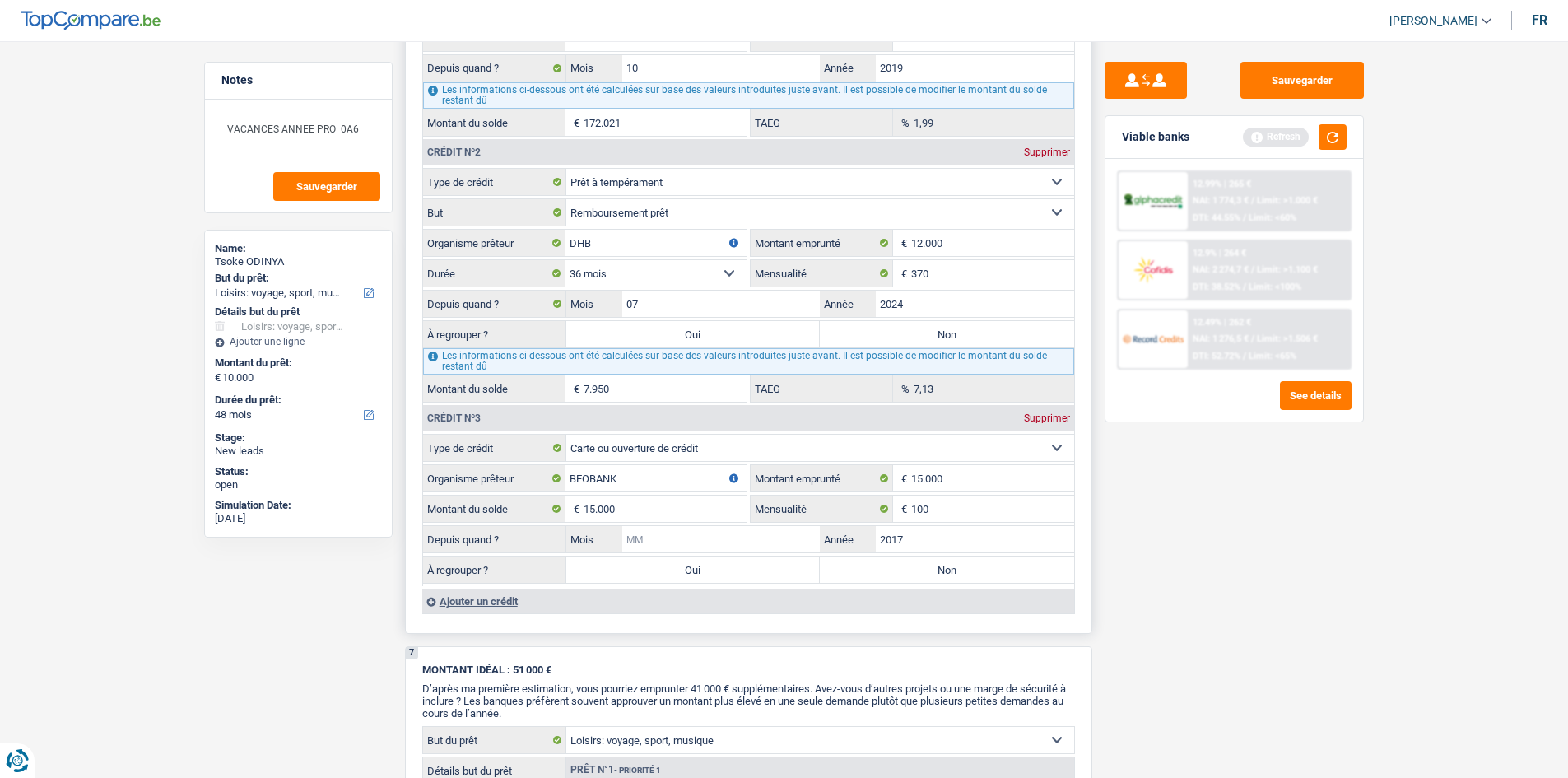
click at [790, 546] on input "Mois" at bounding box center [721, 539] width 199 height 26
type input "05"
click at [1249, 495] on div "Sauvegarder Viable banks Refresh 12.99% | 265 € NAI: 1 774,3 € / Limit: >1.000 …" at bounding box center [1234, 404] width 284 height 686
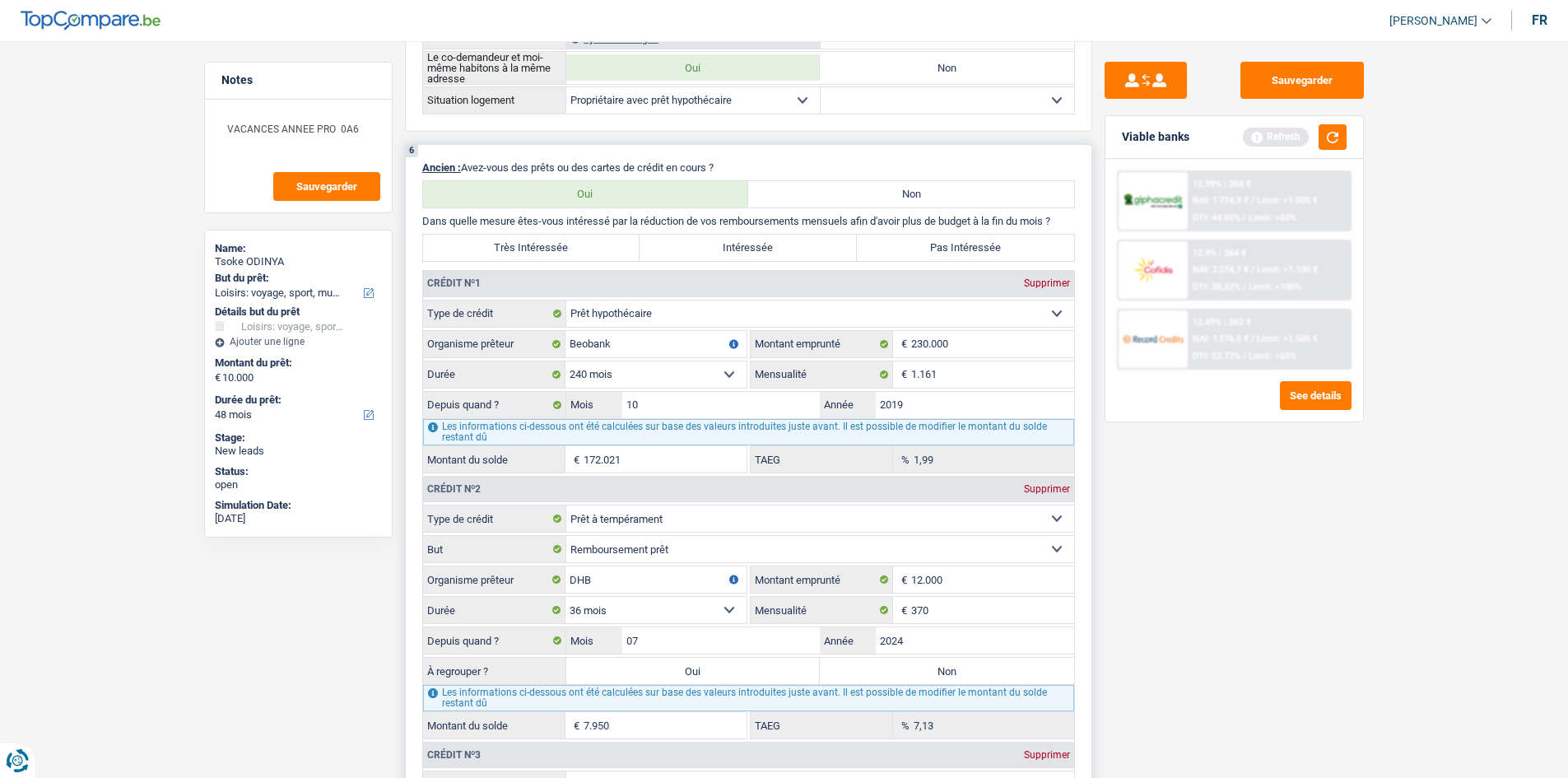
scroll to position [1143, 0]
click at [343, 127] on textarea "VACANCES ANNEE PRO 0A6" at bounding box center [298, 136] width 164 height 50
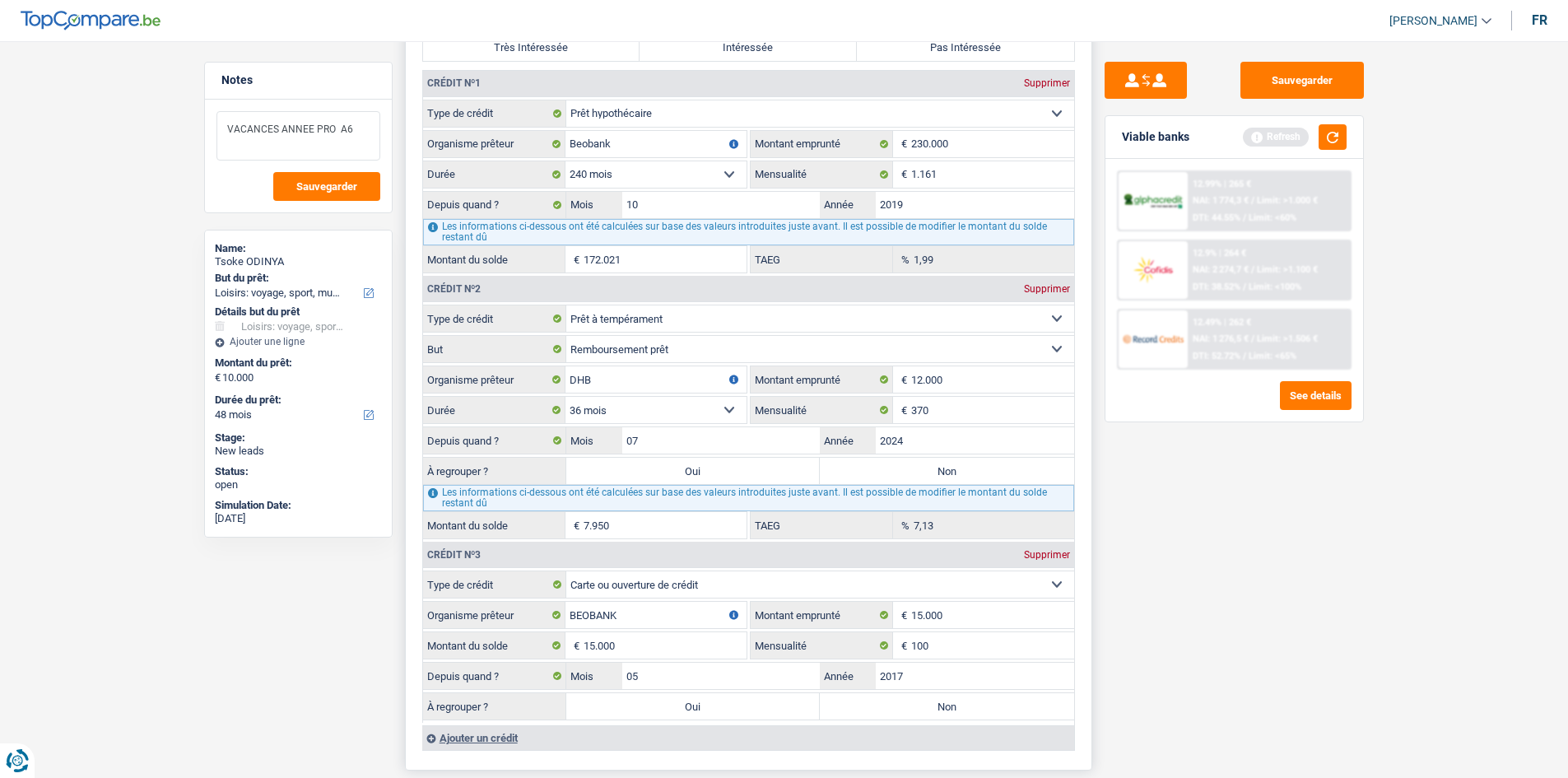
scroll to position [1346, 0]
type textarea "VACANCES ANNEE PRO A6"
click at [864, 465] on label "Non" at bounding box center [947, 470] width 254 height 26
click at [864, 465] on input "Non" at bounding box center [947, 470] width 254 height 26
radio input "true"
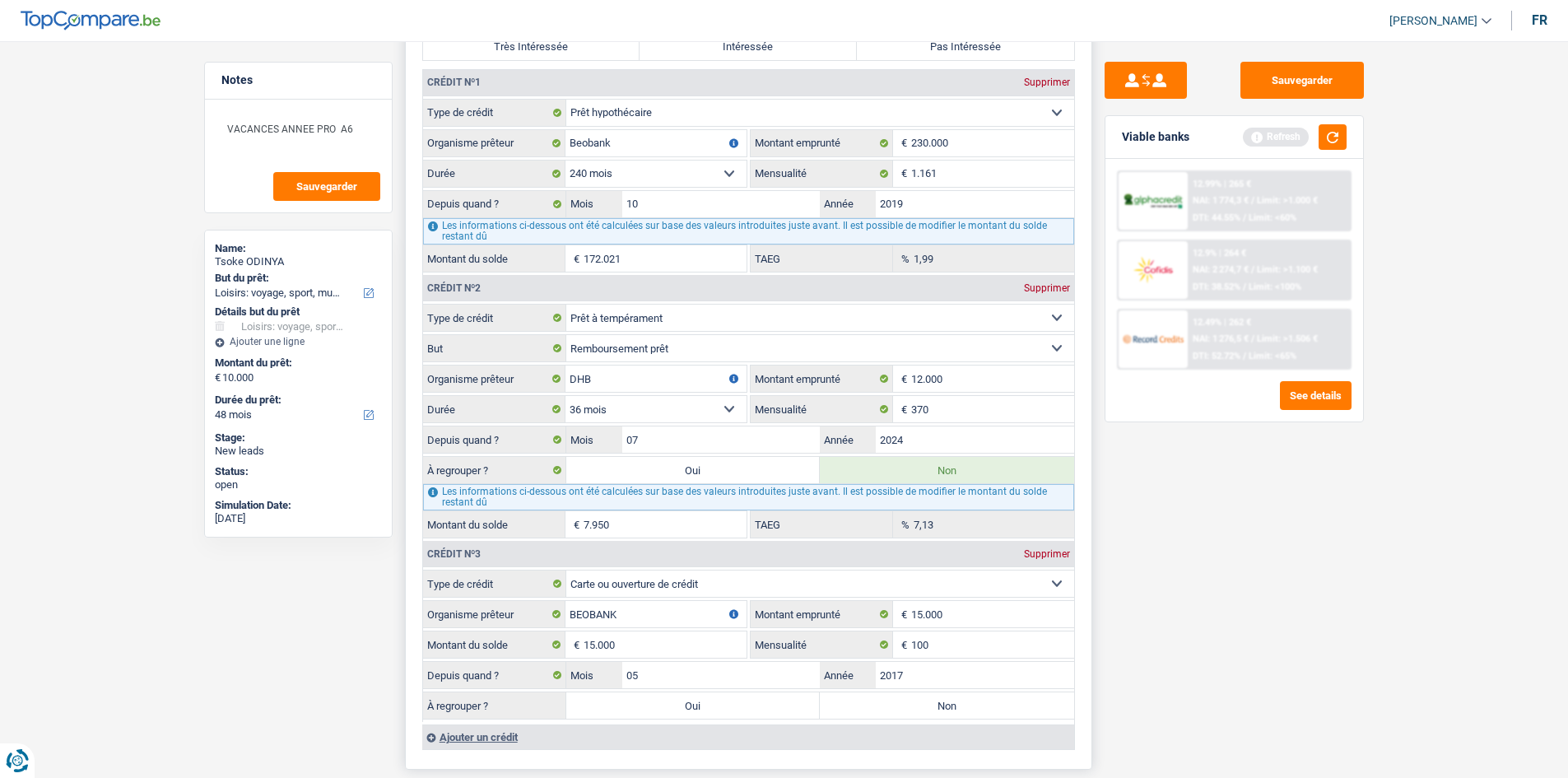
click at [983, 696] on label "Non" at bounding box center [947, 705] width 254 height 26
click at [983, 696] on input "Non" at bounding box center [947, 705] width 254 height 26
radio input "true"
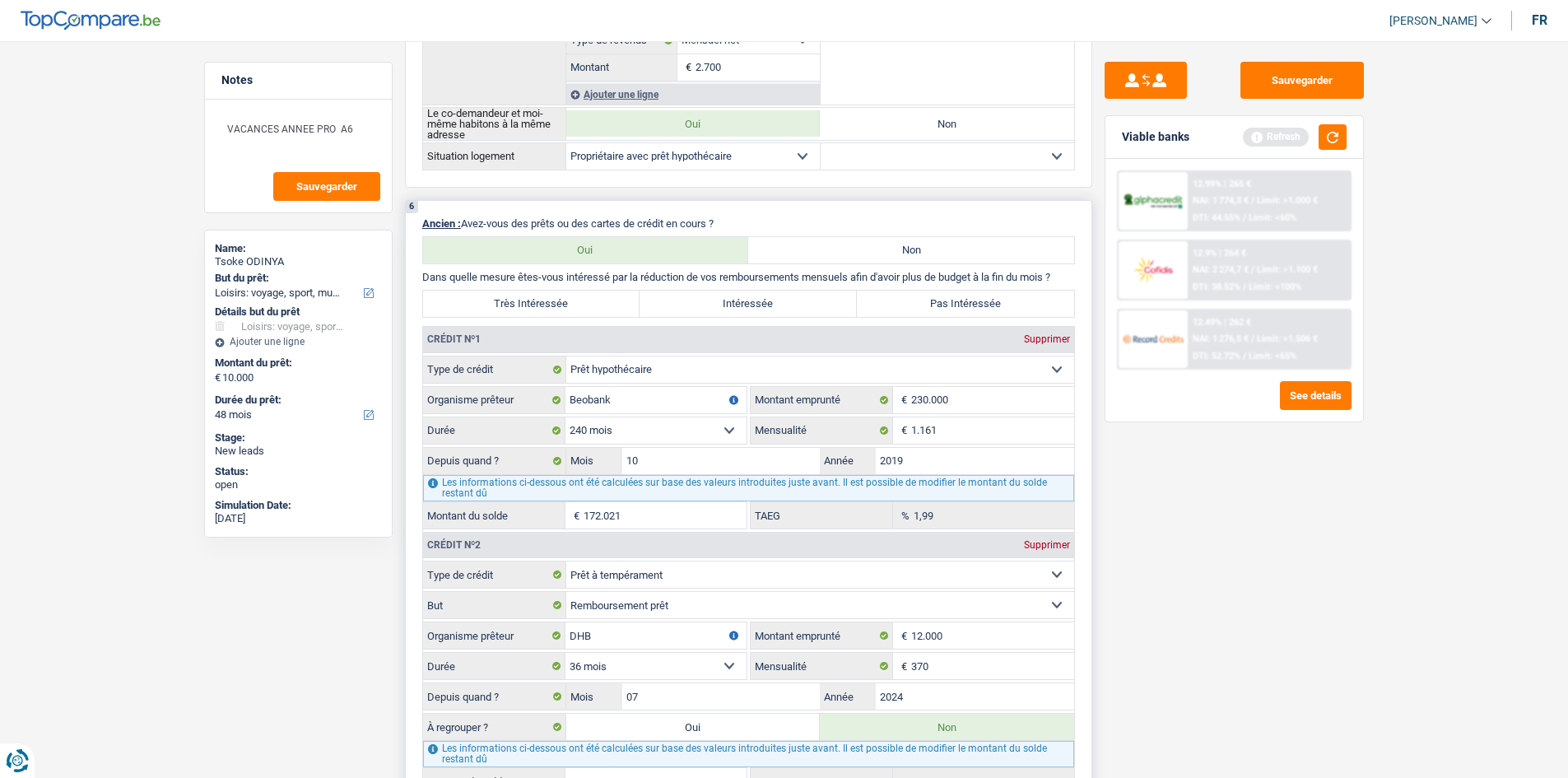
scroll to position [1089, 0]
click at [940, 305] on label "Pas Intéressée" at bounding box center [965, 304] width 217 height 26
click at [940, 305] on input "Pas Intéressée" at bounding box center [965, 304] width 217 height 26
radio input "true"
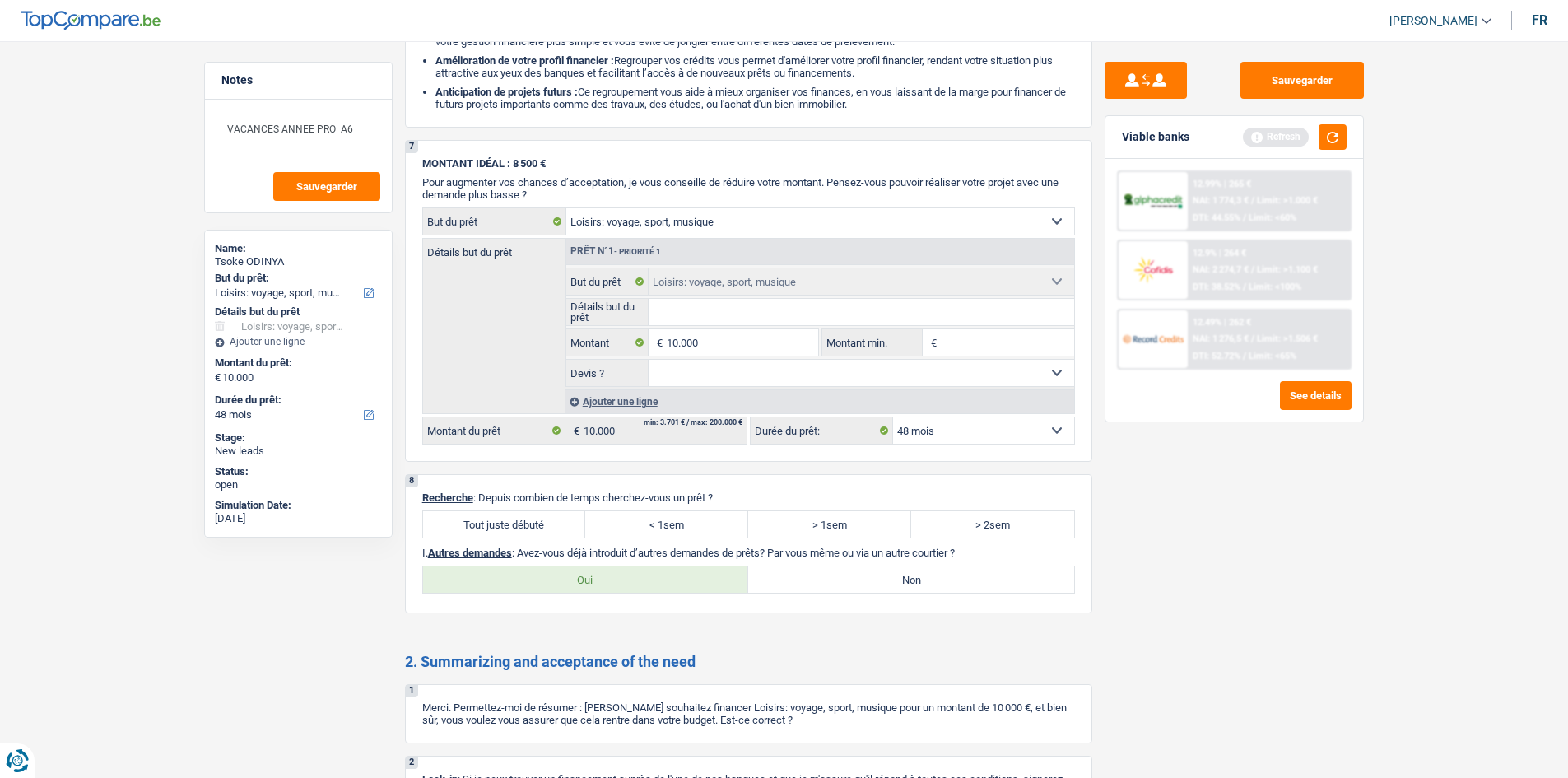
scroll to position [2173, 0]
click at [485, 520] on label "Tout juste débuté" at bounding box center [505, 522] width 163 height 26
click at [485, 520] on input "Tout juste débuté" at bounding box center [505, 522] width 163 height 26
radio input "true"
drag, startPoint x: 933, startPoint y: 574, endPoint x: 914, endPoint y: 559, distance: 24.2
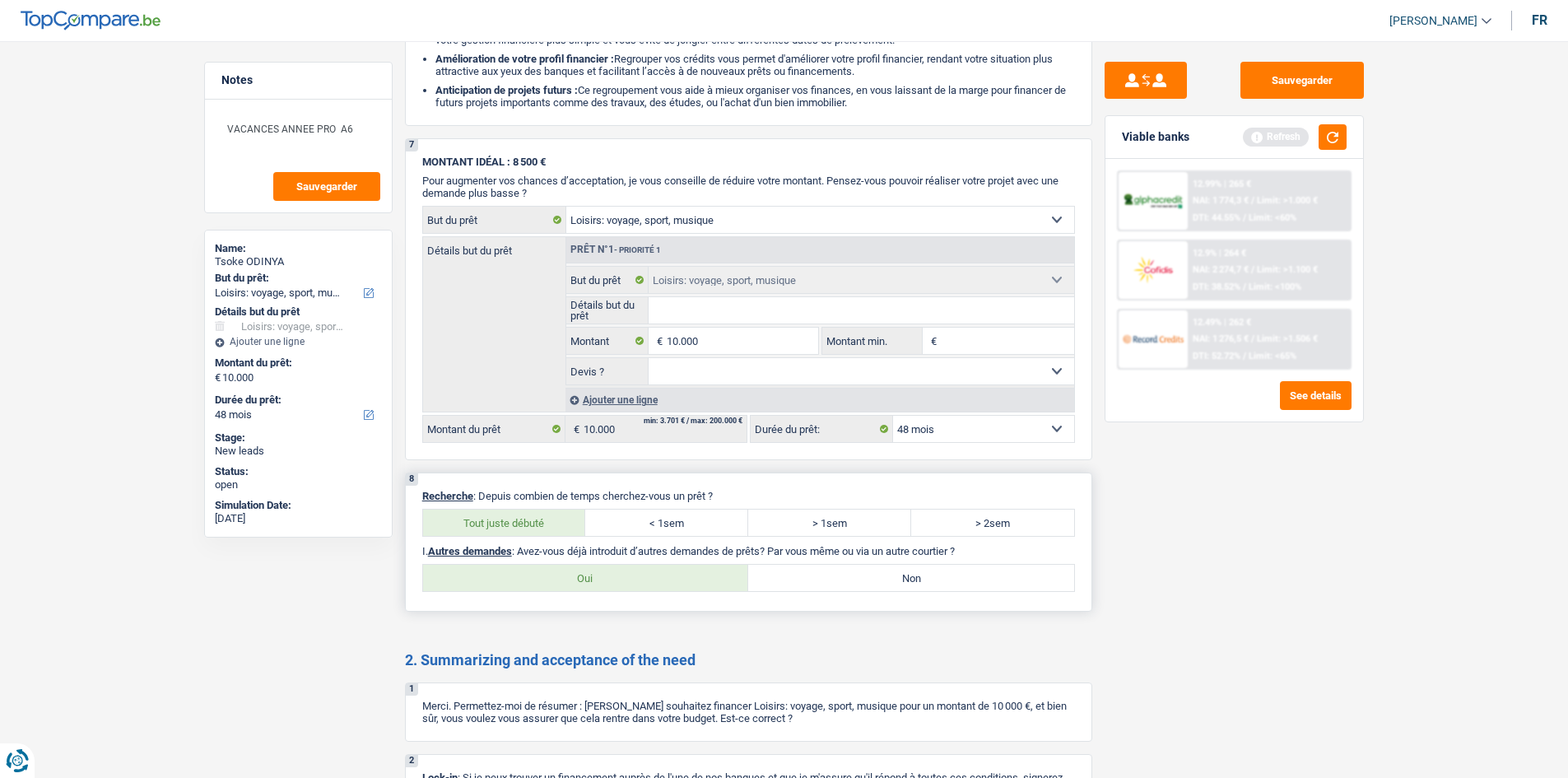
click at [931, 574] on label "Non" at bounding box center [911, 578] width 326 height 26
click at [931, 574] on input "Non" at bounding box center [911, 578] width 326 height 26
radio input "true"
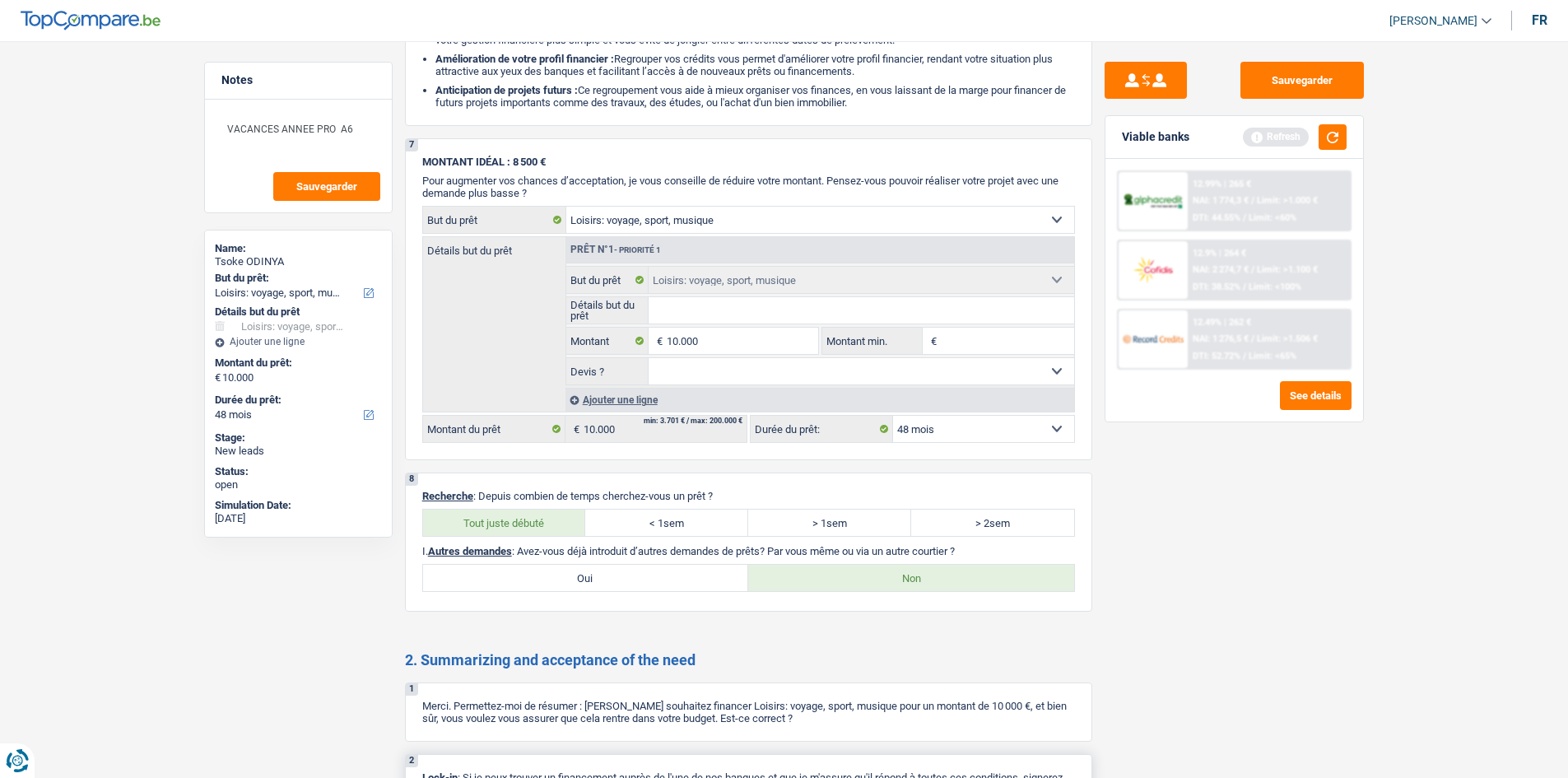
scroll to position [2397, 0]
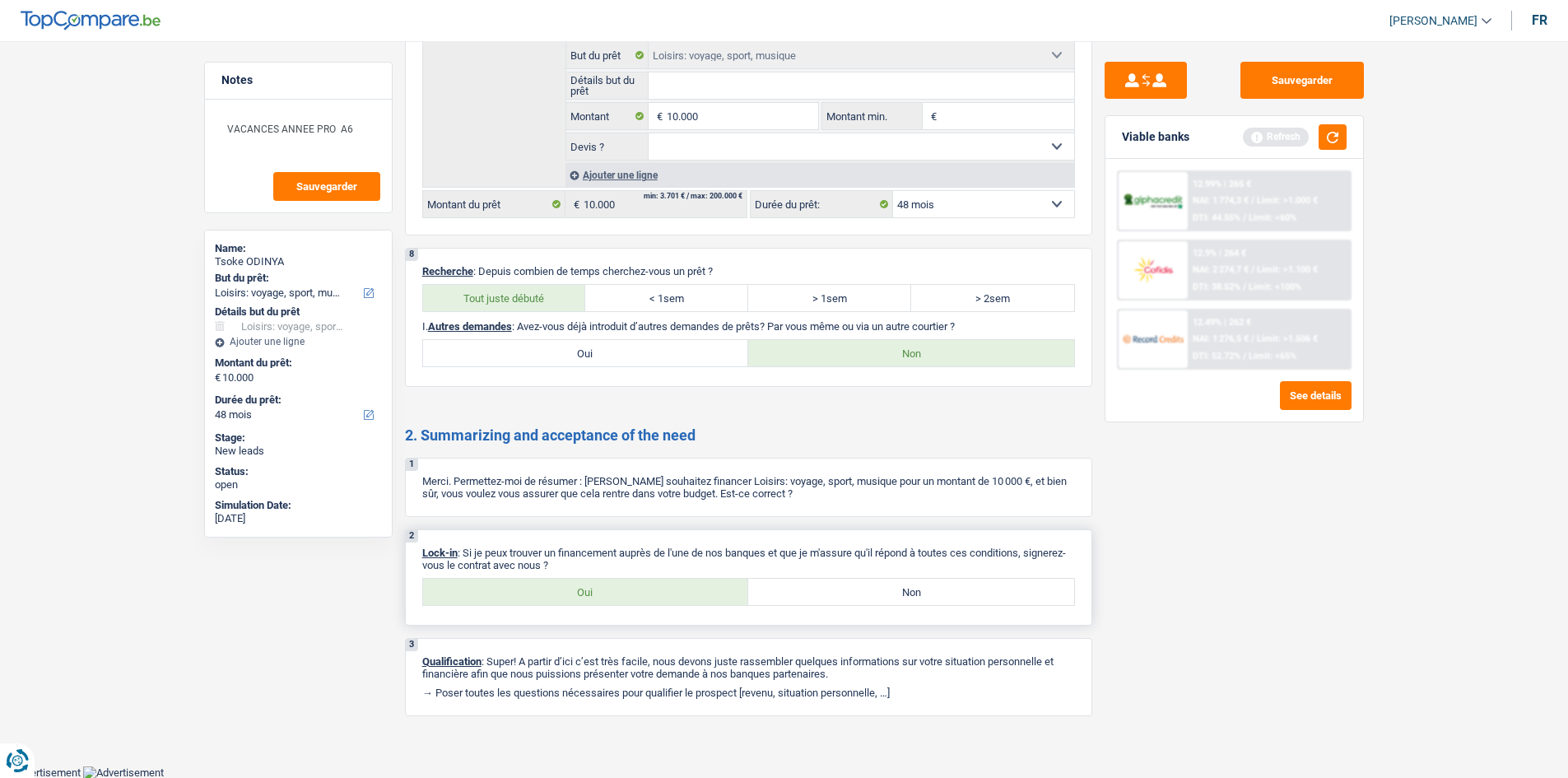
click at [786, 592] on label "Non" at bounding box center [911, 591] width 326 height 26
click at [786, 592] on input "Non" at bounding box center [911, 591] width 326 height 26
radio input "true"
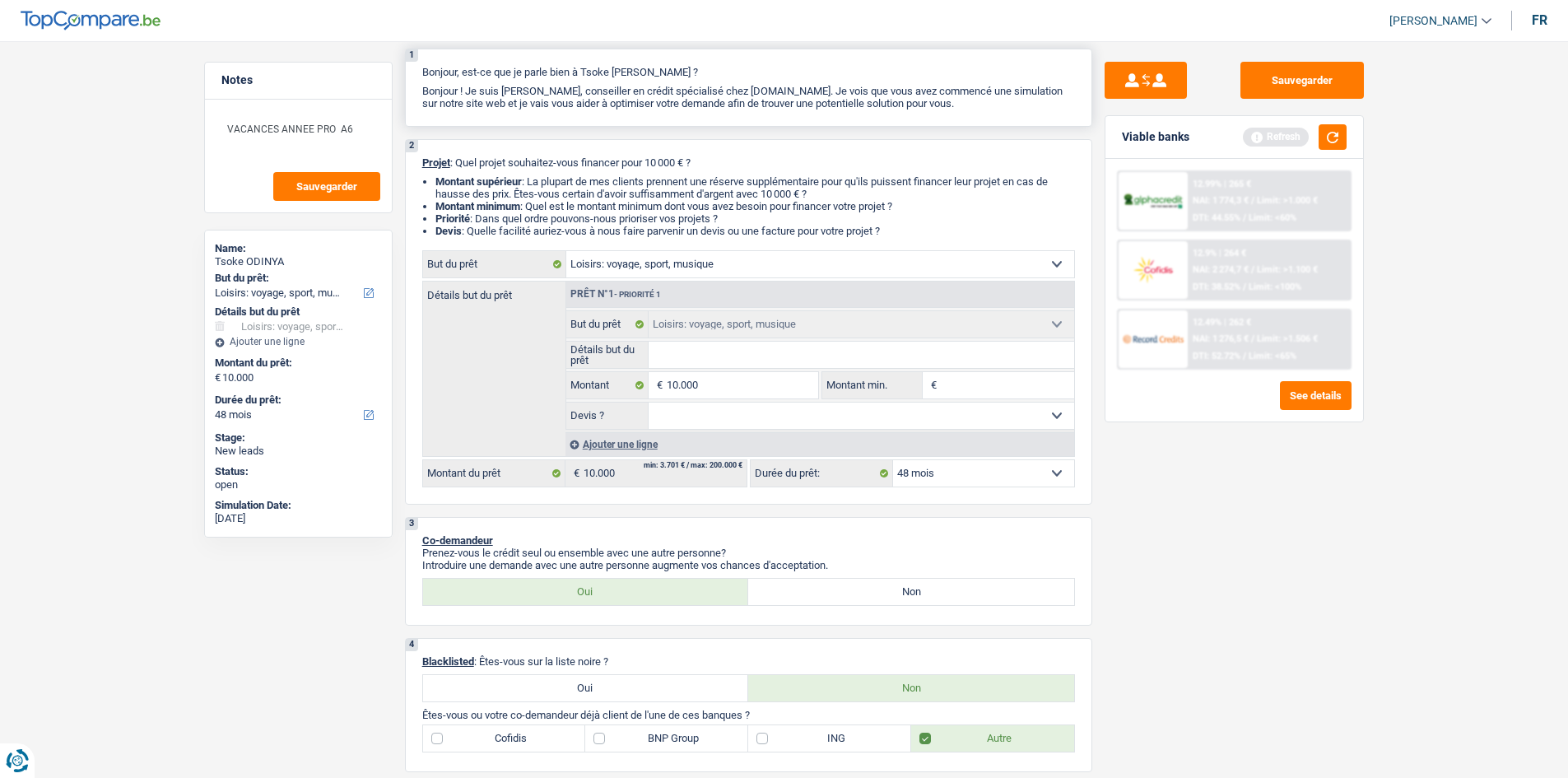
scroll to position [0, 0]
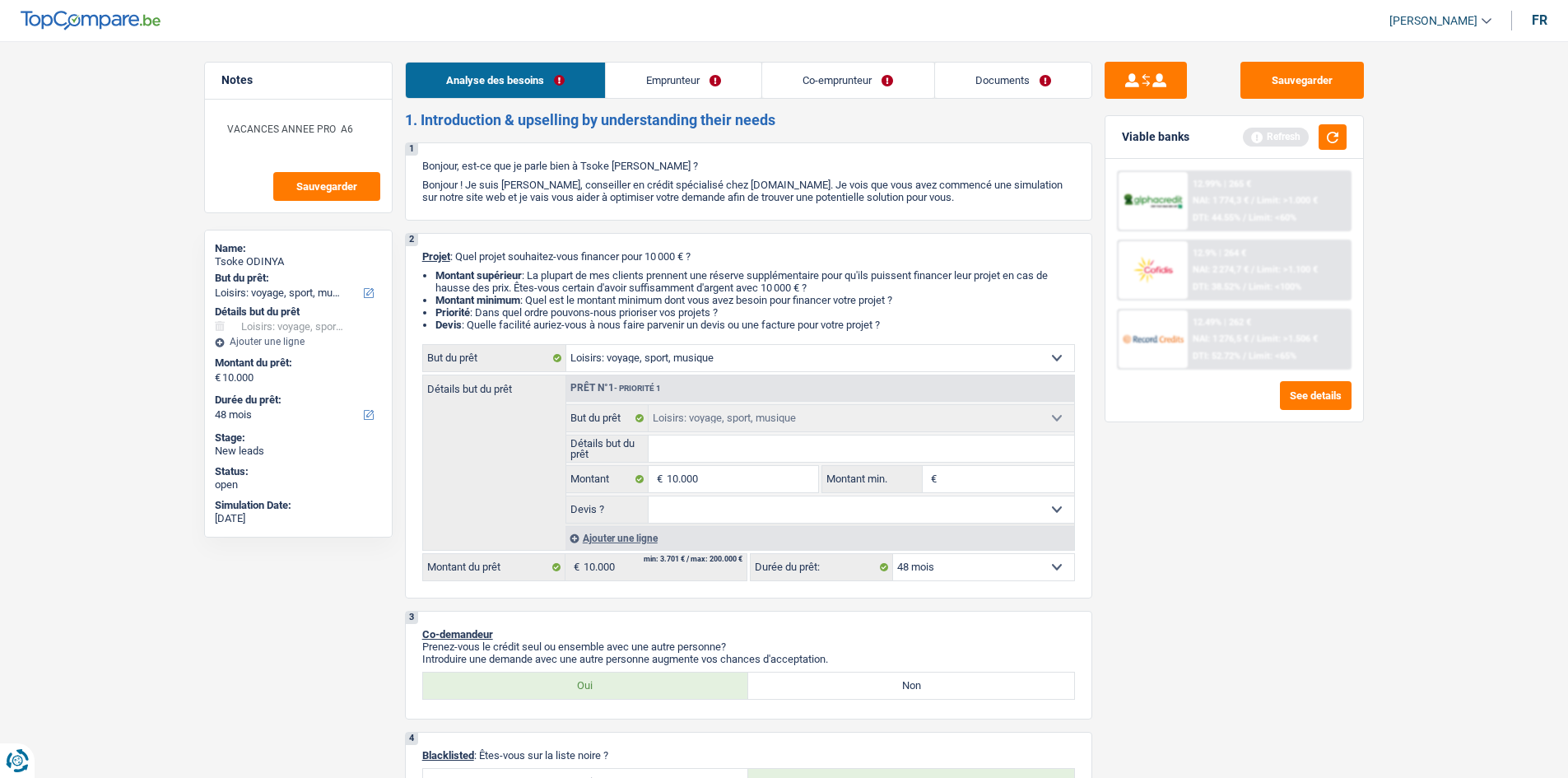
click at [698, 83] on link "Emprunteur" at bounding box center [683, 80] width 156 height 35
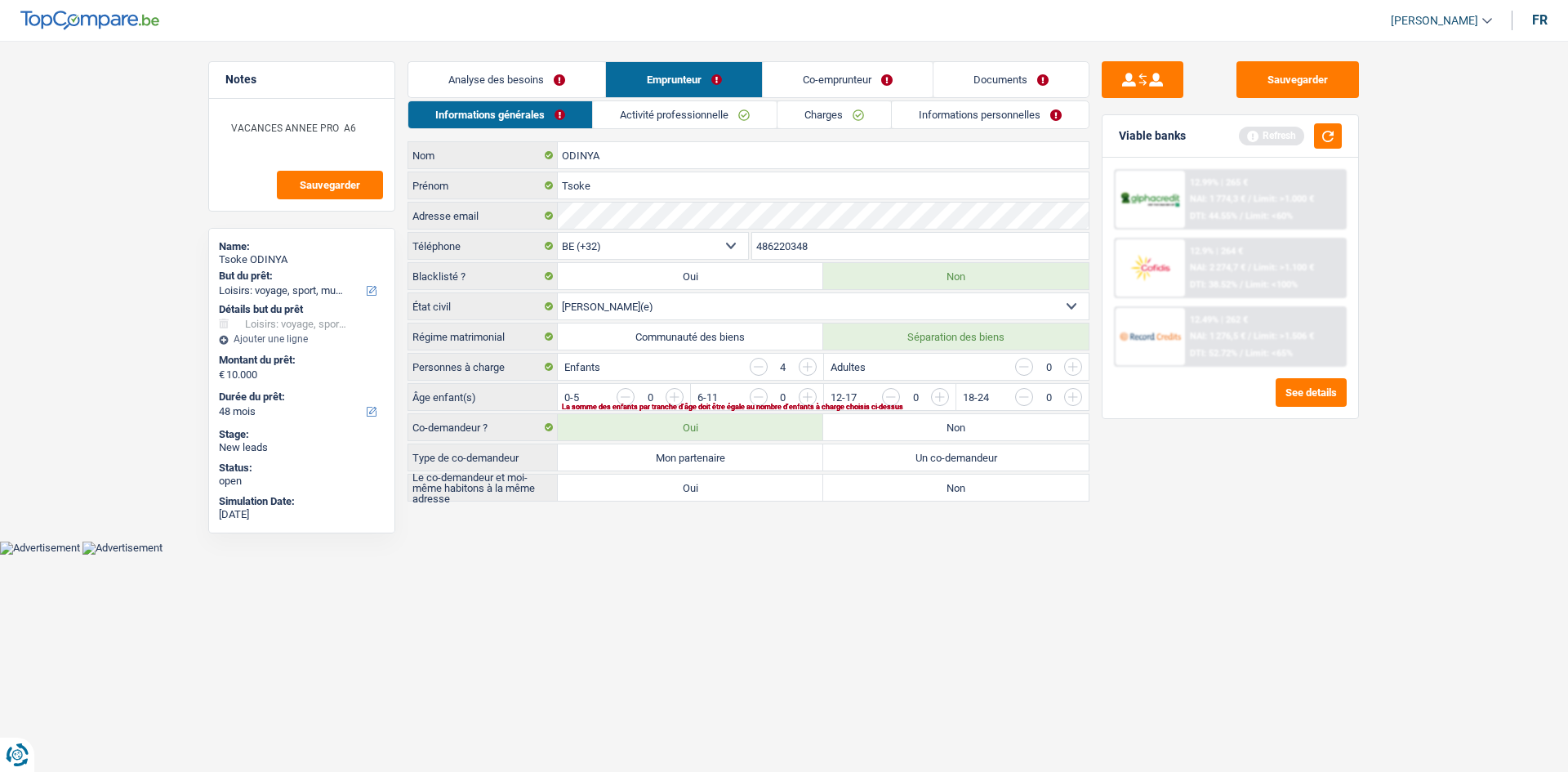
click at [812, 395] on input "button" at bounding box center [1139, 400] width 681 height 26
click at [812, 394] on input "button" at bounding box center [1139, 400] width 681 height 26
click at [676, 393] on input "button" at bounding box center [1006, 400] width 681 height 26
click at [520, 79] on link "Analyse des besoins" at bounding box center [507, 79] width 197 height 35
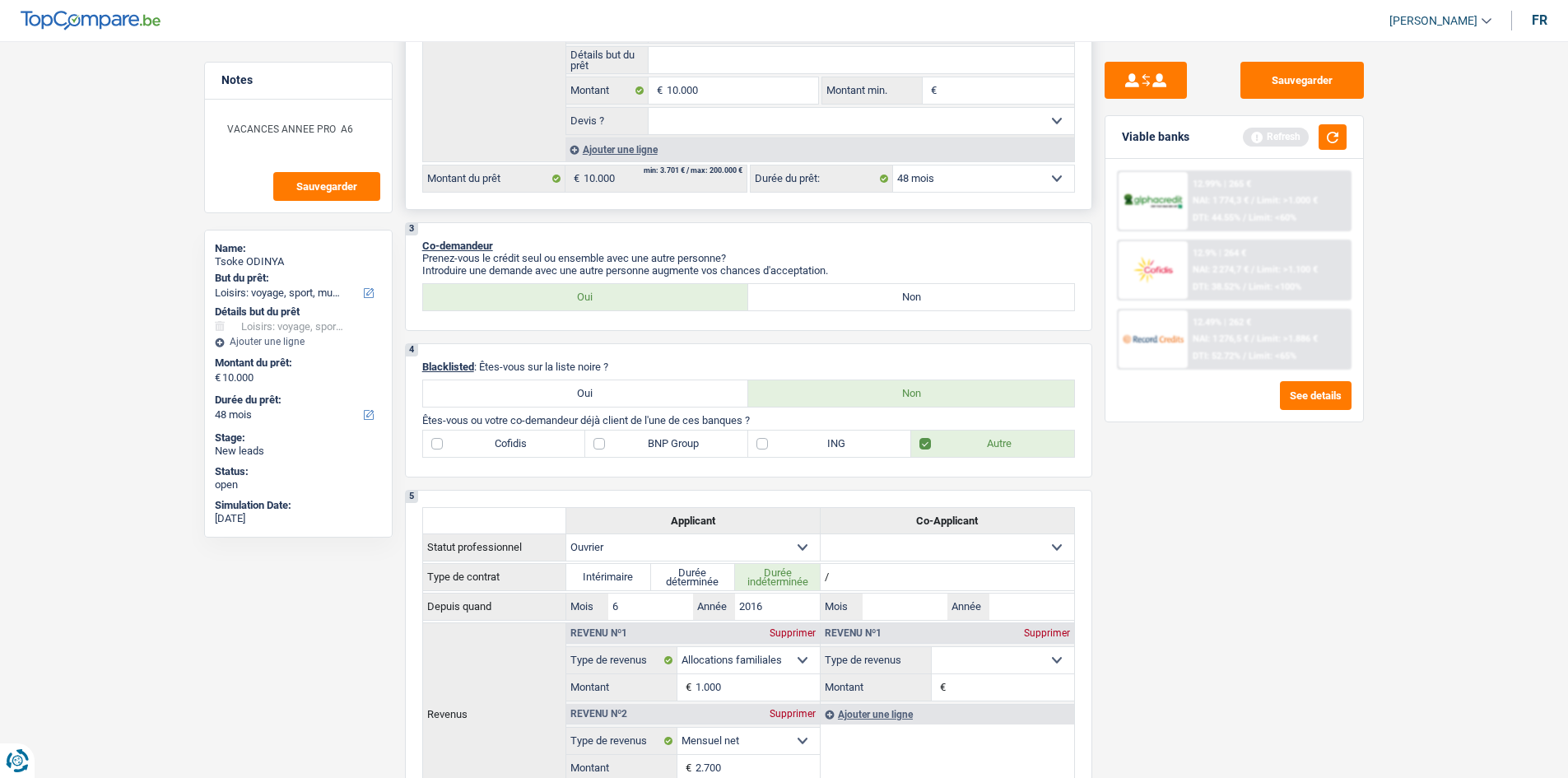
scroll to position [494, 0]
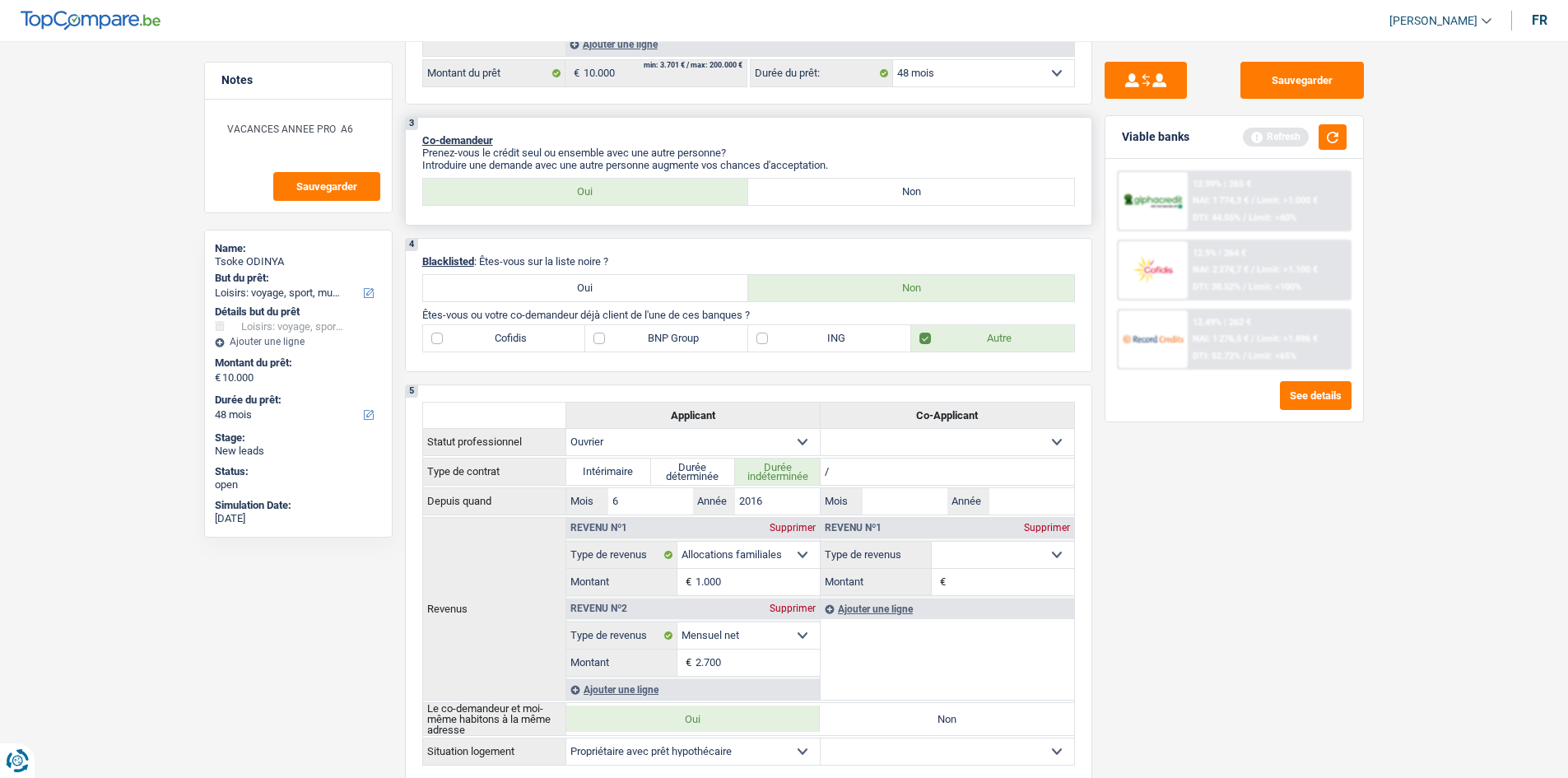
click at [830, 204] on div "Oui Non" at bounding box center [748, 191] width 652 height 28
click at [829, 186] on label "Non" at bounding box center [911, 191] width 326 height 26
click at [829, 186] on input "Non" at bounding box center [911, 191] width 326 height 26
radio input "true"
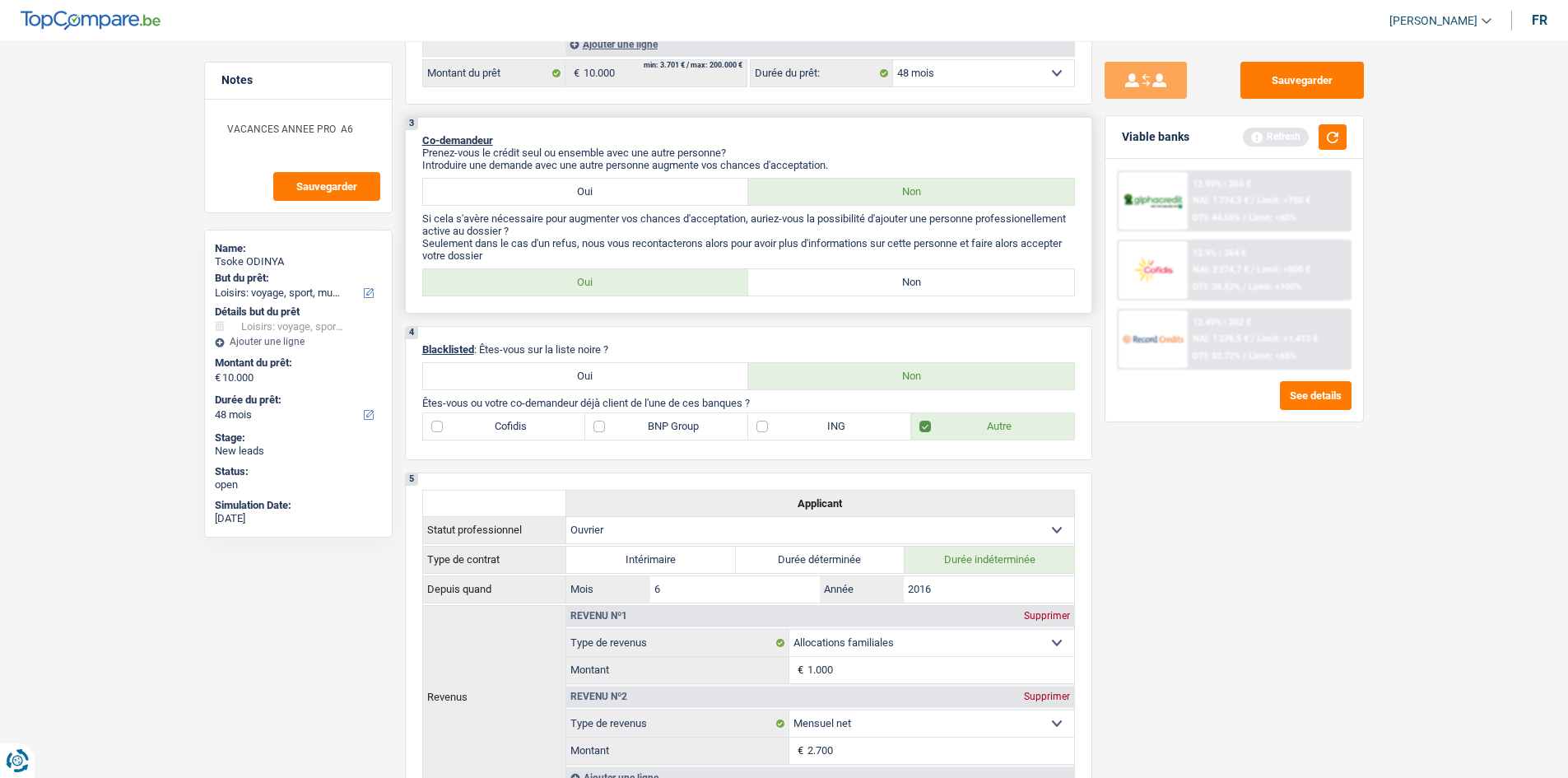
click at [669, 279] on label "Oui" at bounding box center [586, 282] width 326 height 26
click at [669, 279] on input "Oui" at bounding box center [586, 282] width 326 height 26
radio input "true"
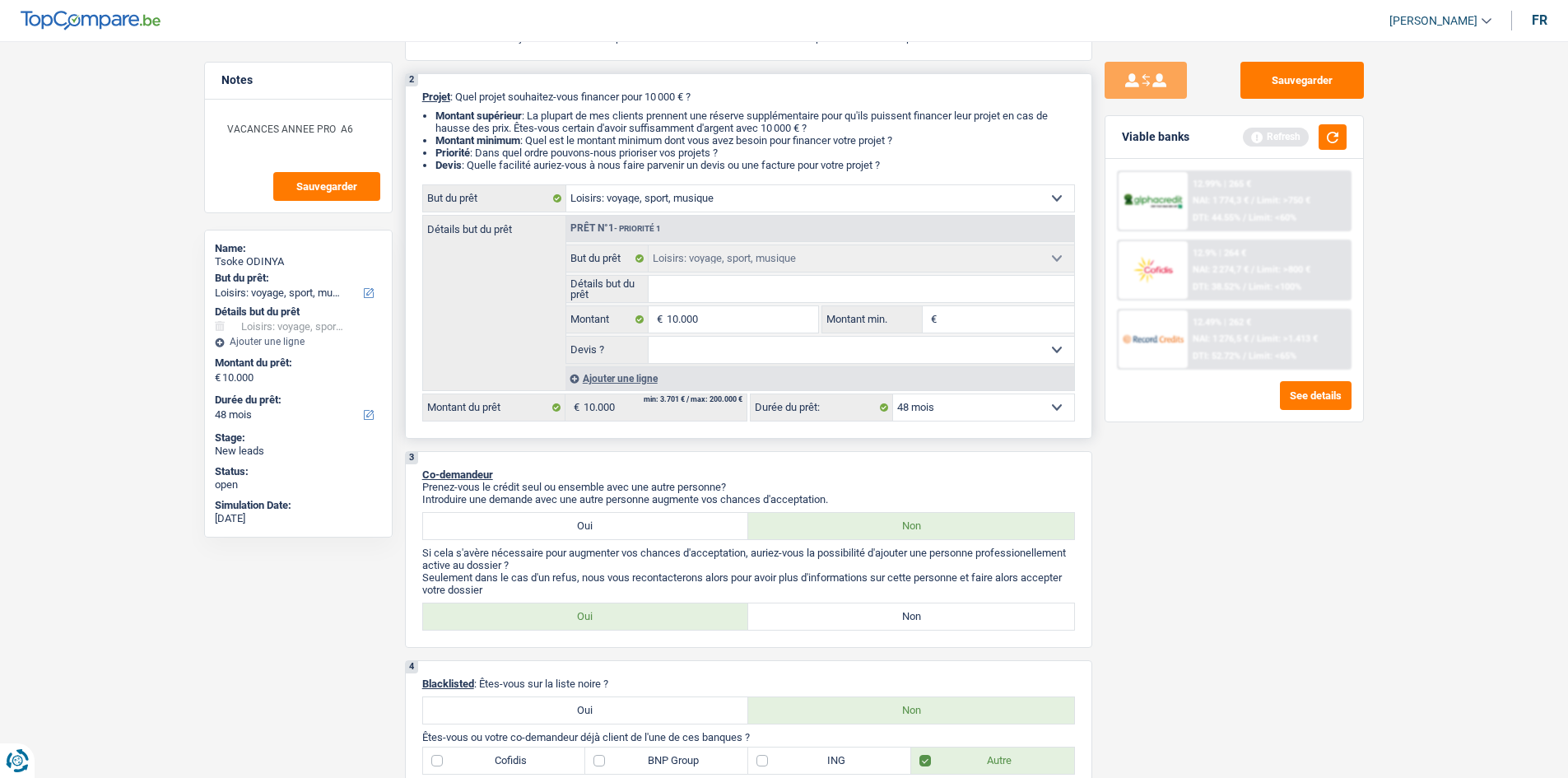
scroll to position [0, 0]
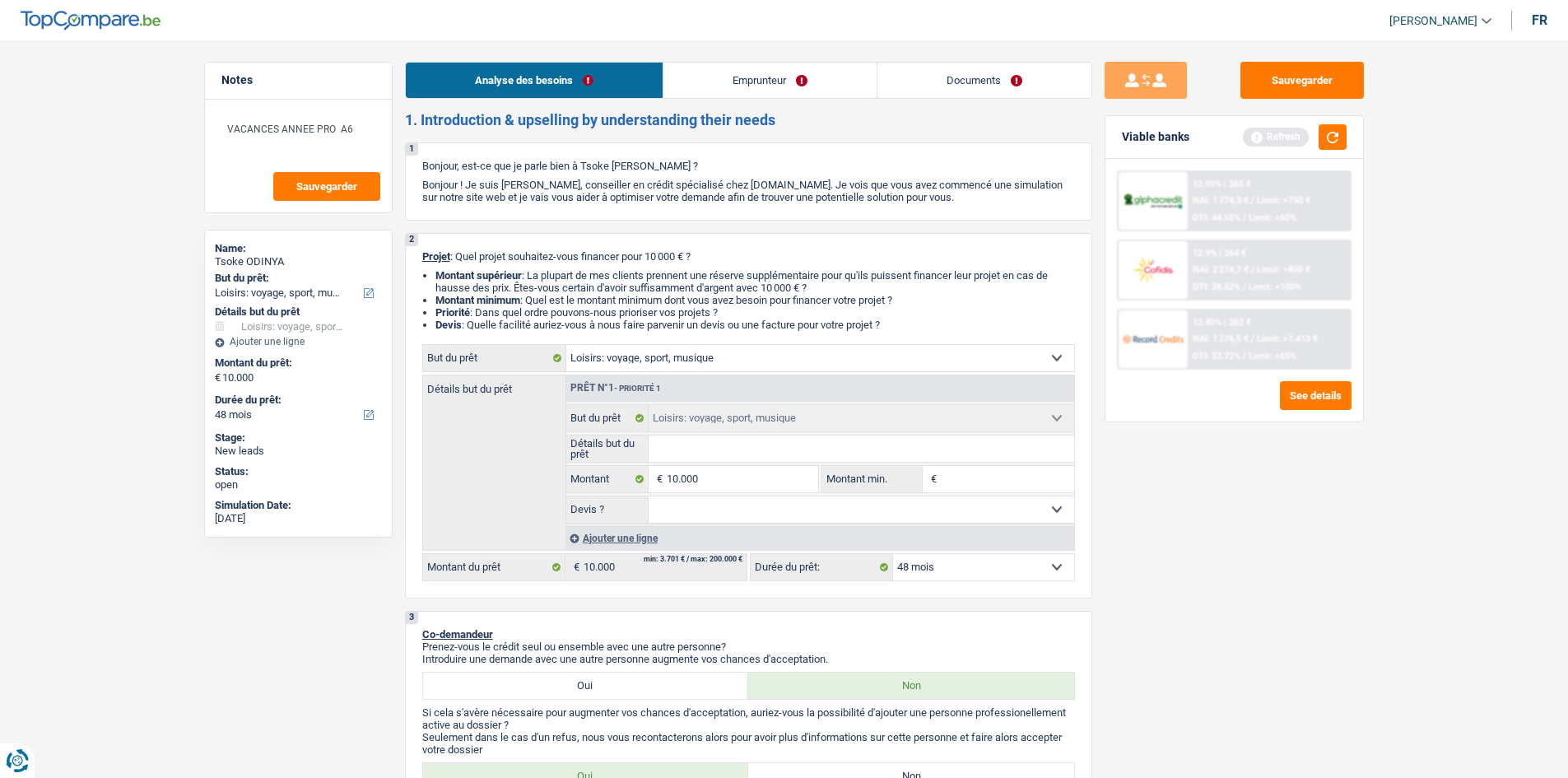
click at [848, 78] on link "Emprunteur" at bounding box center [769, 80] width 213 height 35
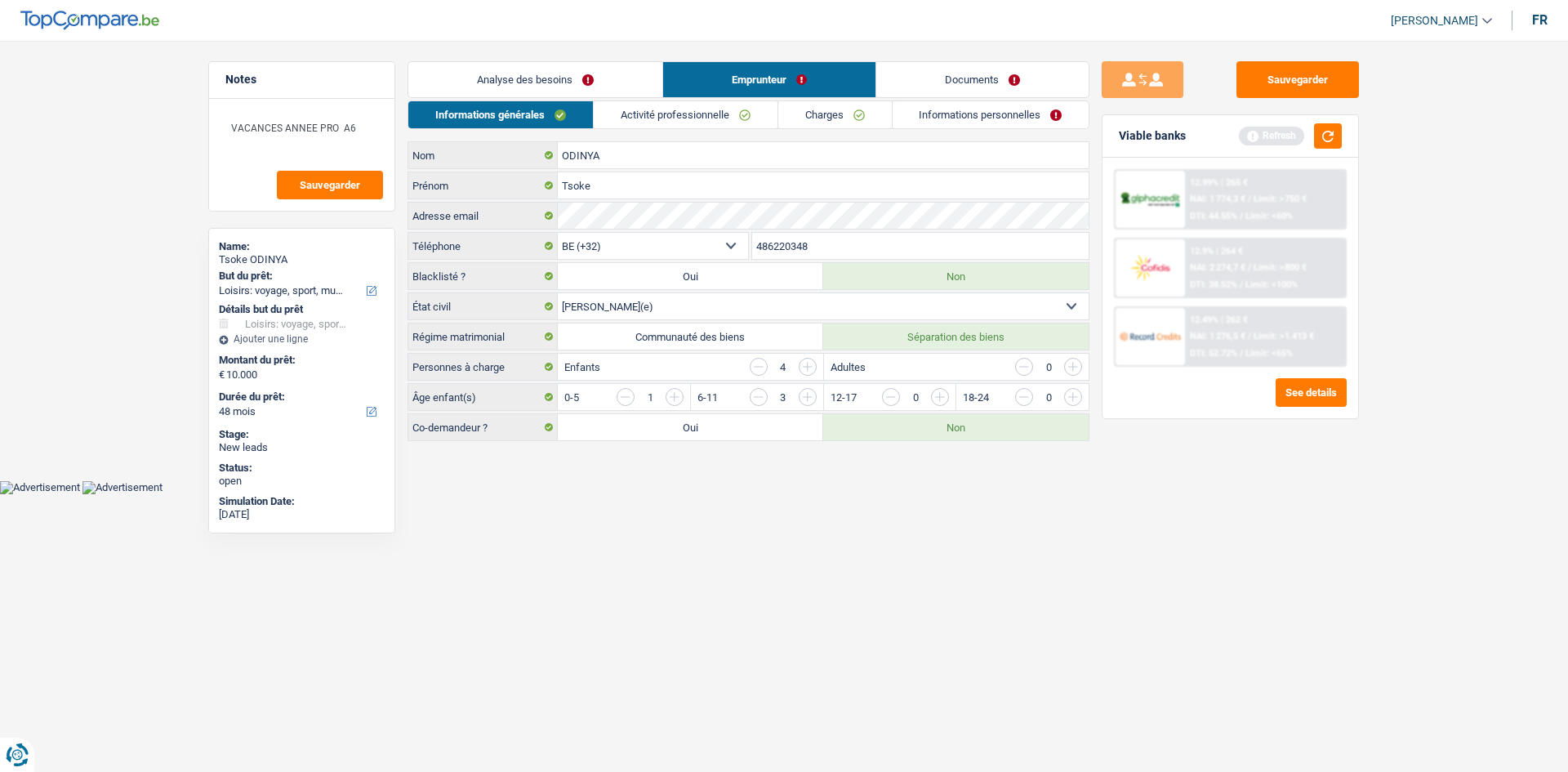
click at [690, 107] on link "Activité professionnelle" at bounding box center [686, 114] width 184 height 27
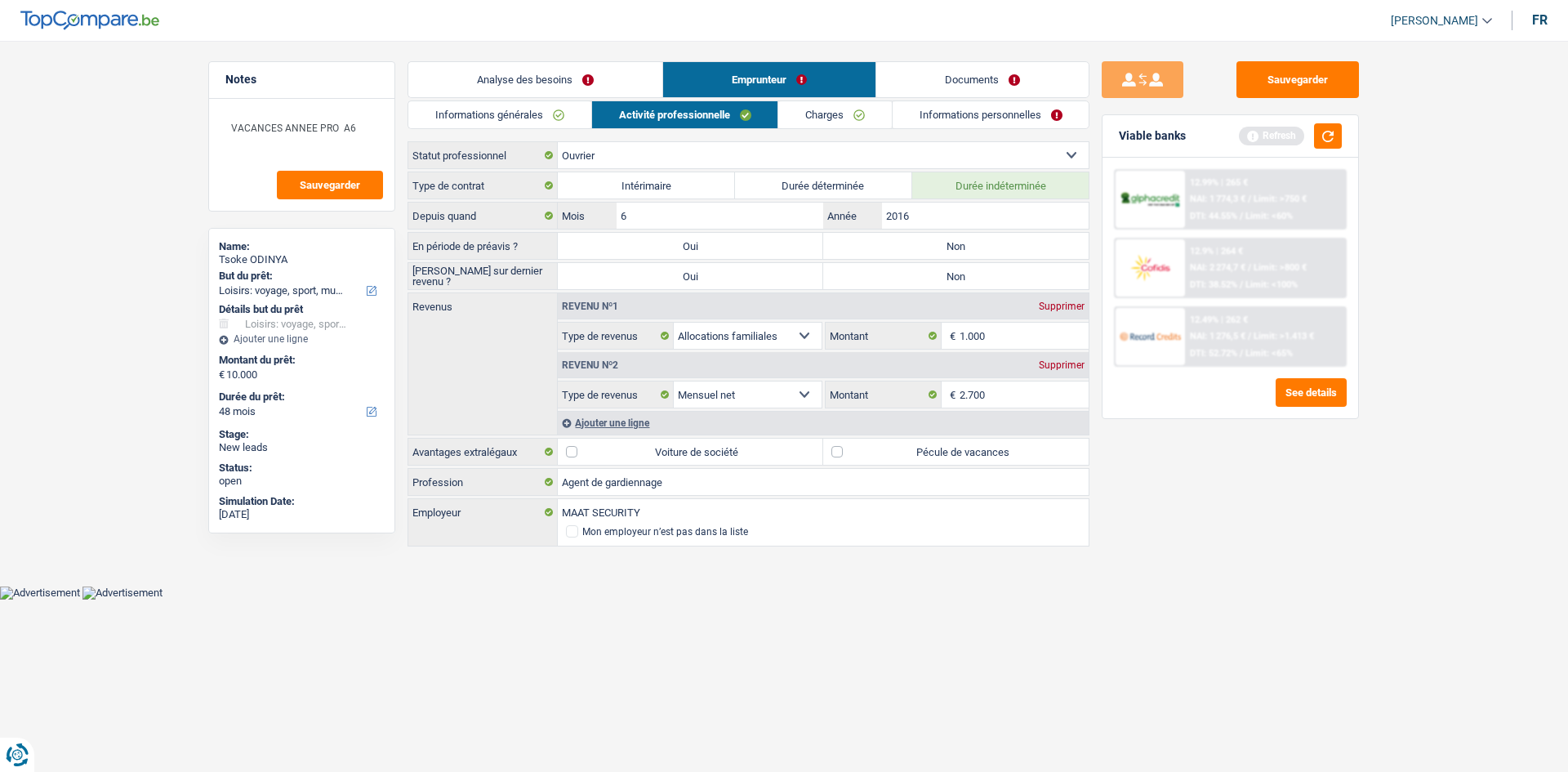
click at [919, 260] on div "Type de contrat Intérimaire Durée déterminée Durée indéterminée Depuis quand 6 …" at bounding box center [748, 360] width 682 height 378
click at [915, 271] on label "Non" at bounding box center [957, 276] width 266 height 26
click at [915, 271] on input "Non" at bounding box center [957, 276] width 266 height 26
radio input "true"
click at [928, 243] on label "Non" at bounding box center [957, 246] width 266 height 26
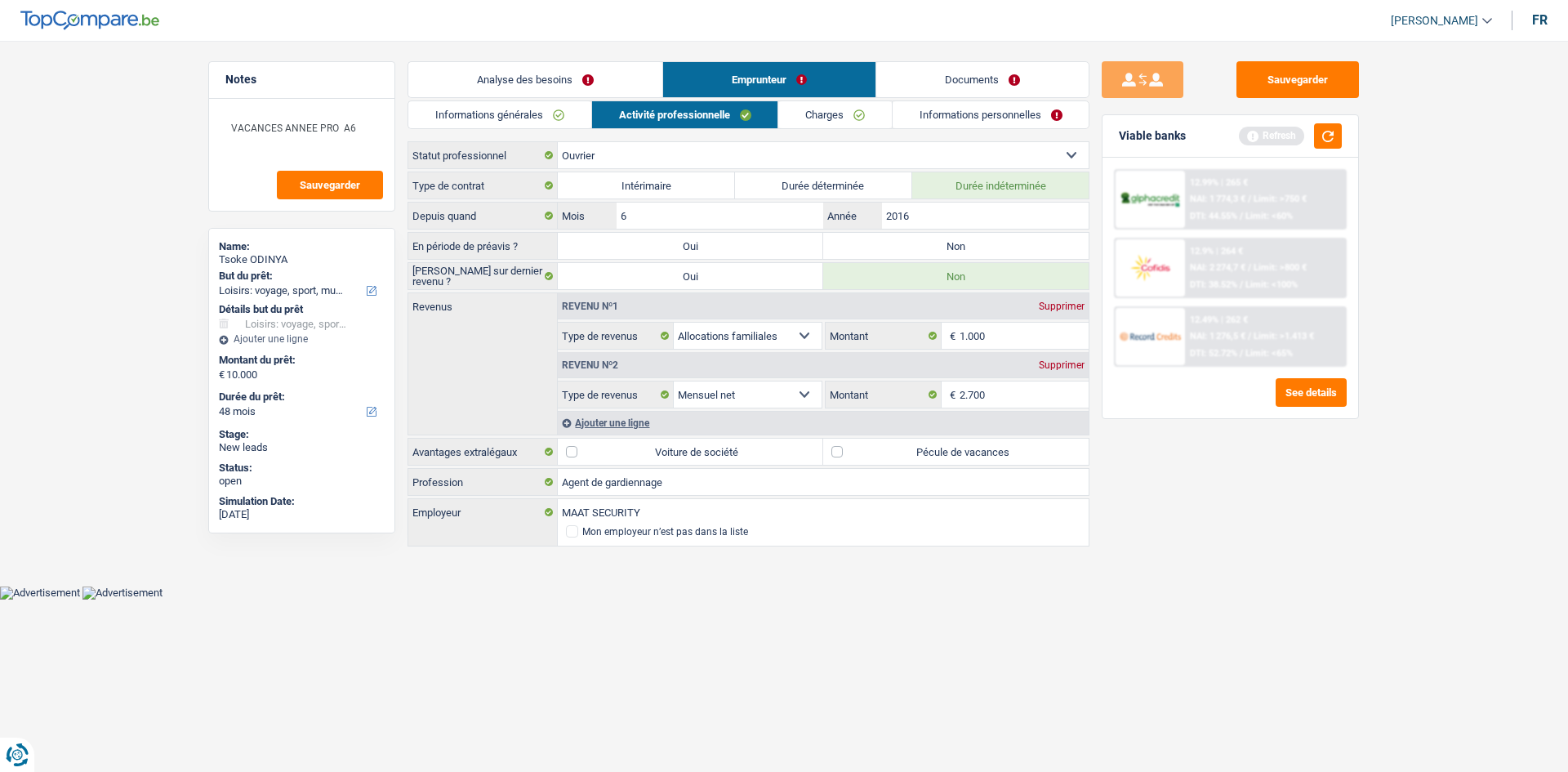
click at [928, 243] on input "Non" at bounding box center [957, 246] width 266 height 26
radio input "true"
click at [870, 452] on label "Pécule de vacances" at bounding box center [957, 451] width 266 height 26
click at [870, 452] on input "Pécule de vacances" at bounding box center [957, 451] width 266 height 26
checkbox input "true"
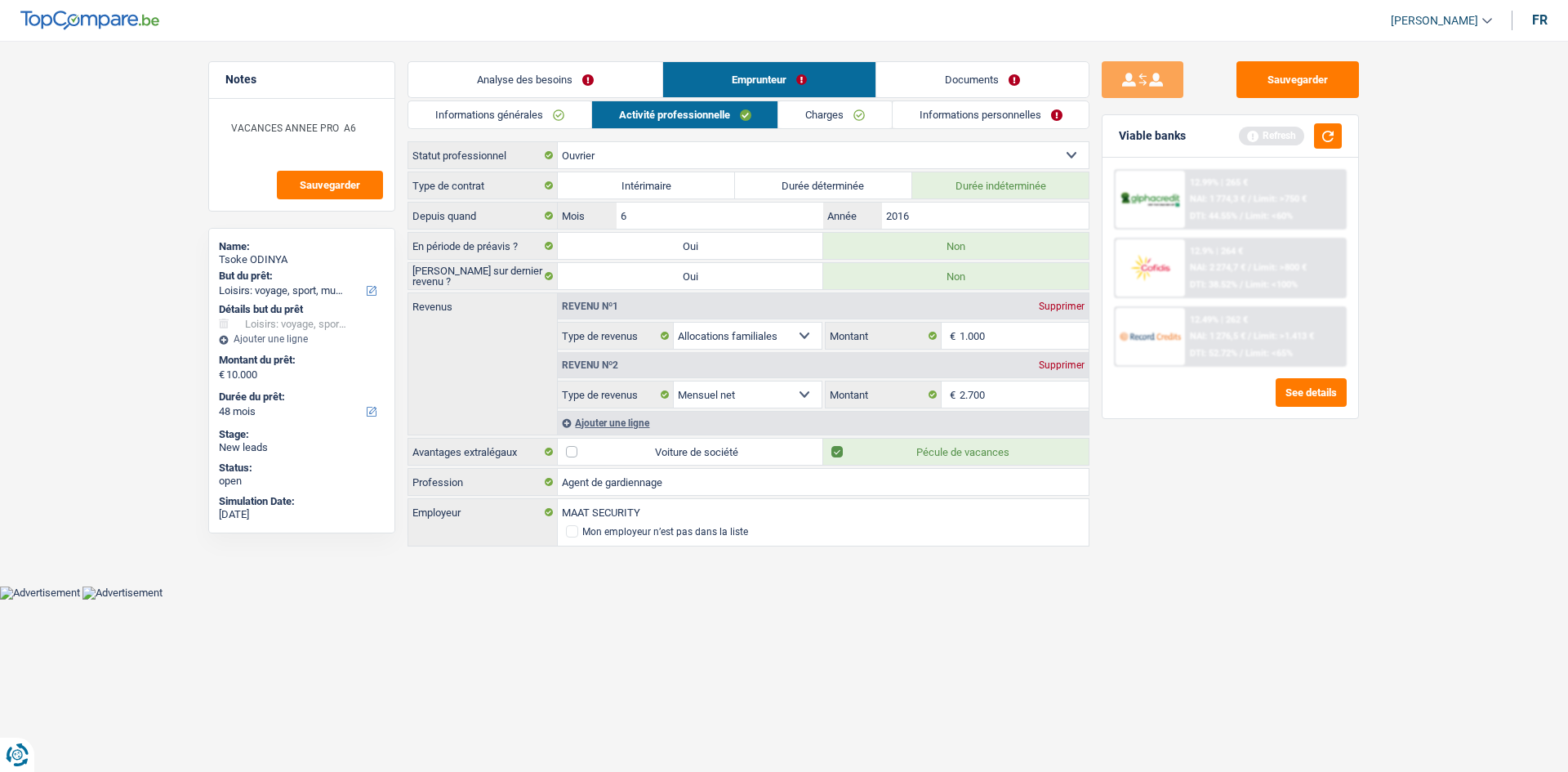
click at [838, 120] on link "Charges" at bounding box center [835, 114] width 114 height 27
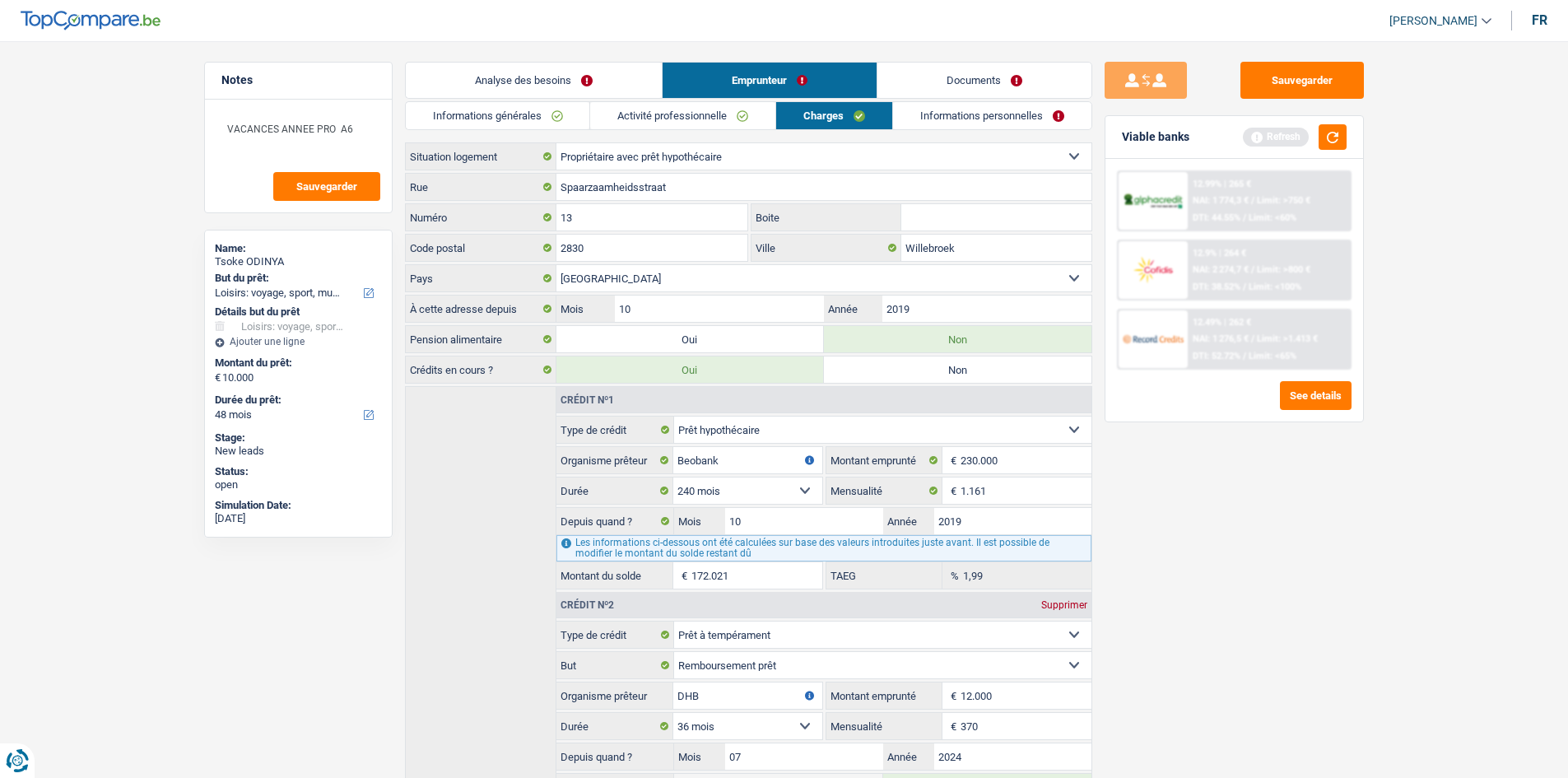
click at [915, 113] on link "Informations personnelles" at bounding box center [992, 115] width 199 height 27
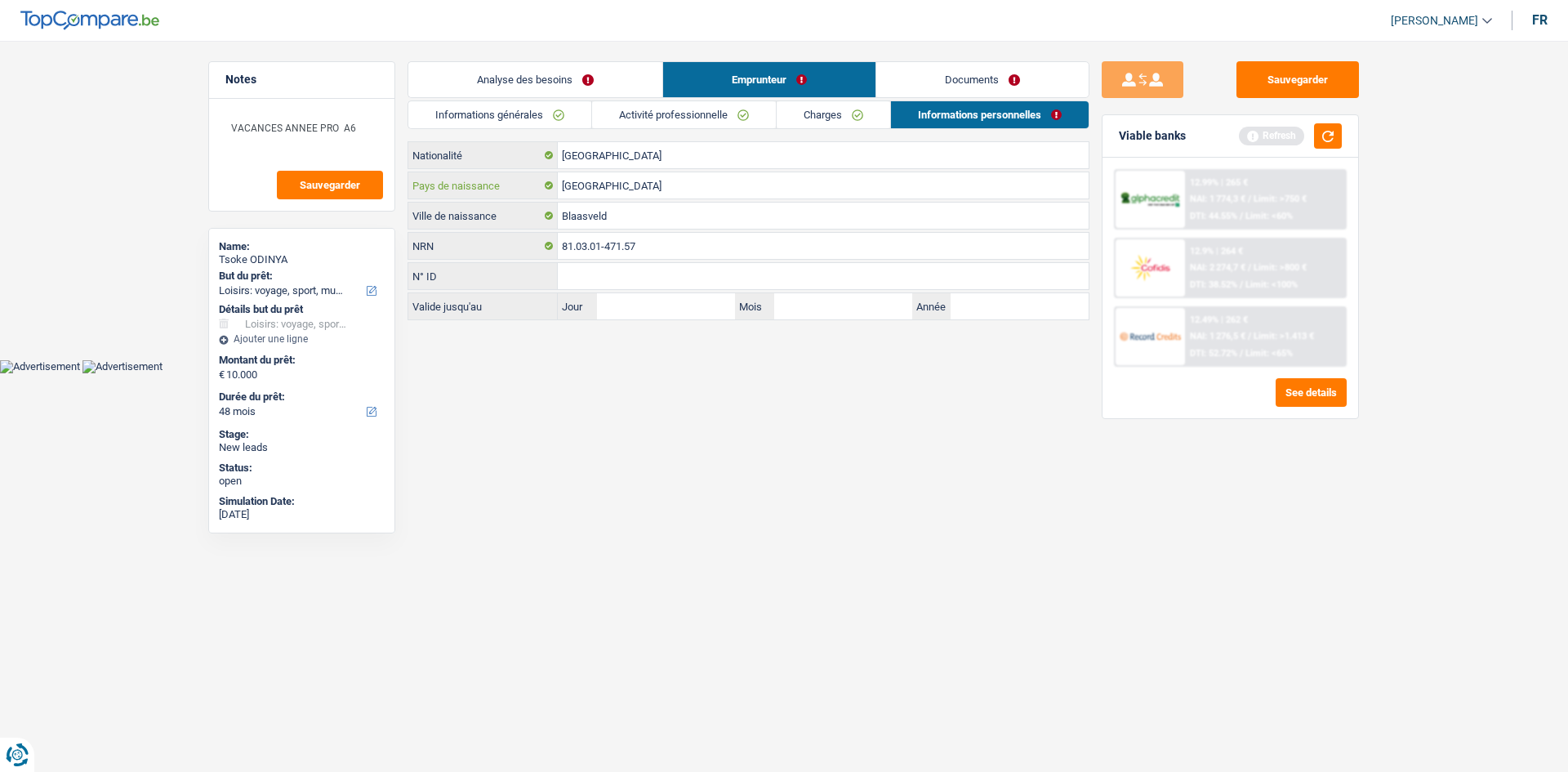
click at [621, 188] on input "[GEOGRAPHIC_DATA]" at bounding box center [824, 185] width 531 height 26
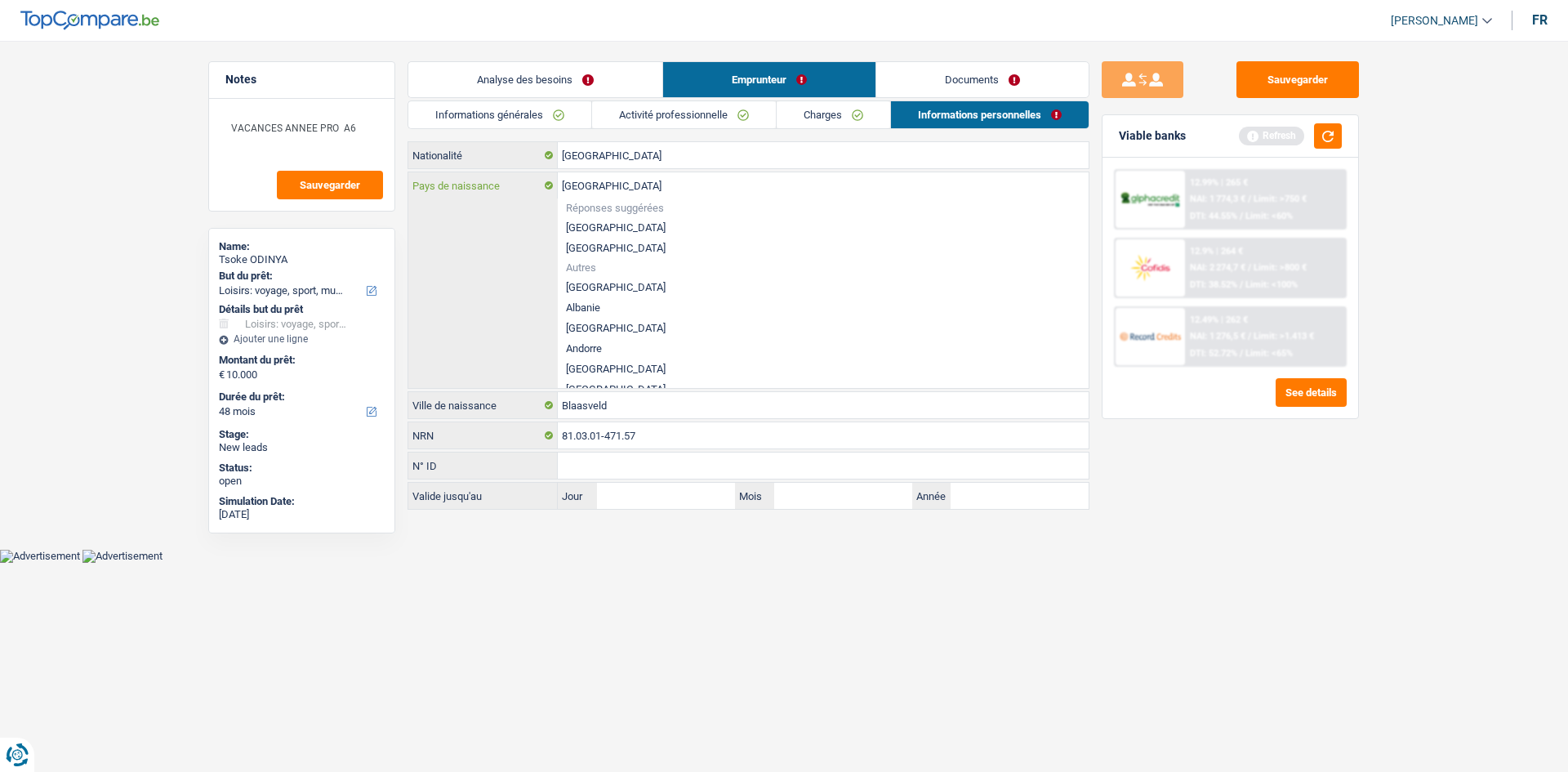
type input "Nige"
type input "T"
click at [516, 254] on div "Pays de naissance Réponses suggérées [GEOGRAPHIC_DATA] Luxembourg Autres [GEOGR…" at bounding box center [748, 280] width 681 height 216
click at [601, 559] on body "Vous avez le contrôle de vos données Nous utilisons des cookies, tout comme nos…" at bounding box center [784, 293] width 1568 height 538
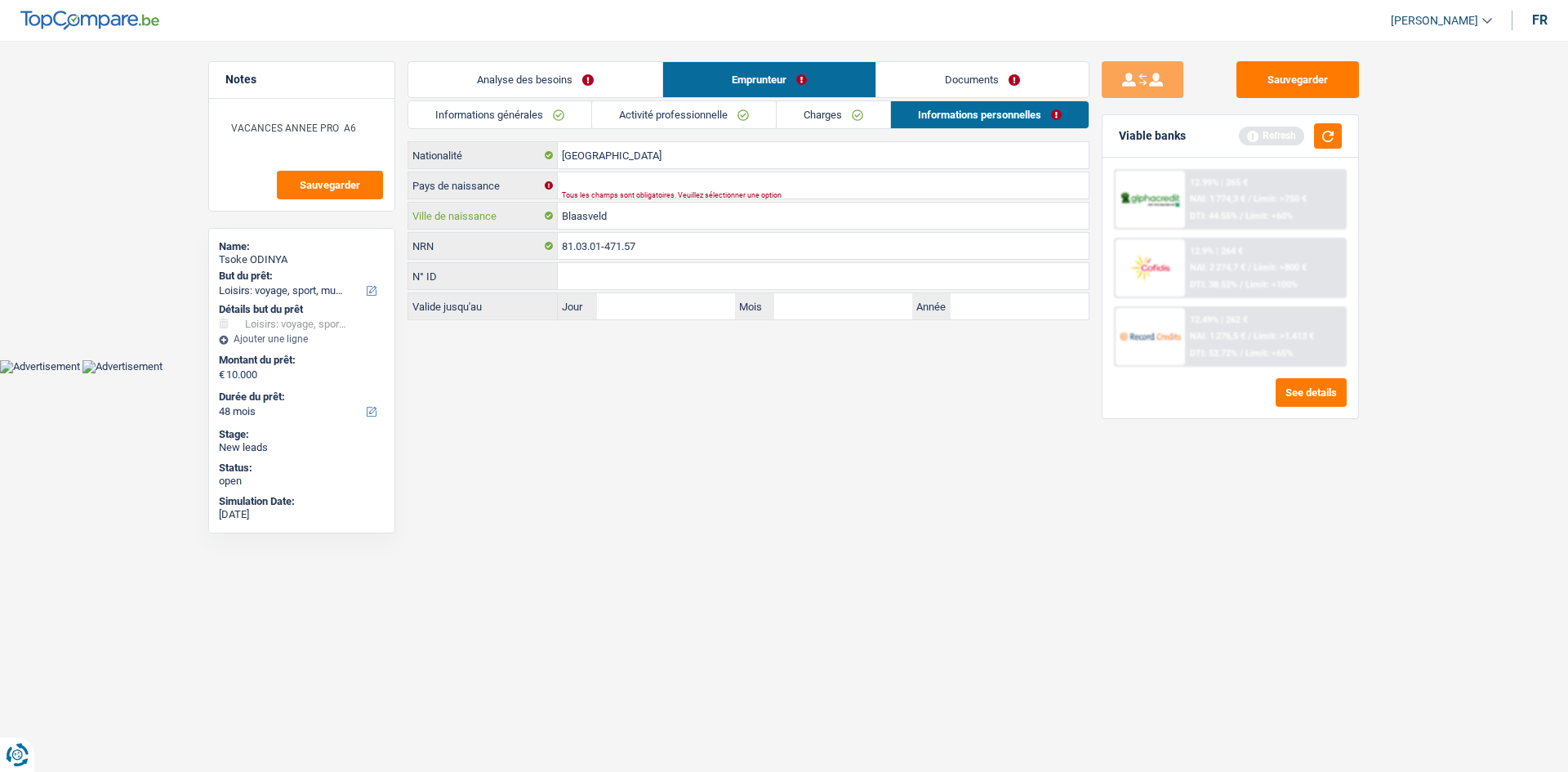
drag, startPoint x: 620, startPoint y: 216, endPoint x: 484, endPoint y: 207, distance: 136.3
click at [488, 207] on div "Blaasveld Ville de naissance" at bounding box center [748, 216] width 681 height 26
click at [601, 222] on div "Tous les champs sont obligatoires. Veuillez fournir une réponse plus longue" at bounding box center [798, 226] width 472 height 7
click at [570, 185] on input "Pays de naissance" at bounding box center [824, 185] width 531 height 26
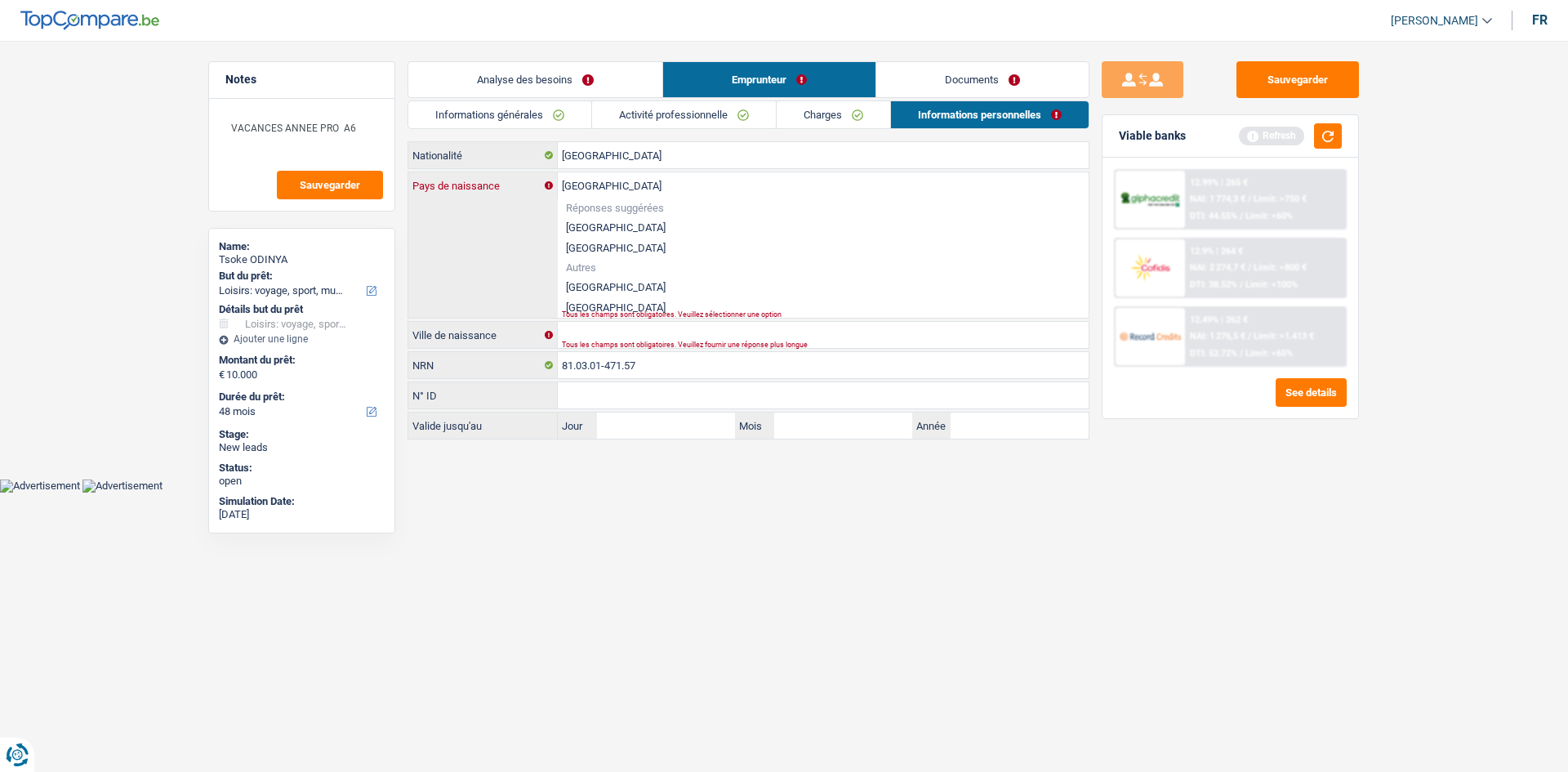
type input "[GEOGRAPHIC_DATA]"
click at [587, 493] on html "Vous avez le contrôle de vos données Nous utilisons des cookies, tout comme nos…" at bounding box center [784, 246] width 1568 height 493
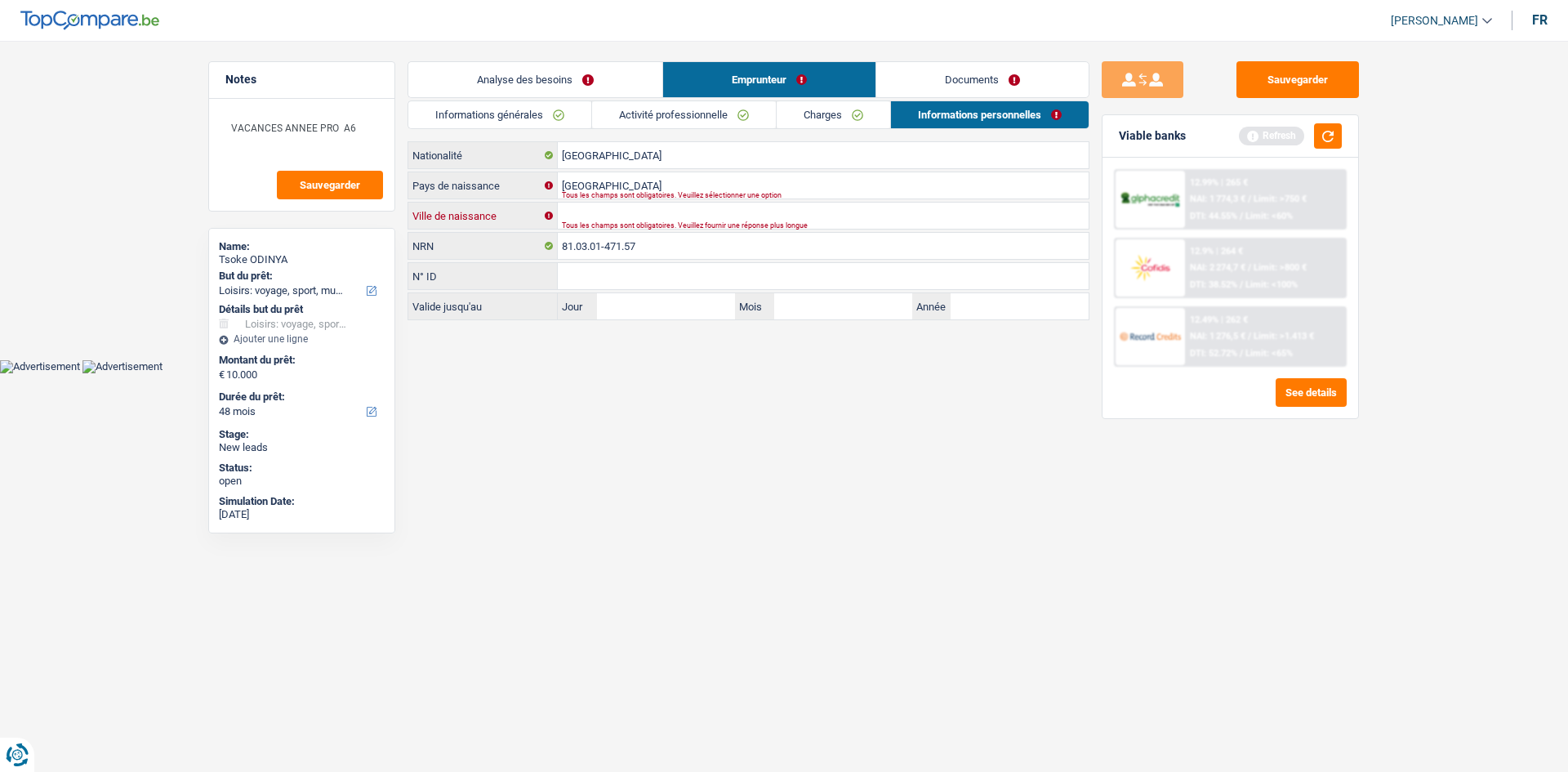
click at [584, 217] on input "Ville de naissance" at bounding box center [824, 216] width 531 height 26
type input "ZINDER"
click at [765, 373] on html "Vous avez le contrôle de vos données Nous utilisons des cookies, tout comme nos…" at bounding box center [784, 186] width 1568 height 373
click at [620, 186] on input "[GEOGRAPHIC_DATA]" at bounding box center [824, 185] width 531 height 26
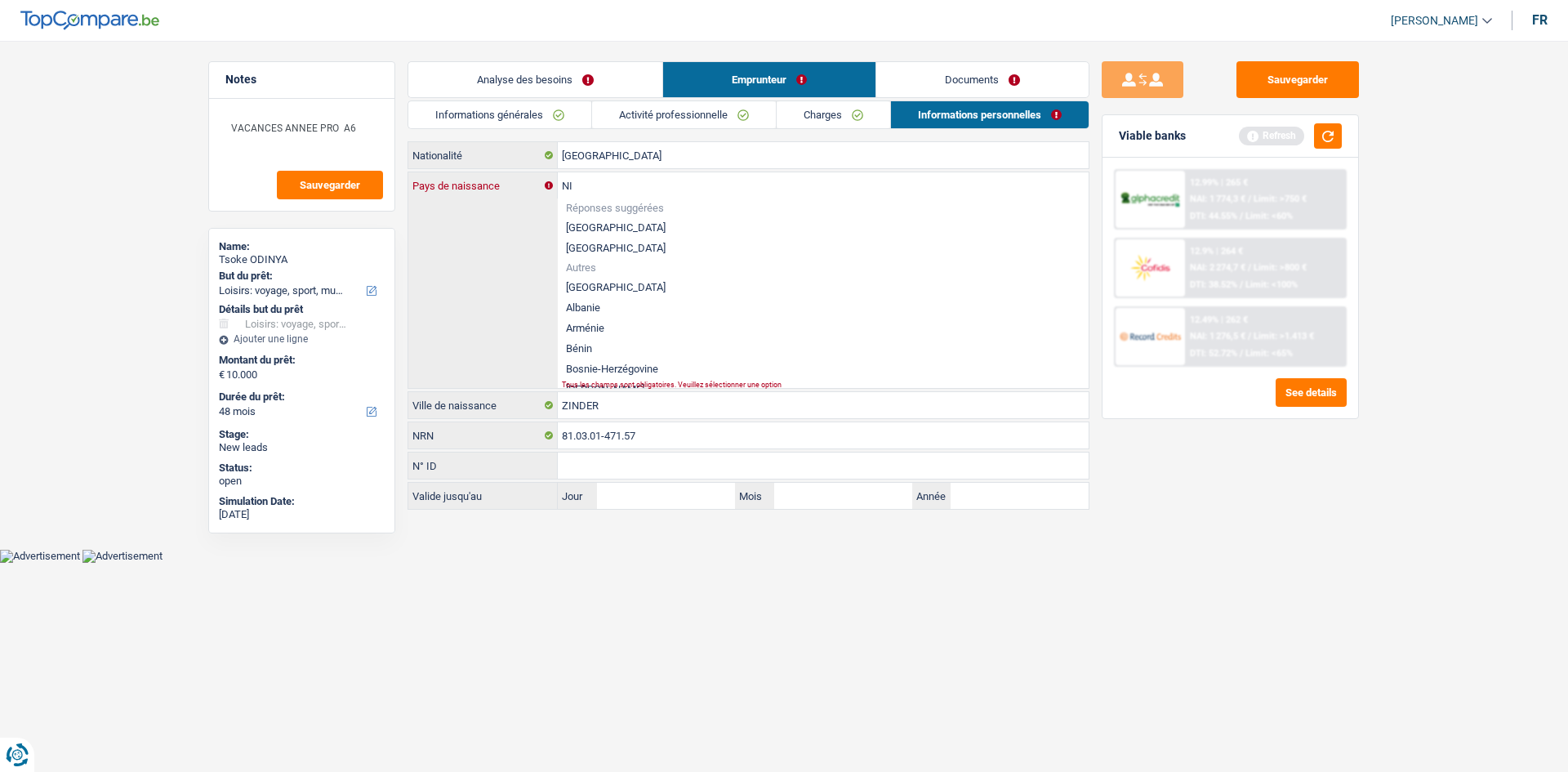
type input "N"
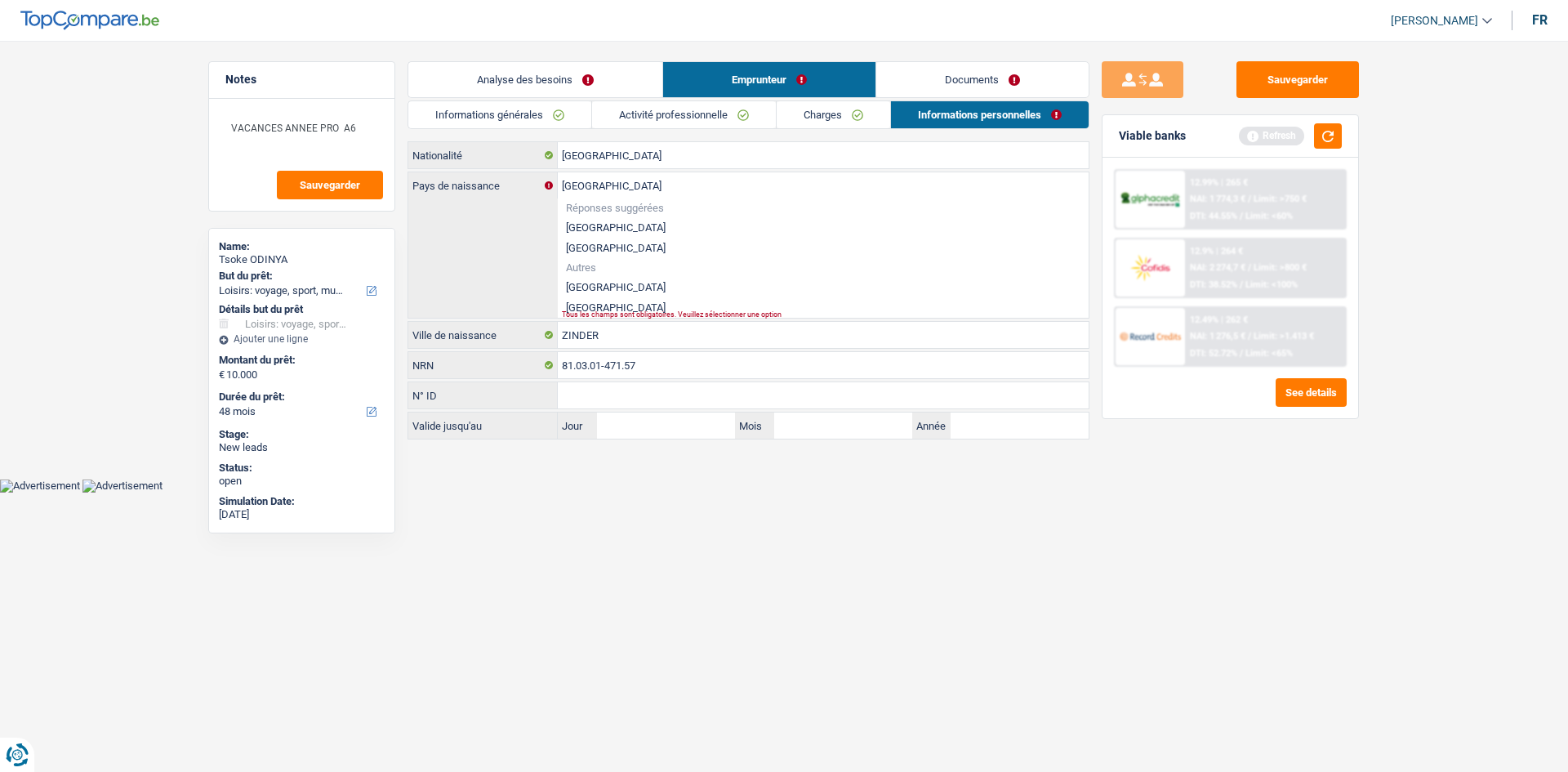
click at [616, 493] on html "Vous avez le contrôle de vos données Nous utilisons des cookies, tout comme nos…" at bounding box center [784, 246] width 1568 height 493
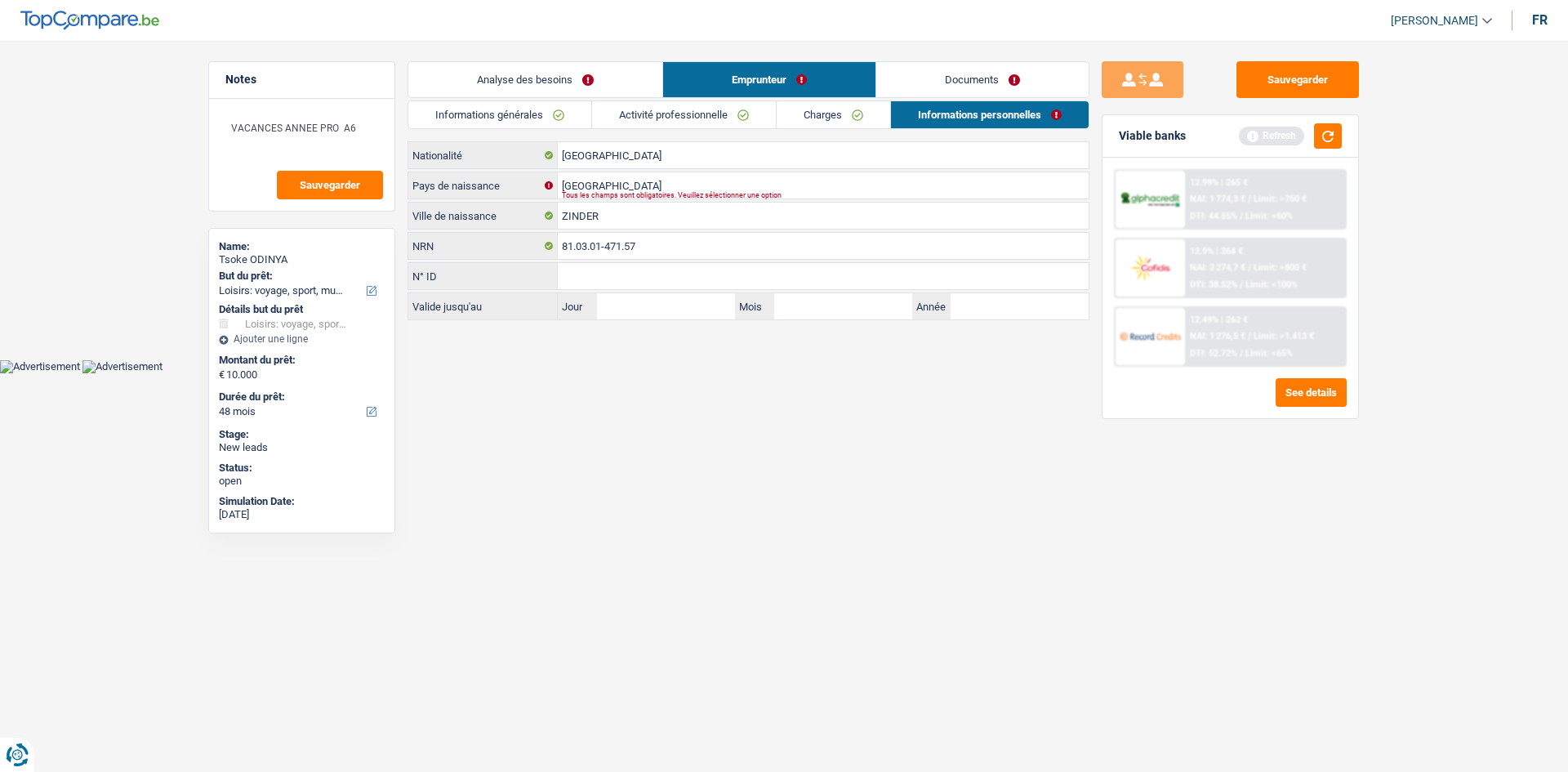
click at [639, 192] on div "Tous les champs sont obligatoires. Veuillez sélectionner une option" at bounding box center [798, 196] width 472 height 7
click at [558, 373] on html "Vous avez le contrôle de vos données Nous utilisons des cookies, tout comme nos…" at bounding box center [784, 186] width 1568 height 373
click at [613, 185] on input "[GEOGRAPHIC_DATA]" at bounding box center [824, 185] width 531 height 26
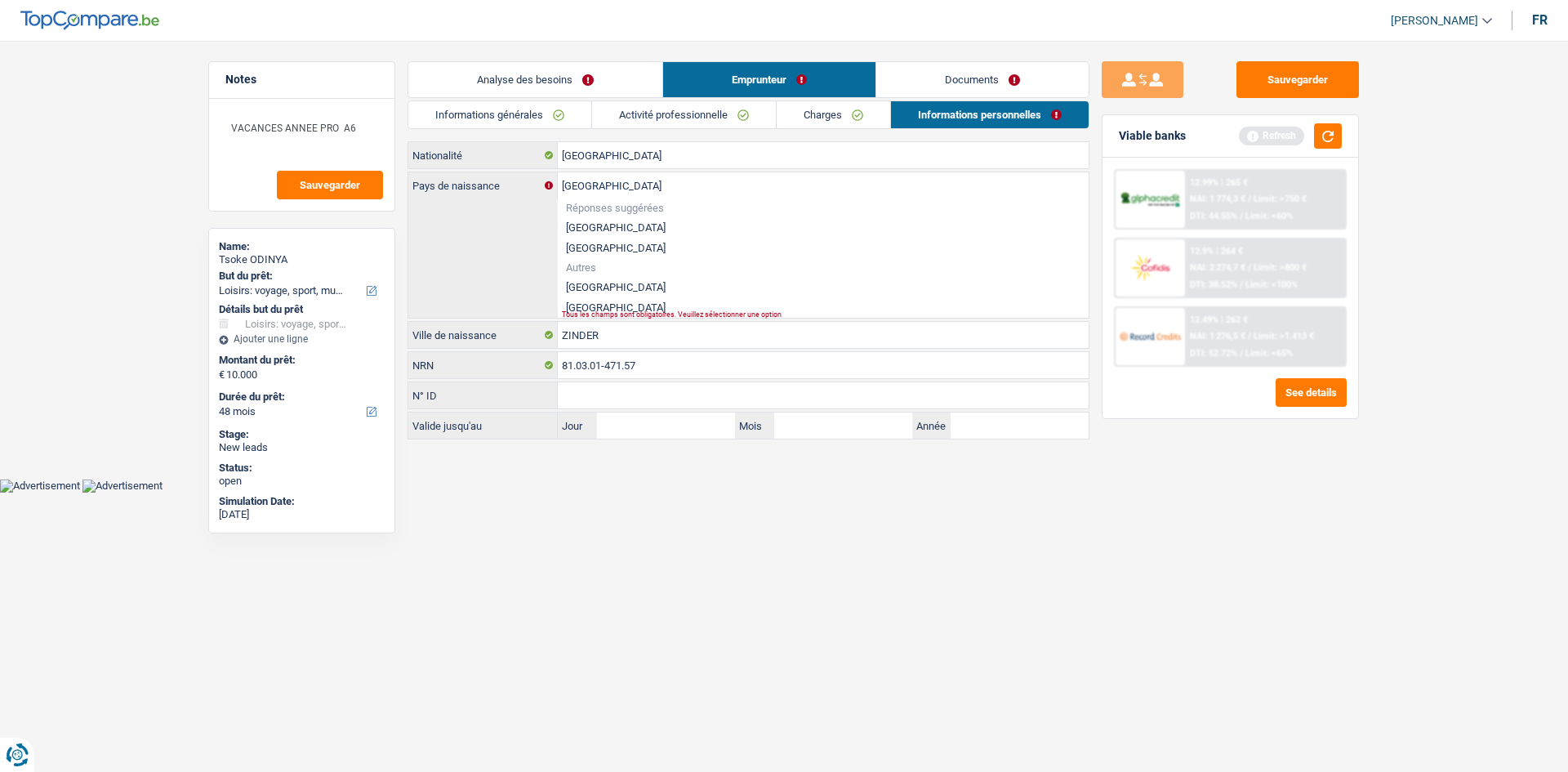
click at [586, 281] on li "[GEOGRAPHIC_DATA]" at bounding box center [824, 287] width 531 height 20
type input "[GEOGRAPHIC_DATA]"
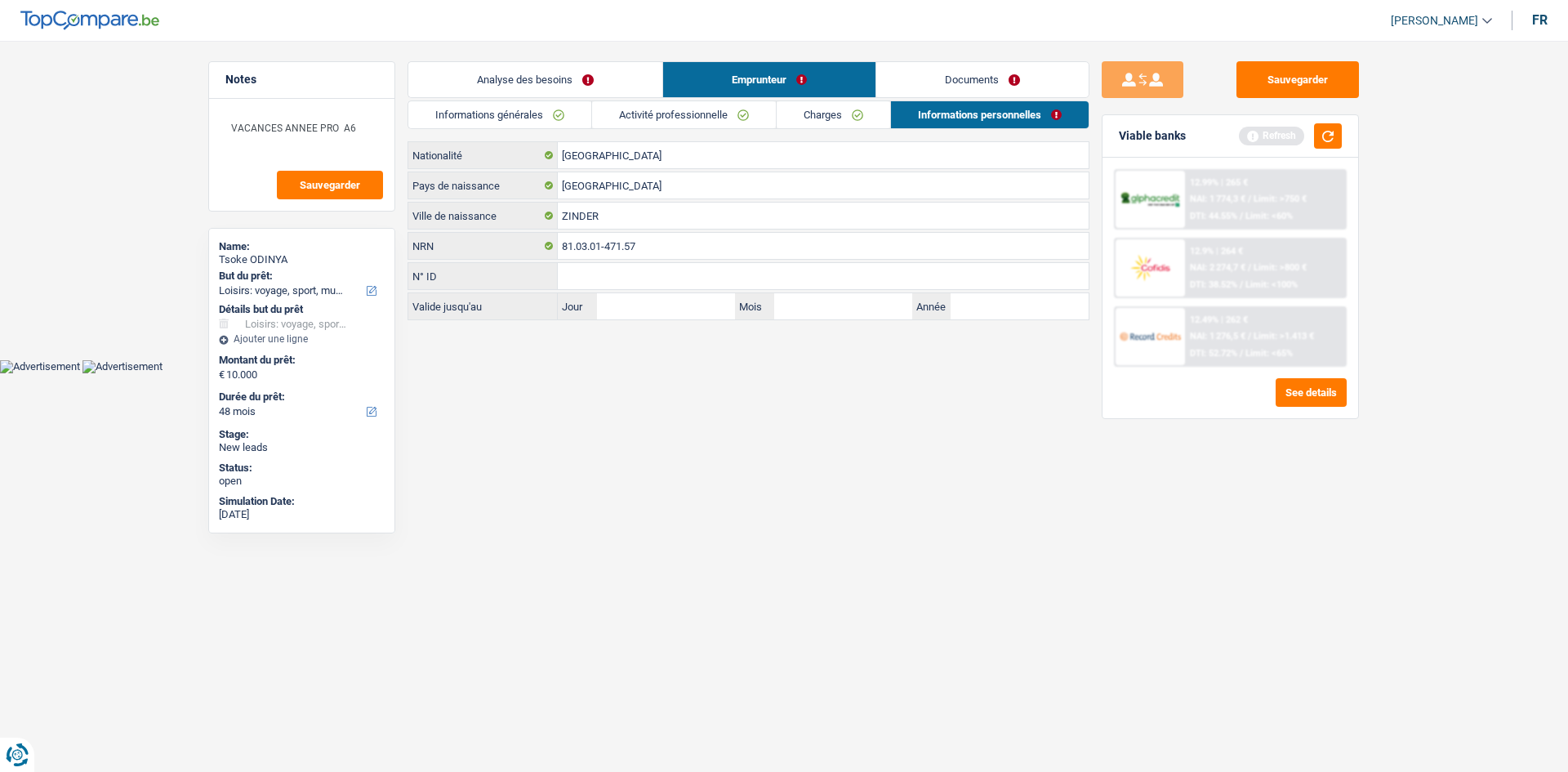
click at [666, 373] on html "Vous avez le contrôle de vos données Nous utilisons des cookies, tout comme nos…" at bounding box center [784, 186] width 1568 height 373
click at [934, 69] on link "Documents" at bounding box center [982, 79] width 212 height 35
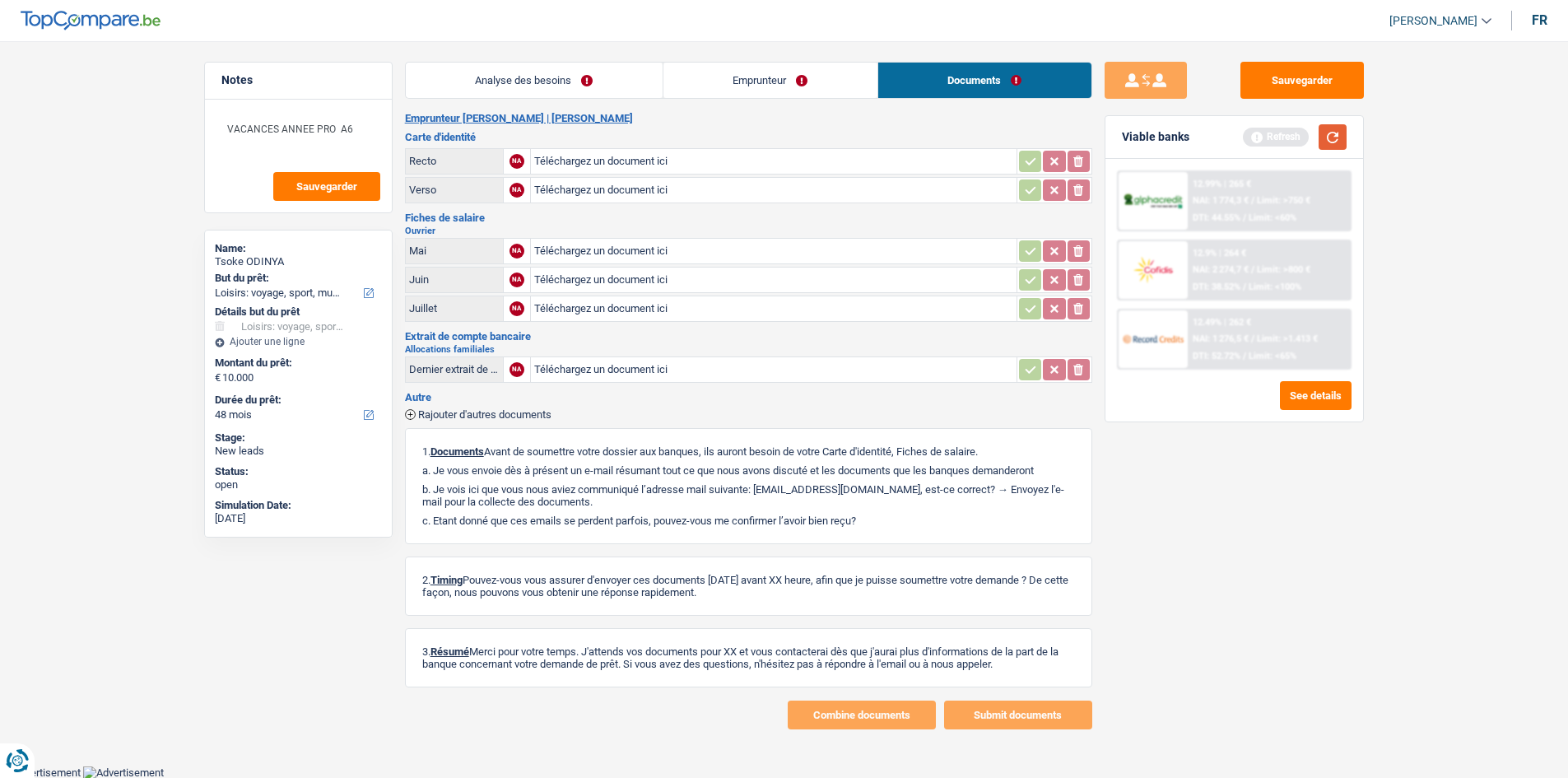
click at [1324, 133] on button "button" at bounding box center [1332, 137] width 28 height 25
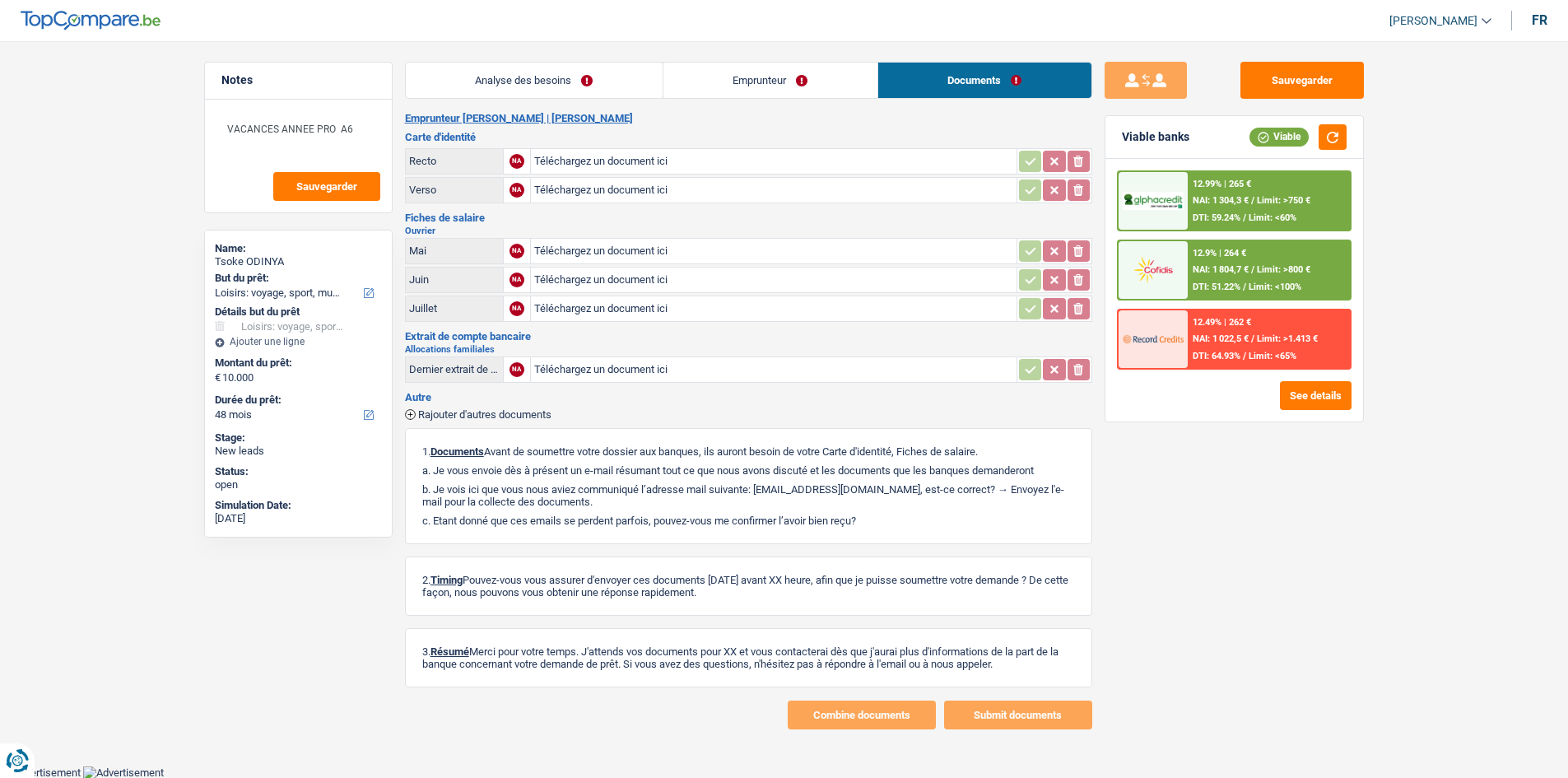
click at [489, 71] on link "Analyse des besoins" at bounding box center [534, 80] width 257 height 35
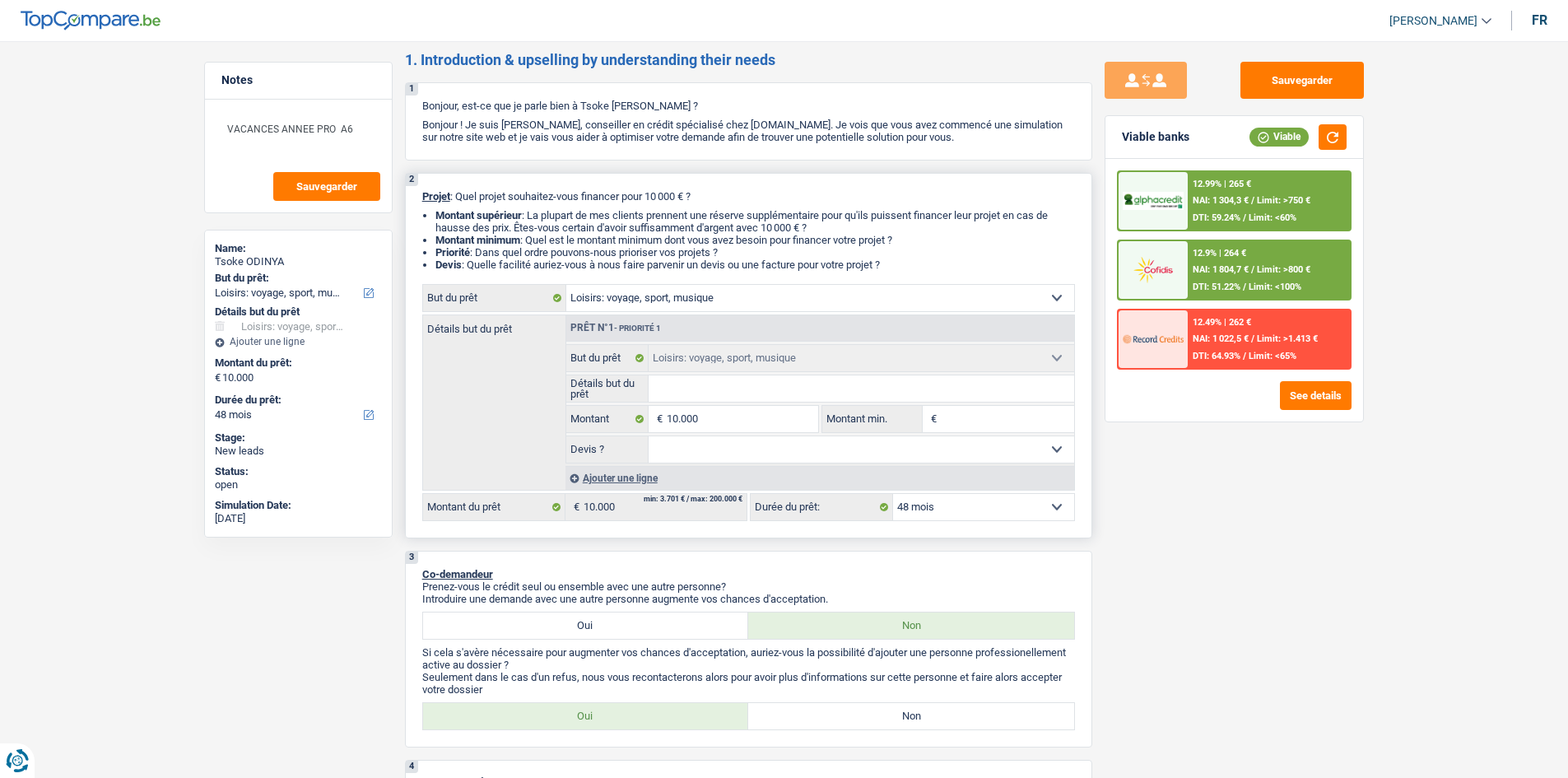
scroll to position [54, 0]
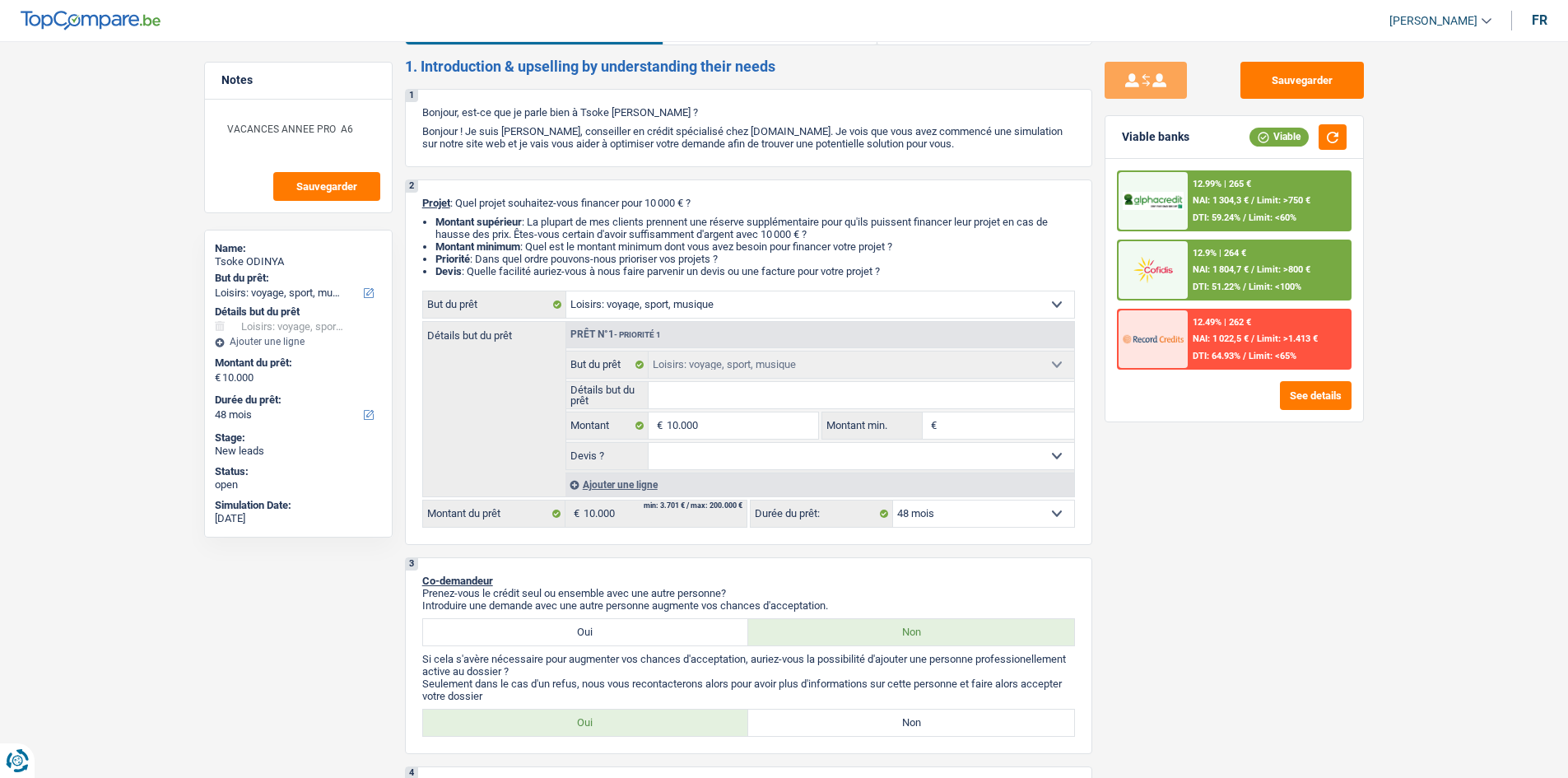
click at [1153, 276] on img at bounding box center [1153, 269] width 61 height 30
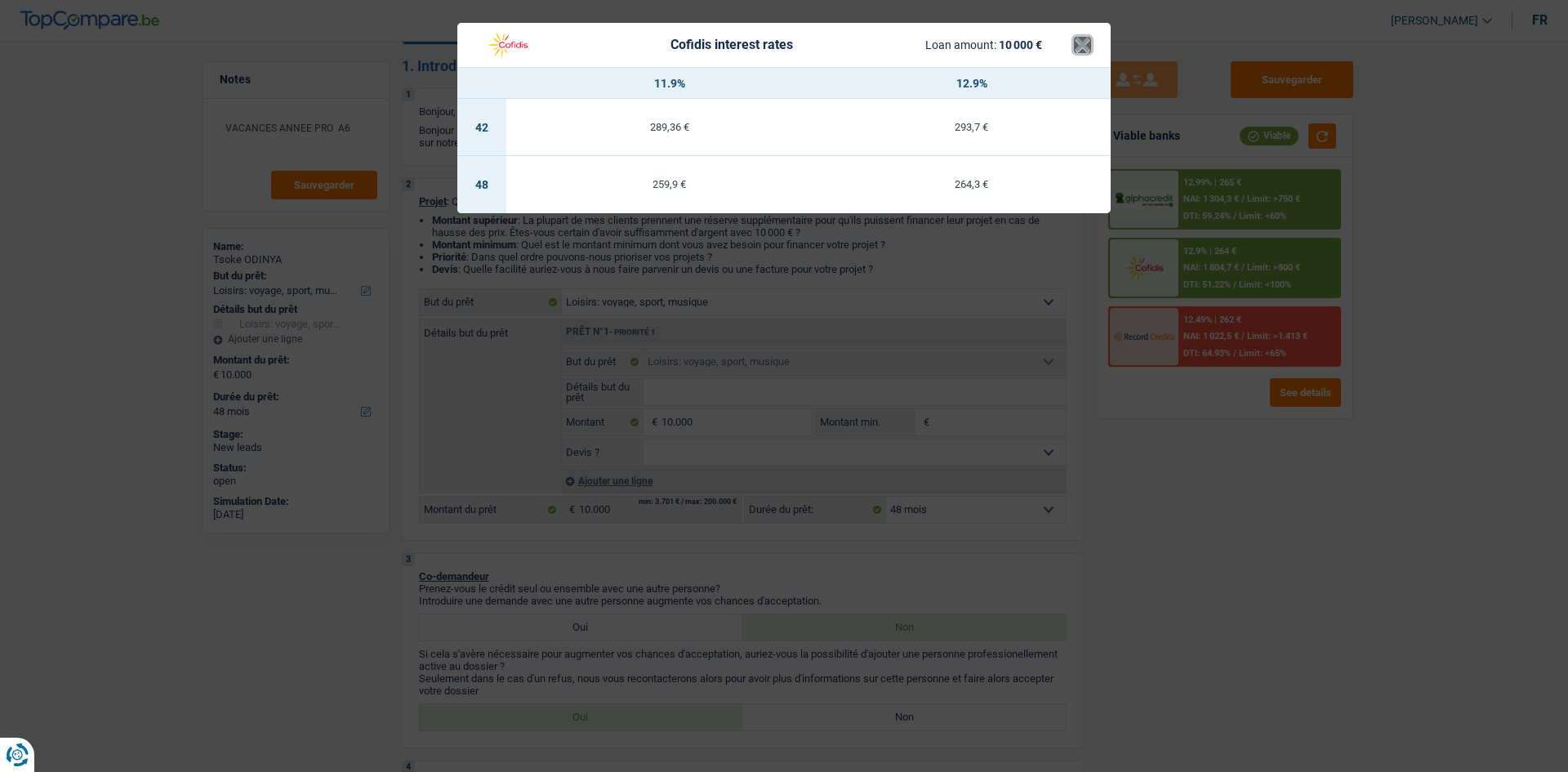
click at [1083, 53] on button "×" at bounding box center [1083, 45] width 18 height 17
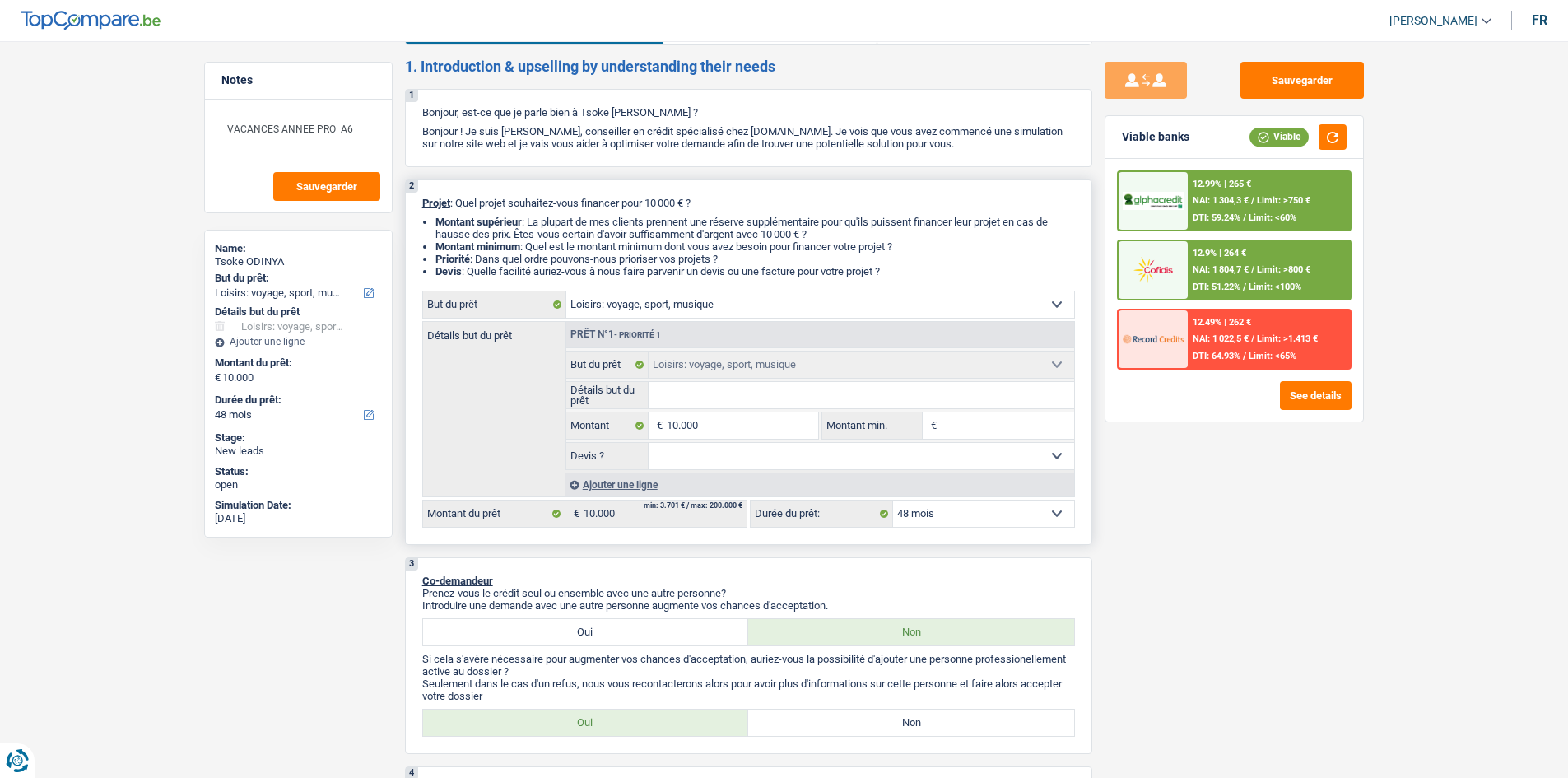
click at [935, 513] on select "12 mois 18 mois 24 mois 30 mois 36 mois 42 mois 48 mois Sélectionner une option" at bounding box center [983, 514] width 181 height 26
select select "36"
click at [893, 501] on select "12 mois 18 mois 24 mois 30 mois 36 mois 42 mois 48 mois Sélectionner une option" at bounding box center [983, 514] width 181 height 26
select select "36"
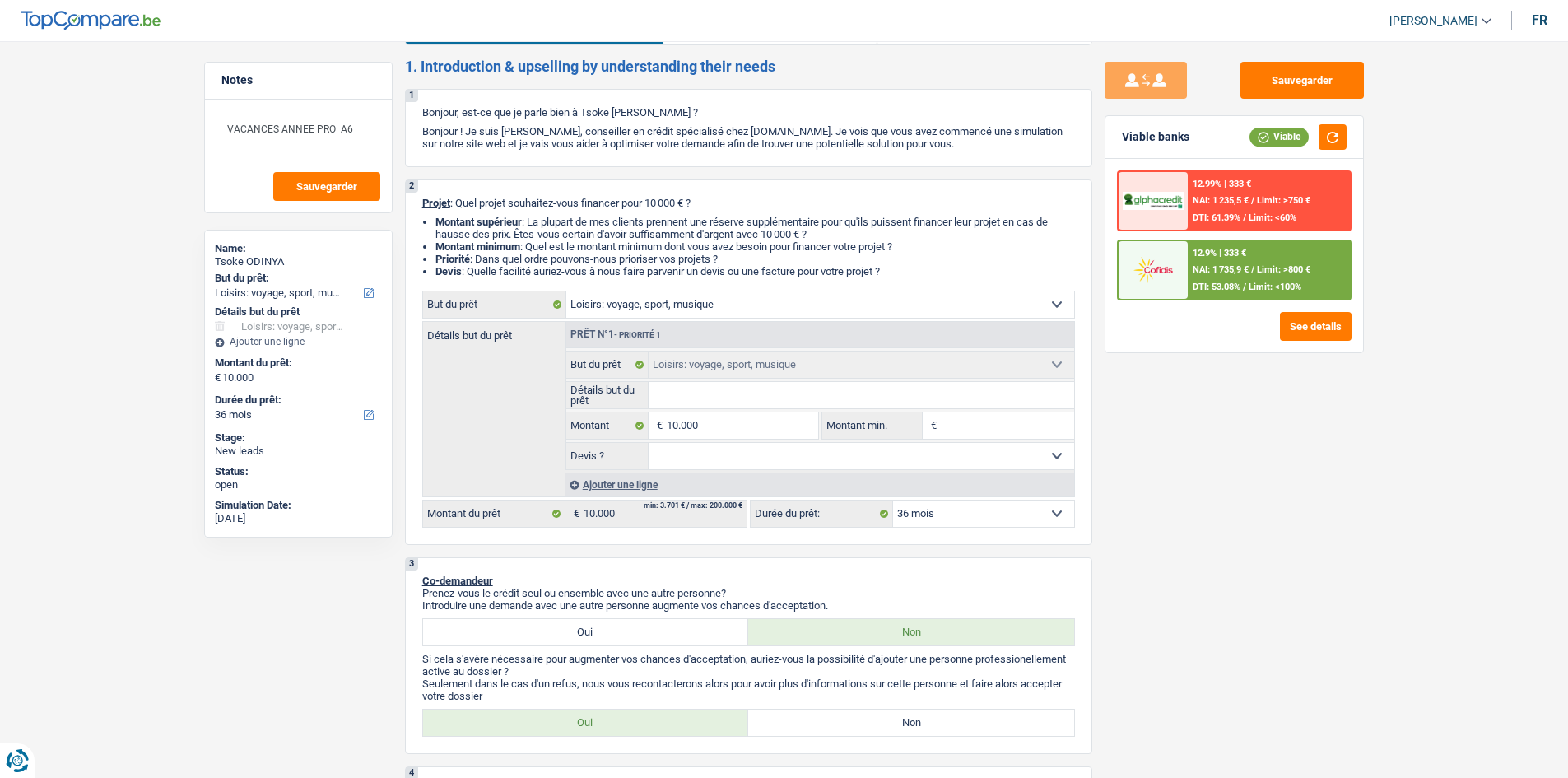
click at [1241, 261] on div "12.9% | 333 € NAI: 1 735,9 € / Limit: >800 € DTI: 53.08% / Limit: <100%" at bounding box center [1268, 270] width 162 height 57
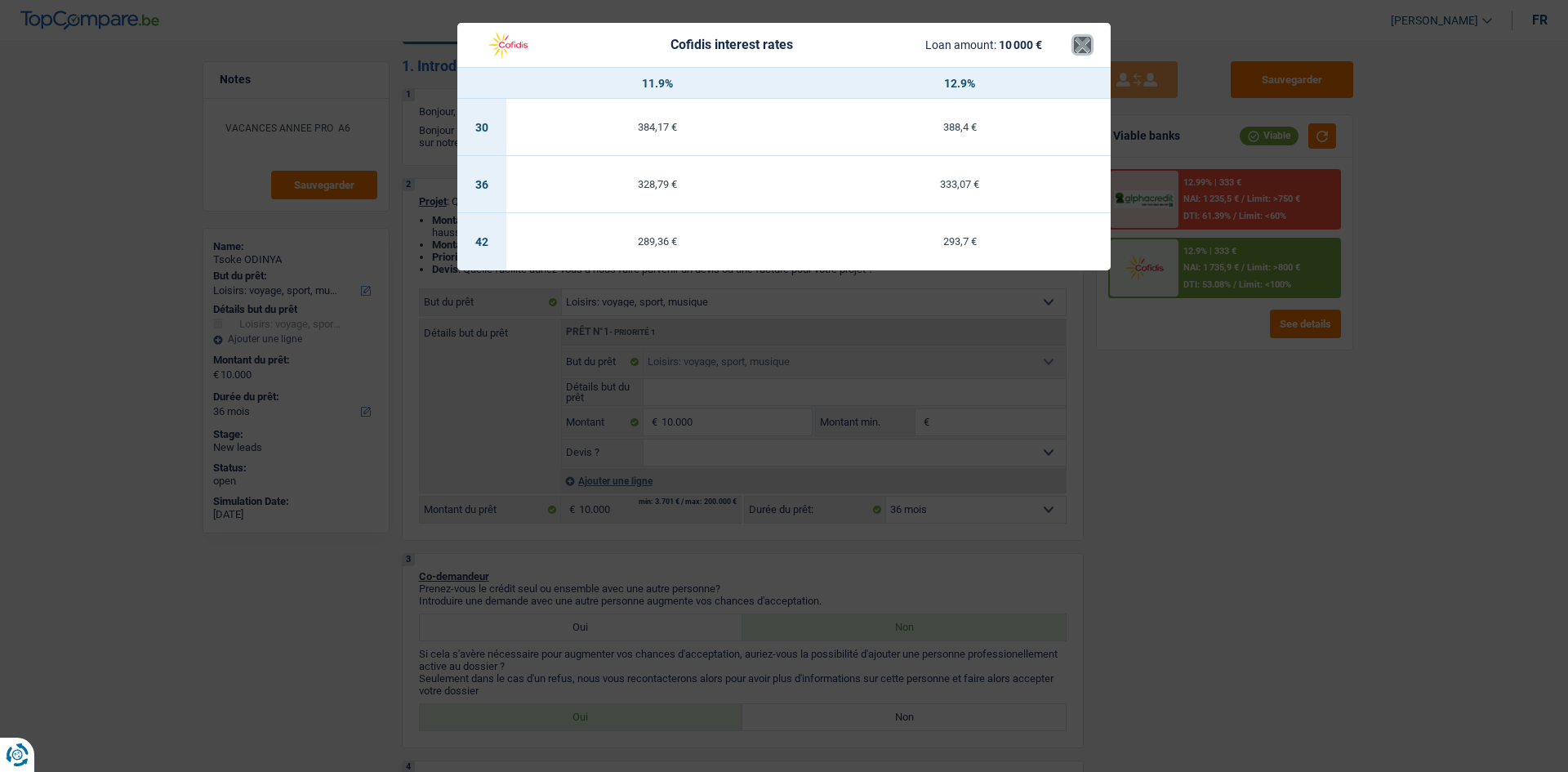
click at [1084, 42] on button "×" at bounding box center [1083, 45] width 18 height 17
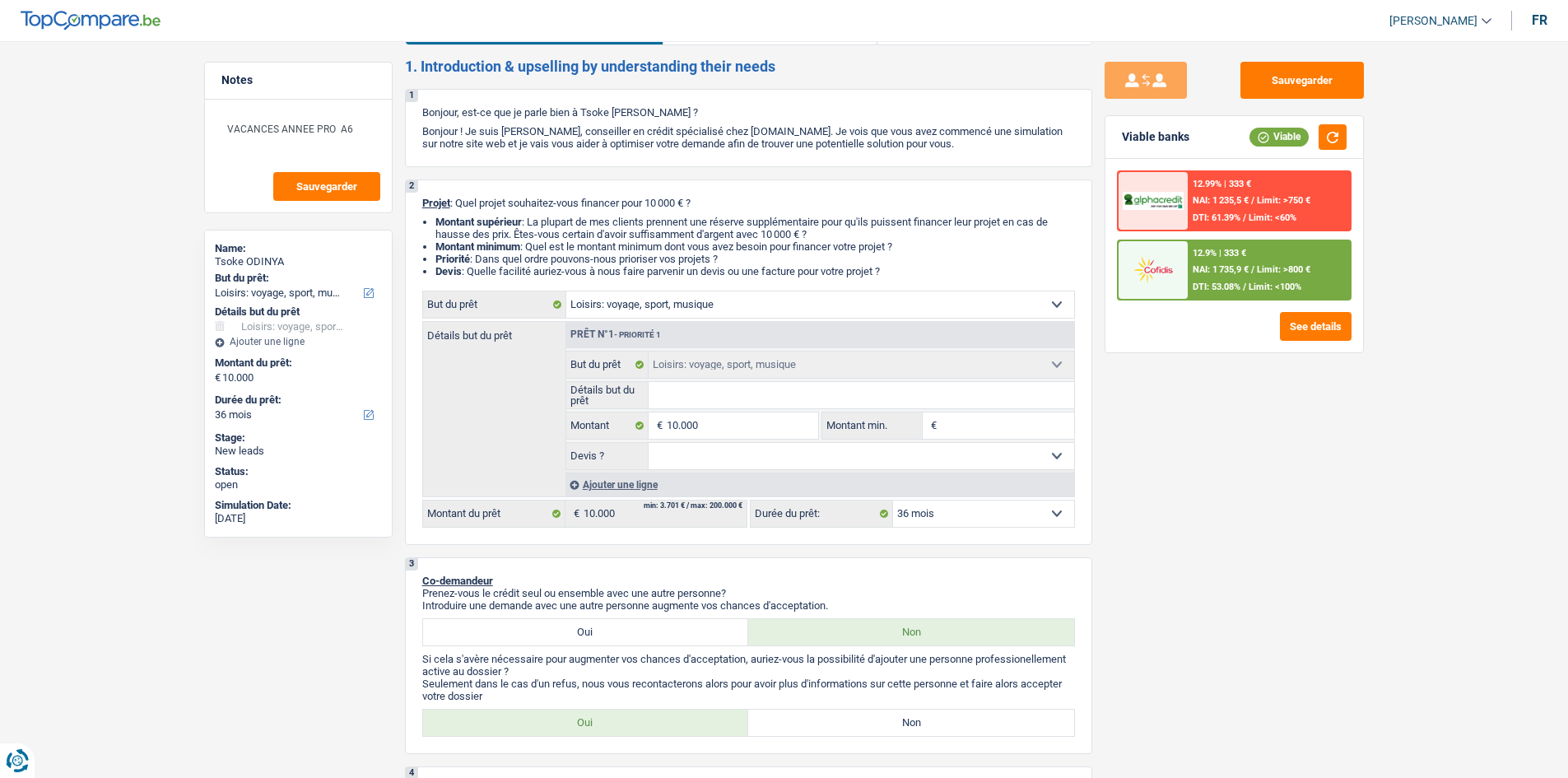
click at [1280, 199] on span "Limit: >750 €" at bounding box center [1284, 200] width 54 height 11
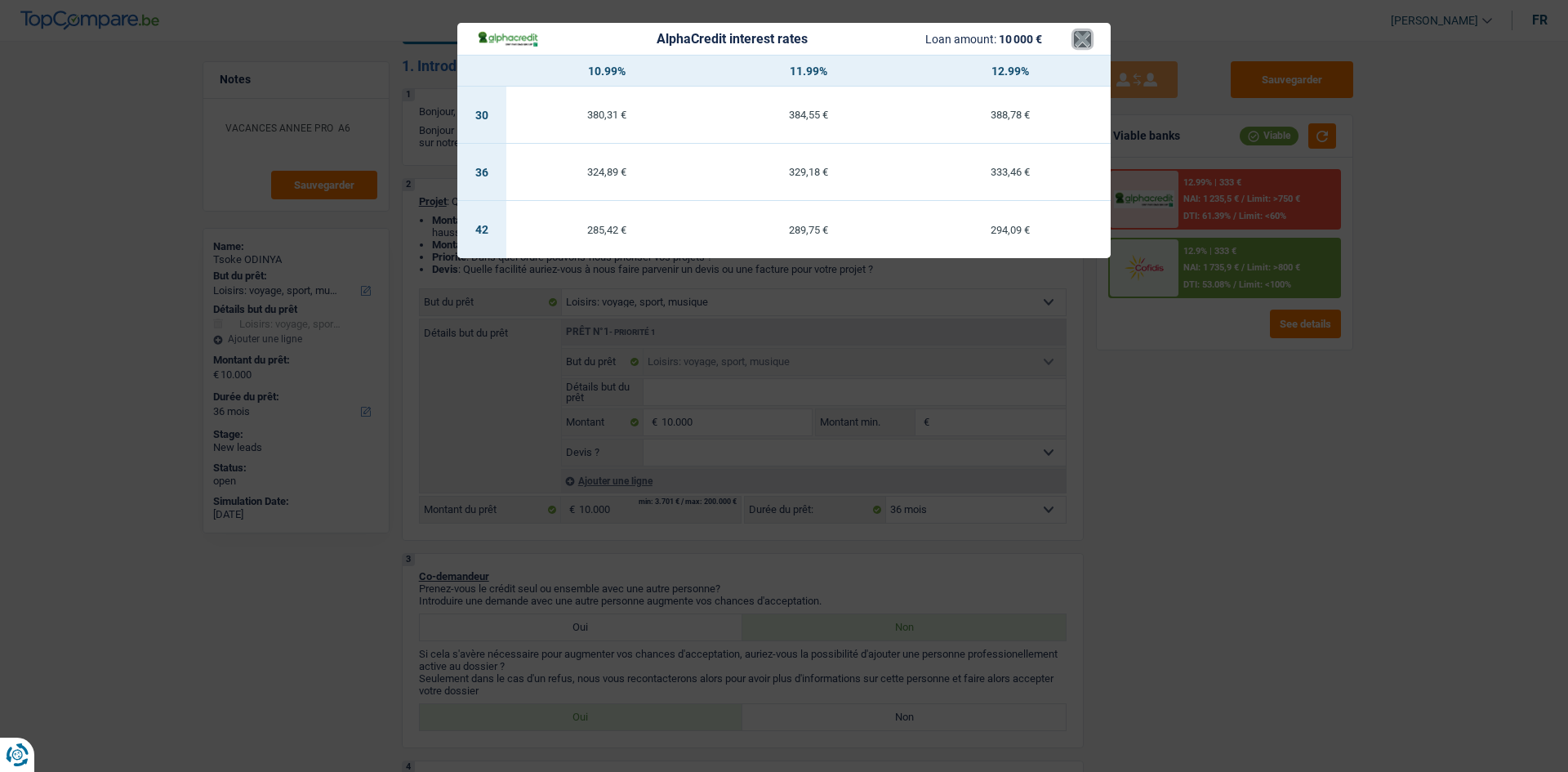
click at [1088, 36] on button "×" at bounding box center [1083, 39] width 18 height 17
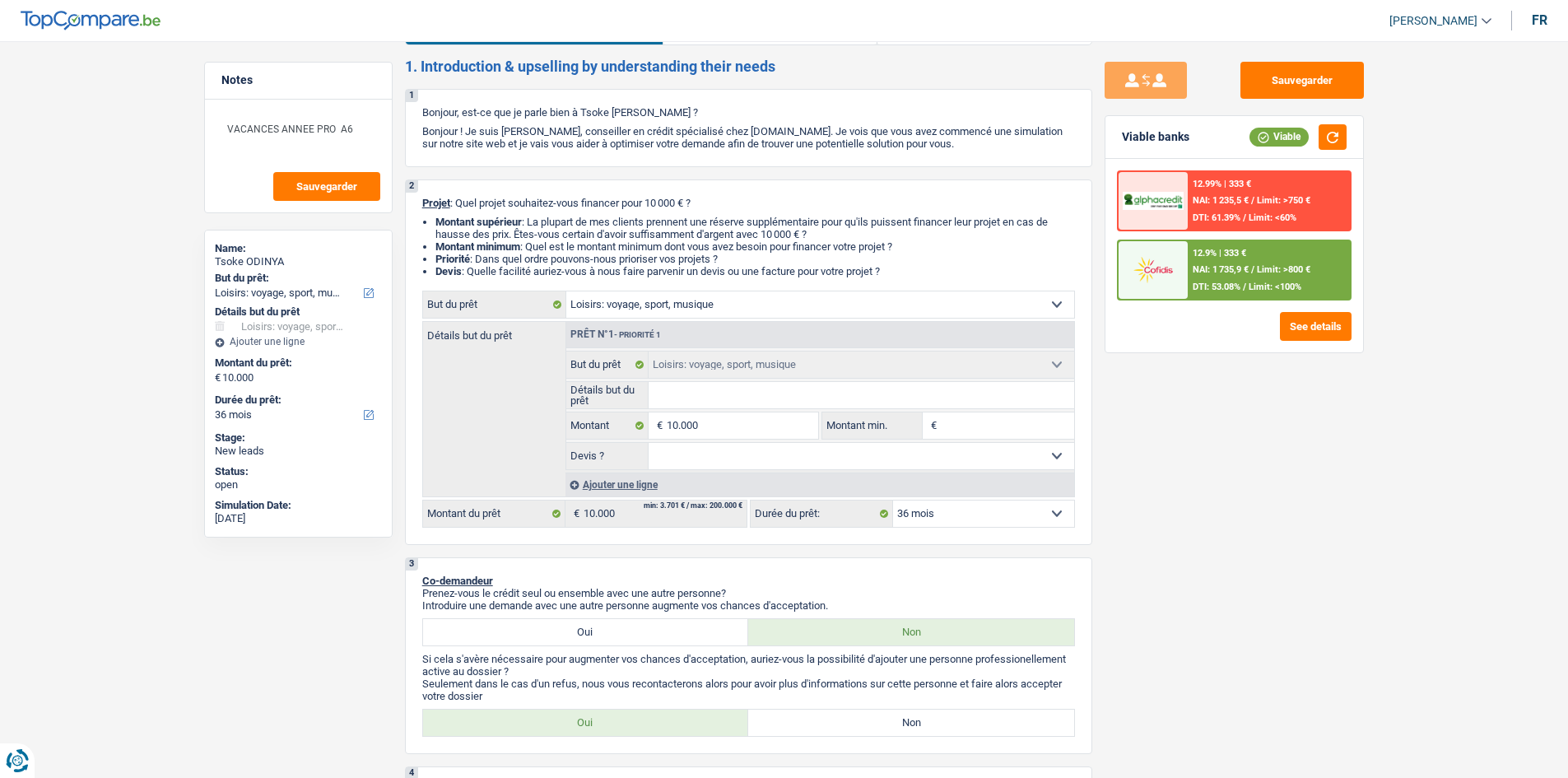
click at [1269, 278] on div "12.9% | 333 € NAI: 1 735,9 € / Limit: >800 € DTI: 53.08% / Limit: <100%" at bounding box center [1268, 270] width 162 height 57
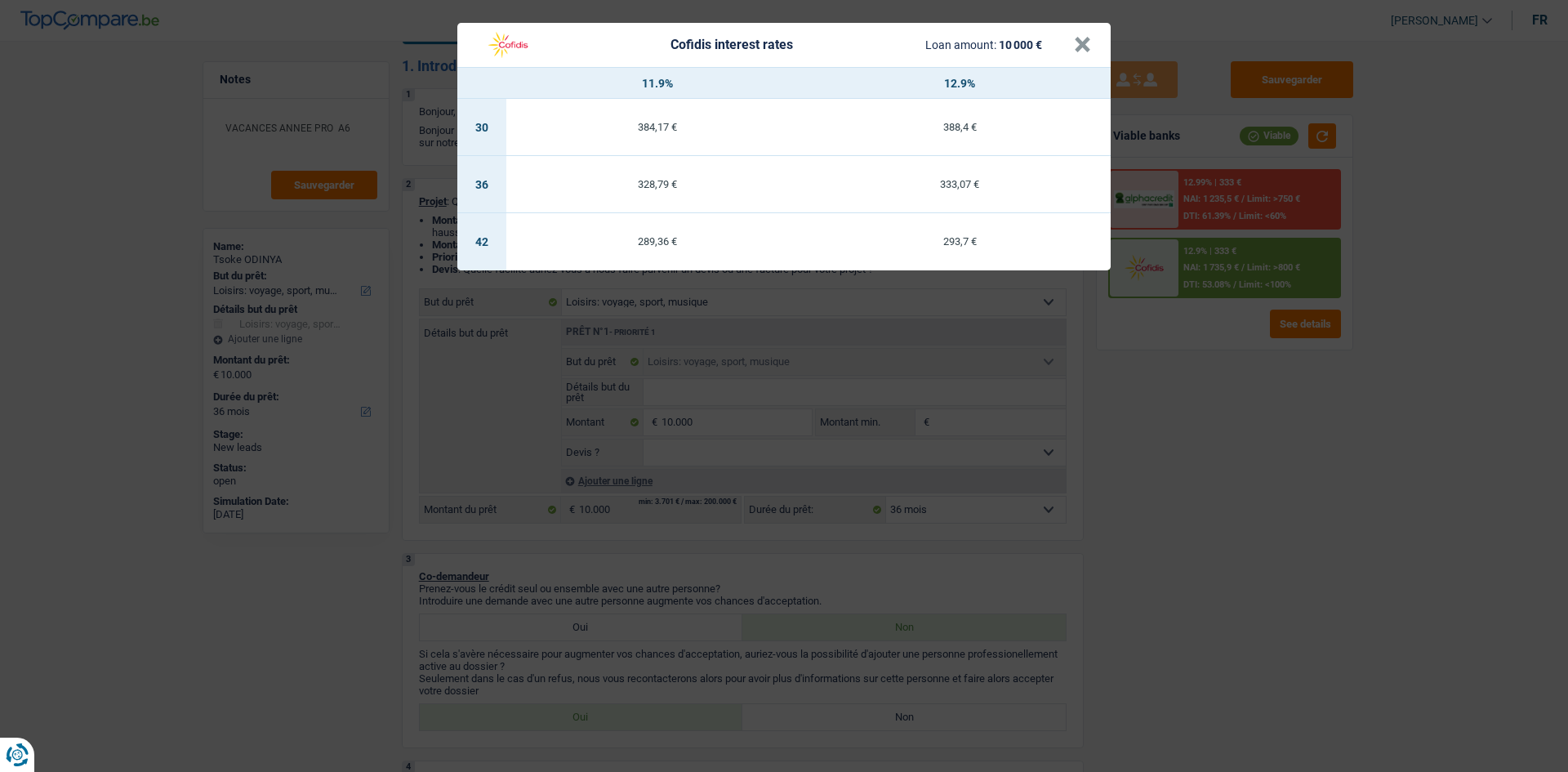
click at [1183, 196] on div "Cofidis interest rates Loan amount: 10 000 € × 11.9% 12.9% 30 384,17 € 388,4 € …" at bounding box center [784, 386] width 1568 height 772
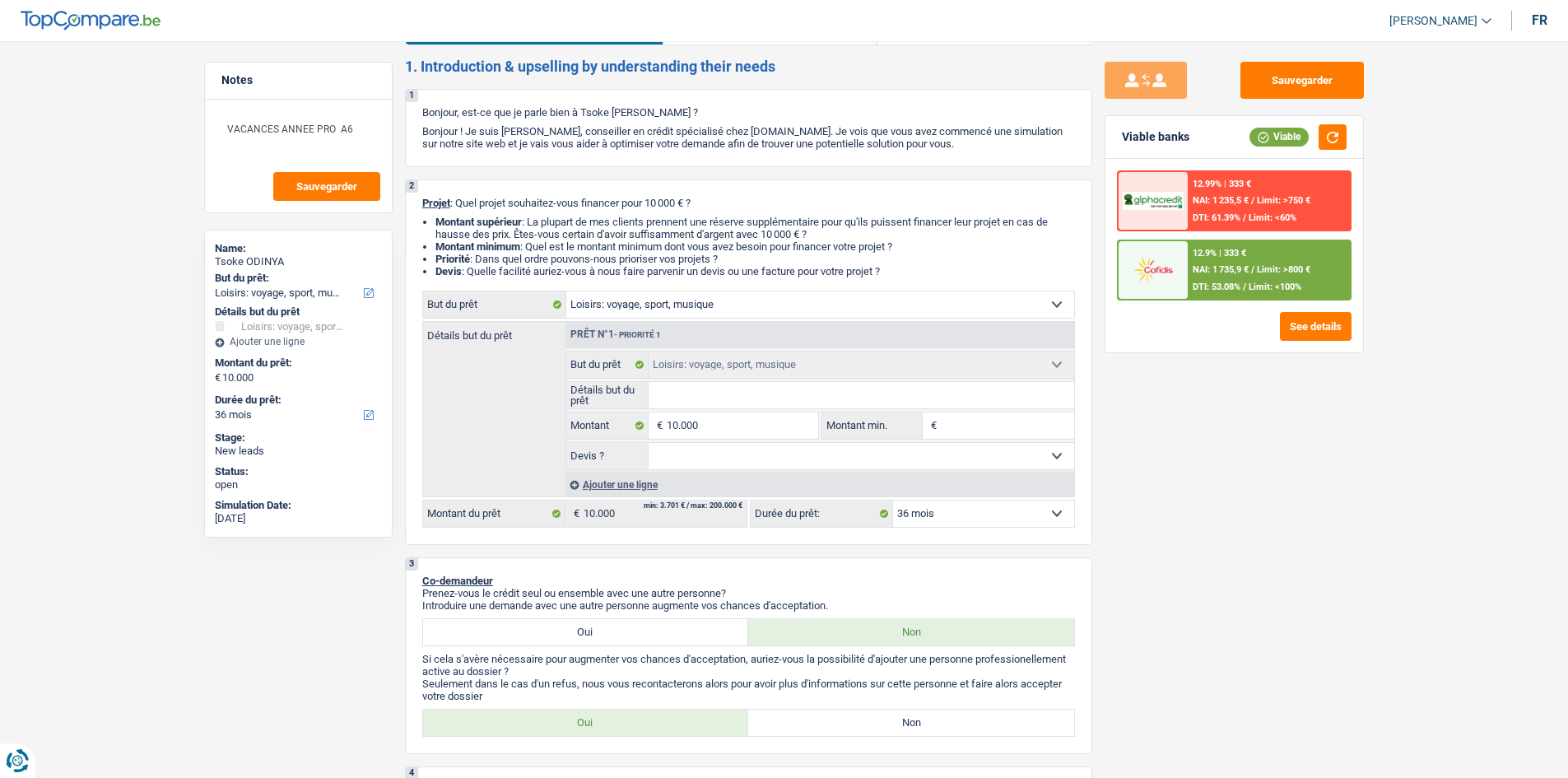
click at [1204, 181] on div "12.99% | 333 €" at bounding box center [1221, 184] width 58 height 11
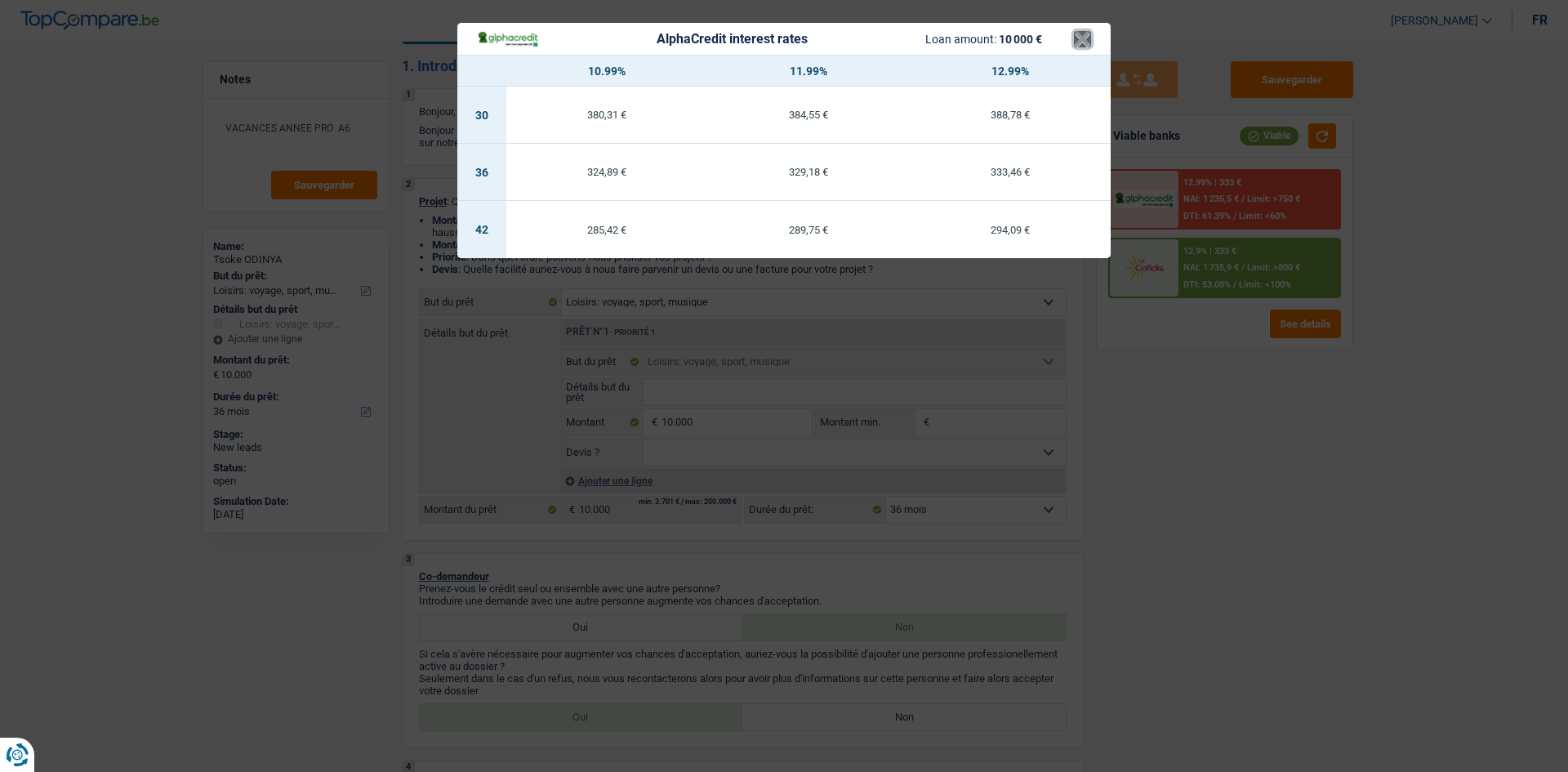
click at [1082, 33] on button "×" at bounding box center [1083, 39] width 18 height 17
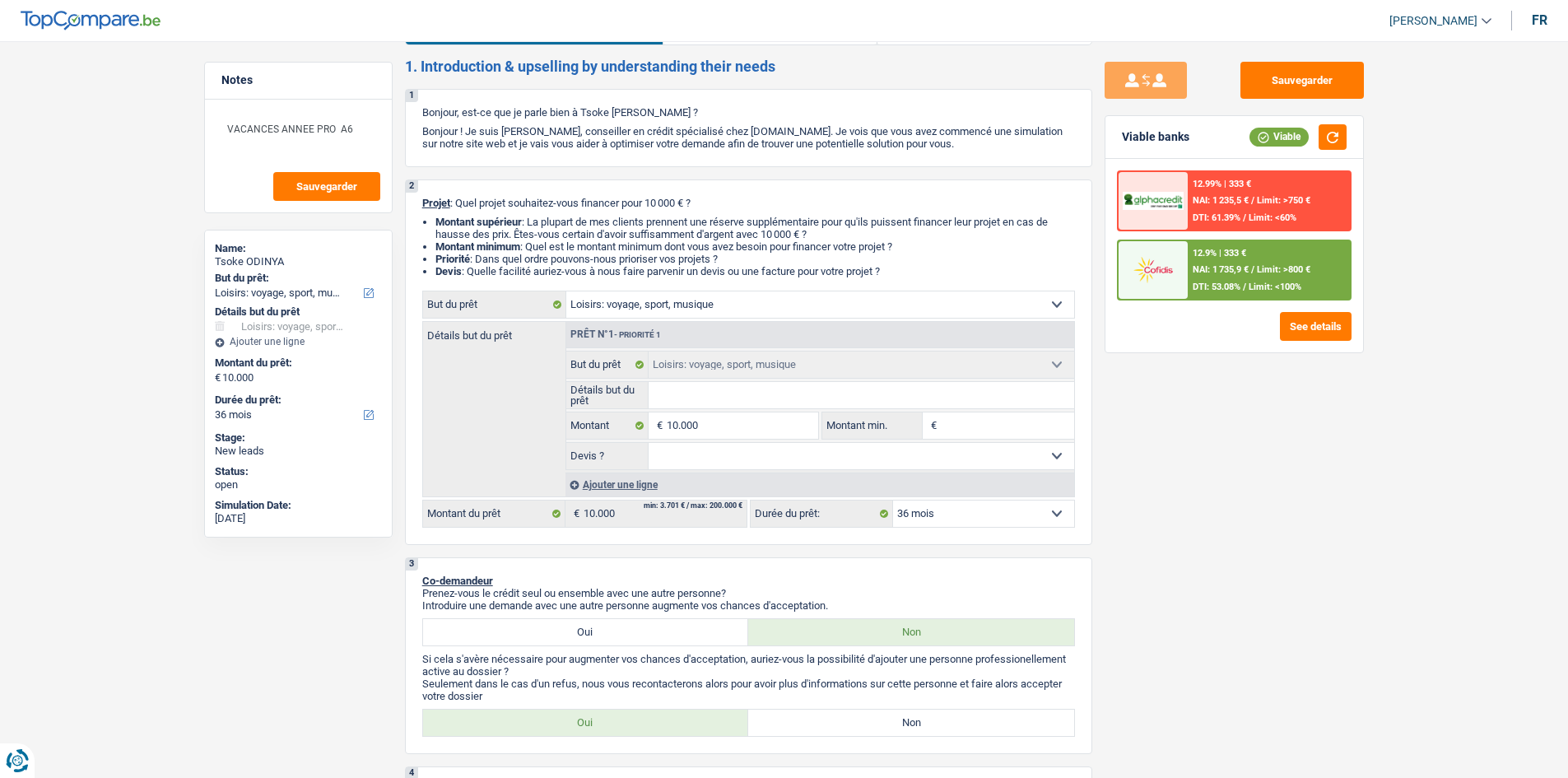
click at [1150, 201] on img at bounding box center [1153, 201] width 61 height 19
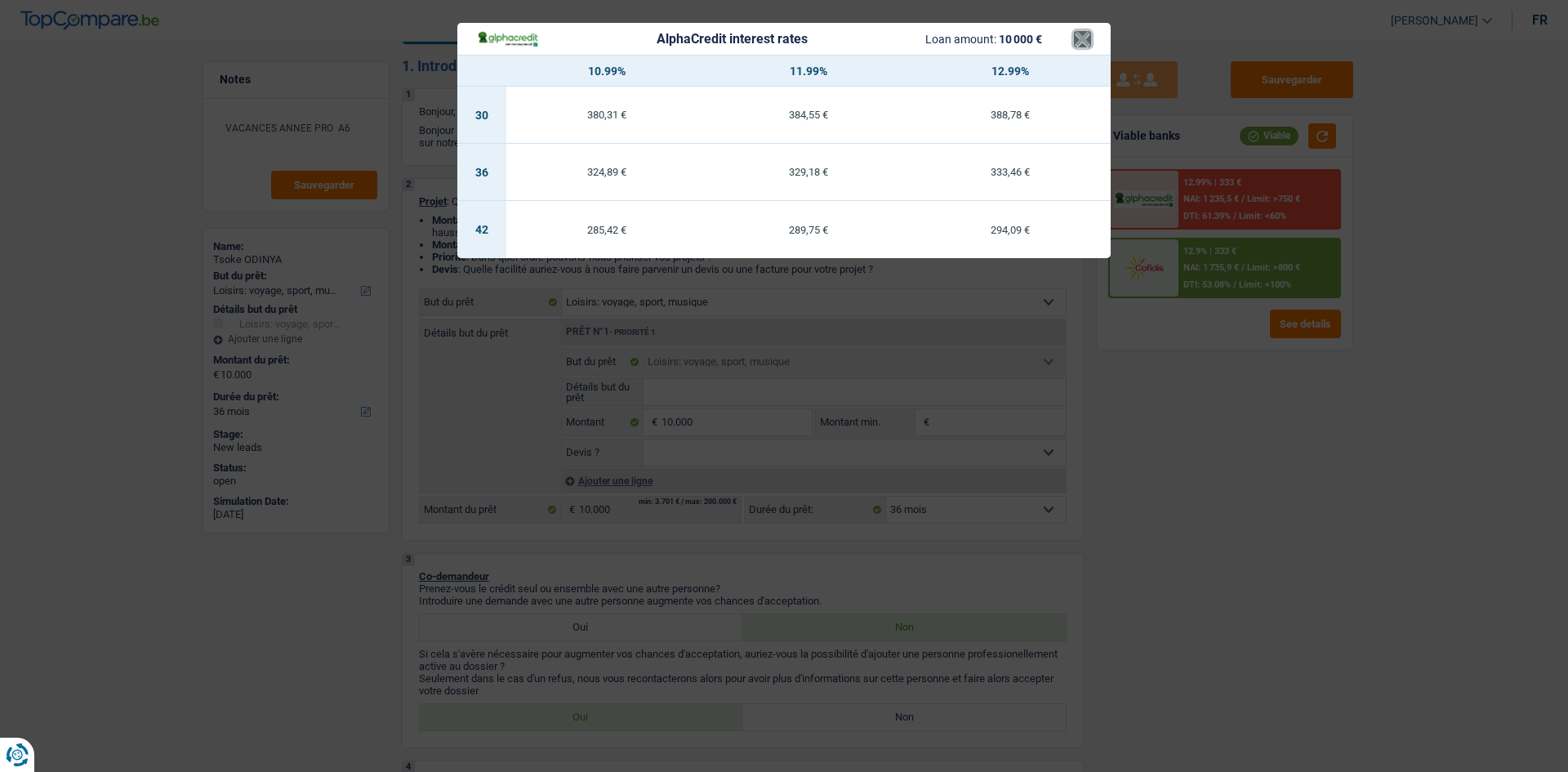
click at [1081, 43] on button "×" at bounding box center [1083, 39] width 18 height 17
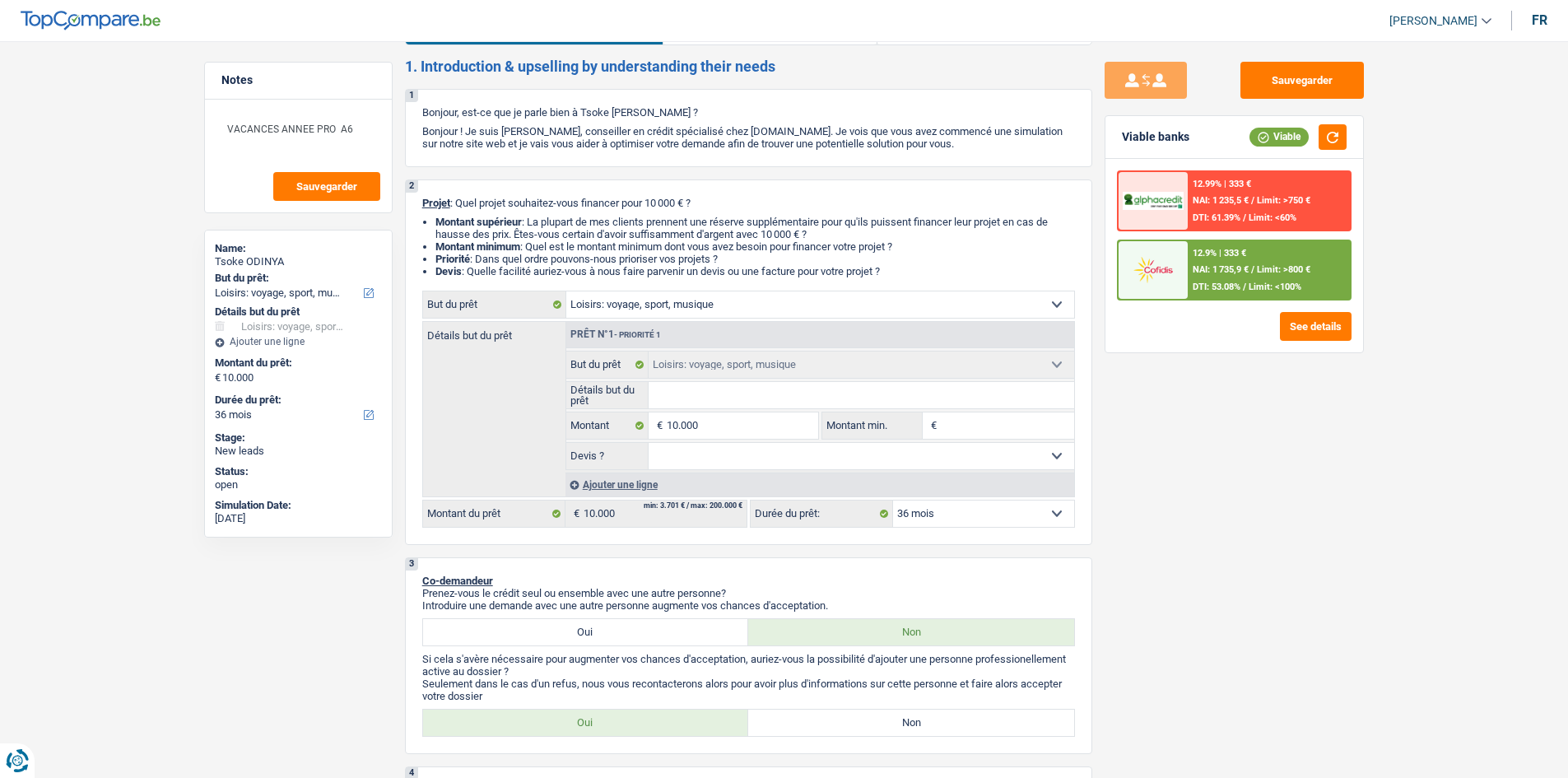
click at [1247, 263] on div "12.9% | 333 € NAI: 1 735,9 € / Limit: >800 € DTI: 53.08% / Limit: <100%" at bounding box center [1268, 270] width 162 height 57
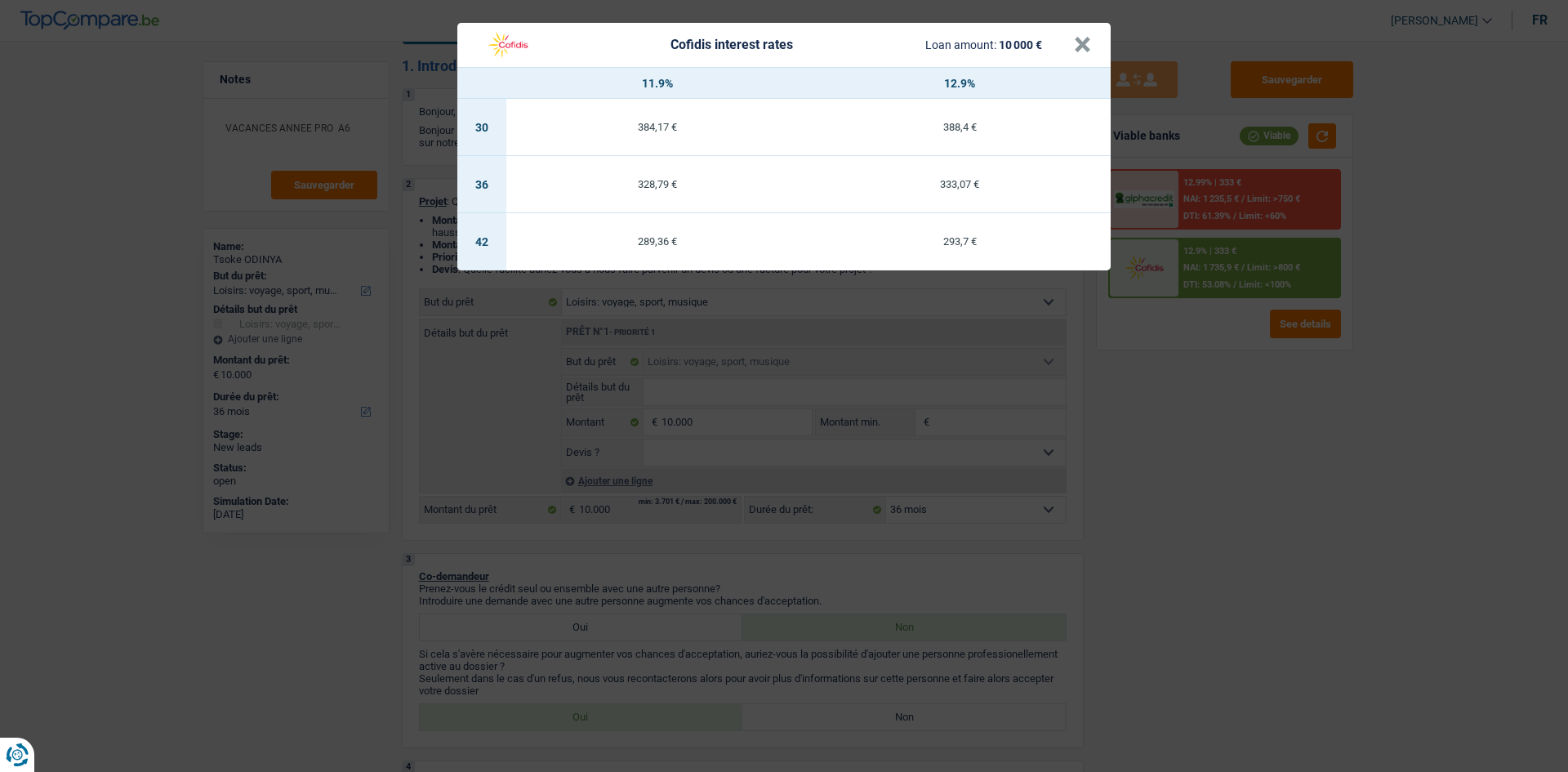
click at [1120, 247] on div "Cofidis interest rates Loan amount: 10 000 € × 11.9% 12.9% 30 384,17 € 388,4 € …" at bounding box center [784, 386] width 1568 height 772
click at [1079, 50] on button "×" at bounding box center [1083, 45] width 18 height 17
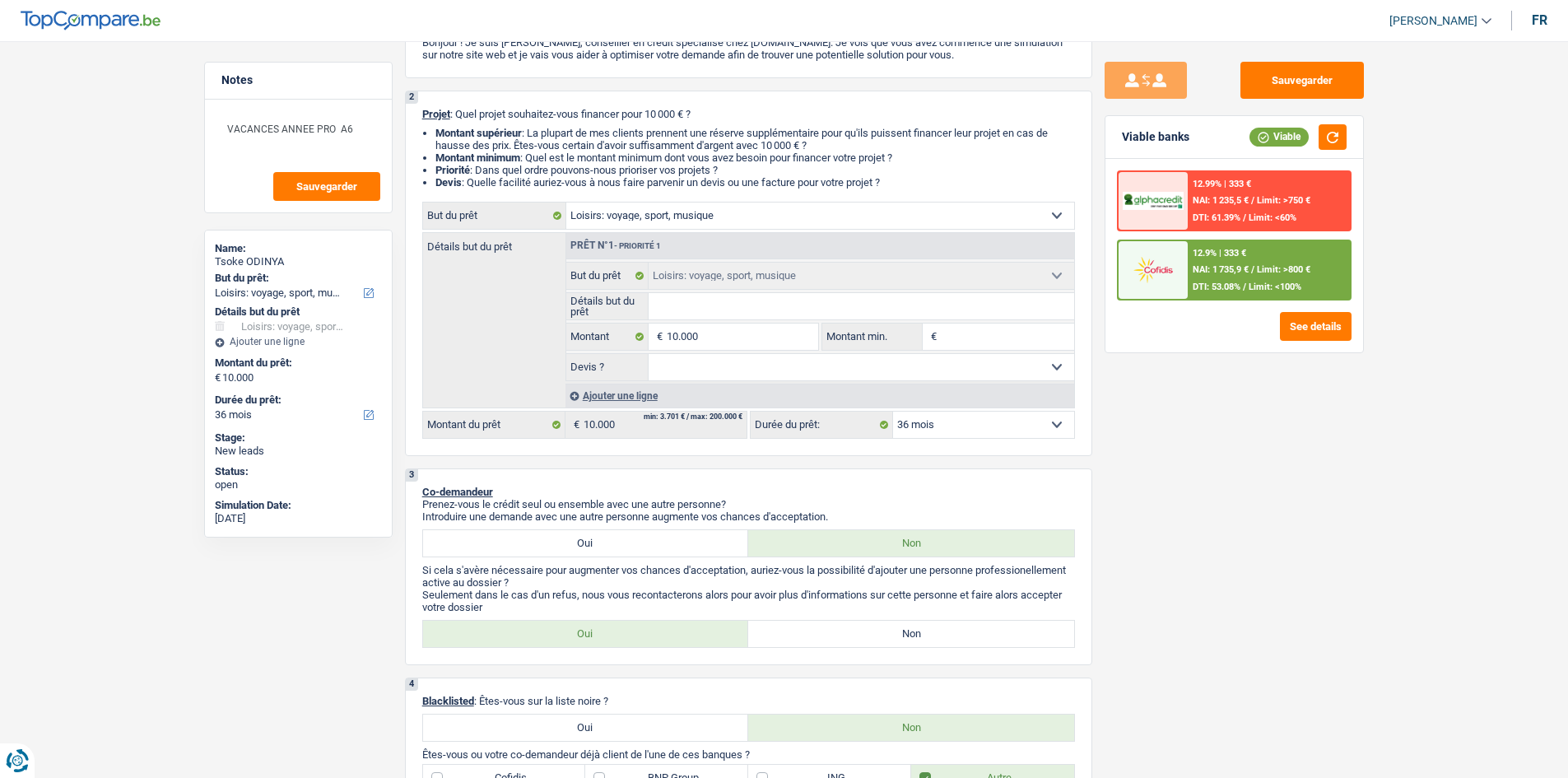
scroll to position [383, 0]
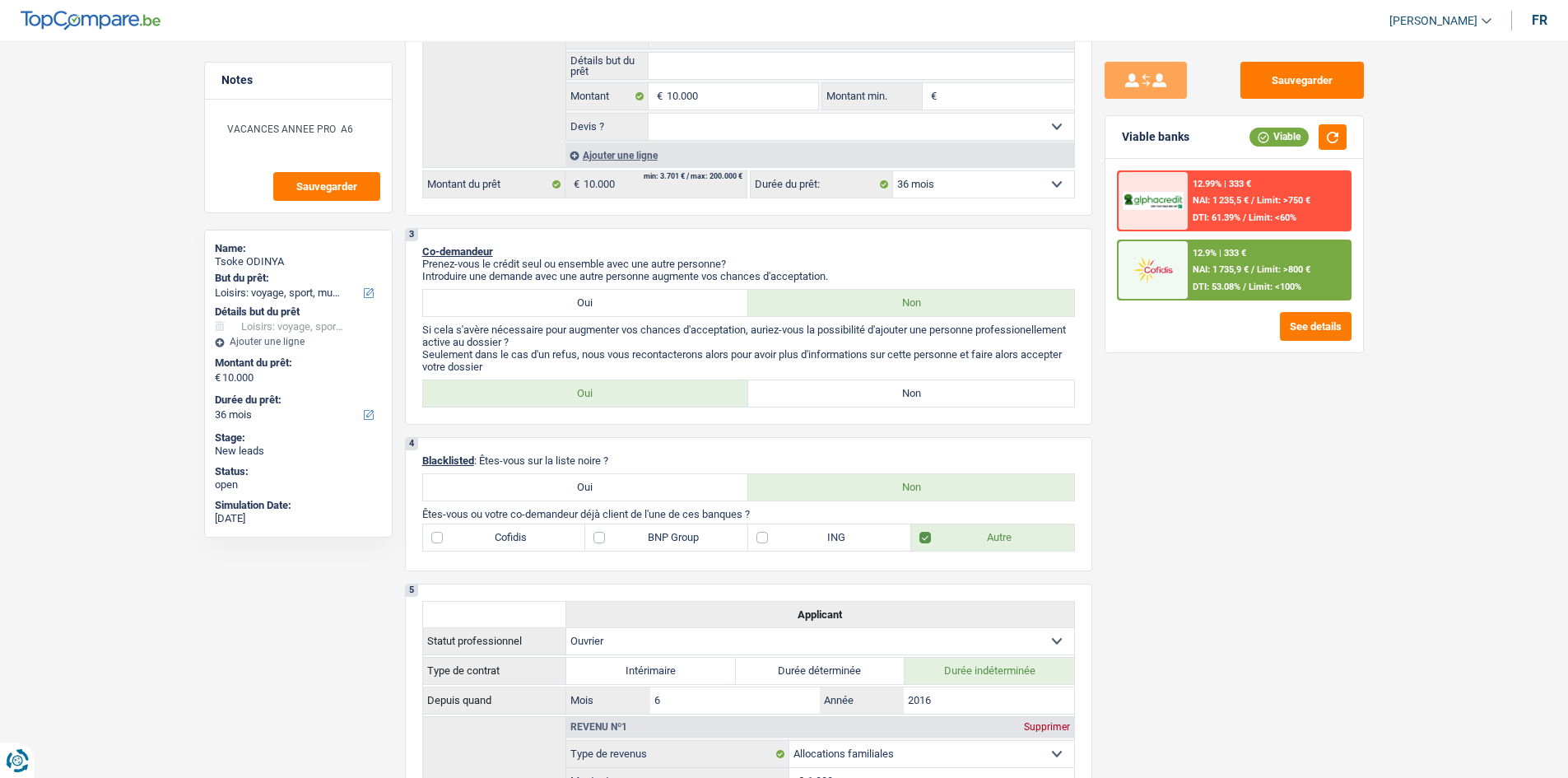
click at [1188, 253] on div "12.9% | 333 € NAI: 1 735,9 € / Limit: >800 € DTI: 53.08% / Limit: <100%" at bounding box center [1268, 270] width 162 height 57
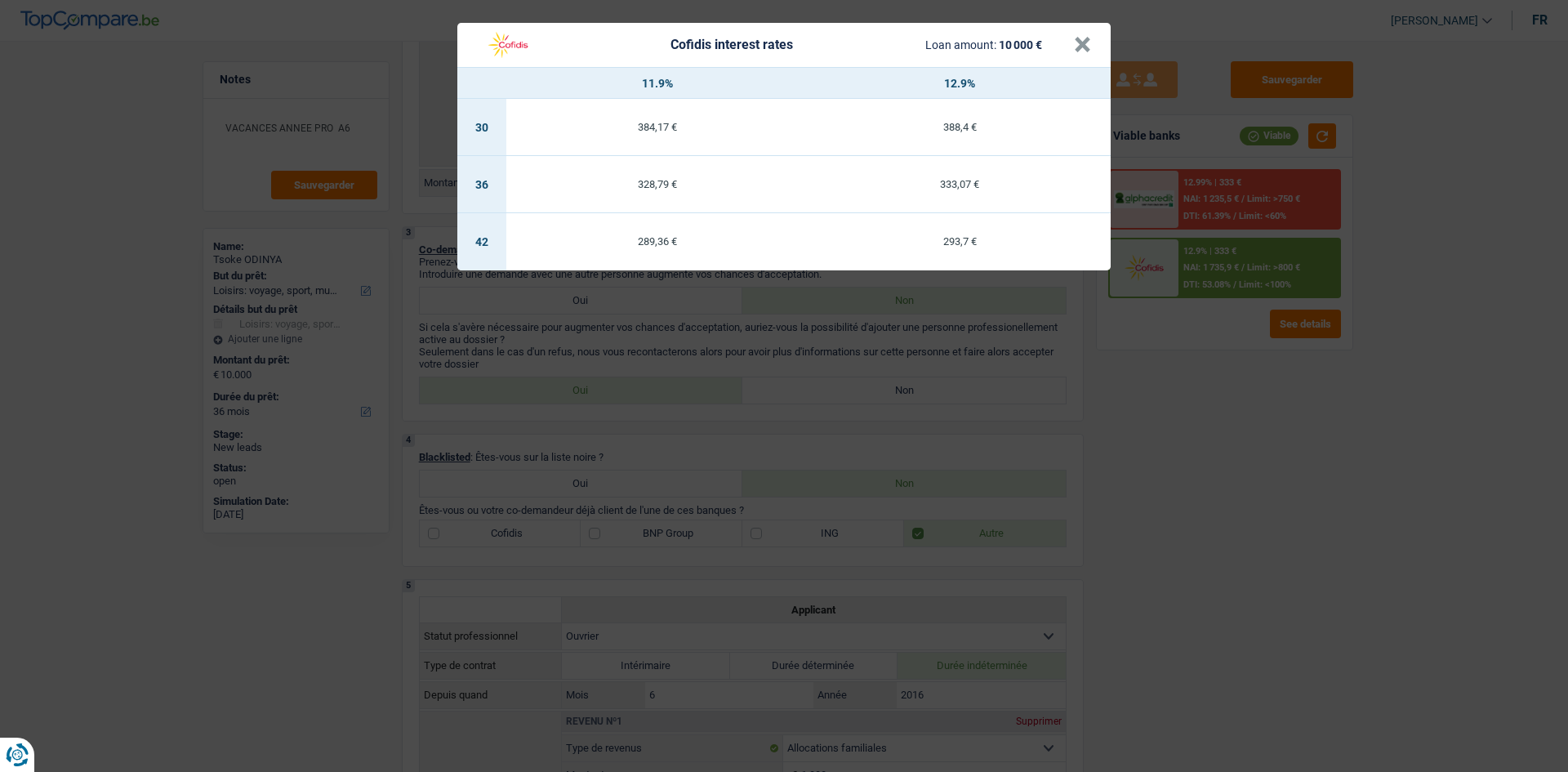
click at [854, 652] on div "Cofidis interest rates Loan amount: 10 000 € × 11.9% 12.9% 30 384,17 € 388,4 € …" at bounding box center [784, 386] width 1568 height 772
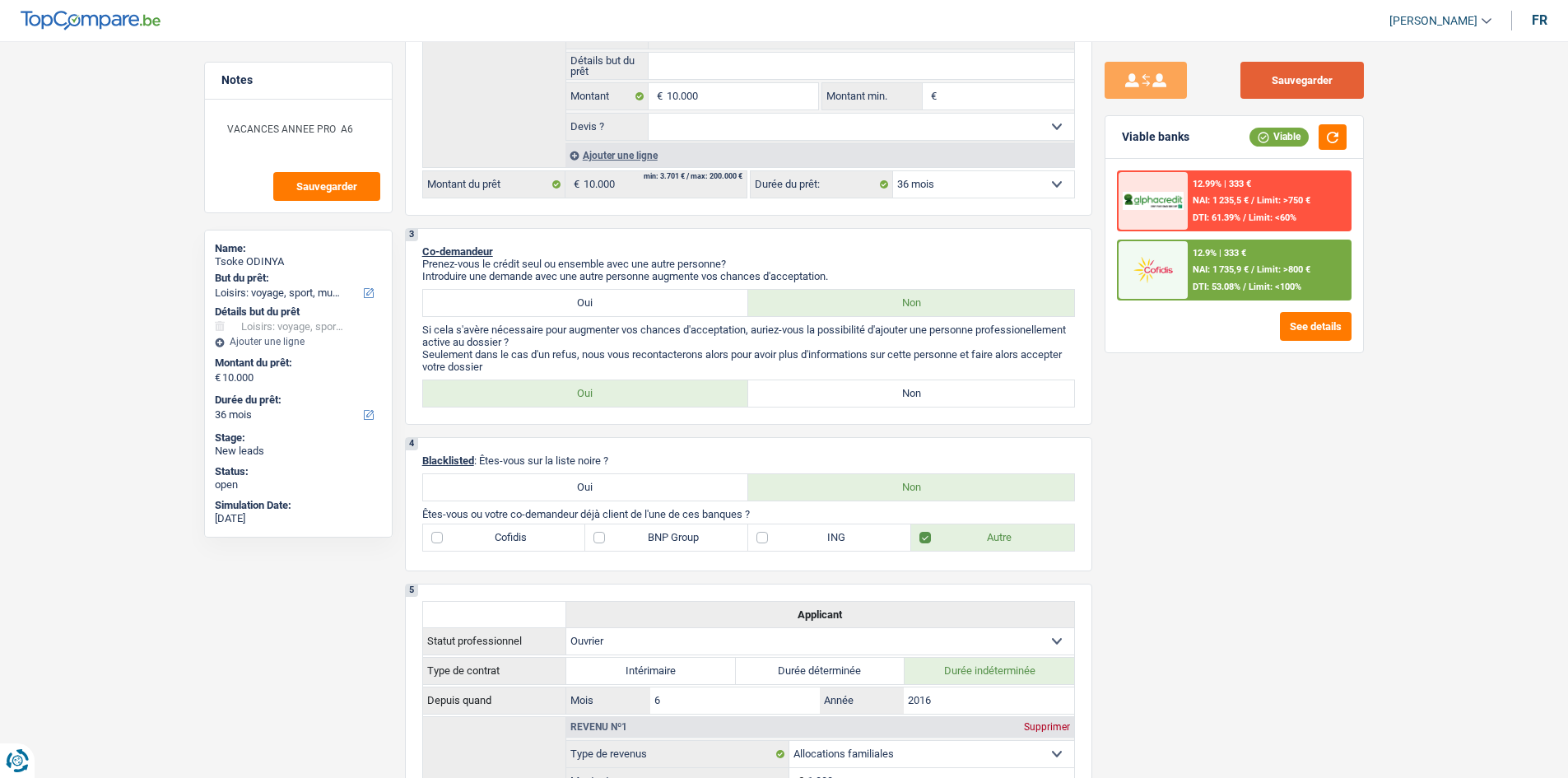
click at [1316, 79] on button "Sauvegarder" at bounding box center [1302, 80] width 124 height 37
